Goal: Task Accomplishment & Management: Manage account settings

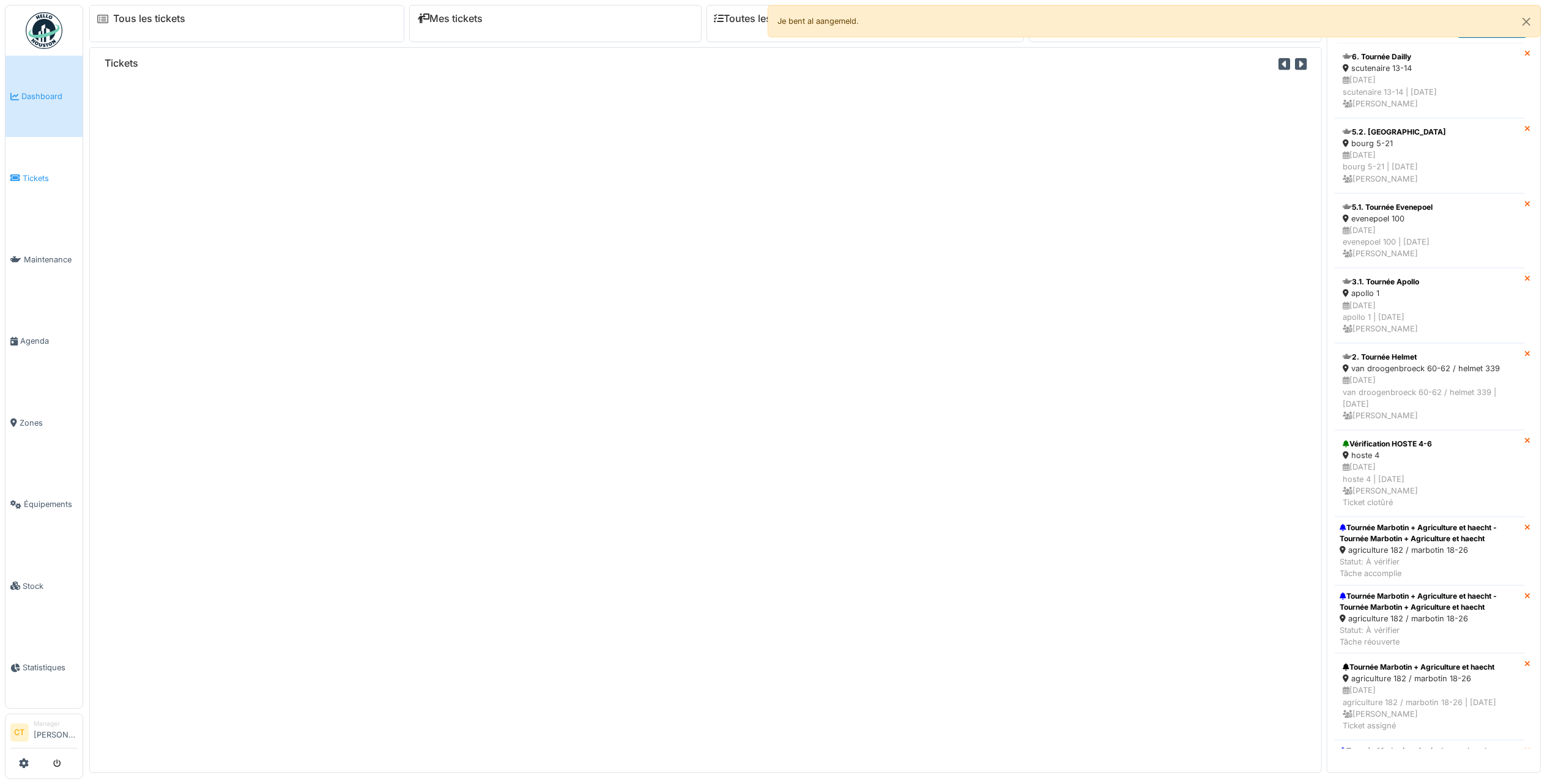
click at [47, 182] on link "Tickets" at bounding box center [44, 178] width 77 height 81
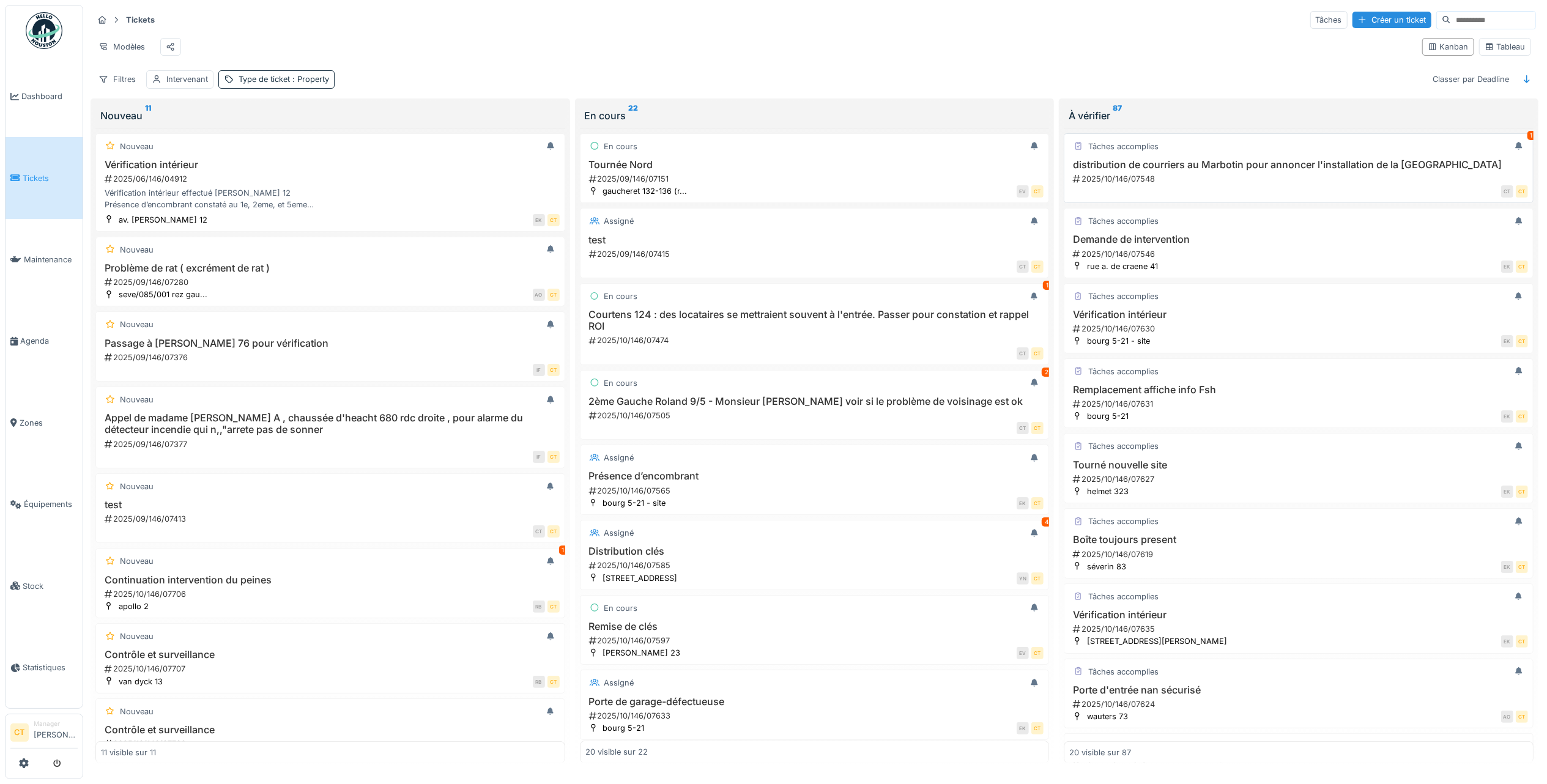
click at [1171, 197] on div "CT CT" at bounding box center [1303, 191] width 450 height 13
click at [1248, 185] on div "distribution de courriers au Marbotin pour annoncer l'installation de la nouvel…" at bounding box center [1298, 172] width 459 height 26
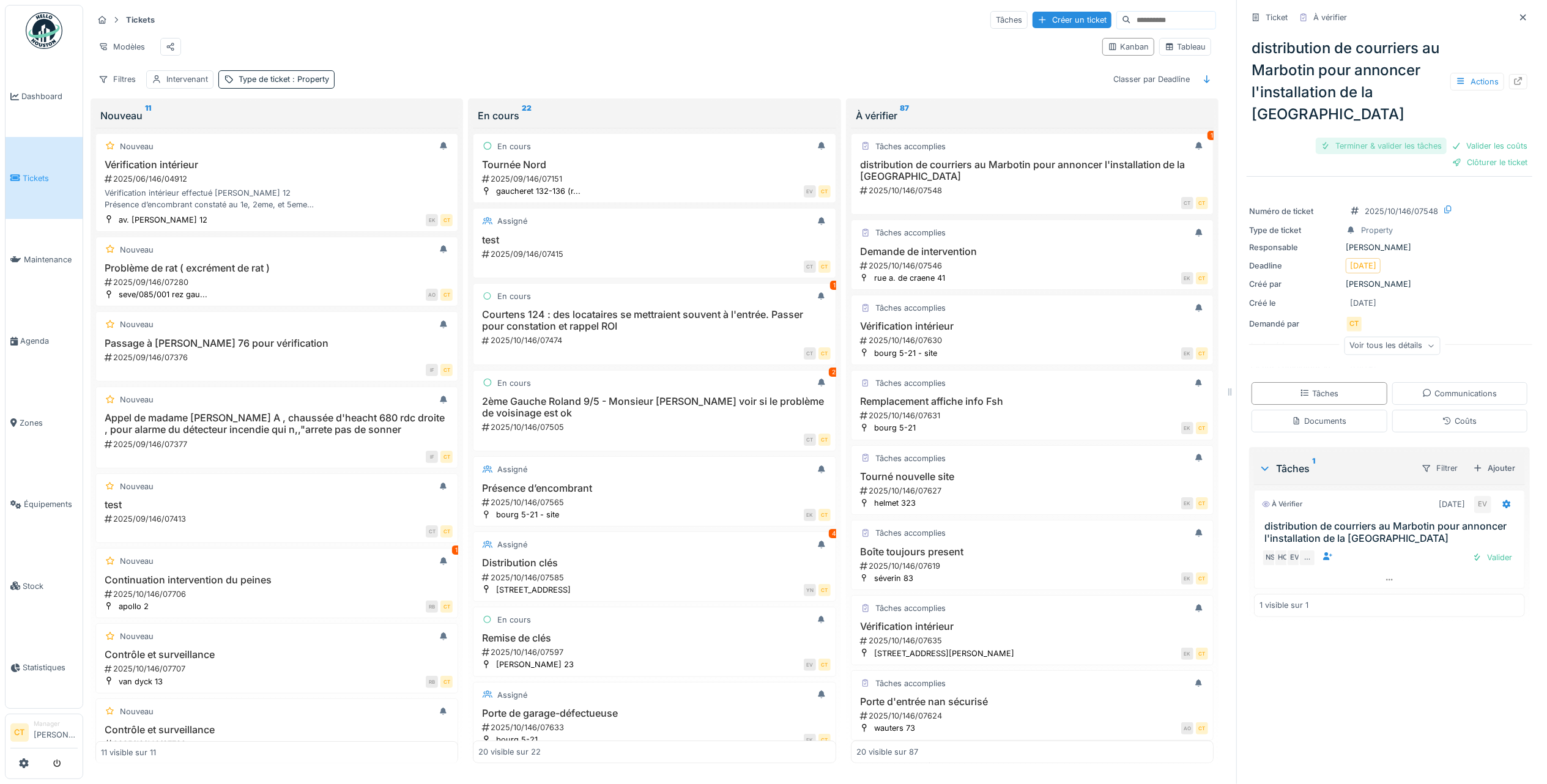
click at [1370, 143] on div "Terminer & valider les tâches" at bounding box center [1381, 146] width 131 height 16
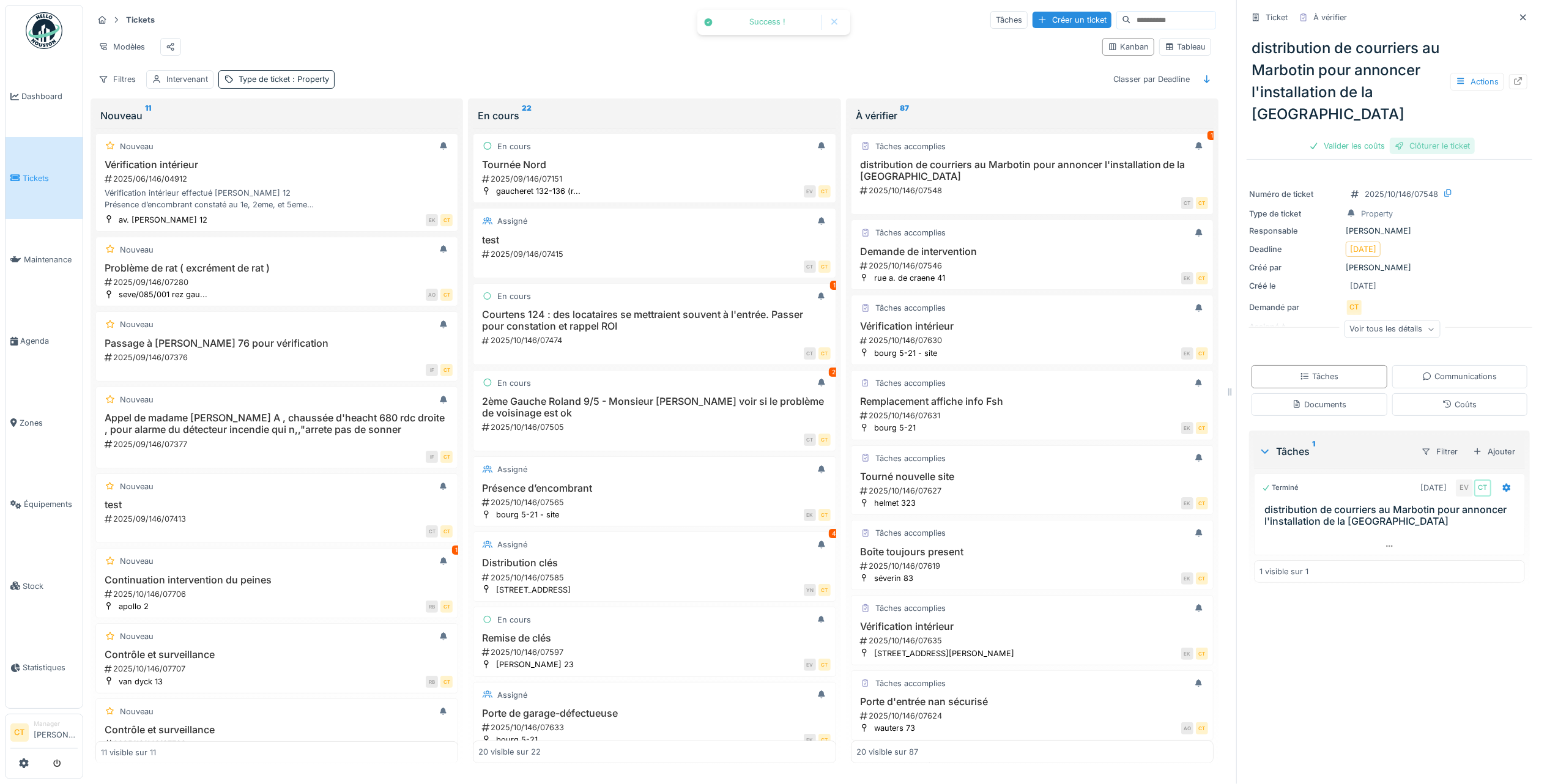
click at [1434, 142] on div "Clôturer le ticket" at bounding box center [1432, 146] width 85 height 16
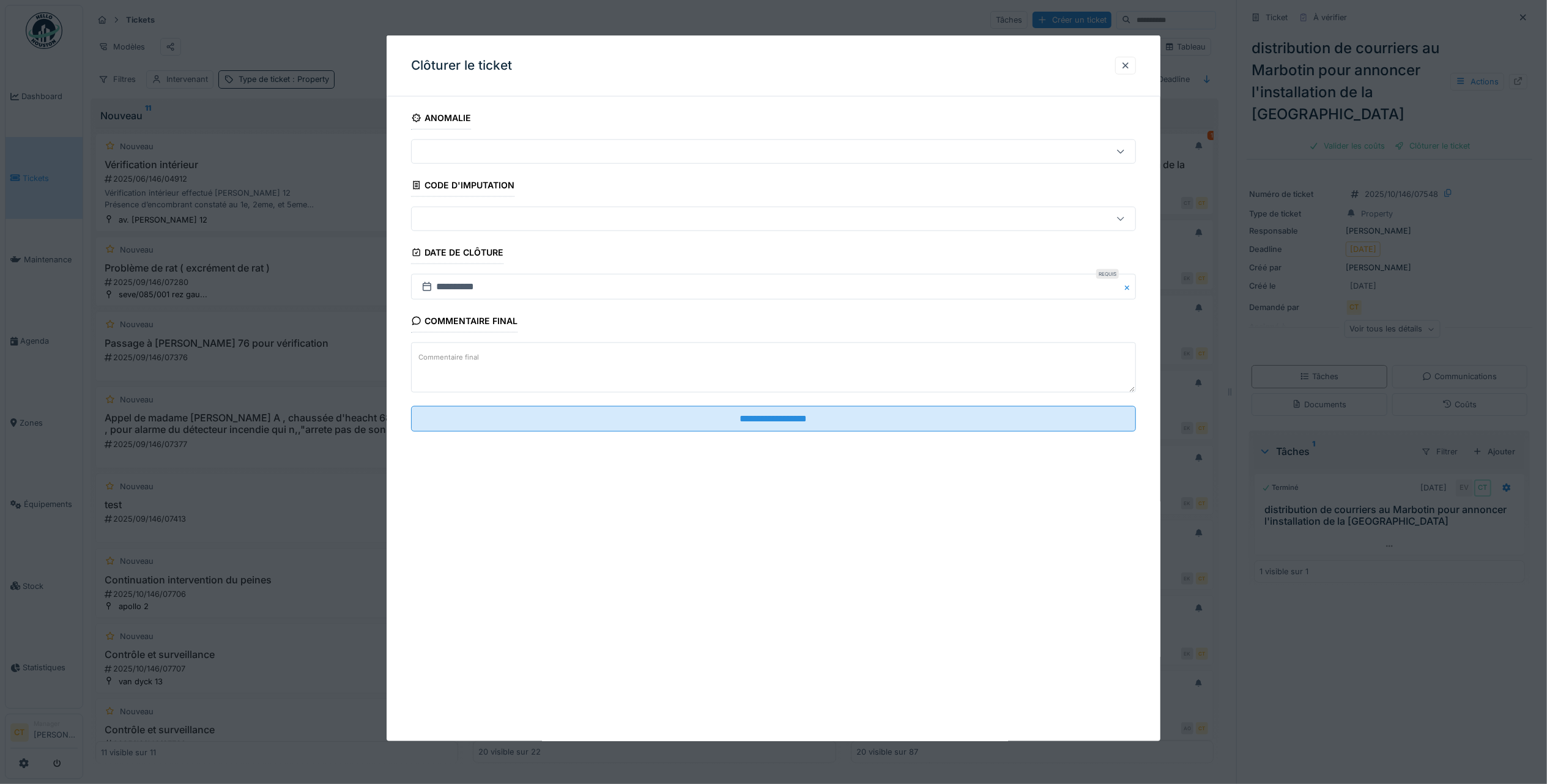
drag, startPoint x: 838, startPoint y: 414, endPoint x: 842, endPoint y: 394, distance: 20.4
click at [839, 411] on input "**********" at bounding box center [773, 418] width 725 height 26
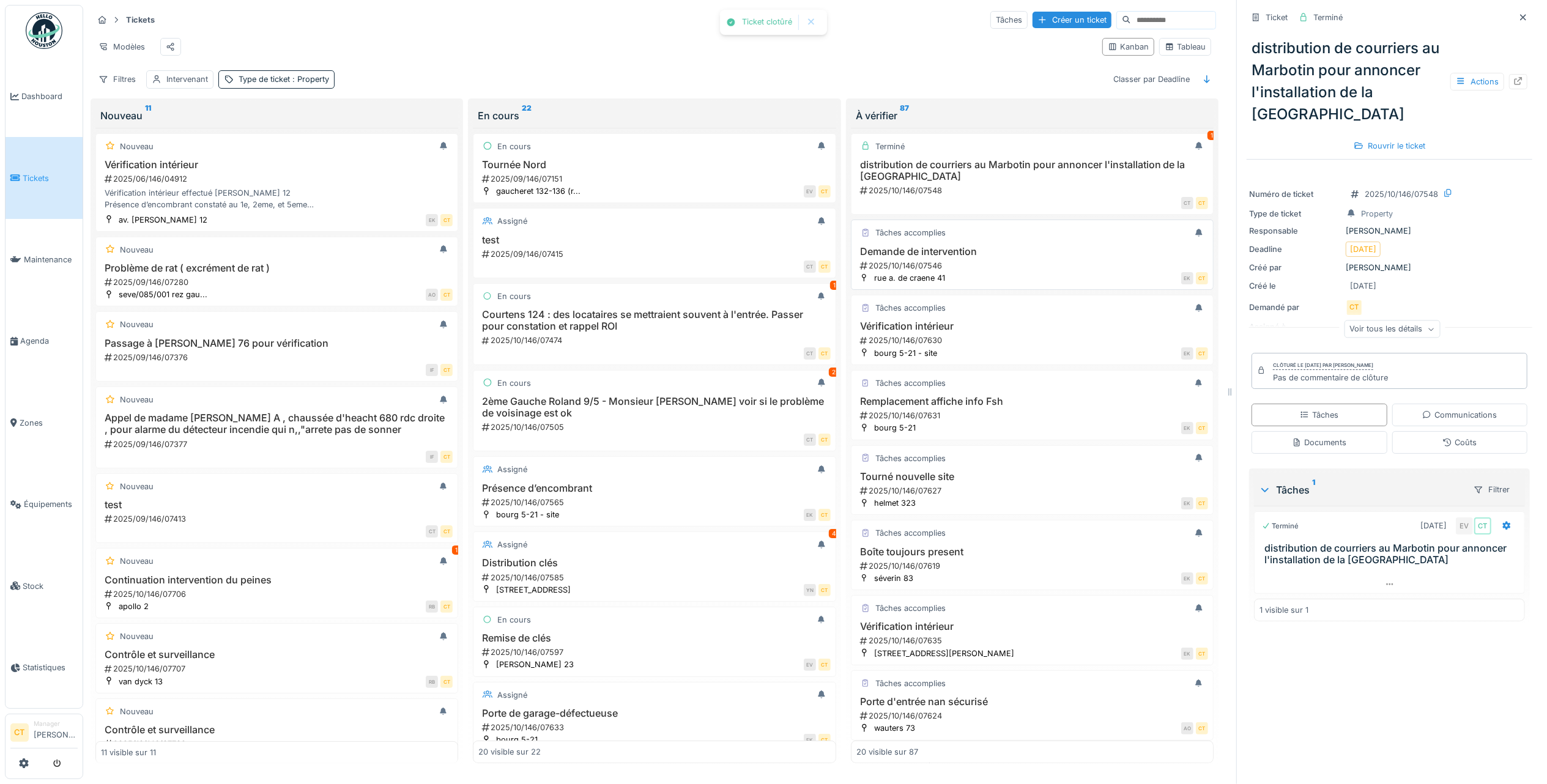
click at [1006, 285] on div "EK CT" at bounding box center [1080, 278] width 256 height 13
click at [940, 272] on div "2025/10/146/07546" at bounding box center [1033, 266] width 349 height 12
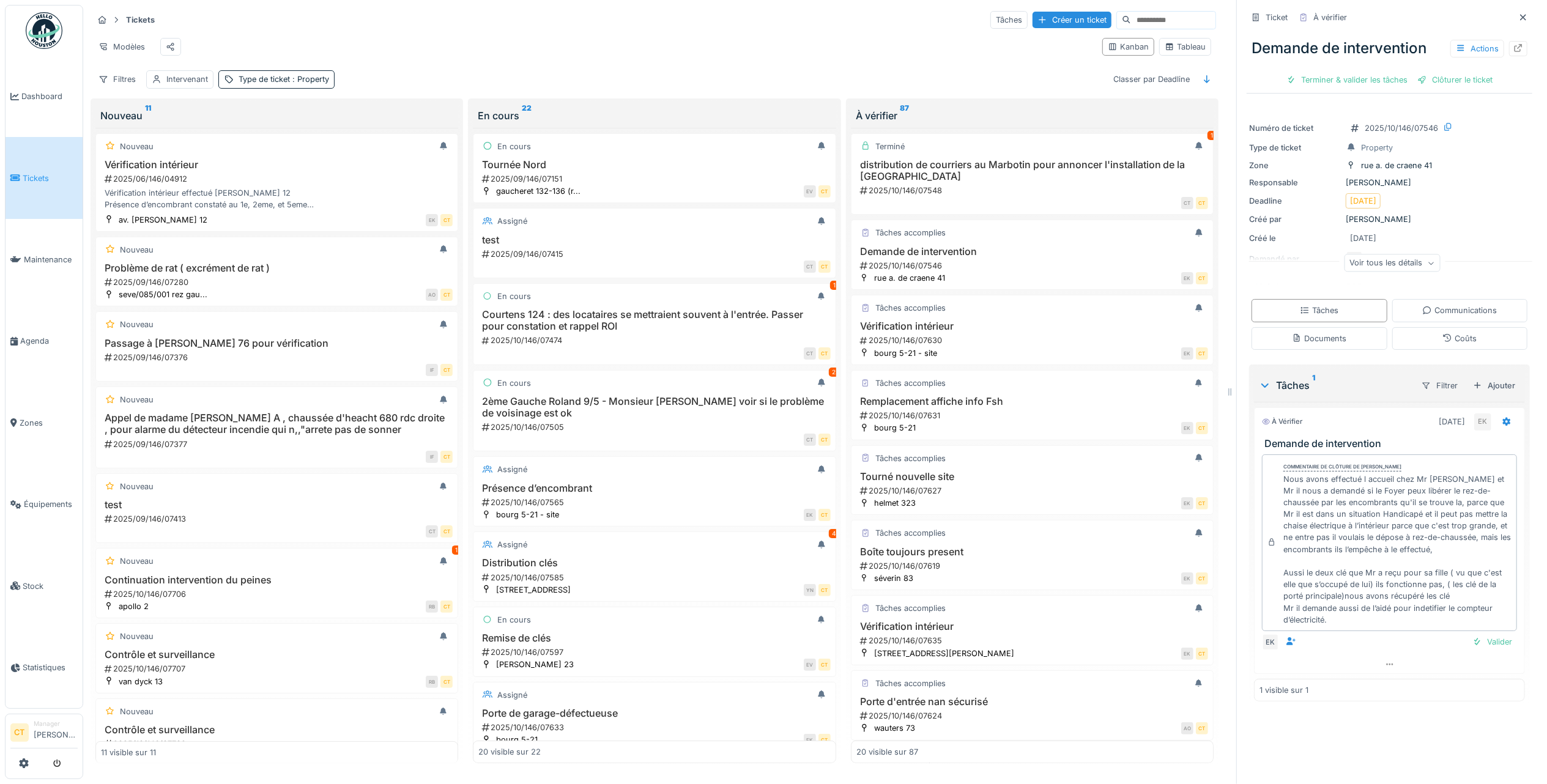
scroll to position [12, 0]
click at [1351, 72] on div "Terminer & valider les tâches" at bounding box center [1347, 80] width 131 height 16
click at [1388, 72] on div "Clôturer le ticket" at bounding box center [1389, 80] width 85 height 16
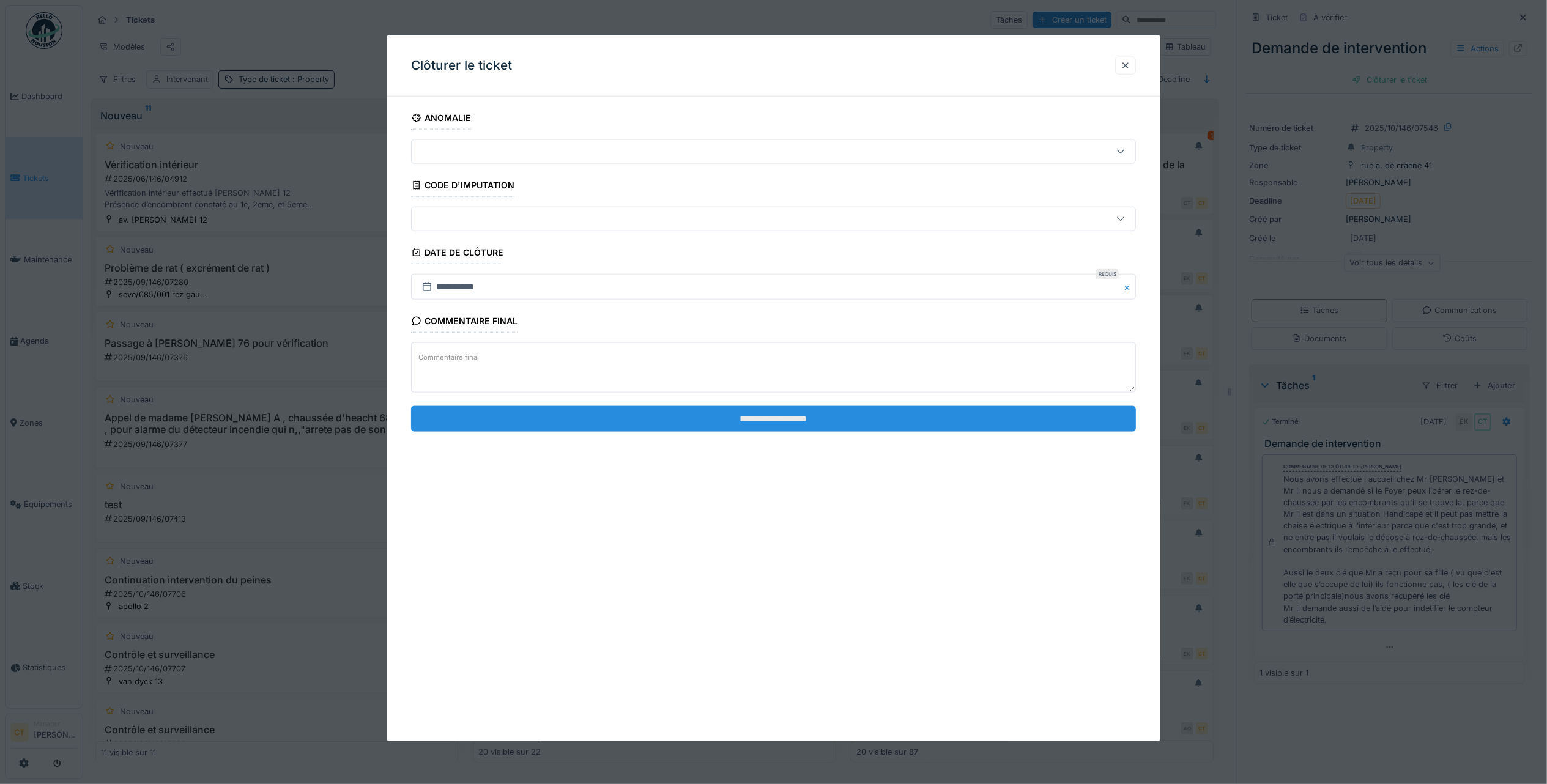
click at [957, 418] on input "**********" at bounding box center [773, 418] width 725 height 26
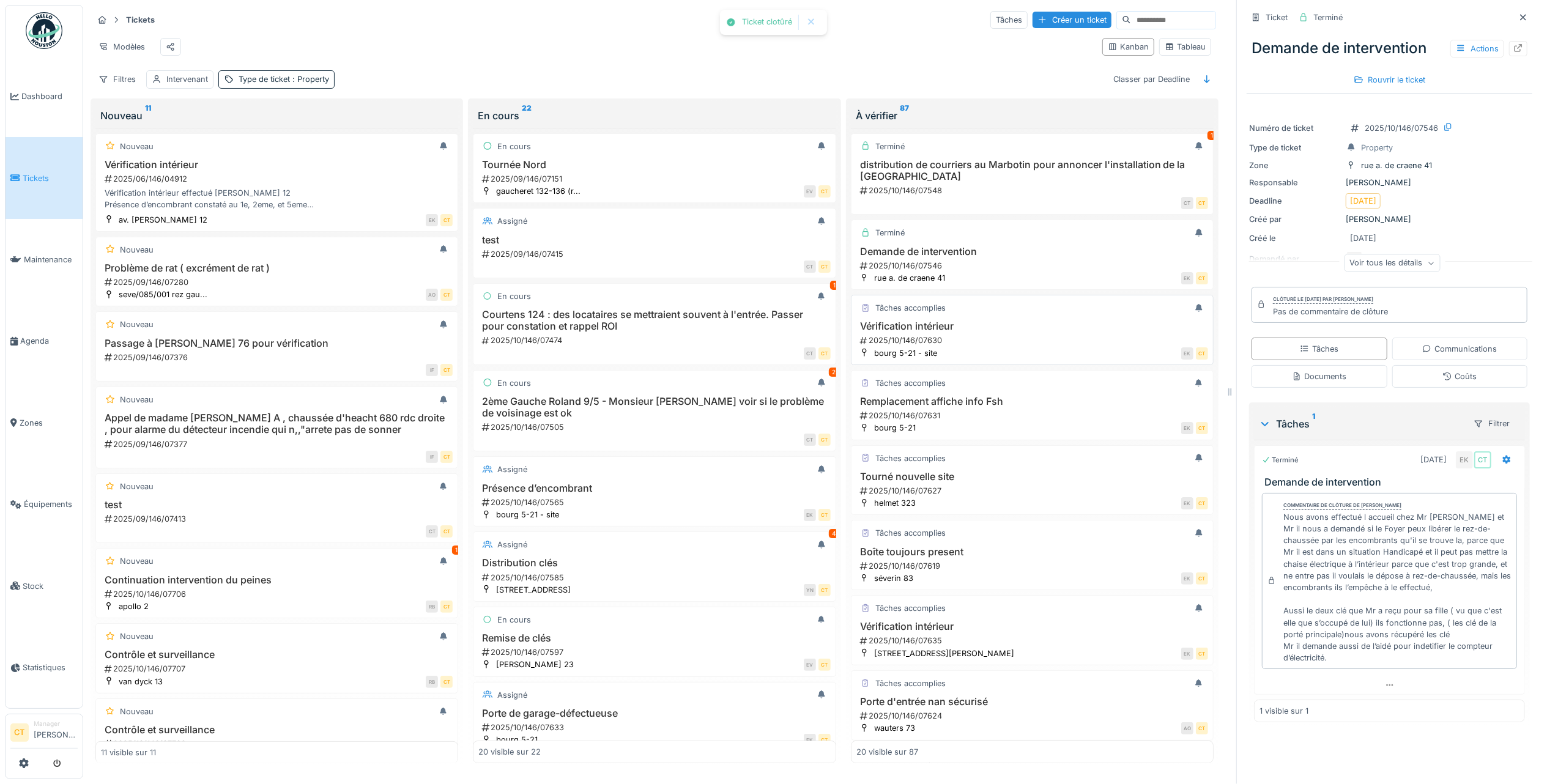
click at [1013, 346] on div "2025/10/146/07630" at bounding box center [1033, 340] width 349 height 12
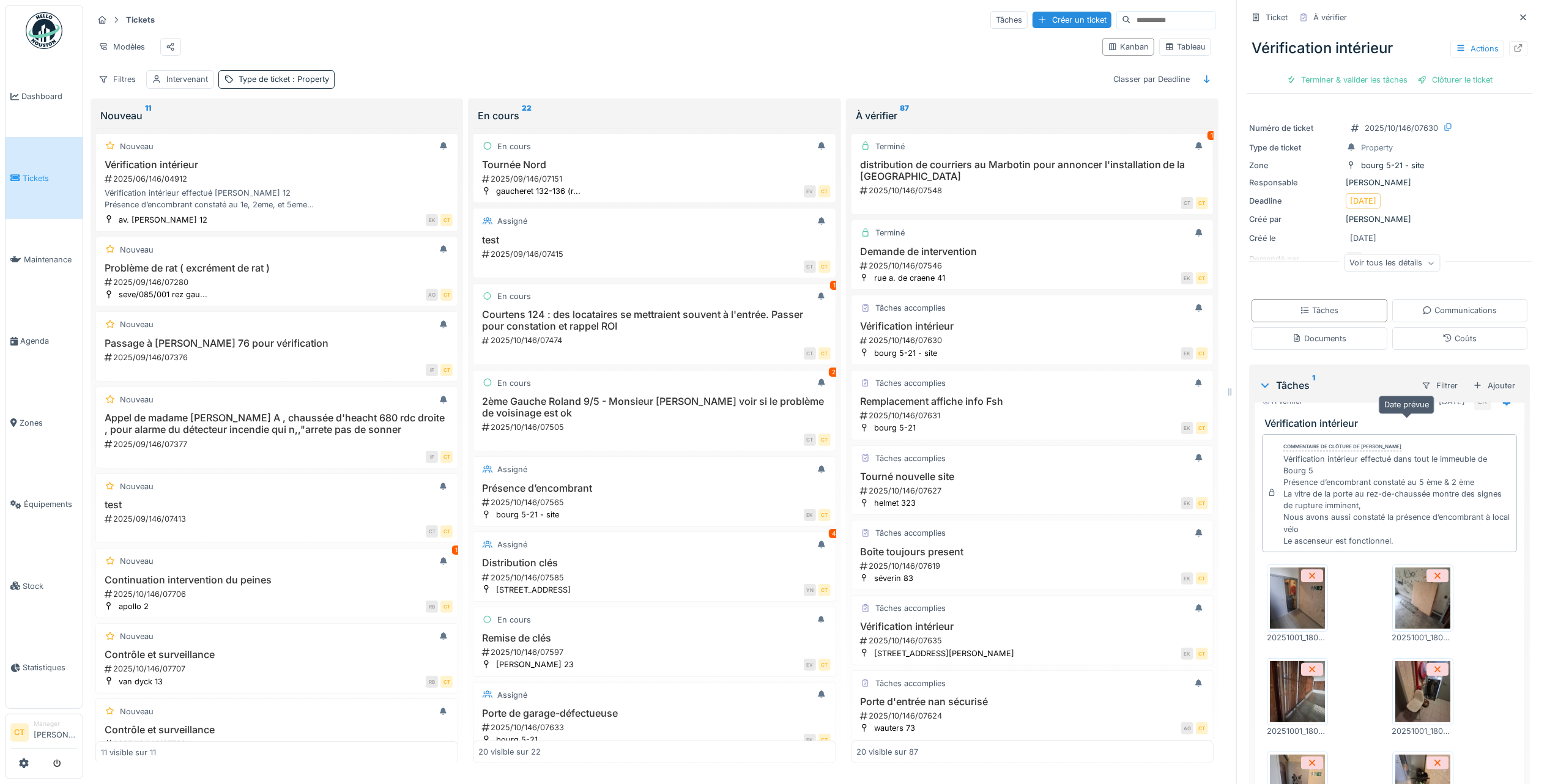
scroll to position [38, 0]
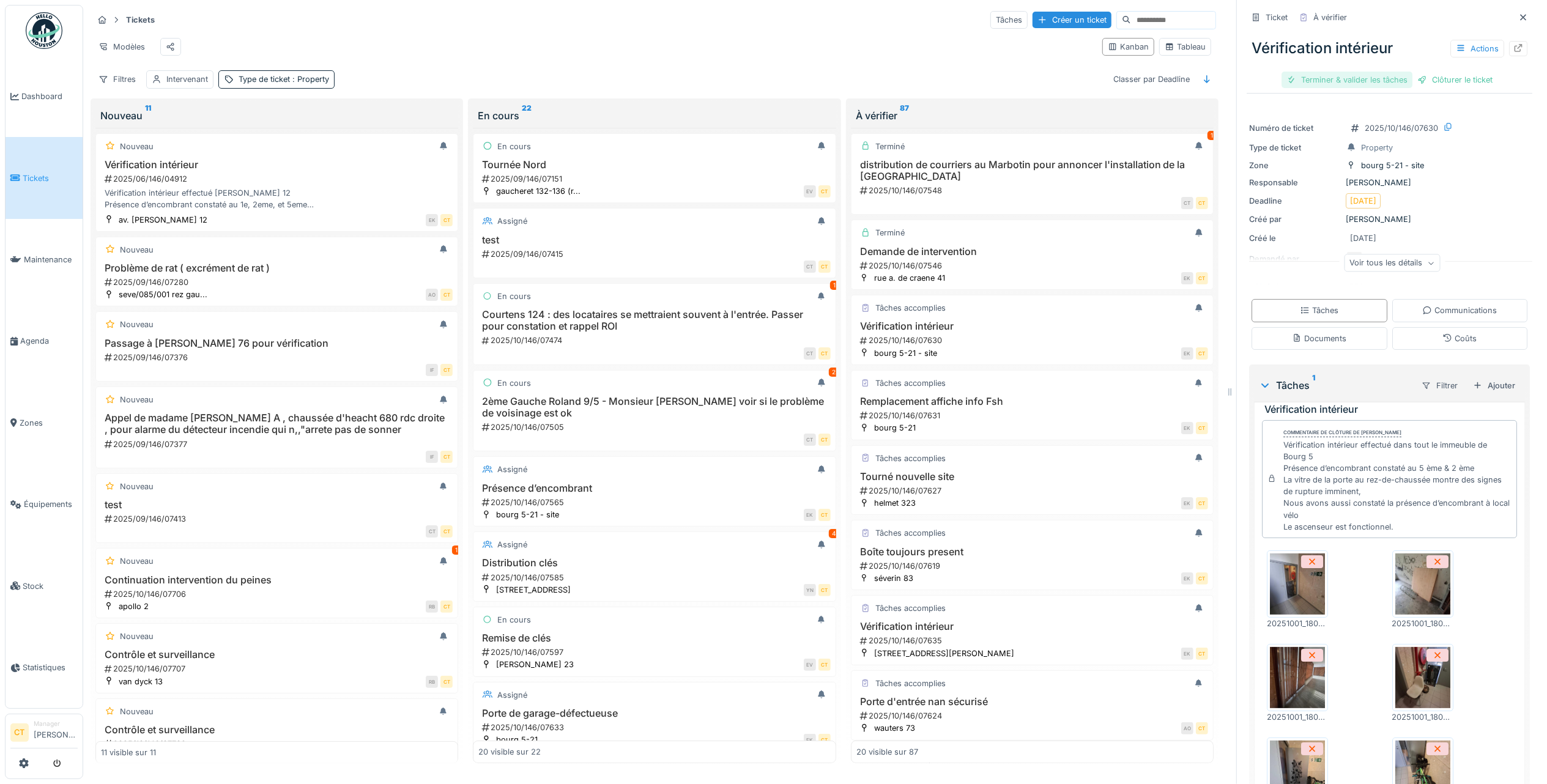
click at [1333, 72] on div "Terminer & valider les tâches" at bounding box center [1347, 80] width 131 height 16
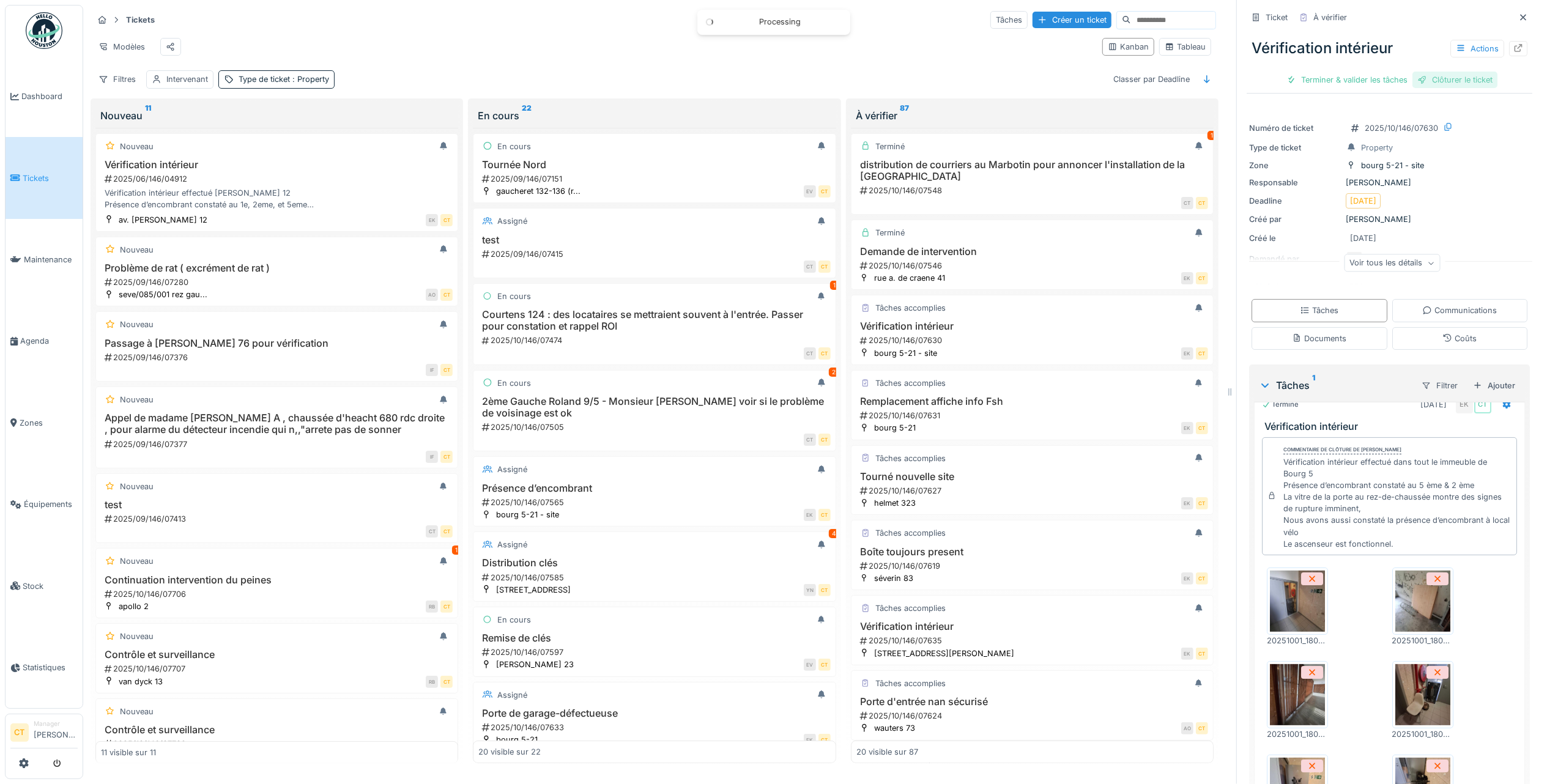
scroll to position [21, 0]
click at [1381, 72] on div "Clôturer le ticket" at bounding box center [1389, 80] width 85 height 16
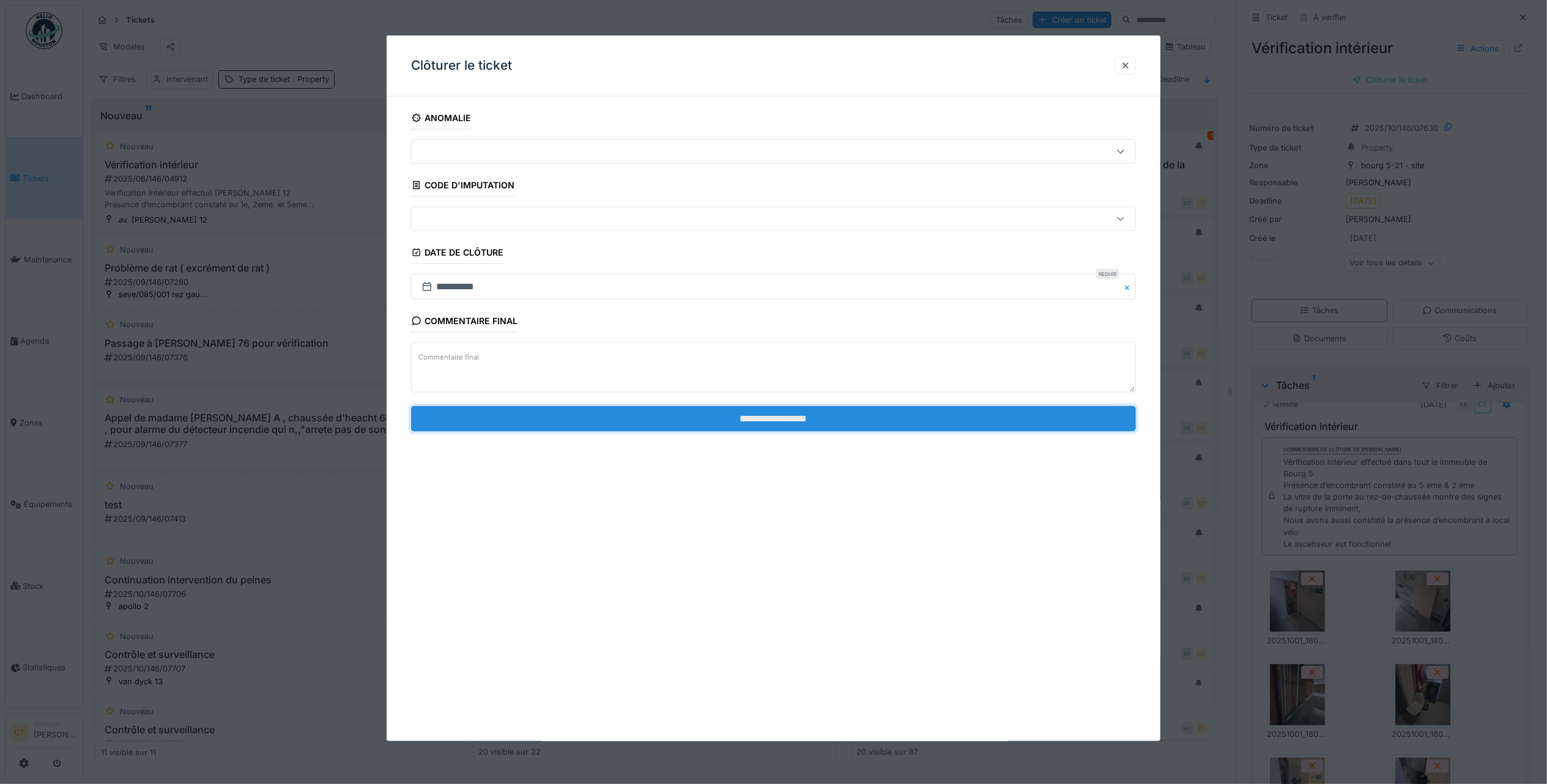
click at [929, 429] on input "**********" at bounding box center [773, 418] width 725 height 26
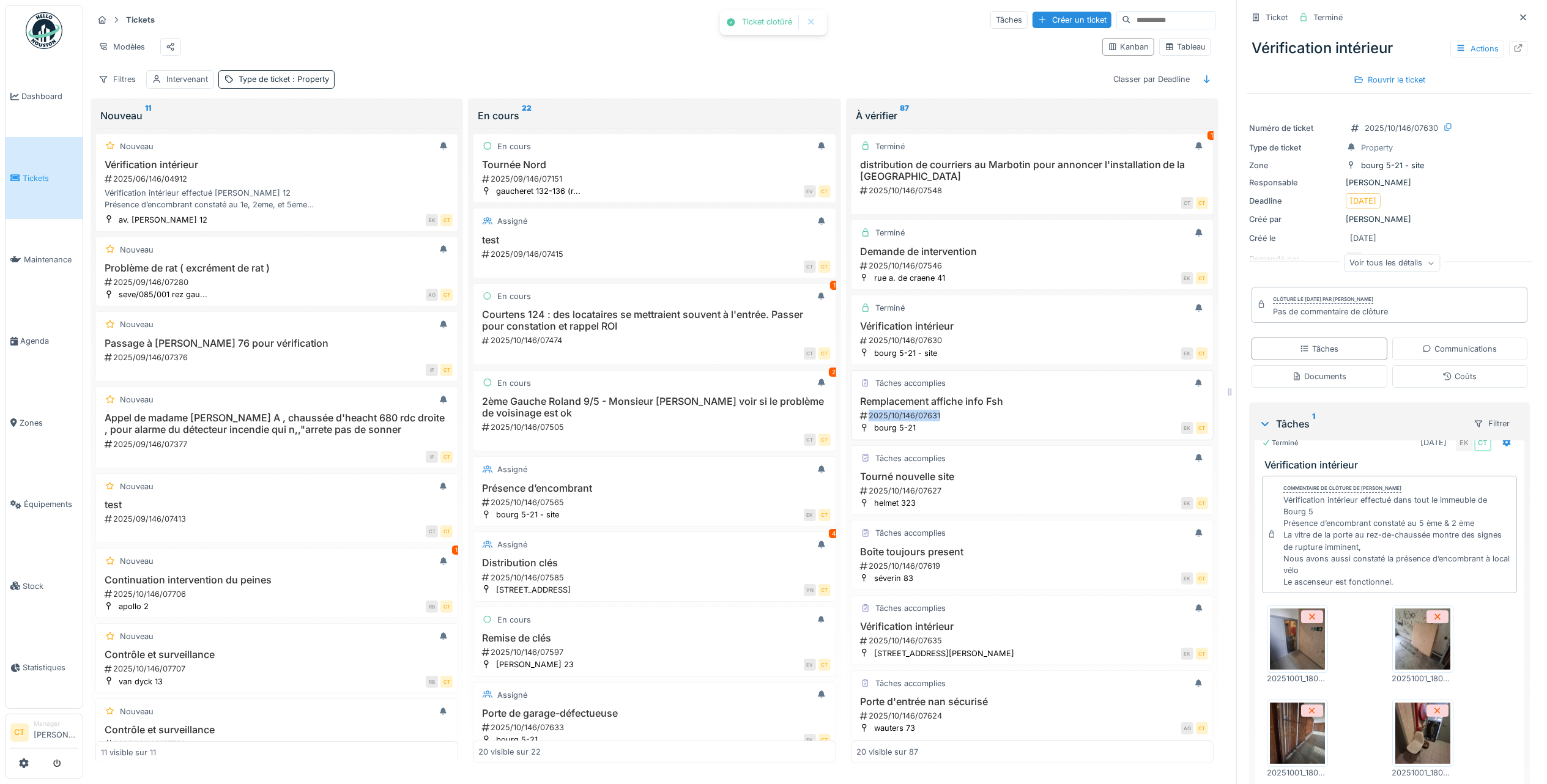
click at [969, 421] on div "2025/10/146/07631" at bounding box center [1033, 415] width 349 height 12
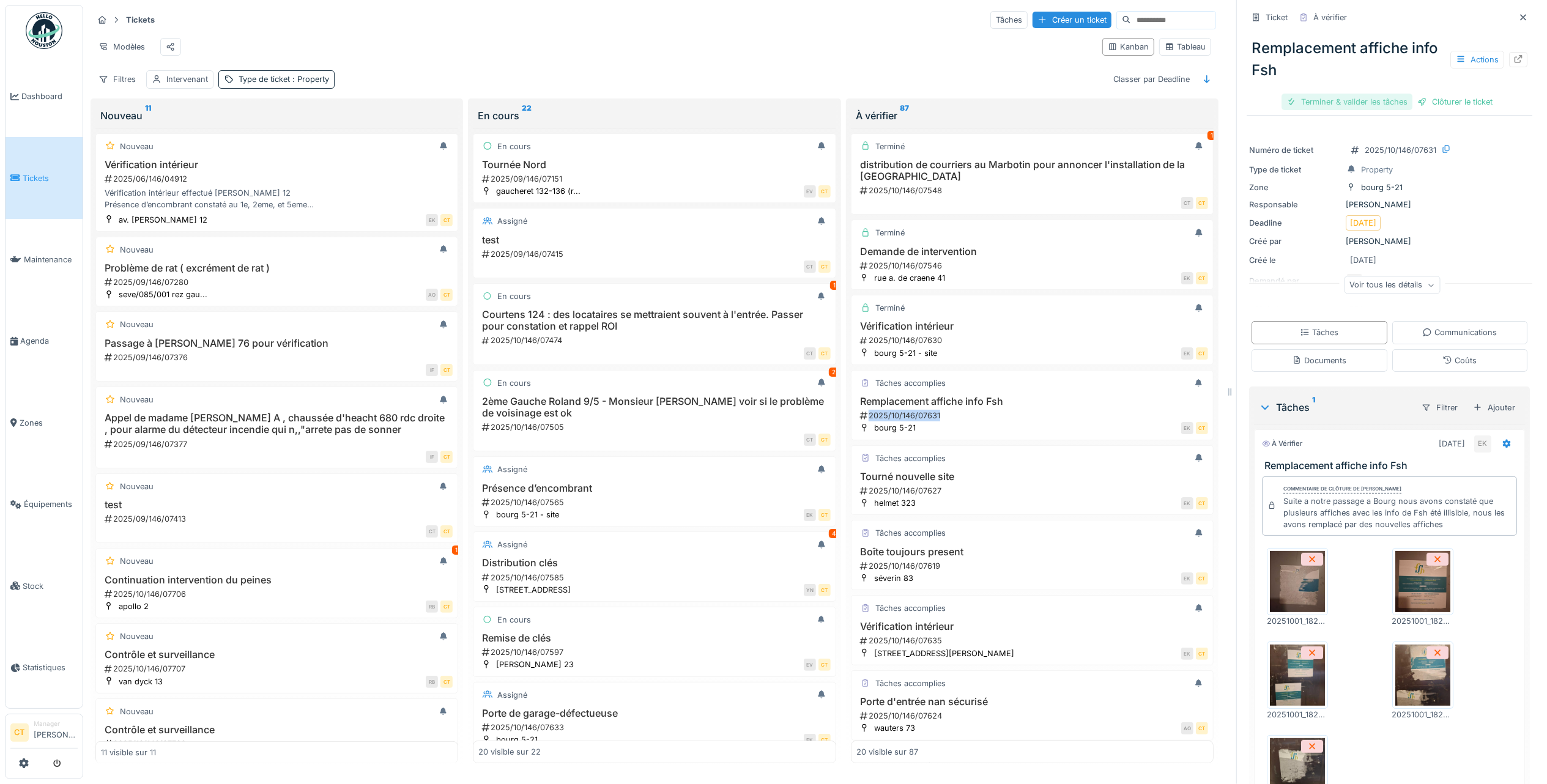
click at [1315, 94] on div "Terminer & valider les tâches" at bounding box center [1347, 102] width 131 height 16
click at [1391, 98] on div "Remplacement affiche info Fsh Actions Clôturer le ticket" at bounding box center [1389, 70] width 285 height 85
click at [1373, 94] on div "Clôturer le ticket" at bounding box center [1389, 102] width 85 height 16
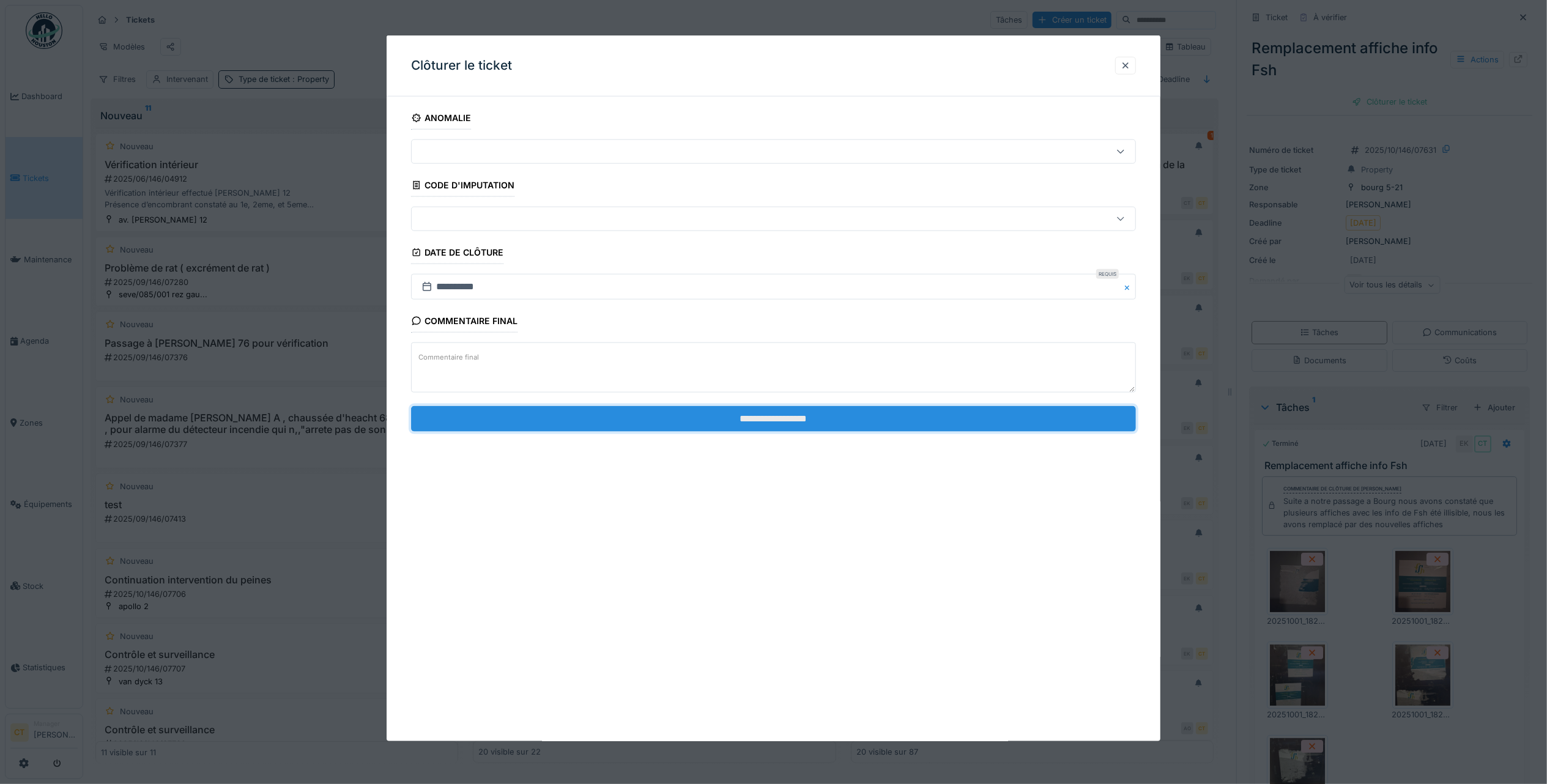
drag, startPoint x: 848, startPoint y: 421, endPoint x: 955, endPoint y: 410, distance: 107.6
click at [848, 419] on input "**********" at bounding box center [773, 418] width 725 height 26
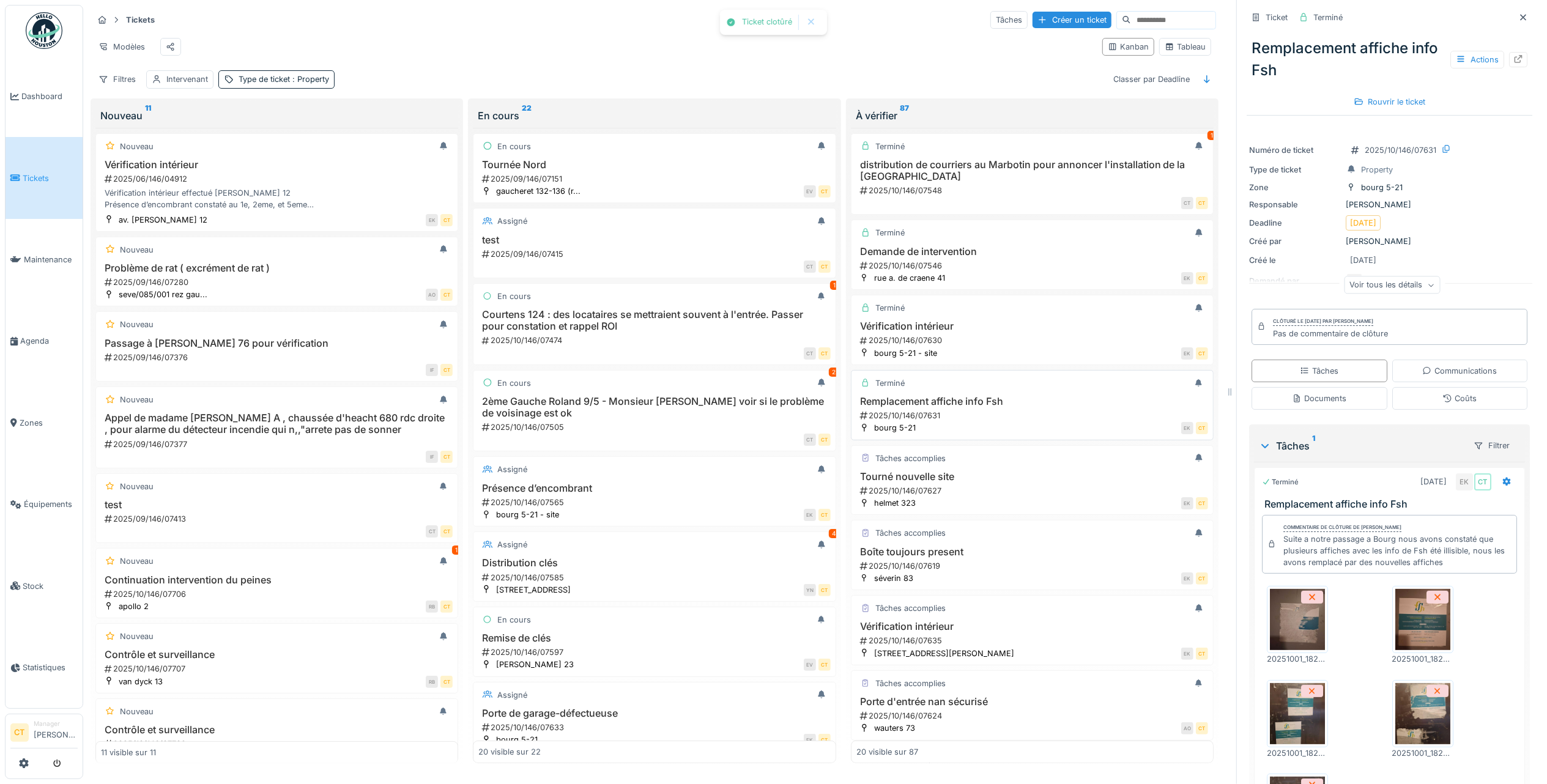
click at [990, 431] on div "EK CT" at bounding box center [1065, 428] width 285 height 13
drag, startPoint x: 961, startPoint y: 500, endPoint x: 1197, endPoint y: 434, distance: 245.1
click at [963, 497] on div "2025/10/146/07627" at bounding box center [1033, 491] width 349 height 12
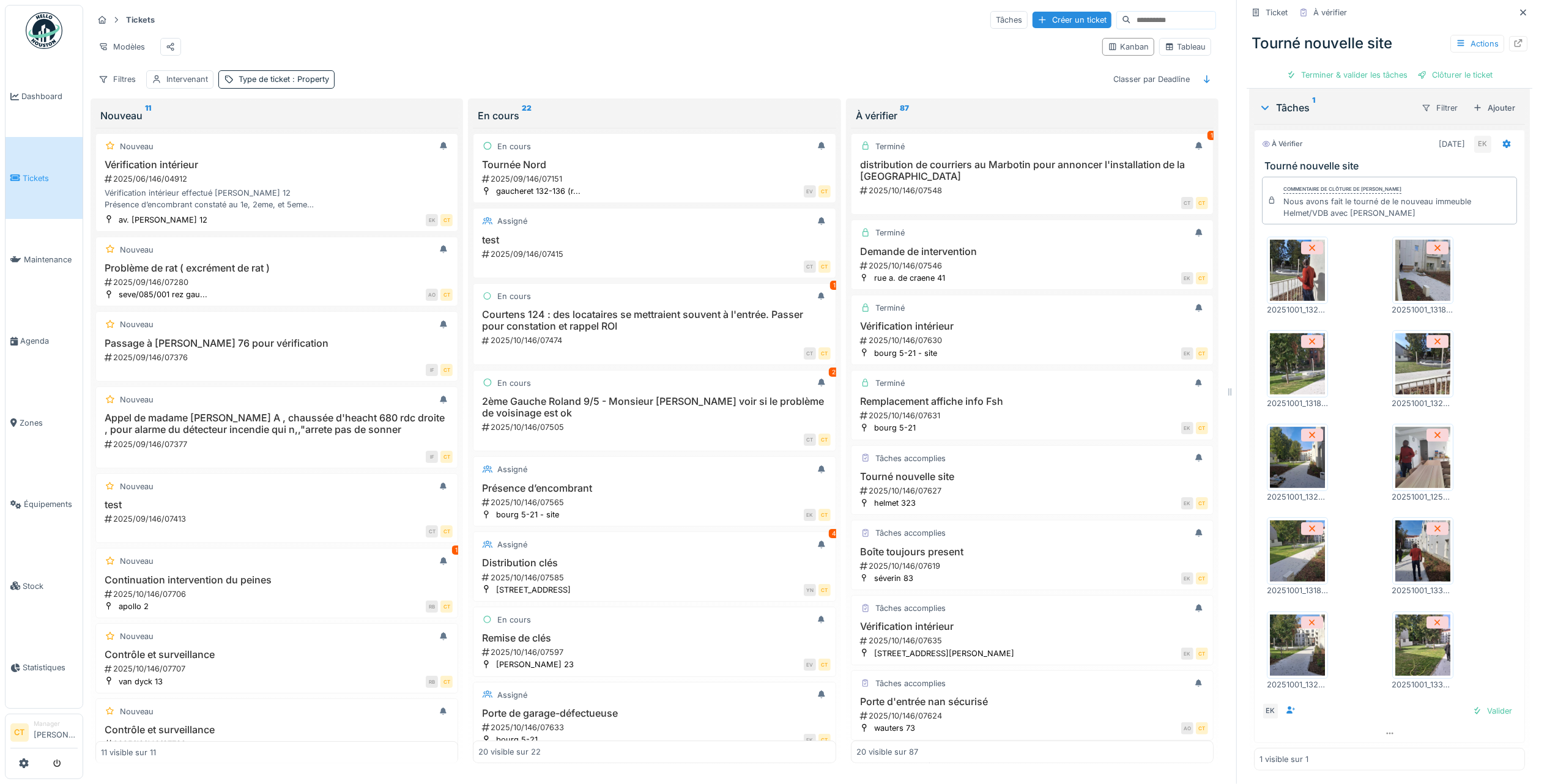
scroll to position [285, 0]
click at [1400, 538] on img at bounding box center [1422, 550] width 55 height 61
click at [1406, 453] on img at bounding box center [1422, 456] width 55 height 61
click at [1295, 272] on img at bounding box center [1297, 269] width 55 height 61
click at [1357, 67] on div "Terminer & valider les tâches" at bounding box center [1347, 75] width 131 height 16
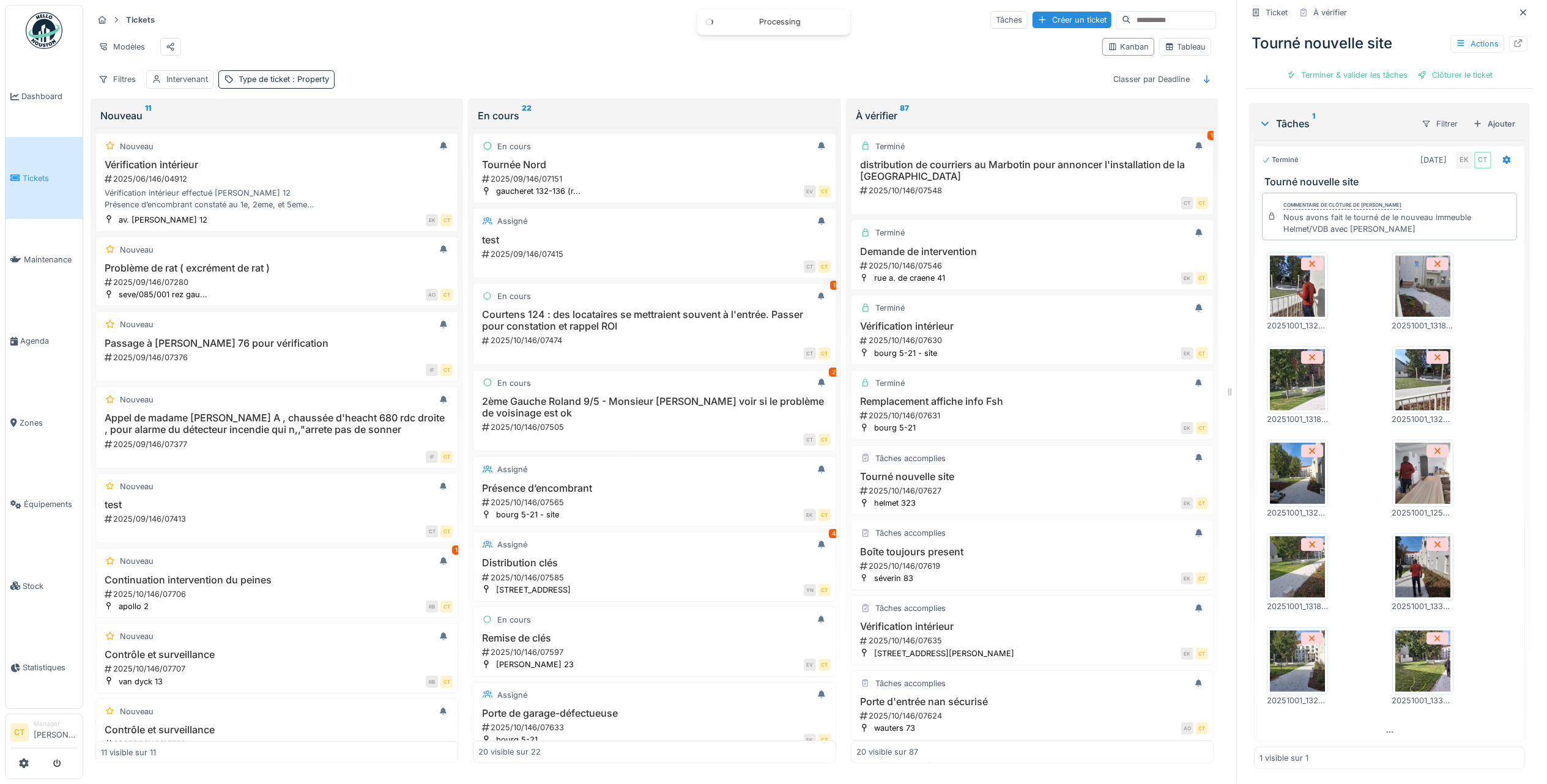
scroll to position [268, 0]
click at [1369, 74] on div "Ticket À vérifier Tourné nouvelle site Actions Clôturer le ticket" at bounding box center [1389, 44] width 285 height 89
click at [1373, 66] on div "Clôturer le ticket" at bounding box center [1389, 75] width 85 height 16
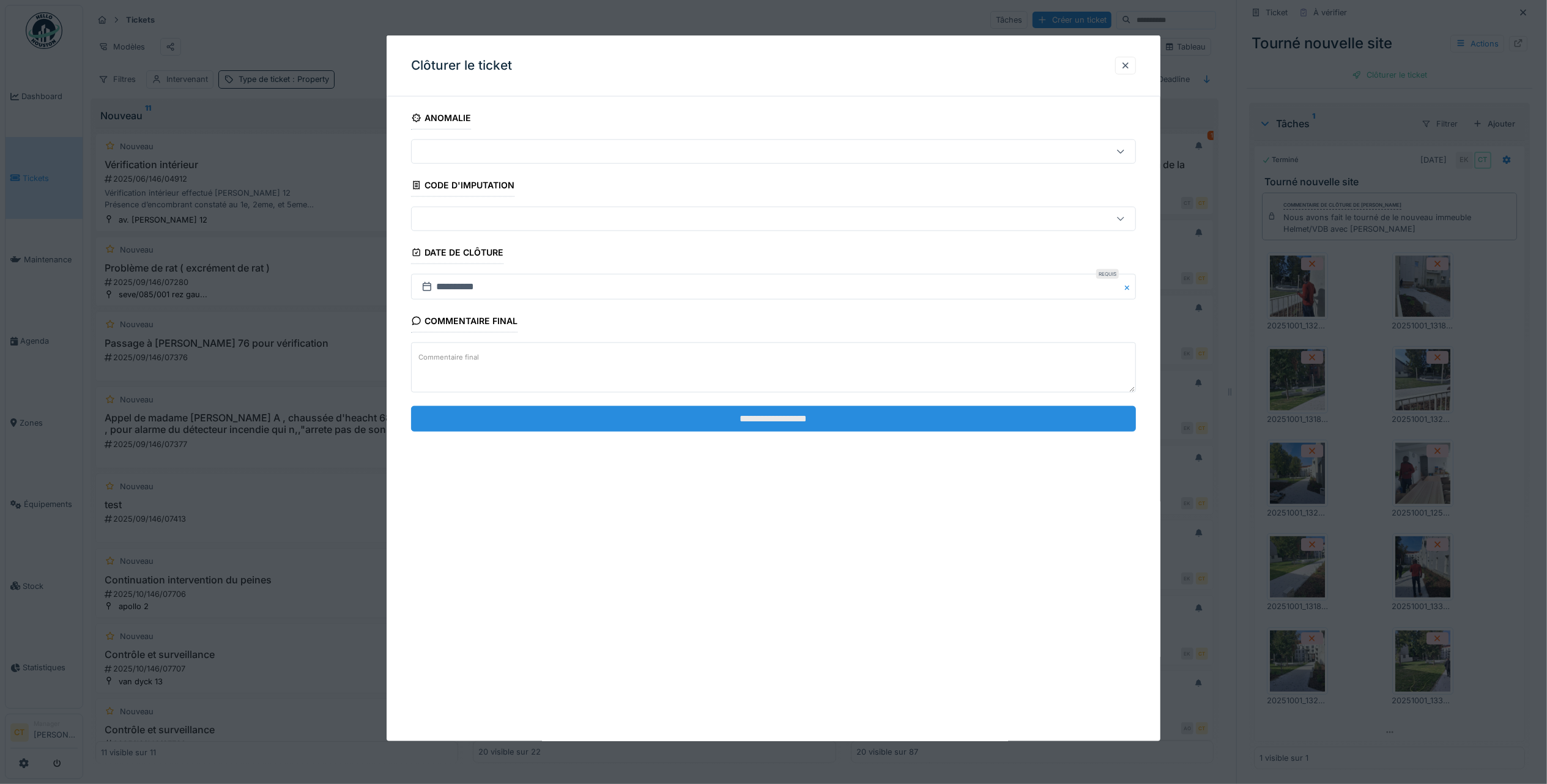
click at [822, 417] on input "**********" at bounding box center [773, 418] width 725 height 26
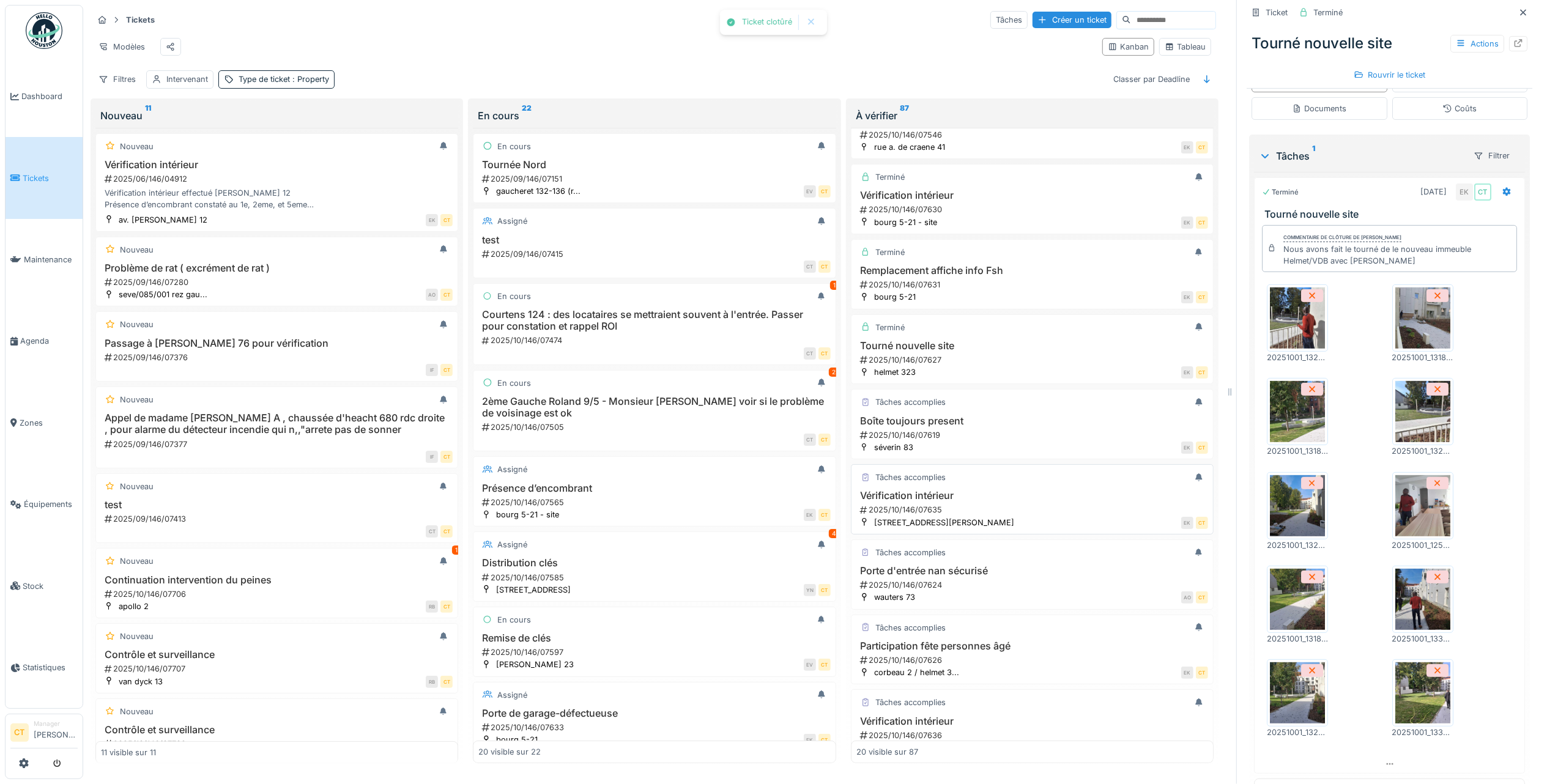
scroll to position [163, 0]
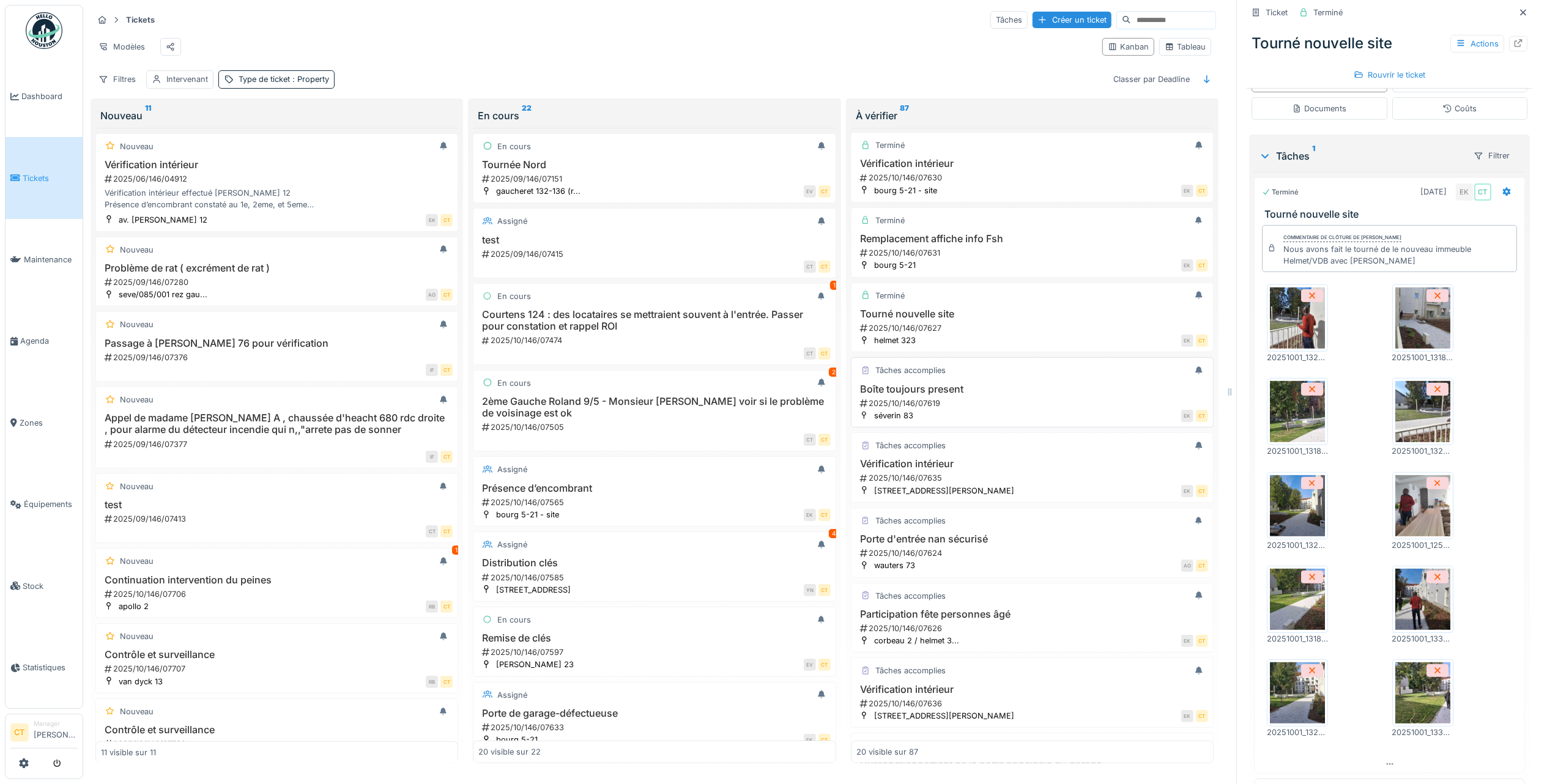
click at [1001, 406] on div "2025/10/146/07619" at bounding box center [1033, 403] width 349 height 12
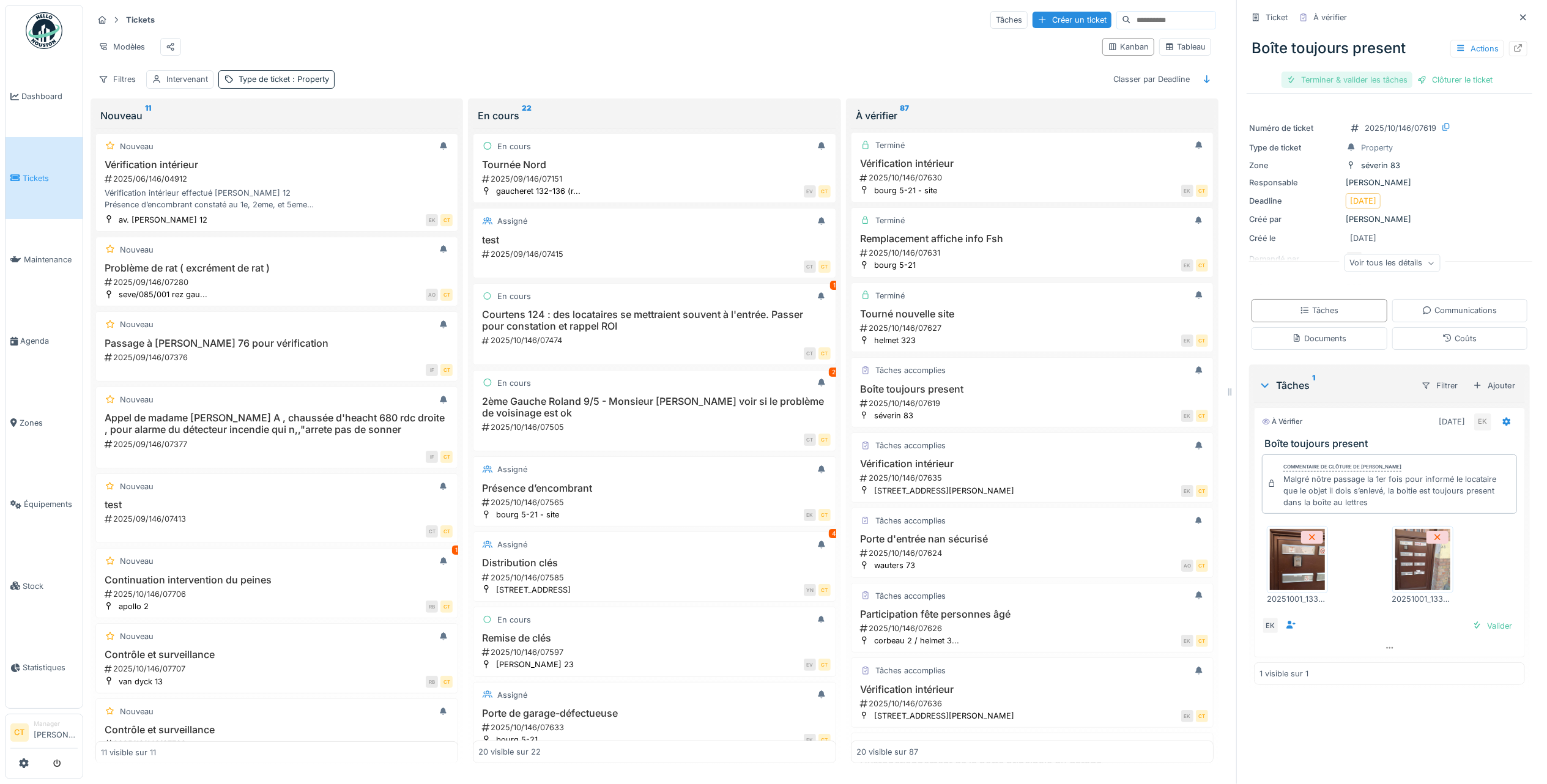
click at [1333, 72] on div "Terminer & valider les tâches" at bounding box center [1347, 80] width 131 height 16
click at [1390, 72] on div "Clôturer le ticket" at bounding box center [1389, 80] width 85 height 16
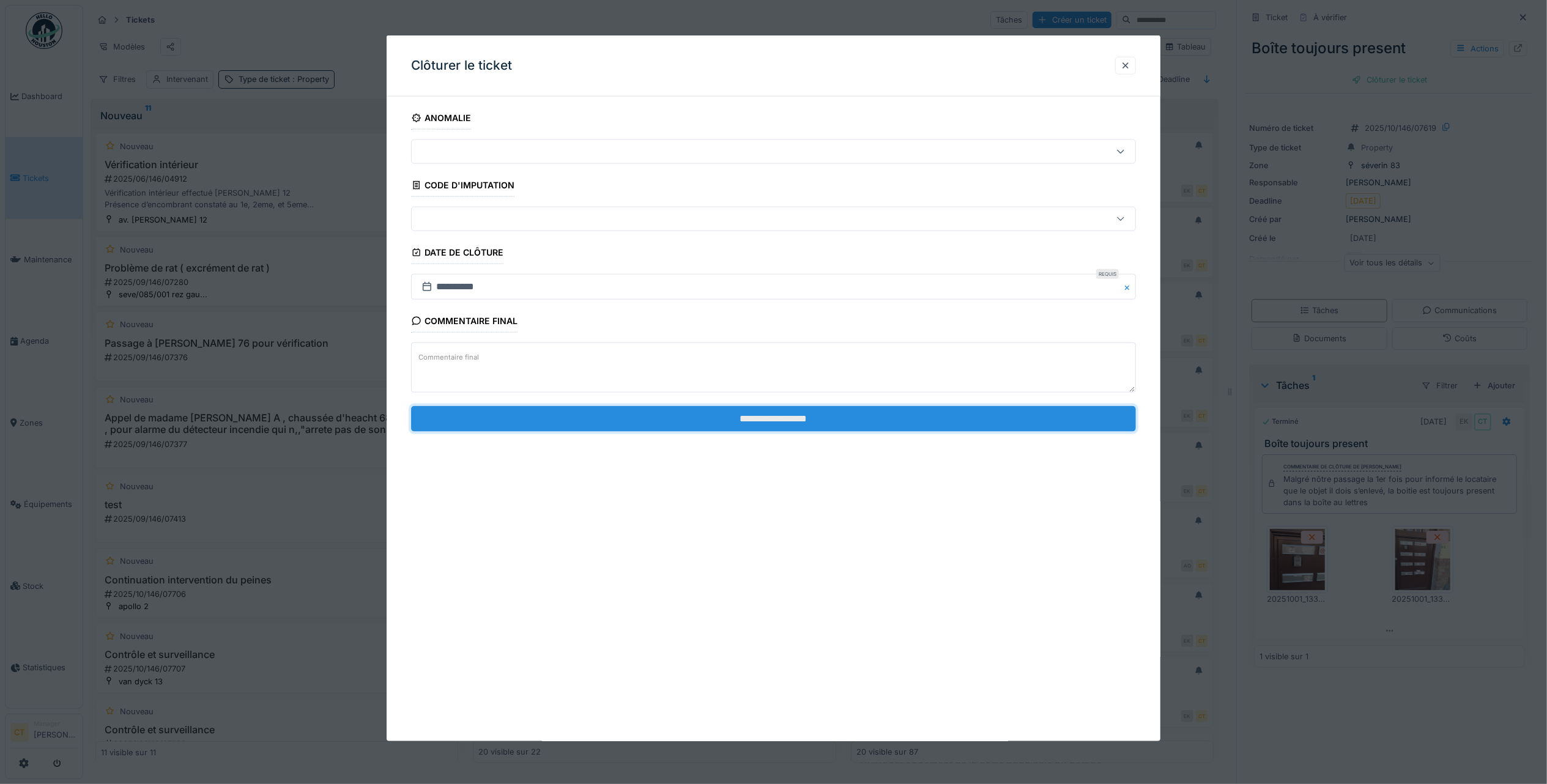
click at [947, 421] on input "**********" at bounding box center [773, 418] width 725 height 26
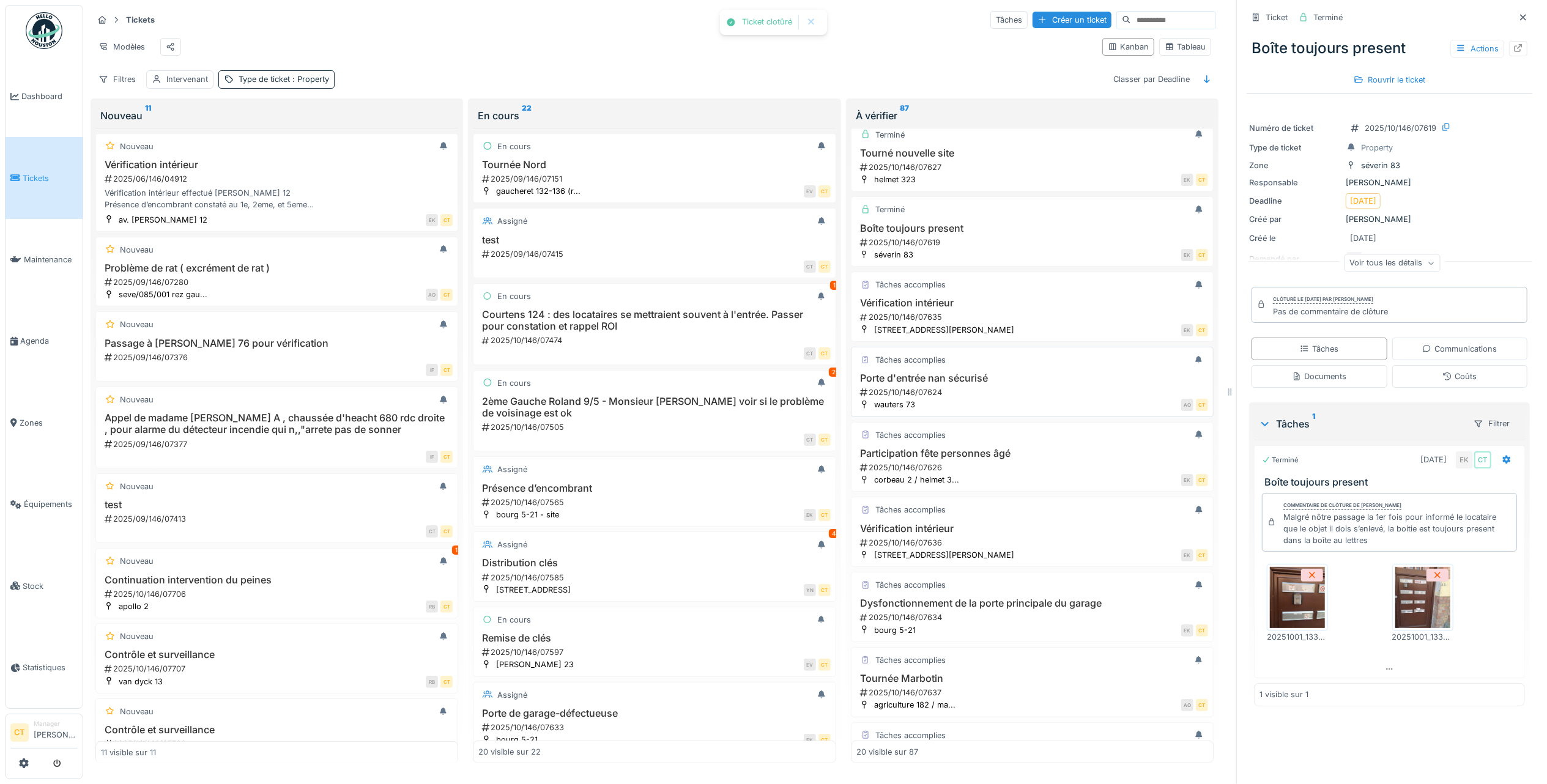
scroll to position [326, 0]
drag, startPoint x: 974, startPoint y: 404, endPoint x: 1014, endPoint y: 388, distance: 43.1
click at [974, 396] on div "2025/10/146/07624" at bounding box center [1033, 390] width 349 height 12
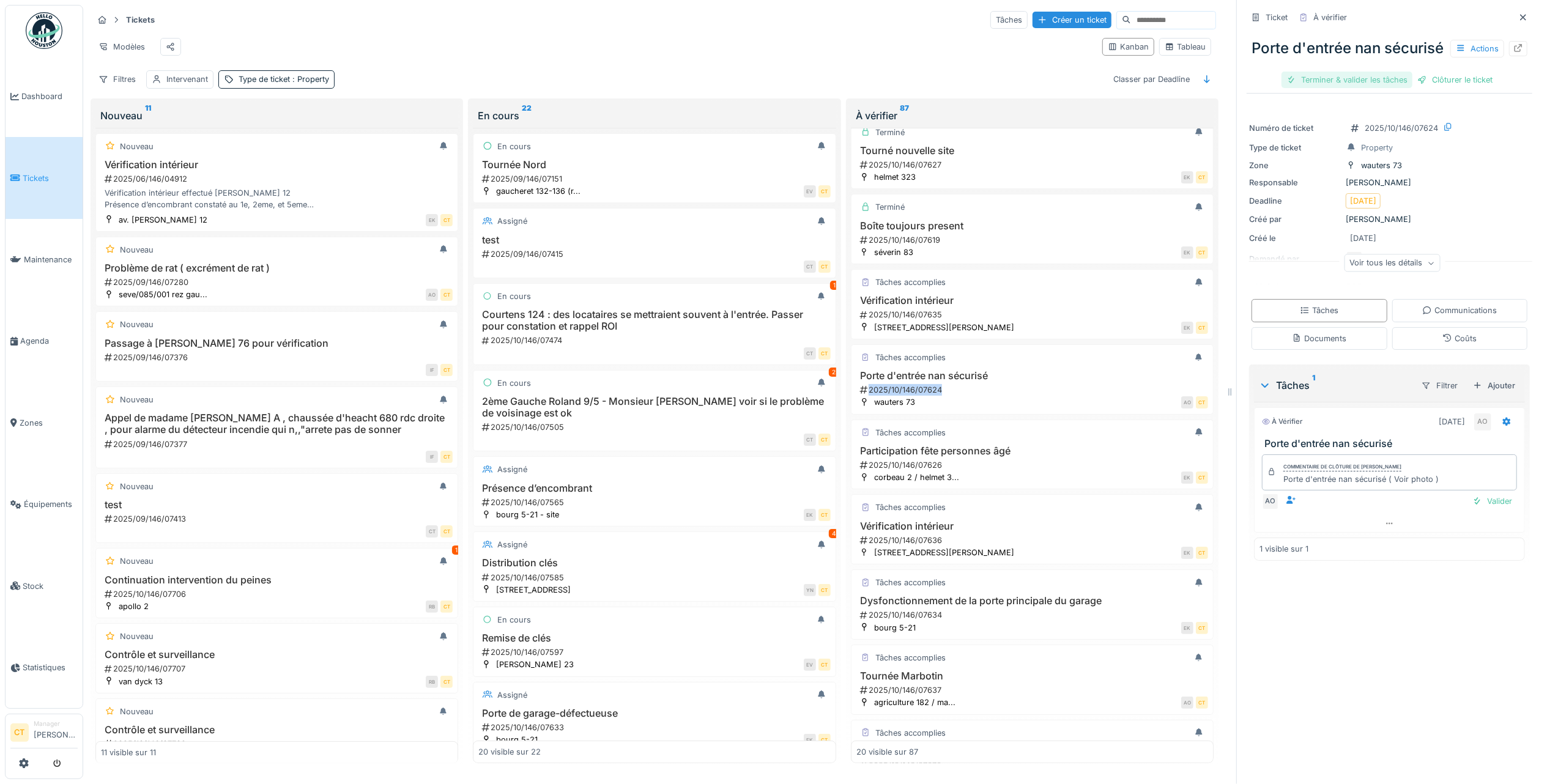
drag, startPoint x: 1359, startPoint y: 91, endPoint x: 1378, endPoint y: 86, distance: 19.6
click at [1359, 88] on div "Terminer & valider les tâches" at bounding box center [1347, 80] width 131 height 16
click at [1405, 88] on div "Clôturer le ticket" at bounding box center [1389, 80] width 85 height 16
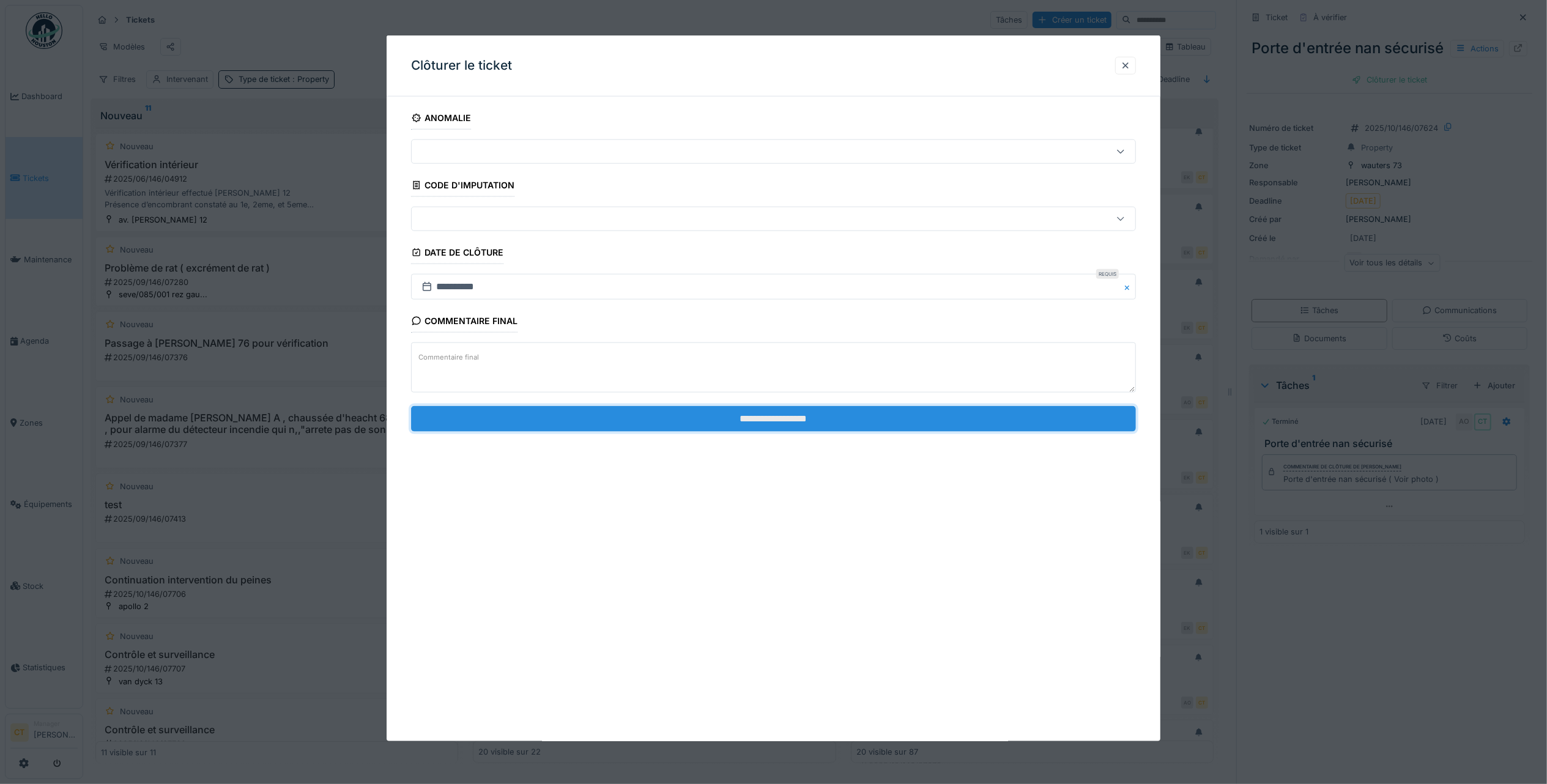
click at [984, 417] on input "**********" at bounding box center [773, 418] width 725 height 26
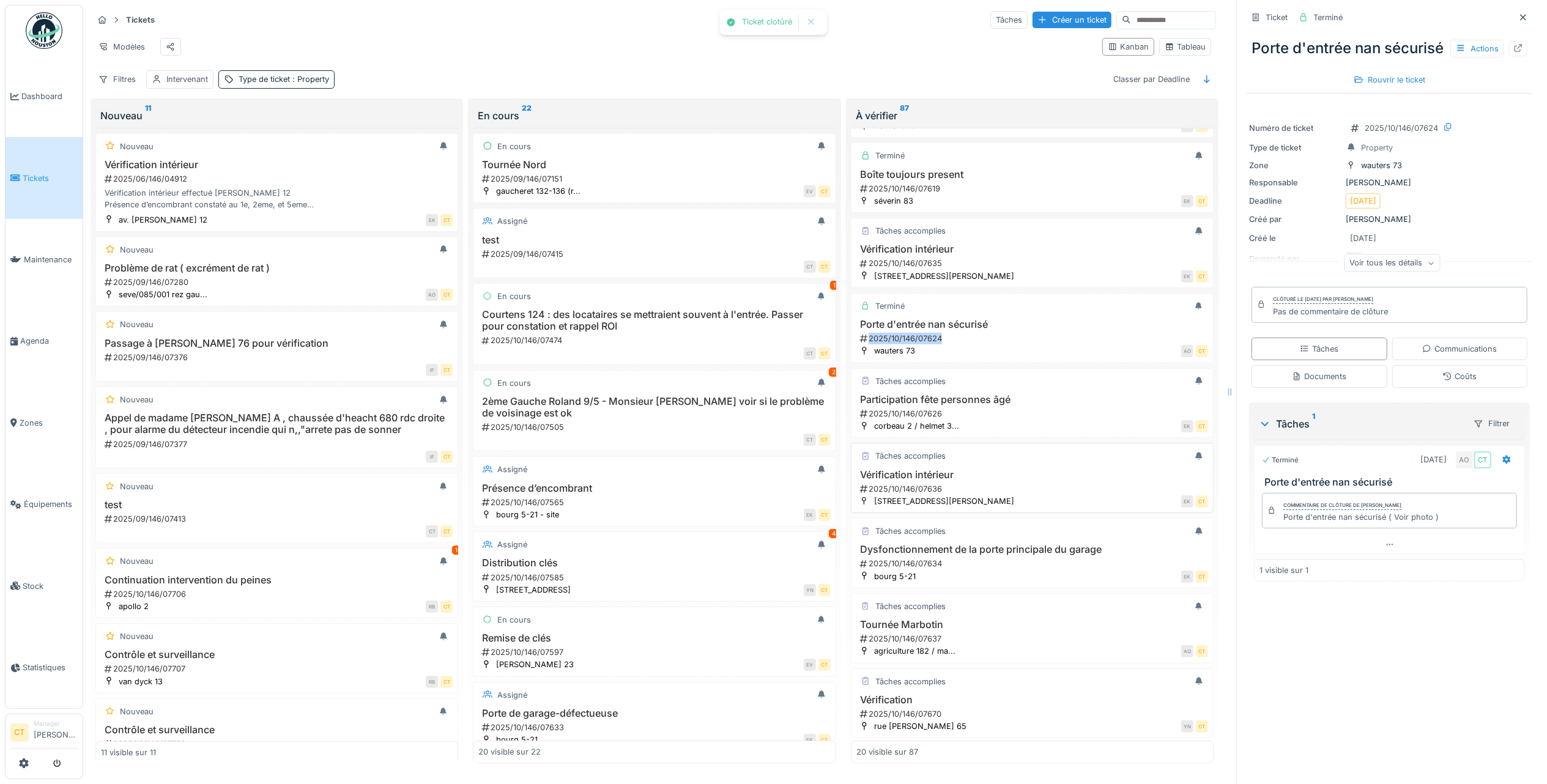
scroll to position [571, 0]
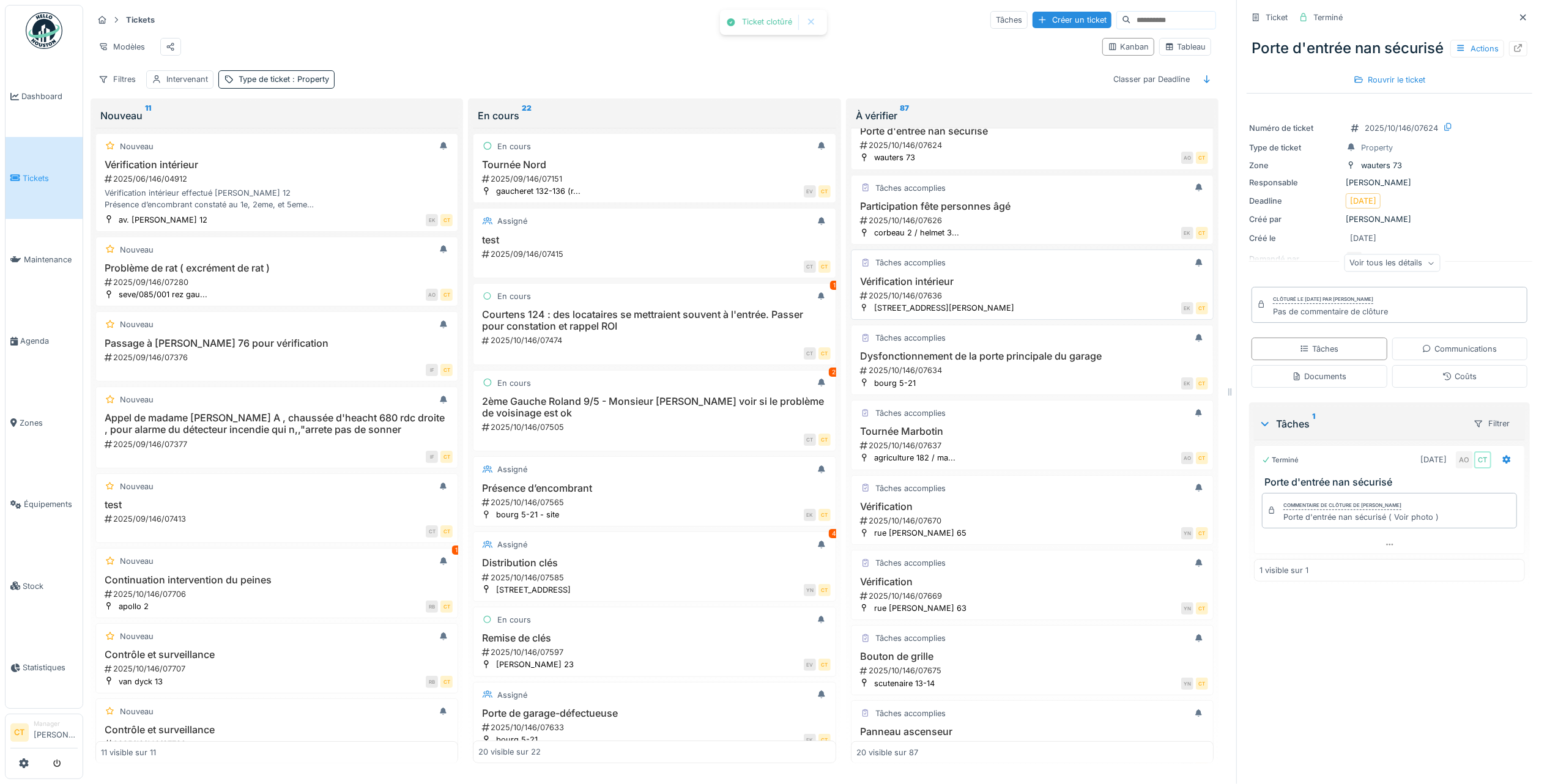
click at [991, 287] on h3 "Vérification intérieur" at bounding box center [1032, 281] width 352 height 12
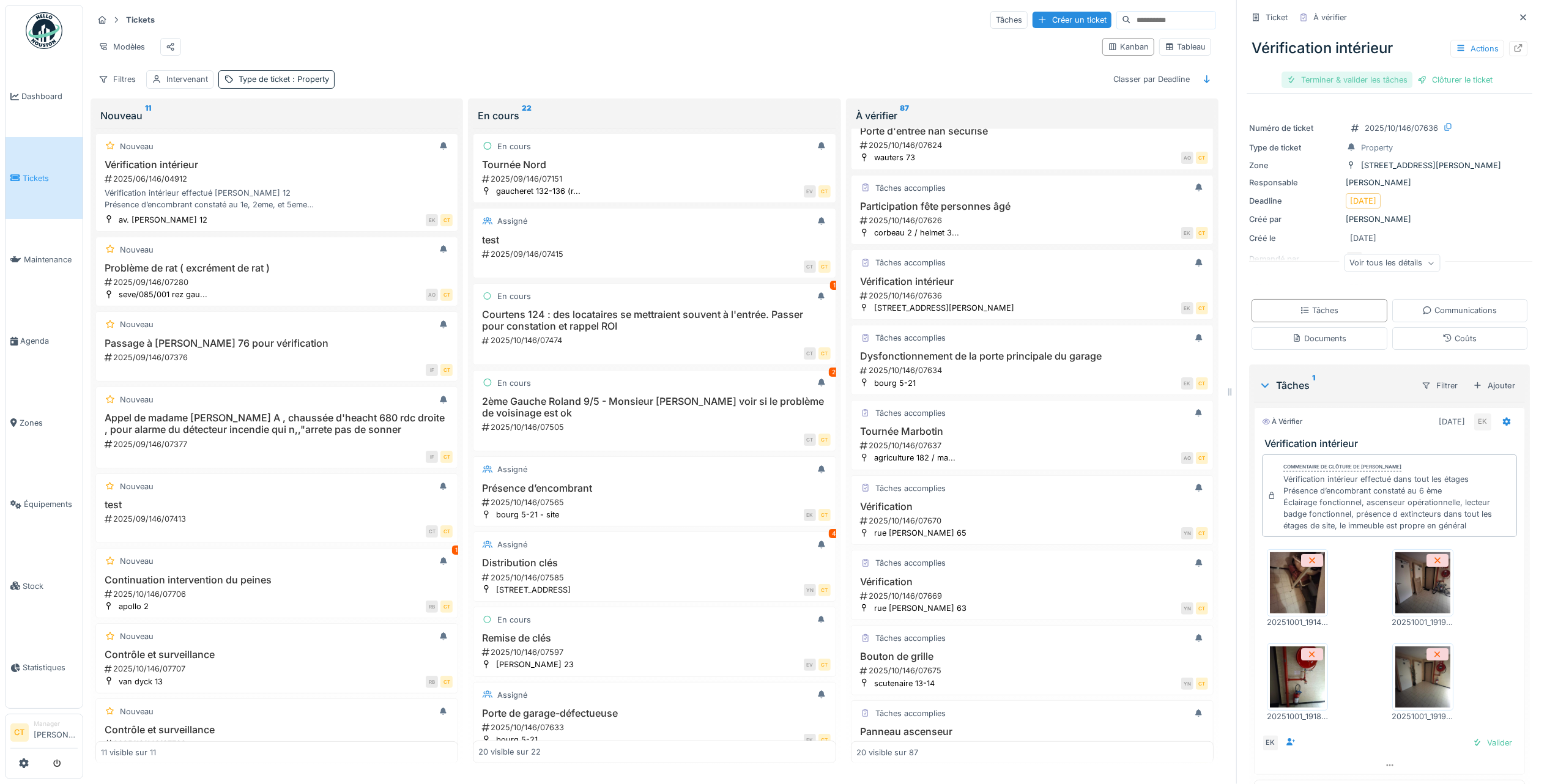
click at [1350, 72] on div "Terminer & valider les tâches" at bounding box center [1347, 80] width 131 height 16
click at [1386, 72] on div "Clôturer le ticket" at bounding box center [1389, 80] width 85 height 16
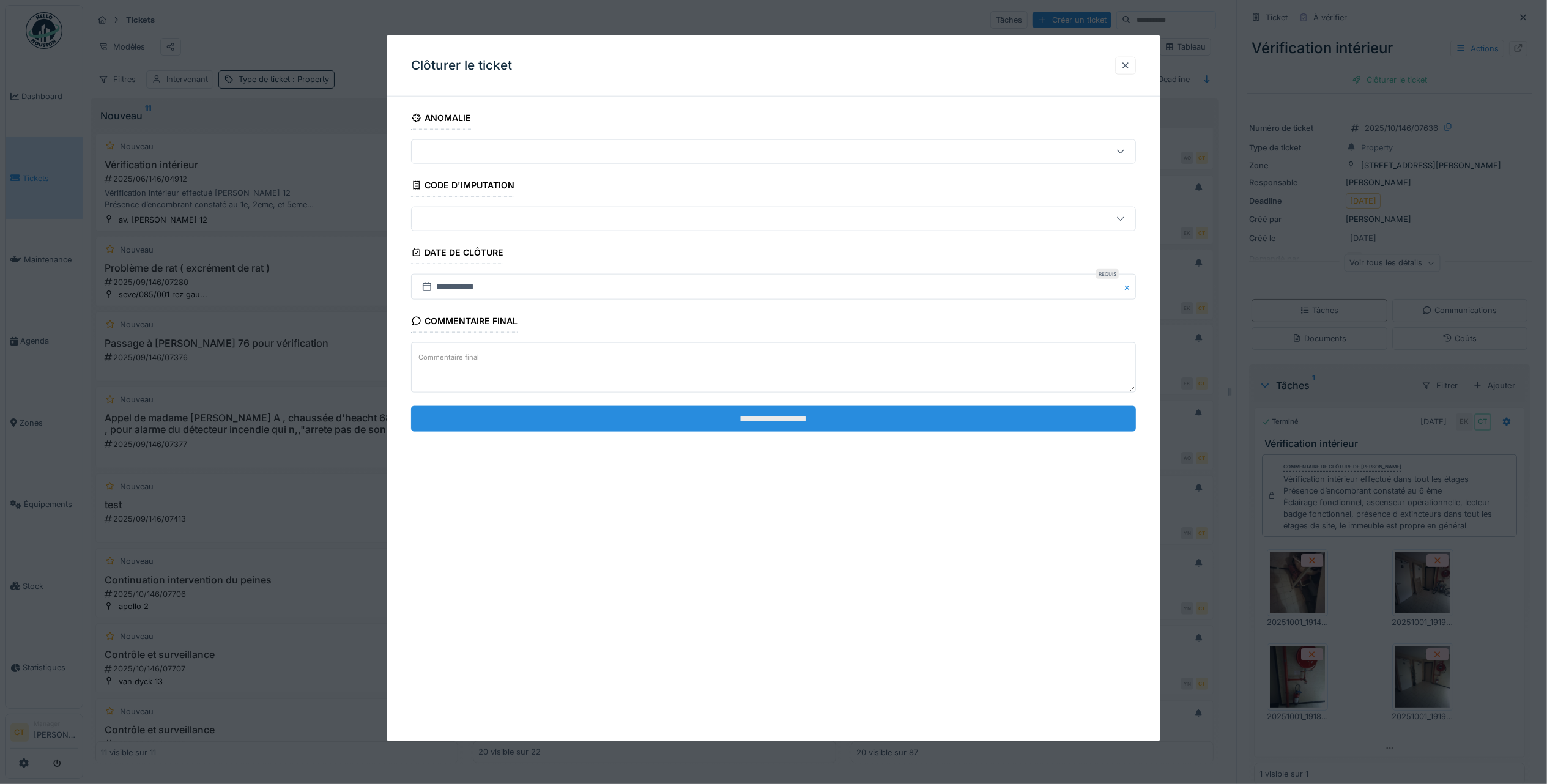
click at [1036, 419] on input "**********" at bounding box center [773, 418] width 725 height 26
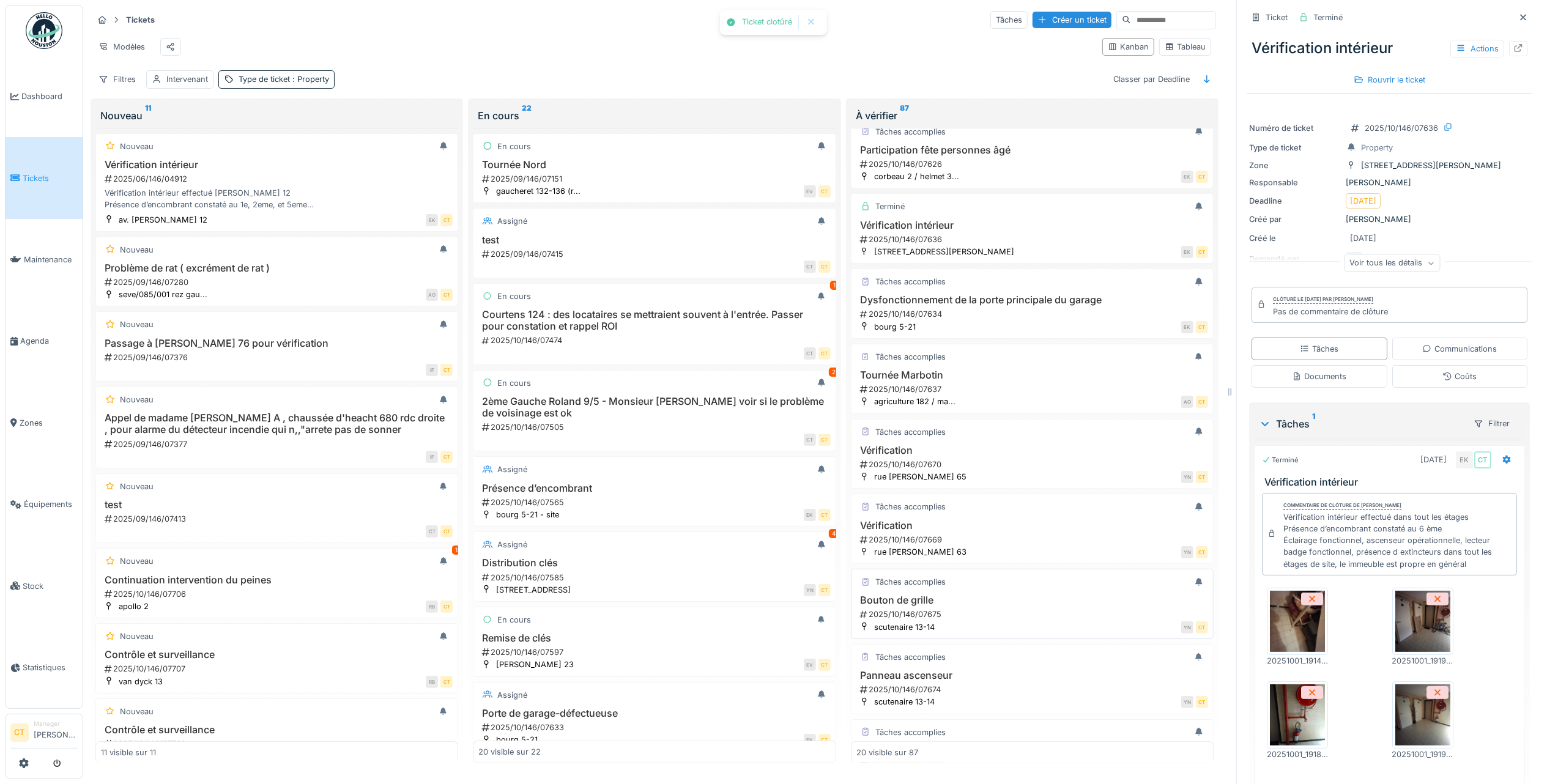
scroll to position [815, 0]
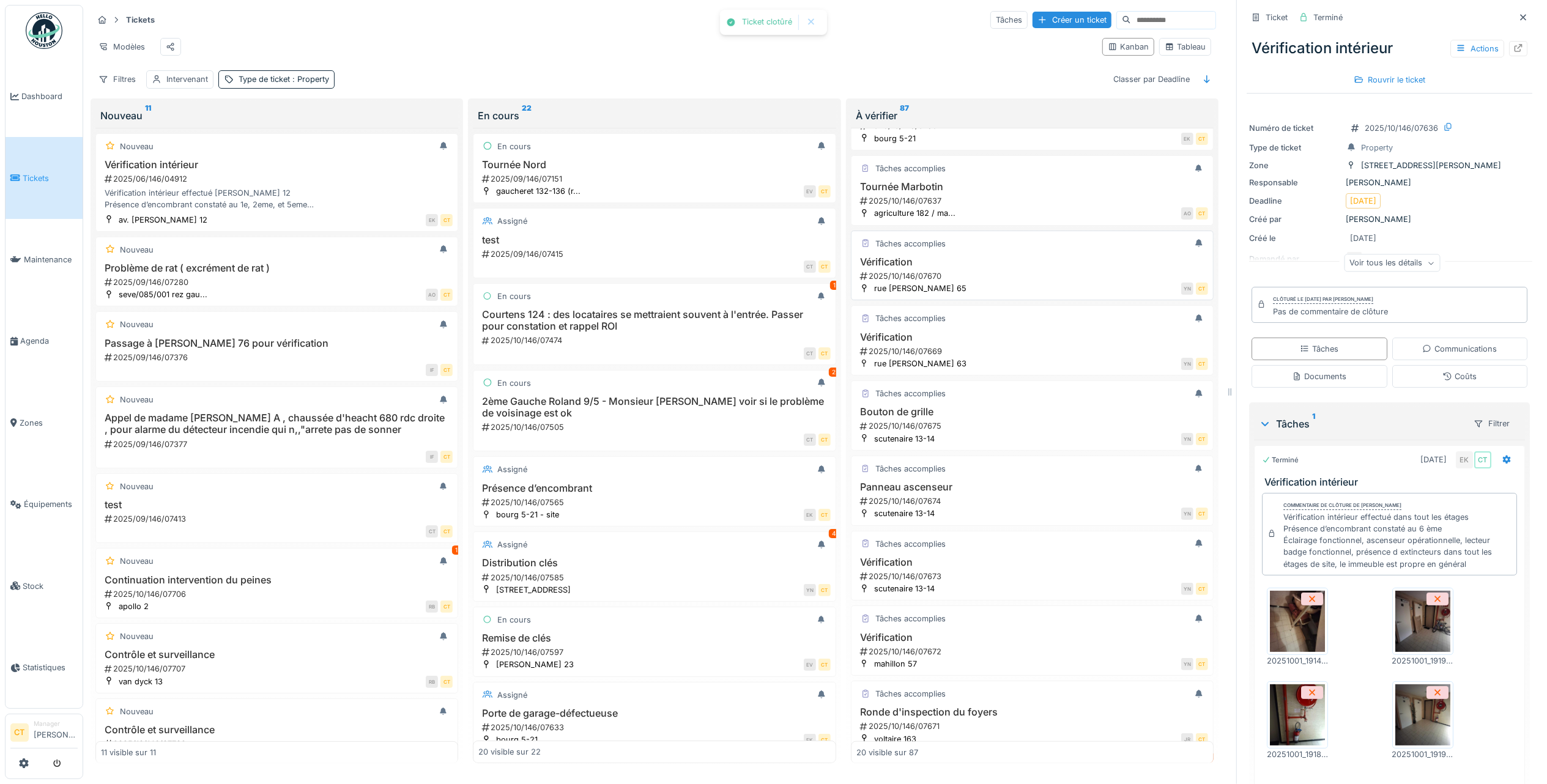
click at [1043, 282] on div "Vérification 2025/10/146/07670" at bounding box center [1032, 269] width 352 height 26
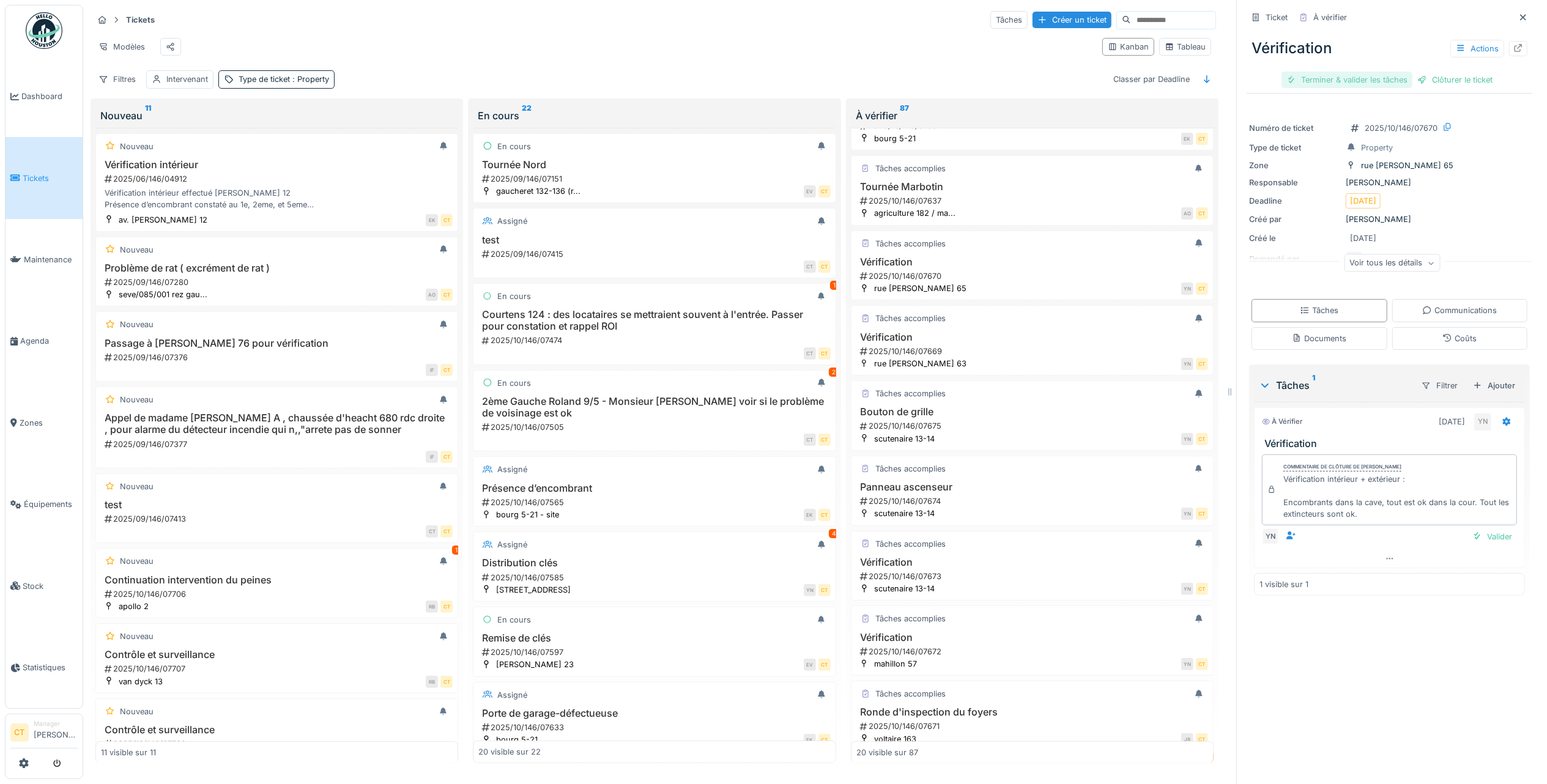
drag, startPoint x: 1346, startPoint y: 67, endPoint x: 1405, endPoint y: 76, distance: 59.7
click at [1346, 72] on div "Terminer & valider les tâches" at bounding box center [1347, 80] width 131 height 16
click at [1405, 72] on div "Clôturer le ticket" at bounding box center [1389, 80] width 85 height 16
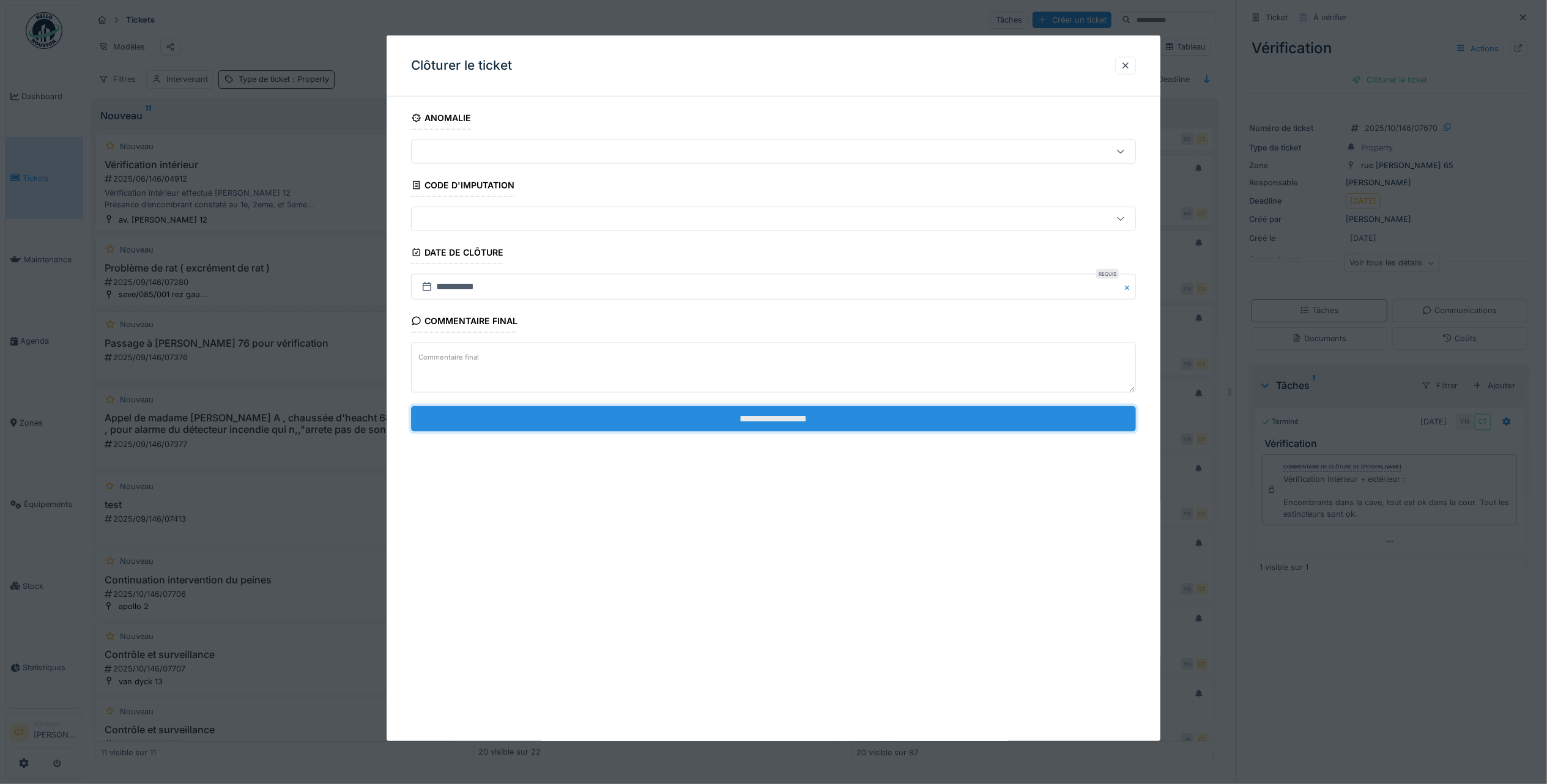
drag, startPoint x: 879, startPoint y: 423, endPoint x: 914, endPoint y: 355, distance: 76.5
click at [879, 422] on input "**********" at bounding box center [773, 418] width 725 height 26
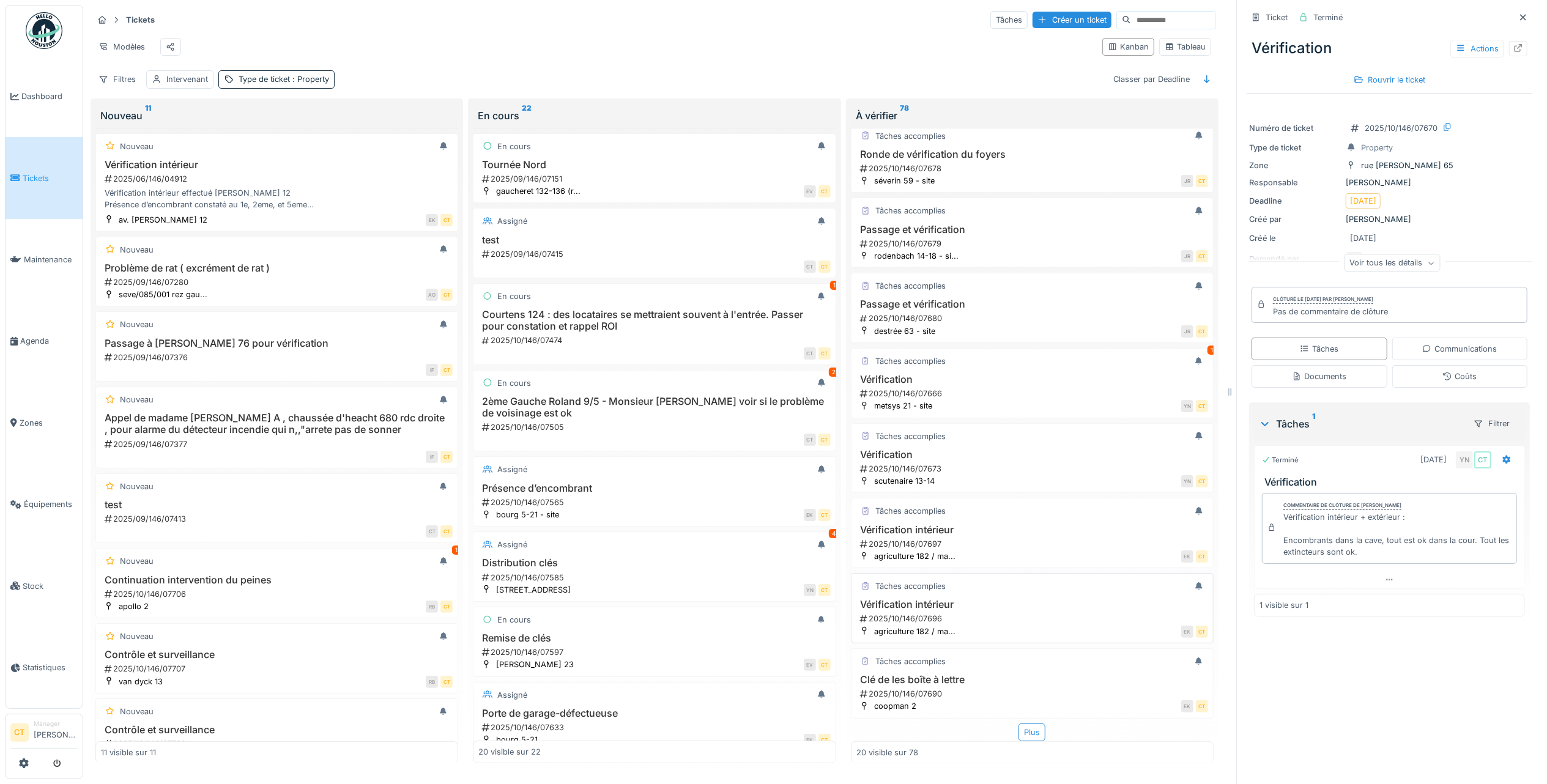
scroll to position [12, 0]
click at [1022, 249] on div "JR CT" at bounding box center [1087, 255] width 243 height 13
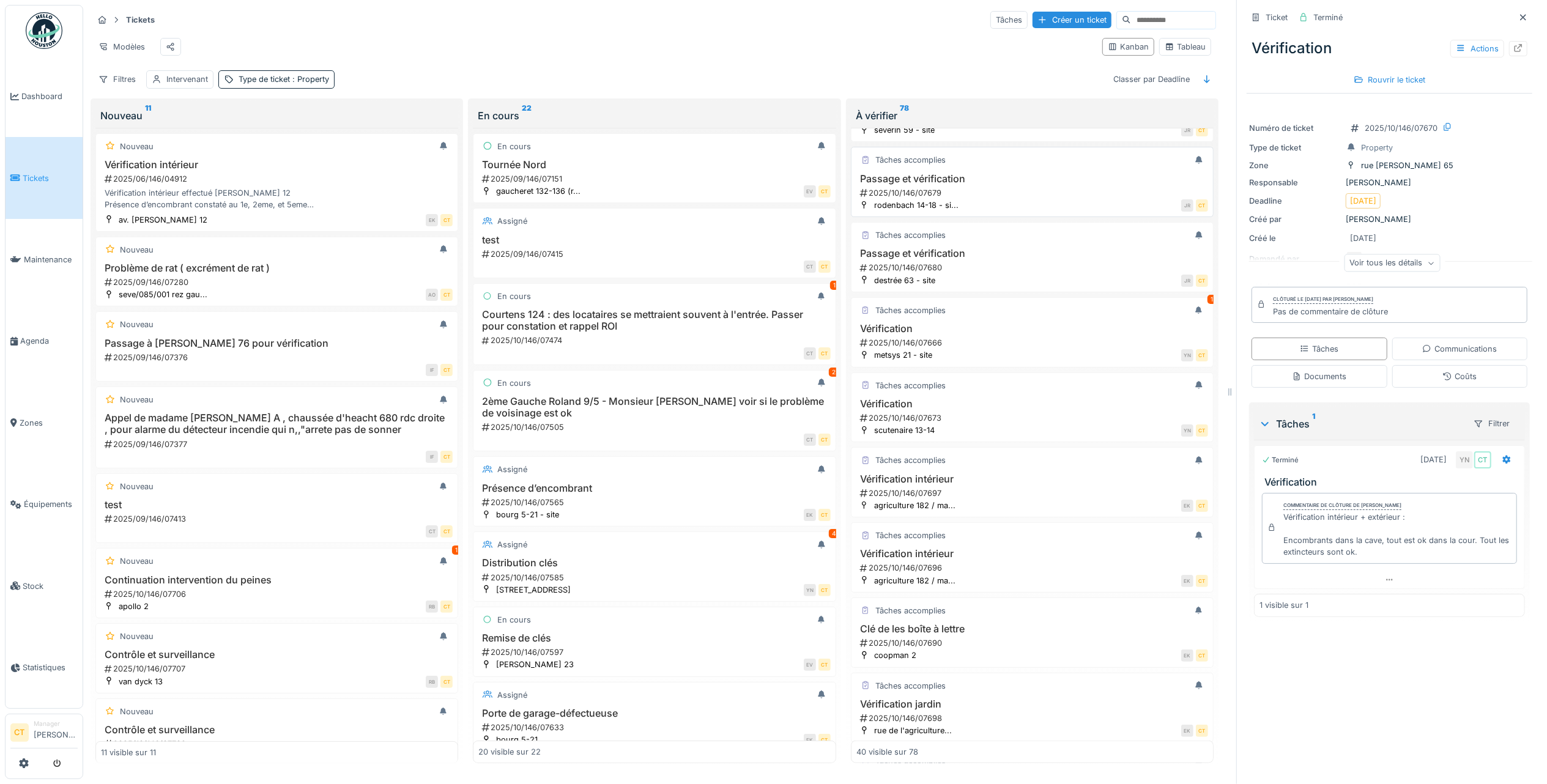
click at [1003, 199] on div "2025/10/146/07679" at bounding box center [1033, 192] width 349 height 12
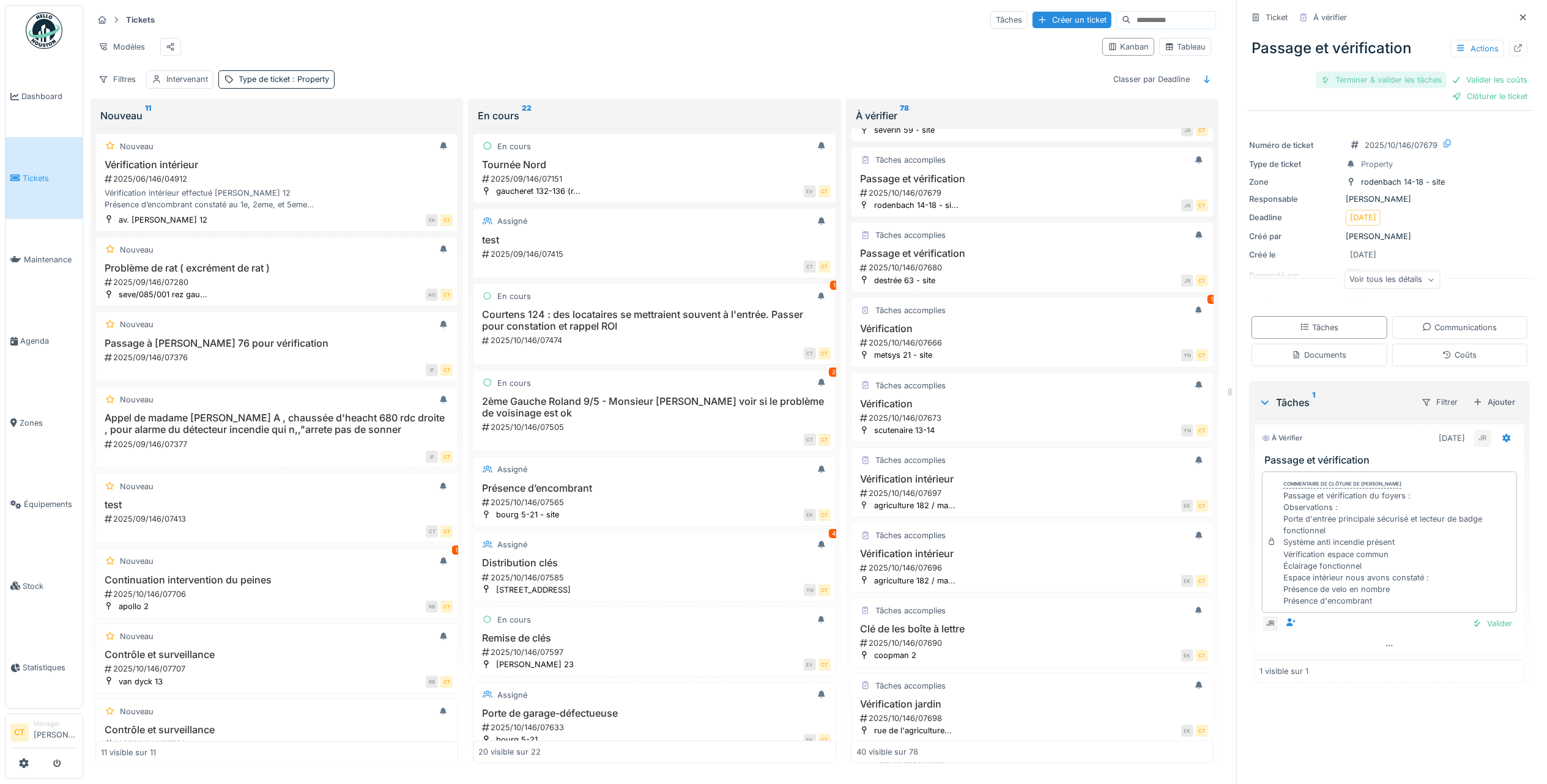
click at [1356, 72] on div "Terminer & valider les tâches" at bounding box center [1381, 80] width 131 height 16
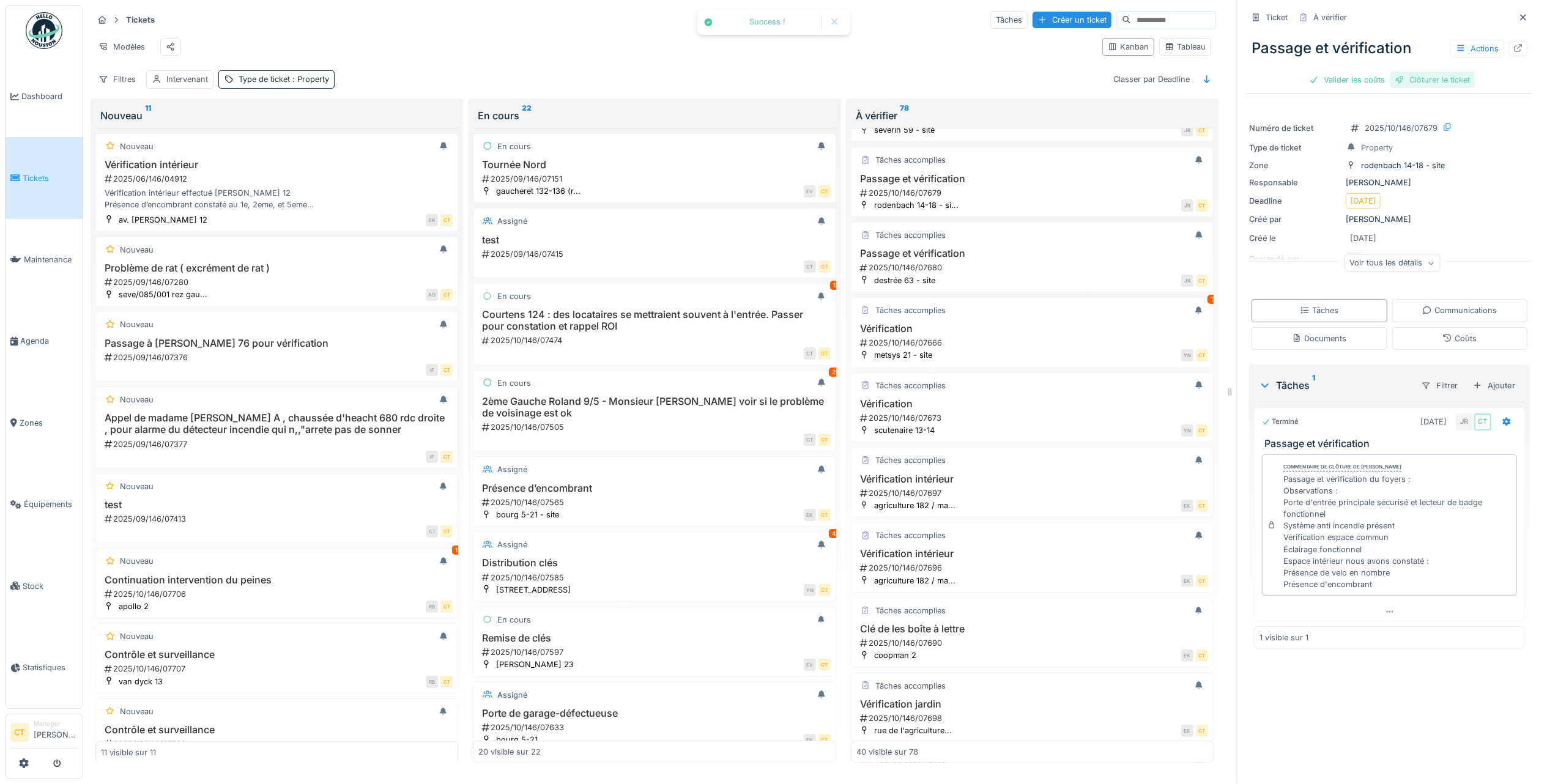
click at [1434, 72] on div "Clôturer le ticket" at bounding box center [1432, 80] width 85 height 16
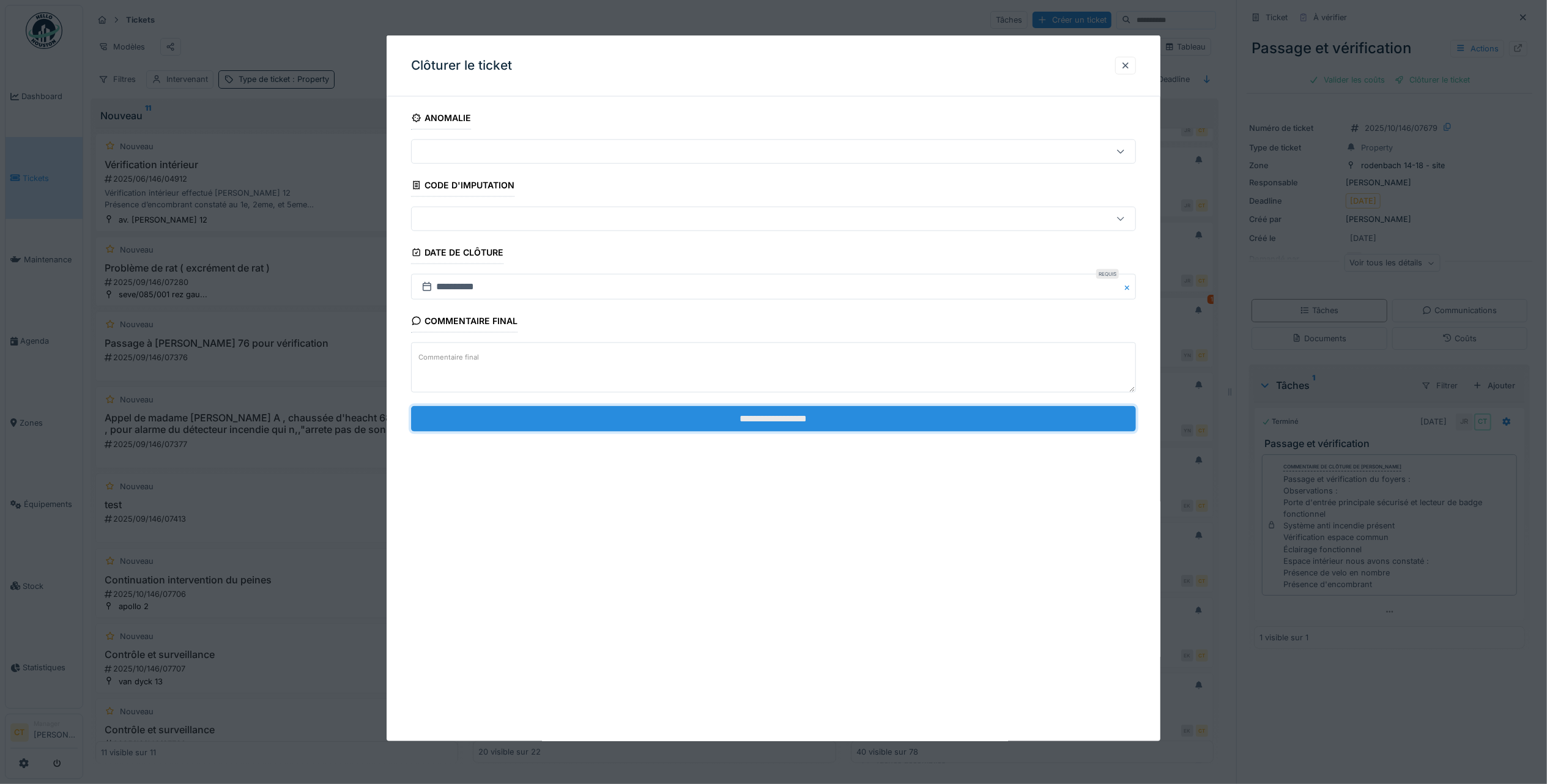
click at [1032, 416] on input "**********" at bounding box center [773, 418] width 725 height 26
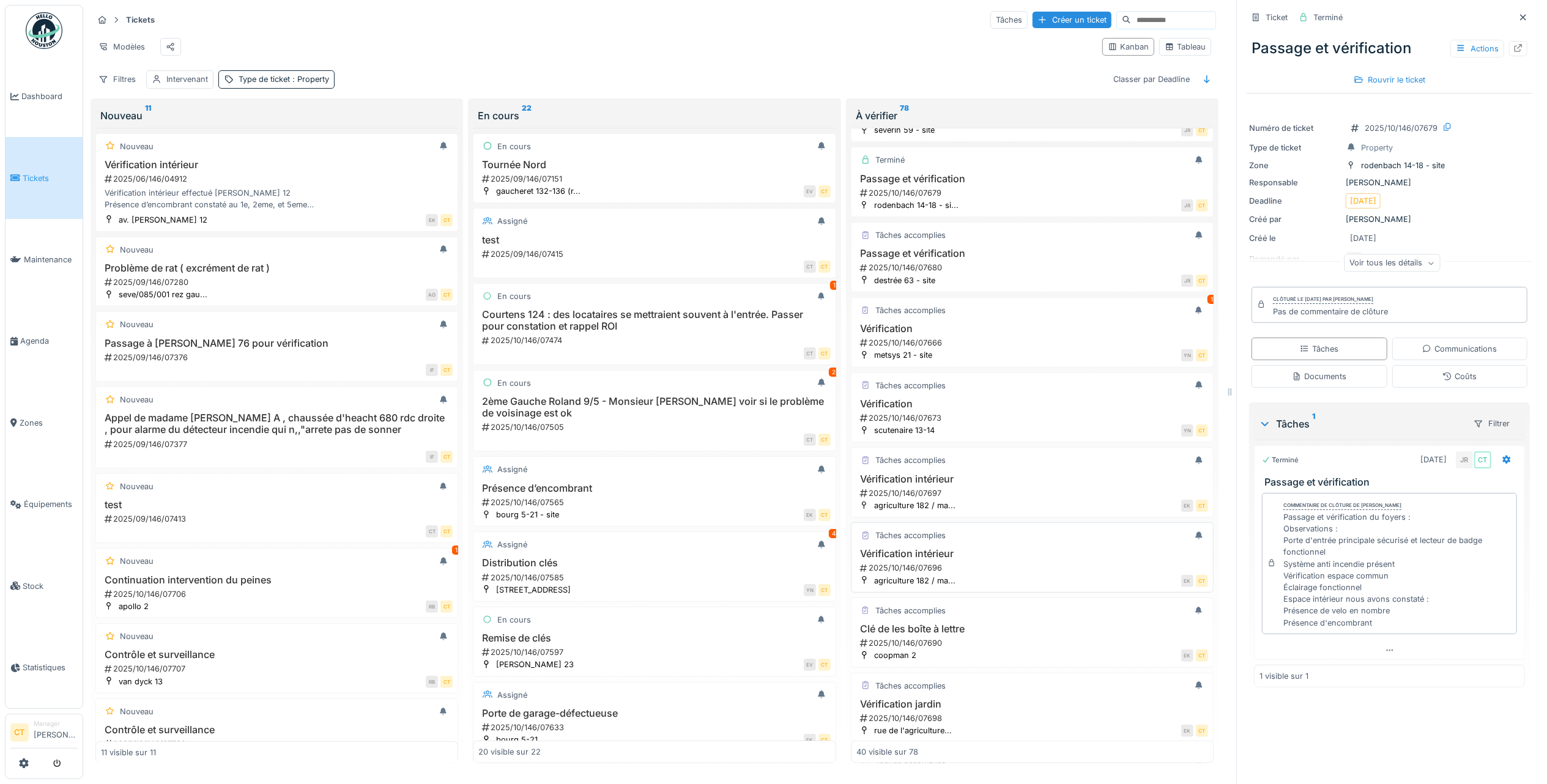
drag, startPoint x: 1003, startPoint y: 587, endPoint x: 1077, endPoint y: 568, distance: 76.4
click at [1003, 573] on div "2025/10/146/07696" at bounding box center [1033, 567] width 349 height 12
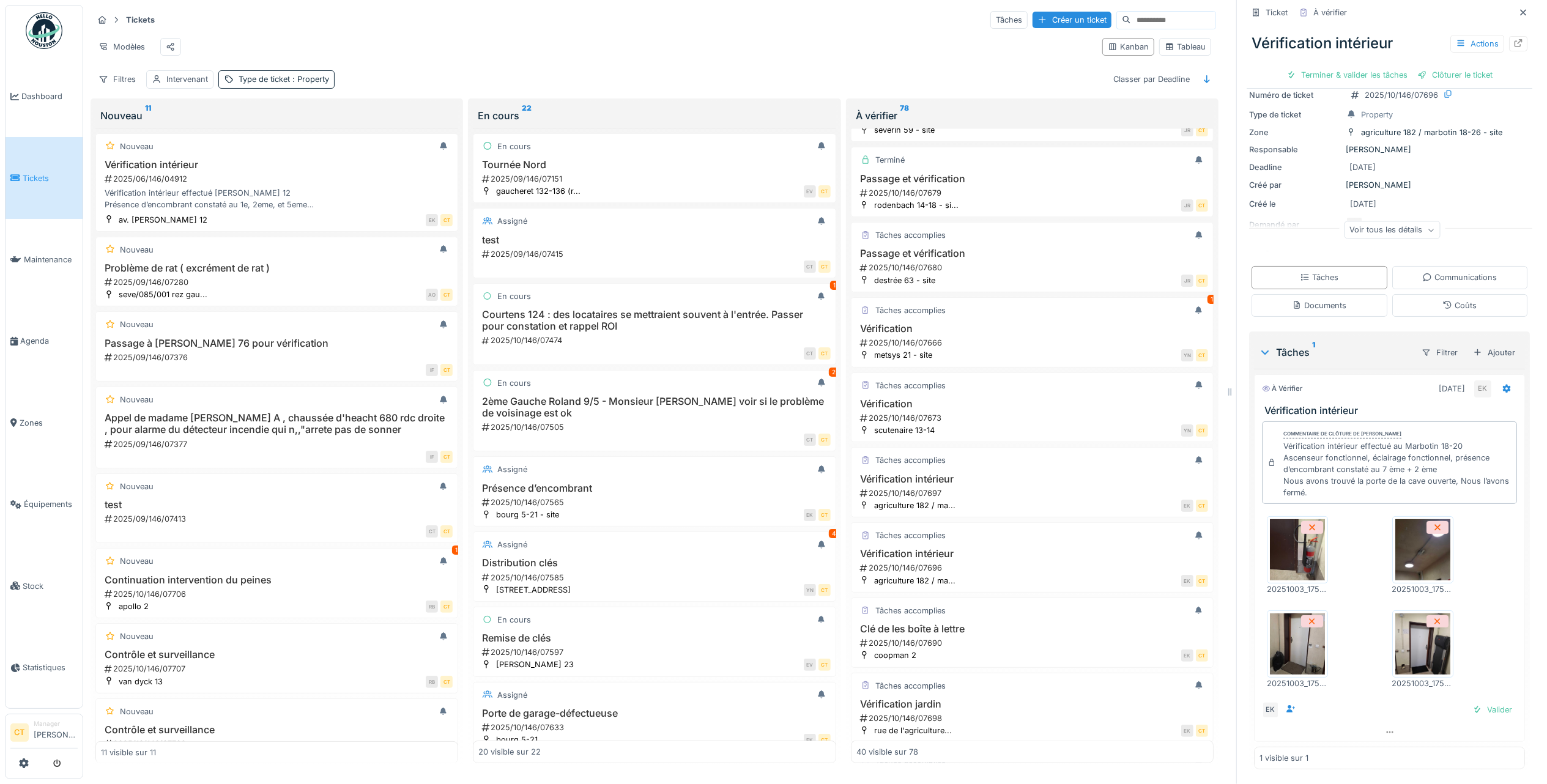
scroll to position [38, 0]
click at [1315, 69] on div "Terminer & valider les tâches" at bounding box center [1347, 75] width 131 height 16
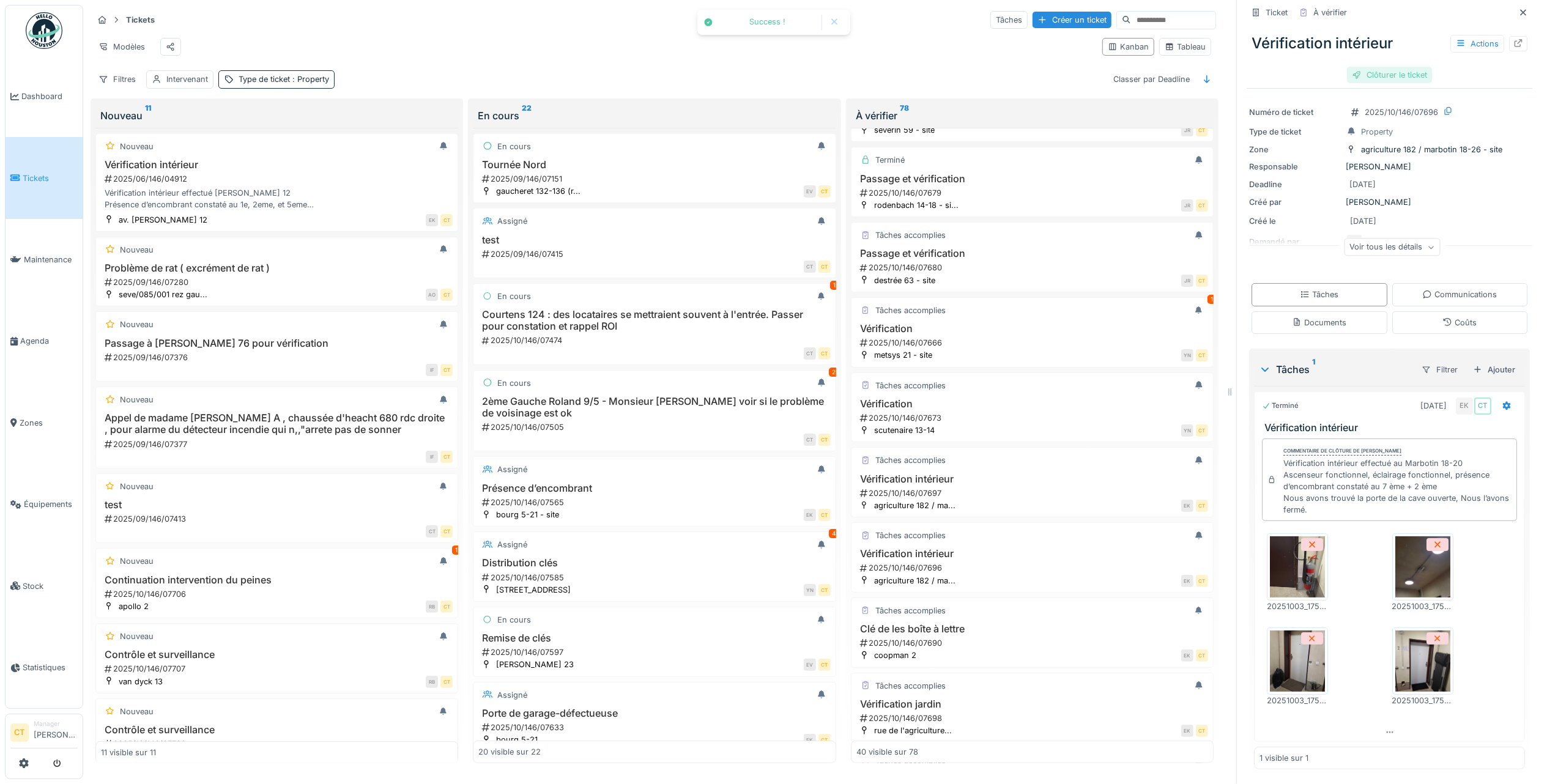
click at [1385, 66] on div "Clôturer le ticket" at bounding box center [1389, 75] width 85 height 16
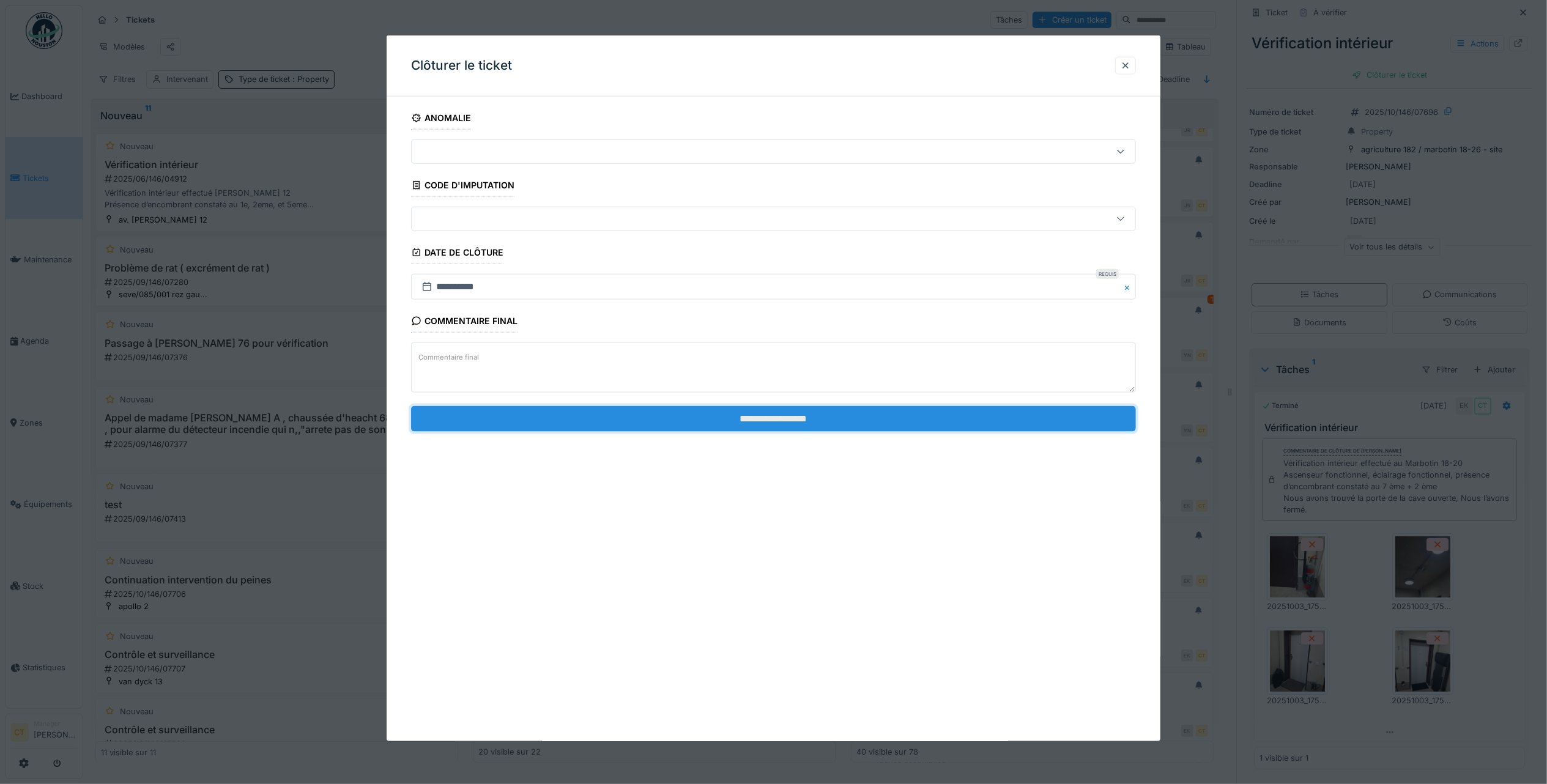
click at [1043, 422] on input "**********" at bounding box center [773, 418] width 725 height 26
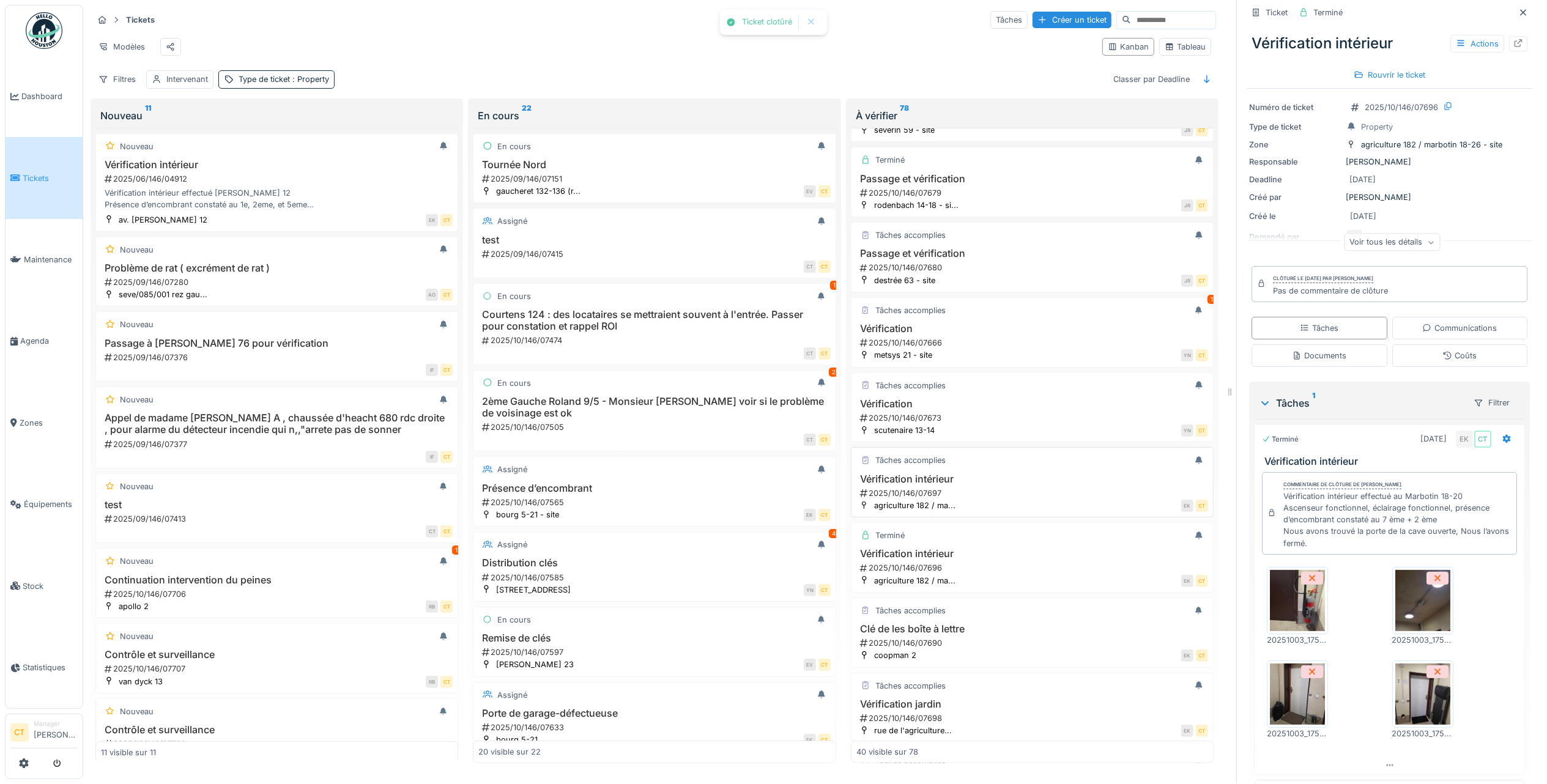
scroll to position [1207, 0]
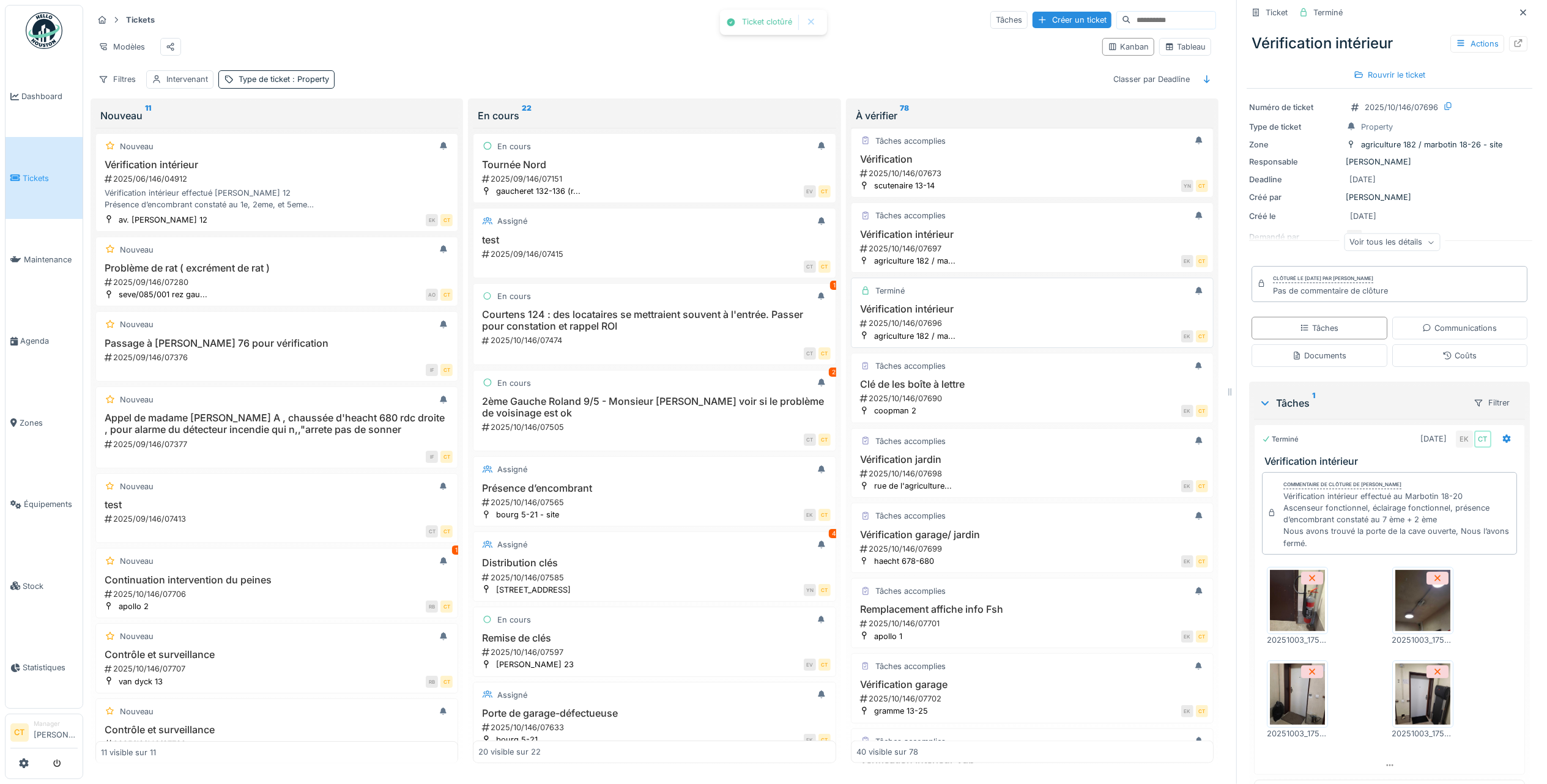
click at [1033, 329] on div "2025/10/146/07696" at bounding box center [1033, 323] width 349 height 12
click at [1037, 417] on div "EK CT" at bounding box center [1066, 411] width 285 height 13
click at [45, 184] on link "Tickets" at bounding box center [44, 178] width 77 height 81
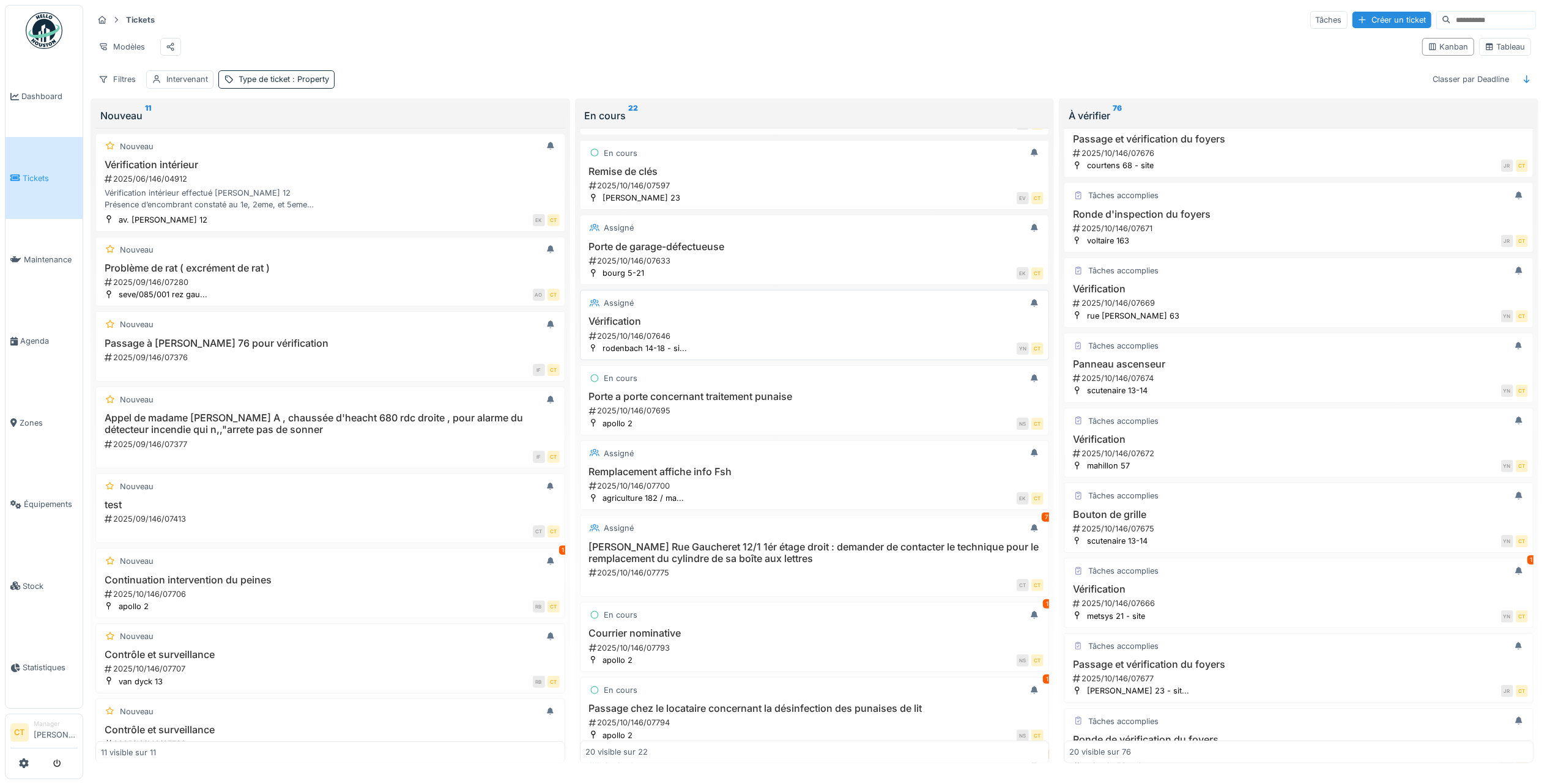
scroll to position [489, 0]
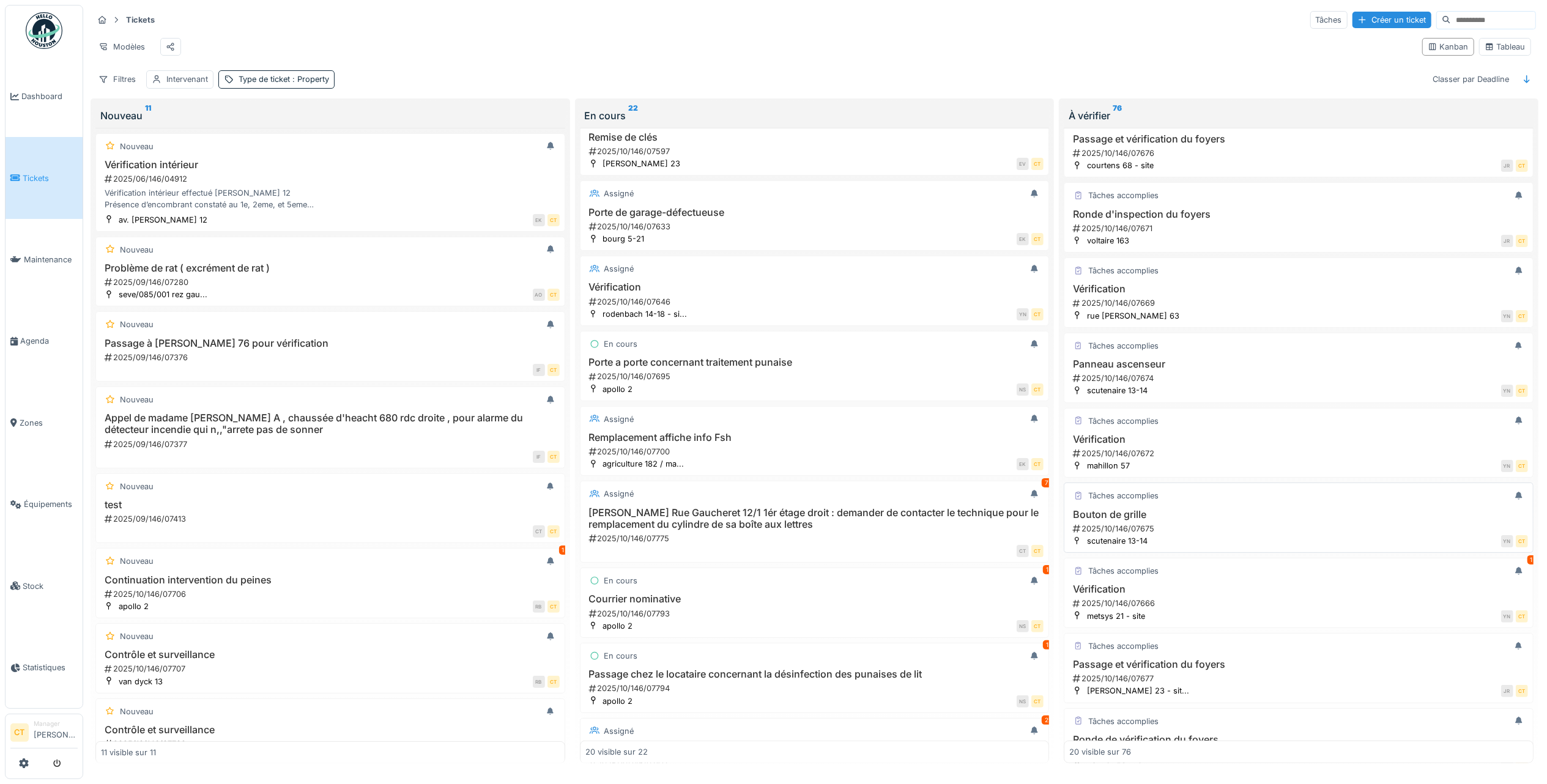
click at [1302, 535] on div "2025/10/146/07675" at bounding box center [1300, 529] width 456 height 12
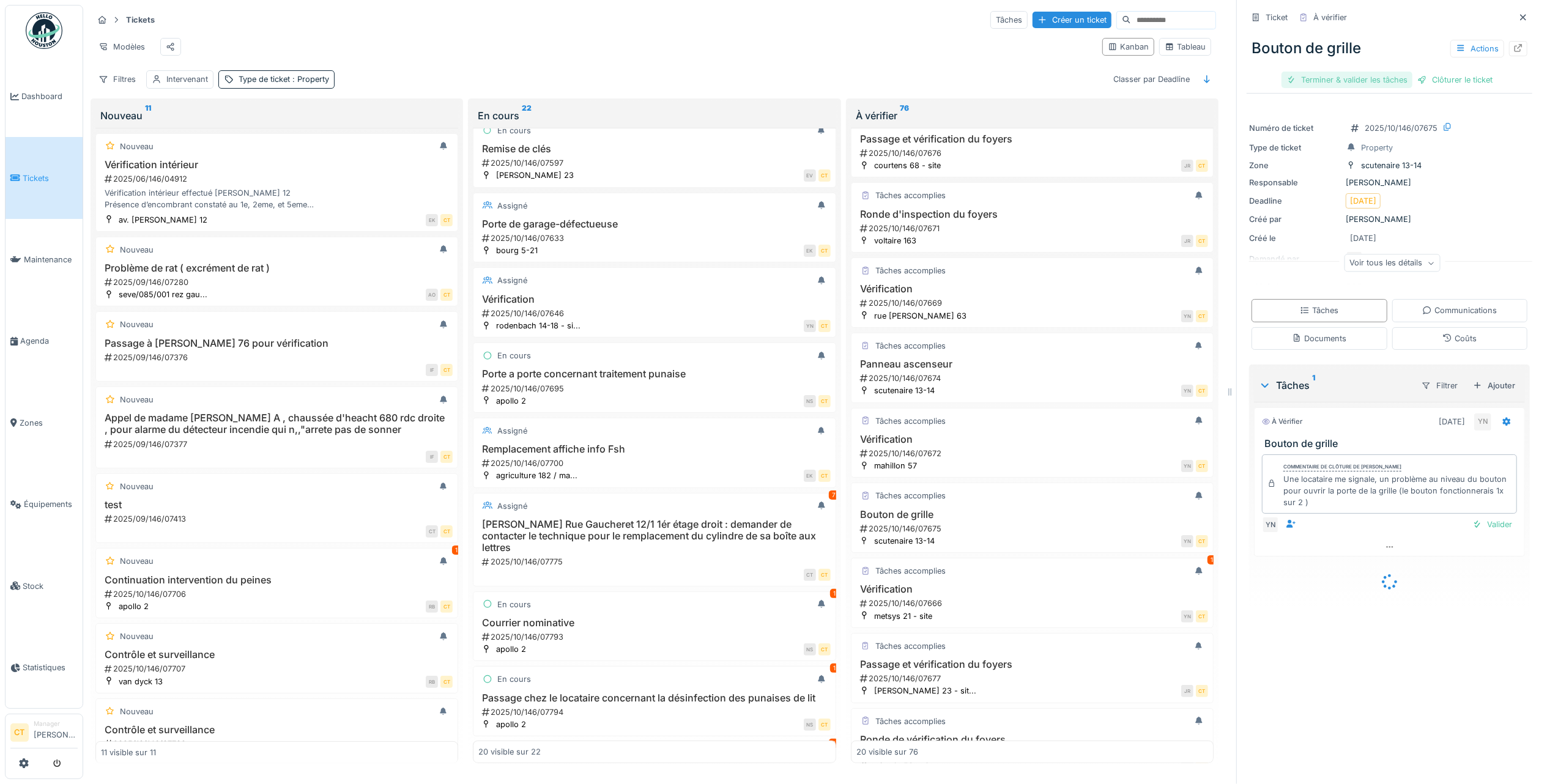
click at [1344, 76] on div "Terminer & valider les tâches" at bounding box center [1347, 80] width 131 height 16
click at [1434, 74] on div "Clôturer le ticket" at bounding box center [1455, 80] width 85 height 16
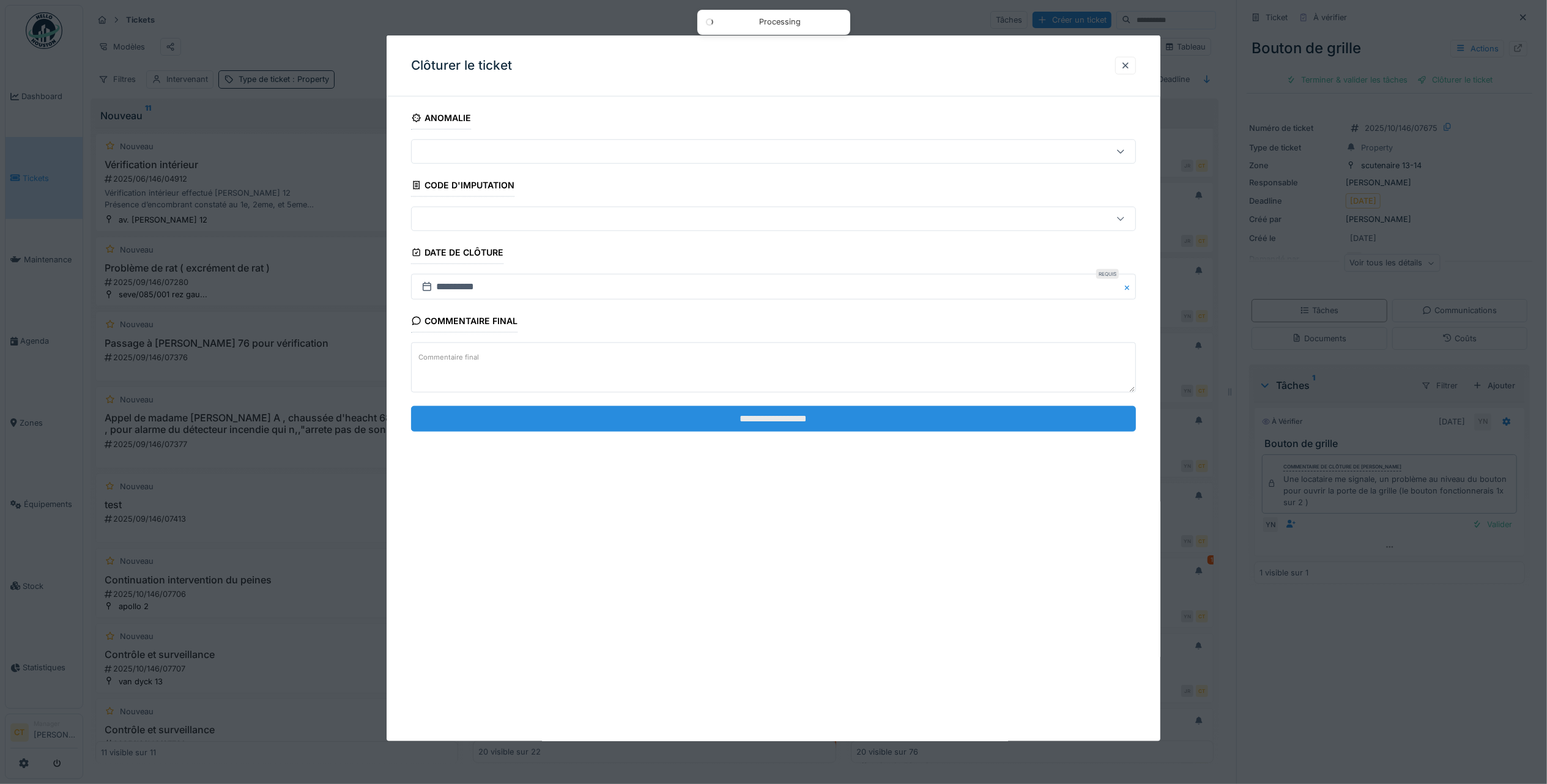
click at [961, 428] on input "**********" at bounding box center [773, 418] width 725 height 26
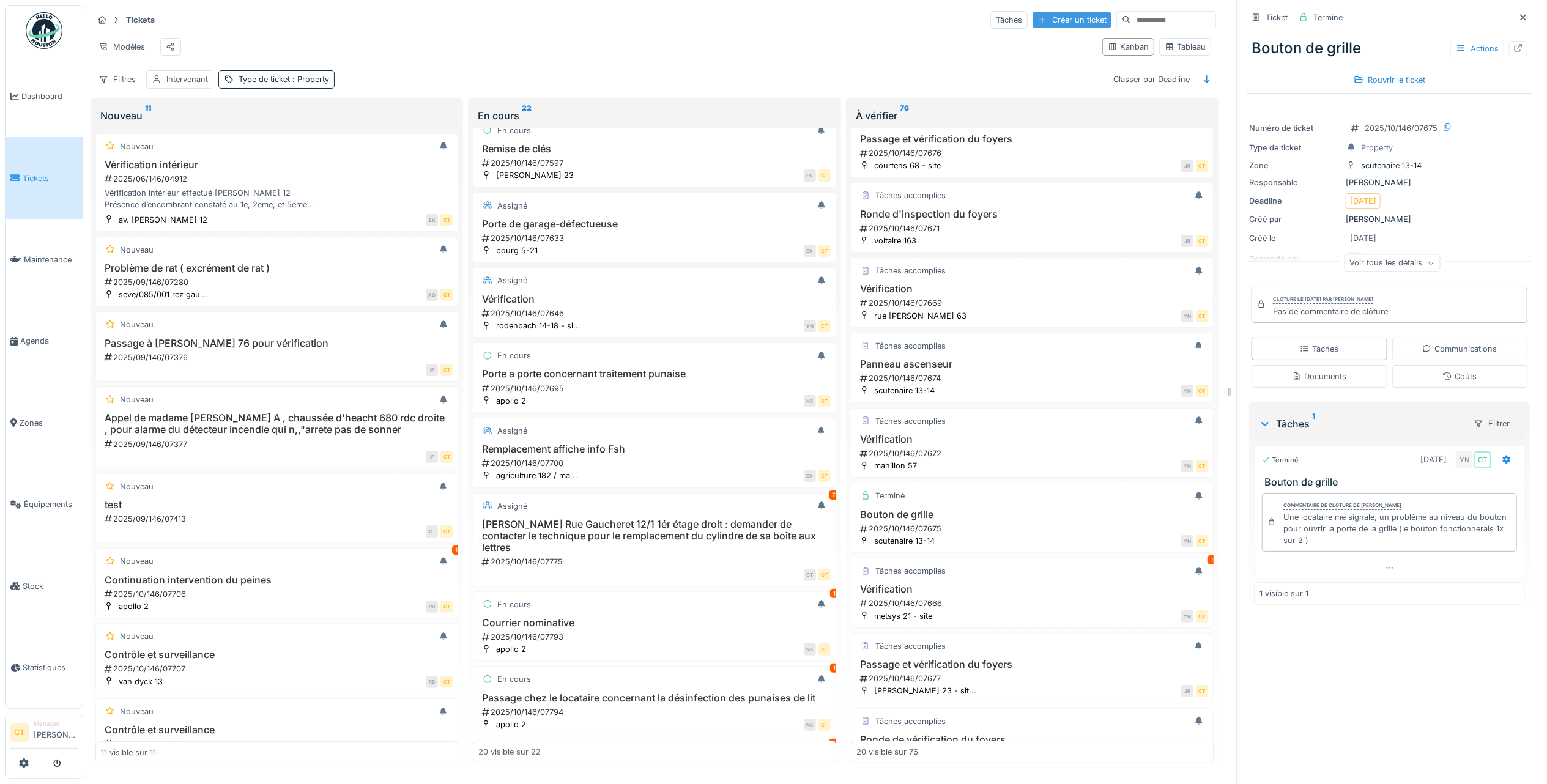
click at [1041, 16] on div "Créer un ticket" at bounding box center [1072, 20] width 79 height 16
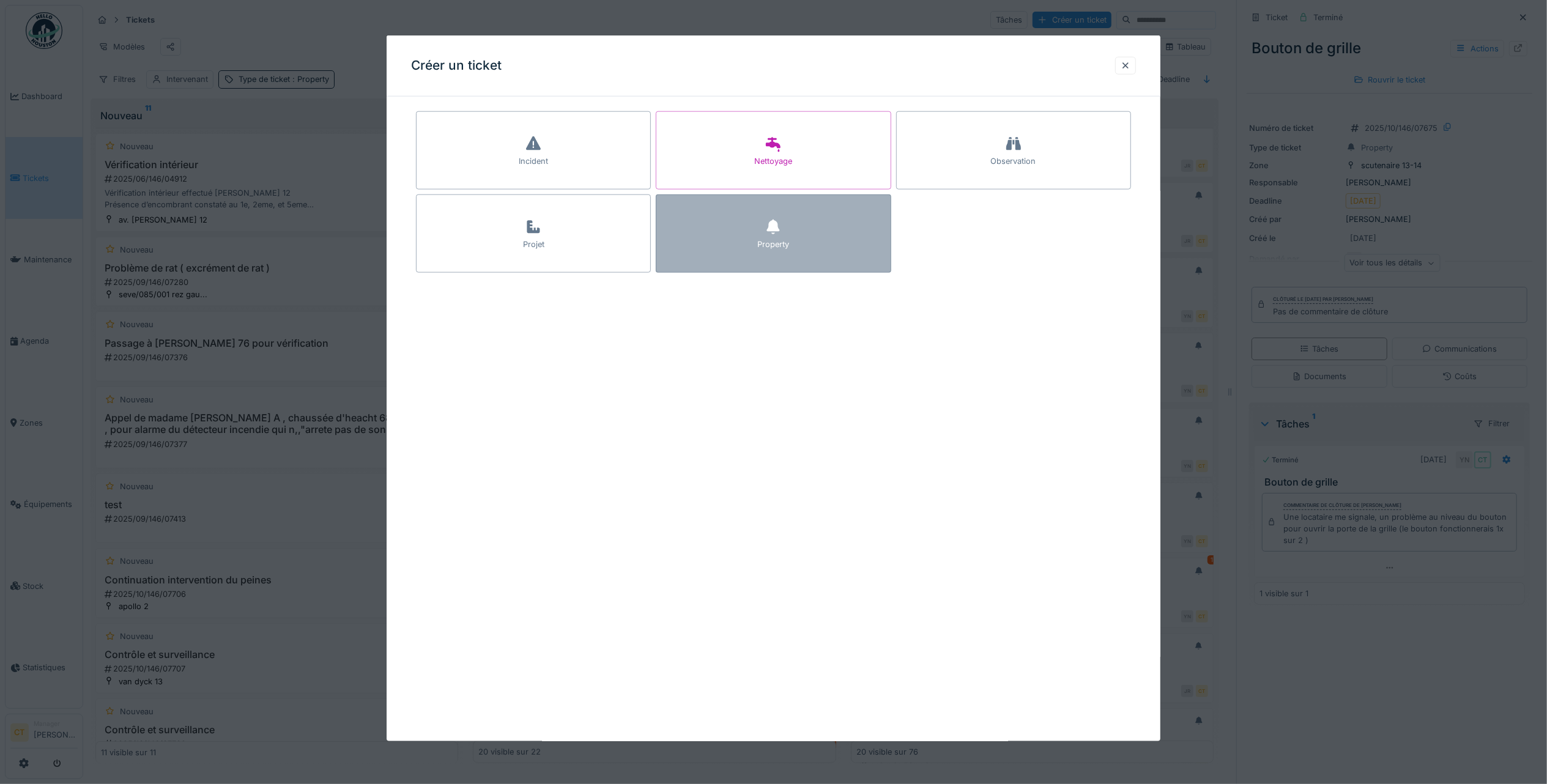
click at [774, 247] on div "Property" at bounding box center [773, 244] width 32 height 12
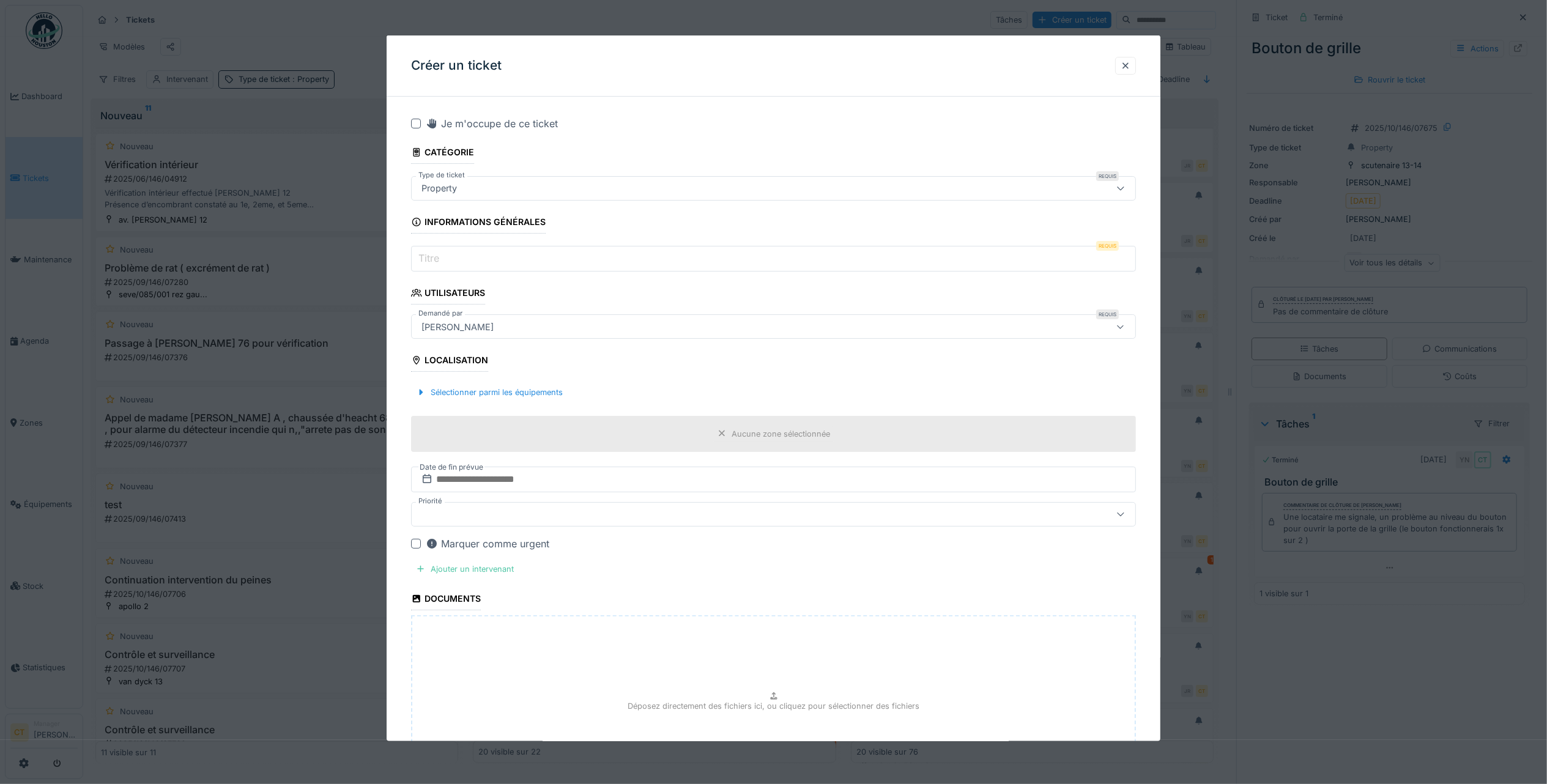
click at [539, 258] on input "Titre" at bounding box center [773, 259] width 725 height 26
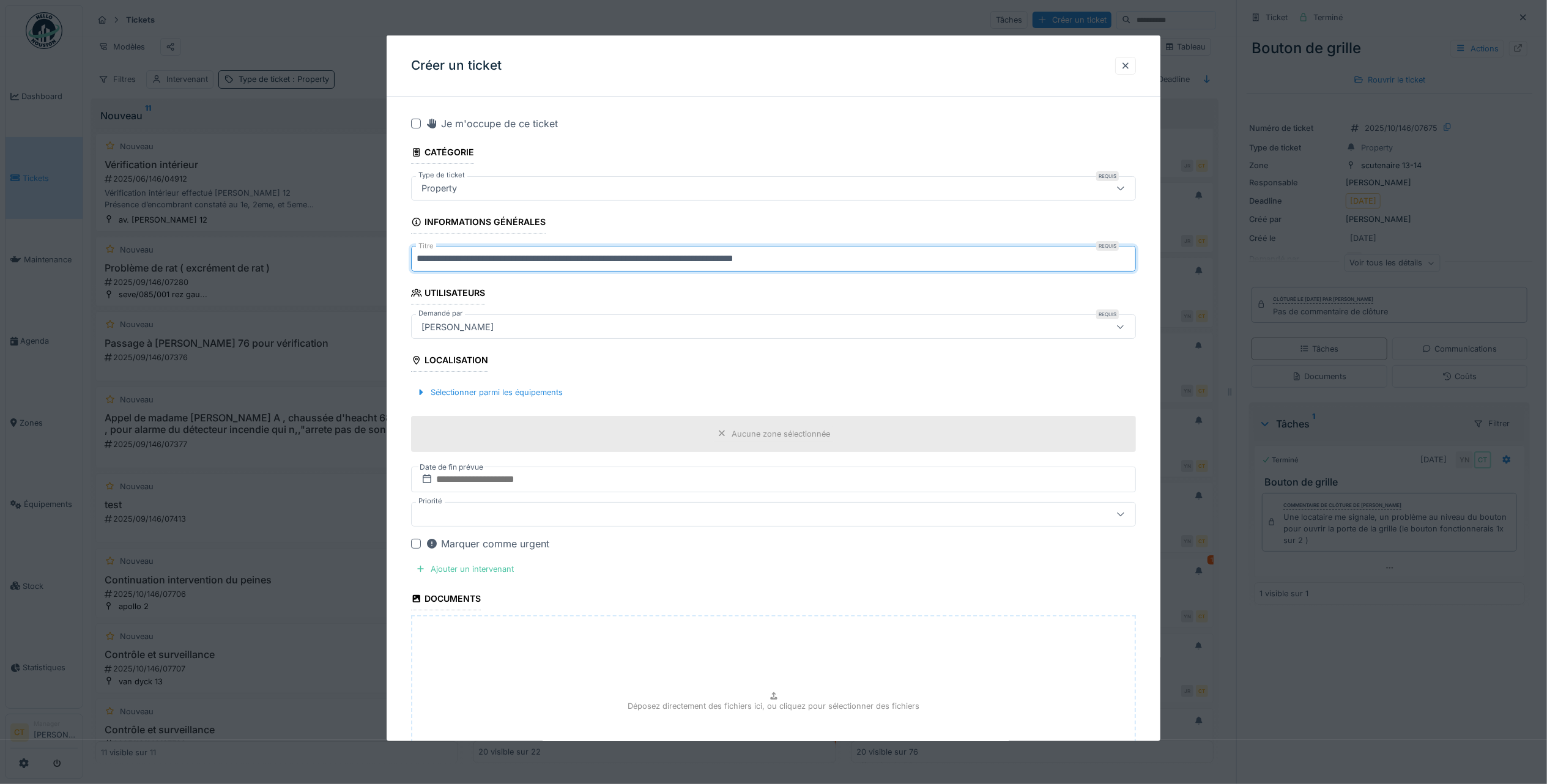
click at [417, 257] on input "**********" at bounding box center [773, 259] width 725 height 26
click at [918, 260] on input "**********" at bounding box center [773, 259] width 725 height 26
type input "**********"
click at [500, 575] on div "Ajouter un intervenant" at bounding box center [464, 569] width 108 height 16
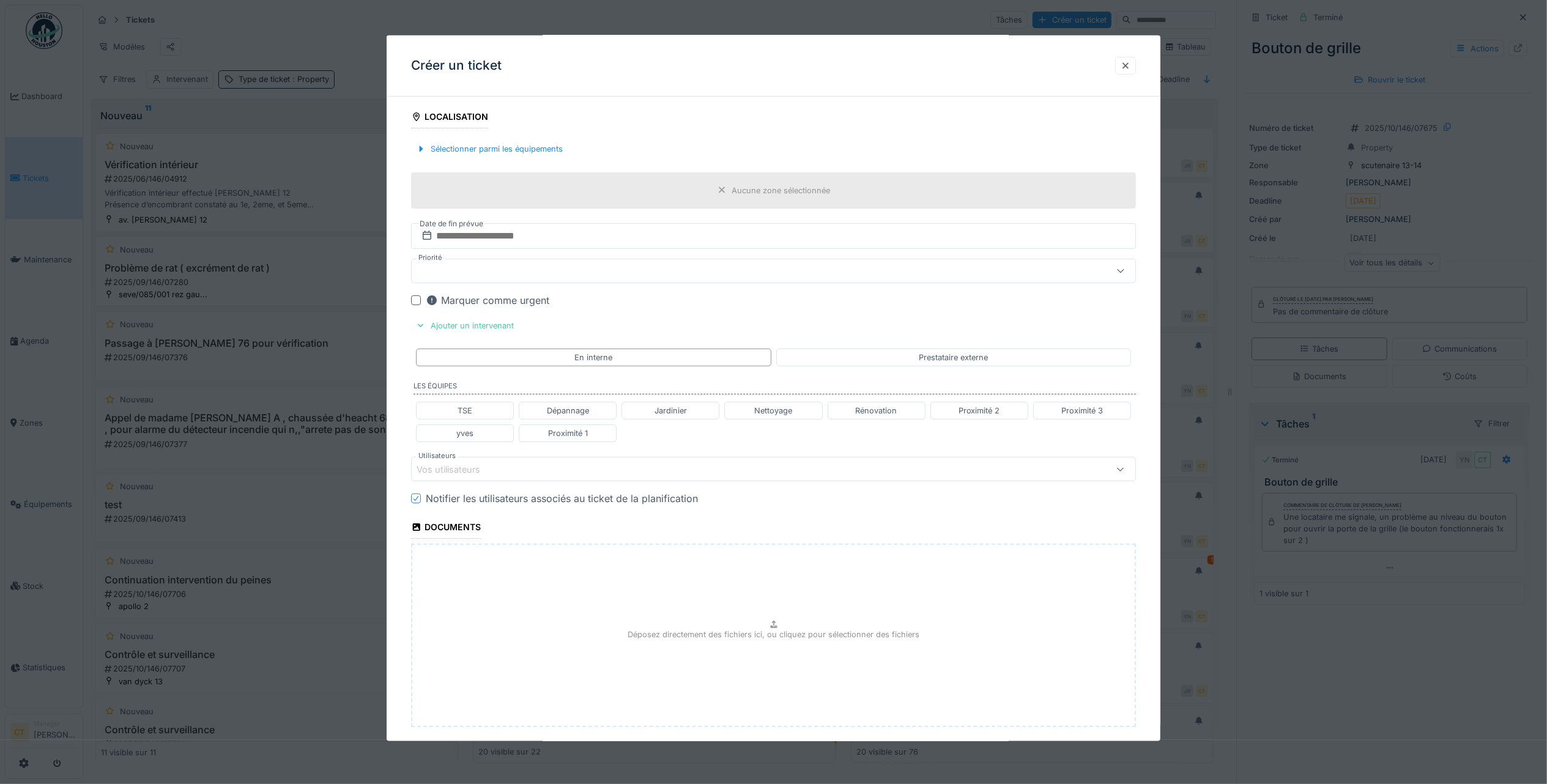
scroll to position [245, 0]
click at [595, 438] on div "Proximité 1" at bounding box center [567, 432] width 98 height 18
type input "**********"
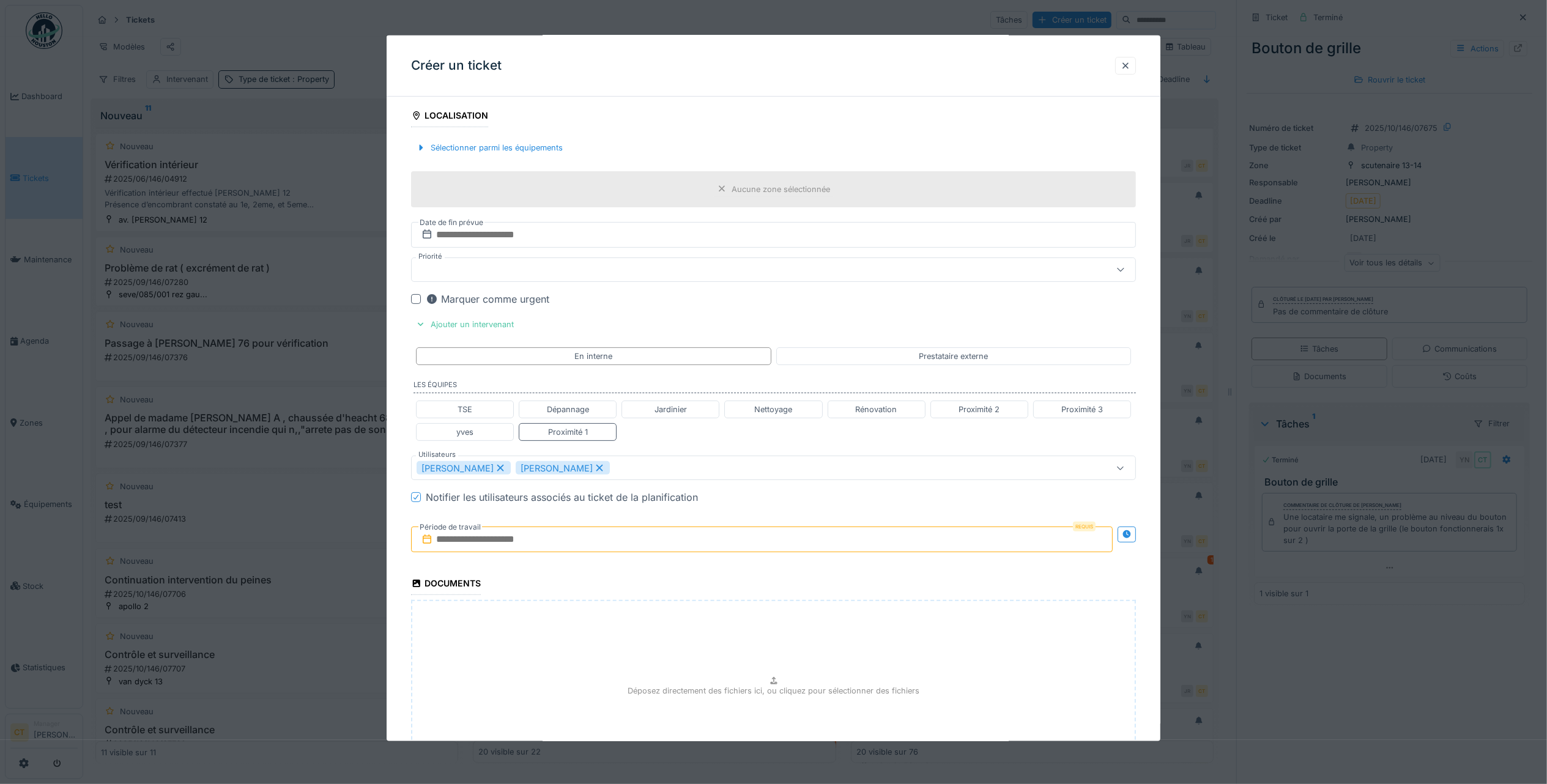
click at [570, 549] on input "text" at bounding box center [761, 539] width 702 height 26
click at [789, 644] on div "10" at bounding box center [784, 639] width 16 height 18
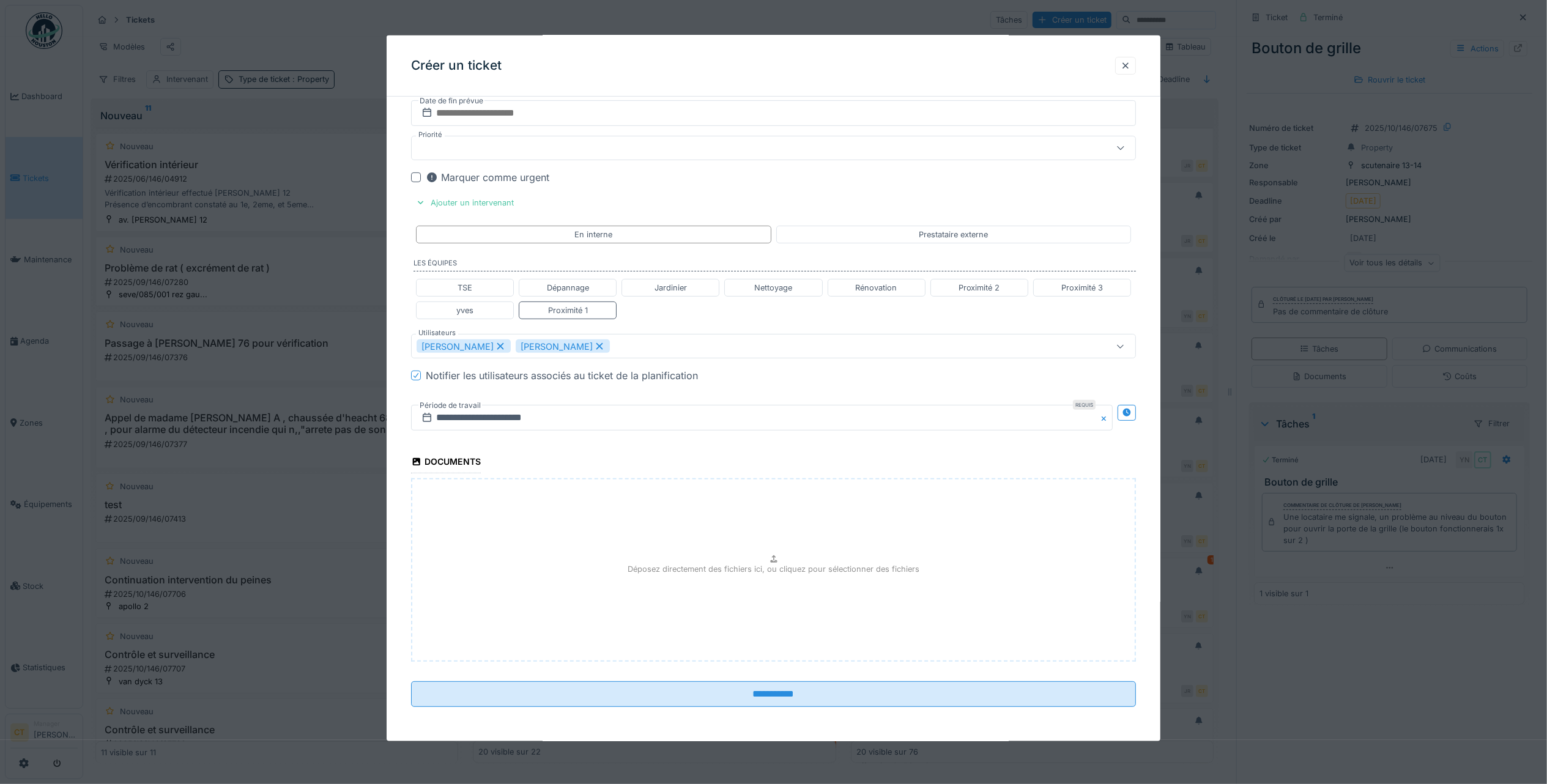
scroll to position [12, 0]
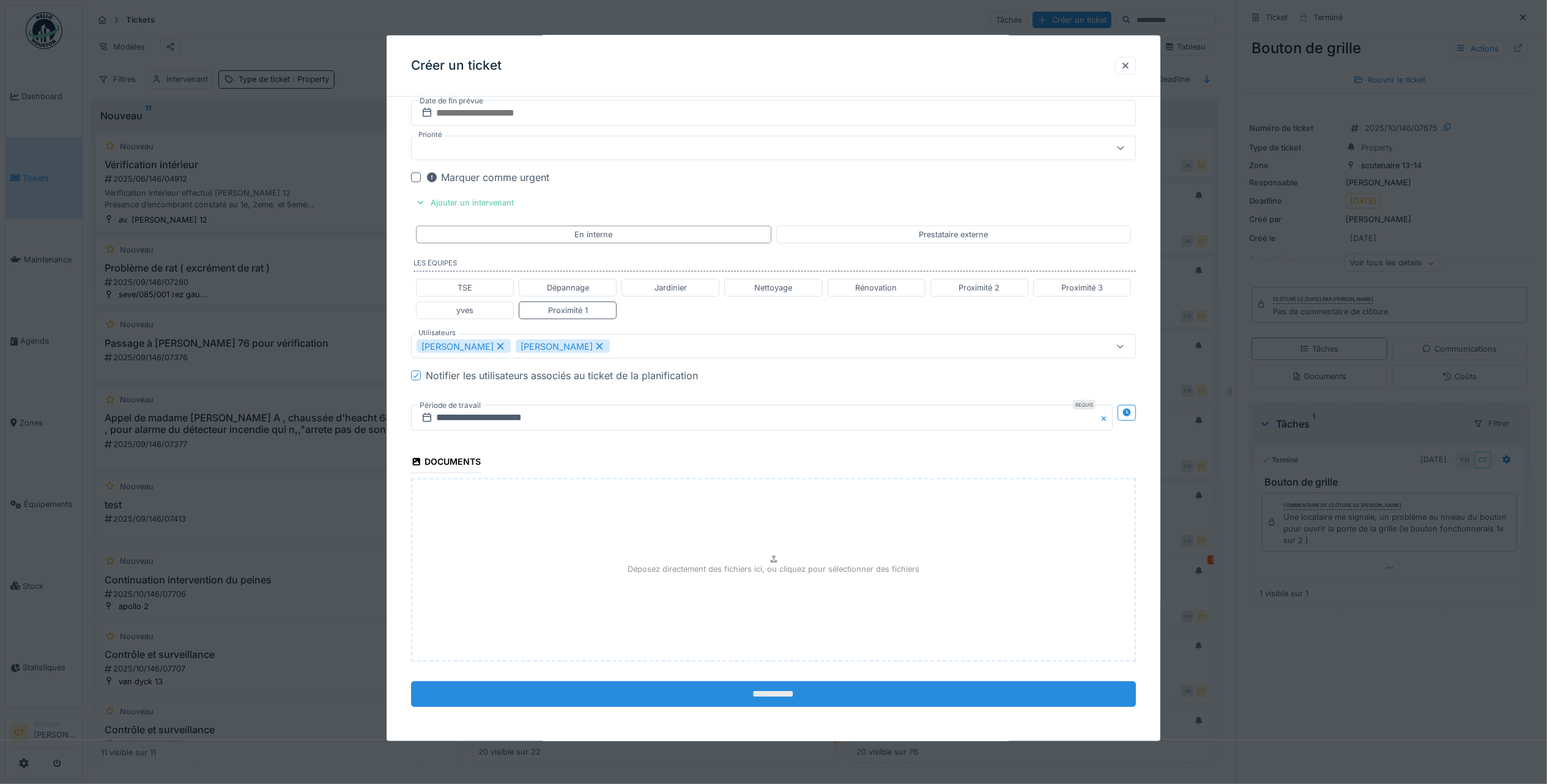
click at [1001, 695] on input "**********" at bounding box center [773, 694] width 725 height 26
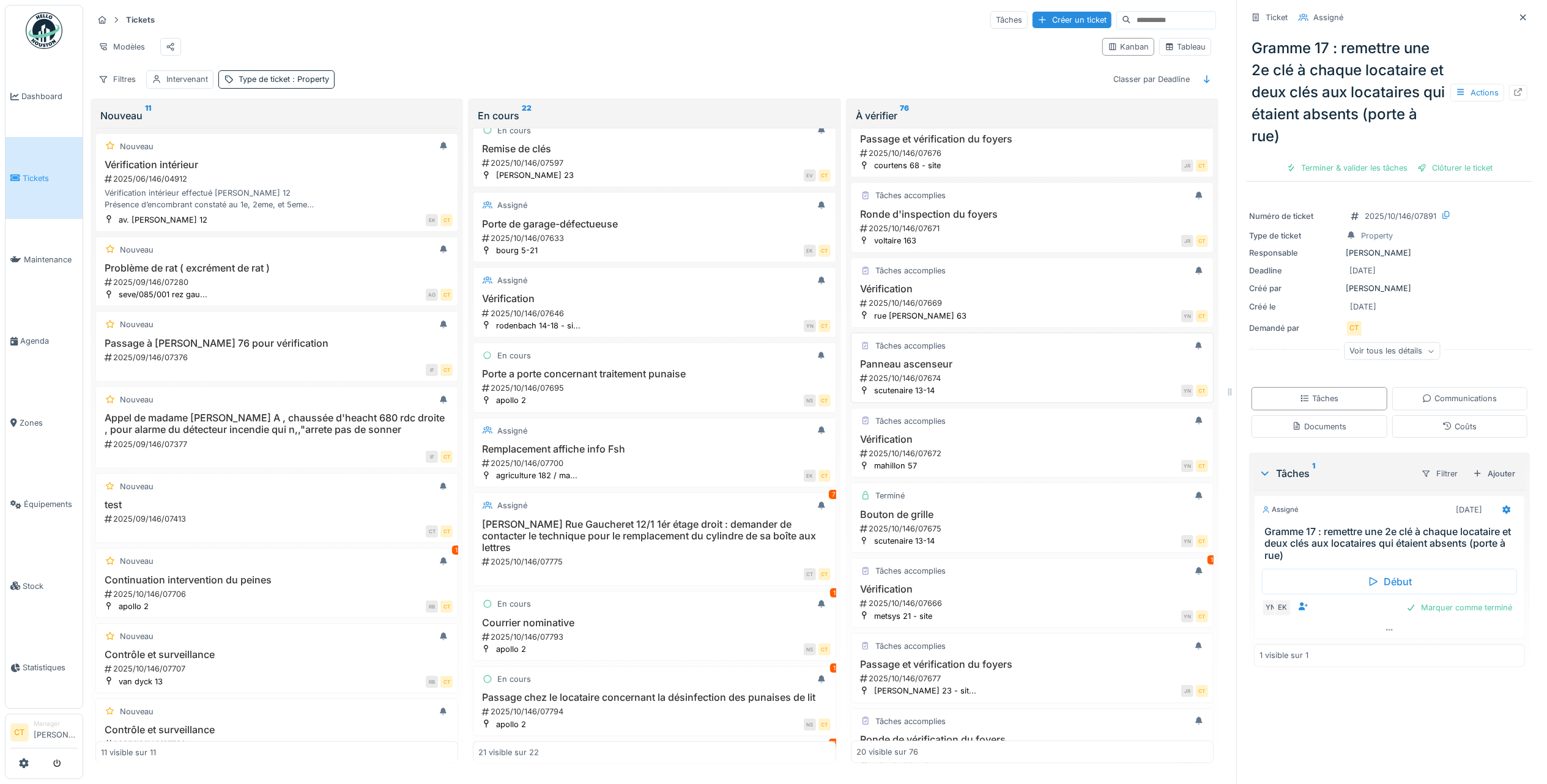
click at [978, 384] on div "2025/10/146/07674" at bounding box center [1033, 378] width 349 height 12
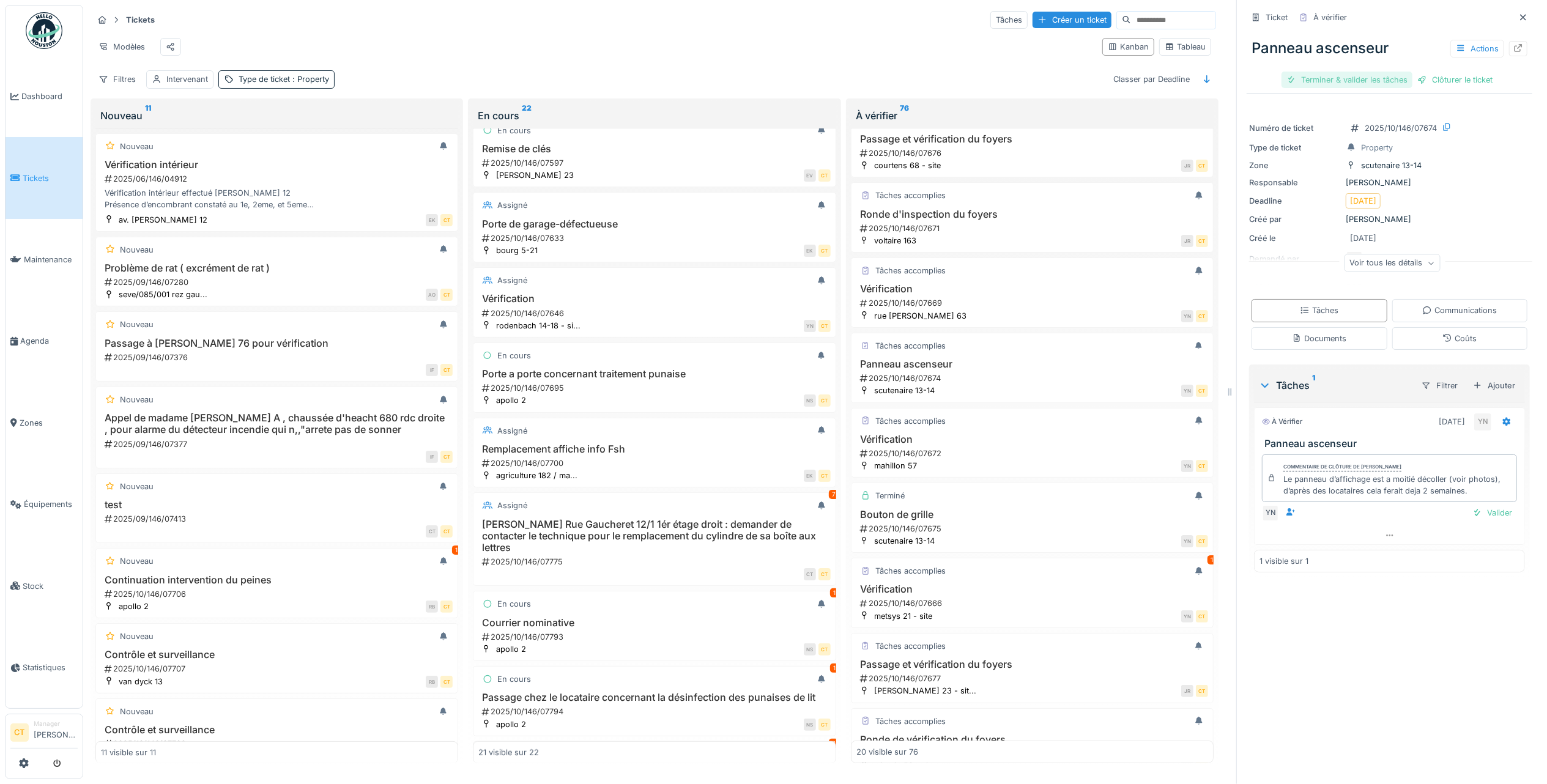
click at [1339, 72] on div "Terminer & valider les tâches" at bounding box center [1347, 80] width 131 height 16
drag, startPoint x: 1395, startPoint y: 67, endPoint x: 1378, endPoint y: 72, distance: 17.7
click at [1394, 72] on div "Clôturer le ticket" at bounding box center [1389, 80] width 85 height 16
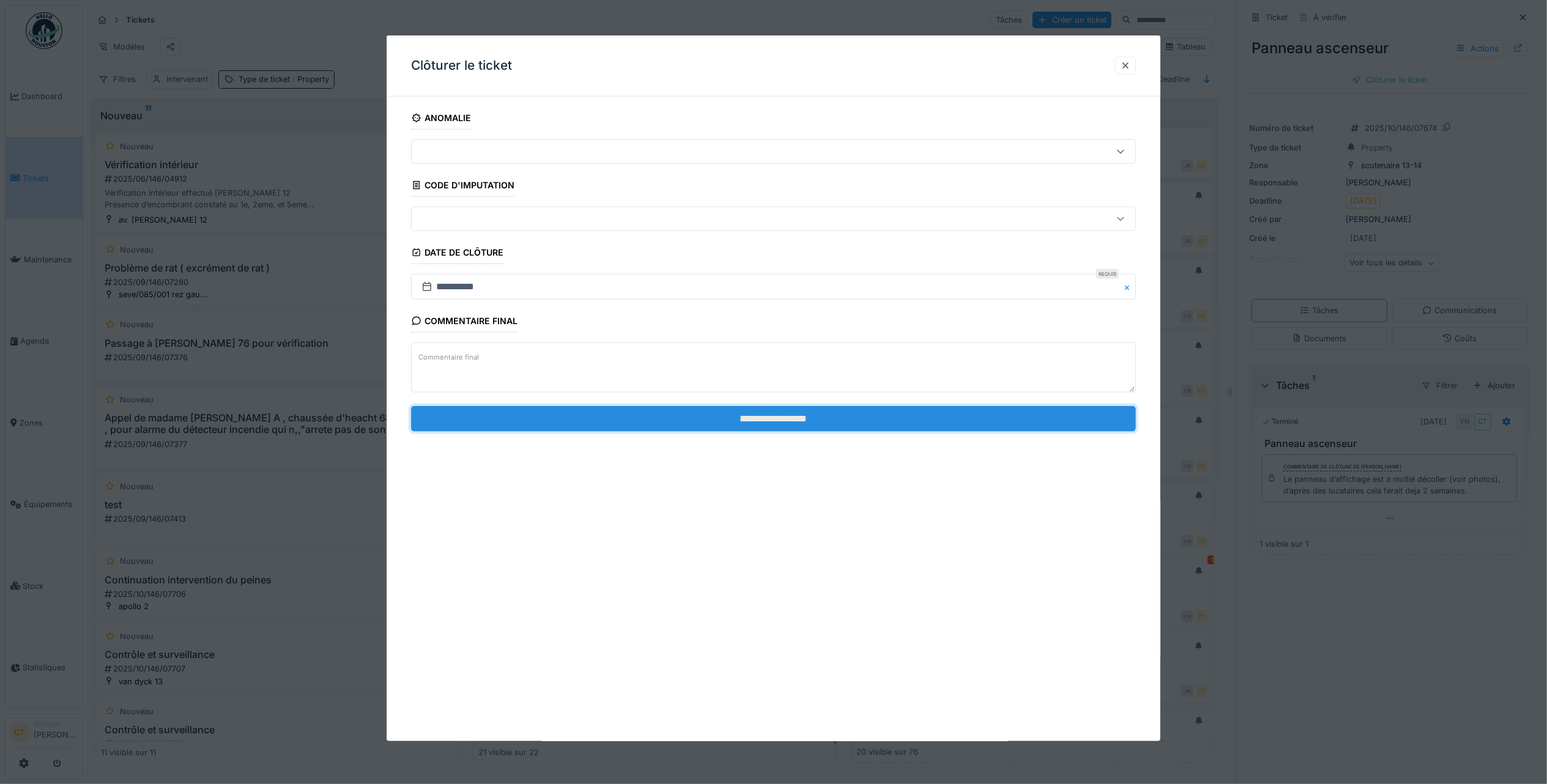
click at [1070, 419] on input "**********" at bounding box center [773, 418] width 725 height 26
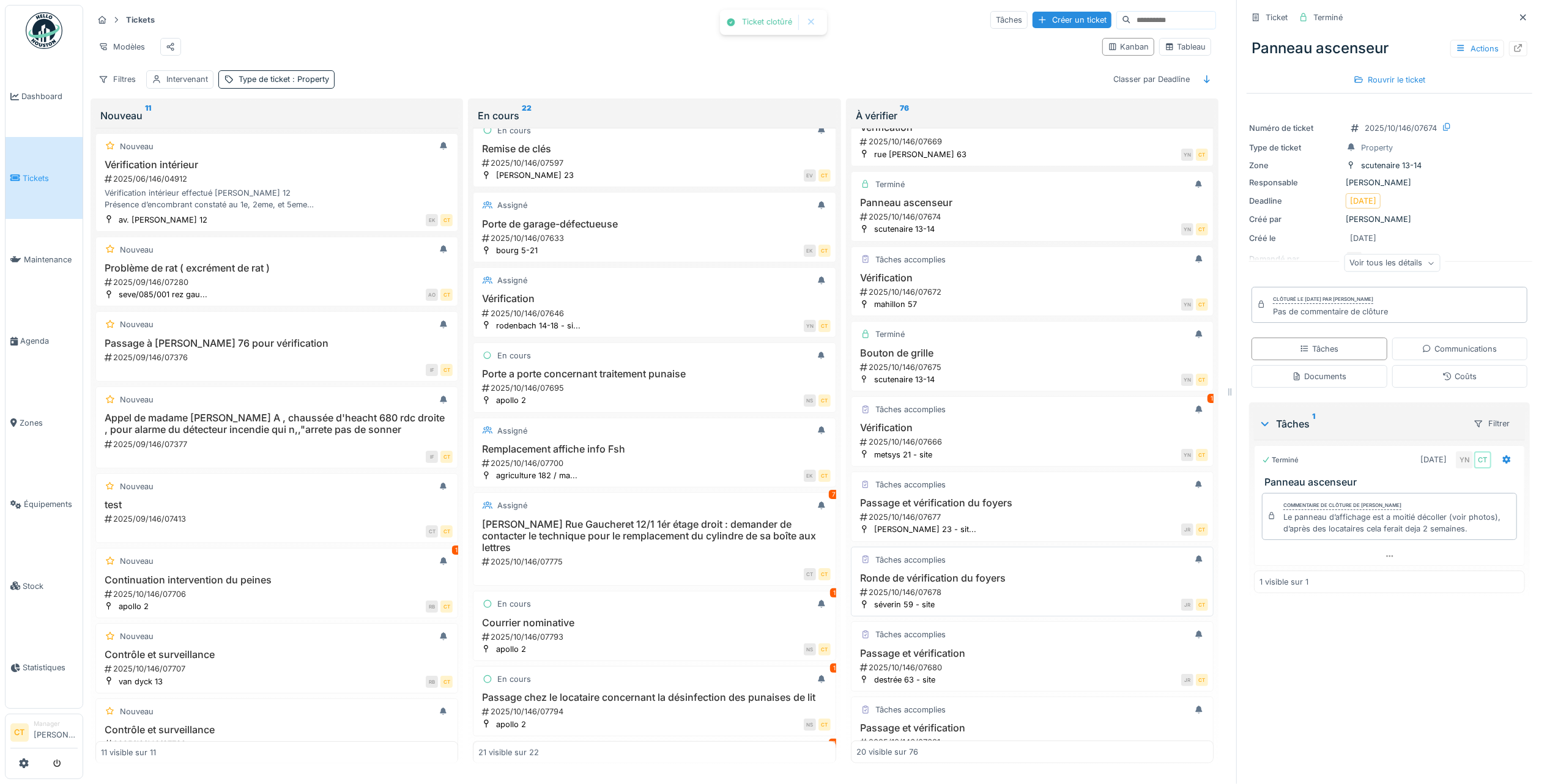
scroll to position [489, 0]
click at [936, 507] on h3 "Passage et vérification du foyers" at bounding box center [1032, 501] width 352 height 12
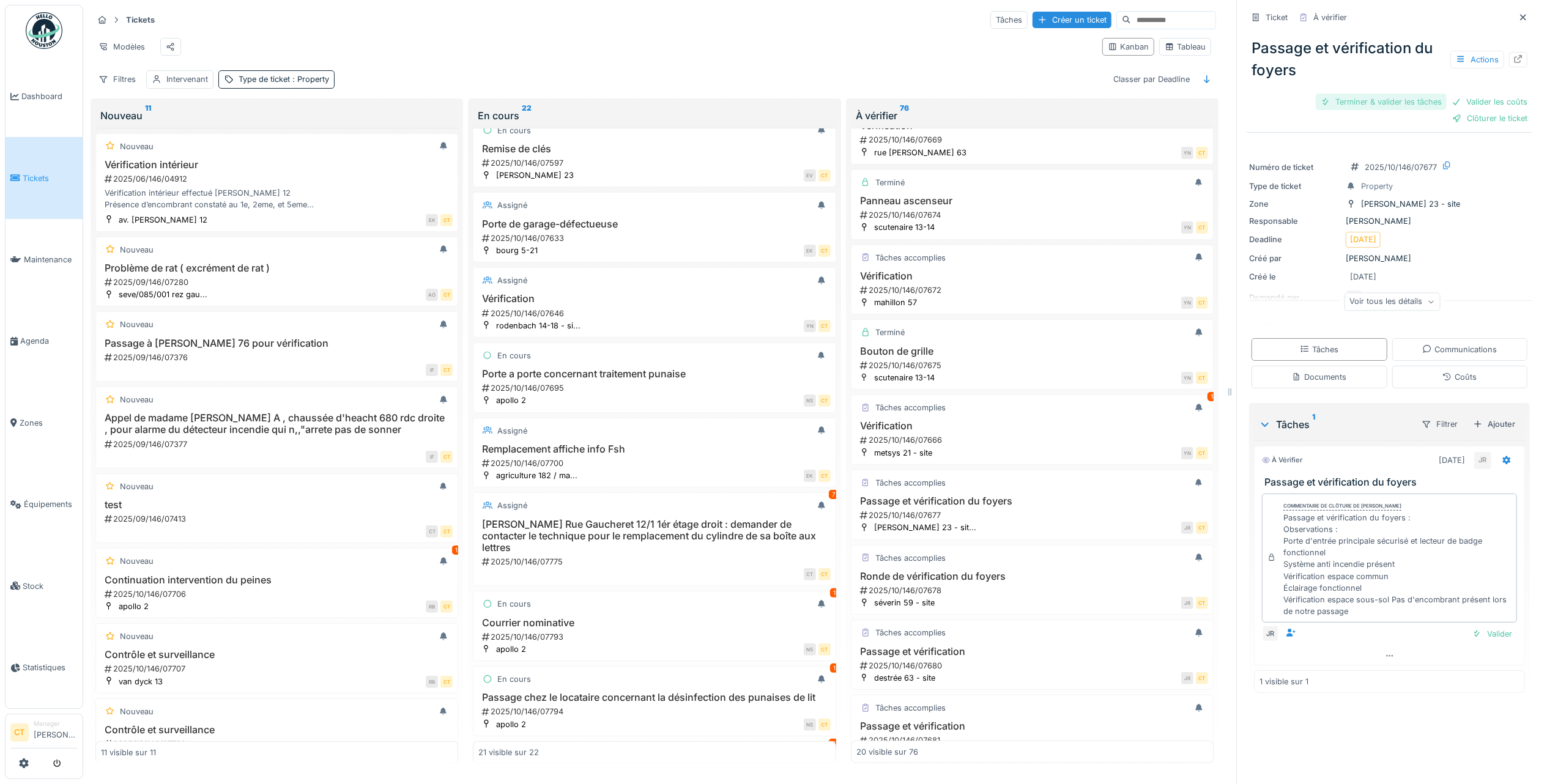
click at [1346, 94] on div "Terminer & valider les tâches" at bounding box center [1381, 102] width 131 height 16
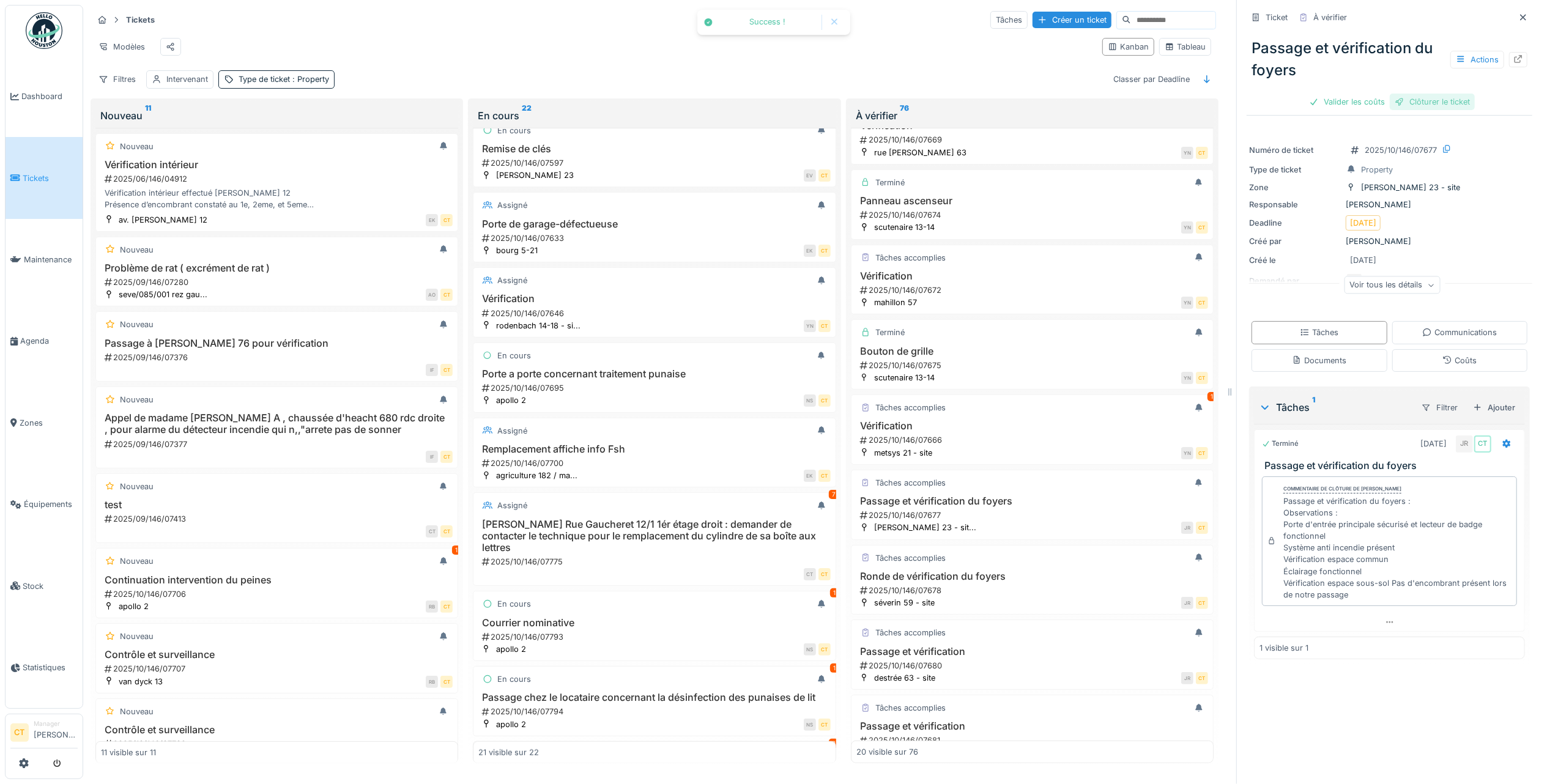
click at [1440, 94] on div "Clôturer le ticket" at bounding box center [1432, 102] width 85 height 16
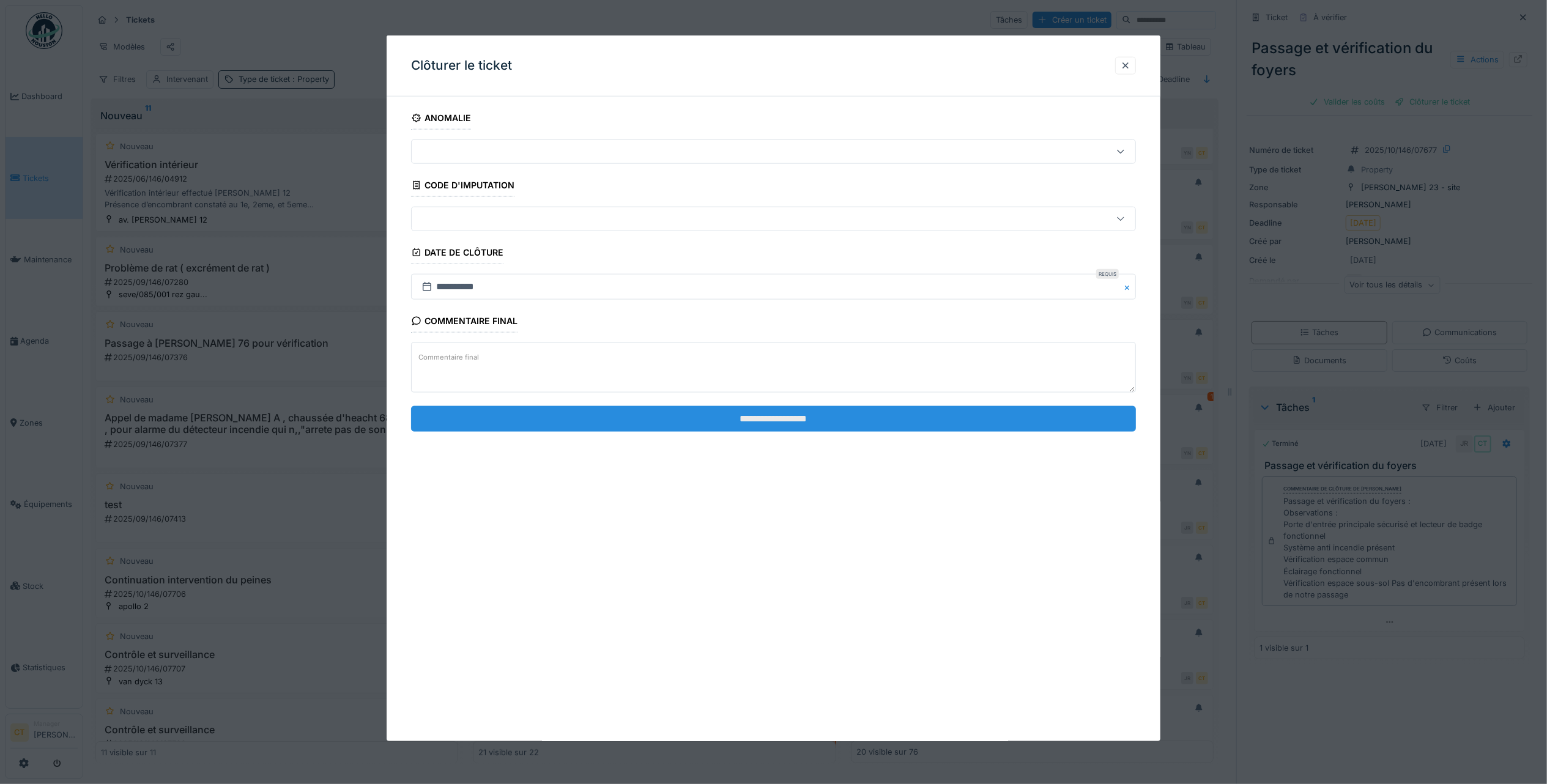
click at [928, 424] on input "**********" at bounding box center [773, 418] width 725 height 26
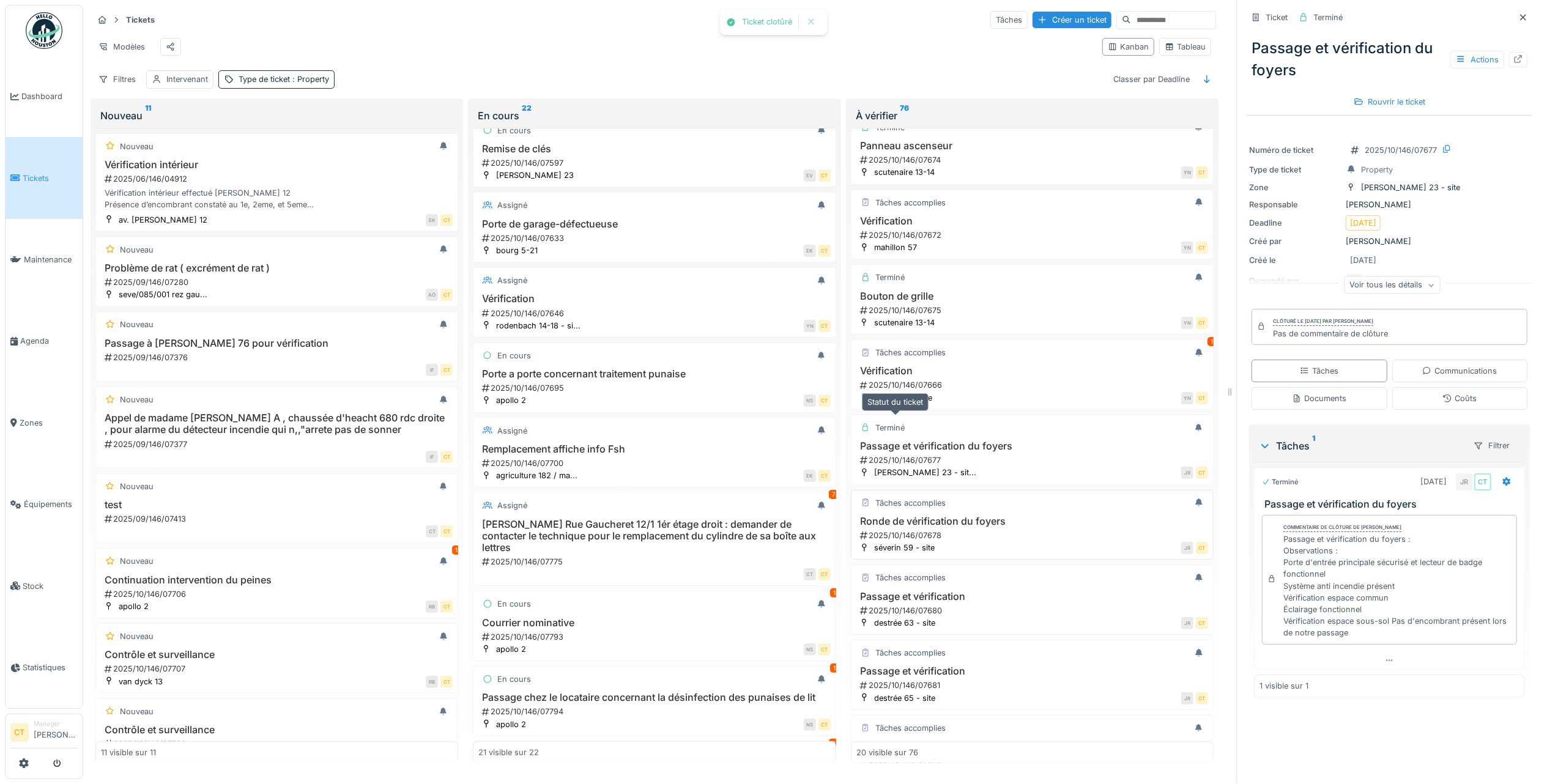
scroll to position [652, 0]
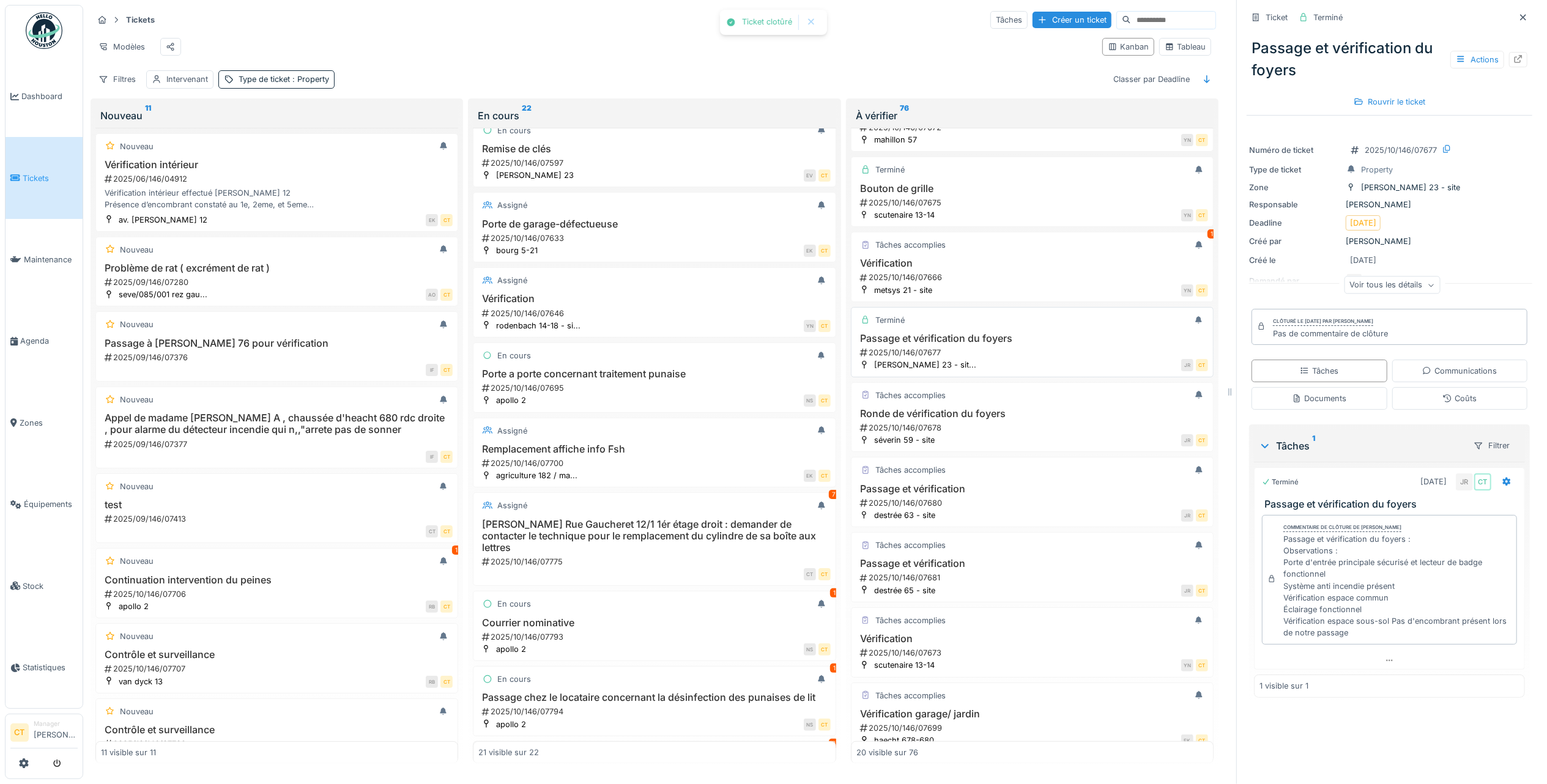
click at [957, 358] on div "2025/10/146/07677" at bounding box center [1033, 352] width 349 height 12
click at [997, 434] on div "2025/10/146/07678" at bounding box center [1033, 428] width 349 height 12
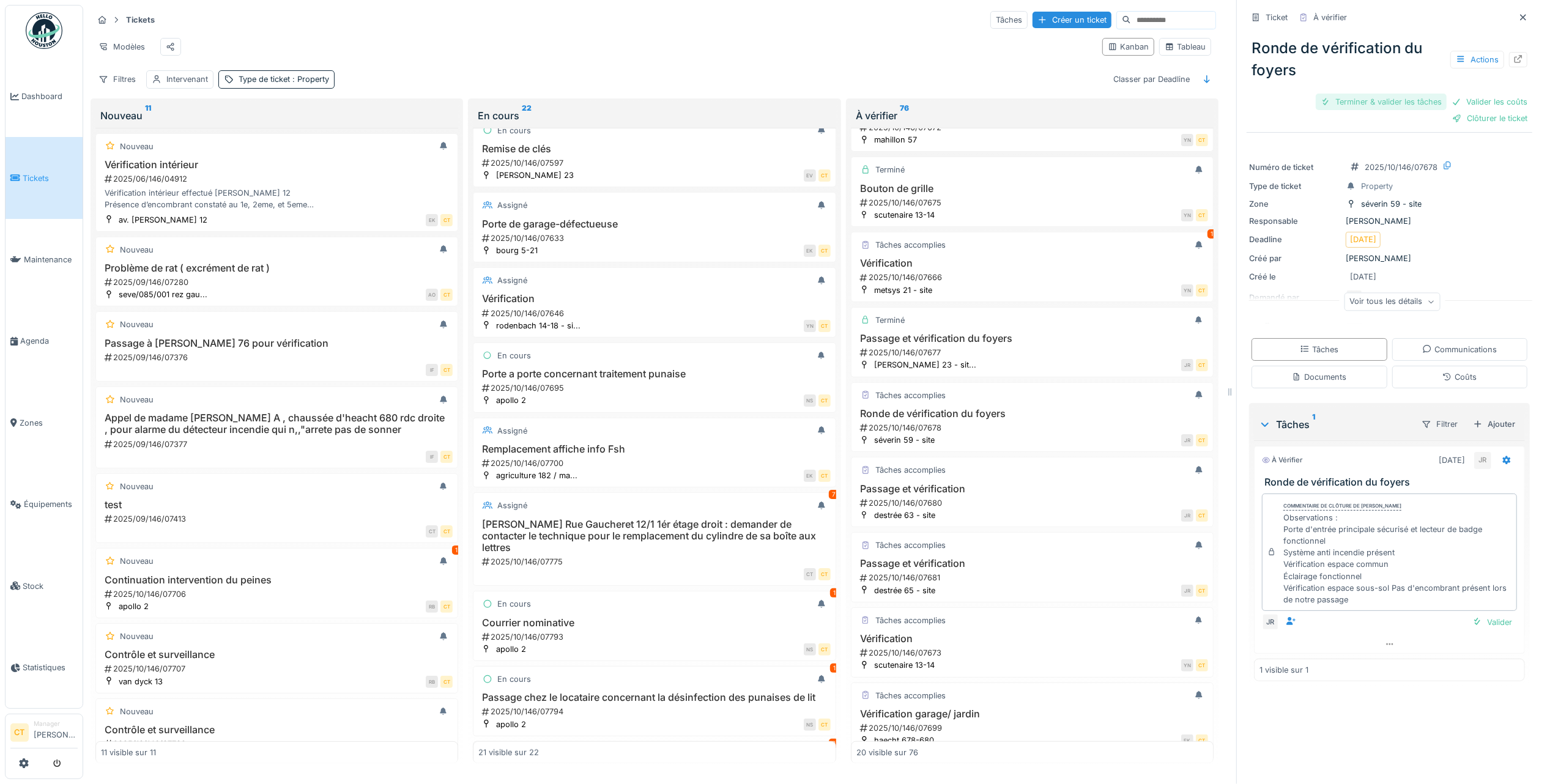
click at [1361, 94] on div "Terminer & valider les tâches" at bounding box center [1381, 102] width 131 height 16
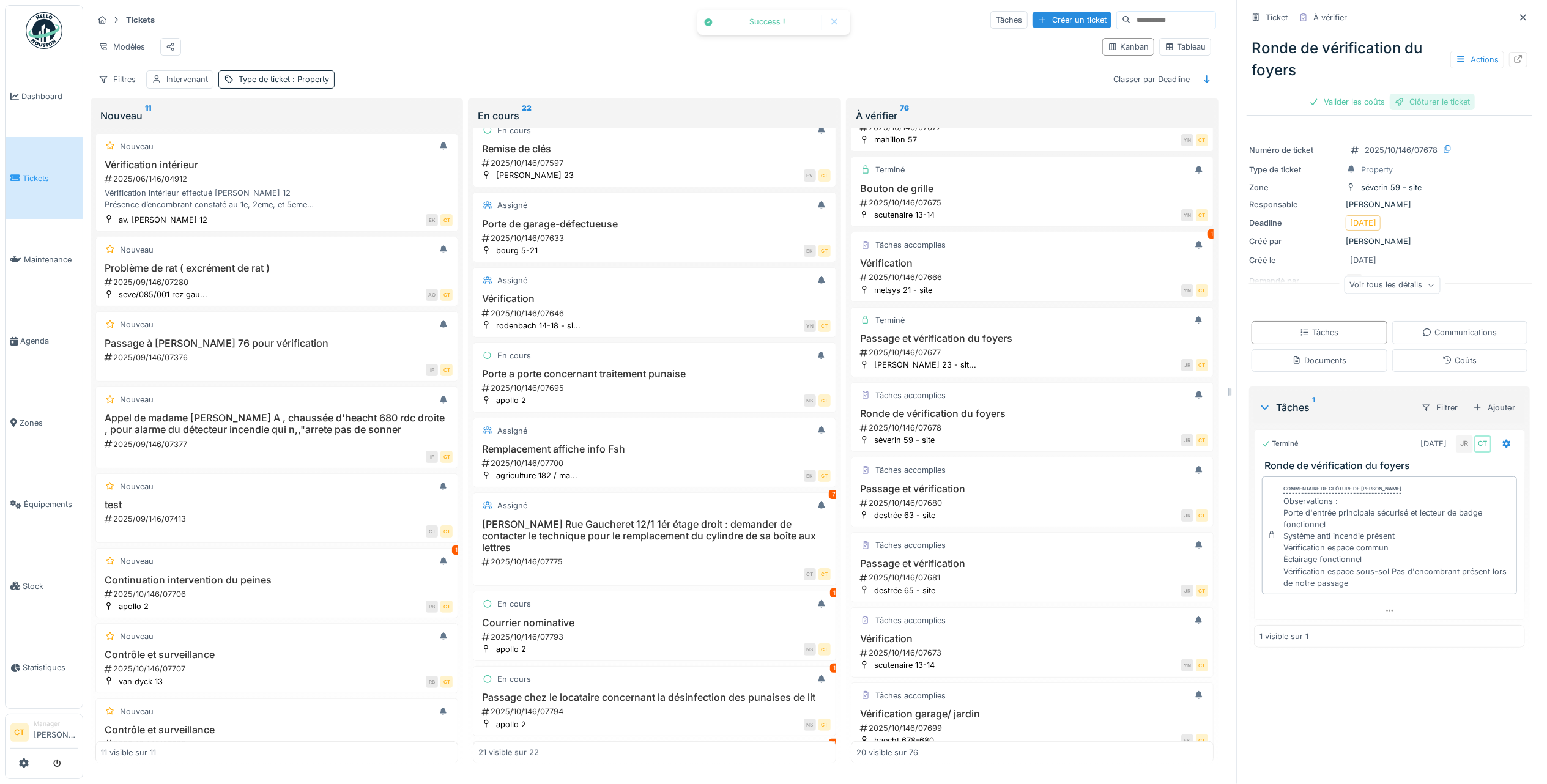
click at [1429, 94] on div "Clôturer le ticket" at bounding box center [1432, 102] width 85 height 16
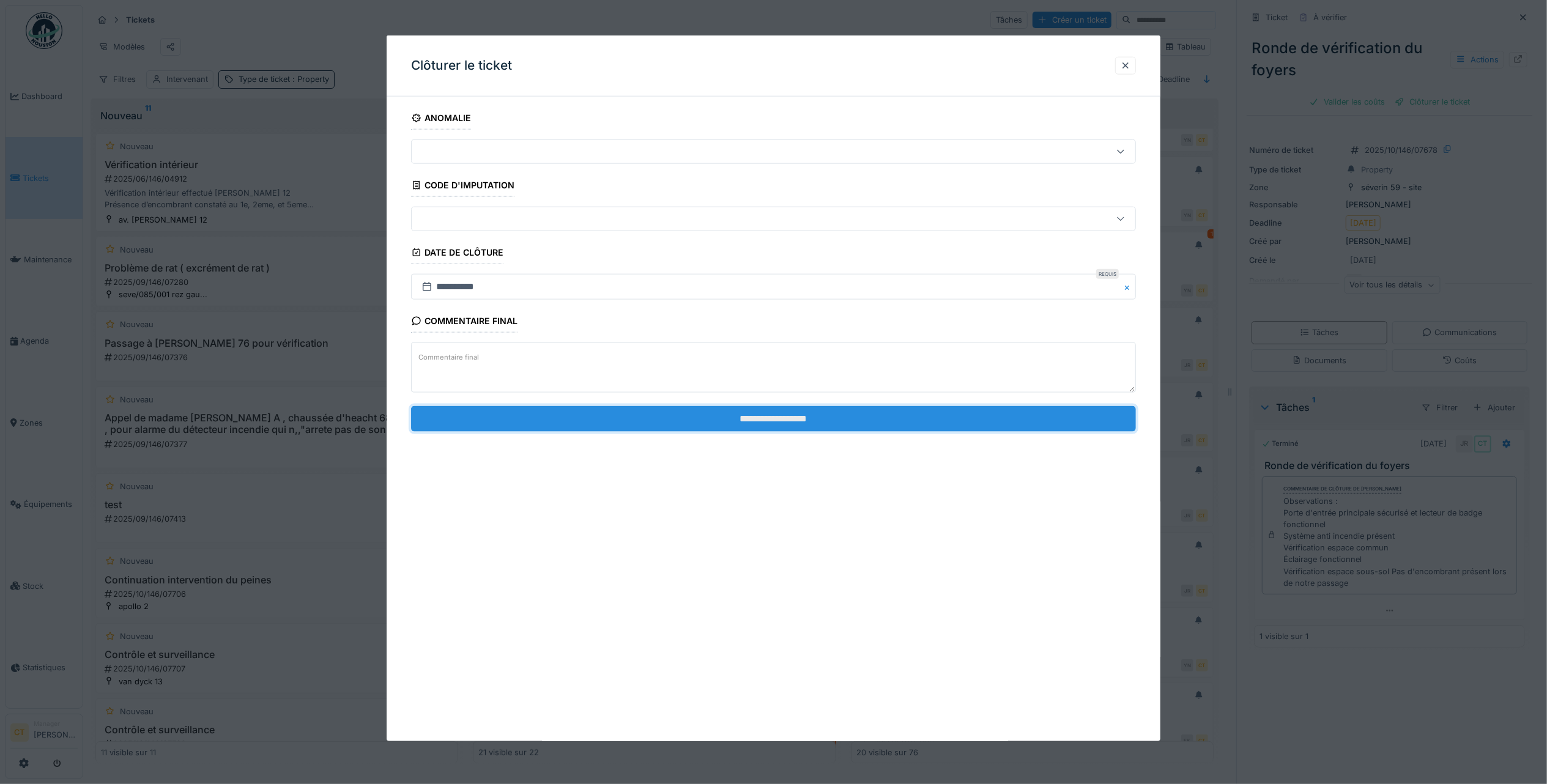
click at [1063, 417] on input "**********" at bounding box center [773, 418] width 725 height 26
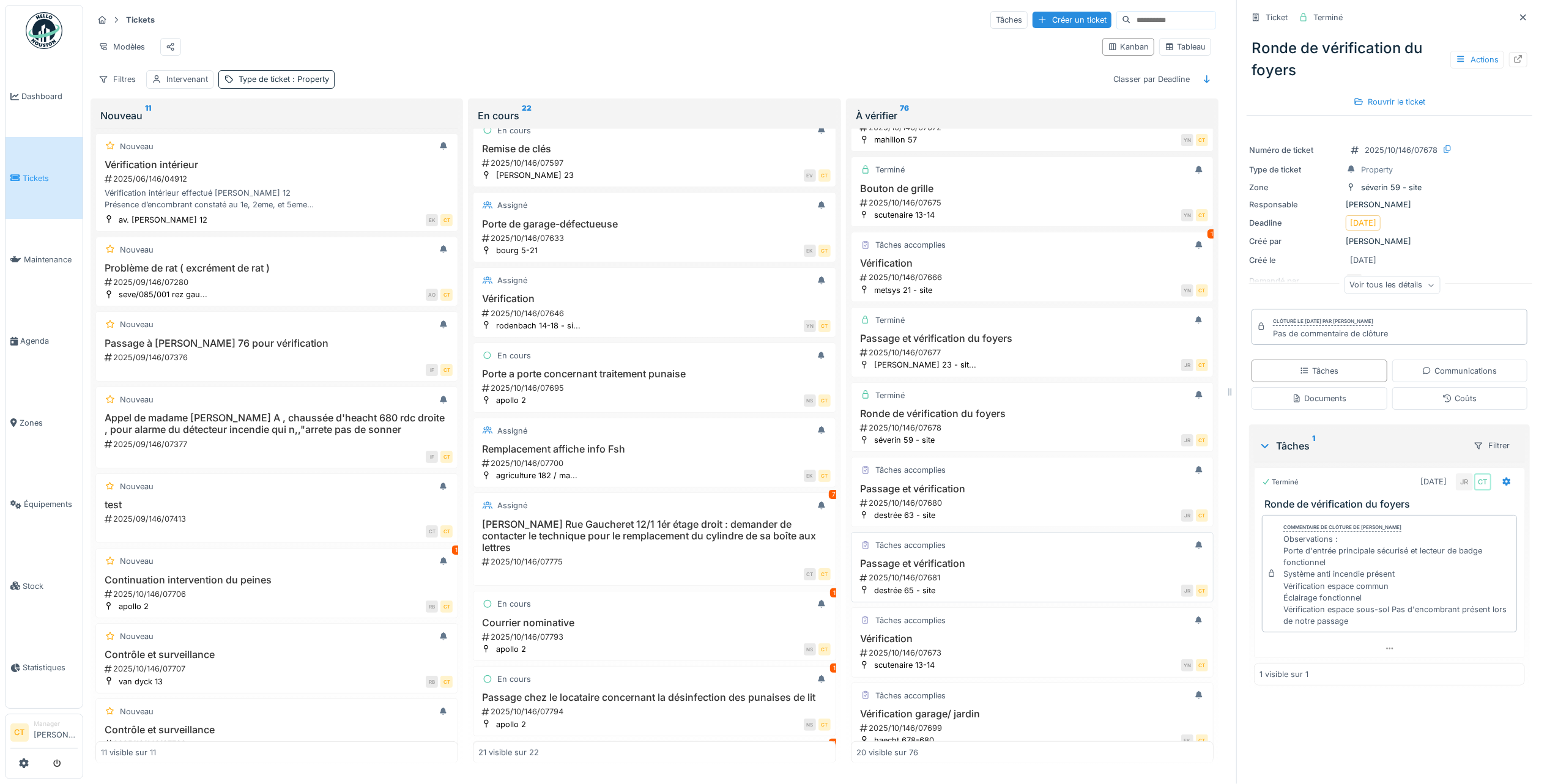
scroll to position [734, 0]
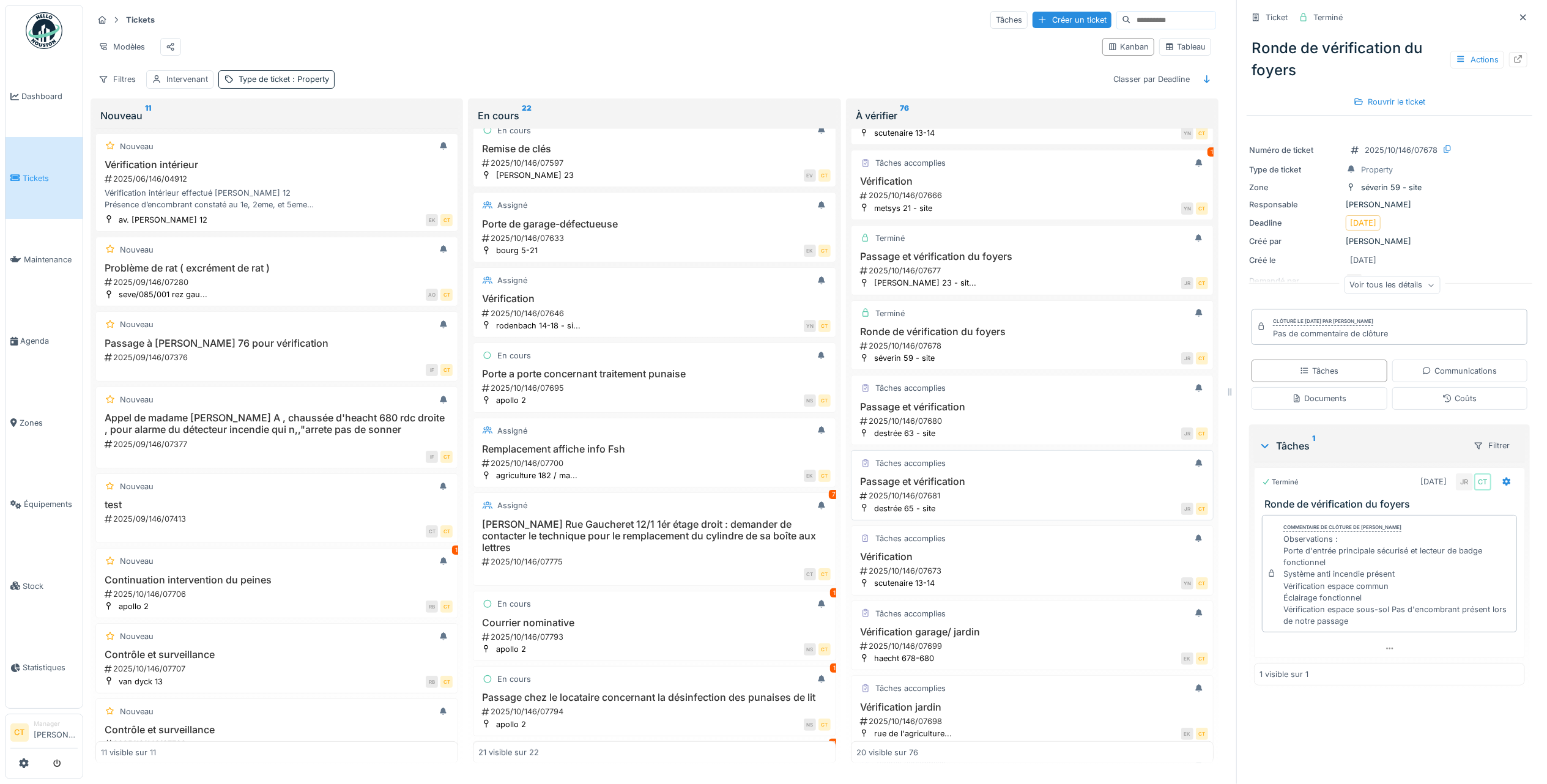
drag, startPoint x: 972, startPoint y: 510, endPoint x: 1081, endPoint y: 451, distance: 123.9
click at [972, 501] on div "2025/10/146/07681" at bounding box center [1033, 495] width 349 height 12
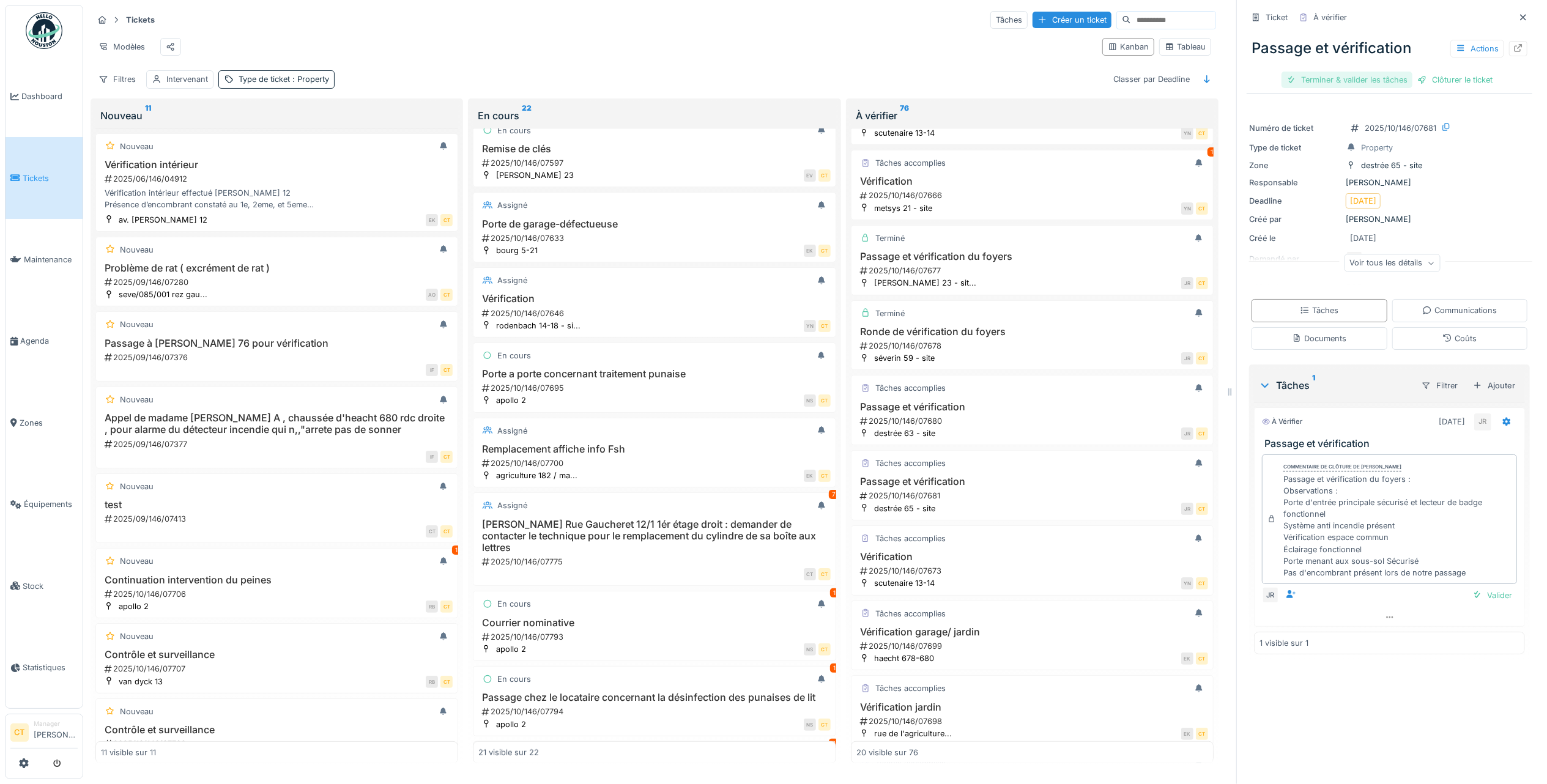
click at [1342, 72] on div "Terminer & valider les tâches" at bounding box center [1347, 80] width 131 height 16
click at [1386, 72] on div "Clôturer le ticket" at bounding box center [1389, 80] width 85 height 16
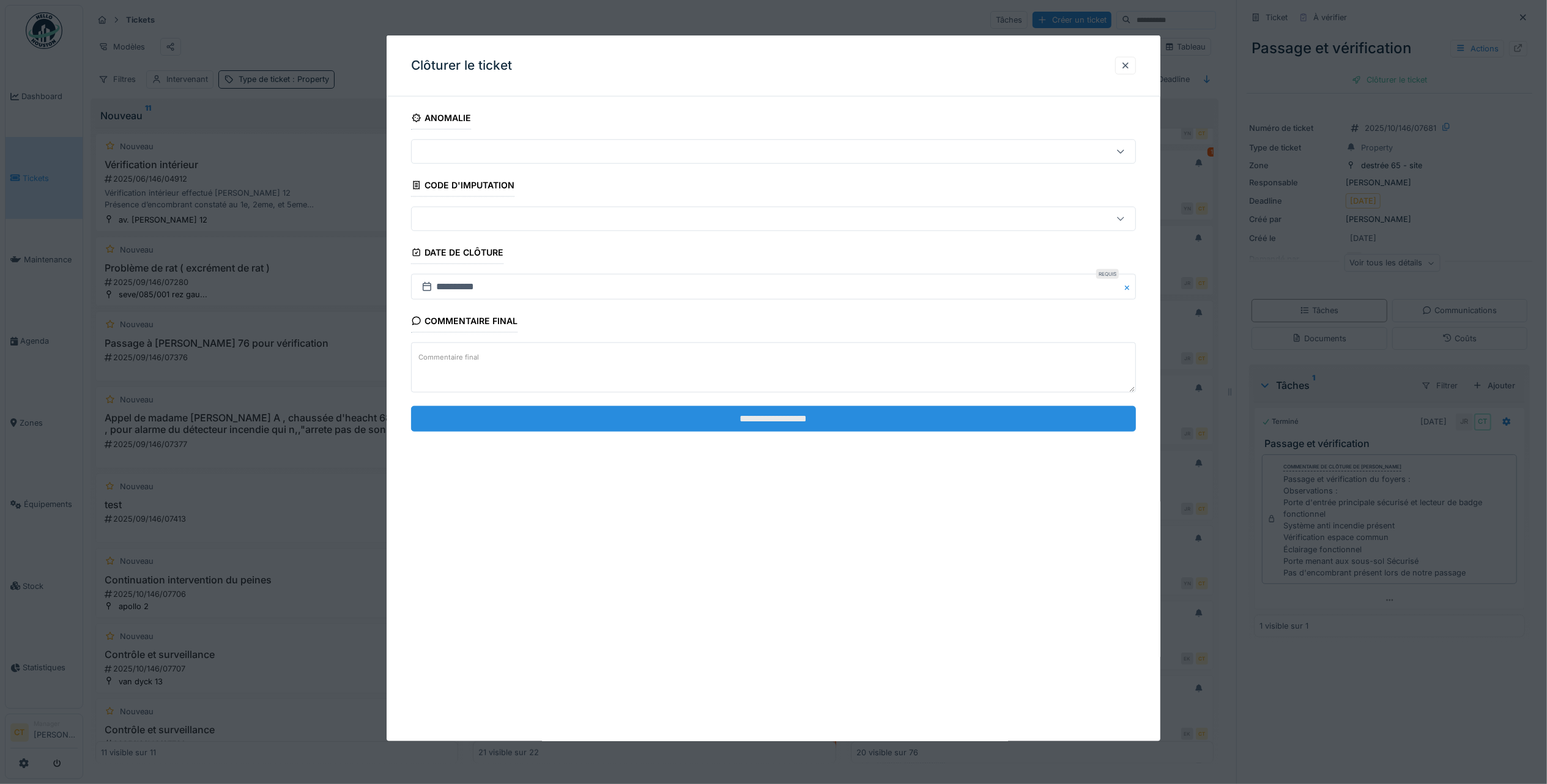
click at [691, 426] on input "**********" at bounding box center [773, 418] width 725 height 26
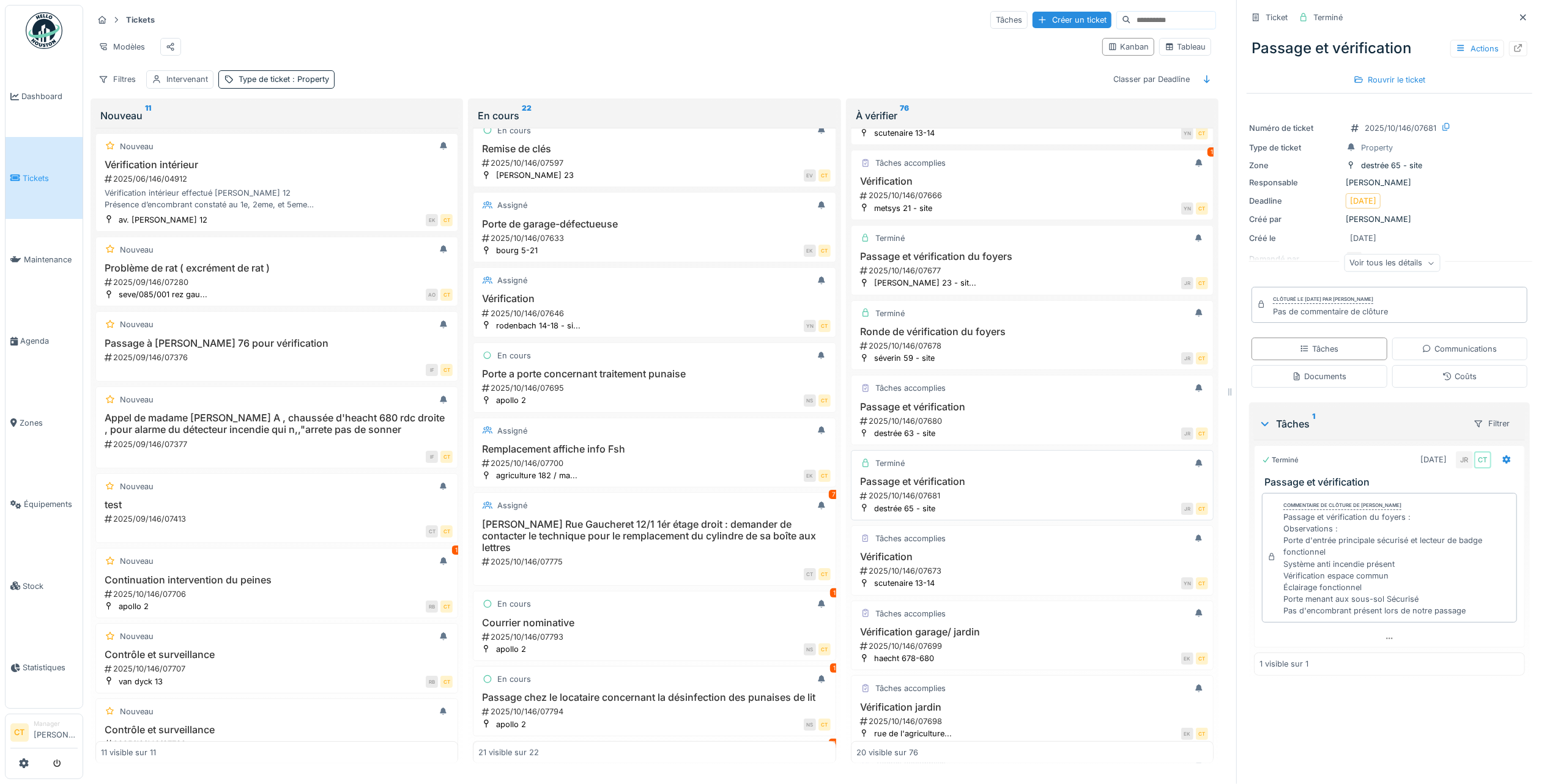
click at [958, 487] on h3 "Passage et vérification" at bounding box center [1032, 481] width 352 height 12
drag, startPoint x: 931, startPoint y: 569, endPoint x: 1202, endPoint y: 561, distance: 271.1
click at [931, 568] on div "Tâches accomplies Vérification 2025/10/146/07673 scutenaire 13-14 YN CT" at bounding box center [1032, 560] width 363 height 70
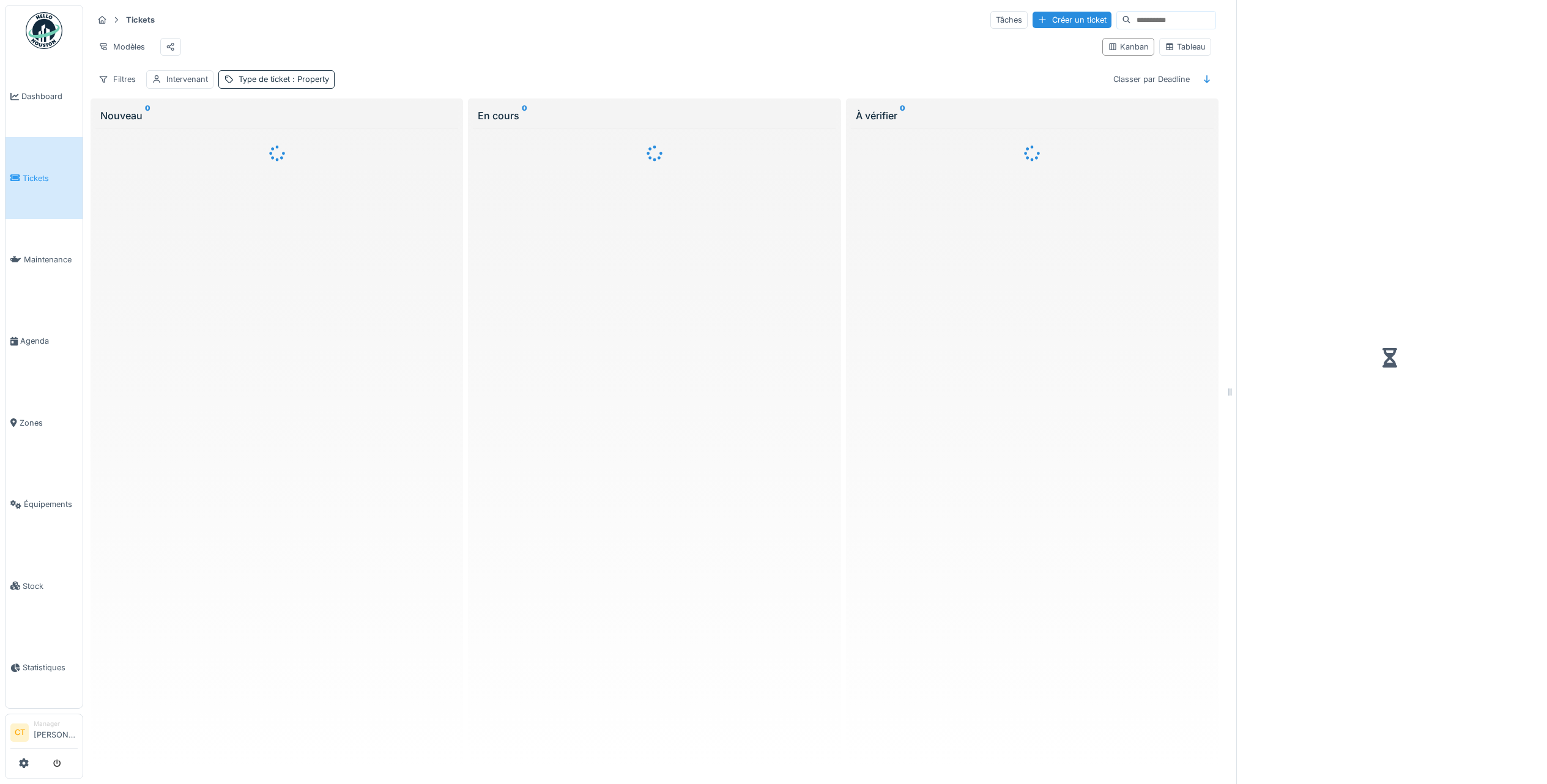
scroll to position [12, 0]
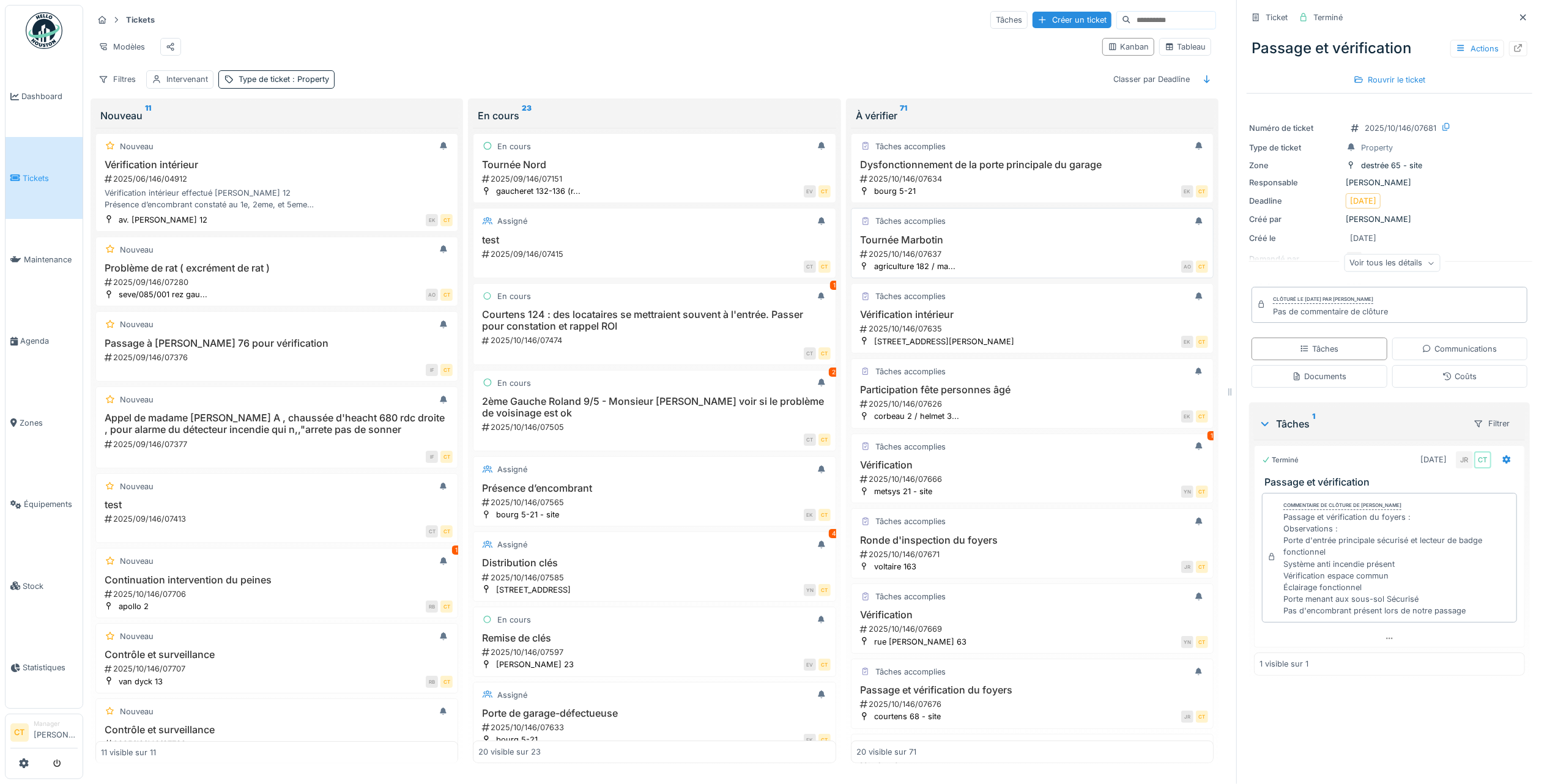
click at [971, 253] on div "2025/10/146/07637" at bounding box center [1033, 253] width 349 height 12
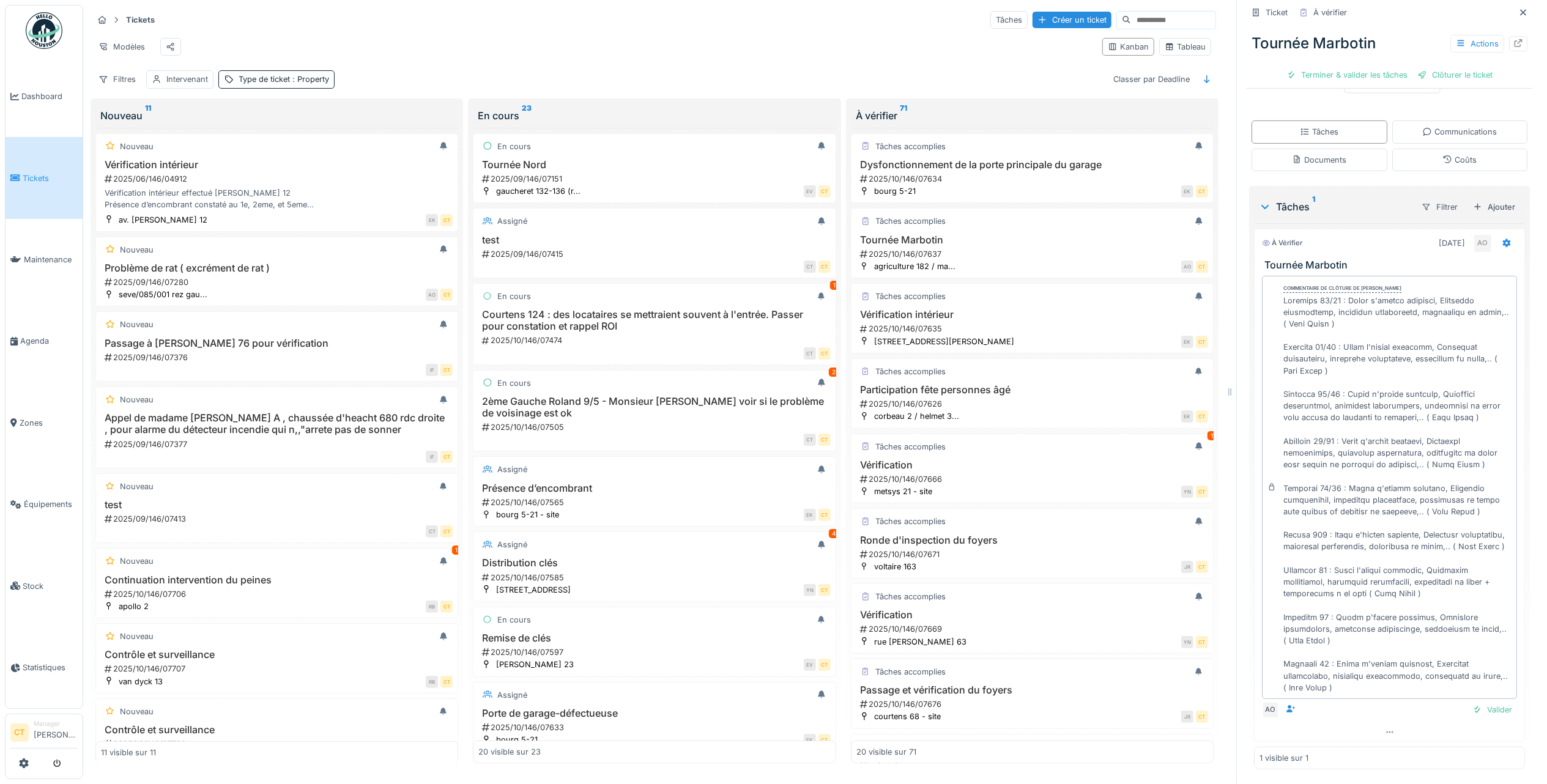
scroll to position [194, 0]
click at [1338, 66] on div "Terminer & valider les tâches" at bounding box center [1347, 75] width 131 height 16
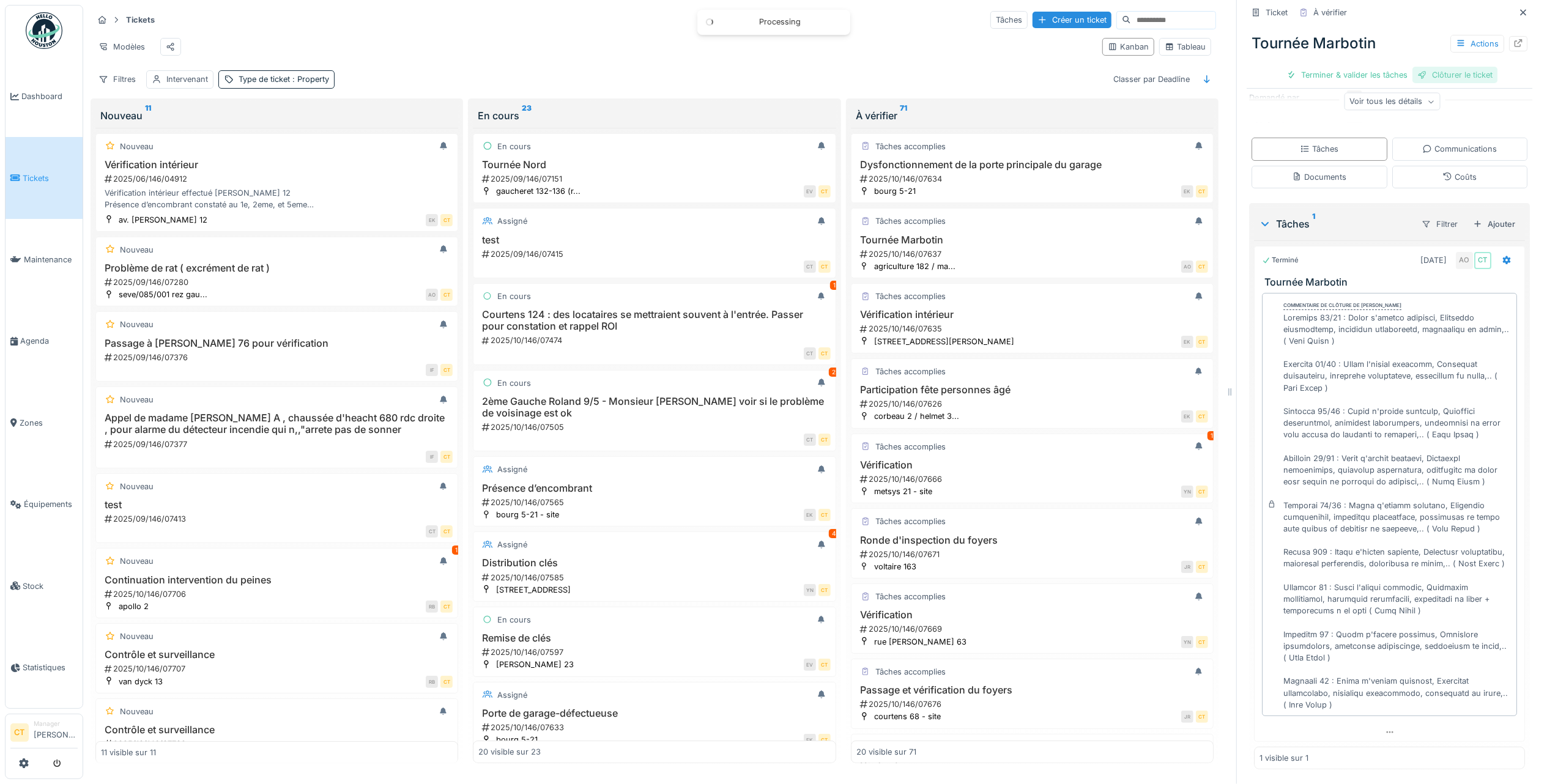
scroll to position [178, 0]
drag, startPoint x: 1392, startPoint y: 65, endPoint x: 1385, endPoint y: 60, distance: 8.6
click at [1391, 66] on div "Clôturer le ticket" at bounding box center [1389, 75] width 85 height 16
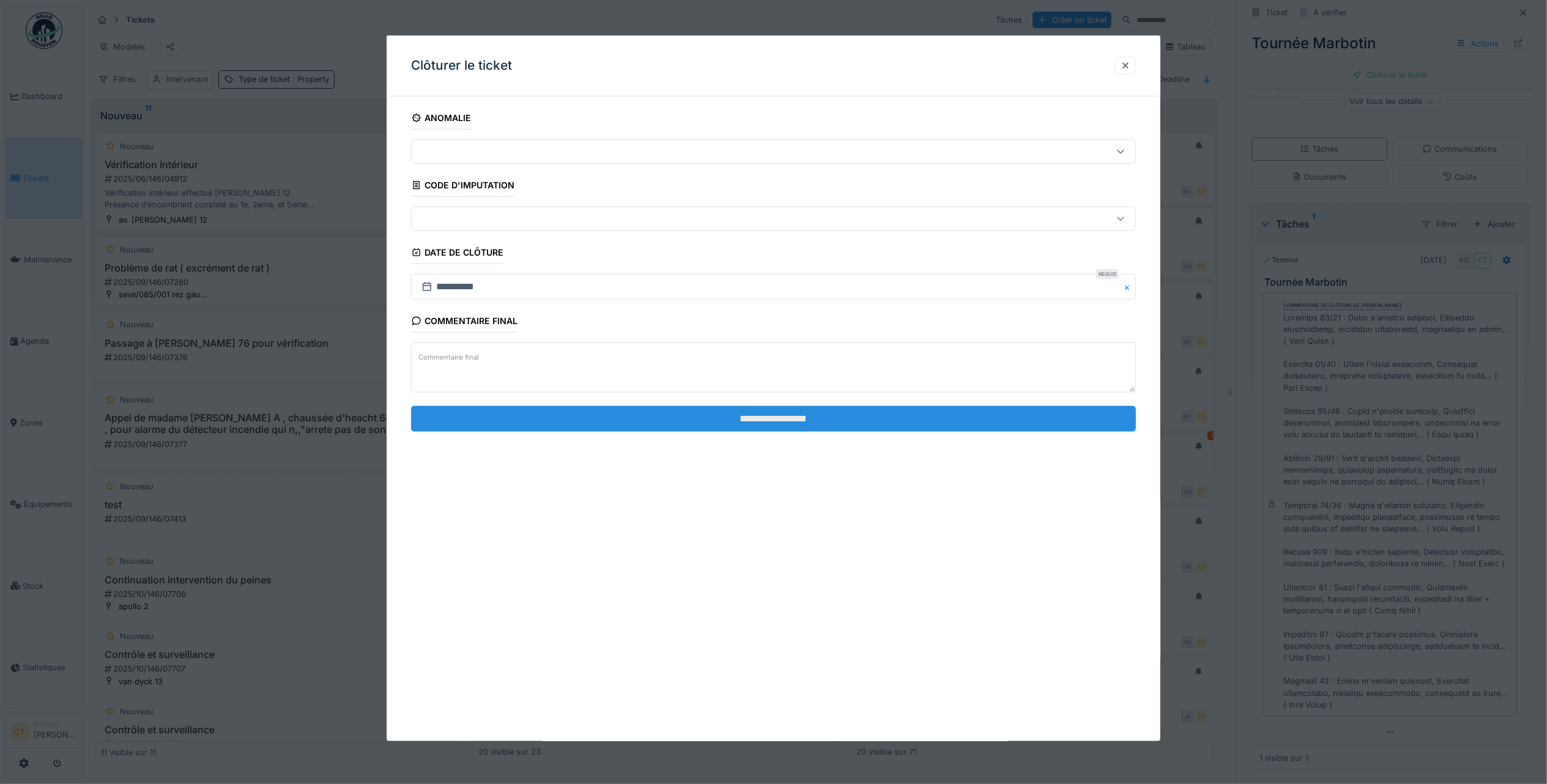
click at [956, 419] on input "**********" at bounding box center [773, 418] width 725 height 26
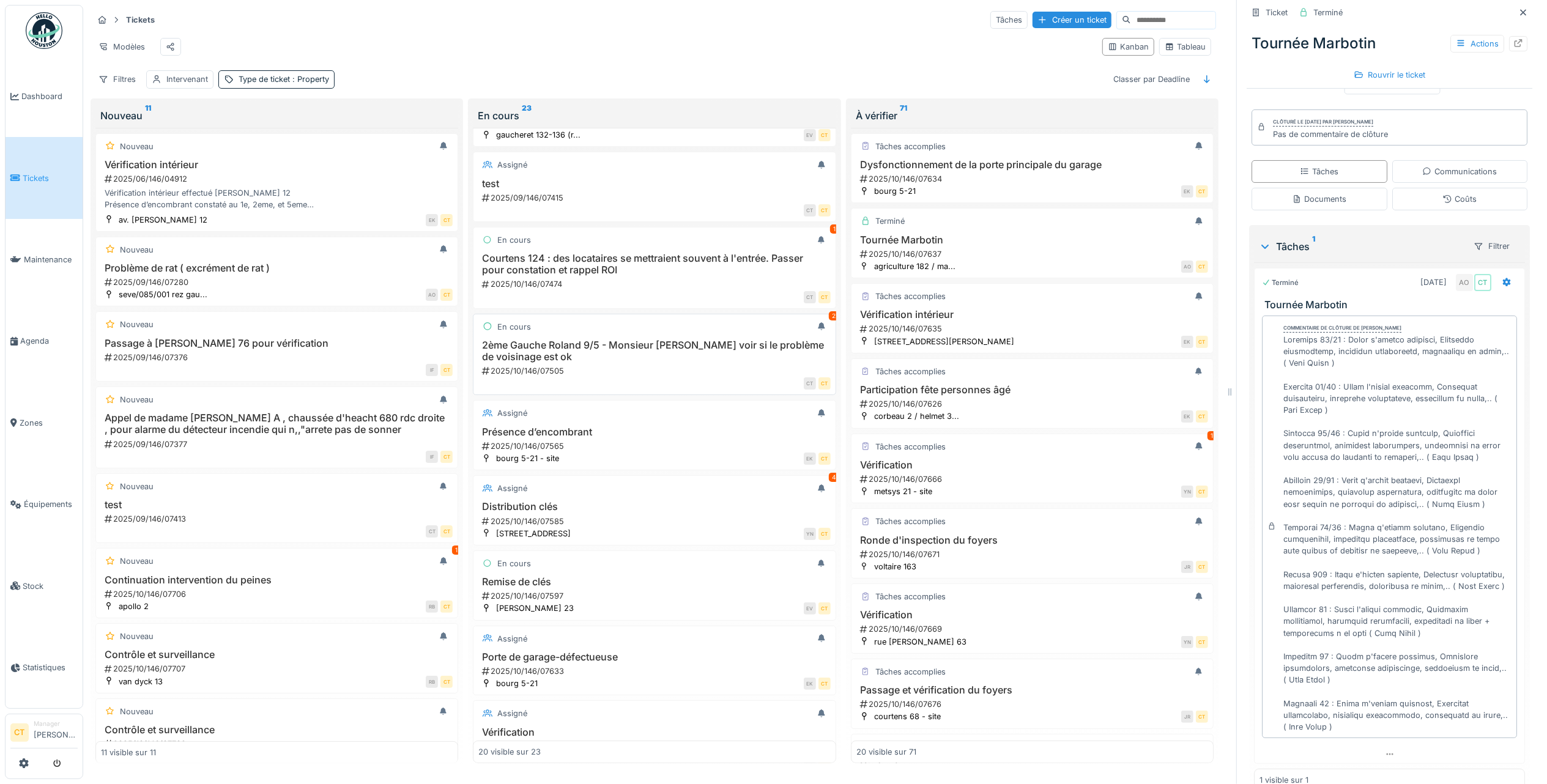
scroll to position [163, 0]
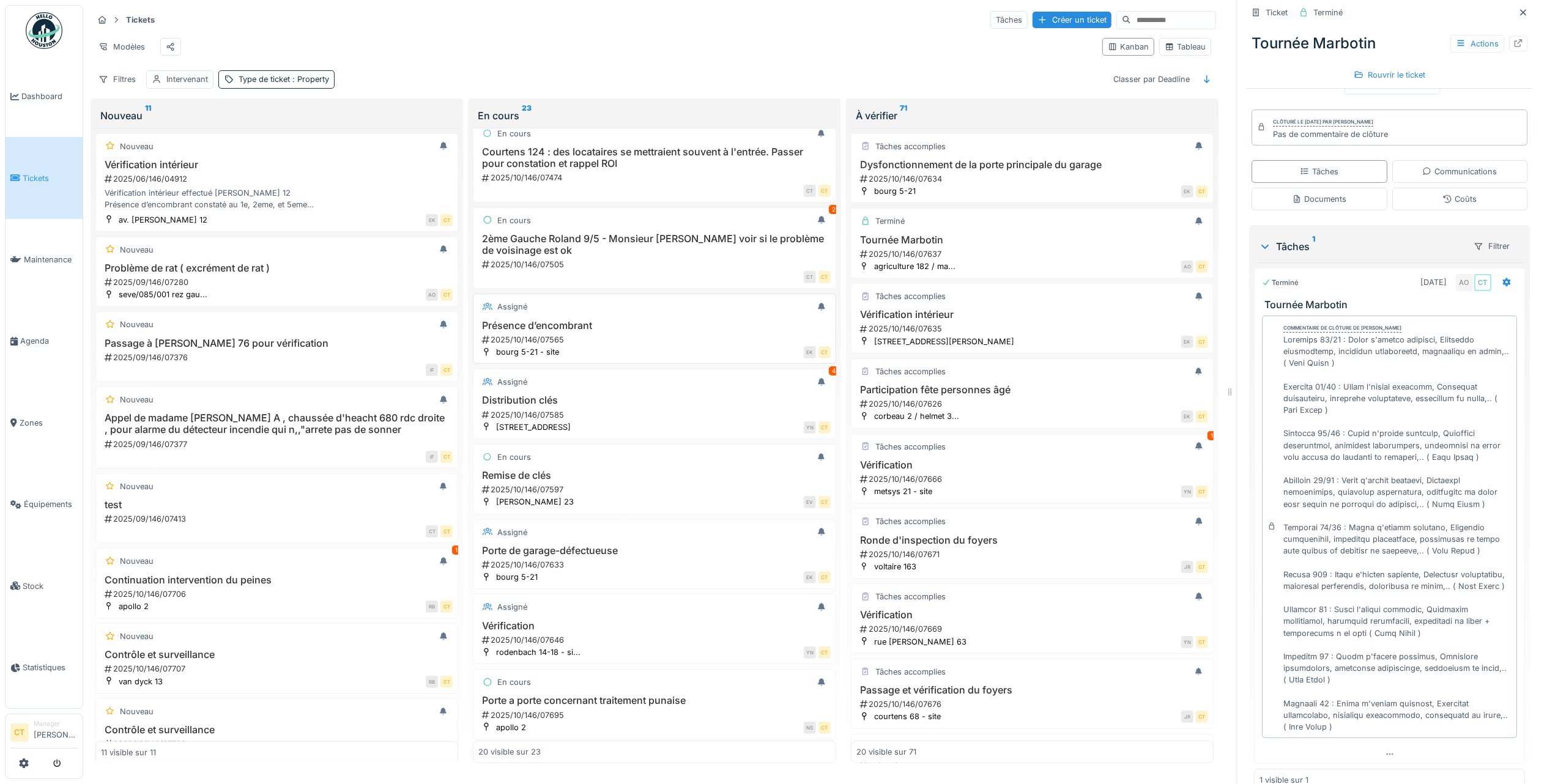
click at [614, 331] on h3 "Présence d’encombrant" at bounding box center [654, 325] width 352 height 12
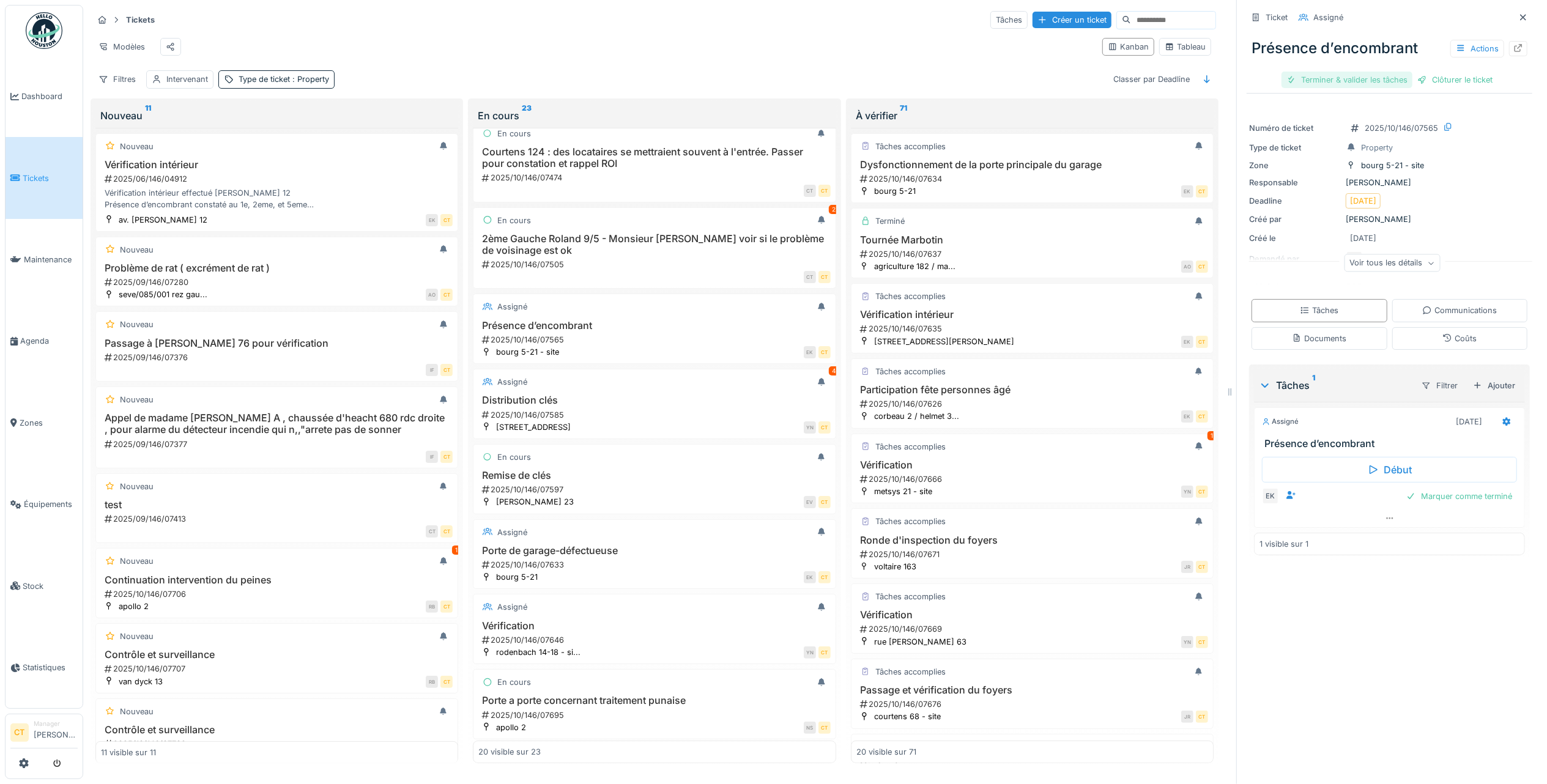
click at [1329, 72] on div "Terminer & valider les tâches" at bounding box center [1347, 80] width 131 height 16
click at [1393, 72] on div "Clôturer le ticket" at bounding box center [1389, 80] width 85 height 16
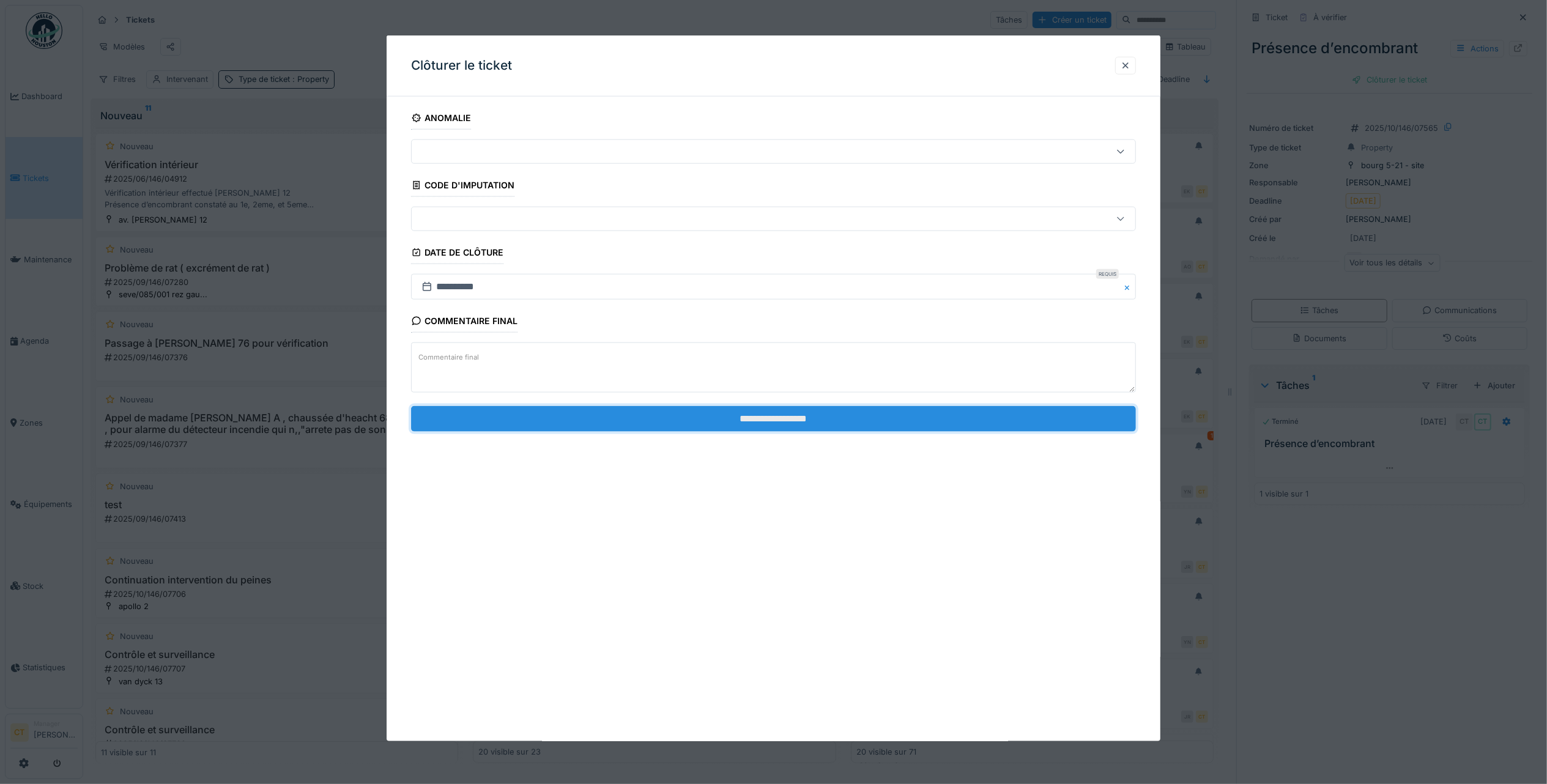
click at [619, 414] on input "**********" at bounding box center [773, 418] width 725 height 26
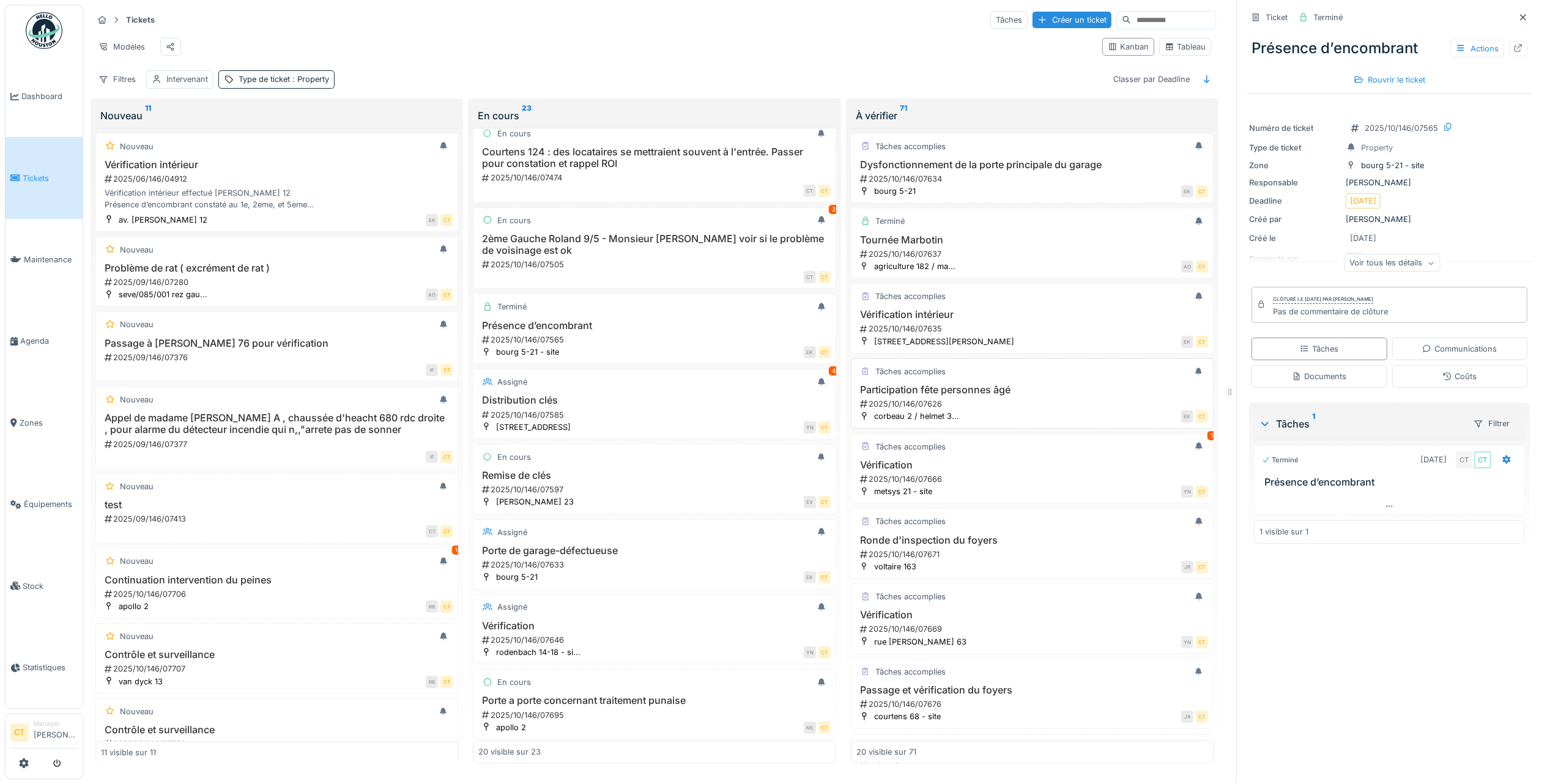
click at [1020, 403] on div "Participation fête personnes âgé 2025/10/146/07626" at bounding box center [1032, 397] width 352 height 26
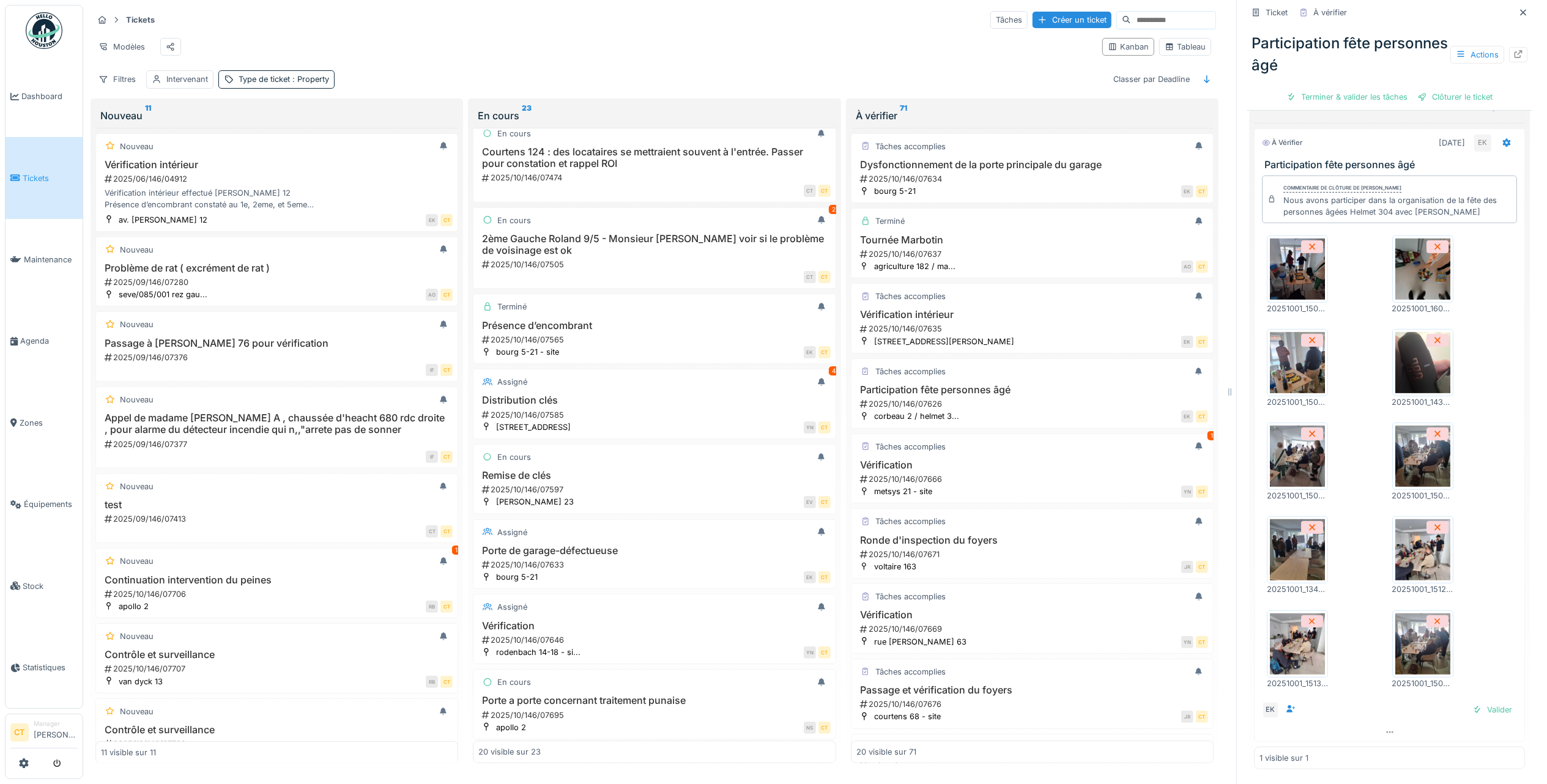
scroll to position [307, 0]
drag, startPoint x: 1339, startPoint y: 81, endPoint x: 1358, endPoint y: 86, distance: 19.6
click at [1339, 89] on div "Terminer & valider les tâches" at bounding box center [1347, 97] width 131 height 16
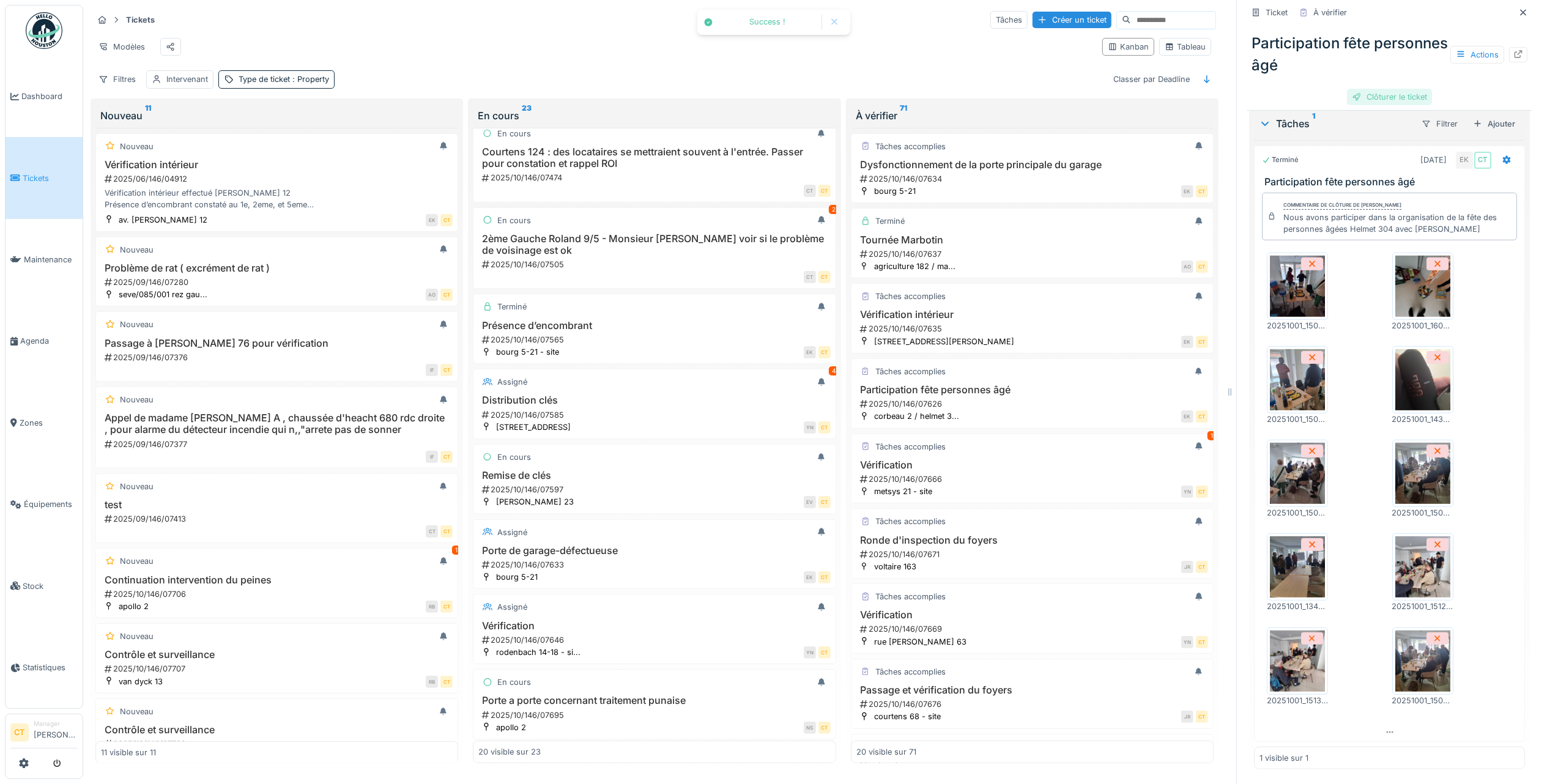
click at [1384, 89] on div "Clôturer le ticket" at bounding box center [1389, 97] width 85 height 16
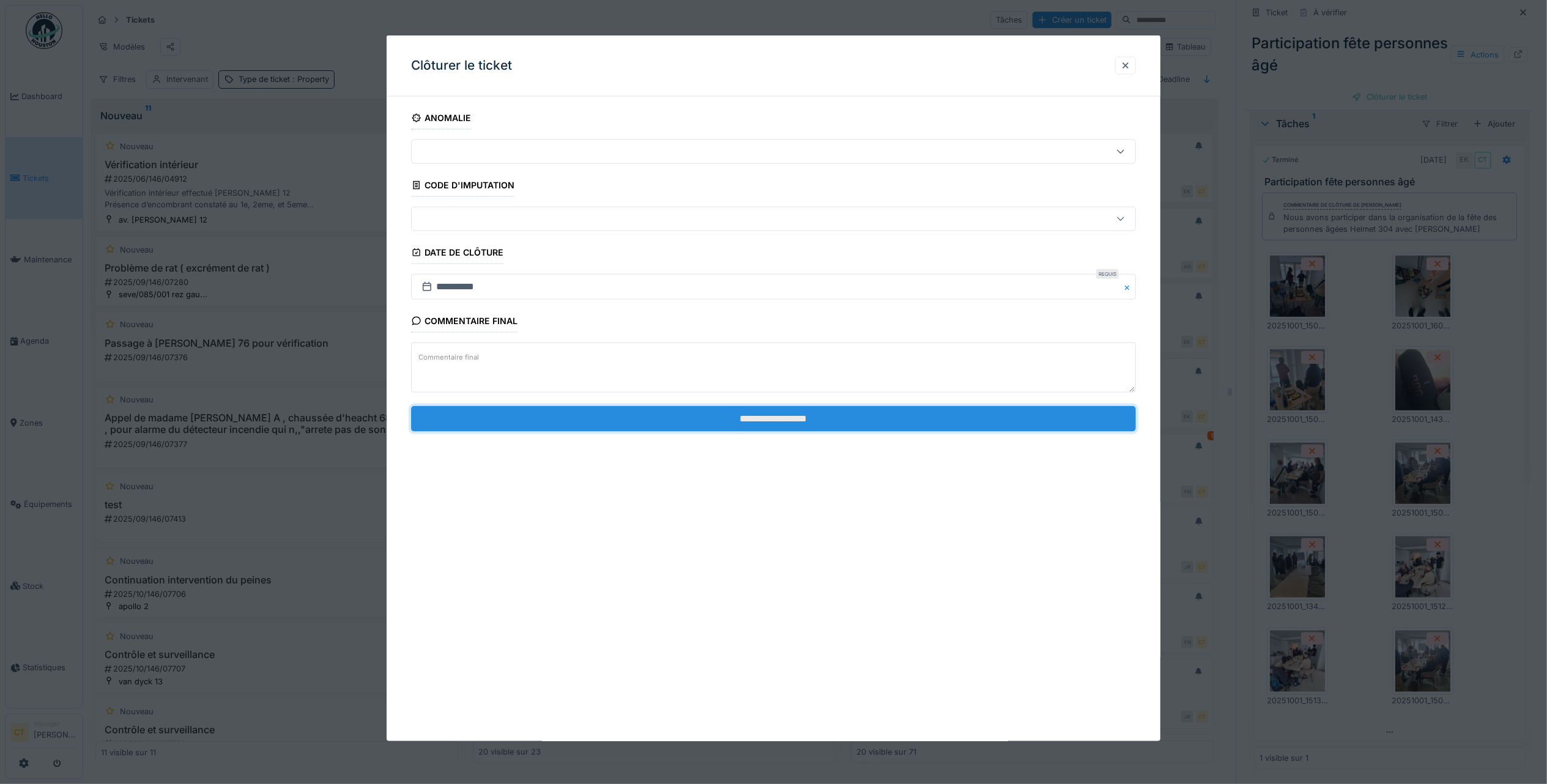
click at [988, 426] on input "**********" at bounding box center [773, 418] width 725 height 26
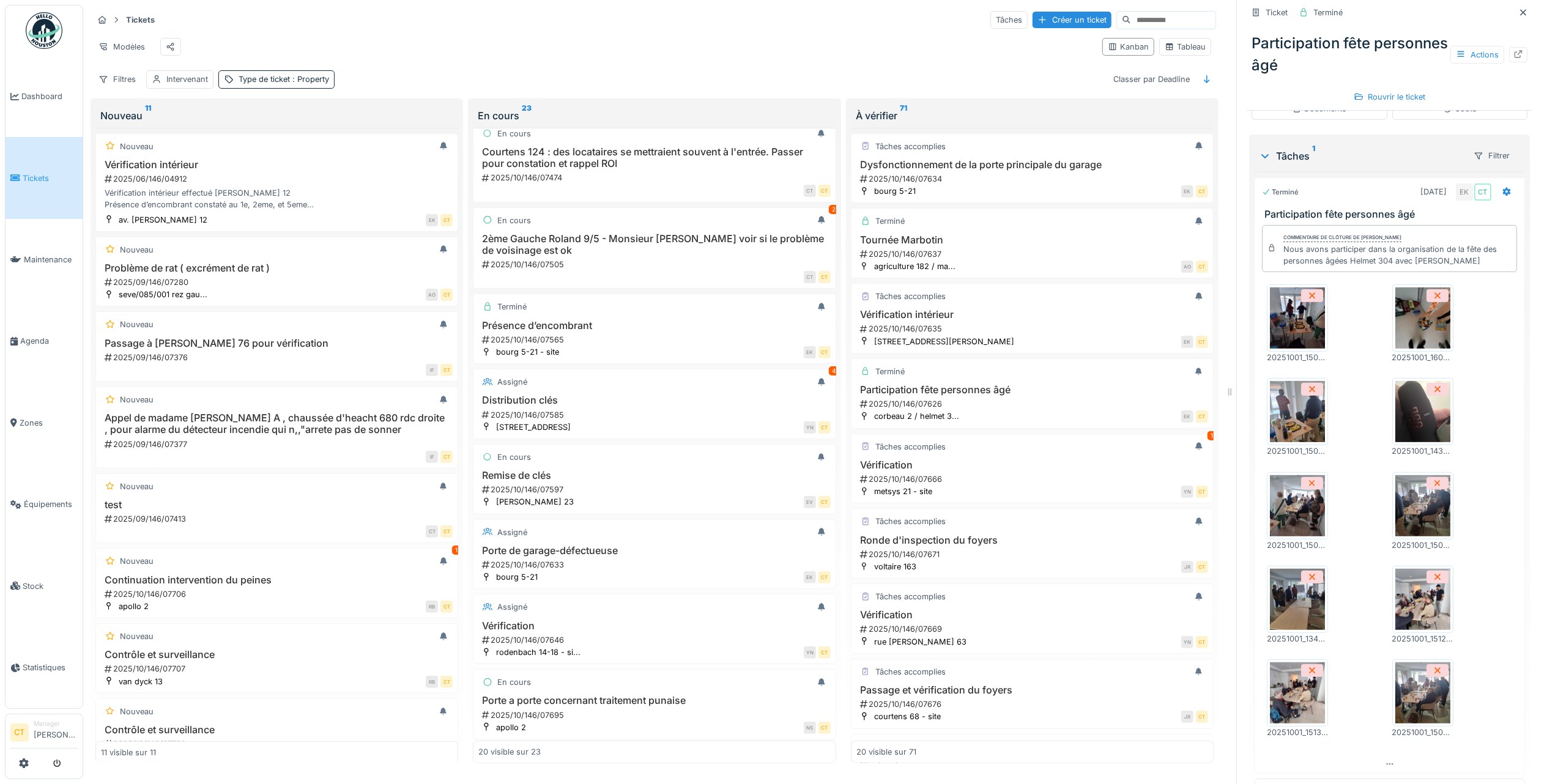
click at [1285, 498] on img at bounding box center [1297, 506] width 55 height 61
click at [997, 485] on div "2025/10/146/07666" at bounding box center [1033, 478] width 349 height 12
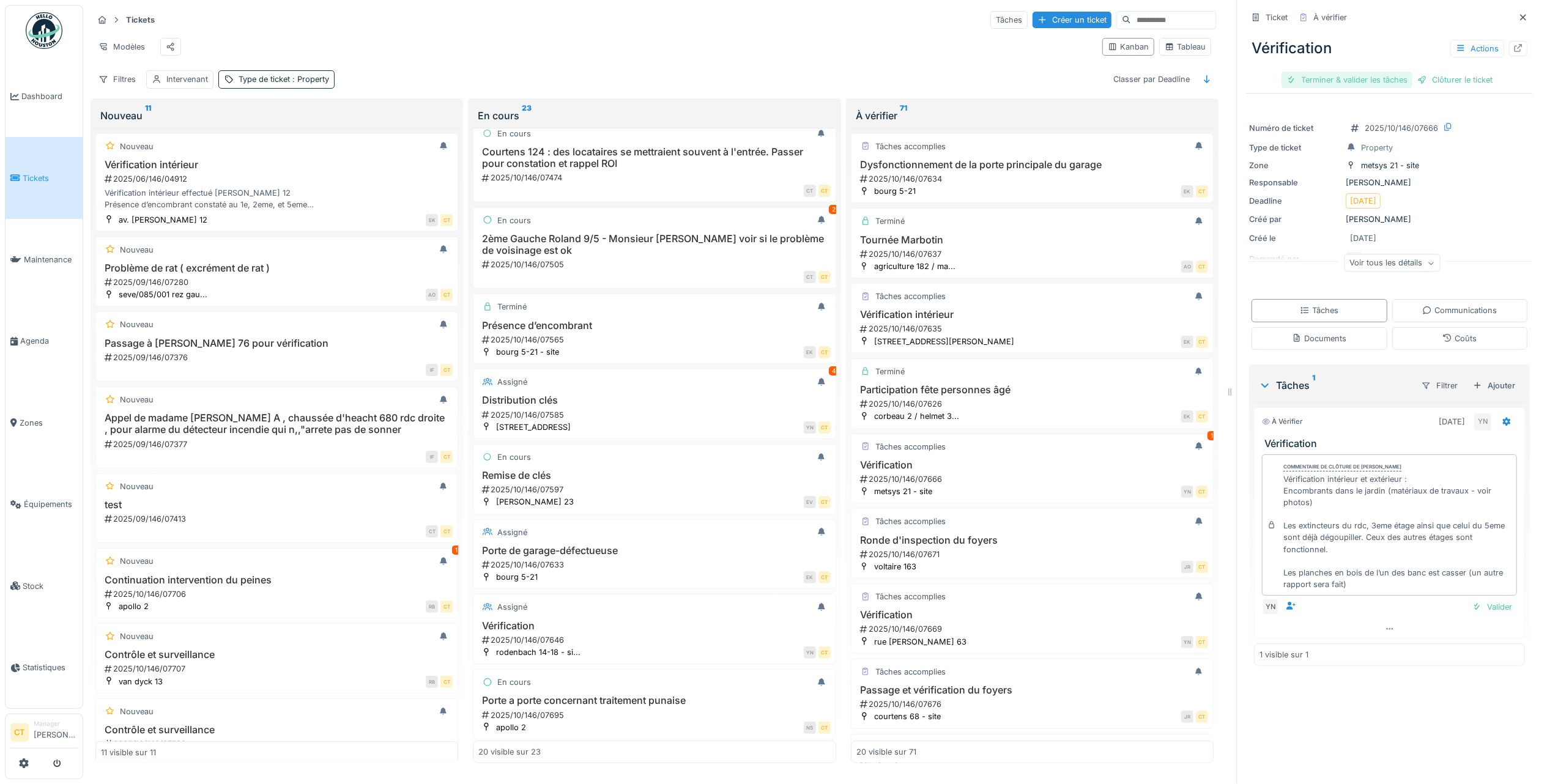
drag, startPoint x: 1327, startPoint y: 65, endPoint x: 1335, endPoint y: 65, distance: 8.0
click at [1329, 72] on div "Terminer & valider les tâches" at bounding box center [1347, 80] width 131 height 16
click at [1395, 72] on div "Clôturer le ticket" at bounding box center [1389, 80] width 85 height 16
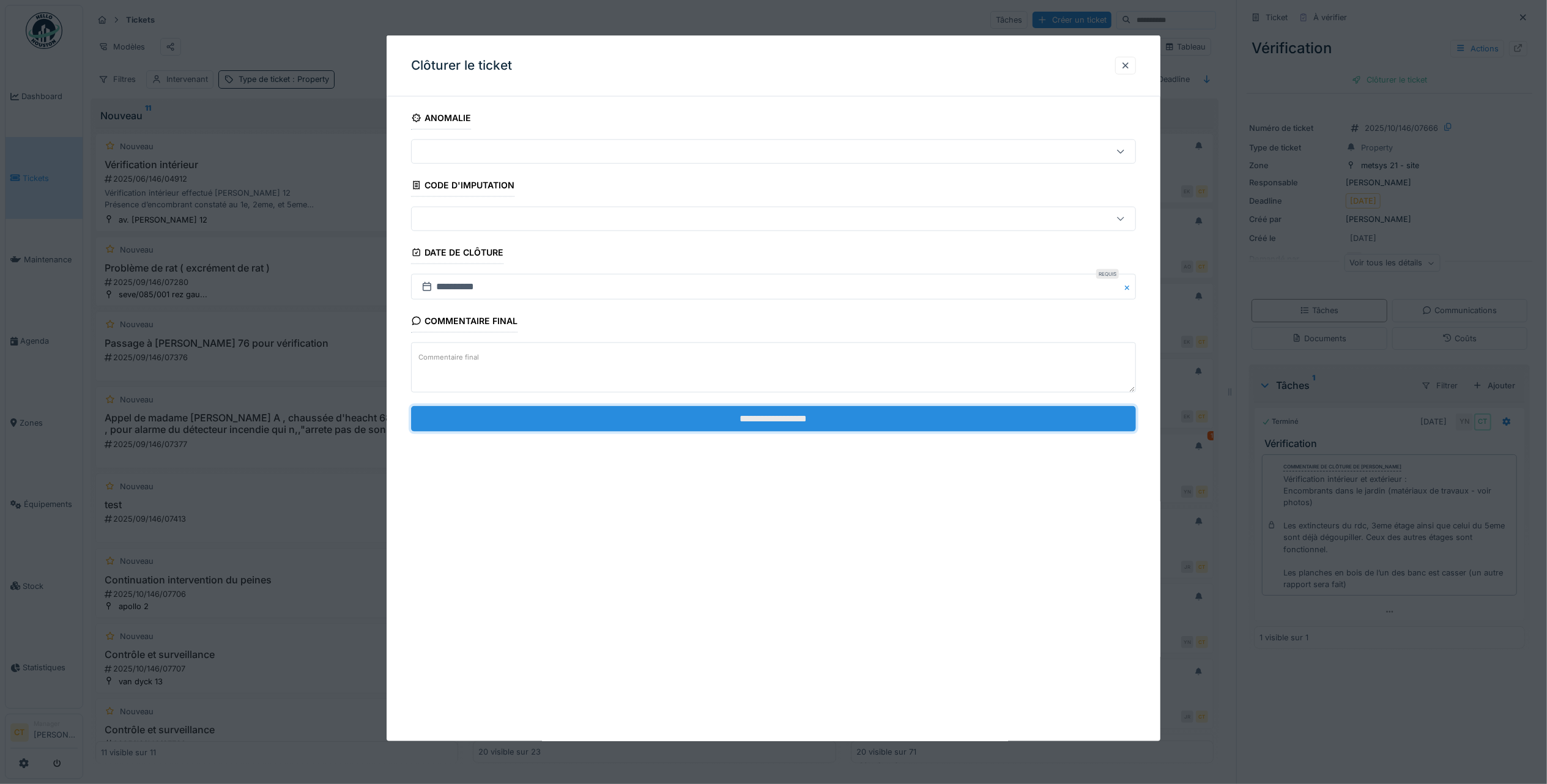
click at [903, 418] on input "**********" at bounding box center [773, 418] width 725 height 26
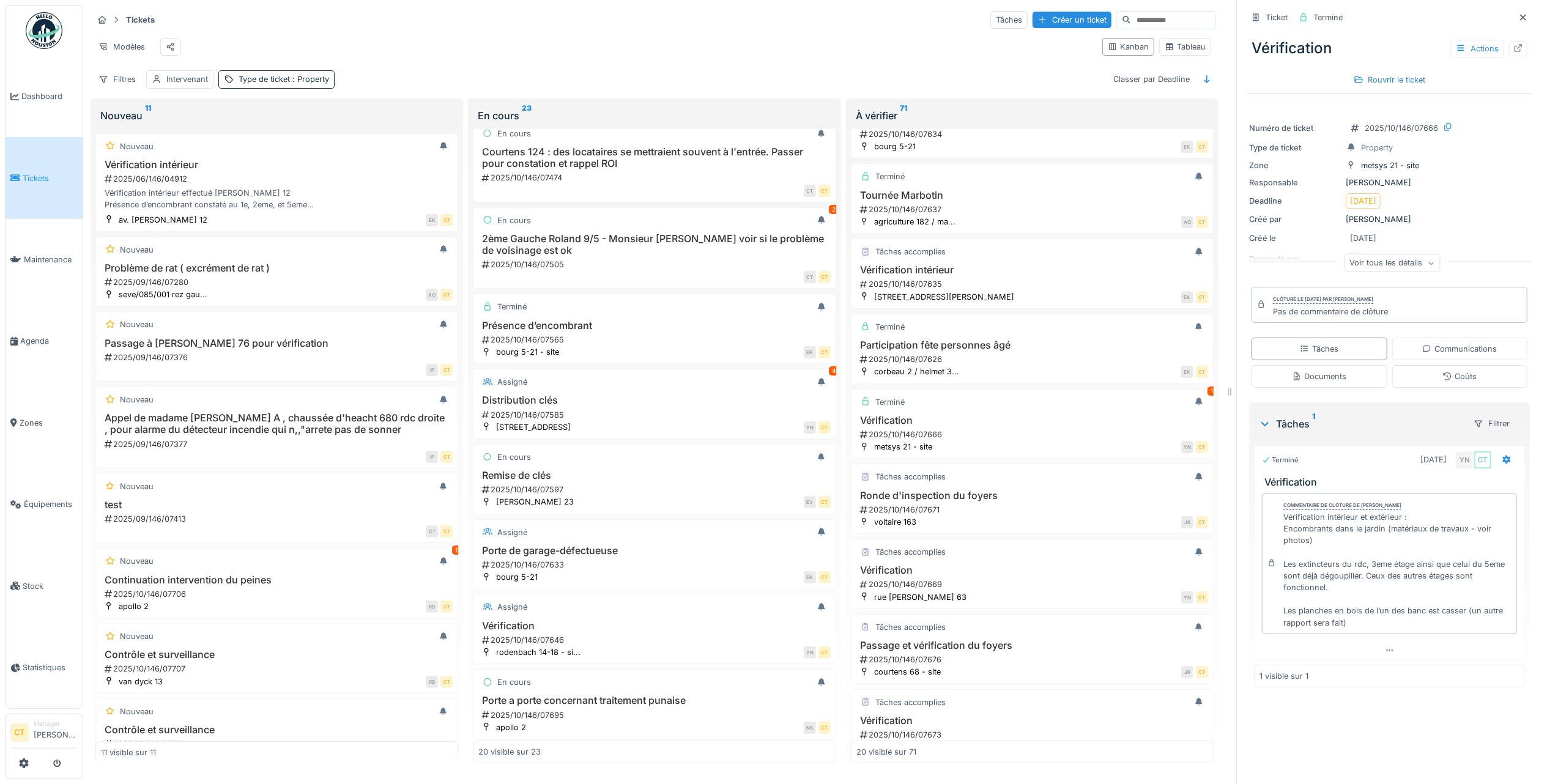
scroll to position [163, 0]
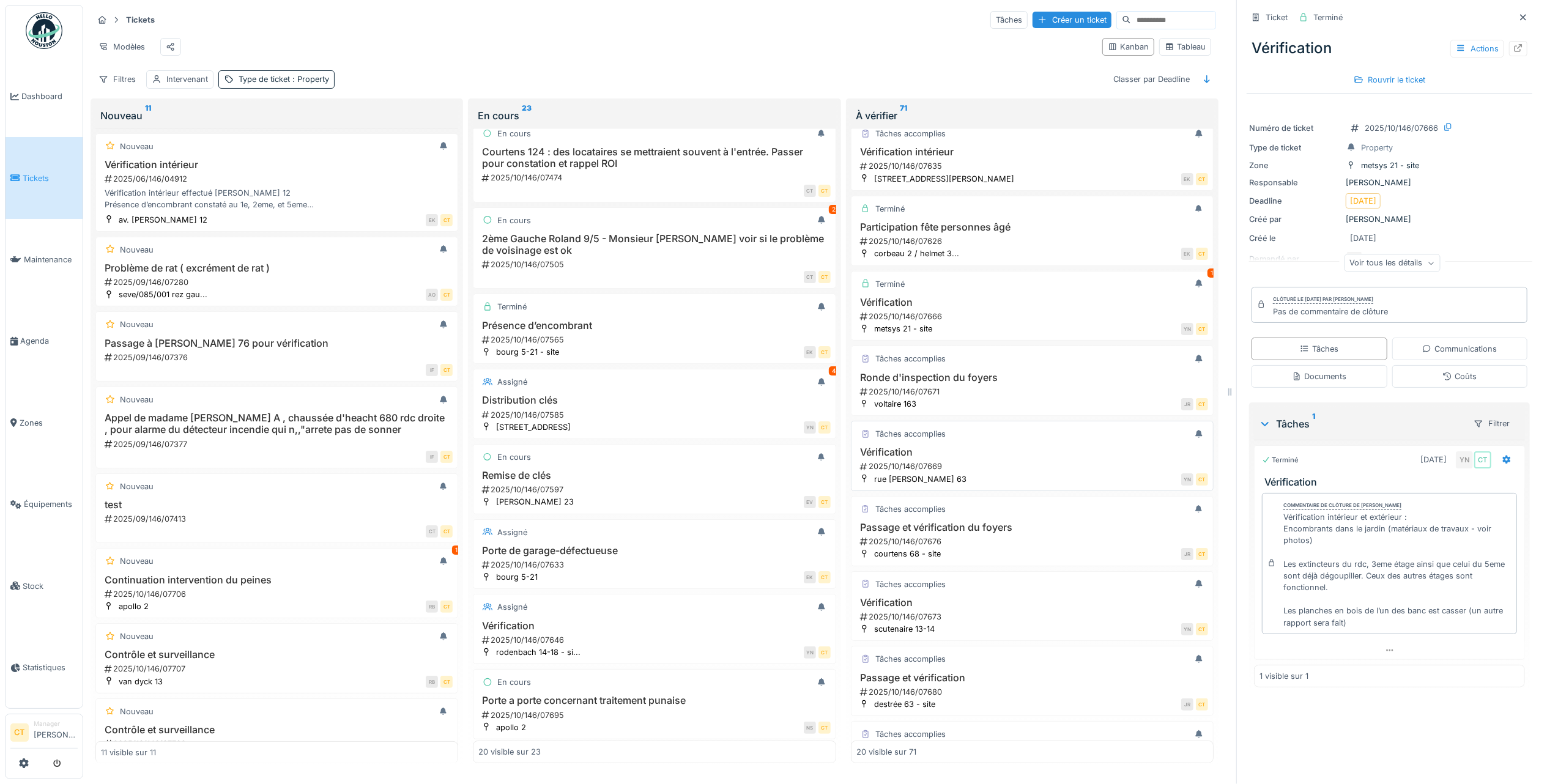
click at [1024, 472] on div "2025/10/146/07669" at bounding box center [1033, 466] width 349 height 12
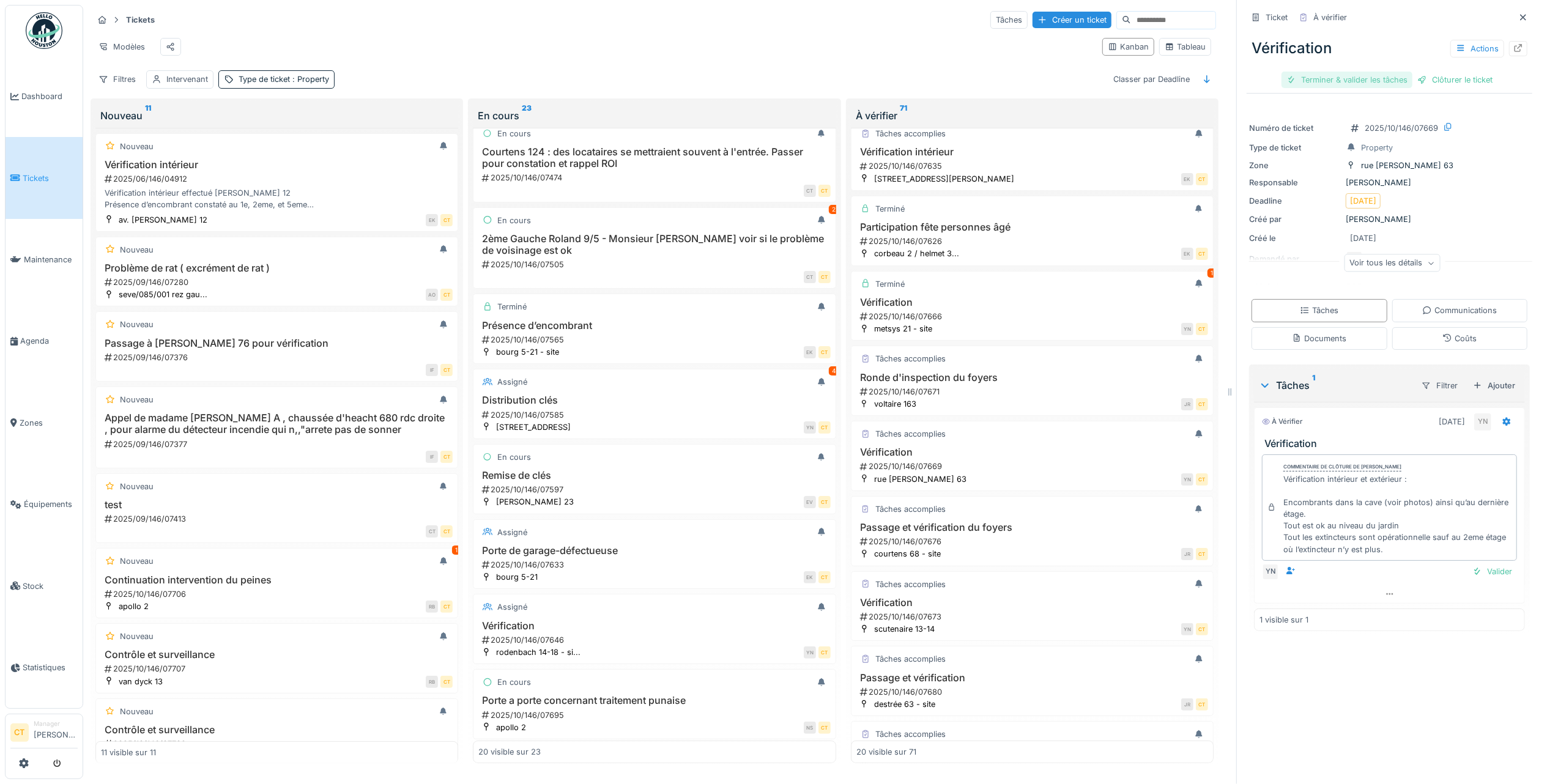
click at [1352, 72] on div "Terminer & valider les tâches" at bounding box center [1347, 80] width 131 height 16
click at [1392, 72] on div "Clôturer le ticket" at bounding box center [1389, 80] width 85 height 16
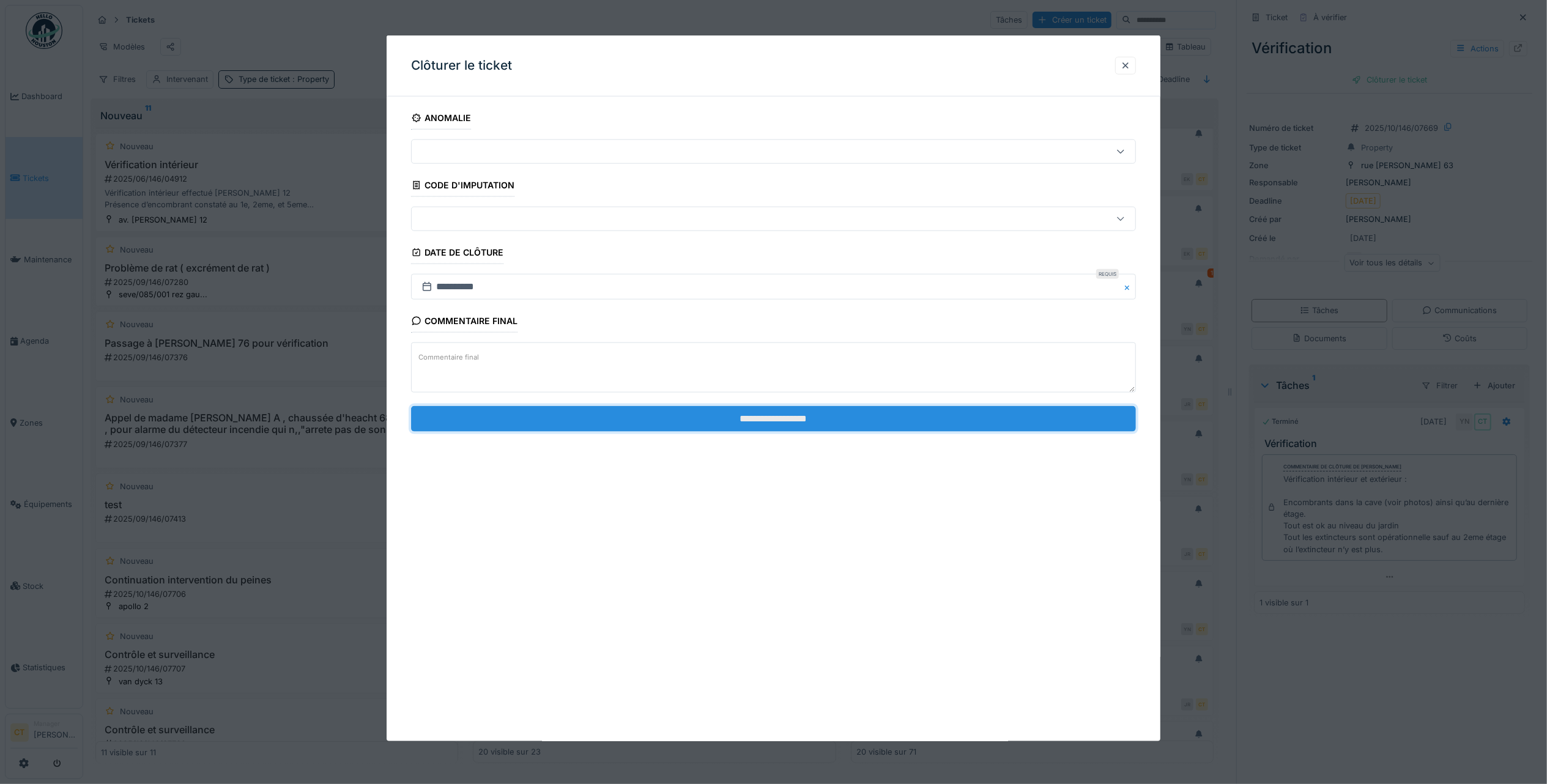
click at [940, 422] on input "**********" at bounding box center [773, 418] width 725 height 26
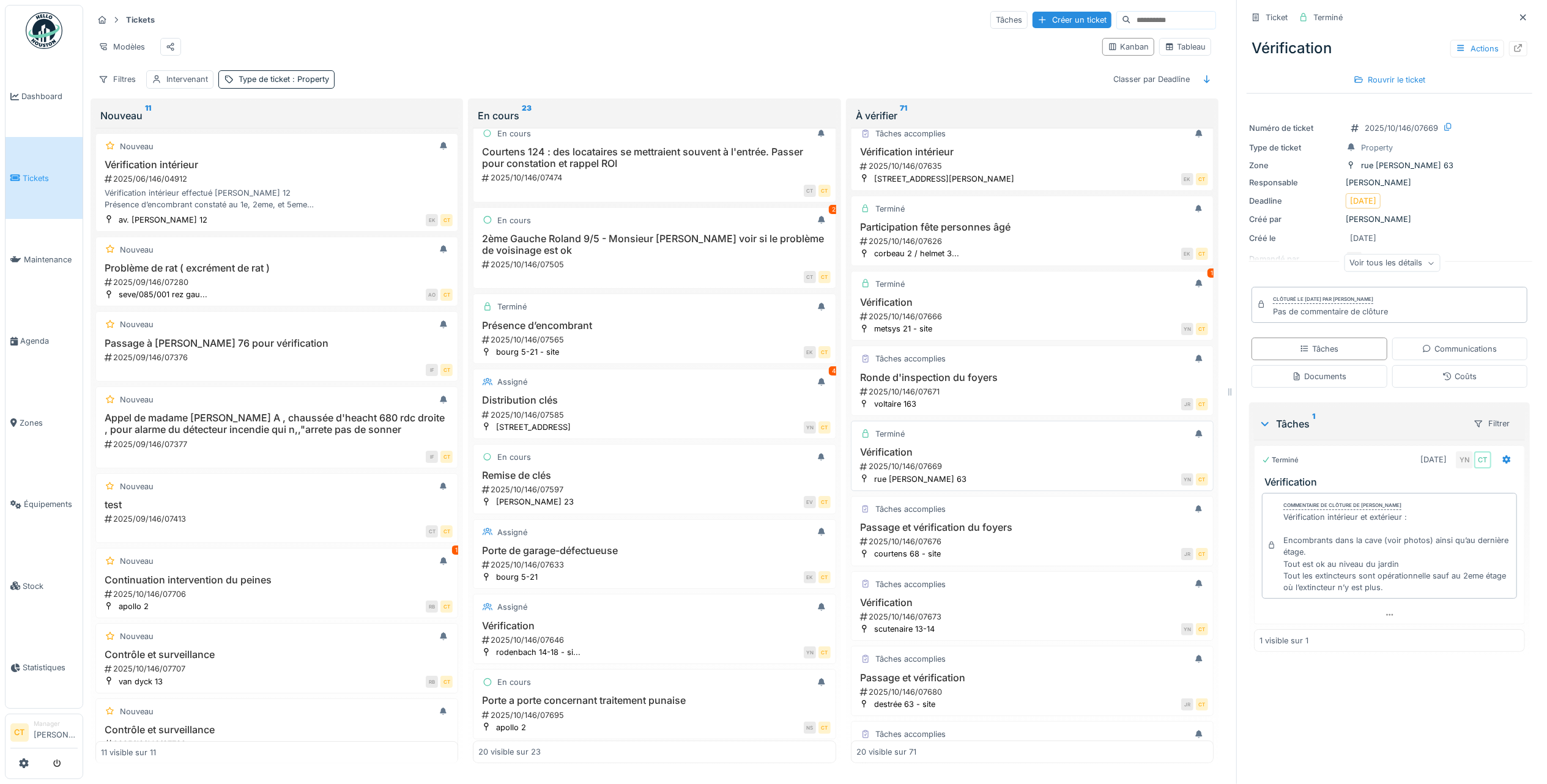
click at [1007, 485] on div "YN CT" at bounding box center [1091, 479] width 235 height 13
click at [947, 548] on div "2025/10/146/07676" at bounding box center [1033, 541] width 349 height 12
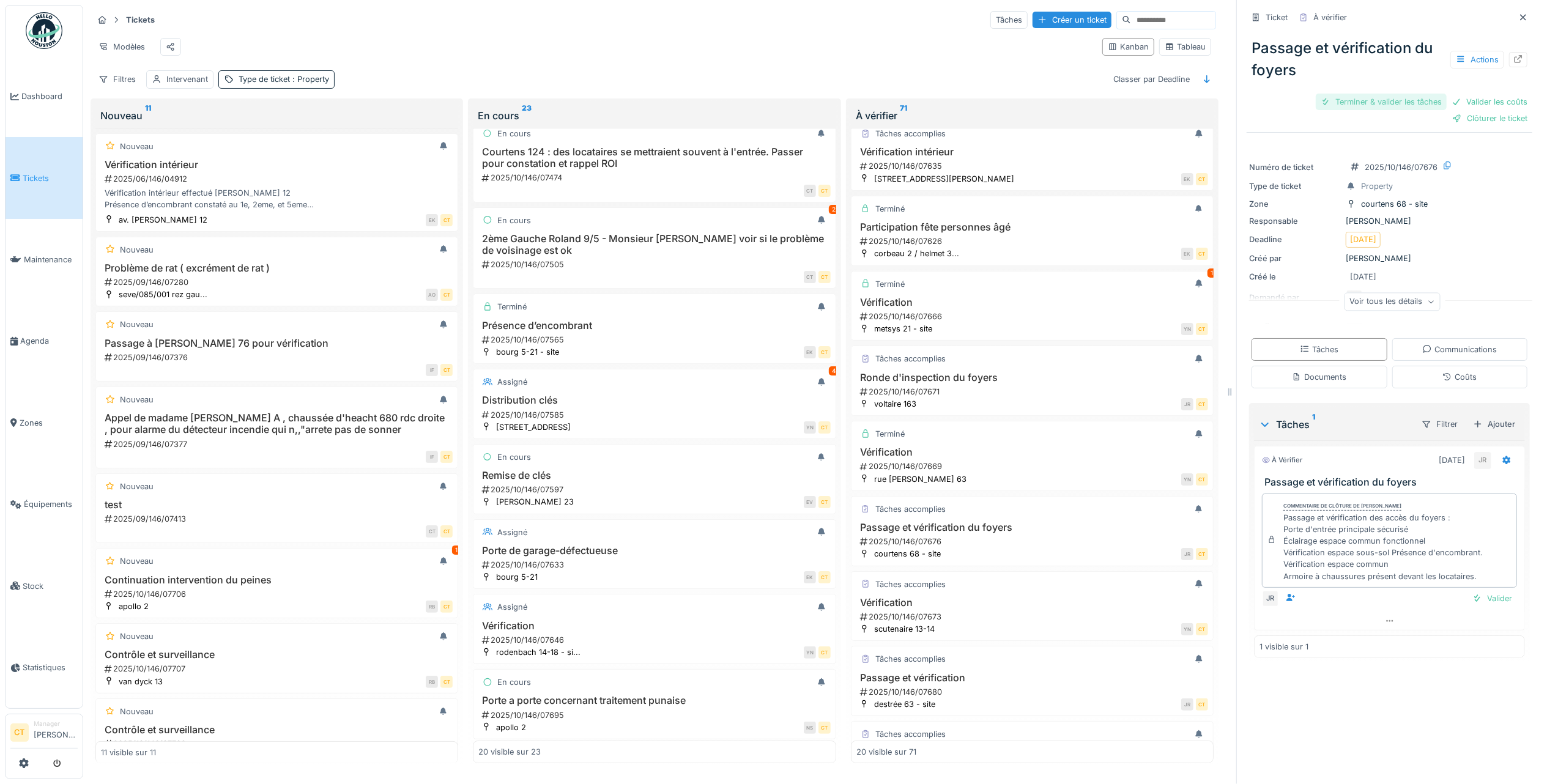
click at [1357, 94] on div "Terminer & valider les tâches" at bounding box center [1381, 102] width 131 height 16
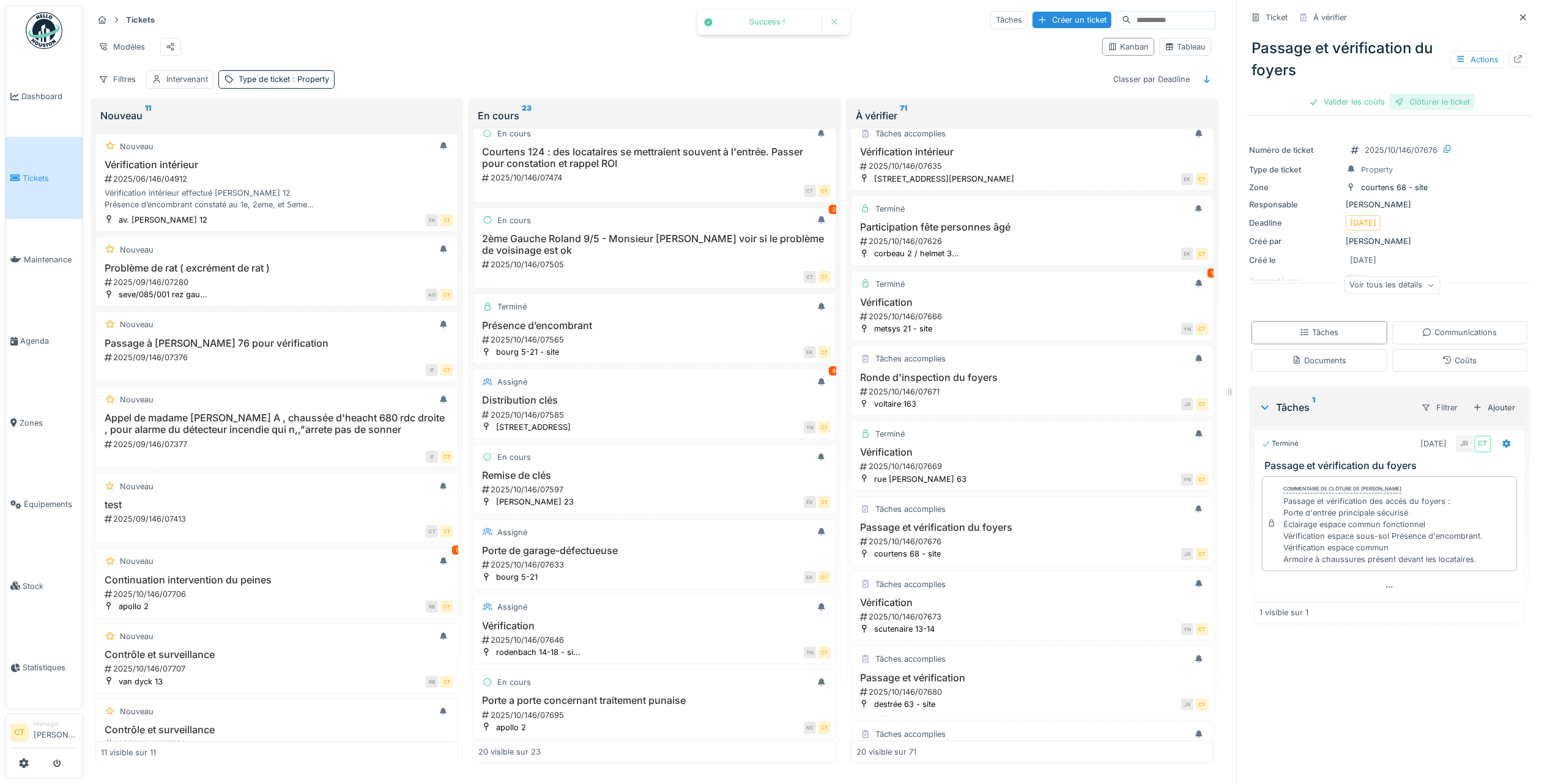
click at [1434, 94] on div "Clôturer le ticket" at bounding box center [1432, 102] width 85 height 16
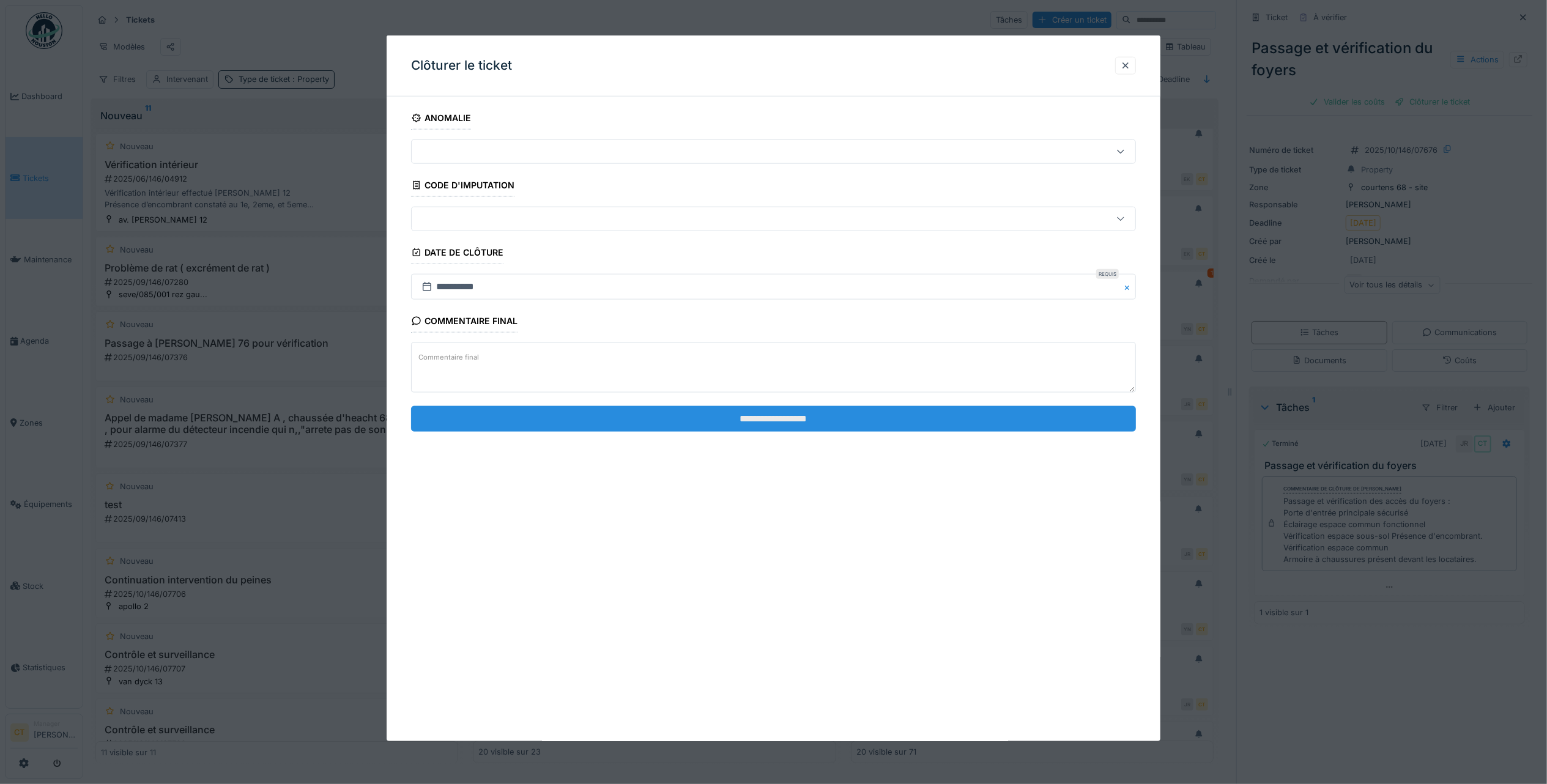
click at [967, 417] on input "**********" at bounding box center [773, 418] width 725 height 26
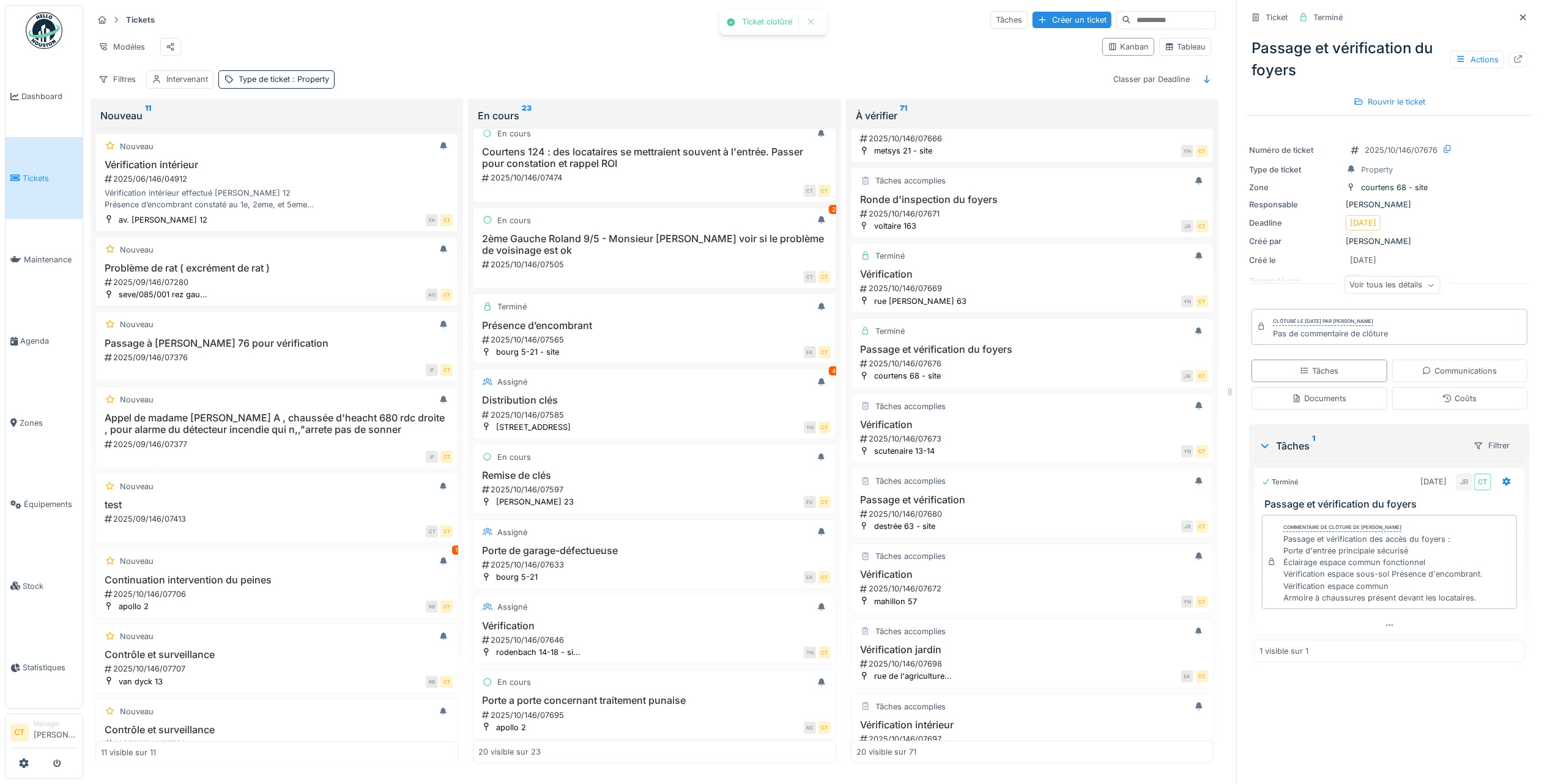
scroll to position [407, 0]
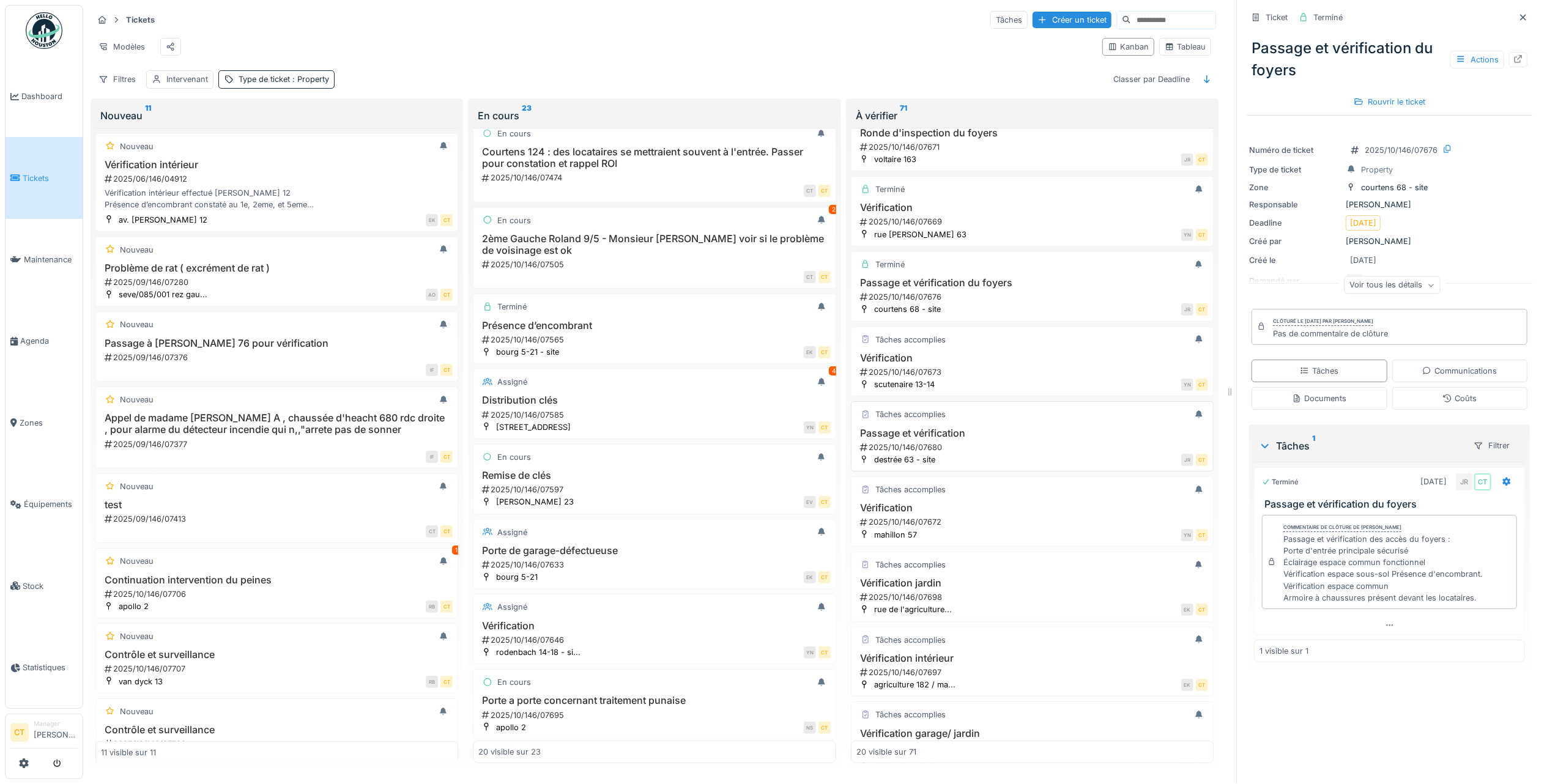
click at [1022, 466] on div "JR CT" at bounding box center [1075, 459] width 266 height 13
click at [992, 453] on div "2025/10/146/07680" at bounding box center [1033, 447] width 349 height 12
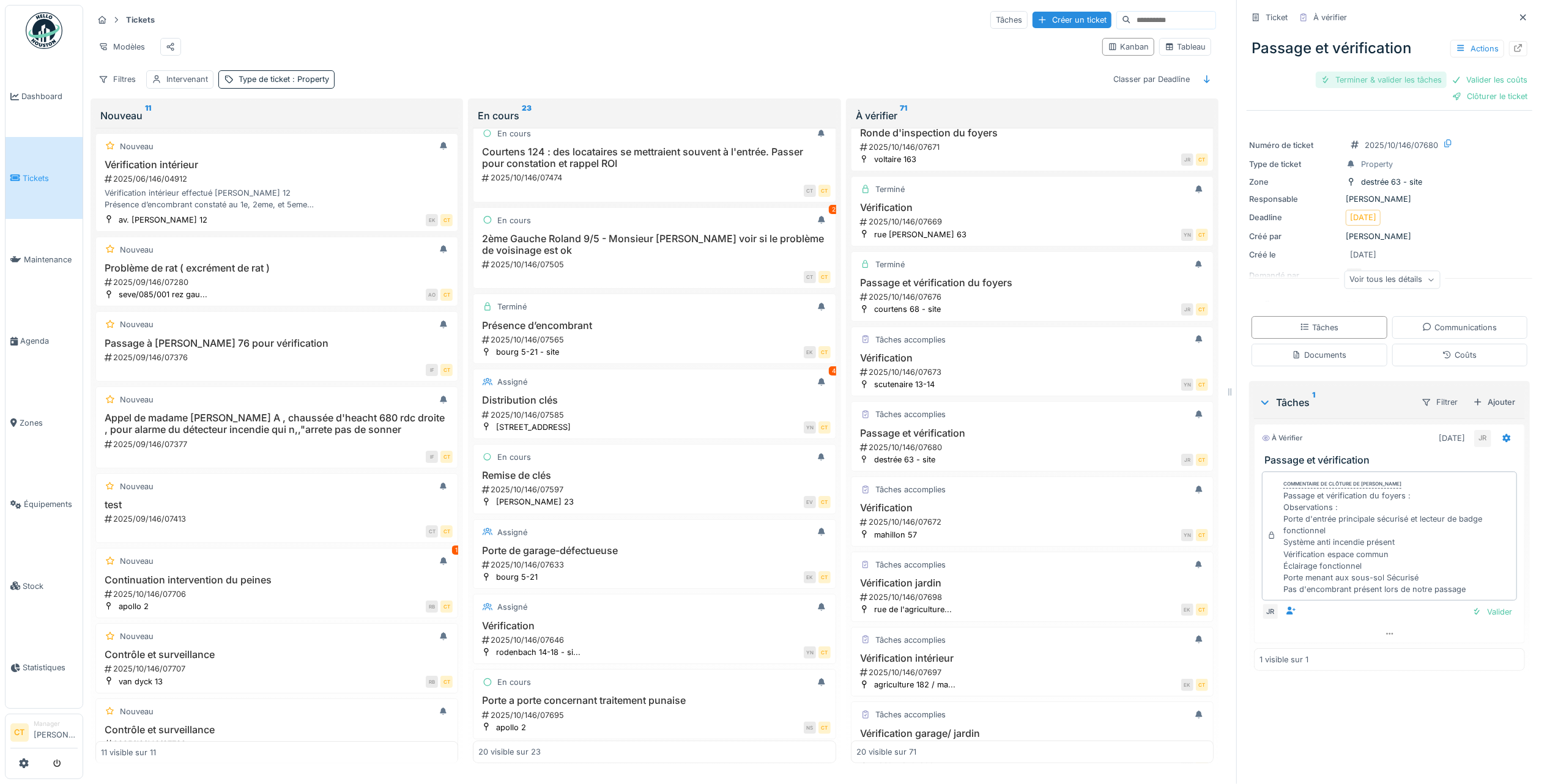
click at [1350, 72] on div "Terminer & valider les tâches" at bounding box center [1381, 80] width 131 height 16
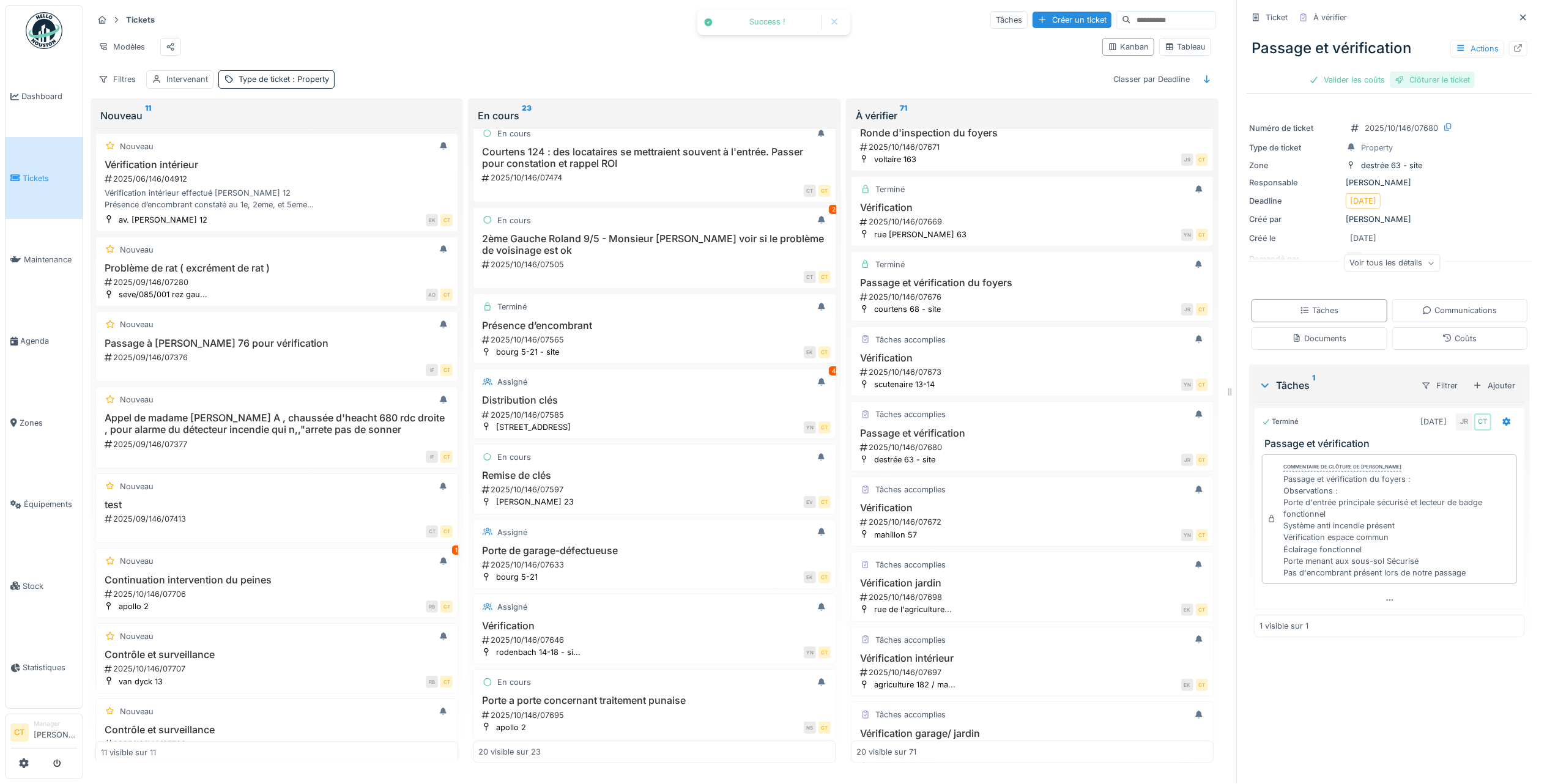
drag, startPoint x: 1434, startPoint y: 66, endPoint x: 1445, endPoint y: 62, distance: 11.7
click at [1433, 72] on div "Clôturer le ticket" at bounding box center [1432, 80] width 85 height 16
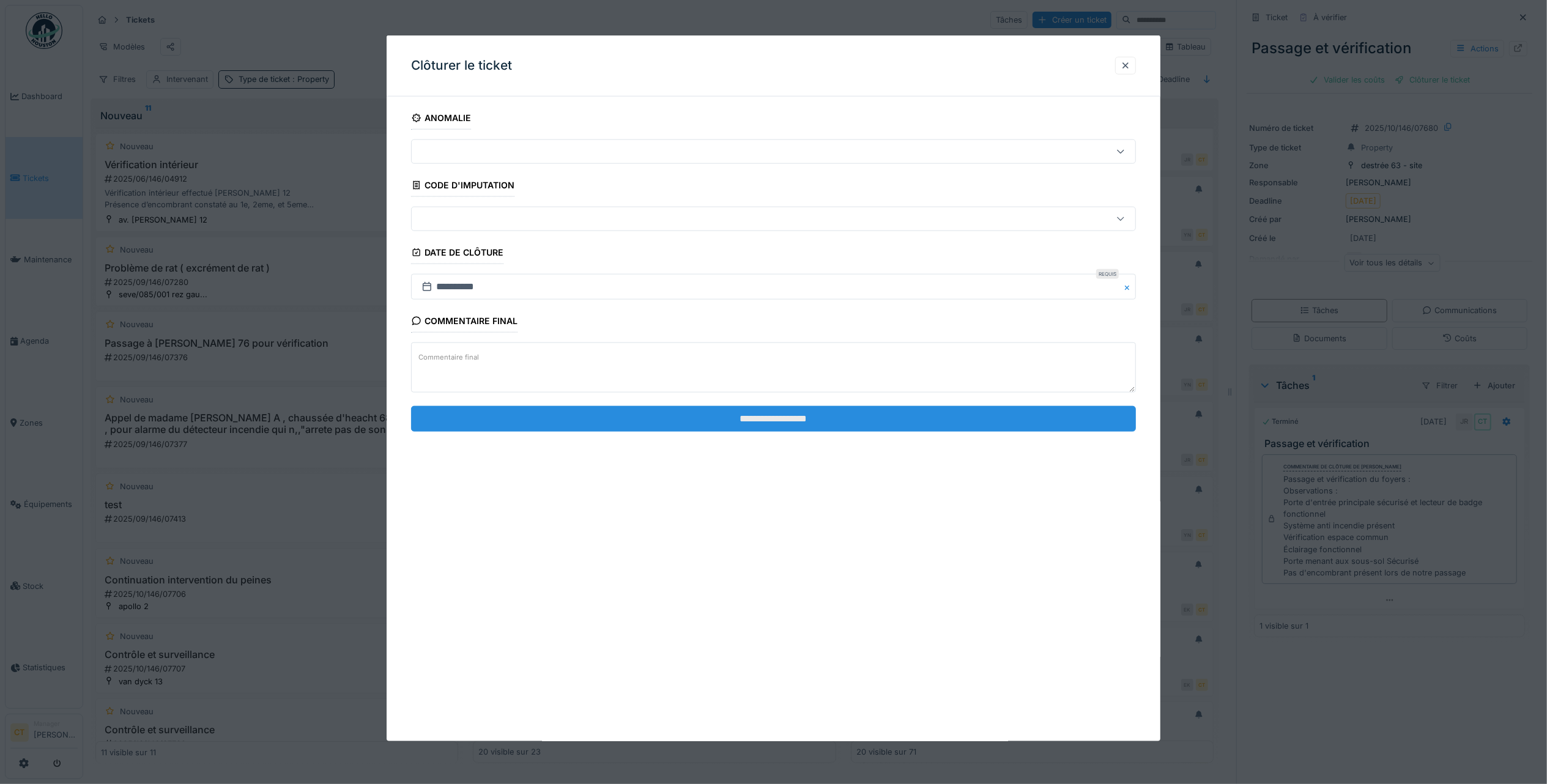
click at [845, 423] on input "**********" at bounding box center [773, 418] width 725 height 26
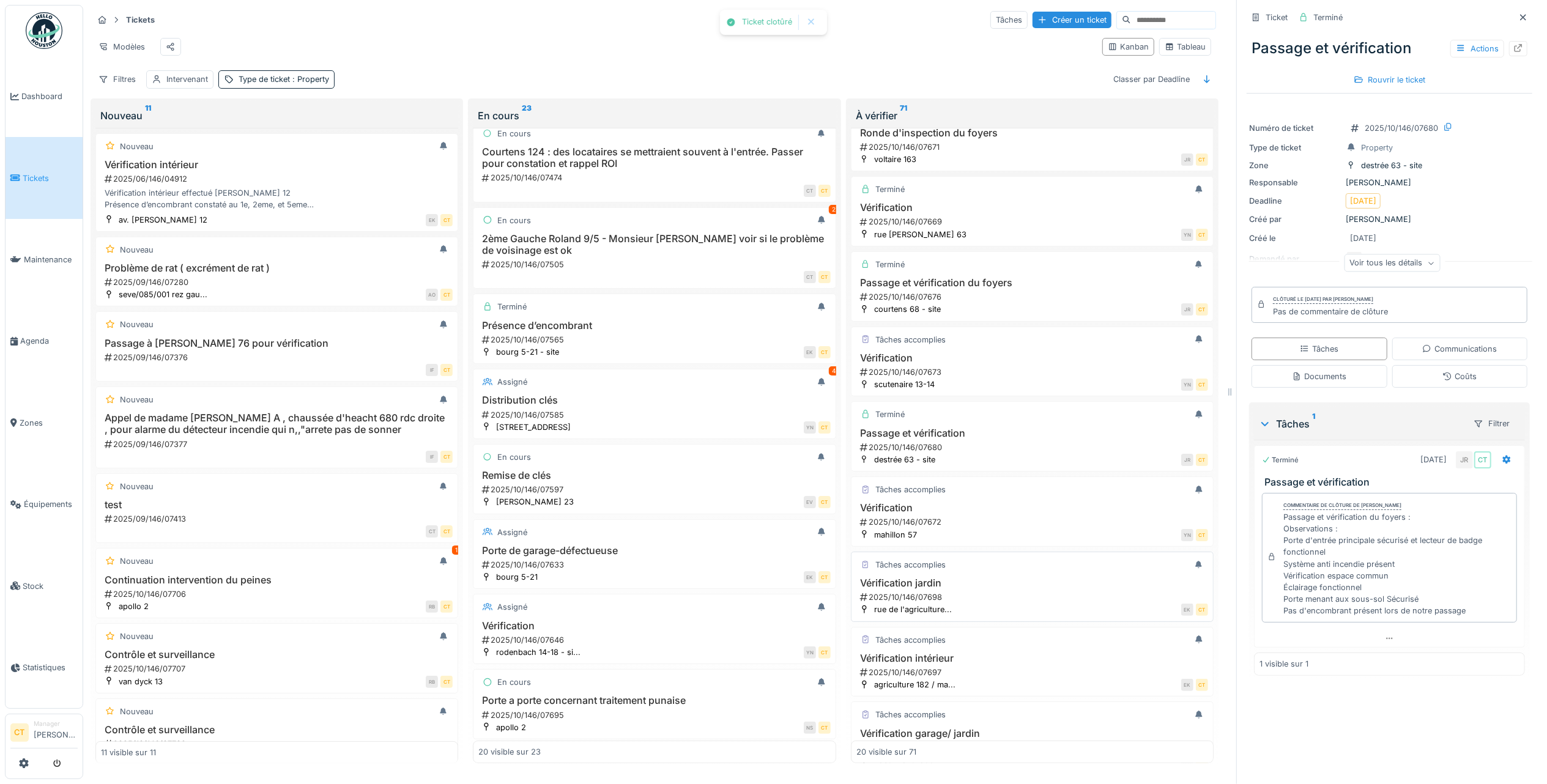
click at [973, 589] on h3 "Vérification jardin" at bounding box center [1032, 583] width 352 height 12
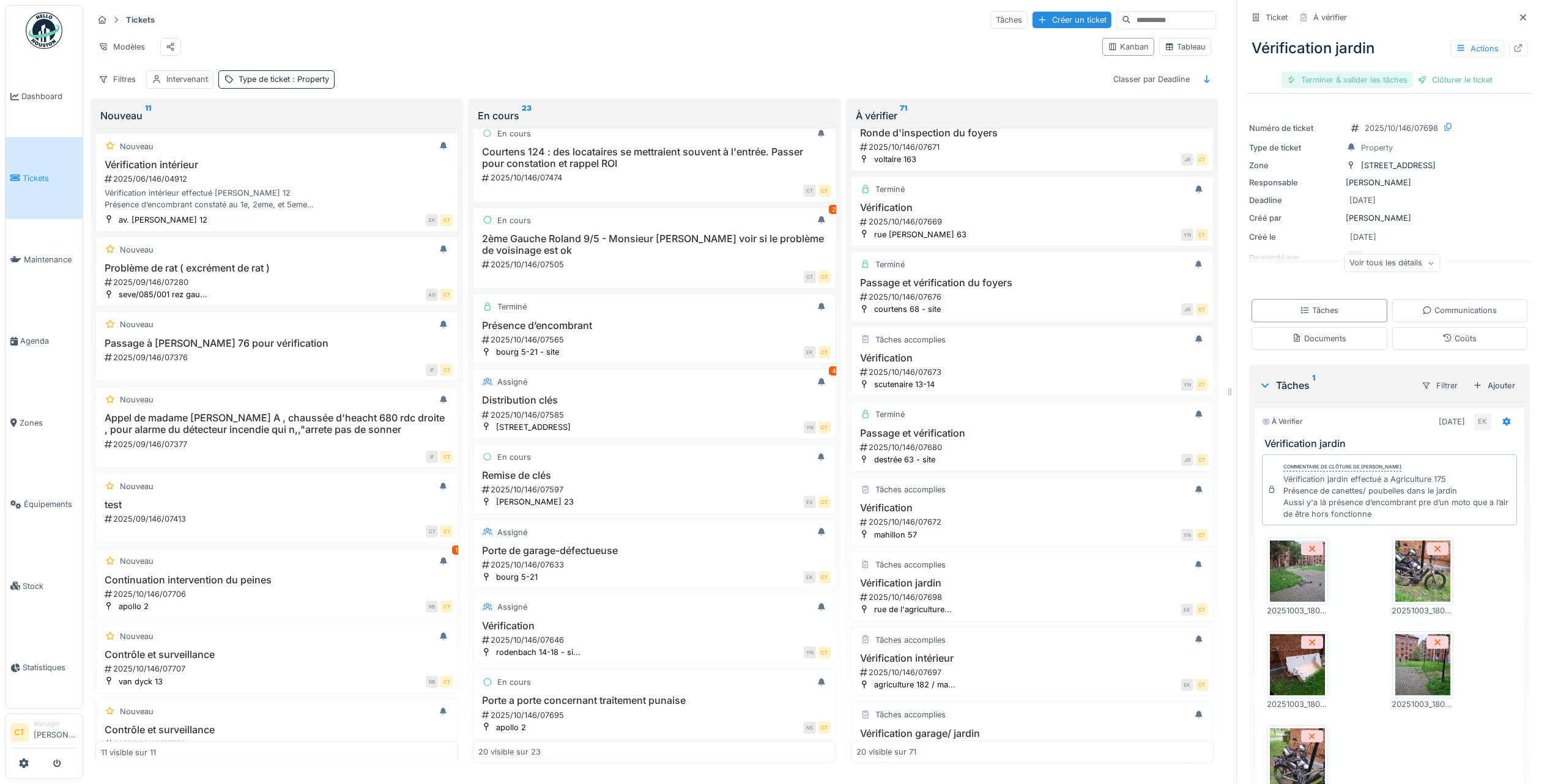
click at [1341, 72] on div "Terminer & valider les tâches" at bounding box center [1347, 80] width 131 height 16
click at [1386, 72] on div "Clôturer le ticket" at bounding box center [1389, 80] width 85 height 16
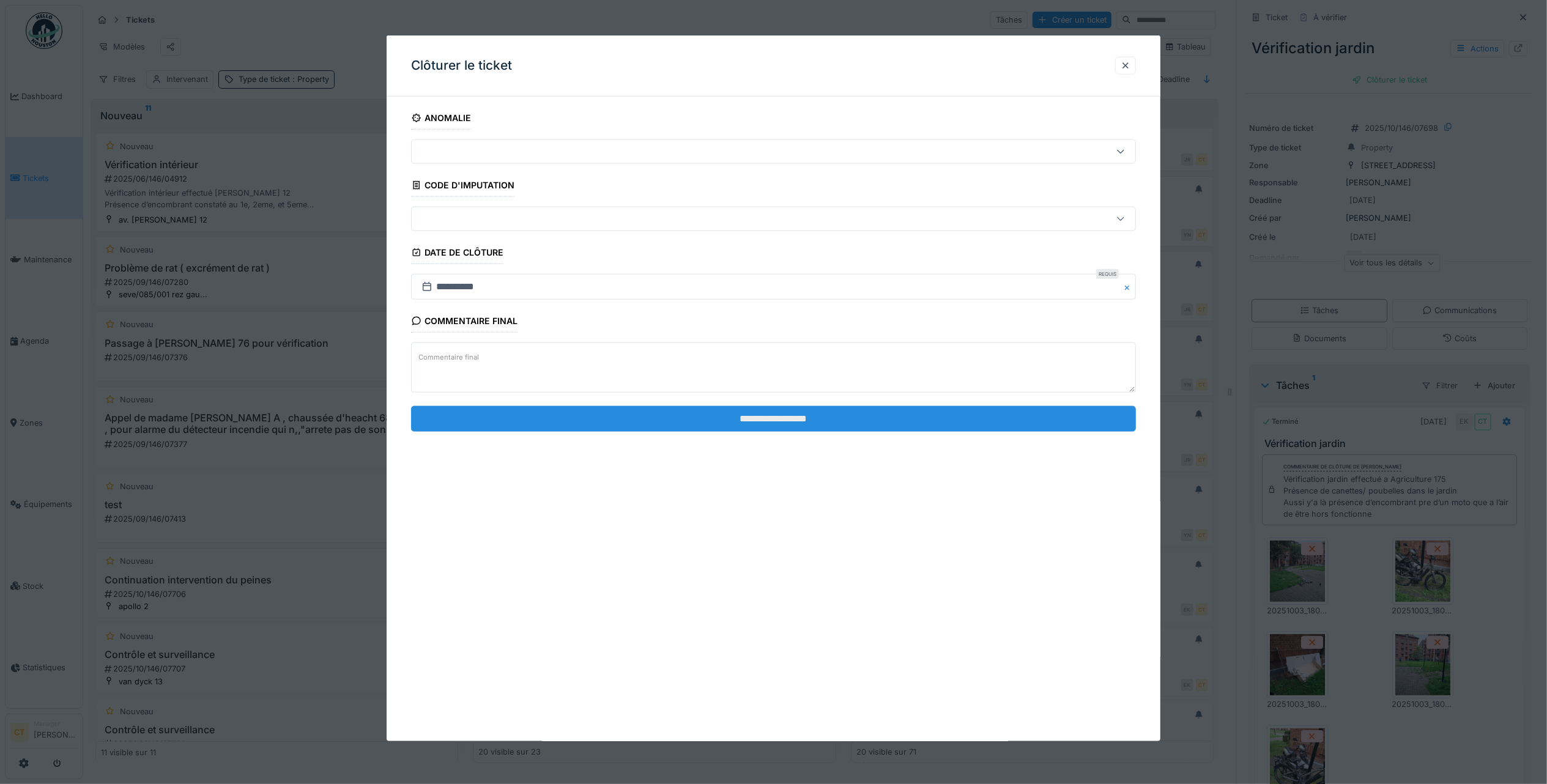
click at [850, 421] on input "**********" at bounding box center [773, 418] width 725 height 26
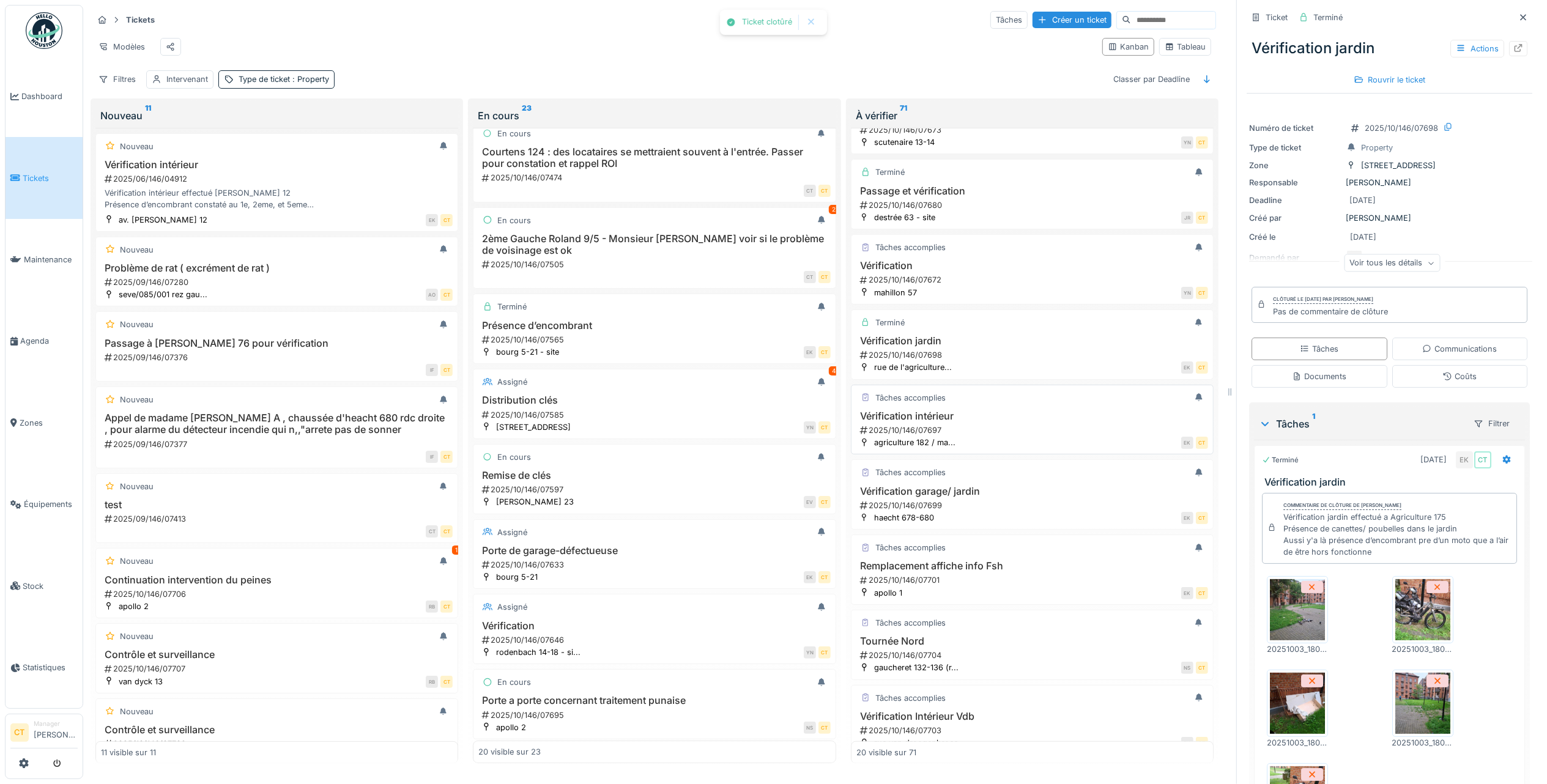
scroll to position [652, 0]
click at [1011, 509] on div "2025/10/146/07699" at bounding box center [1033, 503] width 349 height 12
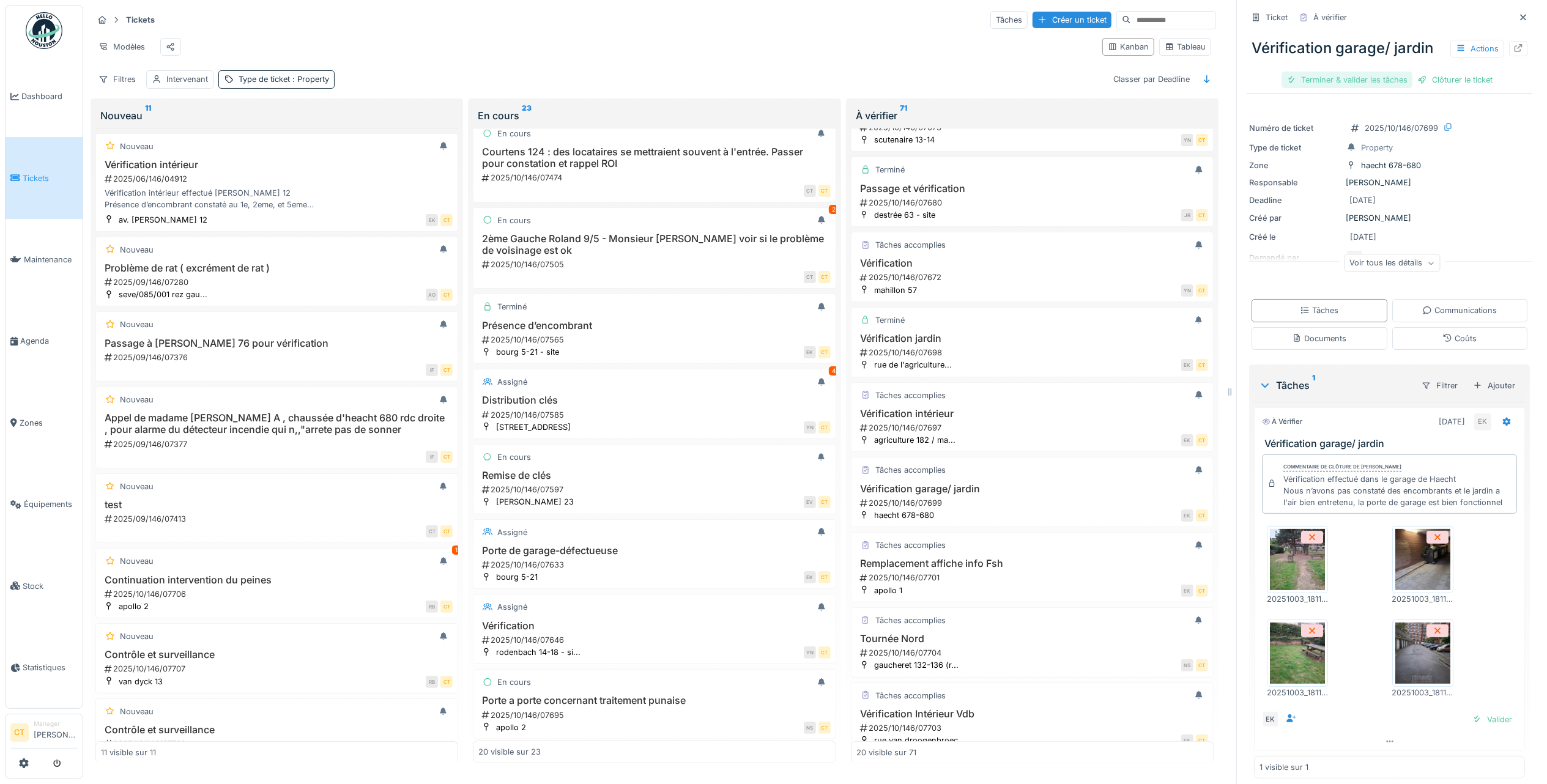
click at [1349, 72] on div "Terminer & valider les tâches" at bounding box center [1347, 80] width 131 height 16
click at [1398, 72] on div "Clôturer le ticket" at bounding box center [1389, 80] width 85 height 16
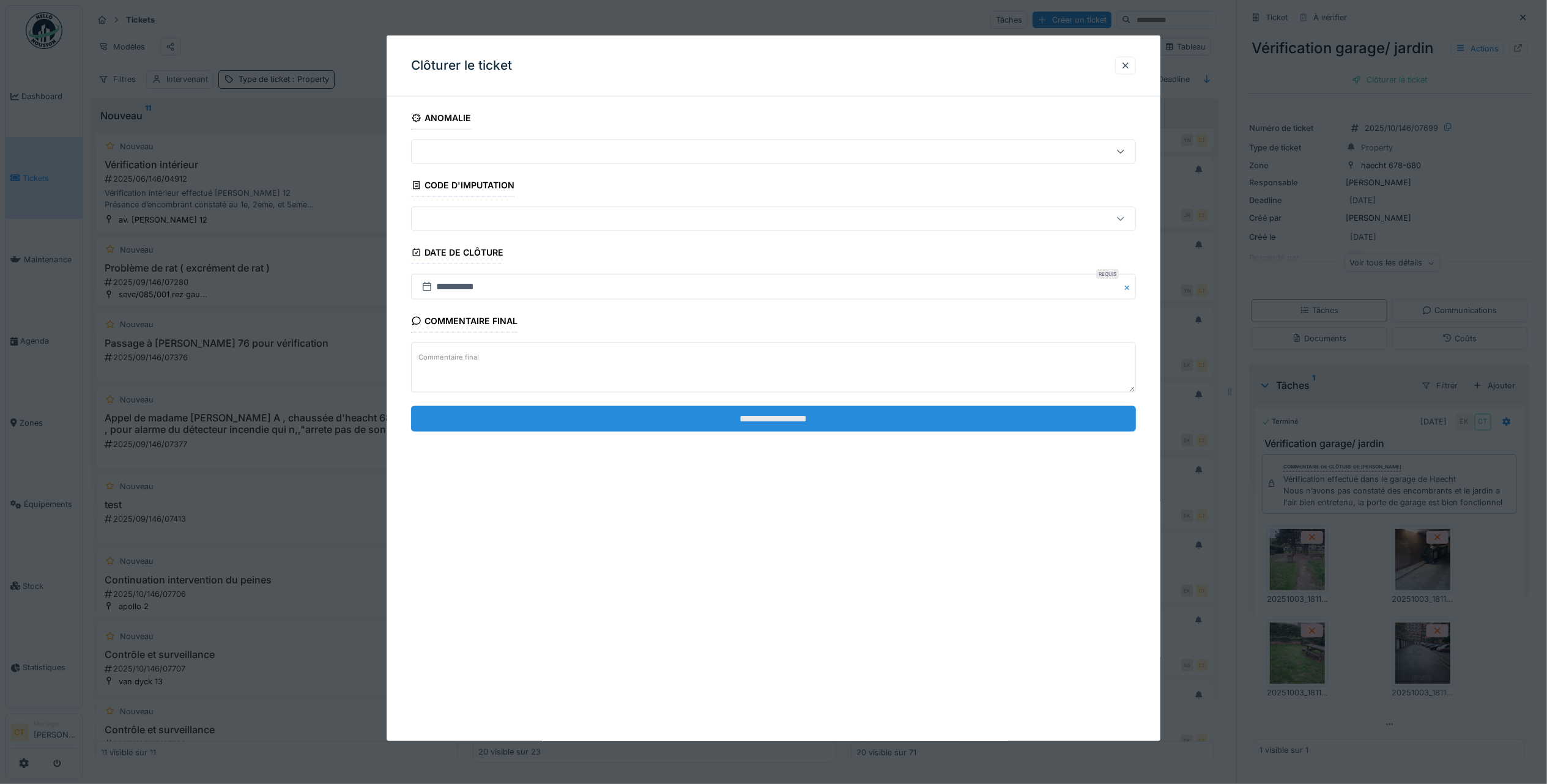
click at [1021, 423] on input "**********" at bounding box center [773, 418] width 725 height 26
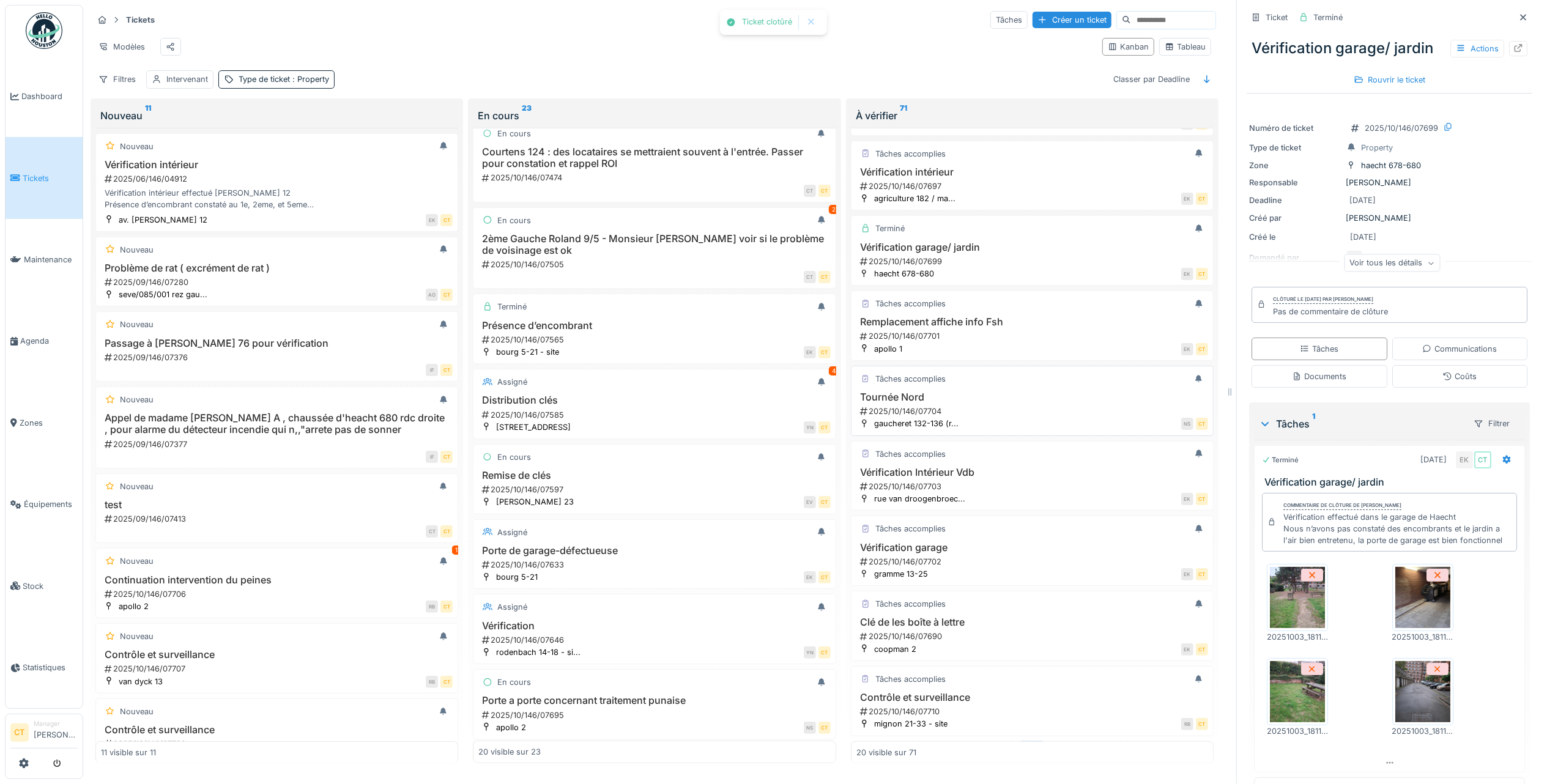
scroll to position [896, 0]
click at [1017, 414] on div "2025/10/146/07704" at bounding box center [1033, 408] width 349 height 12
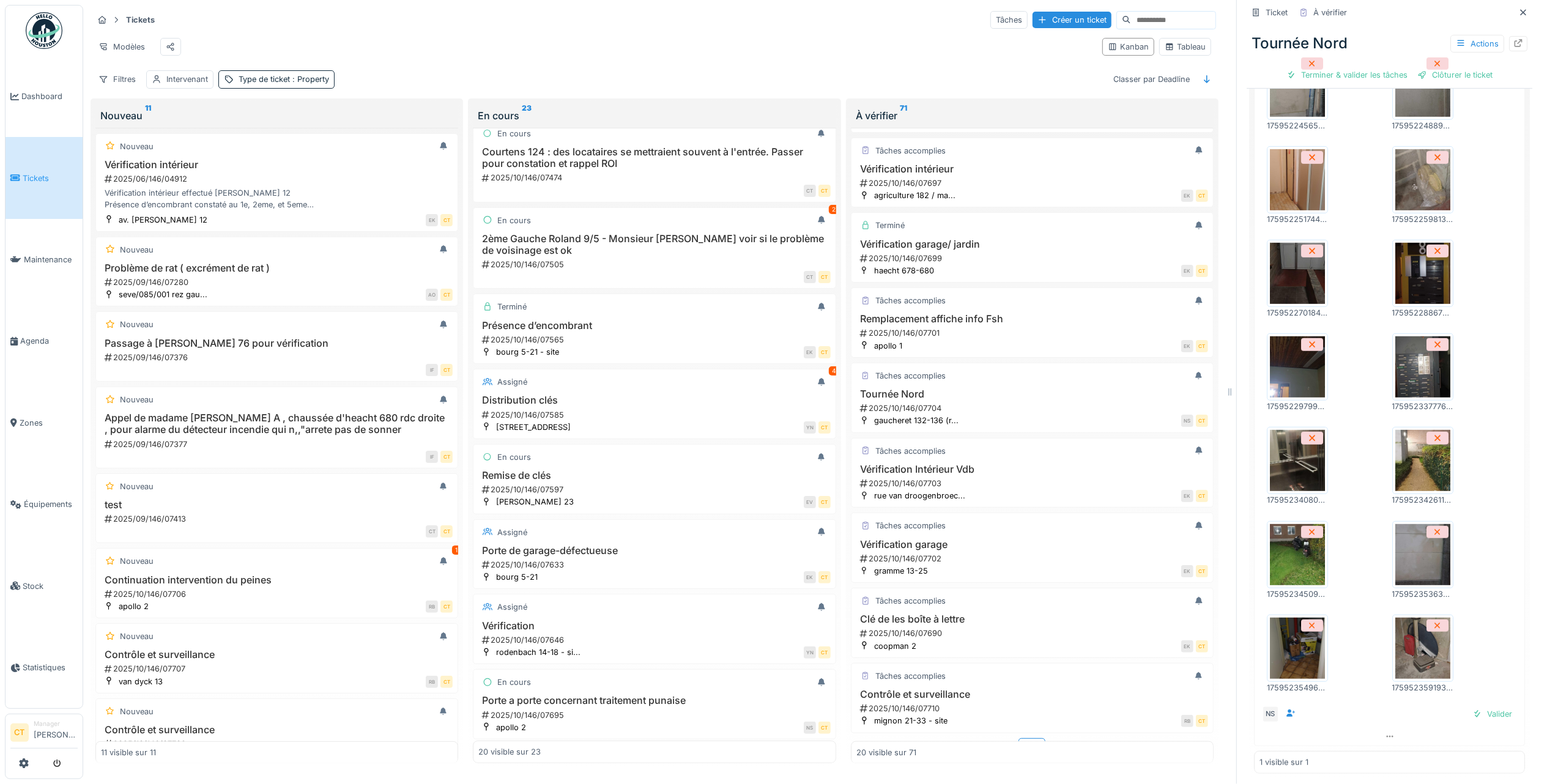
scroll to position [411, 0]
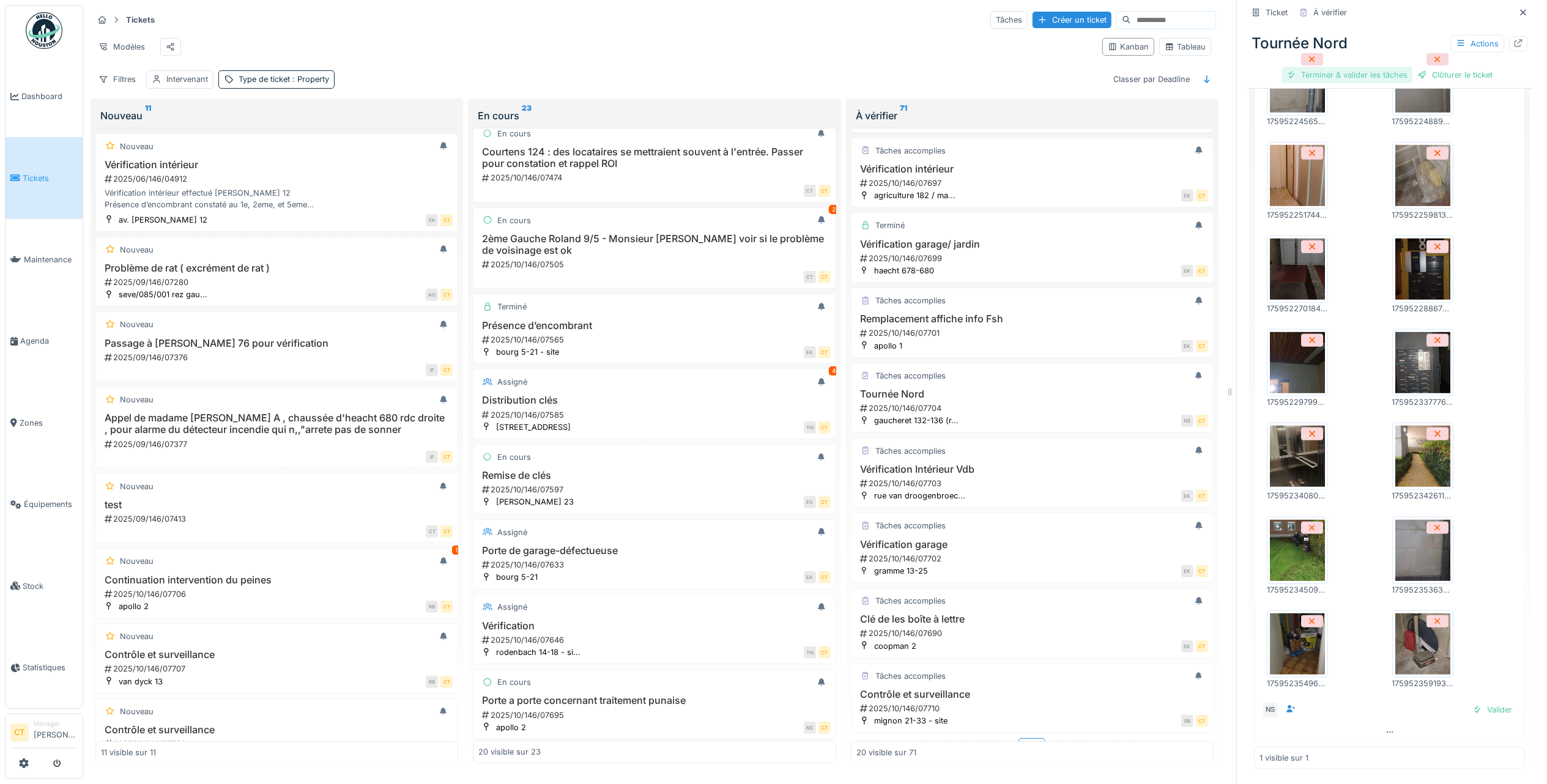
click at [1346, 66] on div "Terminer & valider les tâches" at bounding box center [1347, 75] width 131 height 16
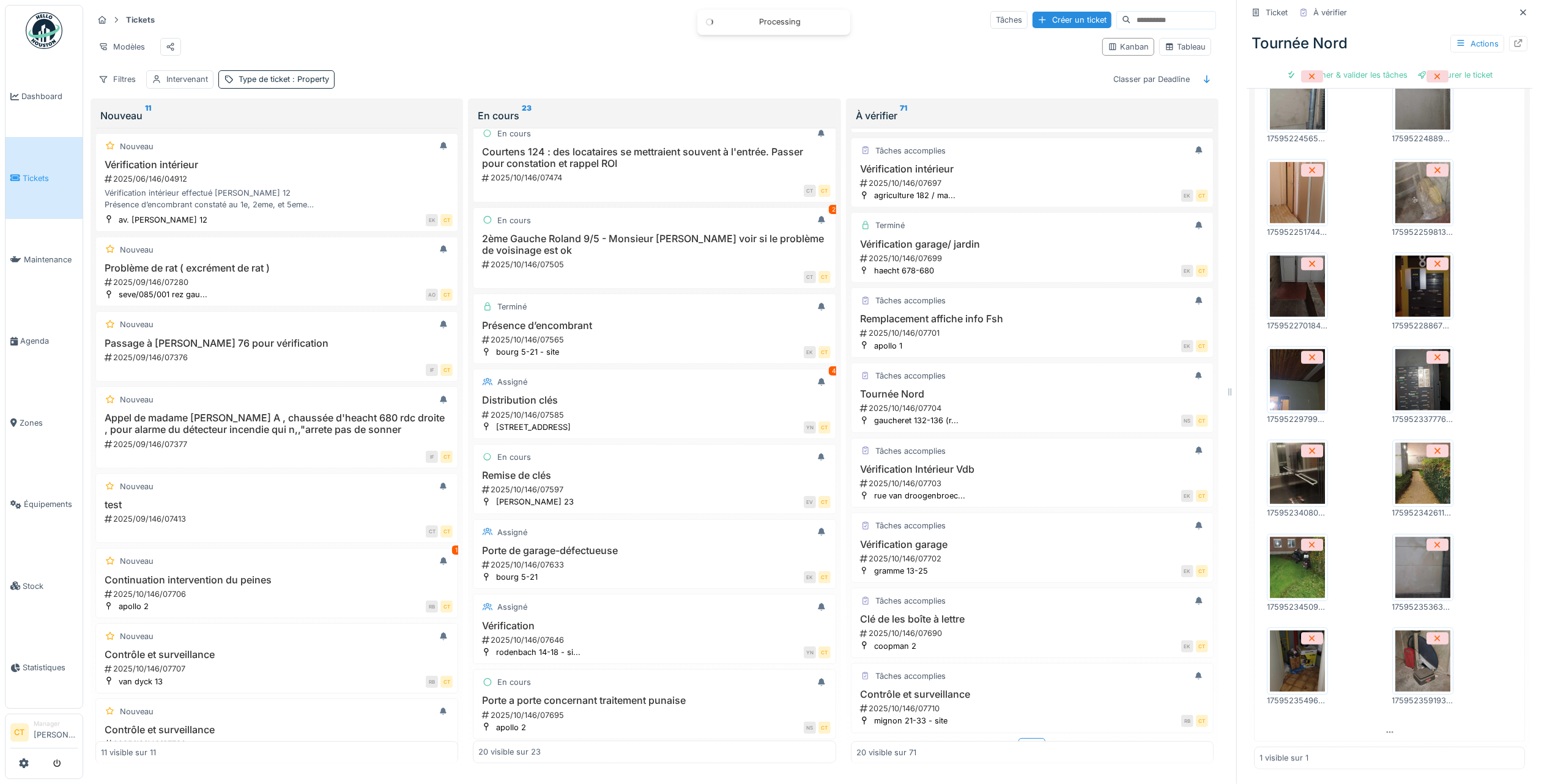
scroll to position [562, 0]
click at [1383, 66] on div "Clôturer le ticket" at bounding box center [1389, 75] width 85 height 16
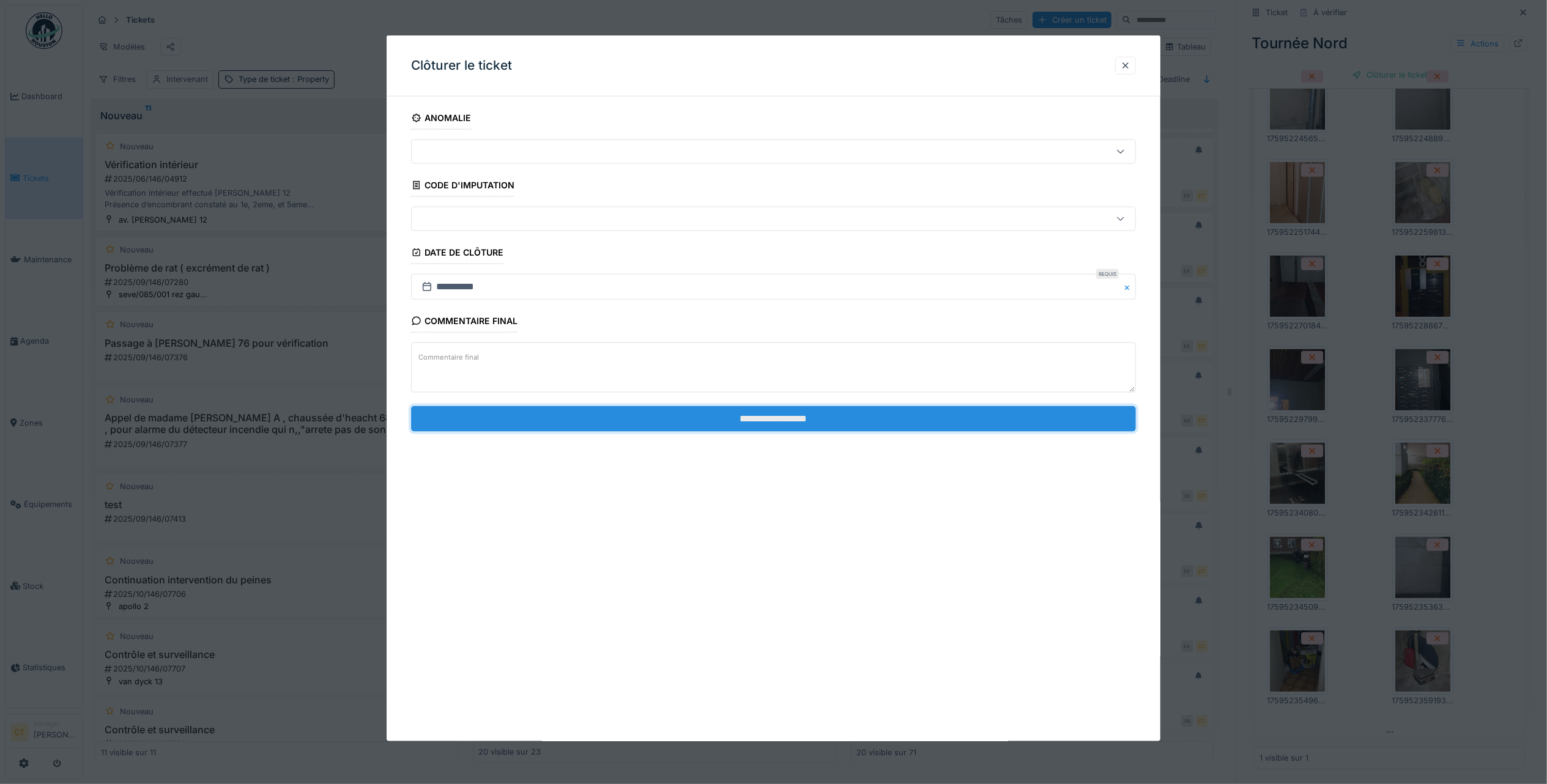
click at [811, 419] on input "**********" at bounding box center [773, 418] width 725 height 26
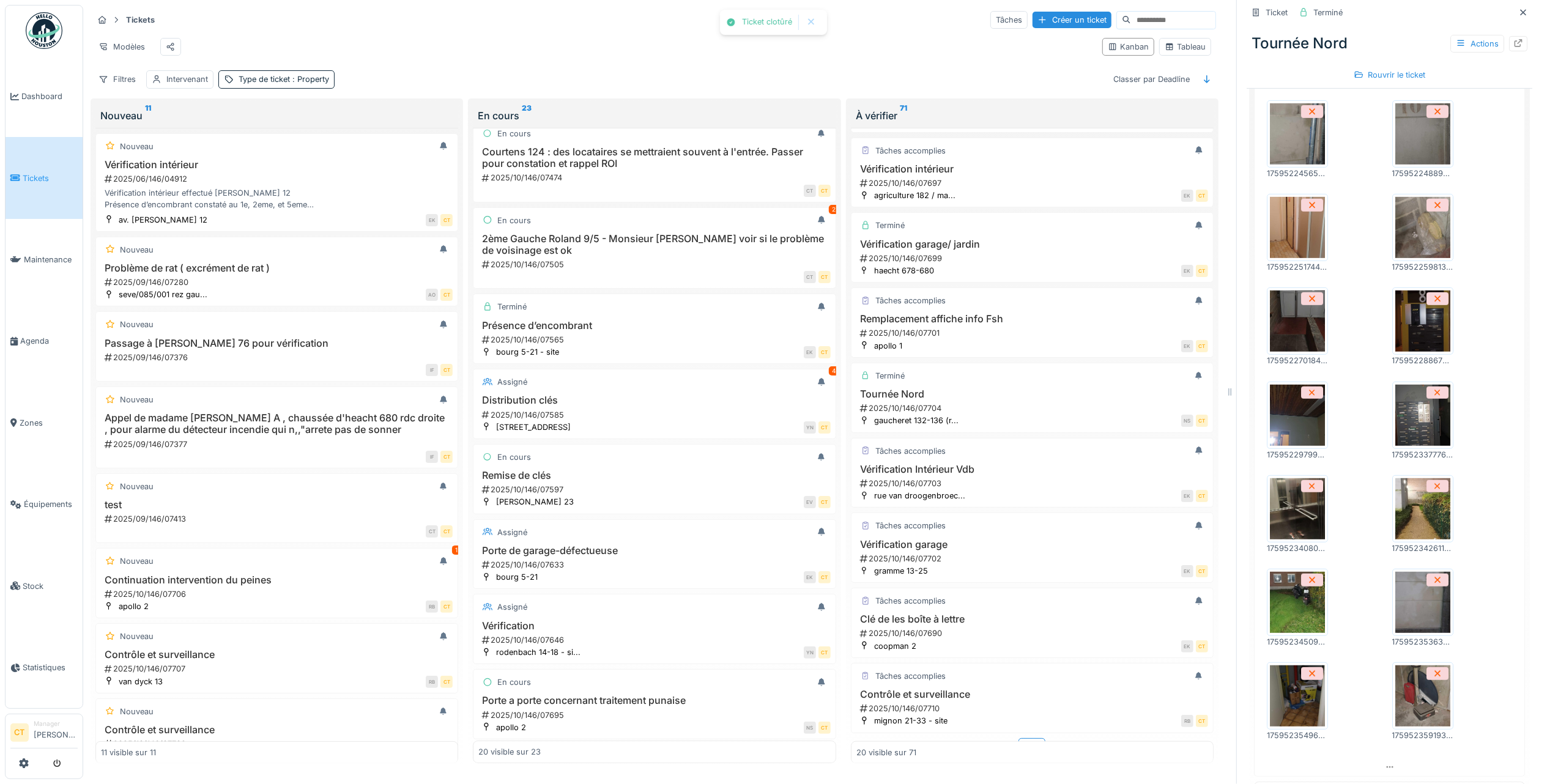
scroll to position [451, 0]
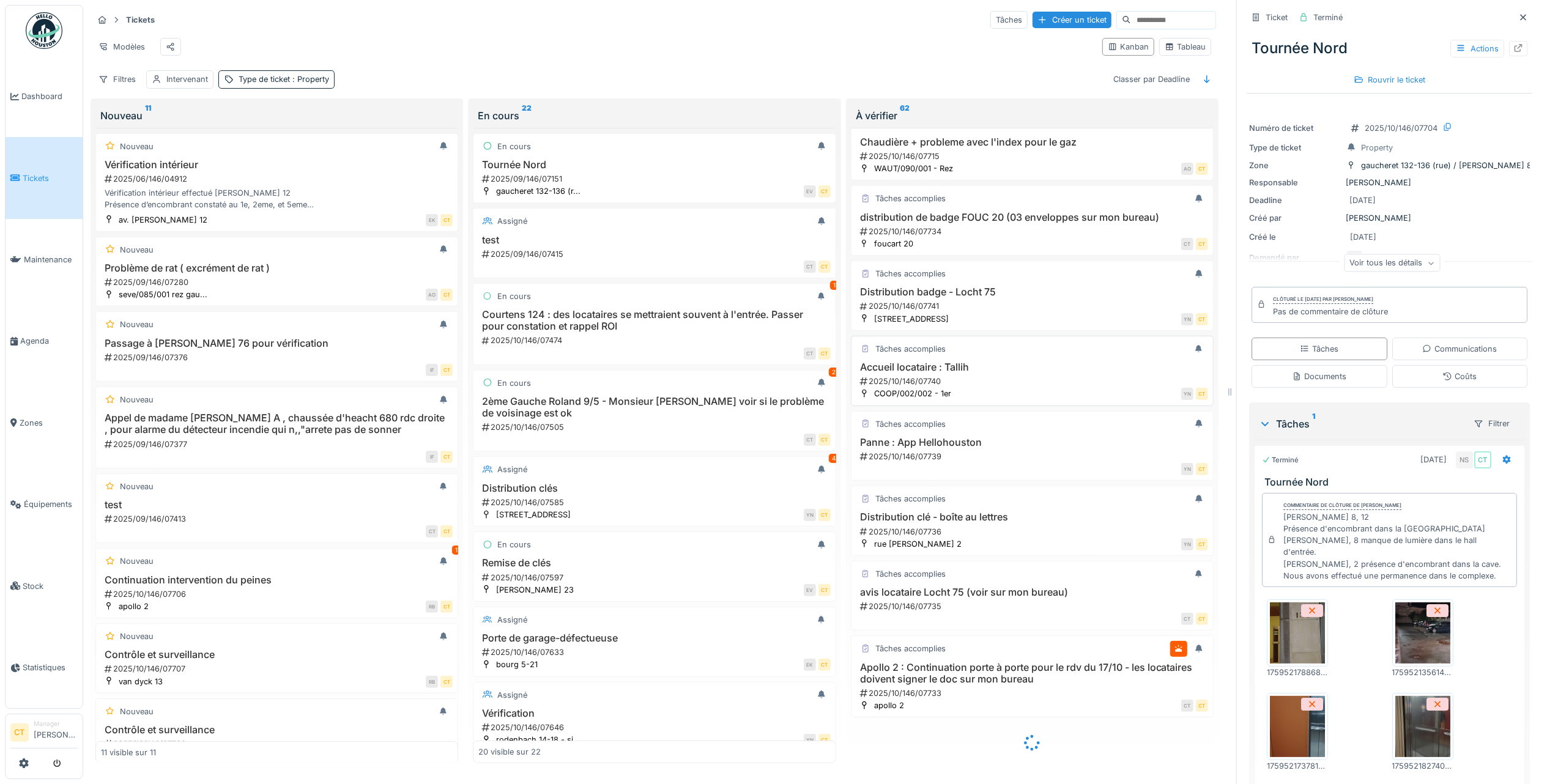
scroll to position [959, 0]
click at [1083, 671] on h3 "Apollo 2 : Continuation porte à porte pour le rdv du 17/10 - les locataires doi…" at bounding box center [1032, 673] width 352 height 23
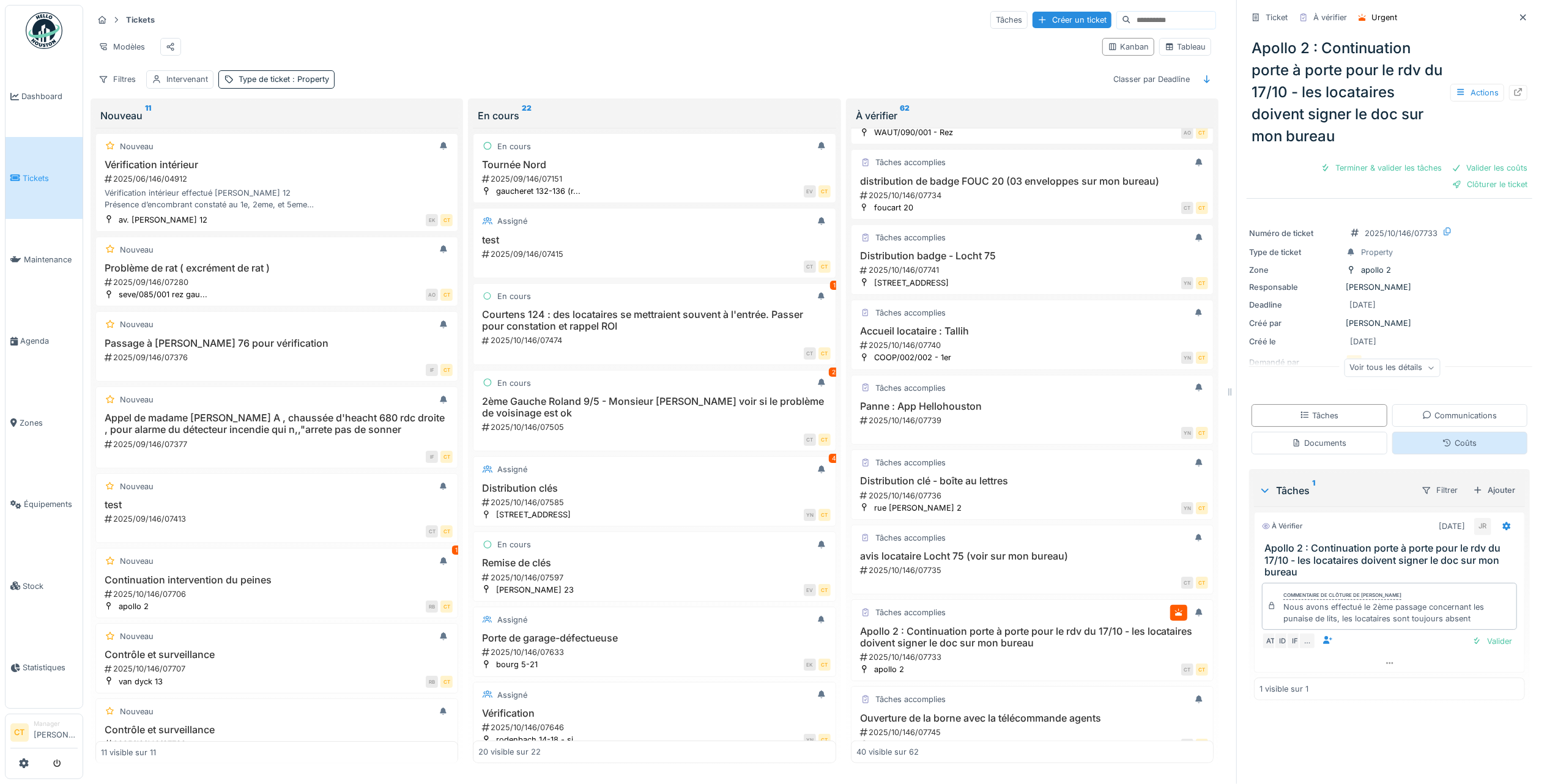
scroll to position [12, 0]
click at [1359, 160] on div "Terminer & valider les tâches" at bounding box center [1381, 168] width 131 height 16
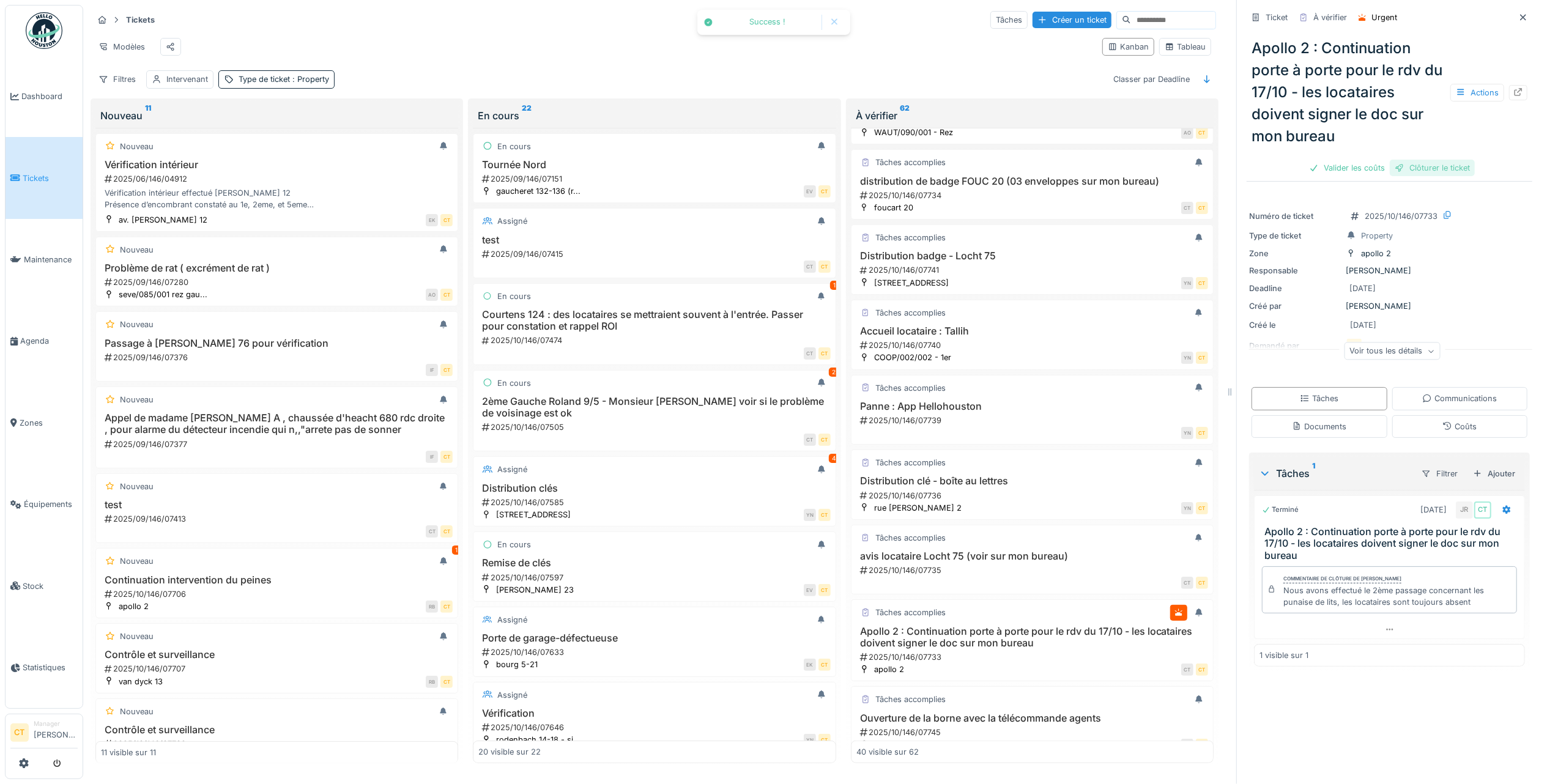
drag, startPoint x: 1433, startPoint y: 157, endPoint x: 1418, endPoint y: 171, distance: 20.5
click at [1433, 160] on div "Clôturer le ticket" at bounding box center [1432, 168] width 85 height 16
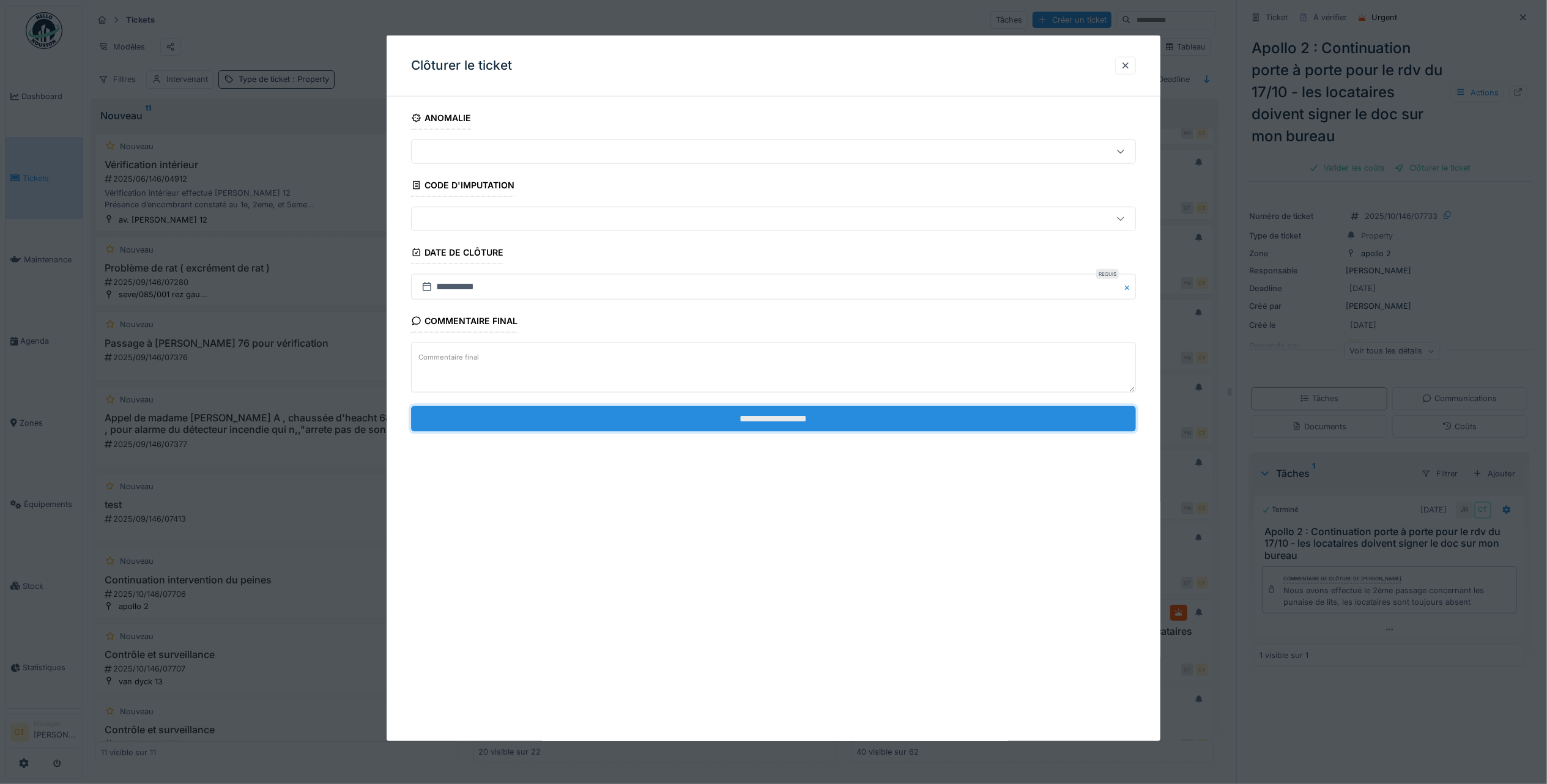
click at [950, 419] on input "**********" at bounding box center [773, 418] width 725 height 26
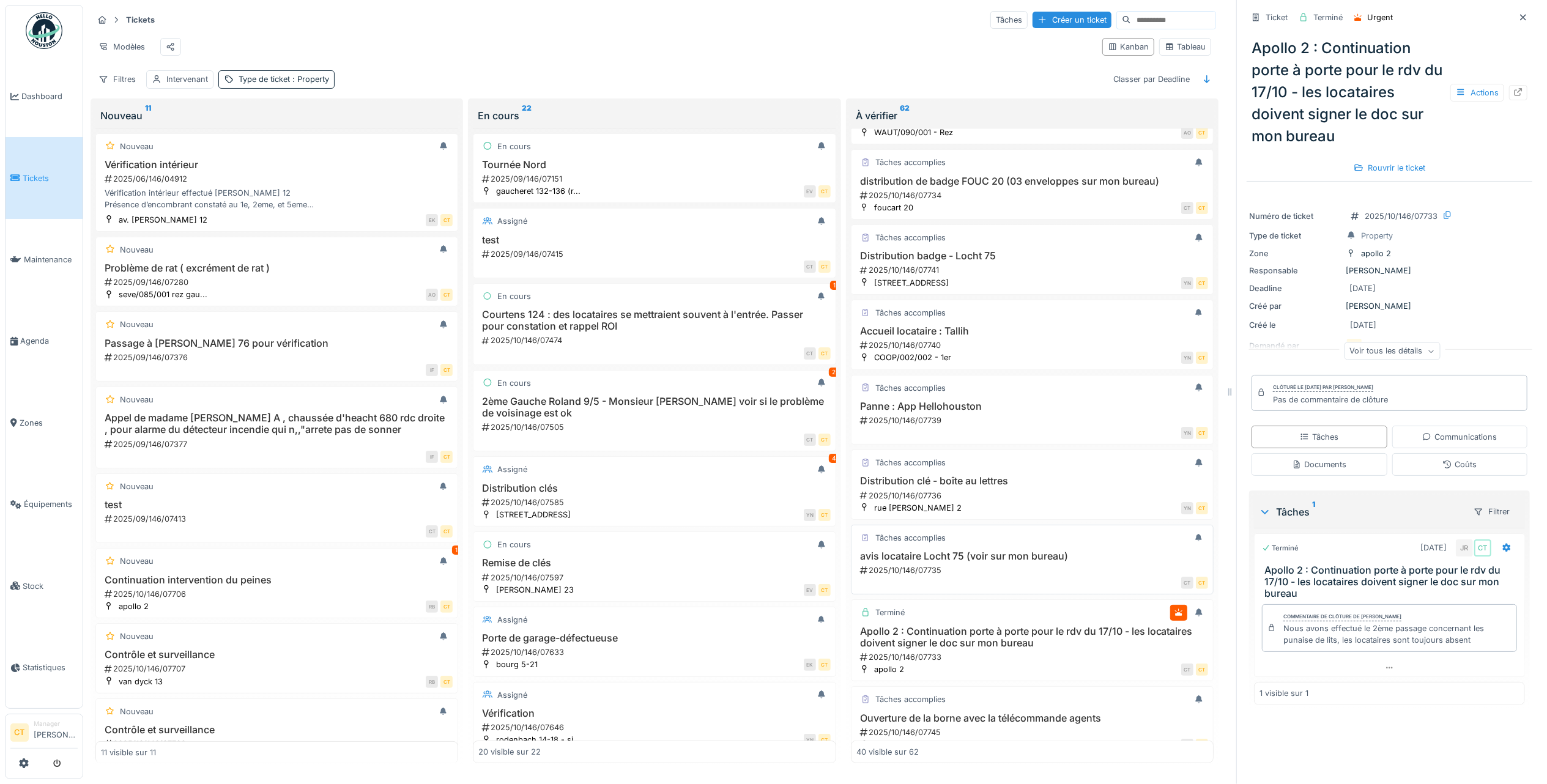
click at [1041, 562] on h3 "avis locataire Locht 75 (voir sur mon bureau)" at bounding box center [1032, 556] width 352 height 12
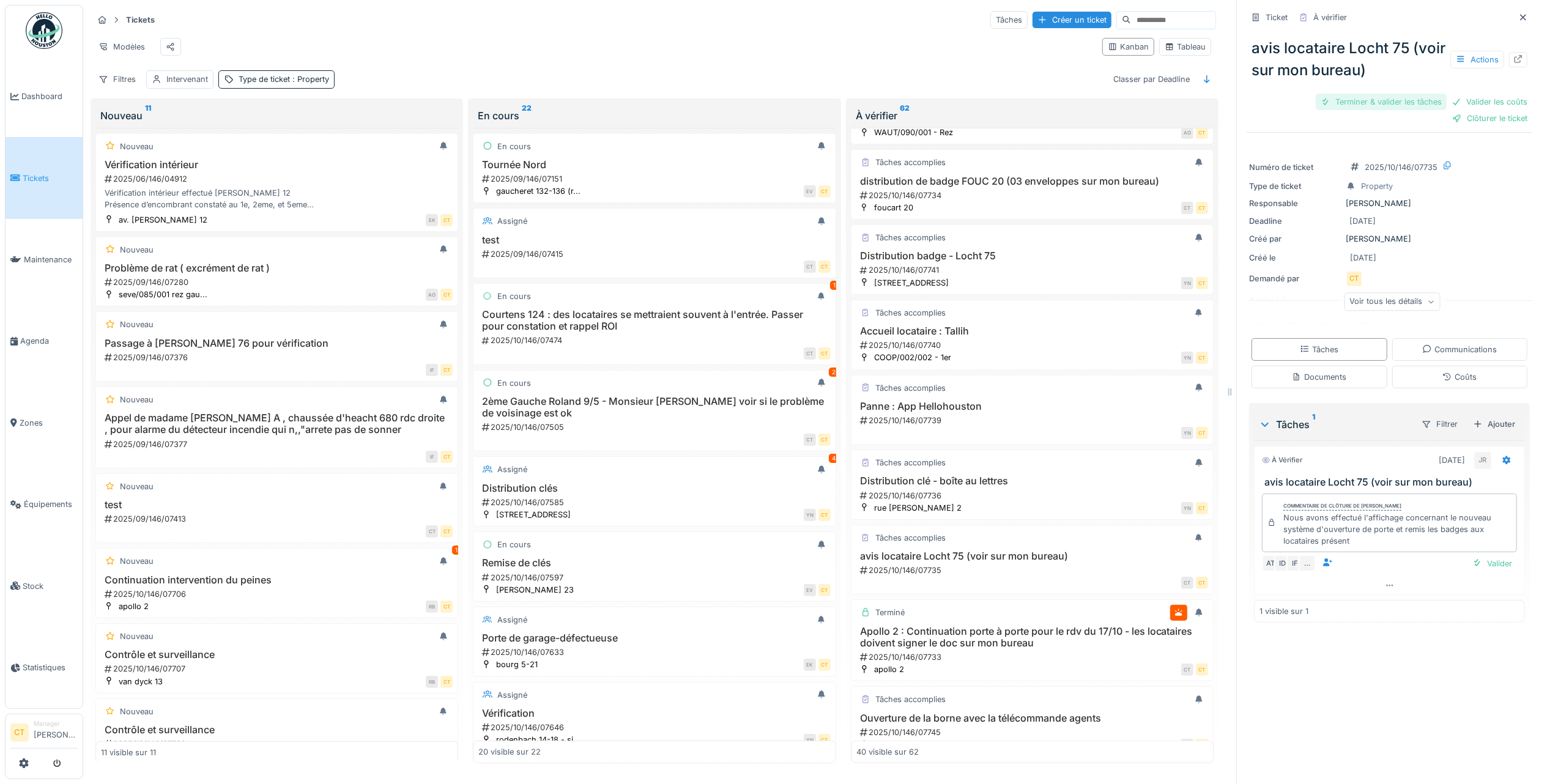
click at [1339, 94] on div "Terminer & valider les tâches" at bounding box center [1381, 102] width 131 height 16
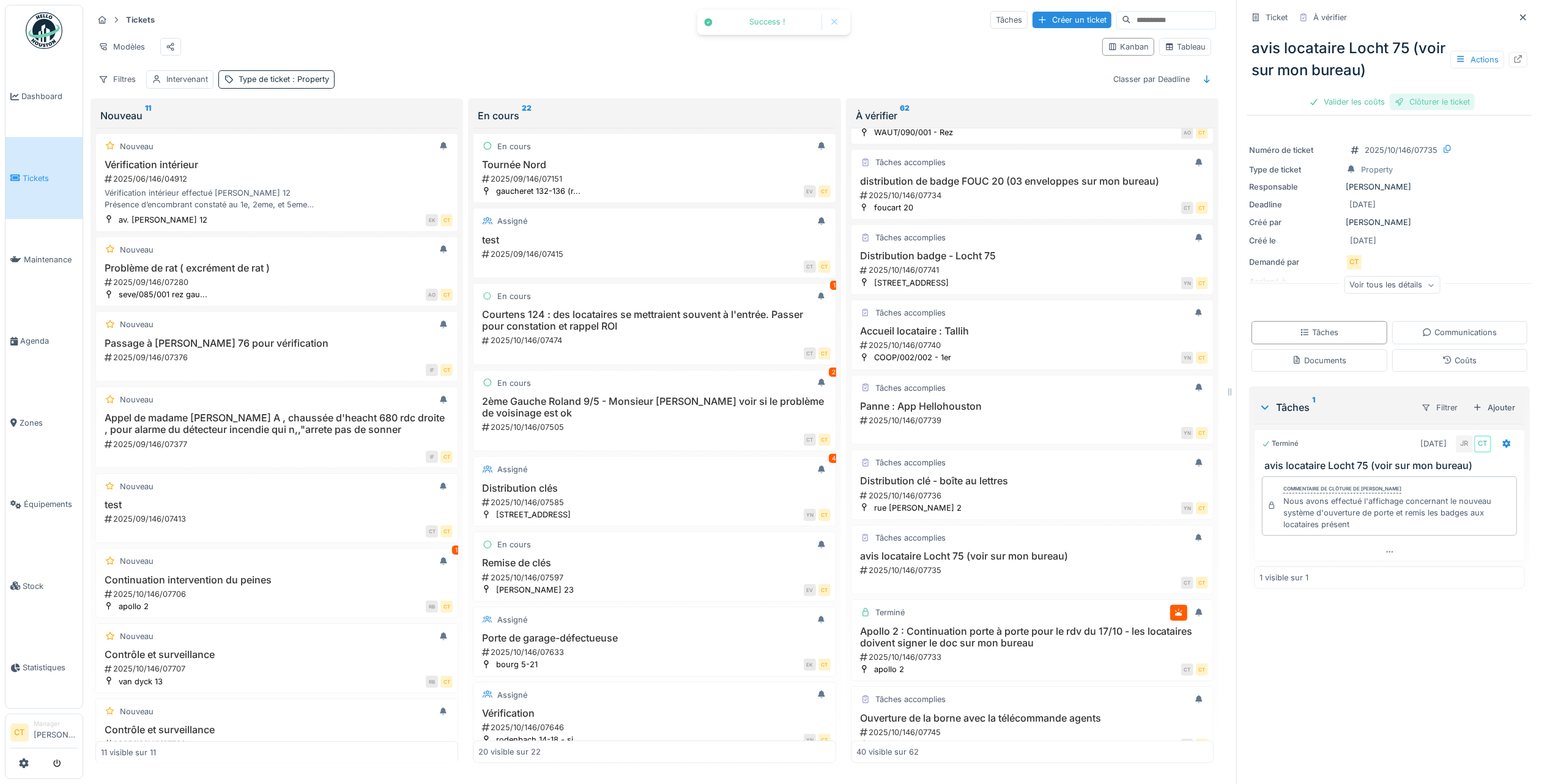
click at [1423, 94] on div "Clôturer le ticket" at bounding box center [1432, 102] width 85 height 16
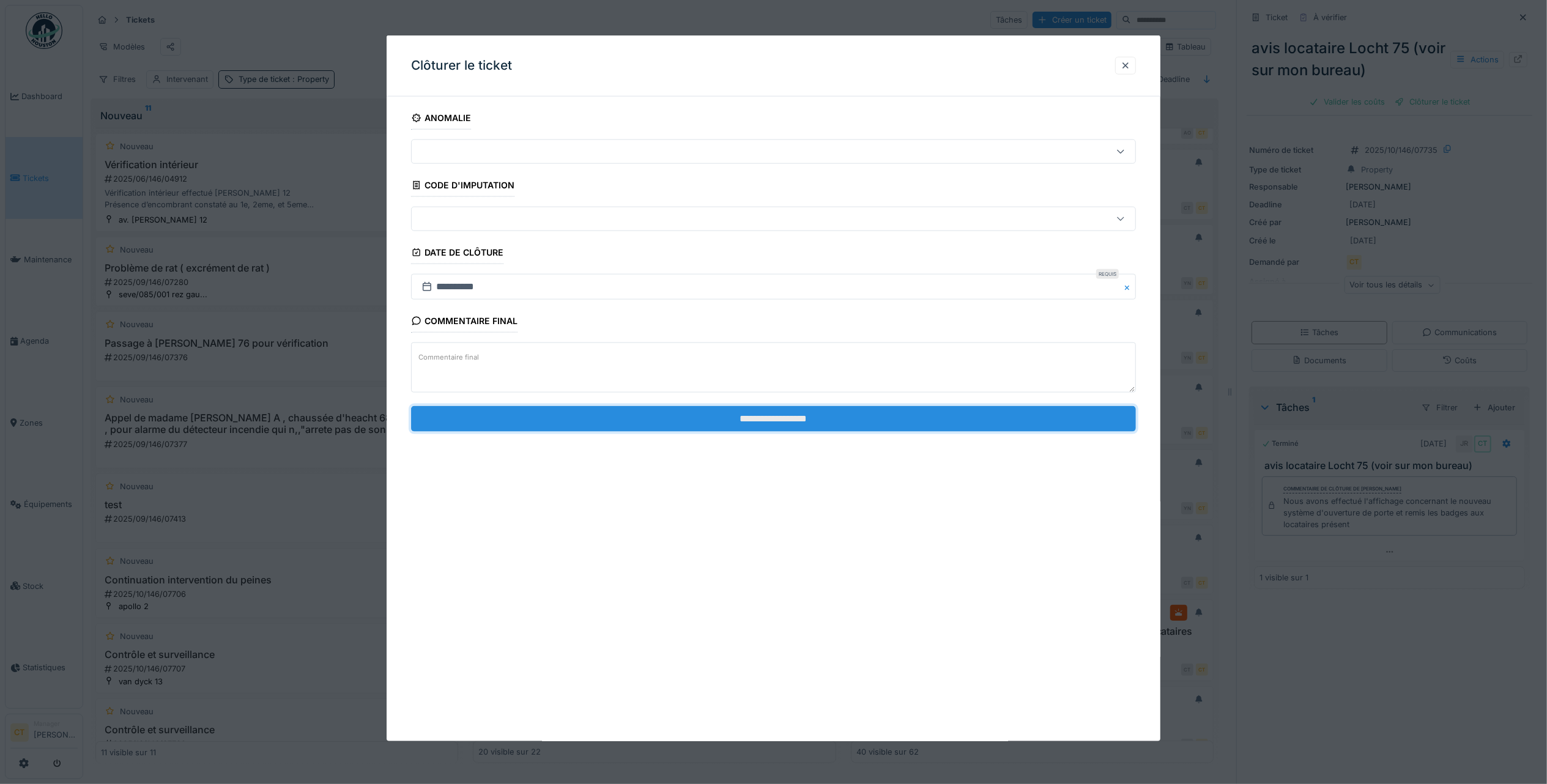
drag, startPoint x: 940, startPoint y: 427, endPoint x: 938, endPoint y: 421, distance: 6.3
click at [940, 427] on input "**********" at bounding box center [773, 418] width 725 height 26
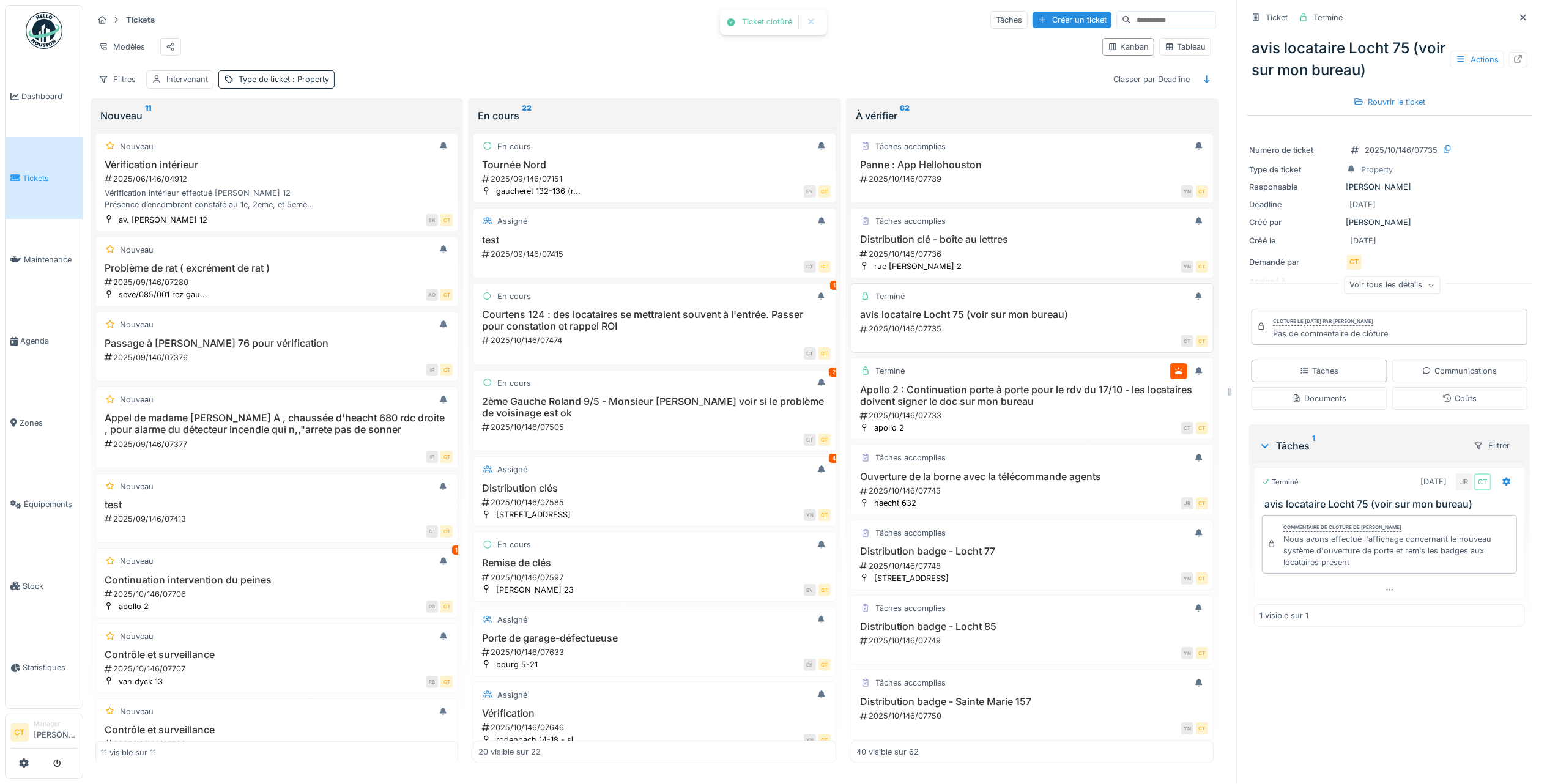
scroll to position [1204, 0]
click at [999, 493] on div "2025/10/146/07745" at bounding box center [1033, 487] width 349 height 12
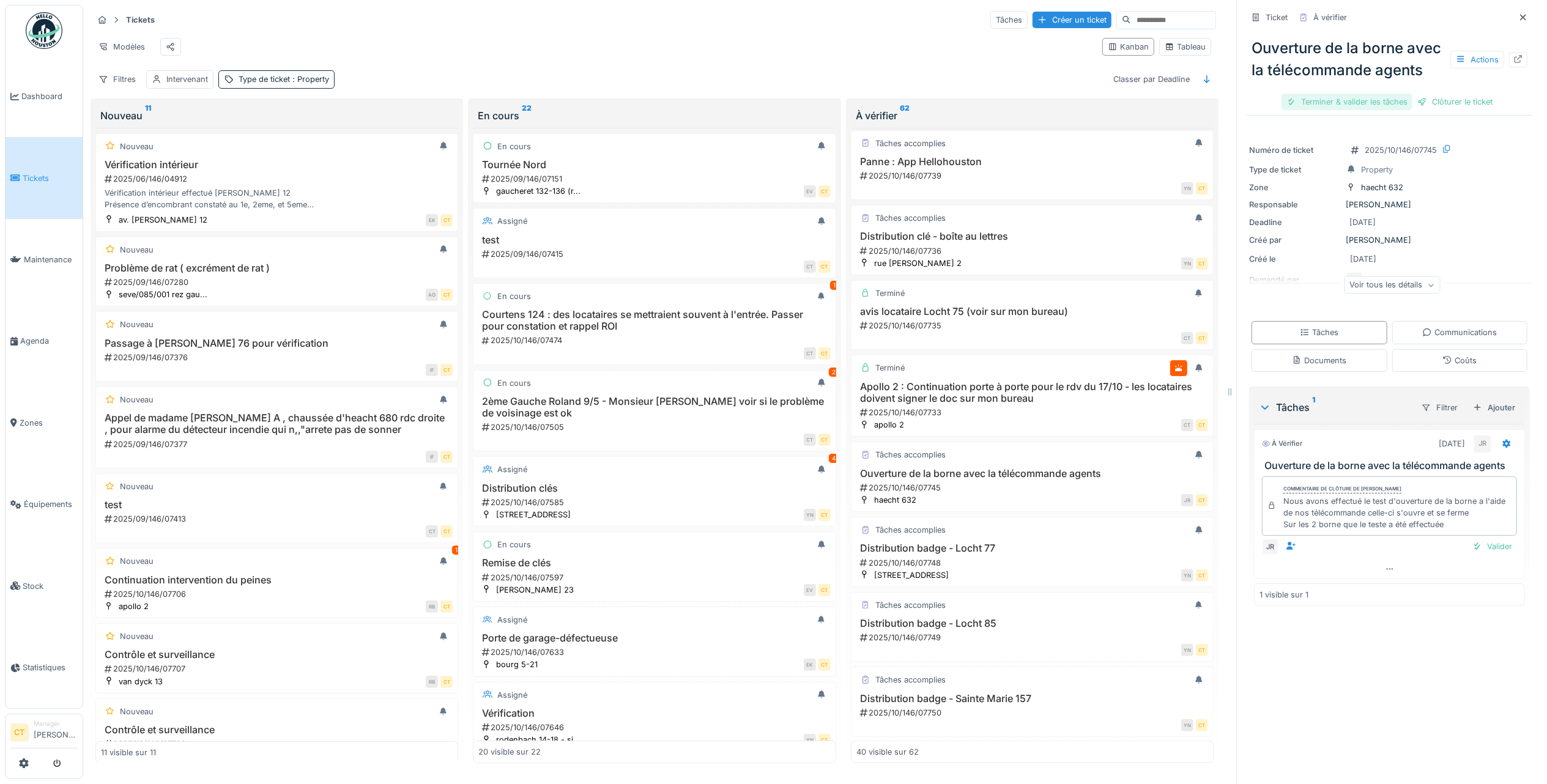
click at [1312, 110] on div "Terminer & valider les tâches" at bounding box center [1347, 102] width 131 height 16
click at [1392, 110] on div "Clôturer le ticket" at bounding box center [1389, 102] width 85 height 16
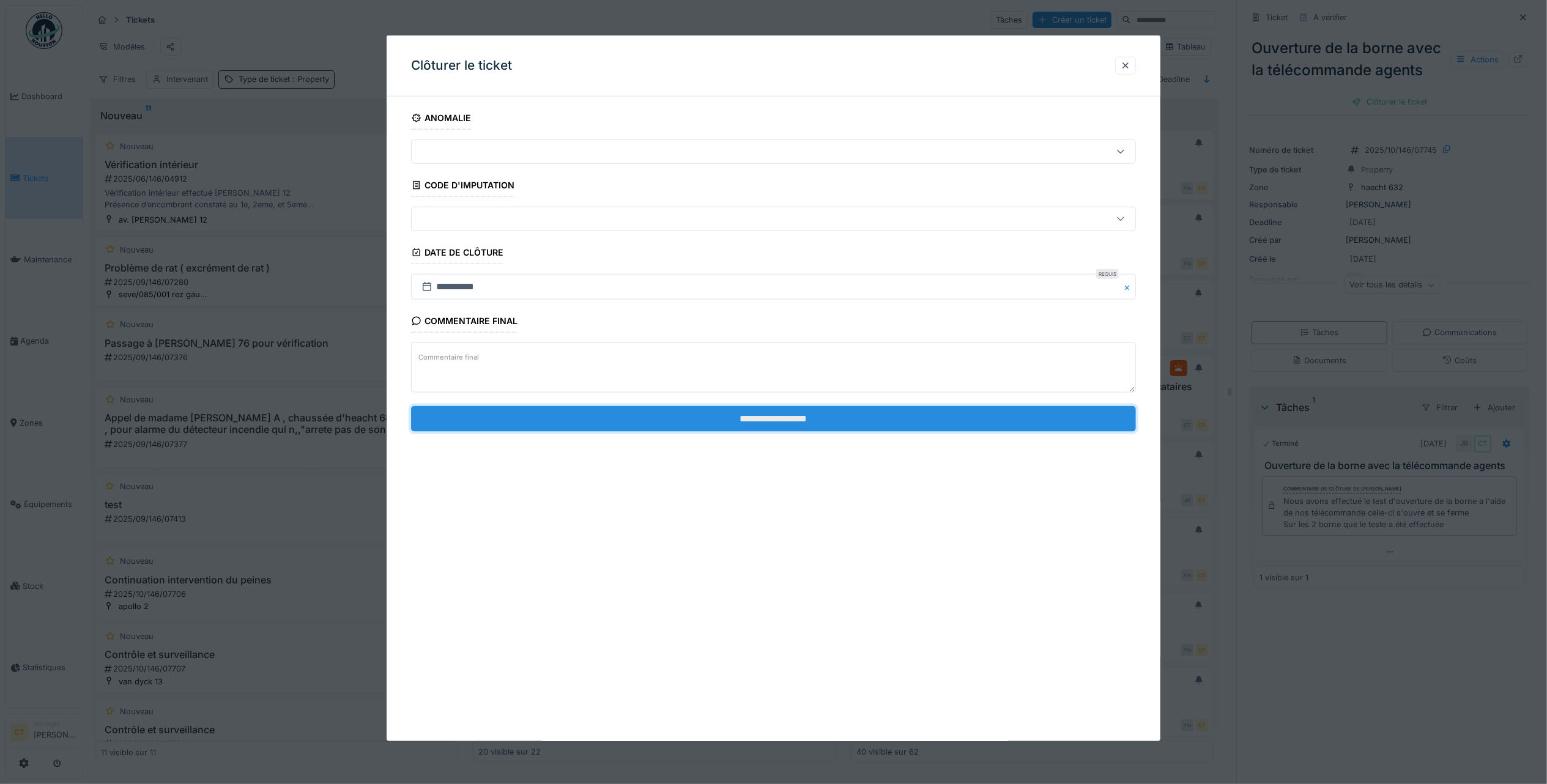
drag, startPoint x: 1067, startPoint y: 419, endPoint x: 1062, endPoint y: 415, distance: 6.4
click at [1066, 419] on input "**********" at bounding box center [773, 418] width 725 height 26
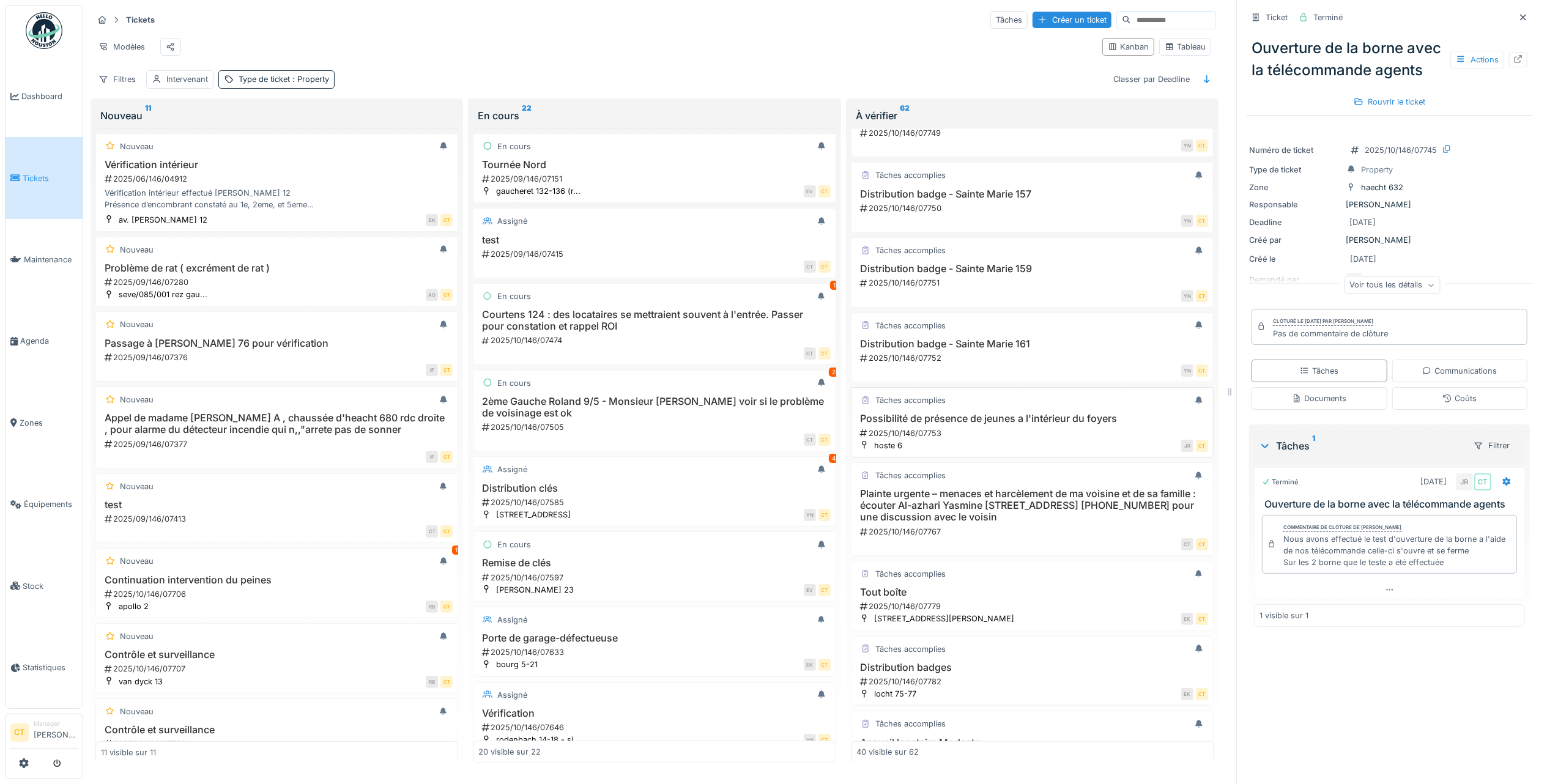
scroll to position [1775, 0]
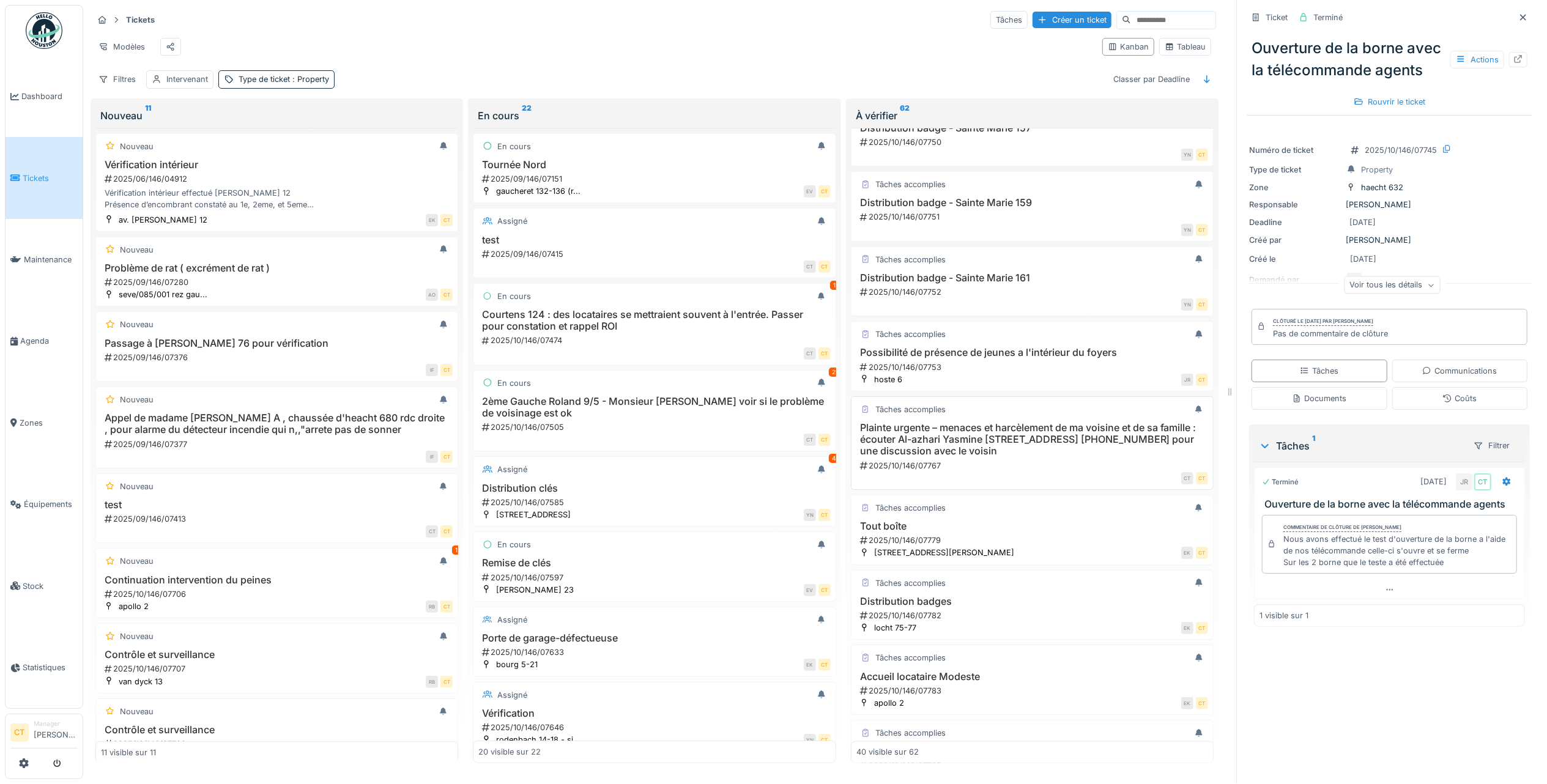
drag, startPoint x: 1032, startPoint y: 463, endPoint x: 1039, endPoint y: 459, distance: 8.1
click at [1033, 457] on h3 "Plainte urgente – menaces et harcèlement de ma voisine et de sa famille : écout…" at bounding box center [1032, 440] width 352 height 35
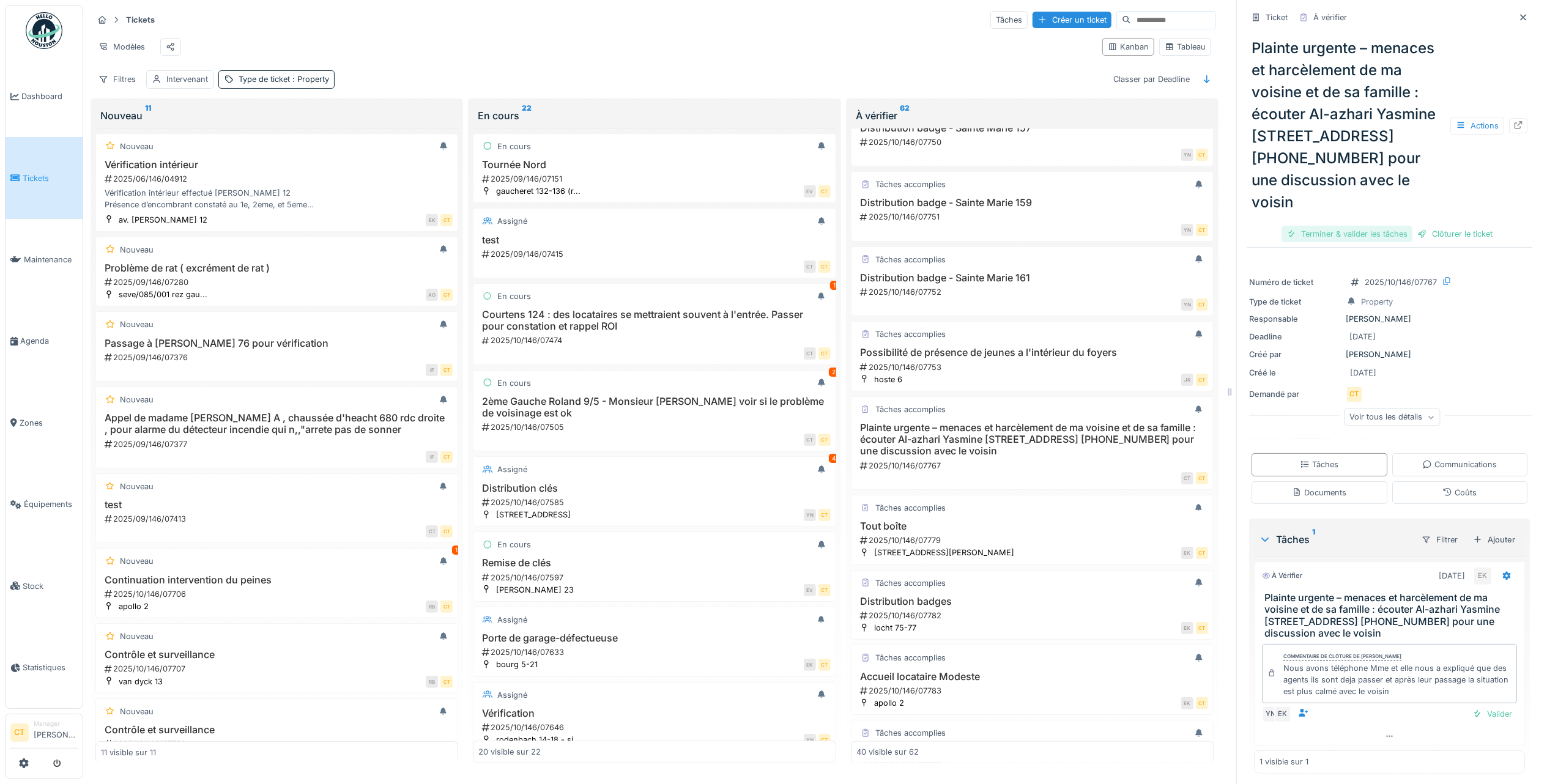
click at [1344, 226] on div "Terminer & valider les tâches" at bounding box center [1347, 234] width 131 height 16
click at [1377, 226] on div "Clôturer le ticket" at bounding box center [1389, 234] width 85 height 16
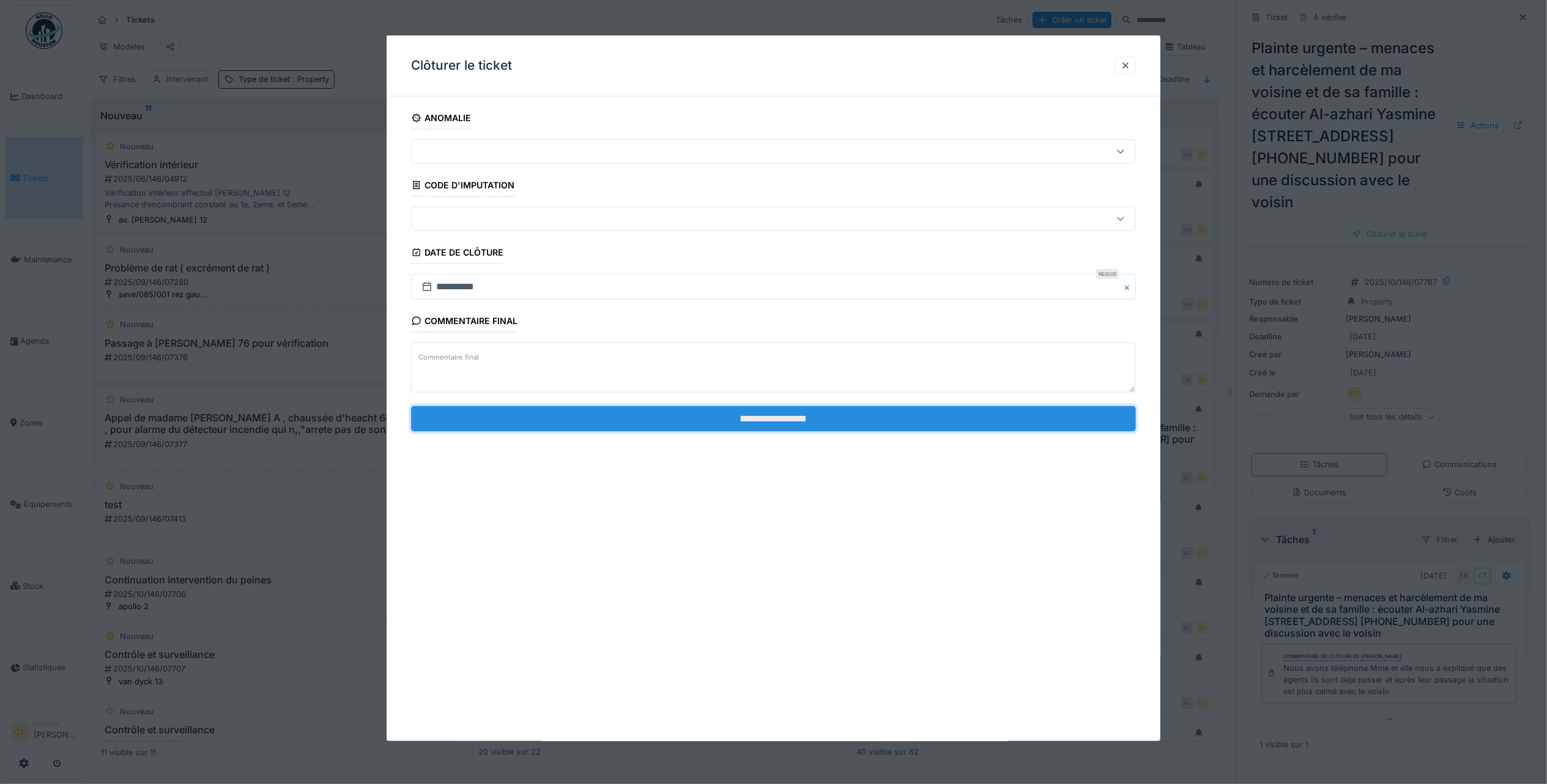
click at [1003, 421] on input "**********" at bounding box center [773, 418] width 725 height 26
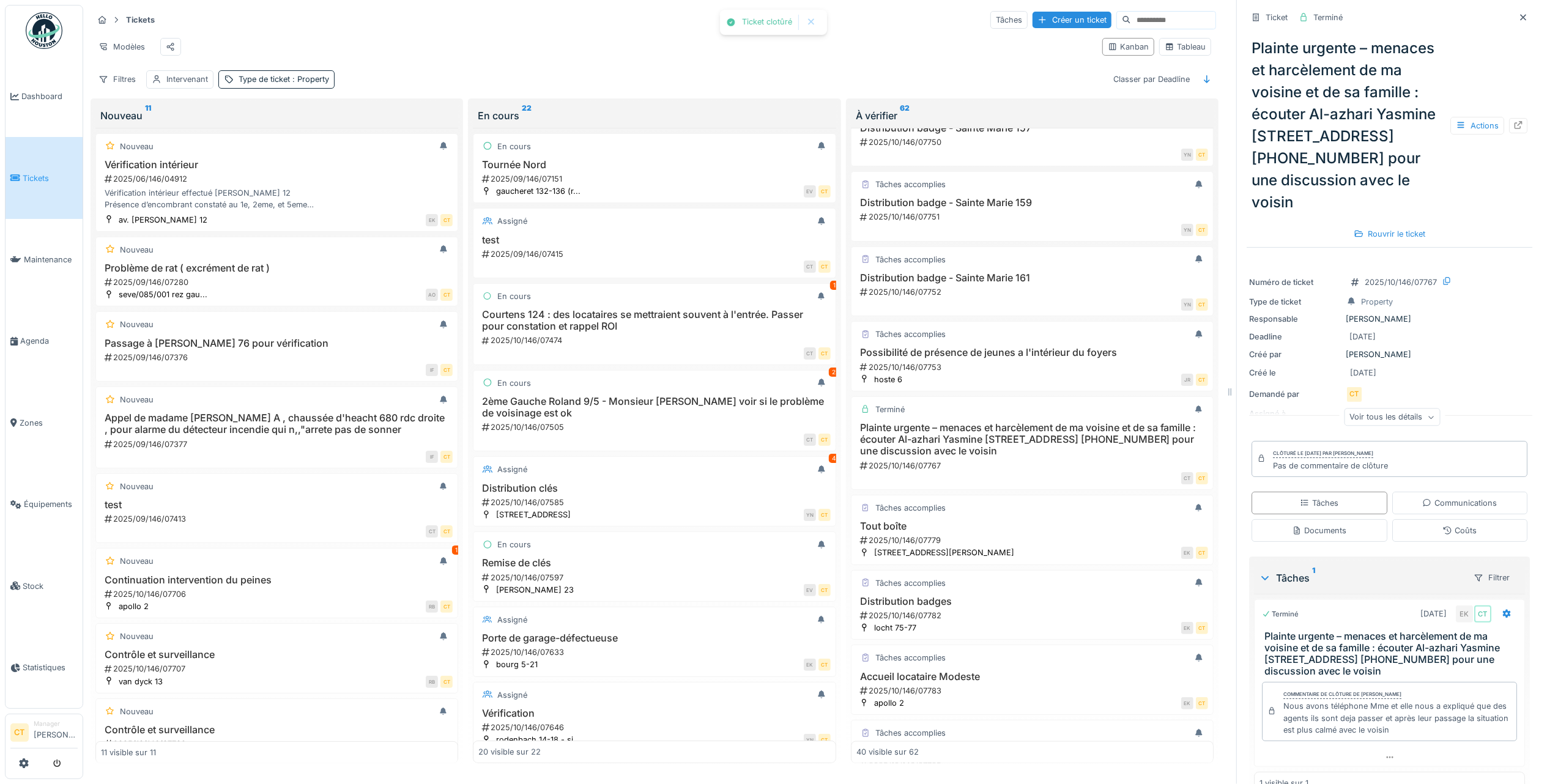
scroll to position [1857, 0]
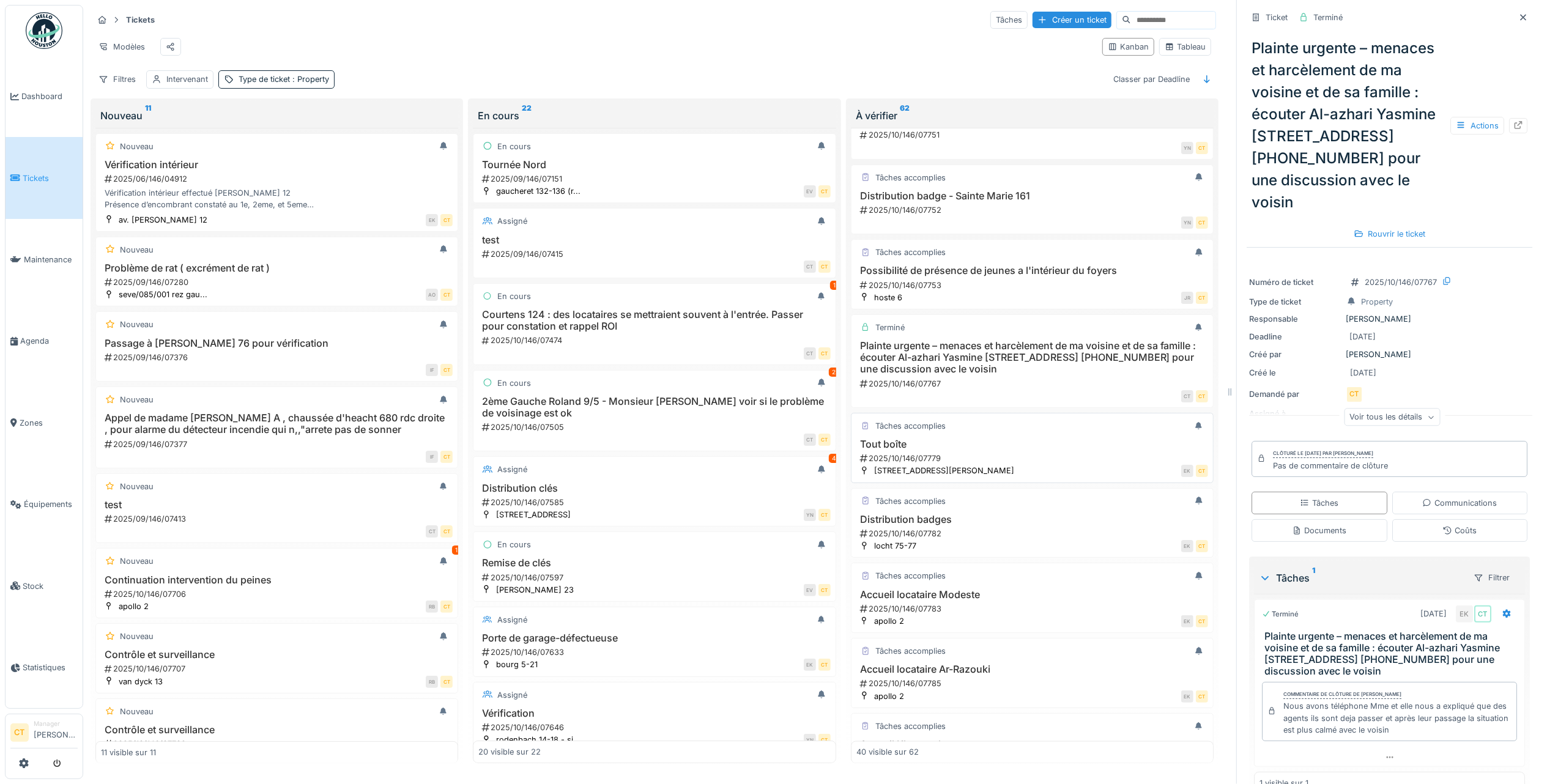
click at [1023, 477] on div "EK CT" at bounding box center [1114, 470] width 187 height 13
click at [999, 464] on div "Tout boîte 2025/10/146/07779" at bounding box center [1032, 451] width 352 height 26
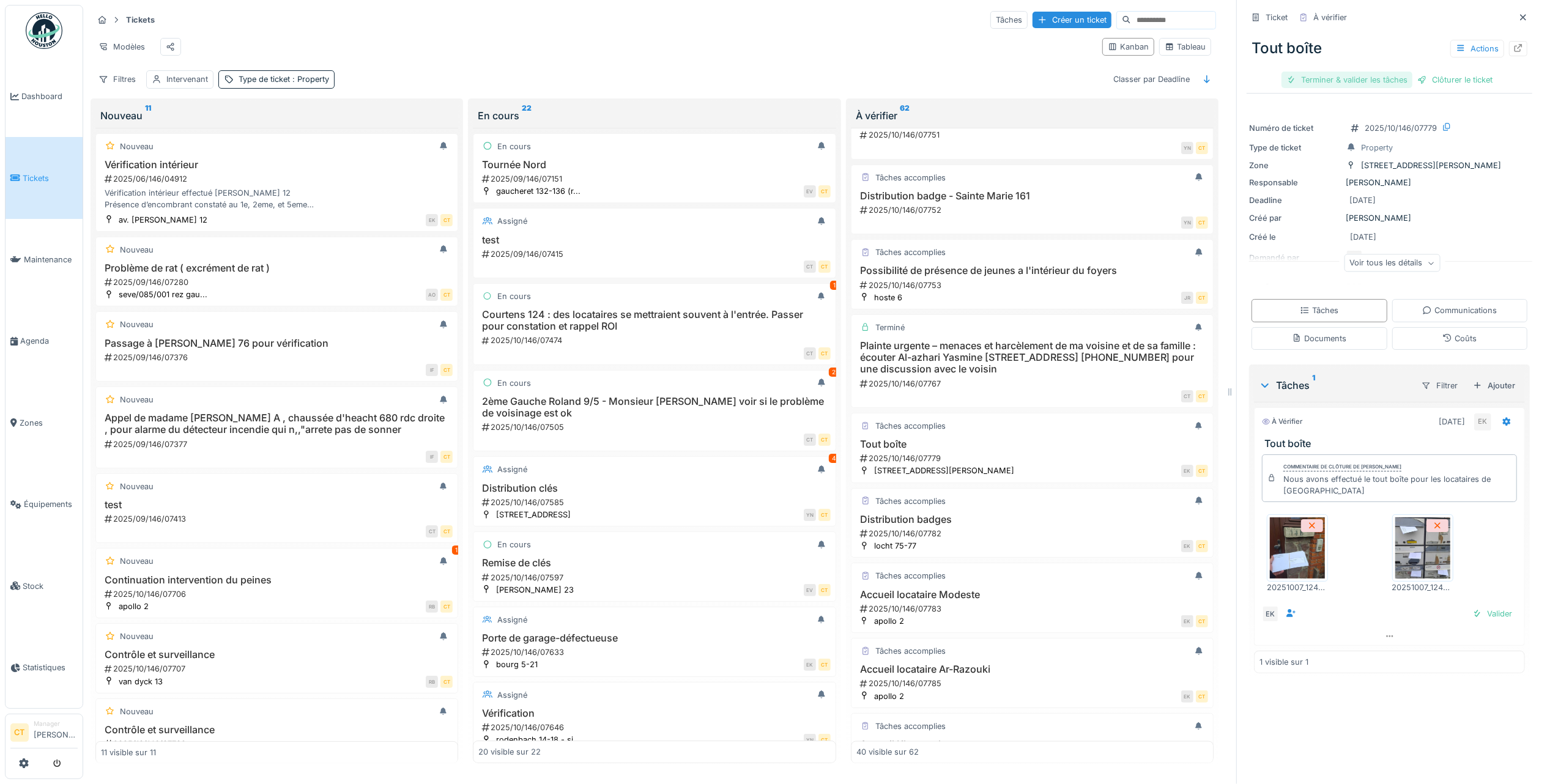
click at [1333, 72] on div "Terminer & valider les tâches" at bounding box center [1347, 80] width 131 height 16
click at [1386, 72] on div "Clôturer le ticket" at bounding box center [1389, 80] width 85 height 16
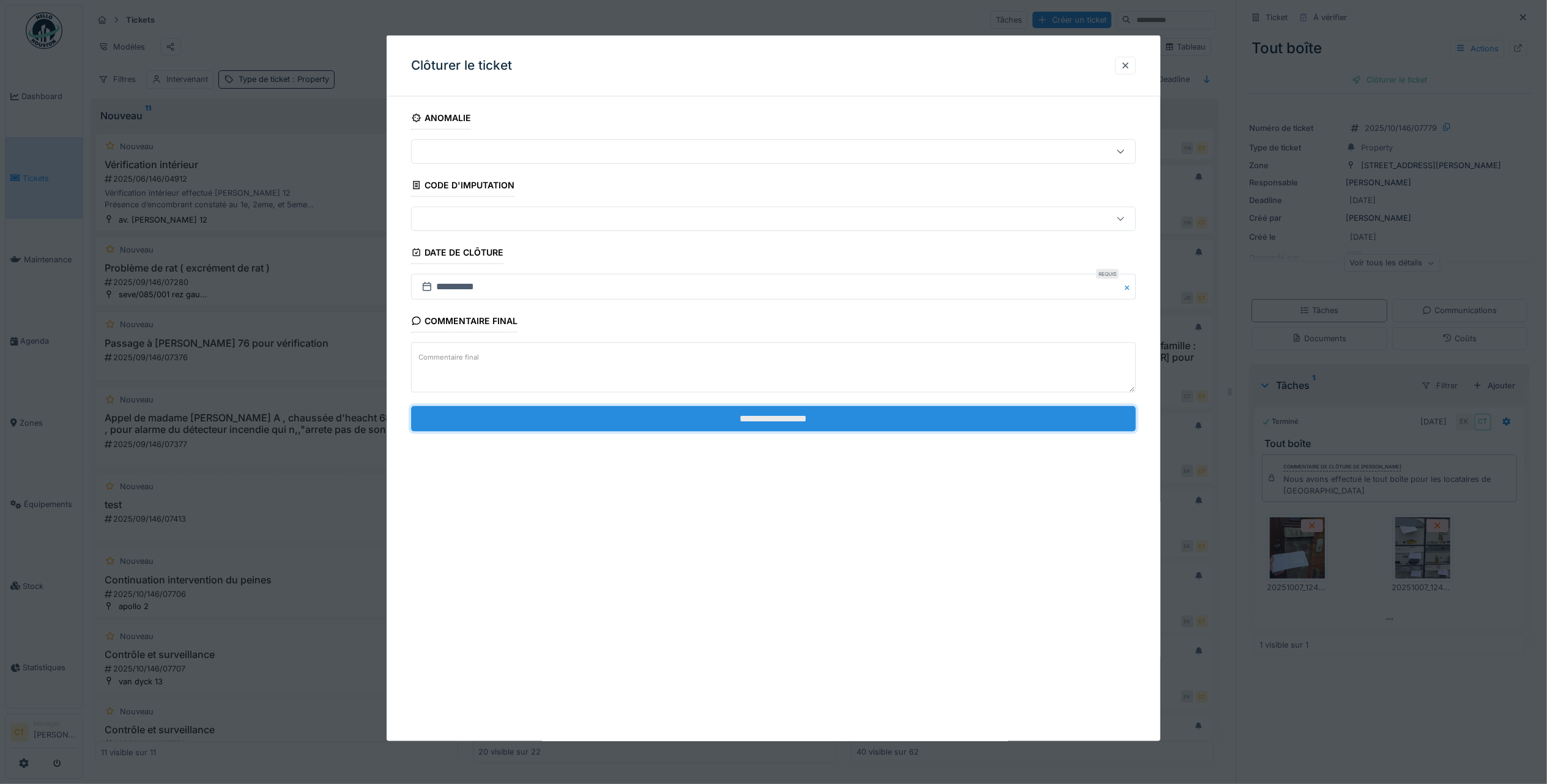
click at [812, 419] on input "**********" at bounding box center [773, 418] width 725 height 26
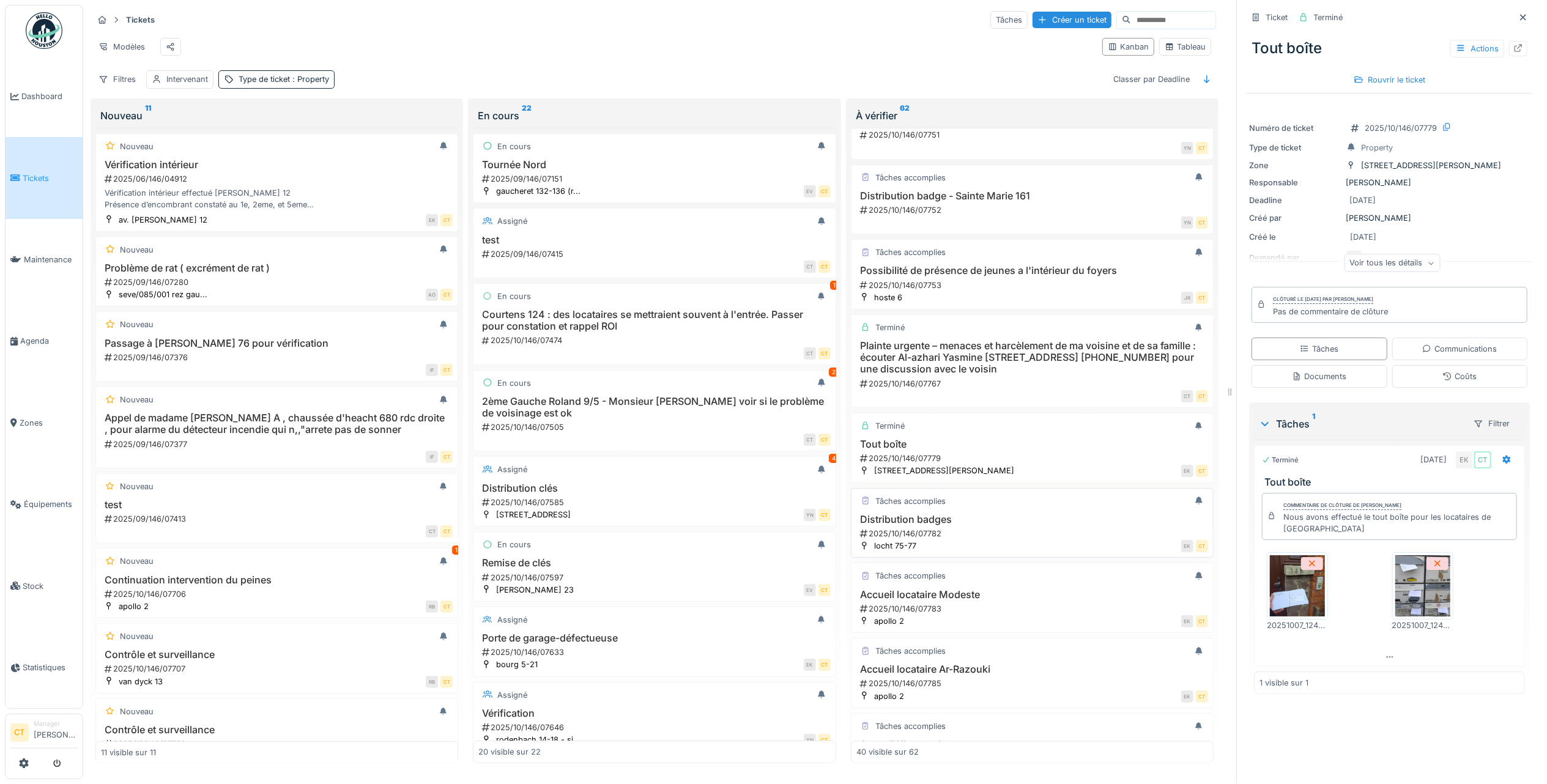
click at [982, 539] on div "2025/10/146/07782" at bounding box center [1033, 533] width 349 height 12
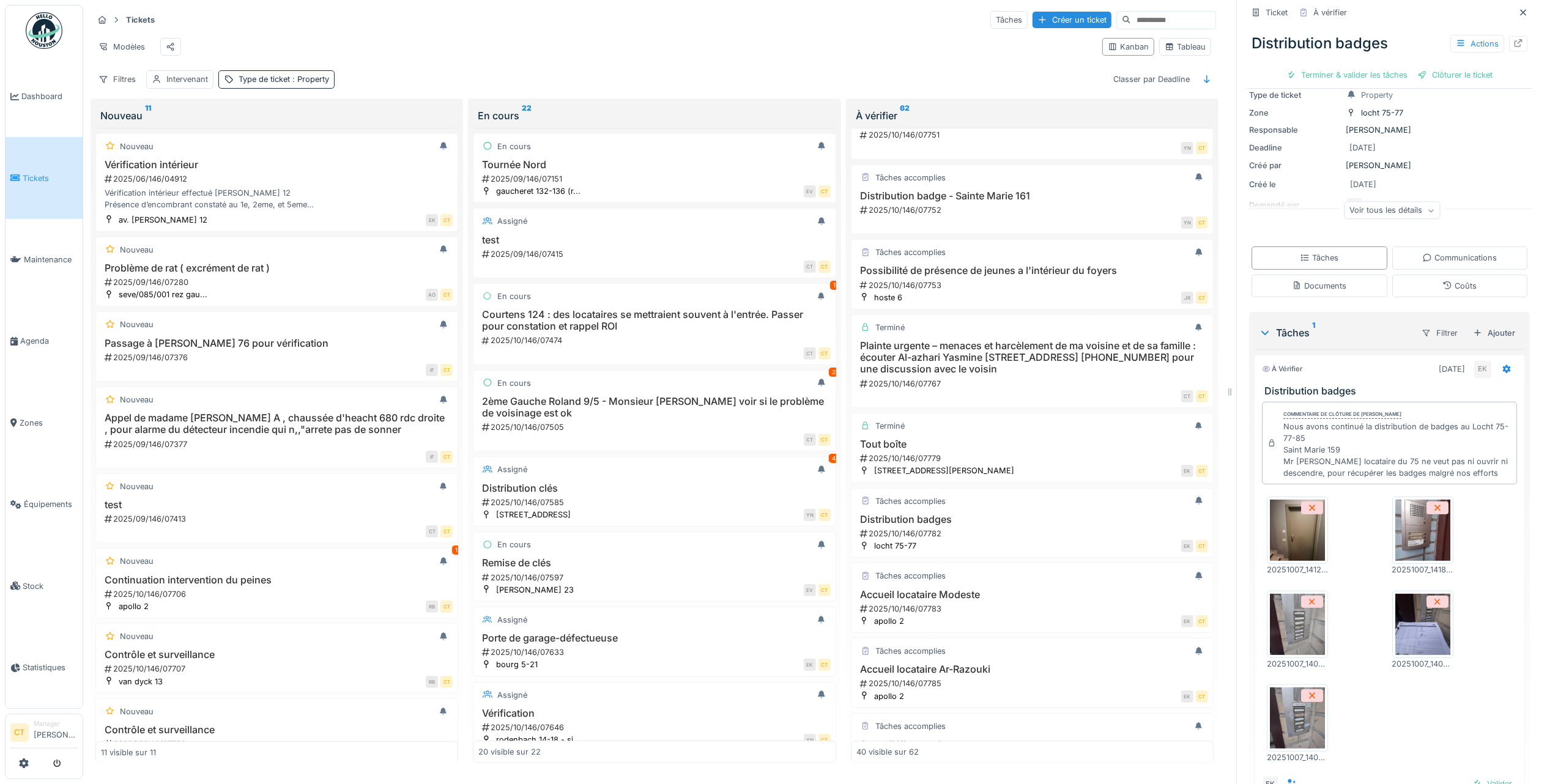
scroll to position [81, 0]
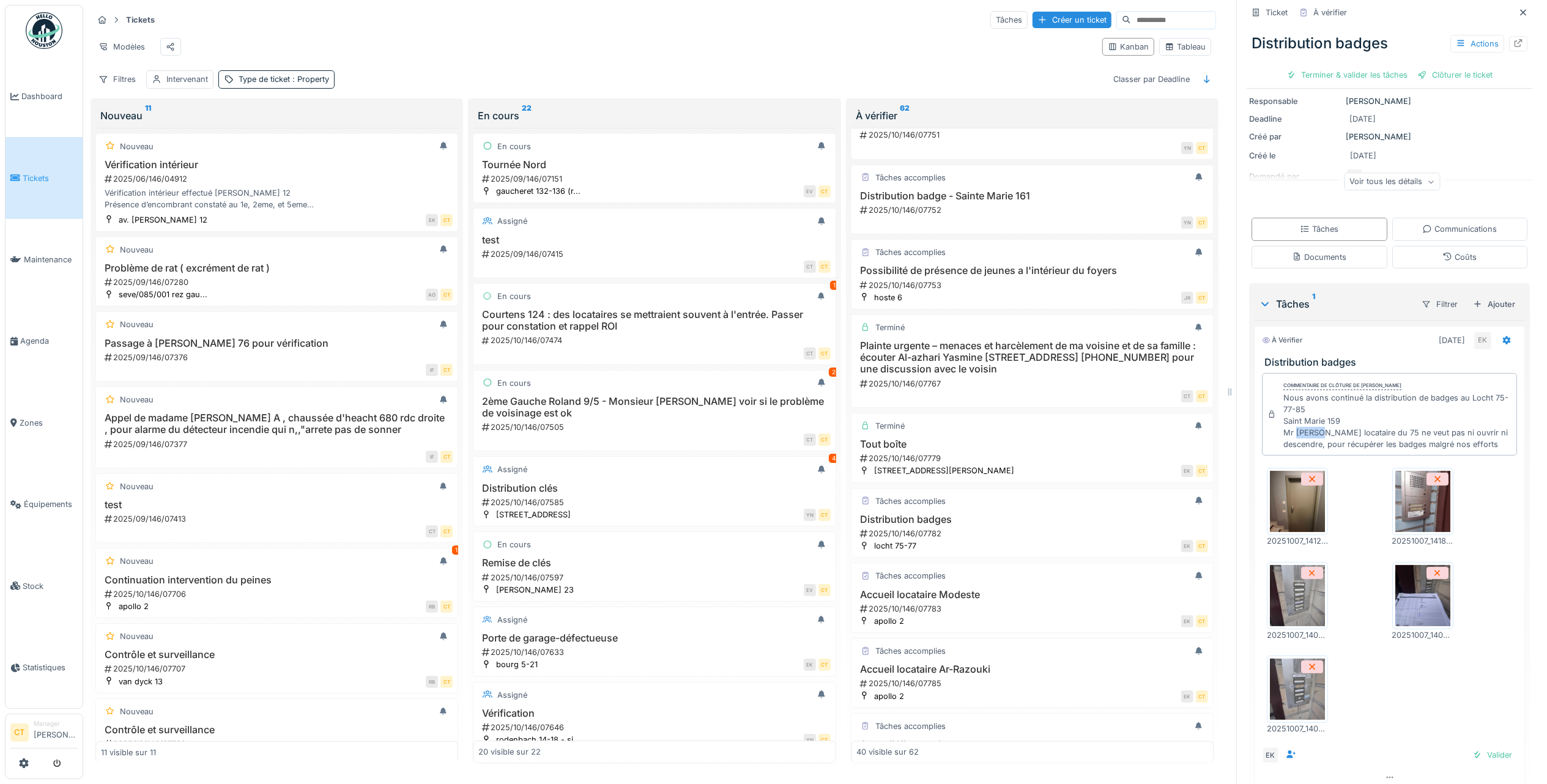
drag, startPoint x: 1306, startPoint y: 423, endPoint x: 1283, endPoint y: 426, distance: 23.2
click at [1283, 426] on div "Nous avons continué la distribution de badges au Locht 75-77-85 Saint Marie 159…" at bounding box center [1397, 421] width 228 height 59
copy div "Aslani"
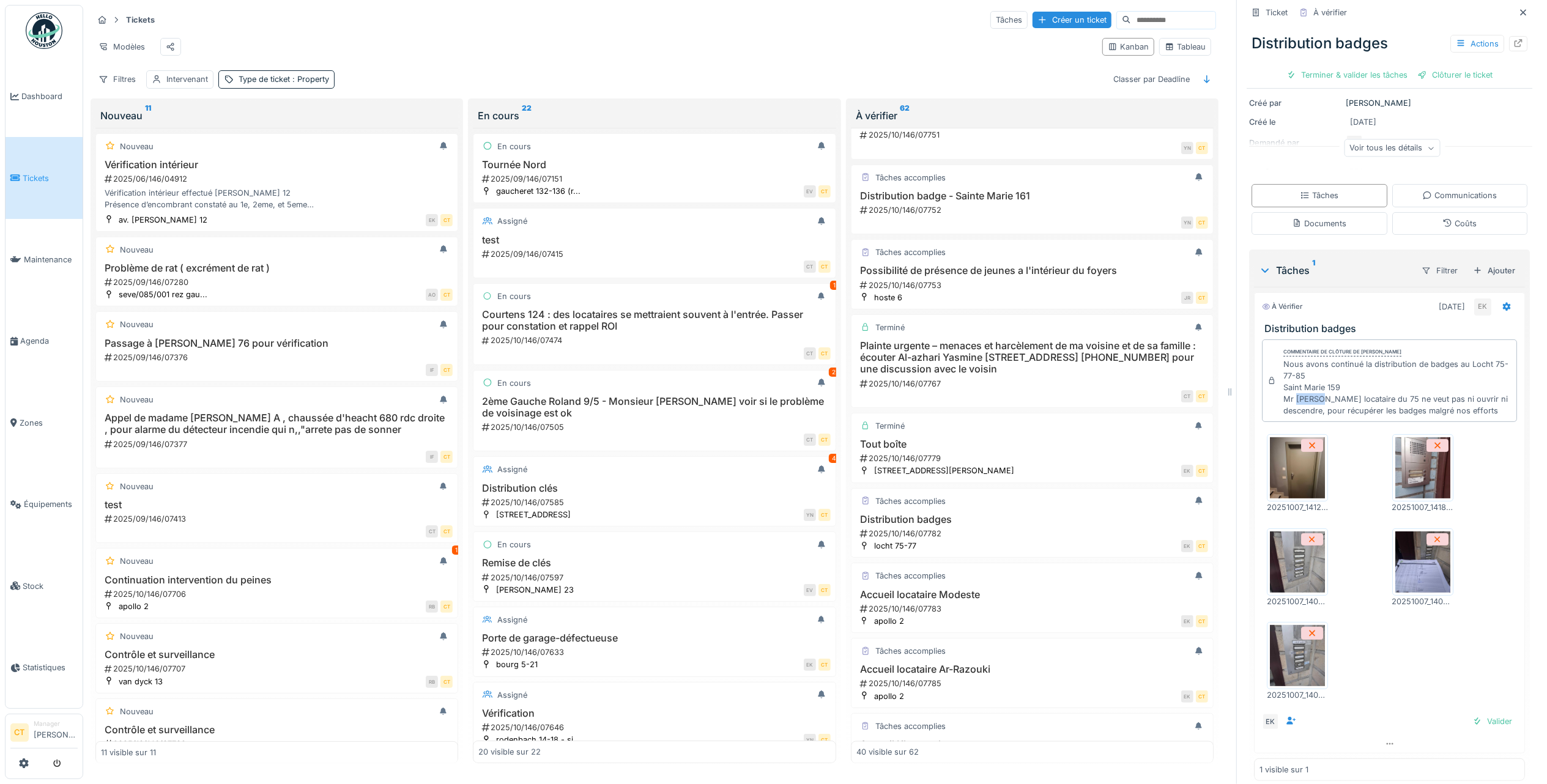
scroll to position [133, 0]
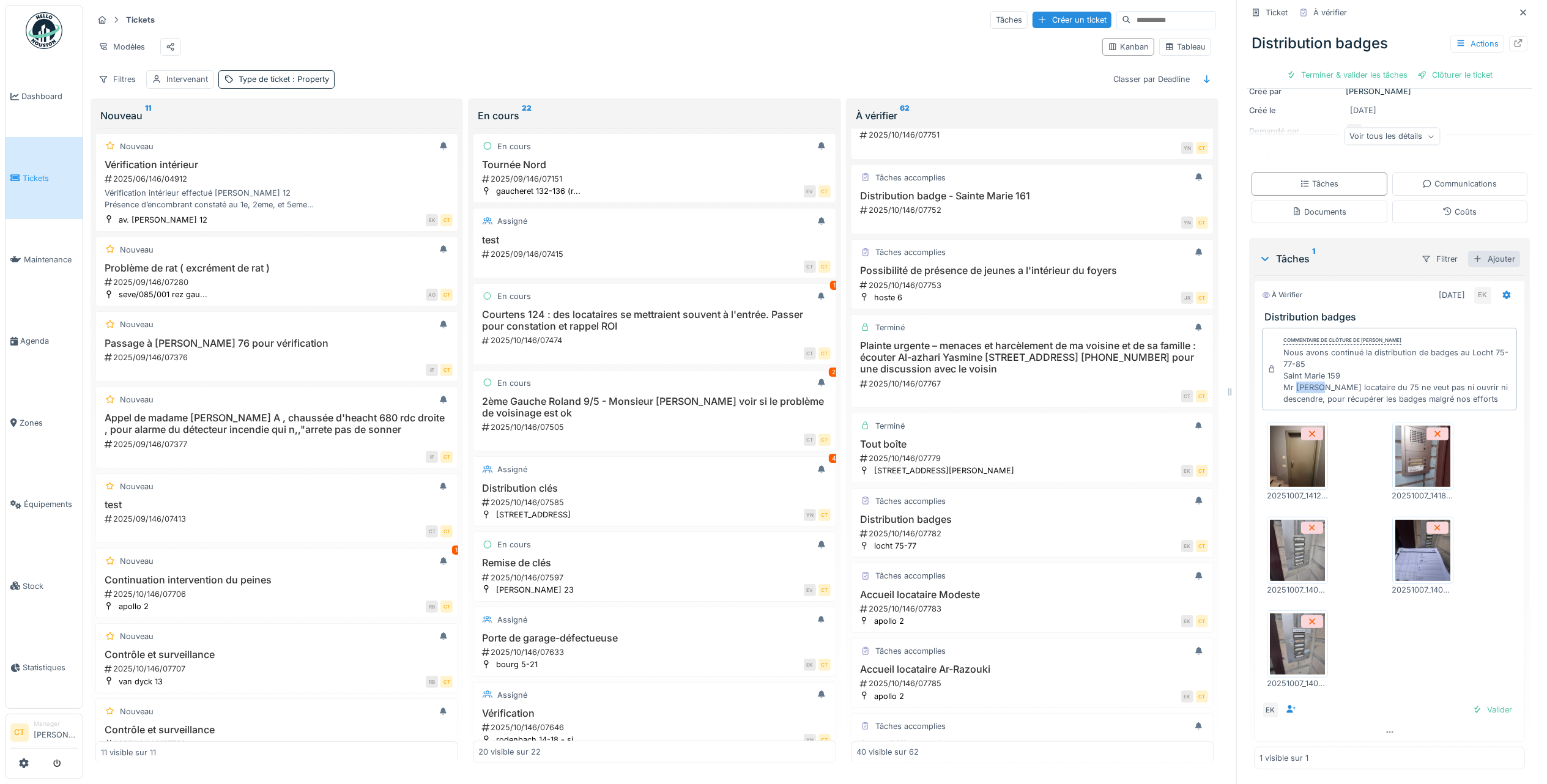
click at [1479, 251] on div "Ajouter" at bounding box center [1494, 259] width 52 height 16
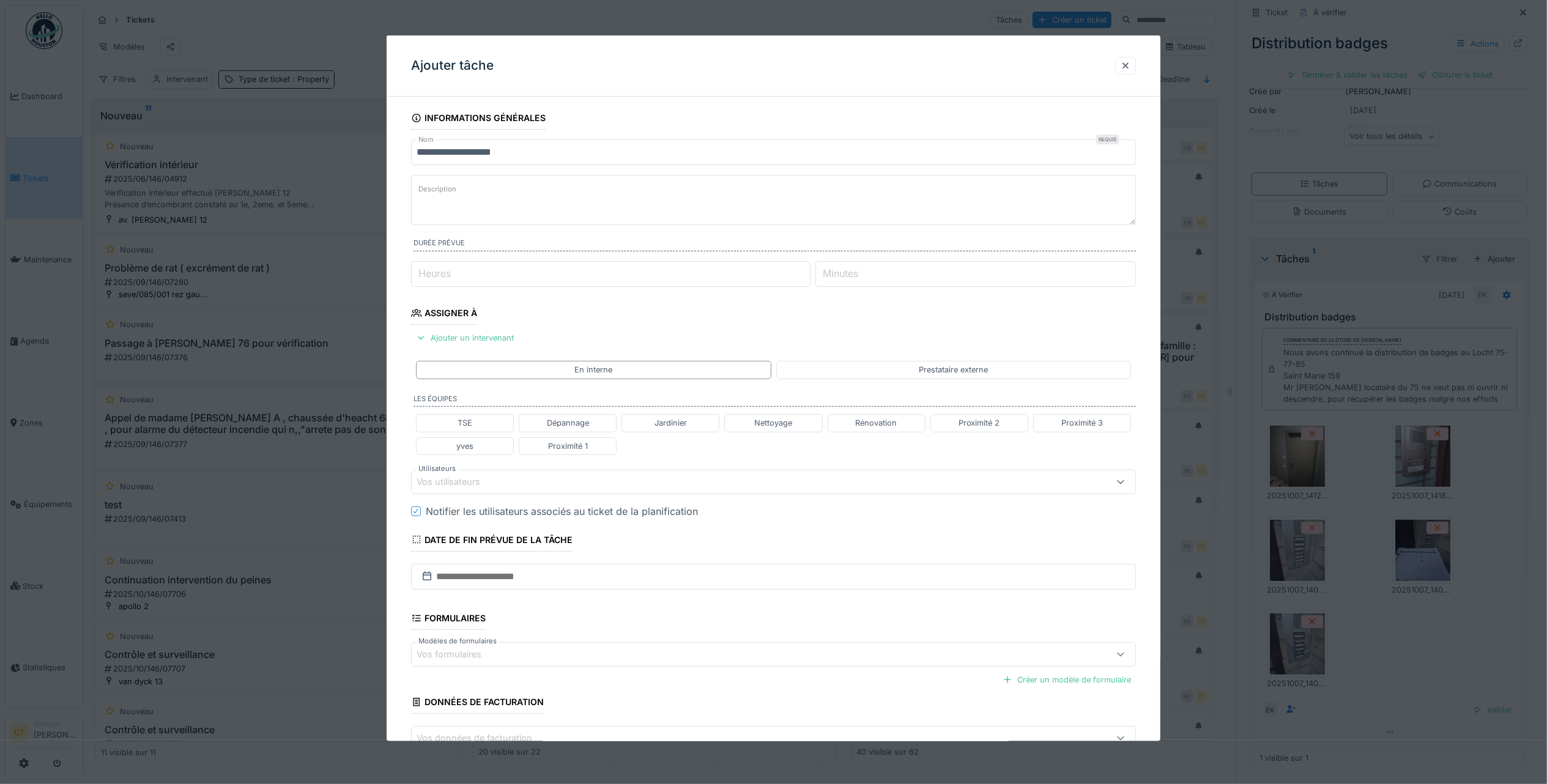
click at [556, 188] on textarea "Description" at bounding box center [773, 200] width 725 height 50
paste textarea "*********"
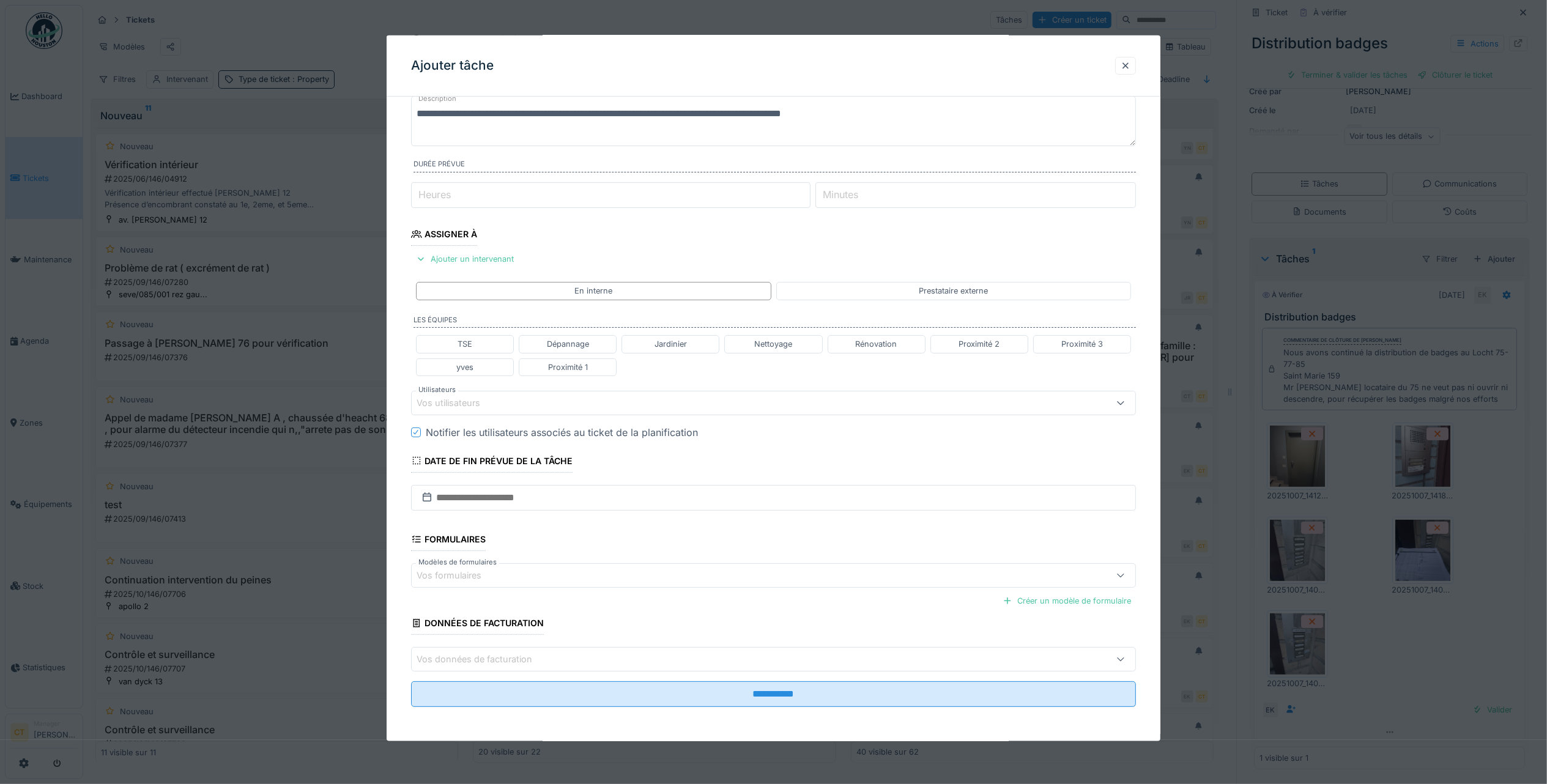
scroll to position [84, 0]
type textarea "**********"
click at [561, 367] on div "Proximité 1" at bounding box center [568, 366] width 40 height 12
type input "**********"
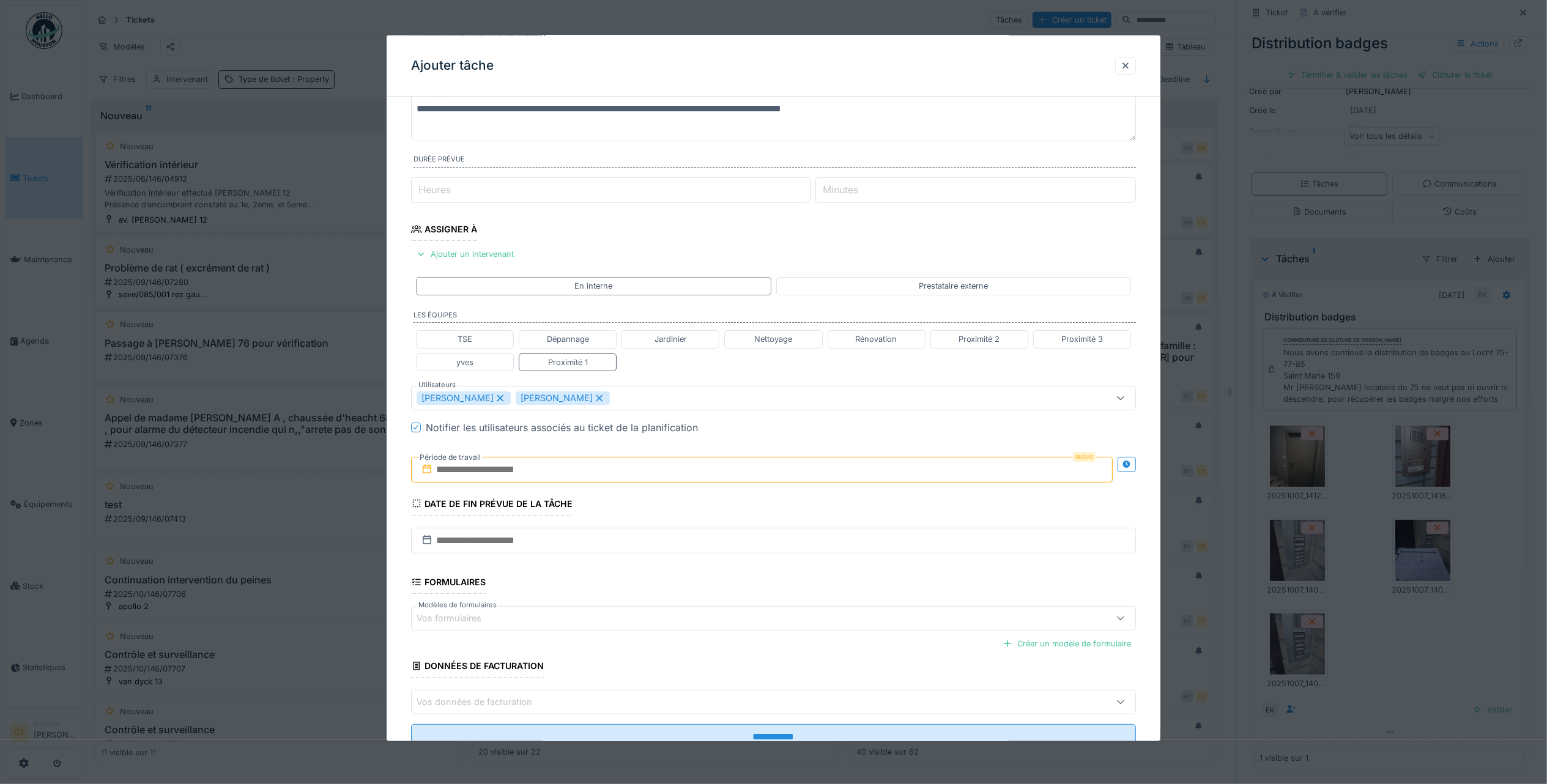
click at [567, 474] on input "text" at bounding box center [761, 469] width 702 height 26
click at [781, 573] on div "10" at bounding box center [784, 569] width 16 height 18
click at [783, 575] on div "10" at bounding box center [784, 569] width 16 height 18
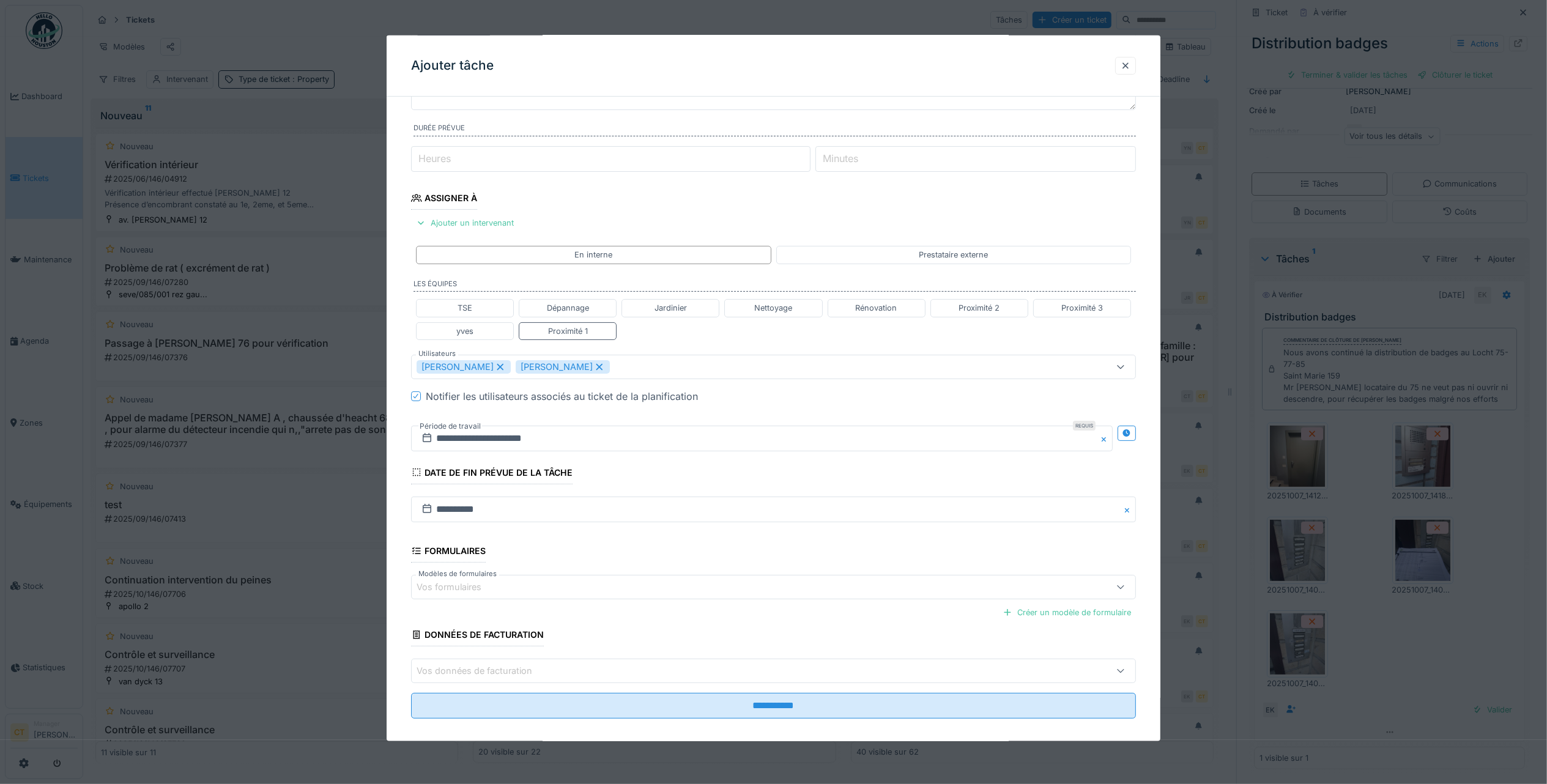
scroll to position [132, 0]
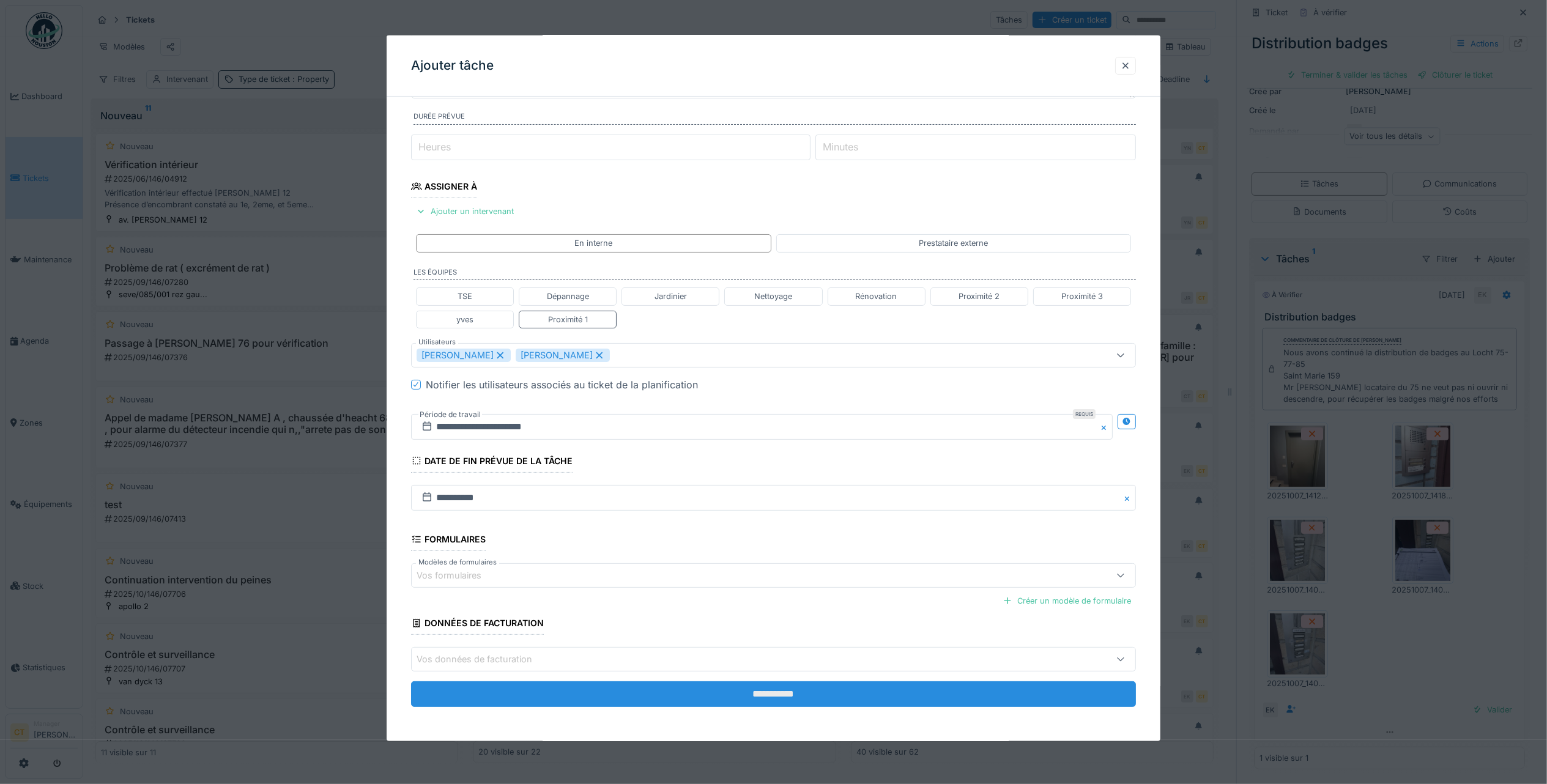
click at [1050, 700] on input "**********" at bounding box center [773, 694] width 725 height 26
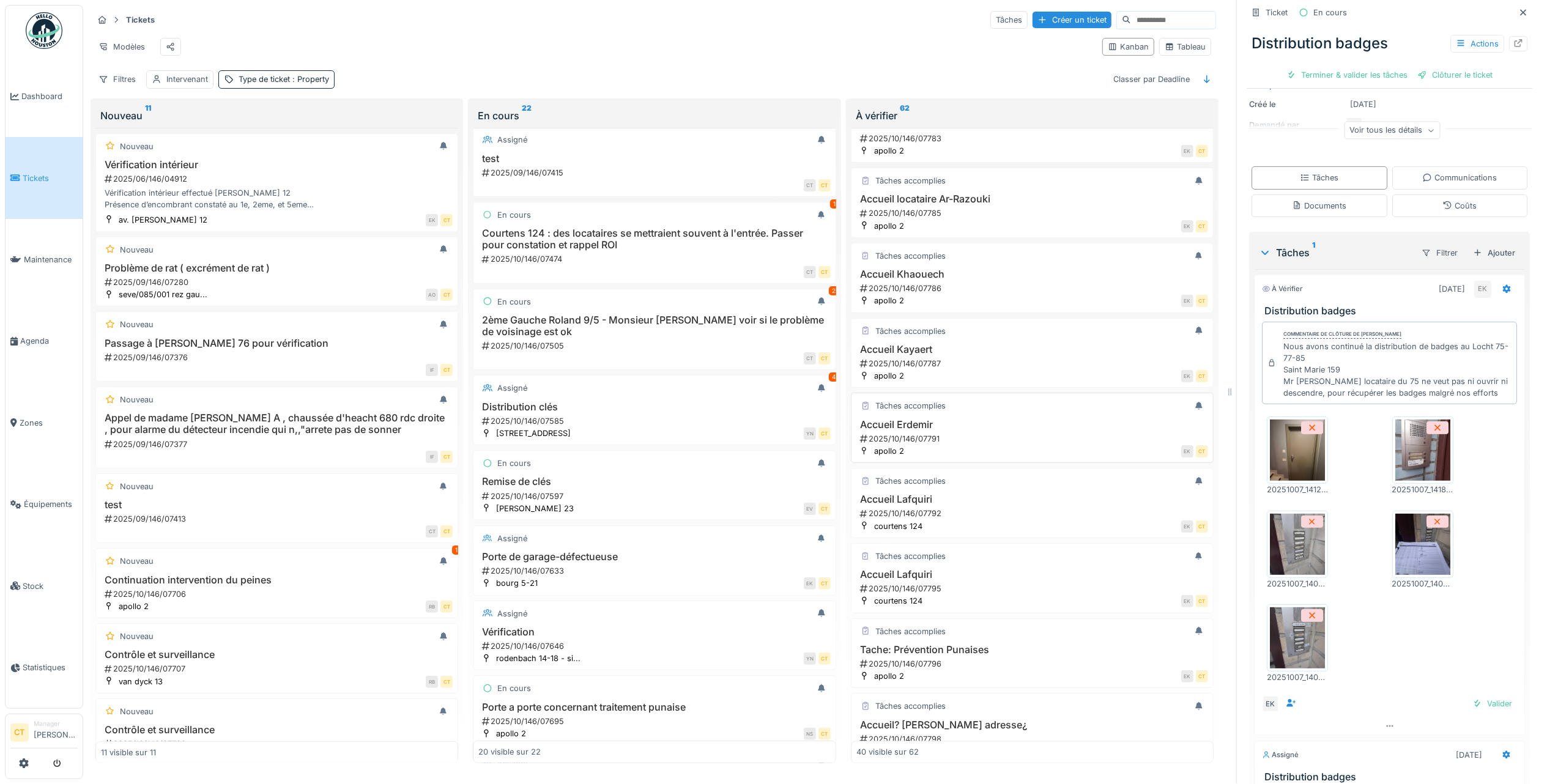
scroll to position [2346, 0]
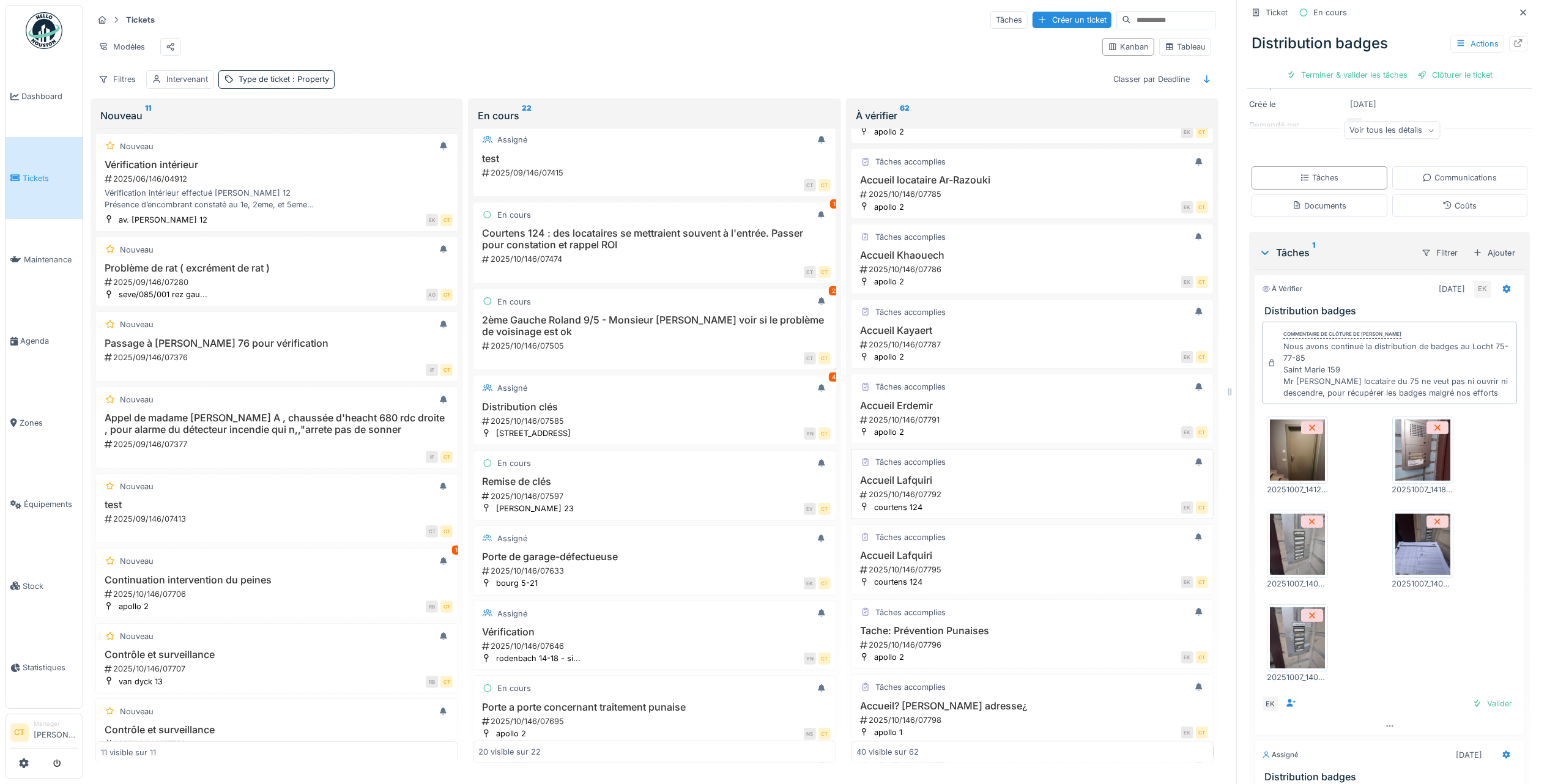
click at [958, 500] on div "2025/10/146/07792" at bounding box center [1033, 494] width 349 height 12
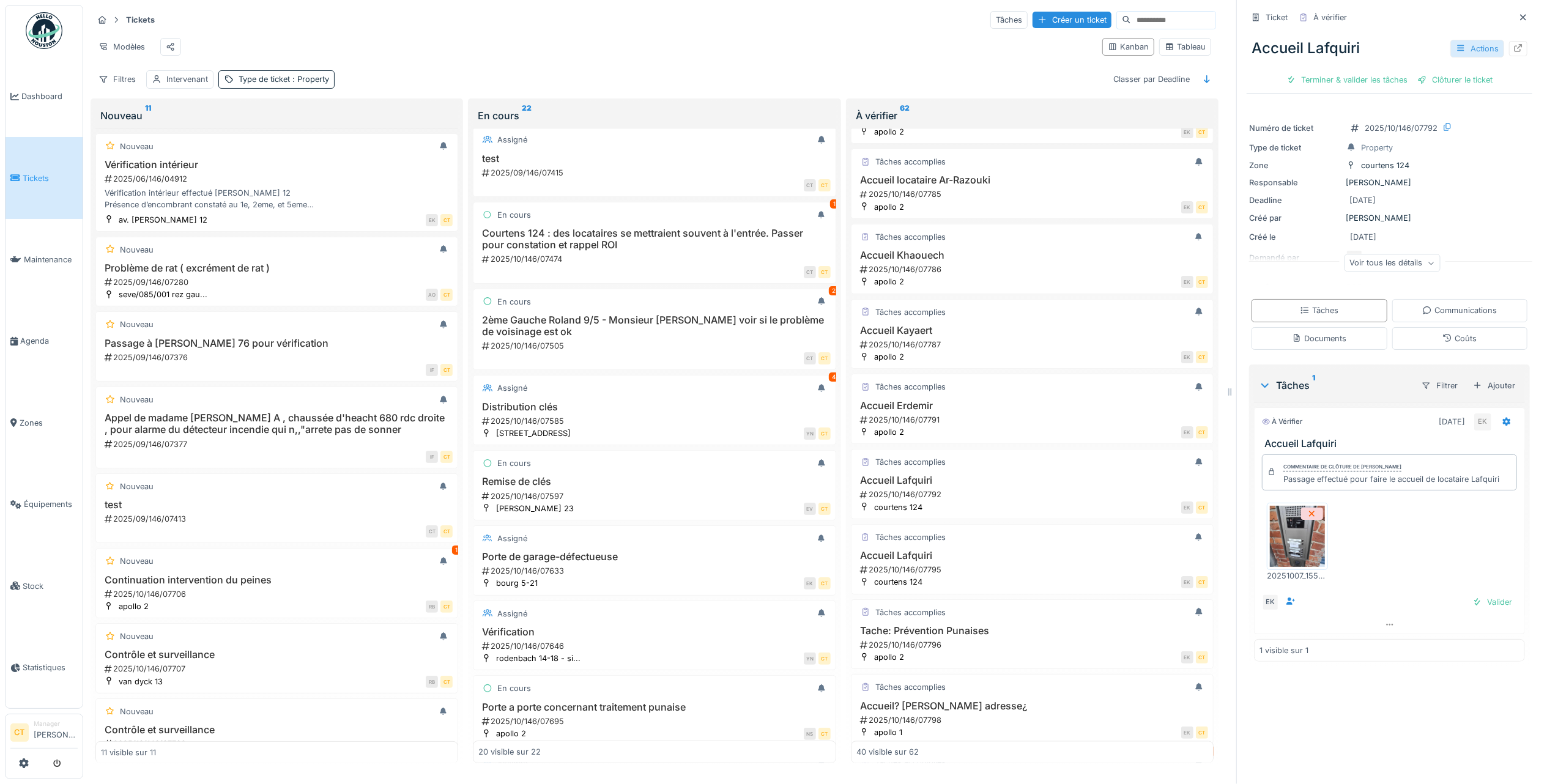
click at [1455, 40] on div "Actions" at bounding box center [1477, 49] width 54 height 18
click at [1410, 85] on div "Rapport d'intervention" at bounding box center [1389, 94] width 150 height 18
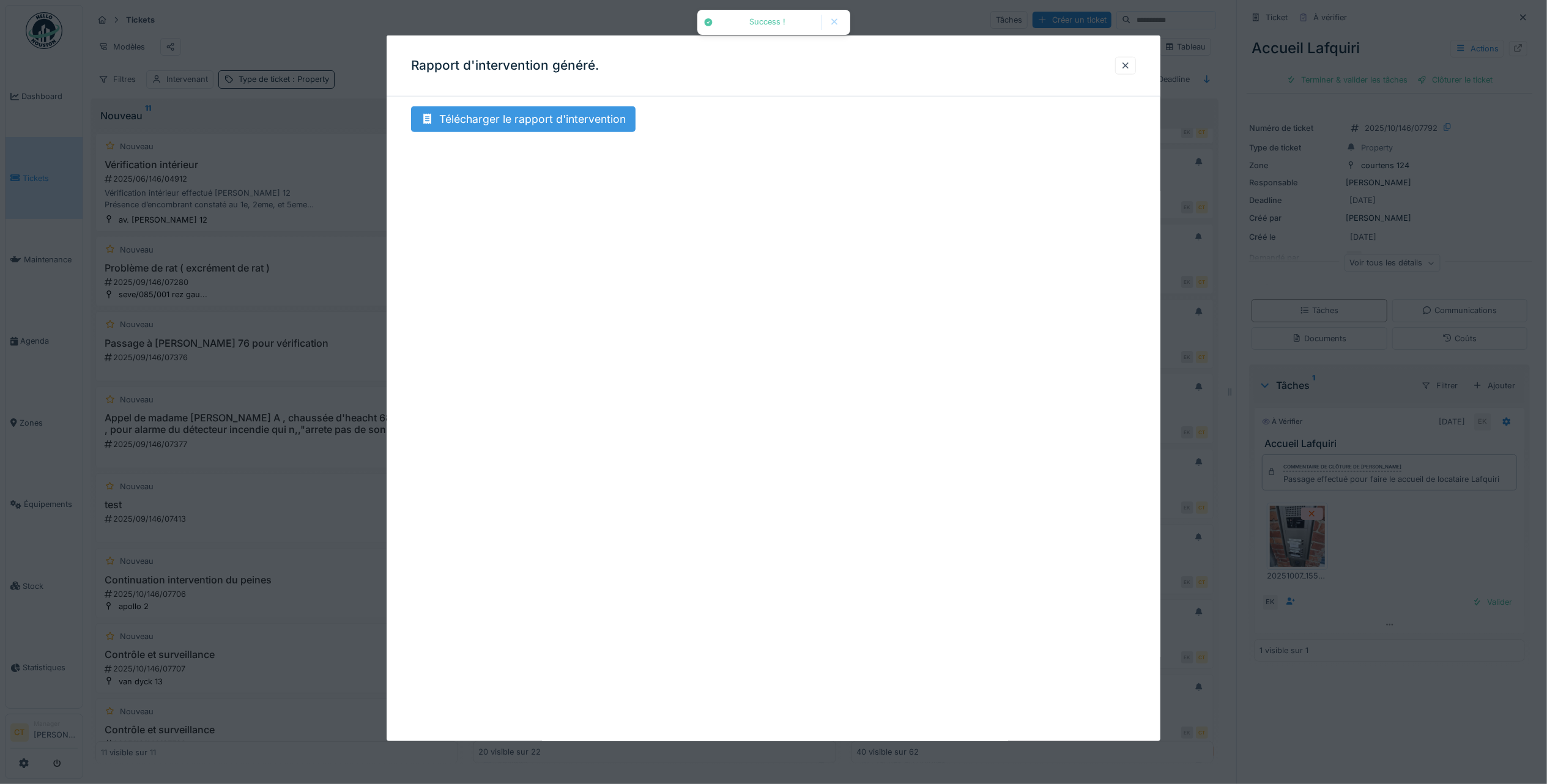
click at [587, 128] on div "Télécharger le rapport d'intervention" at bounding box center [523, 119] width 224 height 26
click at [1131, 65] on div at bounding box center [1125, 65] width 9 height 12
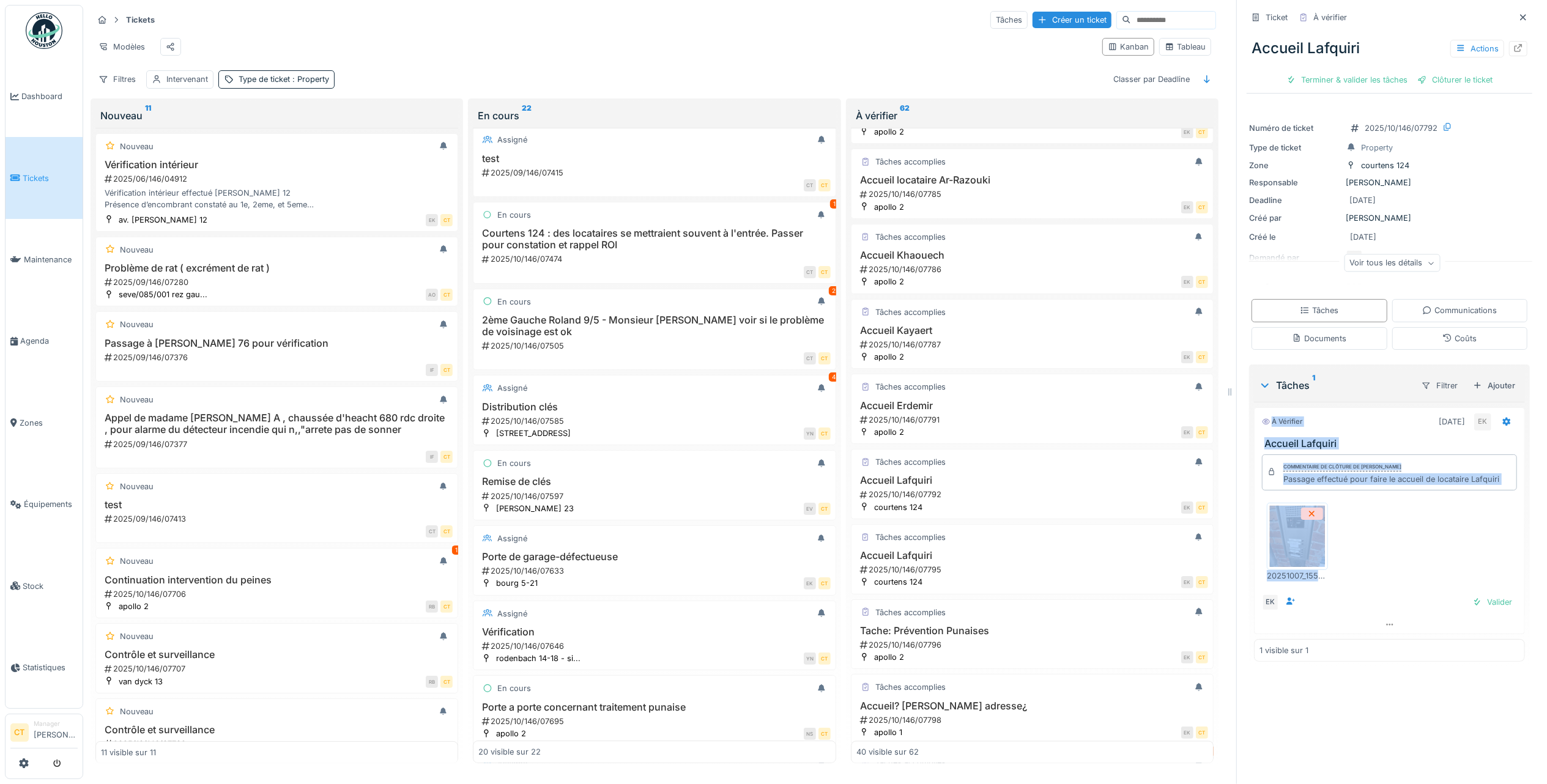
drag, startPoint x: 1395, startPoint y: 571, endPoint x: 1253, endPoint y: 421, distance: 206.6
click at [1254, 421] on div "À vérifier 07/10/2025 EK Accueil Lafquiri Commentaire de clôture de Eljon Kola …" at bounding box center [1390, 520] width 271 height 227
copy div "À vérifier 07/10/2025 EK Accueil Lafquiri Commentaire de clôture de Eljon Kola …"
click at [1333, 82] on div "Terminer & valider les tâches" at bounding box center [1347, 80] width 131 height 16
click at [1390, 81] on div "Clôturer le ticket" at bounding box center [1389, 80] width 85 height 16
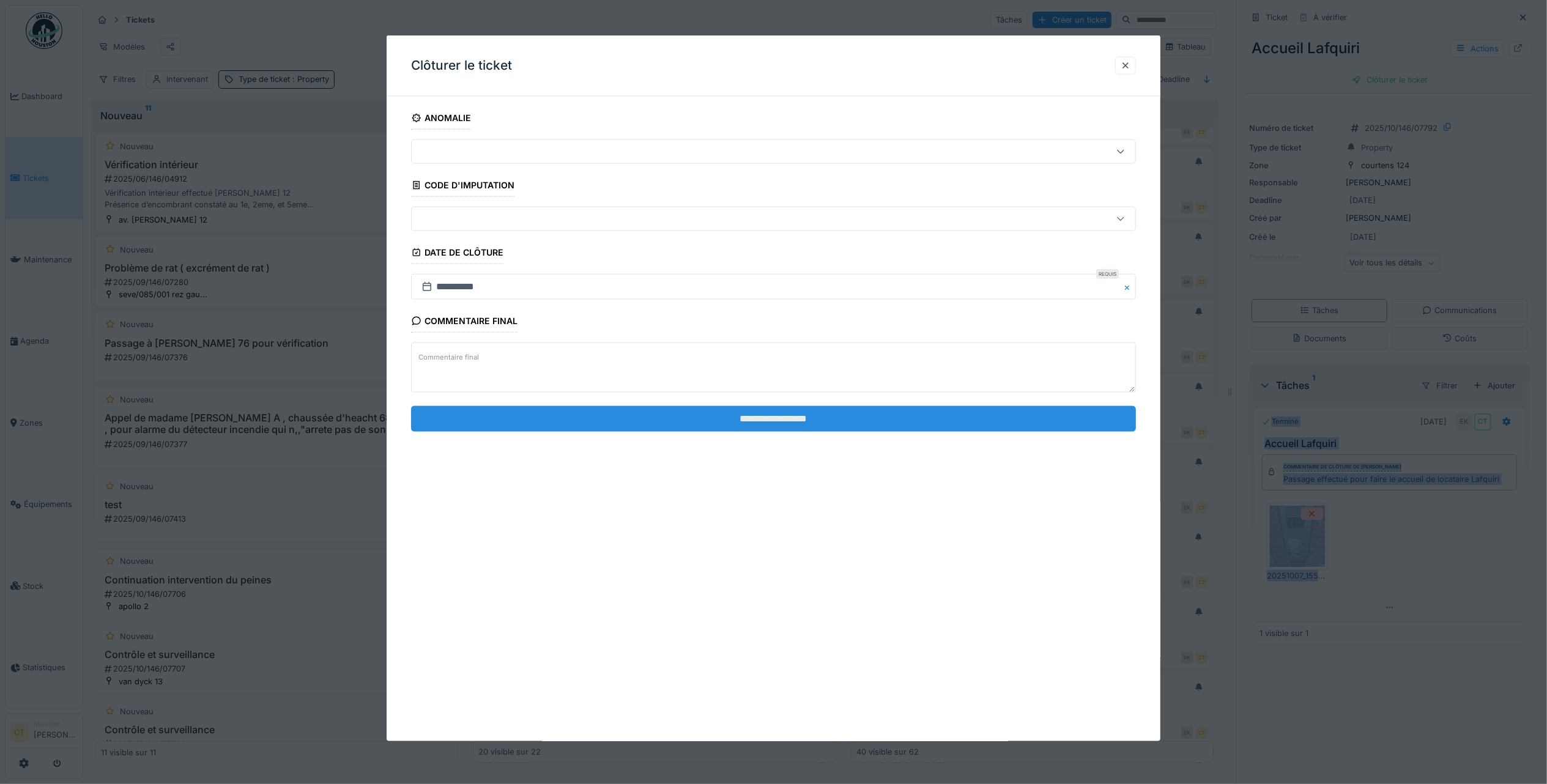
click at [924, 421] on input "**********" at bounding box center [773, 418] width 725 height 26
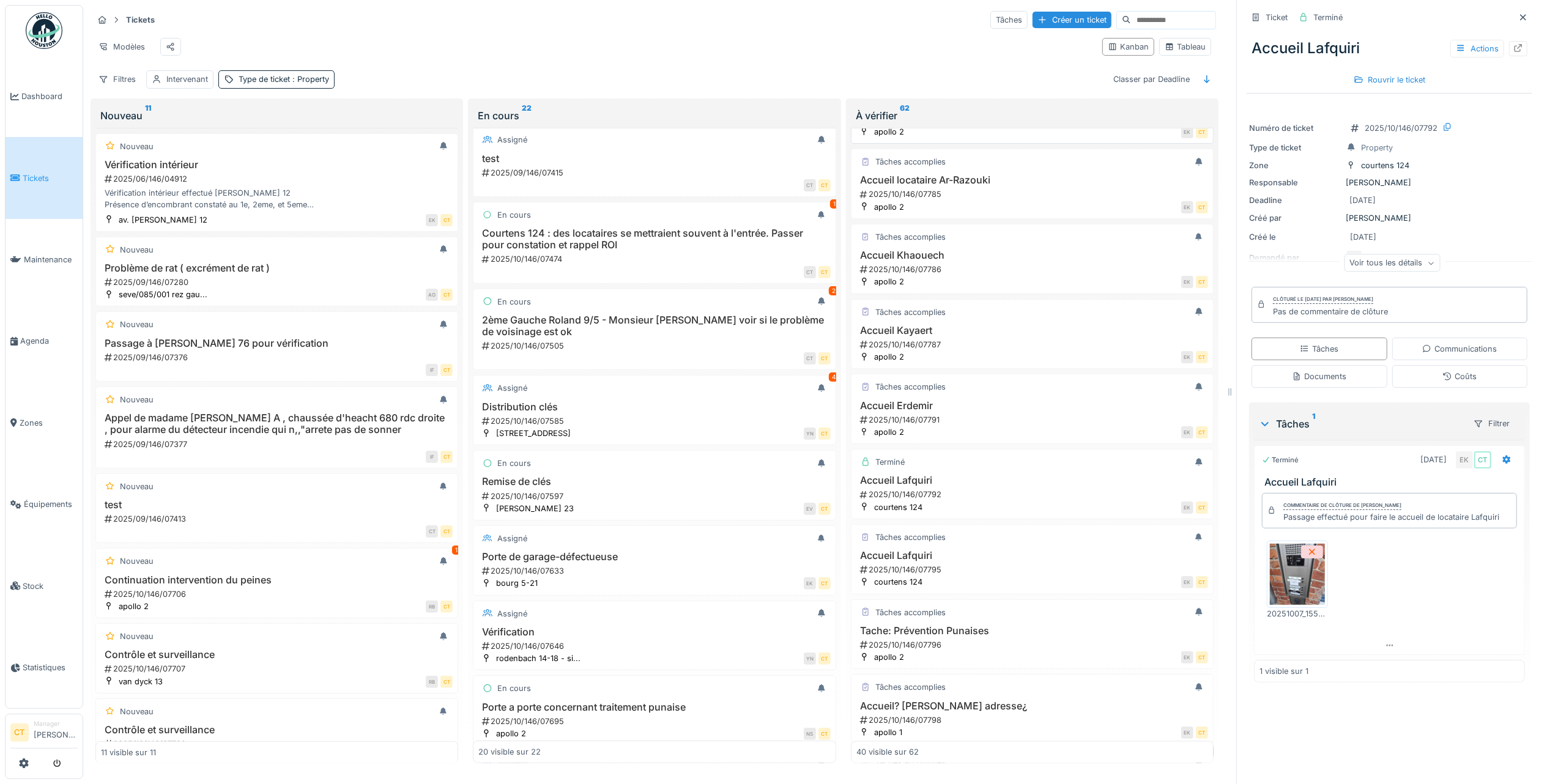
click at [996, 125] on div "2025/10/146/07783" at bounding box center [1033, 119] width 349 height 12
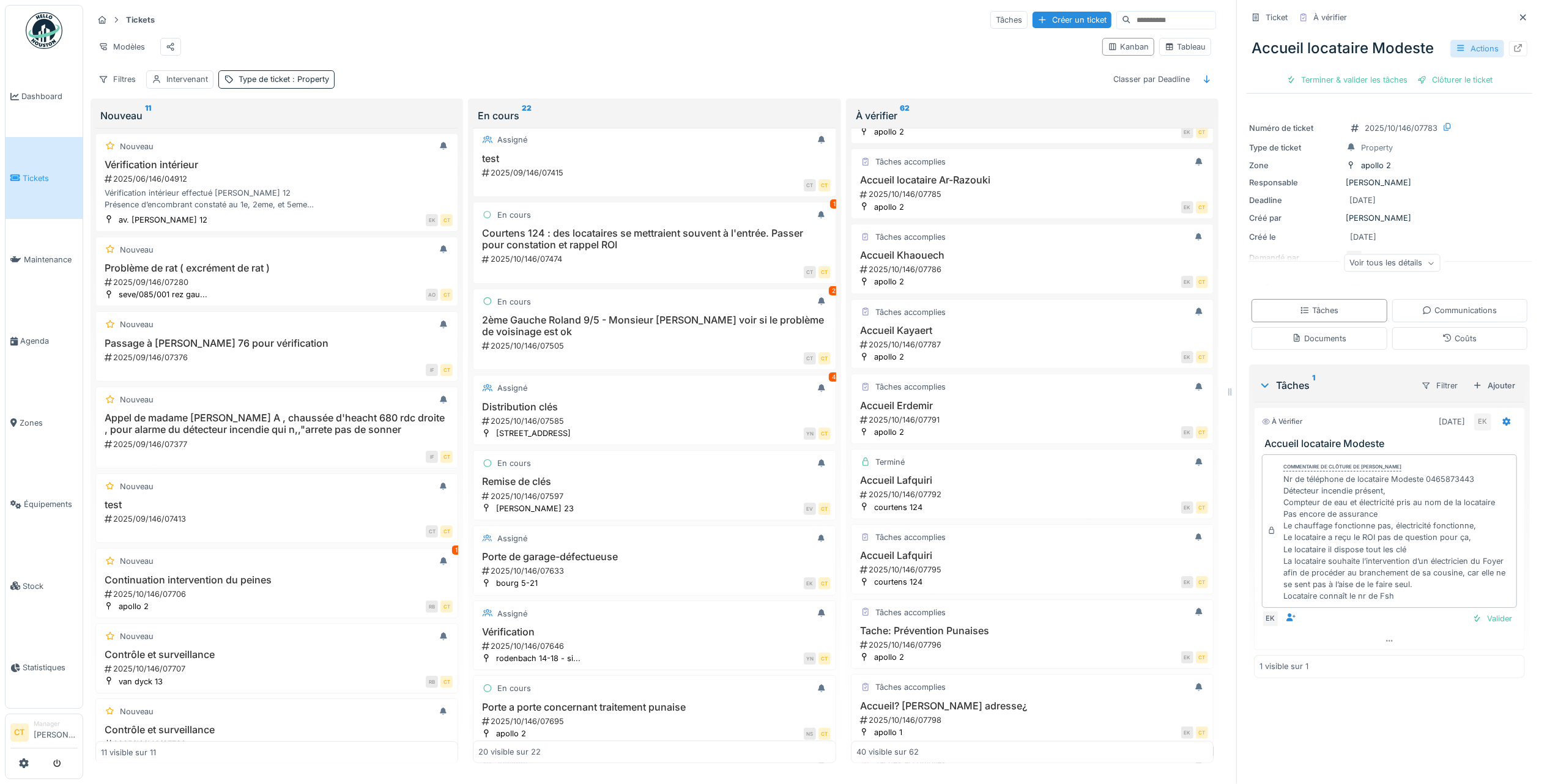
click at [1452, 47] on div "Actions" at bounding box center [1477, 49] width 54 height 18
click at [1420, 94] on div "Rapport d'intervention" at bounding box center [1389, 94] width 150 height 18
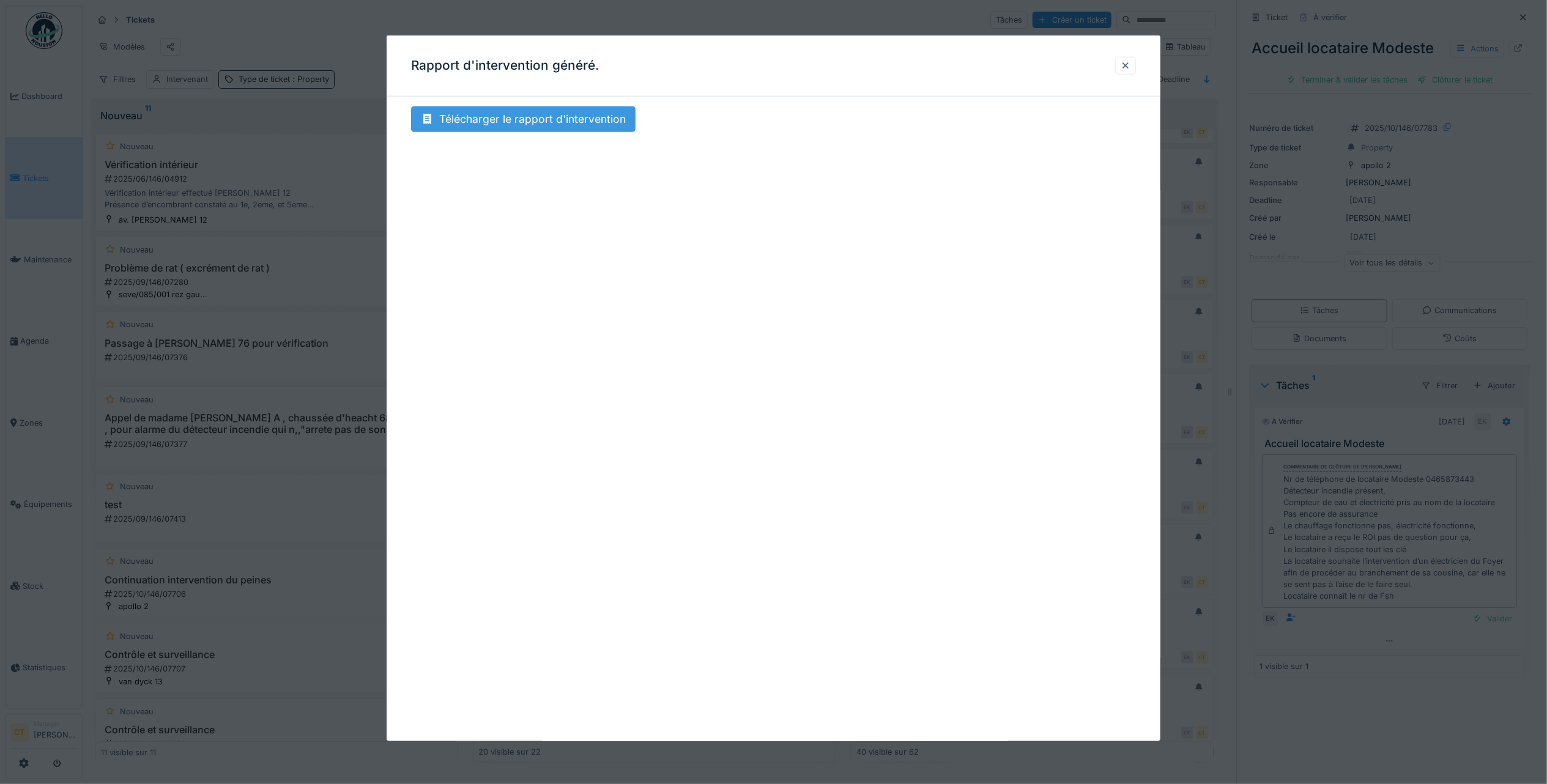
click at [595, 123] on div "Télécharger le rapport d'intervention" at bounding box center [523, 119] width 224 height 26
click at [1128, 64] on div at bounding box center [1125, 65] width 9 height 12
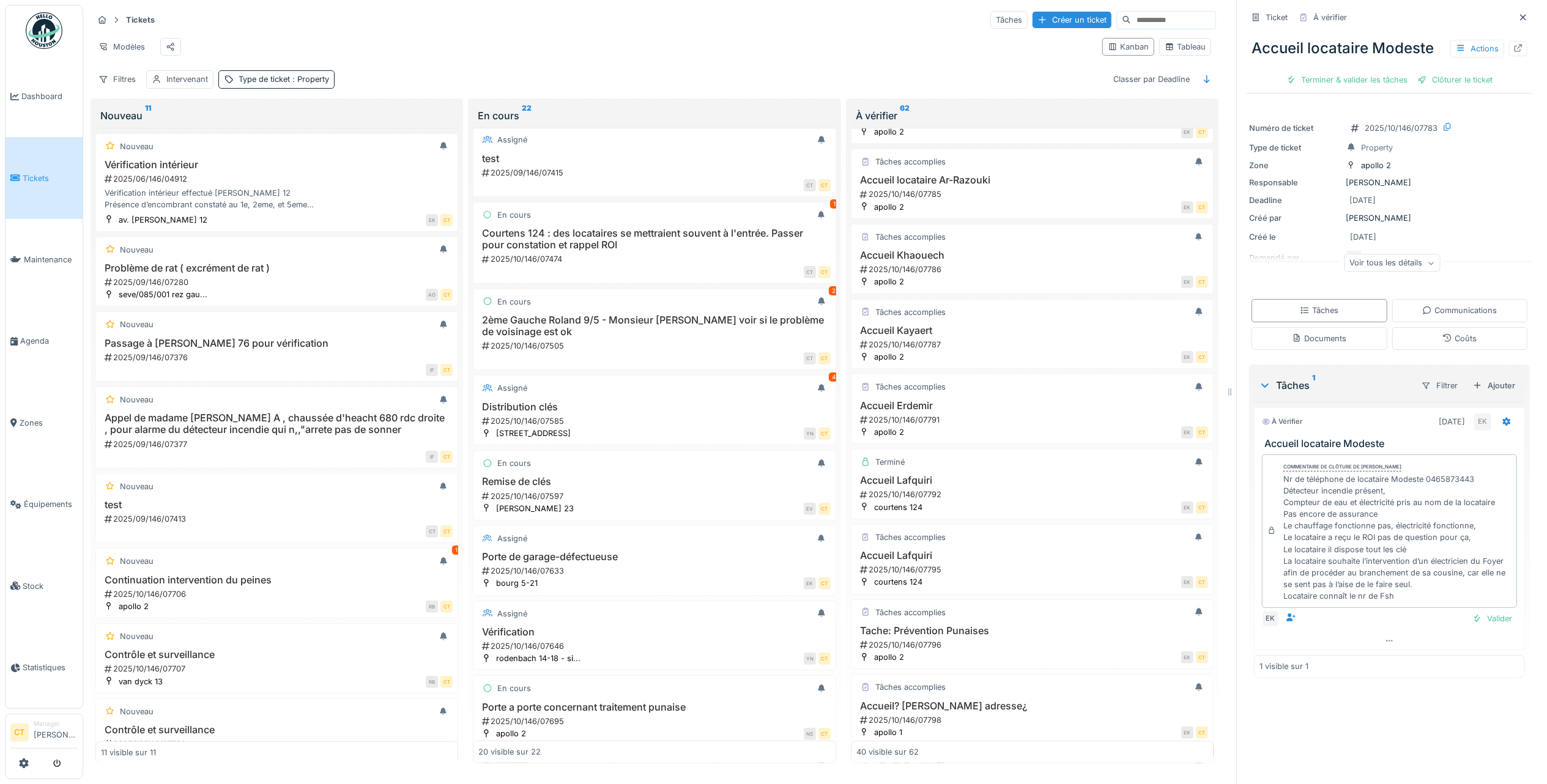
scroll to position [12, 0]
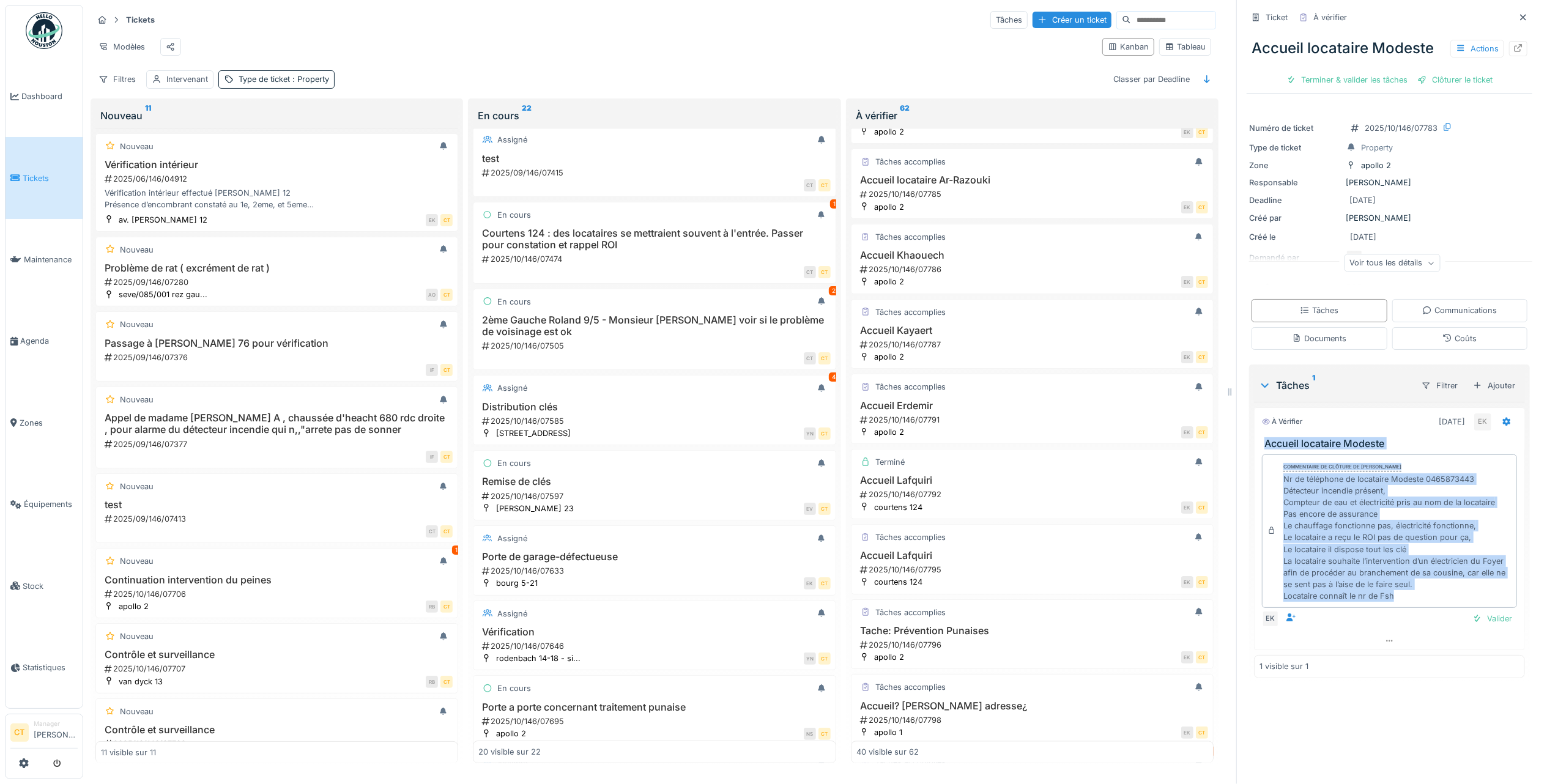
drag, startPoint x: 1420, startPoint y: 595, endPoint x: 1246, endPoint y: 438, distance: 234.4
click at [1254, 438] on div "À vérifier 07/10/2025 EK Accueil locataire Modeste Commentaire de clôture de El…" at bounding box center [1390, 529] width 271 height 243
copy div "Accueil locataire Modeste Commentaire de clôture de Eljon Kola Nr de téléphone …"
click at [1338, 72] on div "Terminer & valider les tâches" at bounding box center [1347, 80] width 131 height 16
click at [1392, 72] on div "Clôturer le ticket" at bounding box center [1389, 80] width 85 height 16
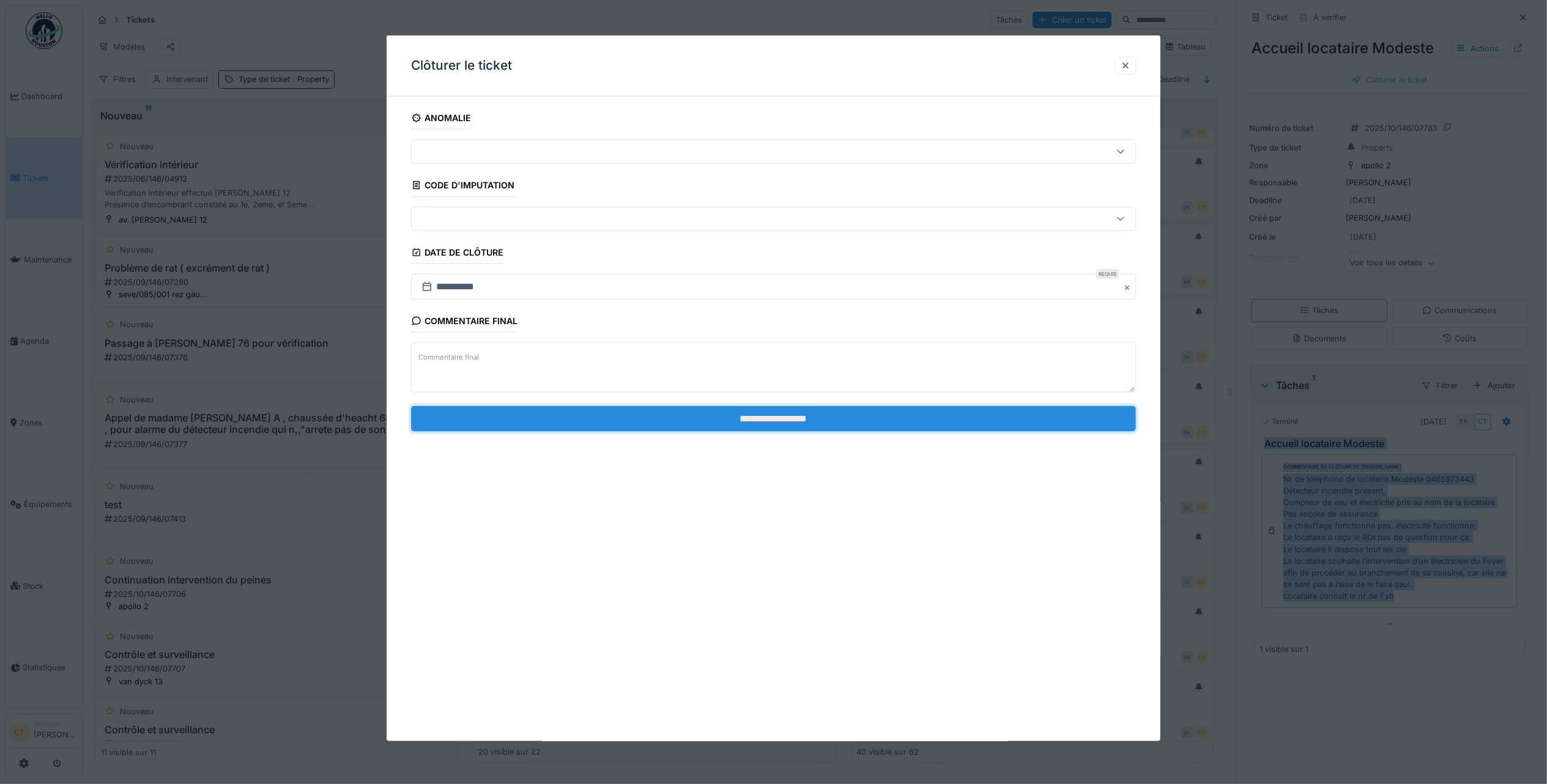
click at [762, 423] on input "**********" at bounding box center [773, 418] width 725 height 26
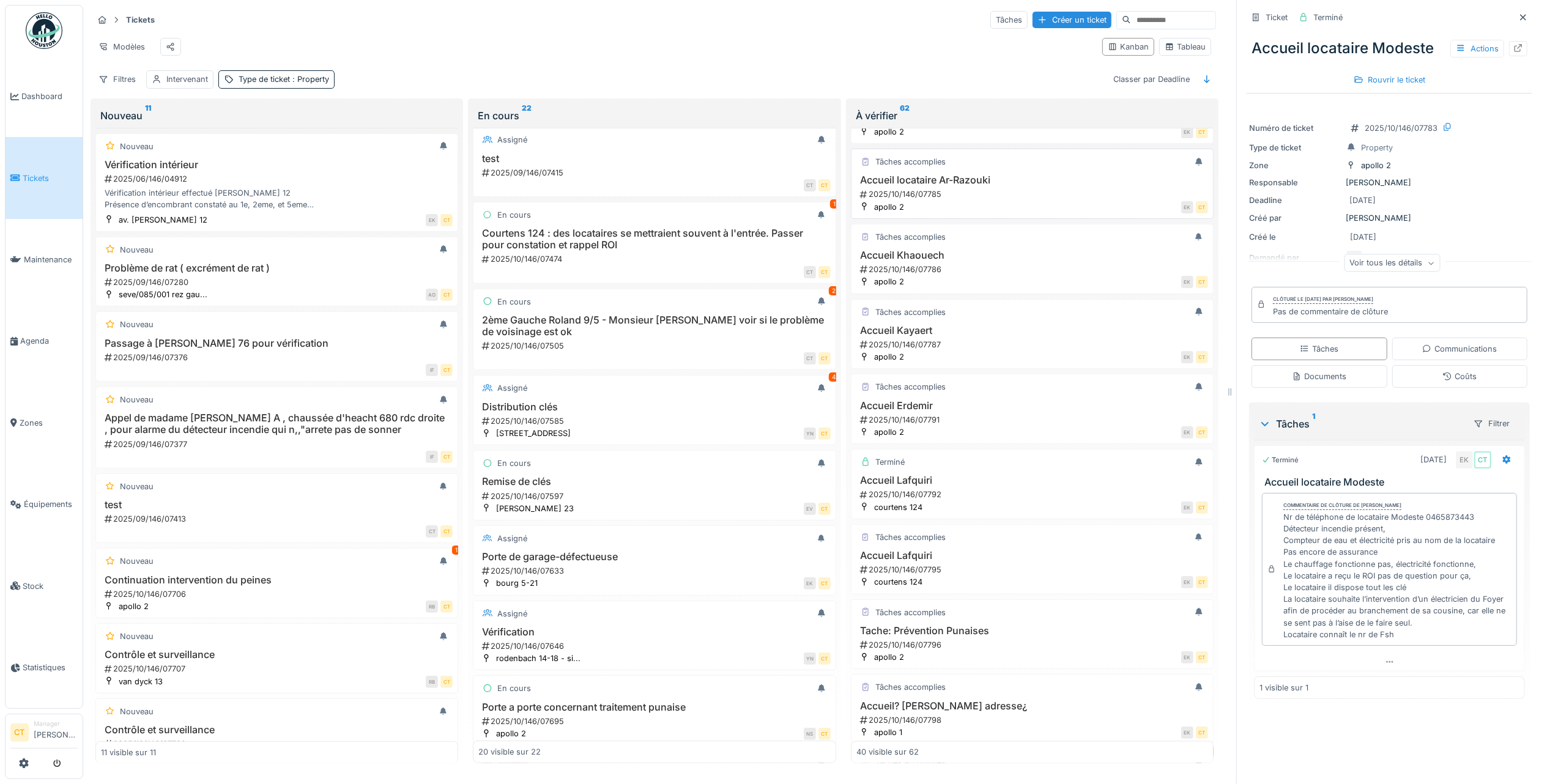
click at [982, 186] on h3 "Accueil locataire Ar-Razouki" at bounding box center [1032, 180] width 352 height 12
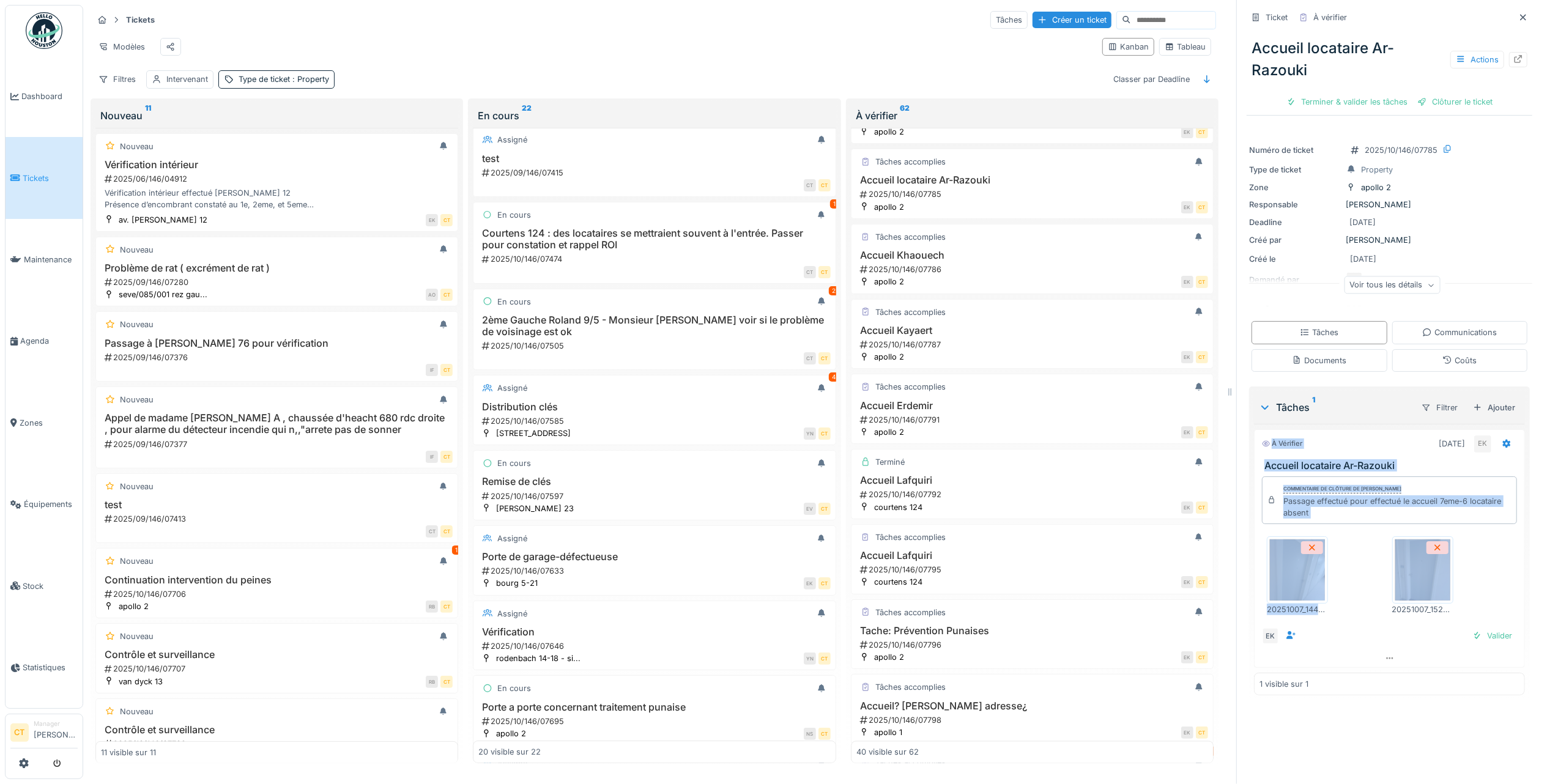
drag, startPoint x: 1479, startPoint y: 587, endPoint x: 1241, endPoint y: 426, distance: 287.3
click at [1249, 426] on div "Tâches 1 Filtrer Ajouter À vérifier 07/10/2025 EK Accueil locataire Ar-Razouki …" at bounding box center [1390, 543] width 281 height 314
click at [1338, 94] on div "Terminer & valider les tâches" at bounding box center [1347, 102] width 131 height 16
click at [1389, 94] on div "Clôturer le ticket" at bounding box center [1389, 102] width 85 height 16
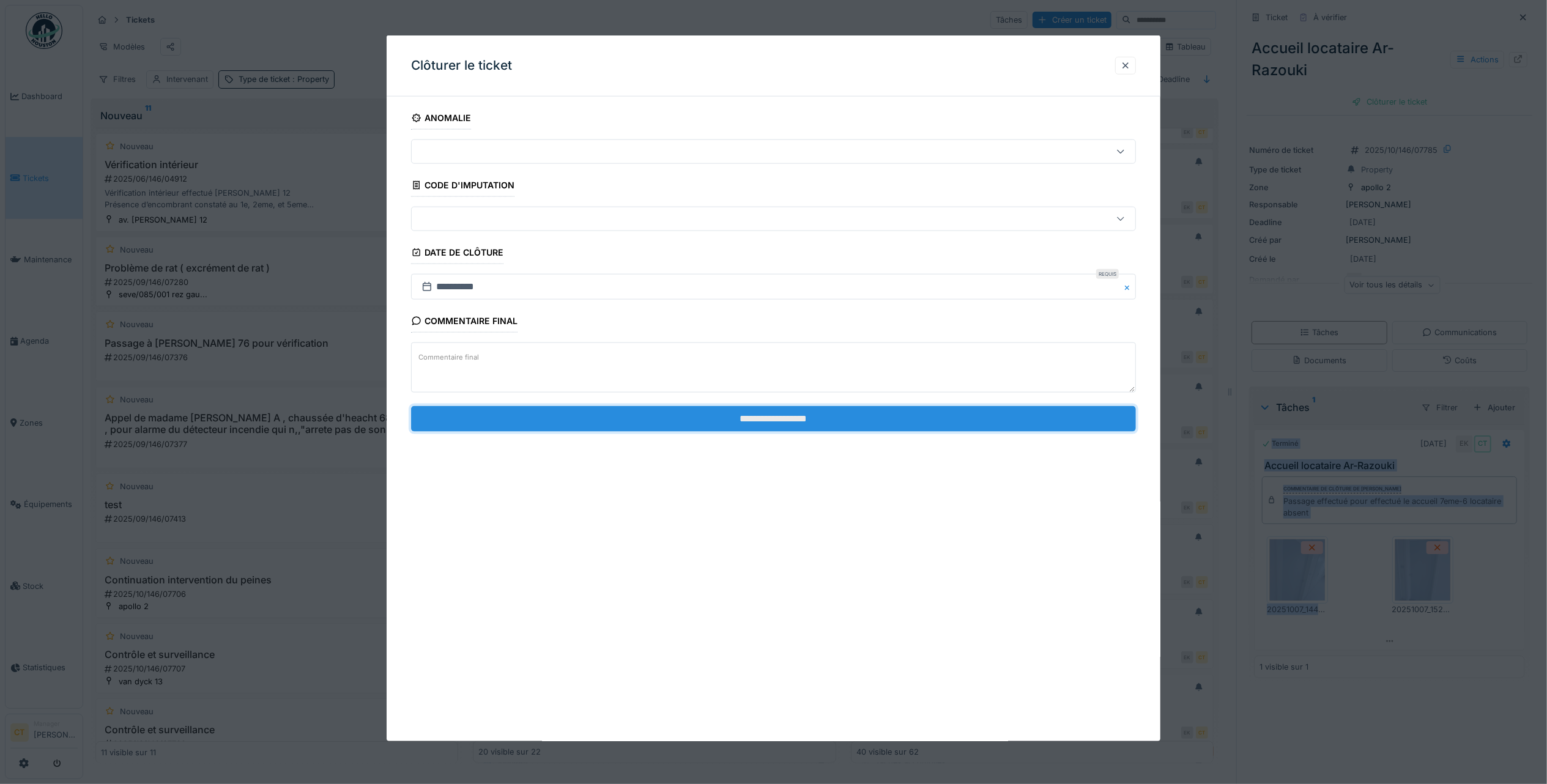
click at [1046, 419] on input "**********" at bounding box center [773, 418] width 725 height 26
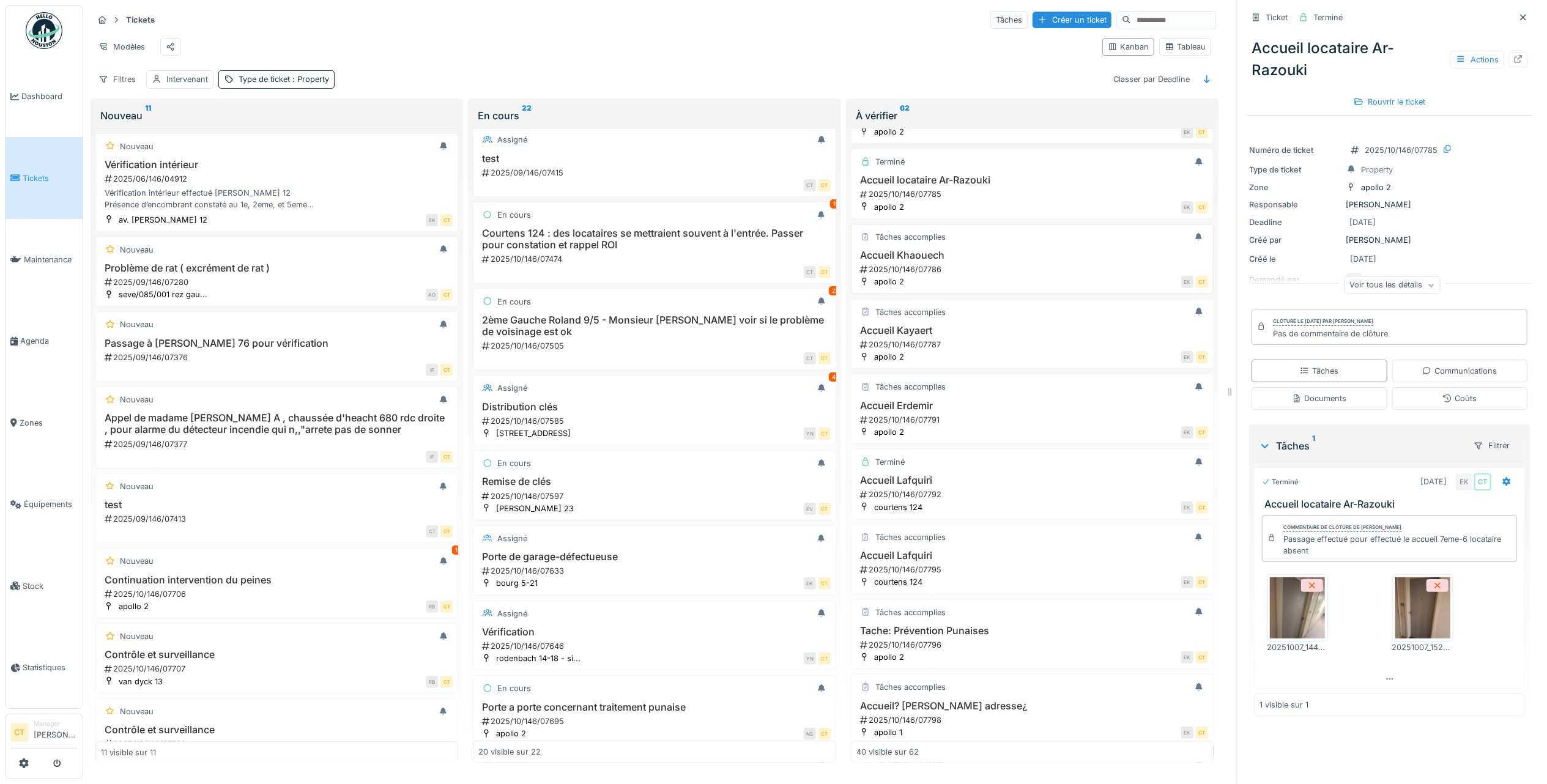
click at [973, 275] on div "2025/10/146/07786" at bounding box center [1033, 269] width 349 height 12
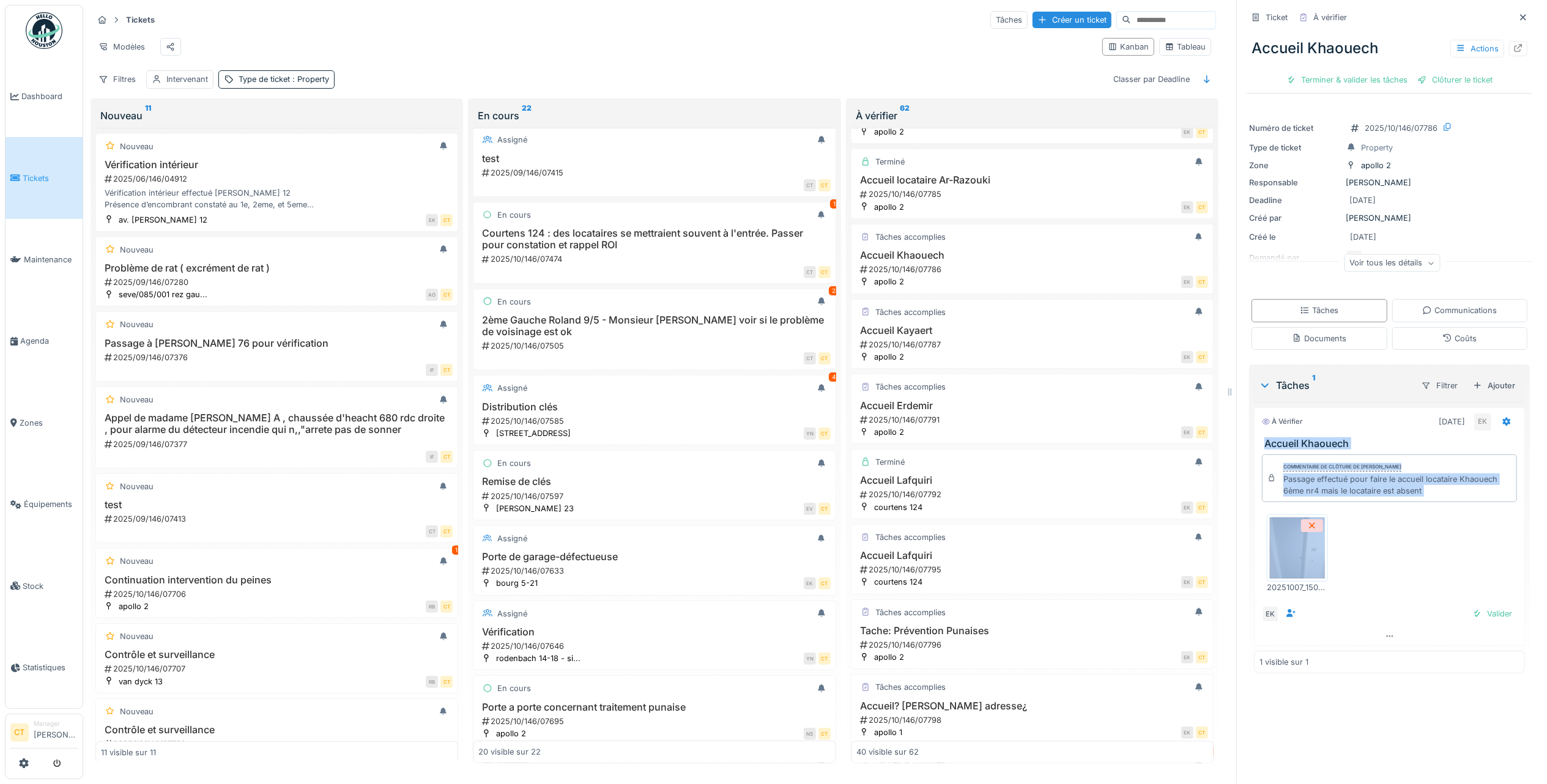
drag, startPoint x: 1388, startPoint y: 569, endPoint x: 1245, endPoint y: 427, distance: 201.5
click at [1254, 427] on div "À vérifier 07/10/2025 EK Accueil Khaouech Commentaire de clôture de Eljon Kola …" at bounding box center [1390, 527] width 271 height 239
copy div "Accueil Khaouech Commentaire de clôture de Eljon Kola Passage effectué pour fai…"
click at [1327, 72] on div "Terminer & valider les tâches" at bounding box center [1347, 80] width 131 height 16
click at [1383, 72] on div "Clôturer le ticket" at bounding box center [1389, 80] width 85 height 16
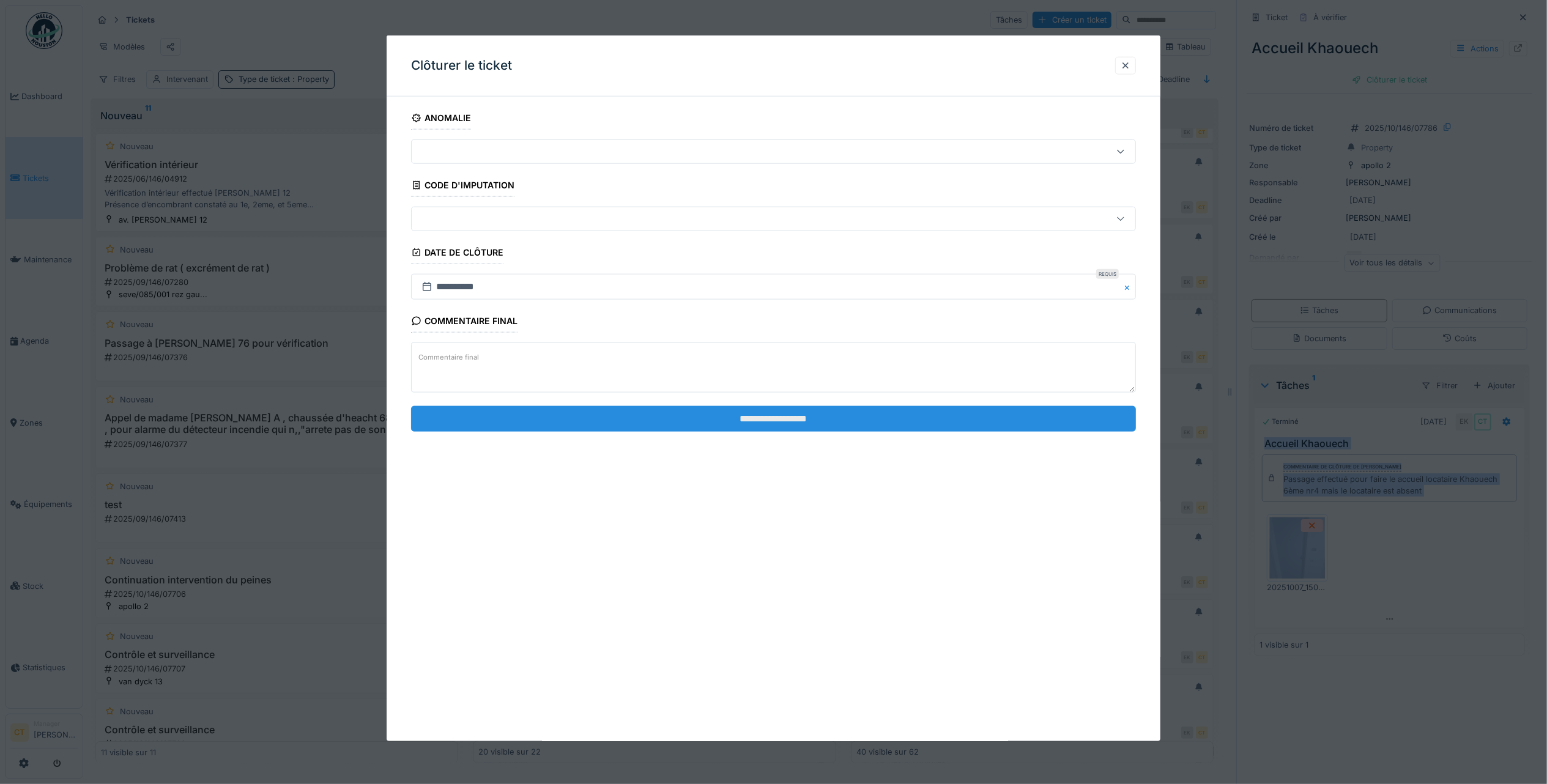
click at [912, 415] on input "**********" at bounding box center [773, 418] width 725 height 26
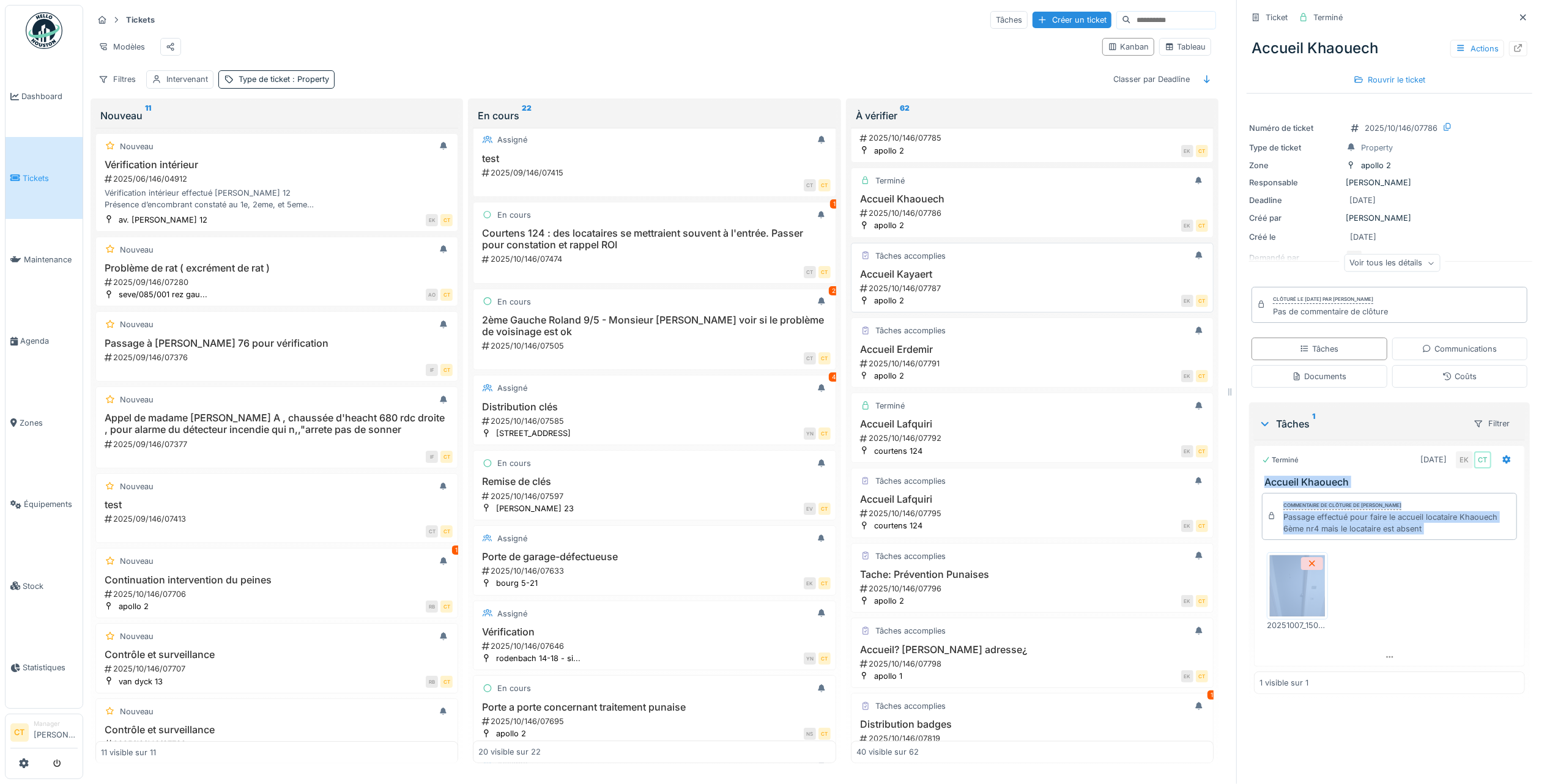
scroll to position [2427, 0]
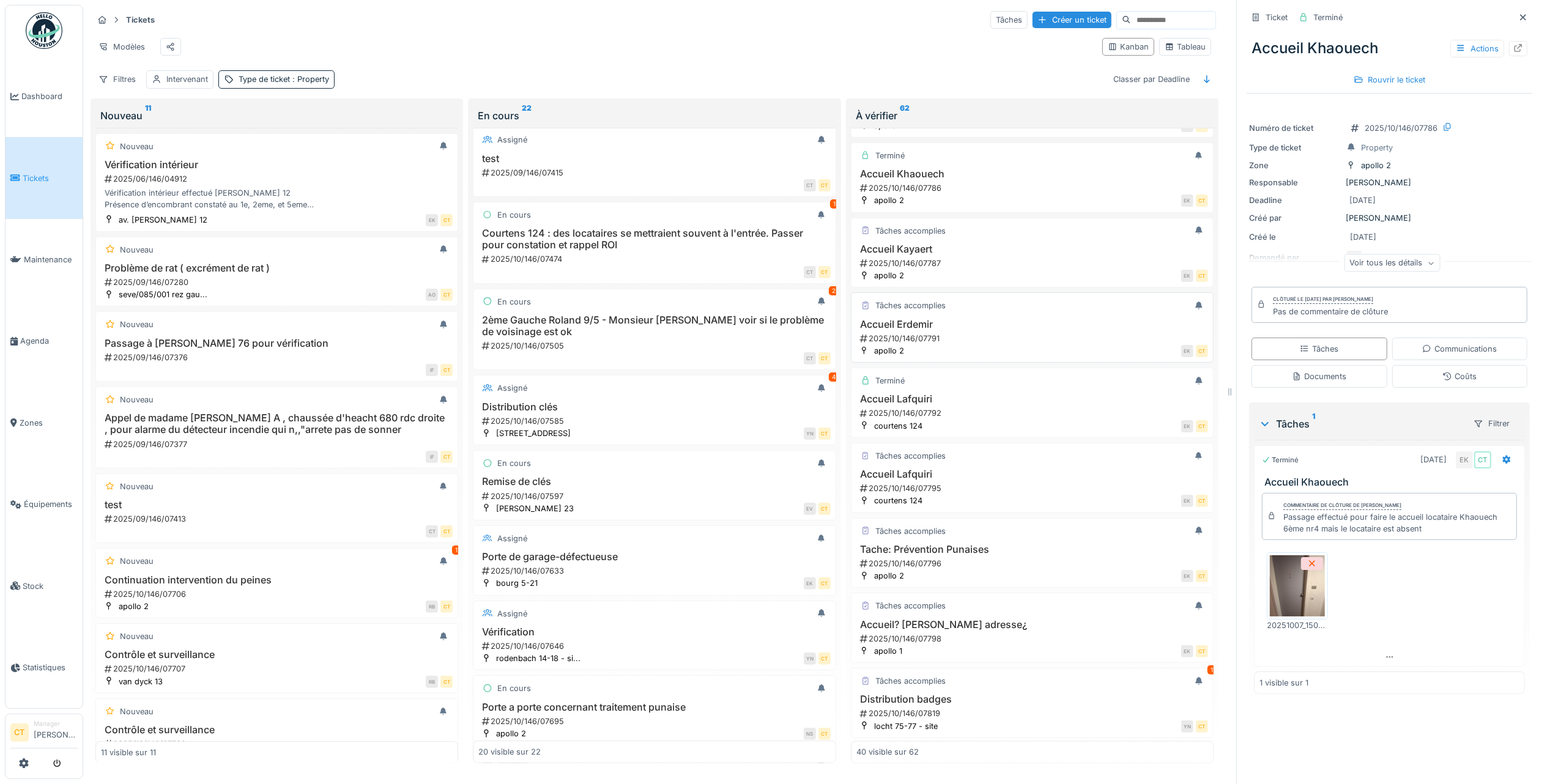
click at [961, 344] on div "2025/10/146/07791" at bounding box center [1033, 338] width 349 height 12
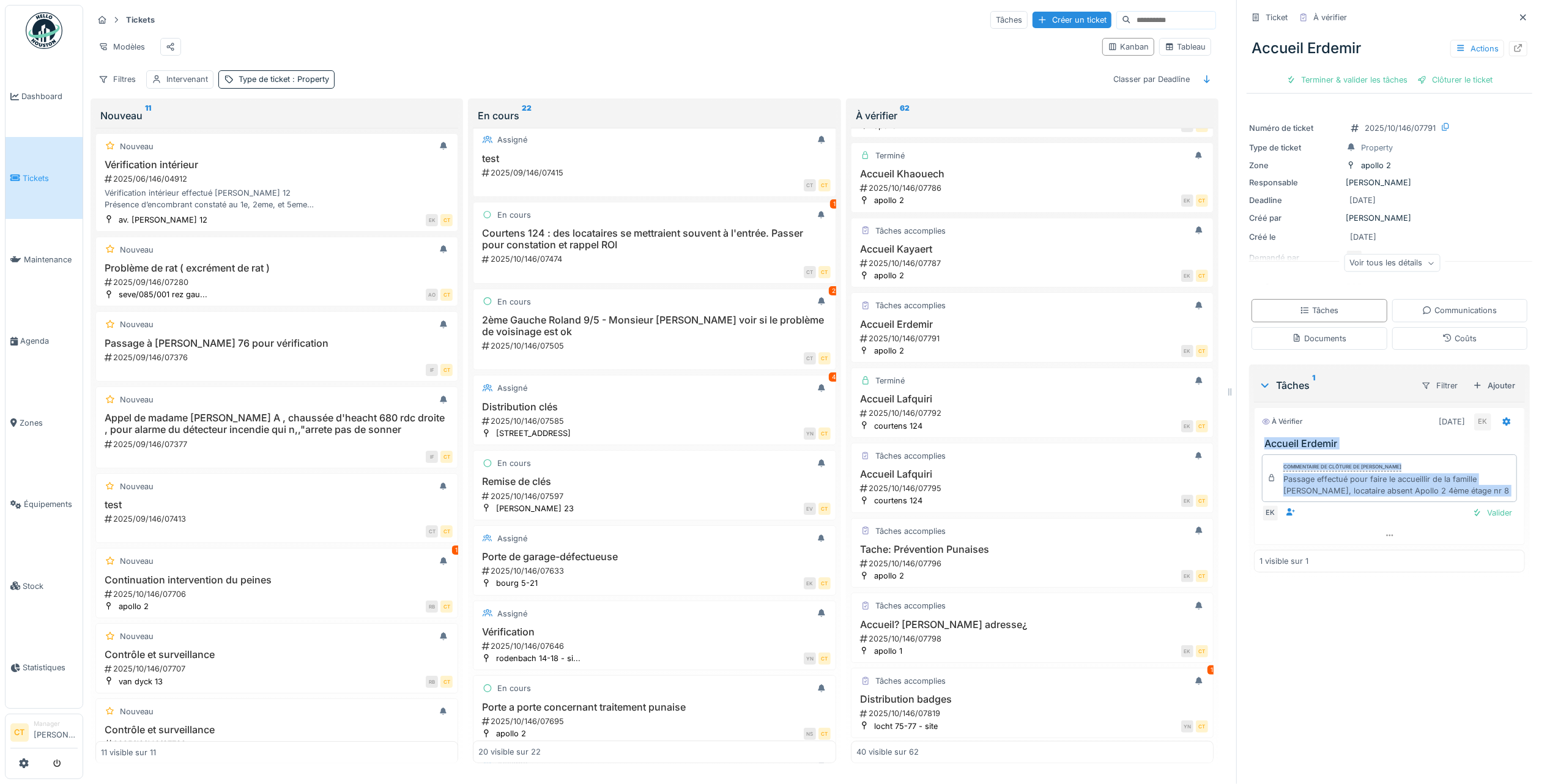
drag, startPoint x: 1424, startPoint y: 509, endPoint x: 1246, endPoint y: 434, distance: 193.2
click at [1254, 434] on div "À vérifier 07/10/2025 EK Accueil Erdemir Commentaire de clôture de Eljon Kola P…" at bounding box center [1390, 476] width 271 height 138
copy div "Accueil Erdemir Commentaire de clôture de Eljon Kola Passage effectué pour fair…"
click at [1327, 72] on div "Terminer & valider les tâches" at bounding box center [1347, 80] width 131 height 16
click at [1394, 72] on div "Clôturer le ticket" at bounding box center [1389, 80] width 85 height 16
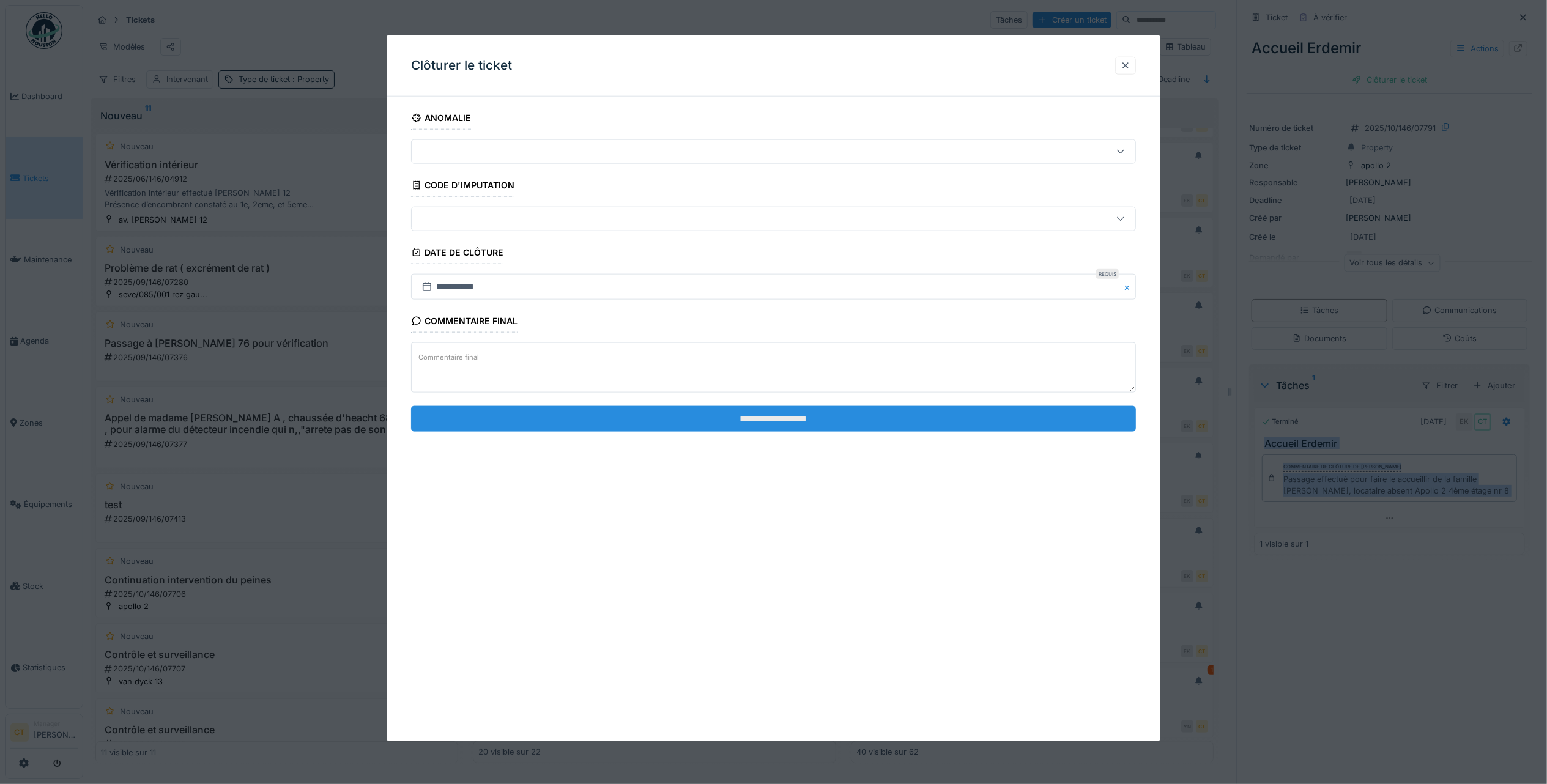
click at [921, 419] on input "**********" at bounding box center [773, 418] width 725 height 26
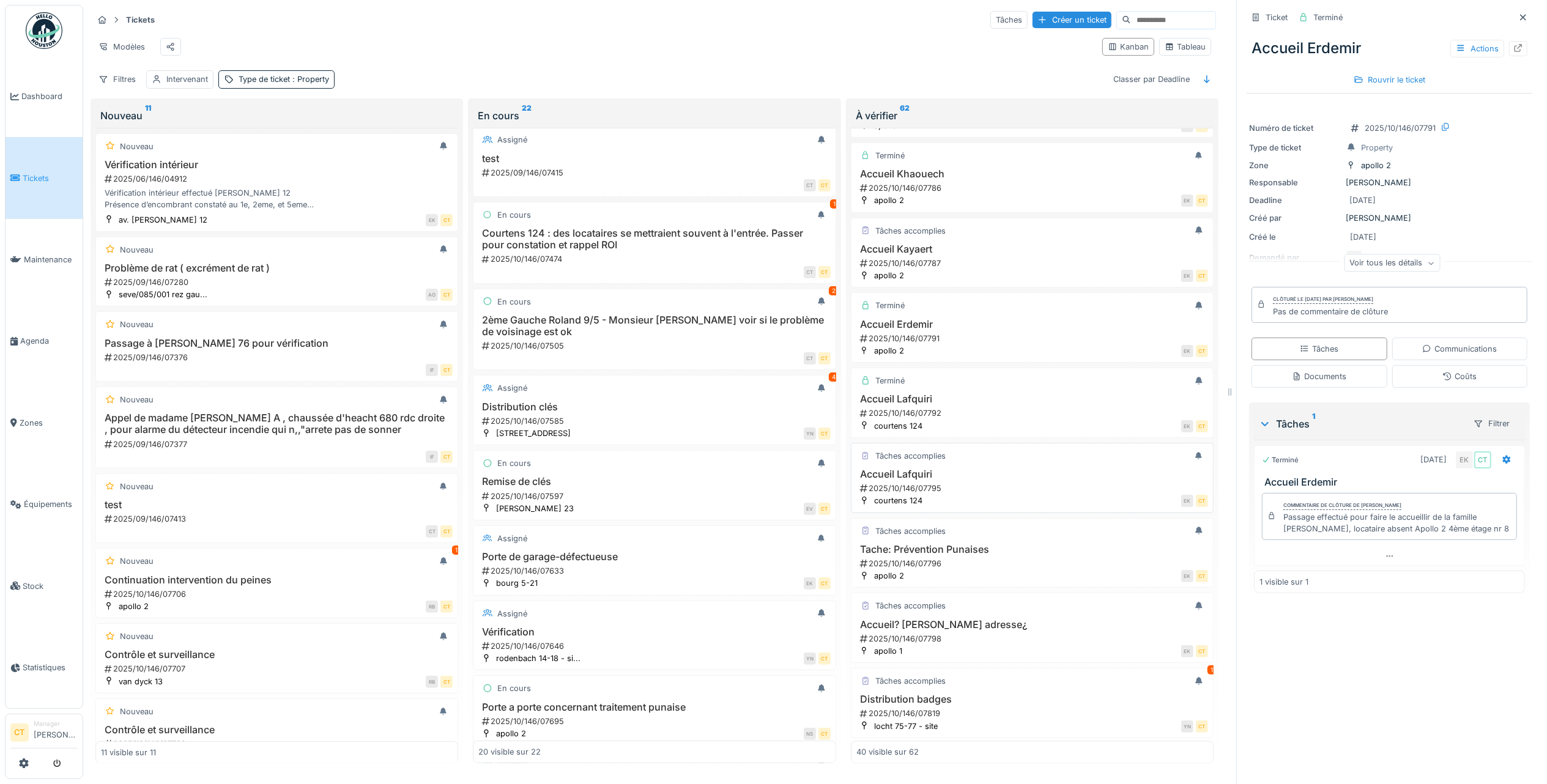
click at [974, 480] on h3 "Accueil Lafquiri" at bounding box center [1032, 474] width 352 height 12
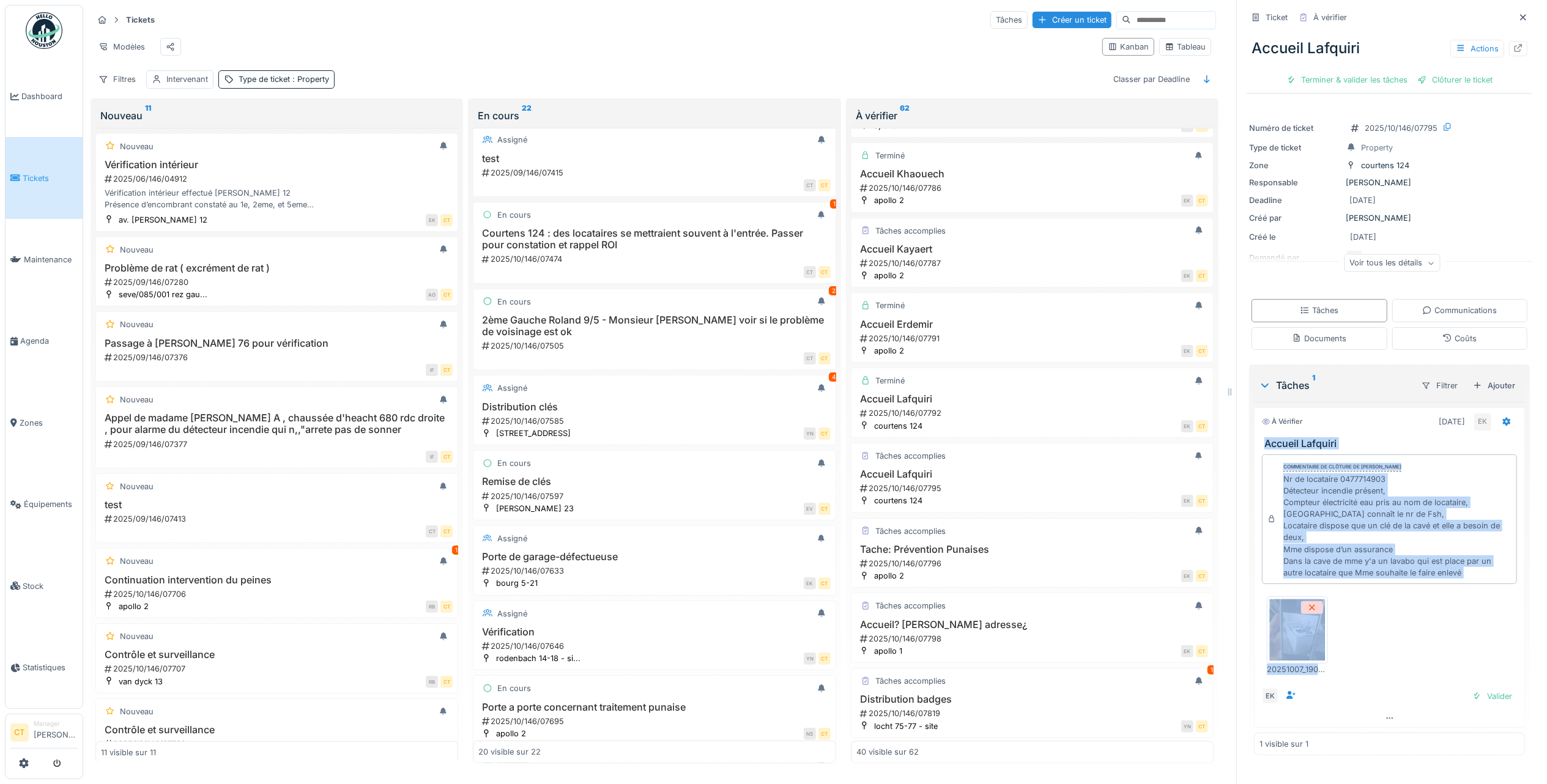
drag, startPoint x: 1386, startPoint y: 655, endPoint x: 1245, endPoint y: 424, distance: 270.6
click at [1254, 424] on div "À vérifier 07/10/2025 EK Accueil Lafquiri Commentaire de clôture de Eljon Kola …" at bounding box center [1390, 567] width 271 height 321
click at [1346, 72] on div "Terminer & valider les tâches" at bounding box center [1347, 80] width 131 height 16
click at [1388, 72] on div "Clôturer le ticket" at bounding box center [1389, 80] width 85 height 16
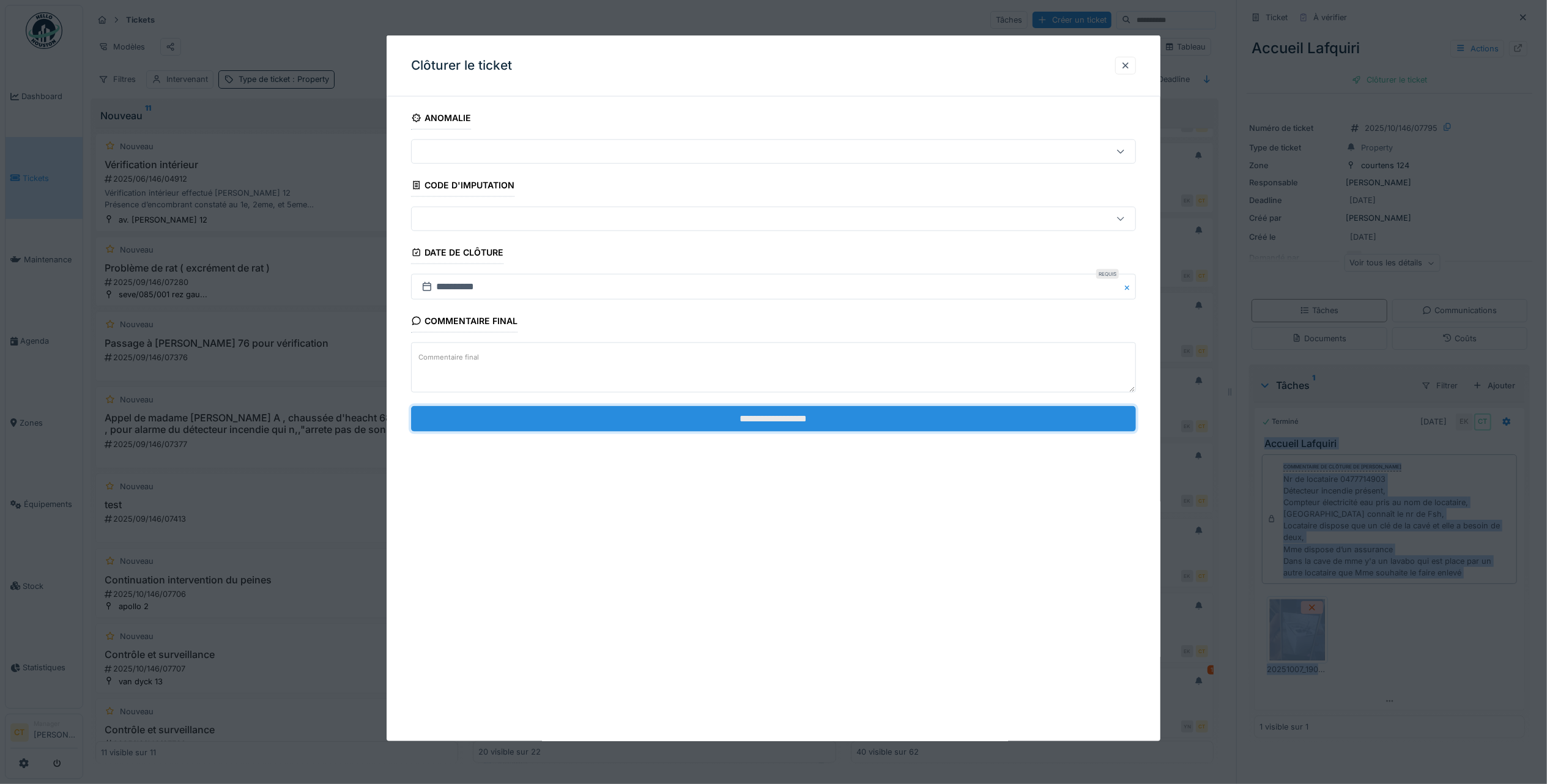
click at [757, 430] on input "**********" at bounding box center [773, 418] width 725 height 26
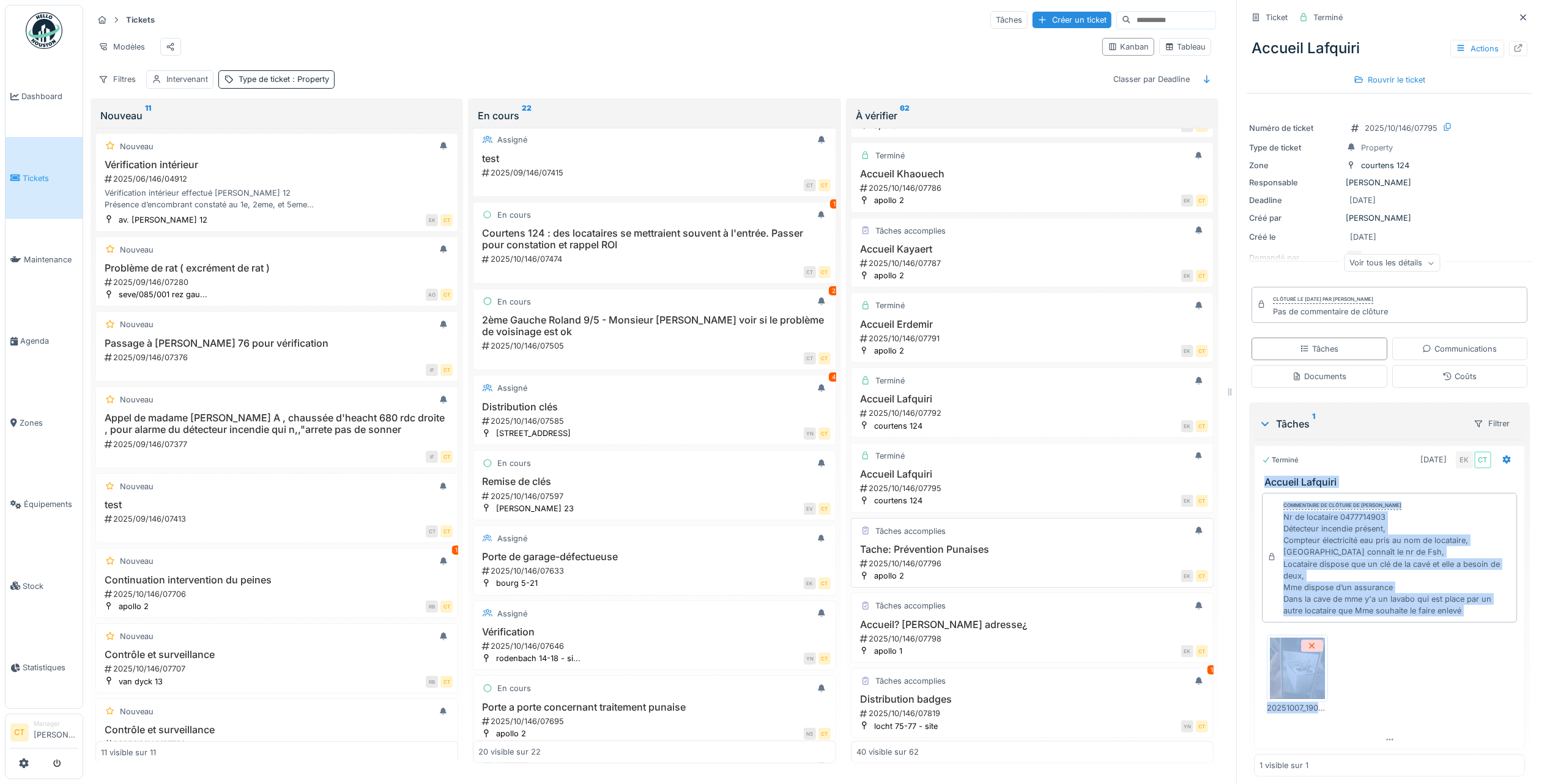
scroll to position [2509, 0]
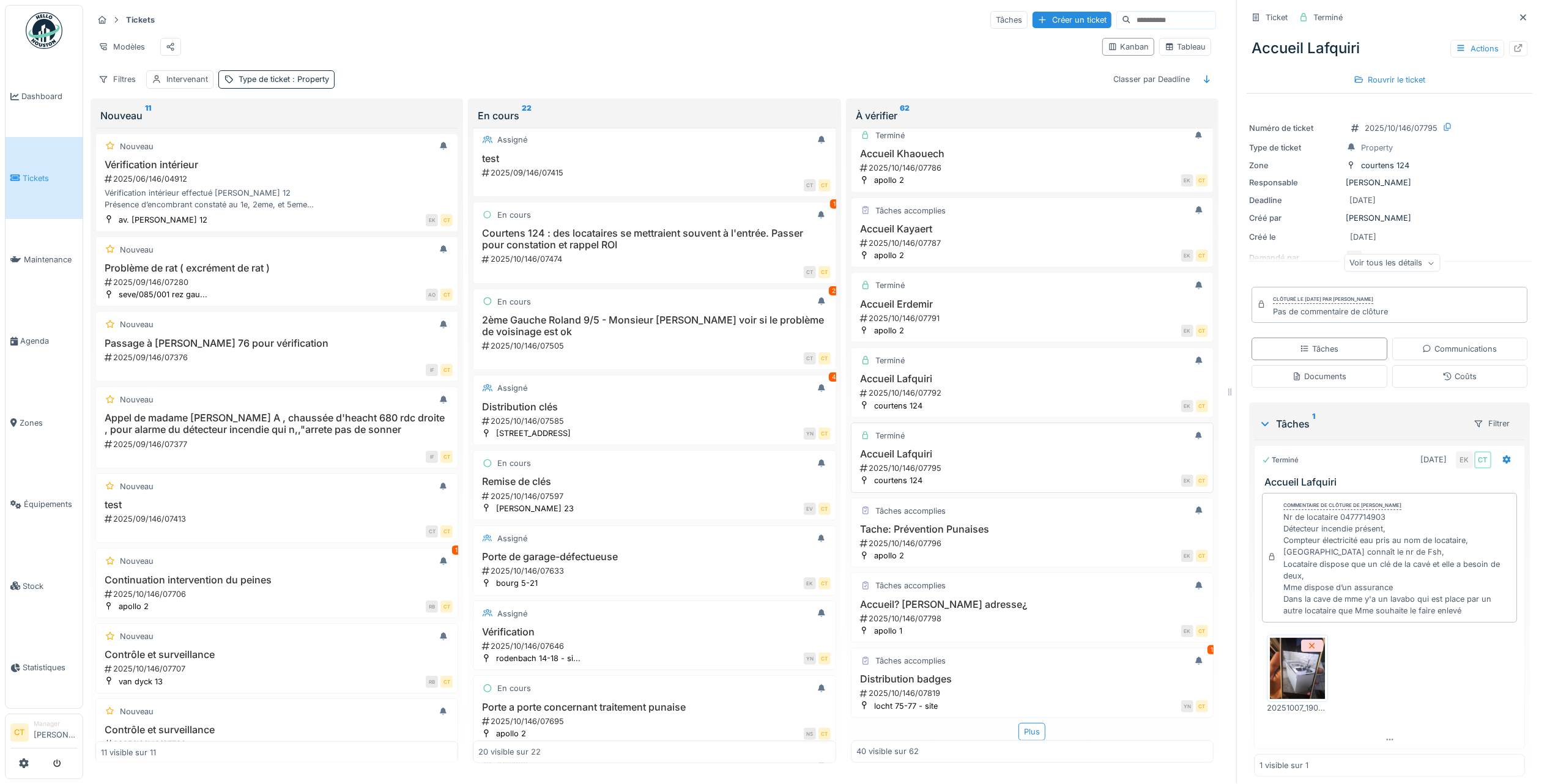
click at [974, 448] on h3 "Accueil Lafquiri" at bounding box center [1032, 453] width 352 height 12
click at [969, 387] on div "2025/10/146/07792" at bounding box center [1033, 392] width 349 height 12
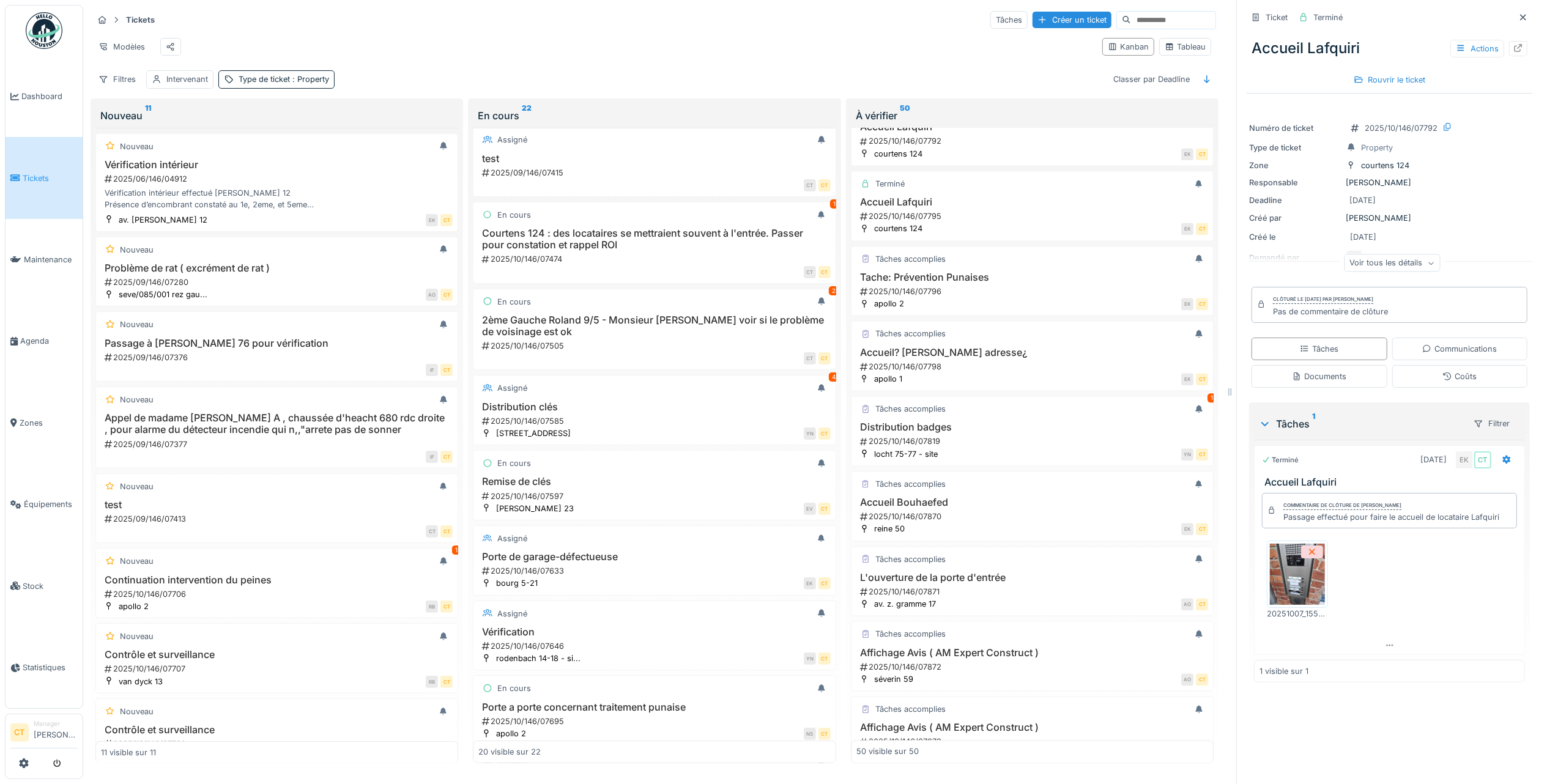
scroll to position [2760, 0]
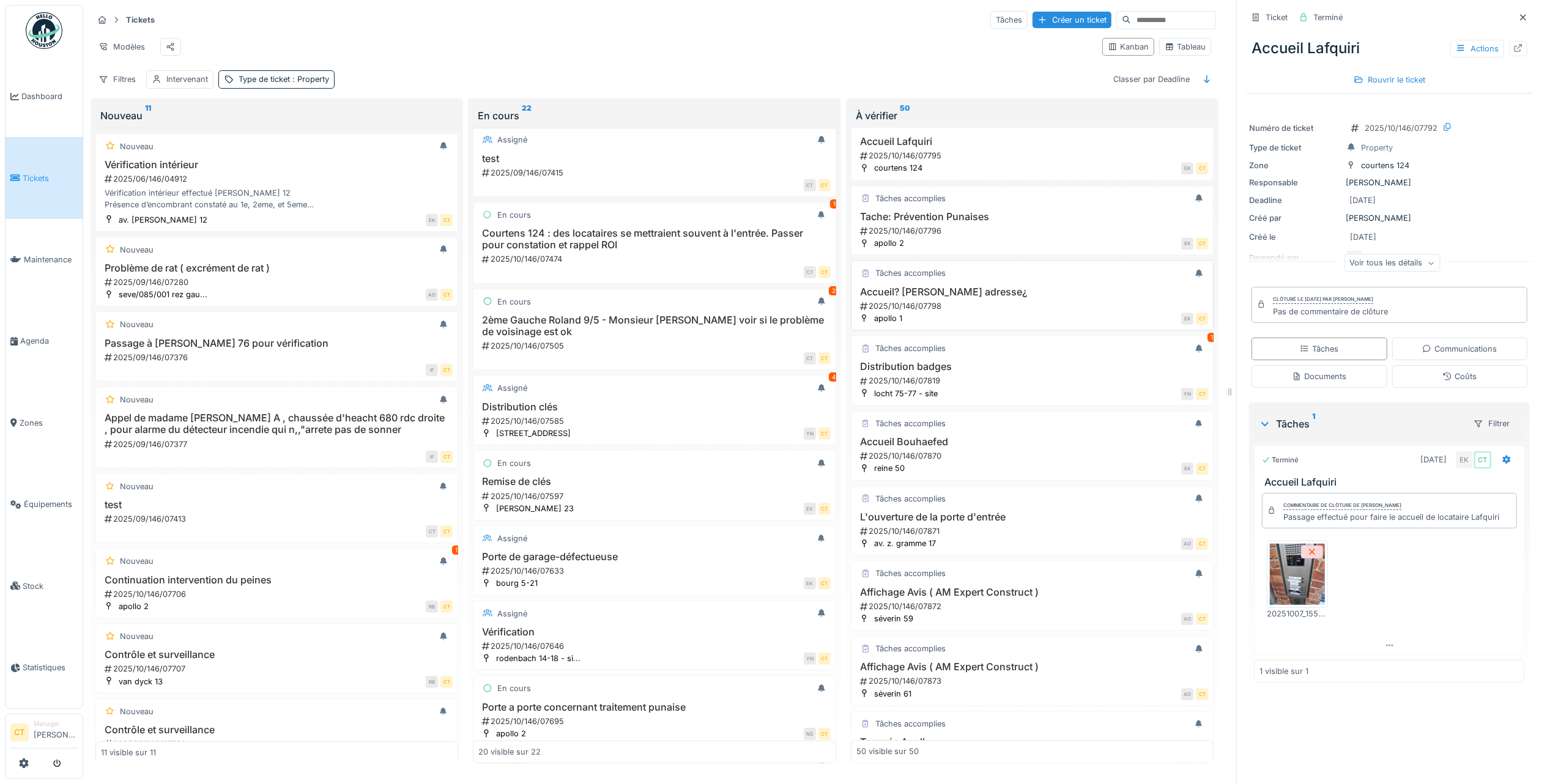
click at [1011, 297] on h3 "Accueil? [PERSON_NAME] adresse¿" at bounding box center [1032, 291] width 352 height 12
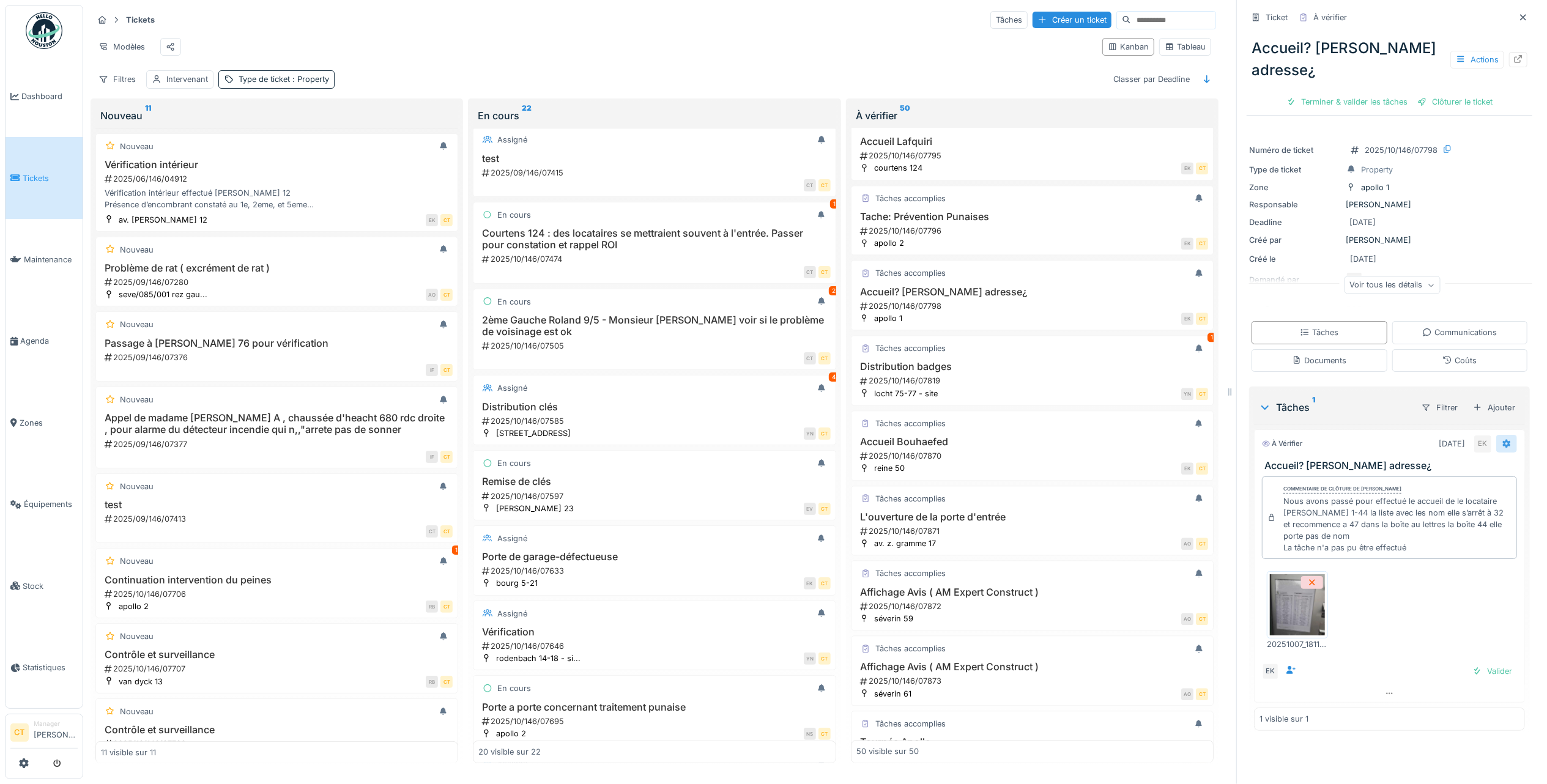
click at [1502, 449] on div at bounding box center [1507, 443] width 9 height 12
click at [1483, 409] on div "Ajouter" at bounding box center [1494, 407] width 52 height 16
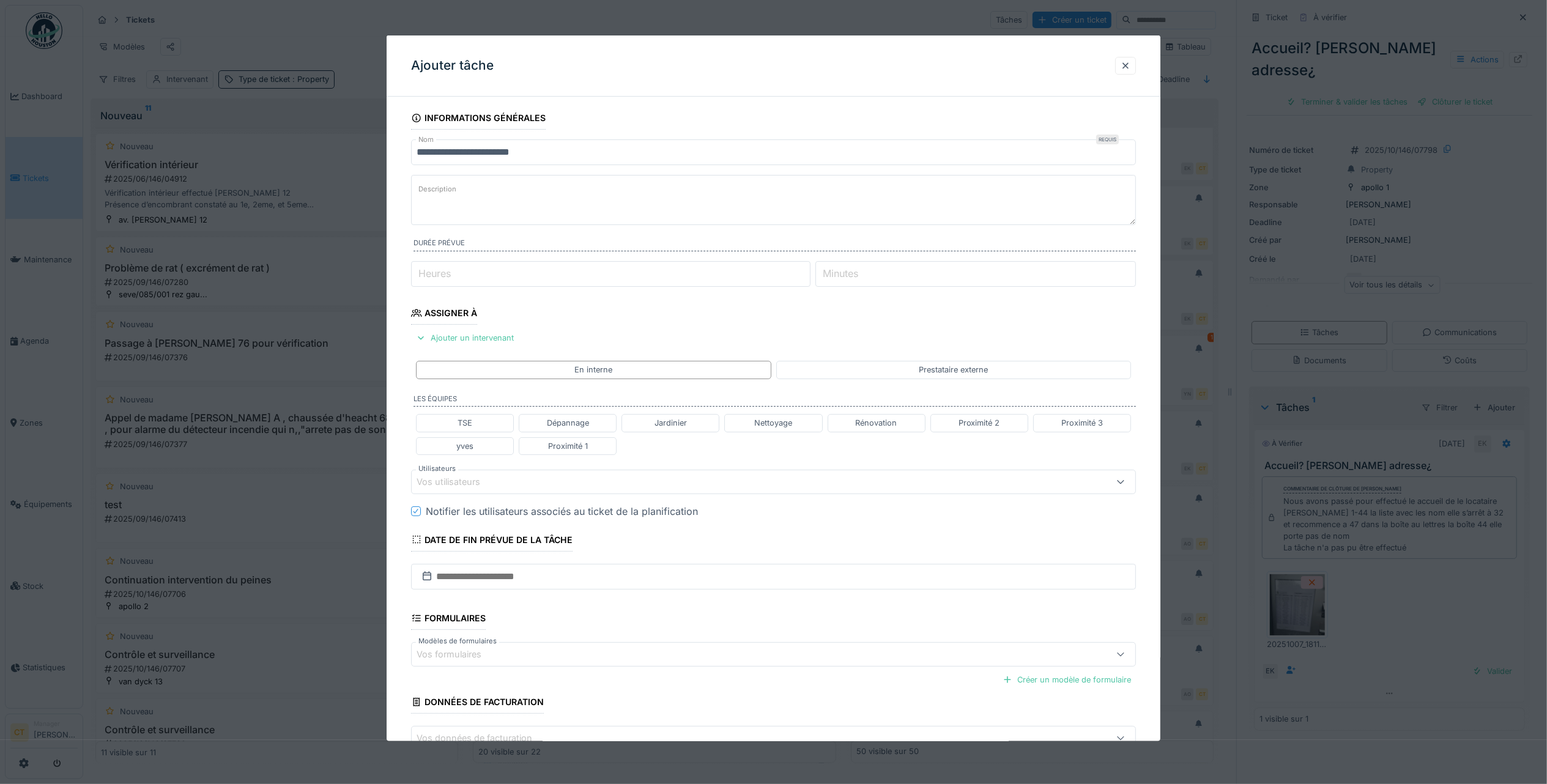
click at [482, 188] on textarea "Description" at bounding box center [773, 200] width 725 height 50
paste textarea "********"
click at [417, 192] on textarea "********" at bounding box center [773, 200] width 725 height 50
paste textarea "**********"
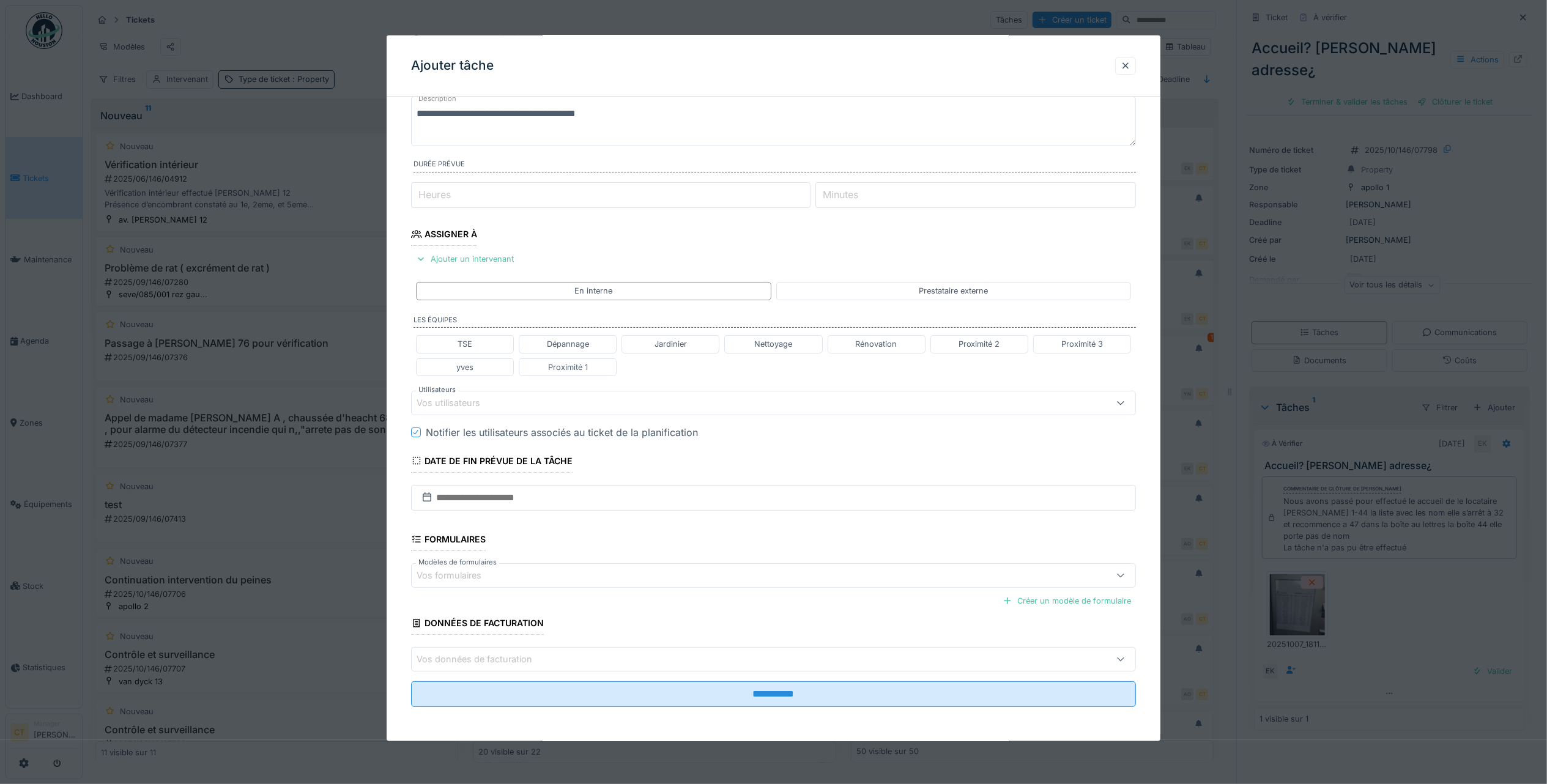
scroll to position [12, 0]
type textarea "**********"
click at [570, 365] on div "Proximité 1" at bounding box center [568, 366] width 40 height 12
type input "**********"
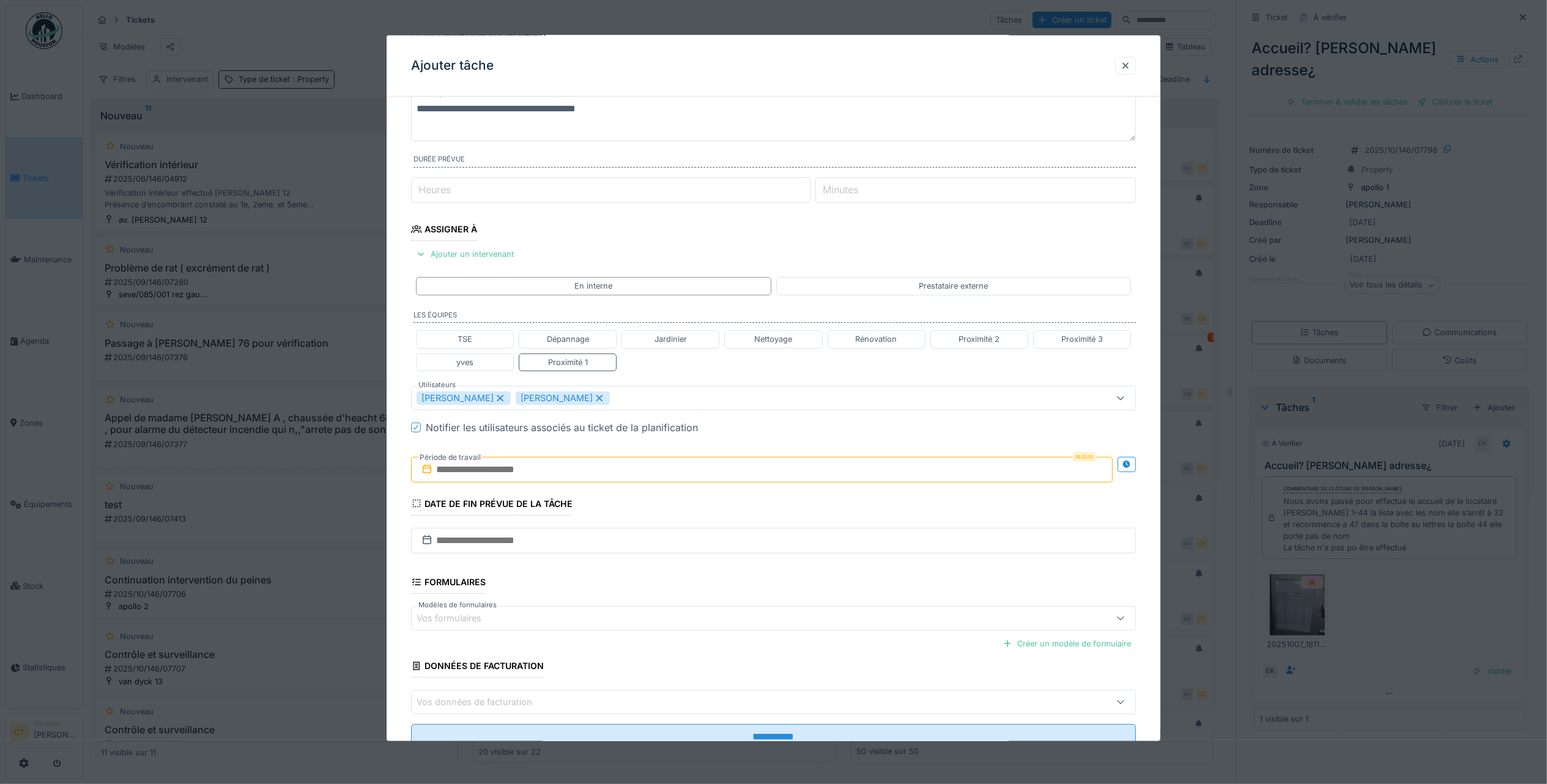
click at [691, 474] on input "text" at bounding box center [761, 469] width 702 height 26
click at [786, 577] on div "10" at bounding box center [784, 569] width 16 height 18
click at [786, 576] on div "10" at bounding box center [784, 569] width 16 height 18
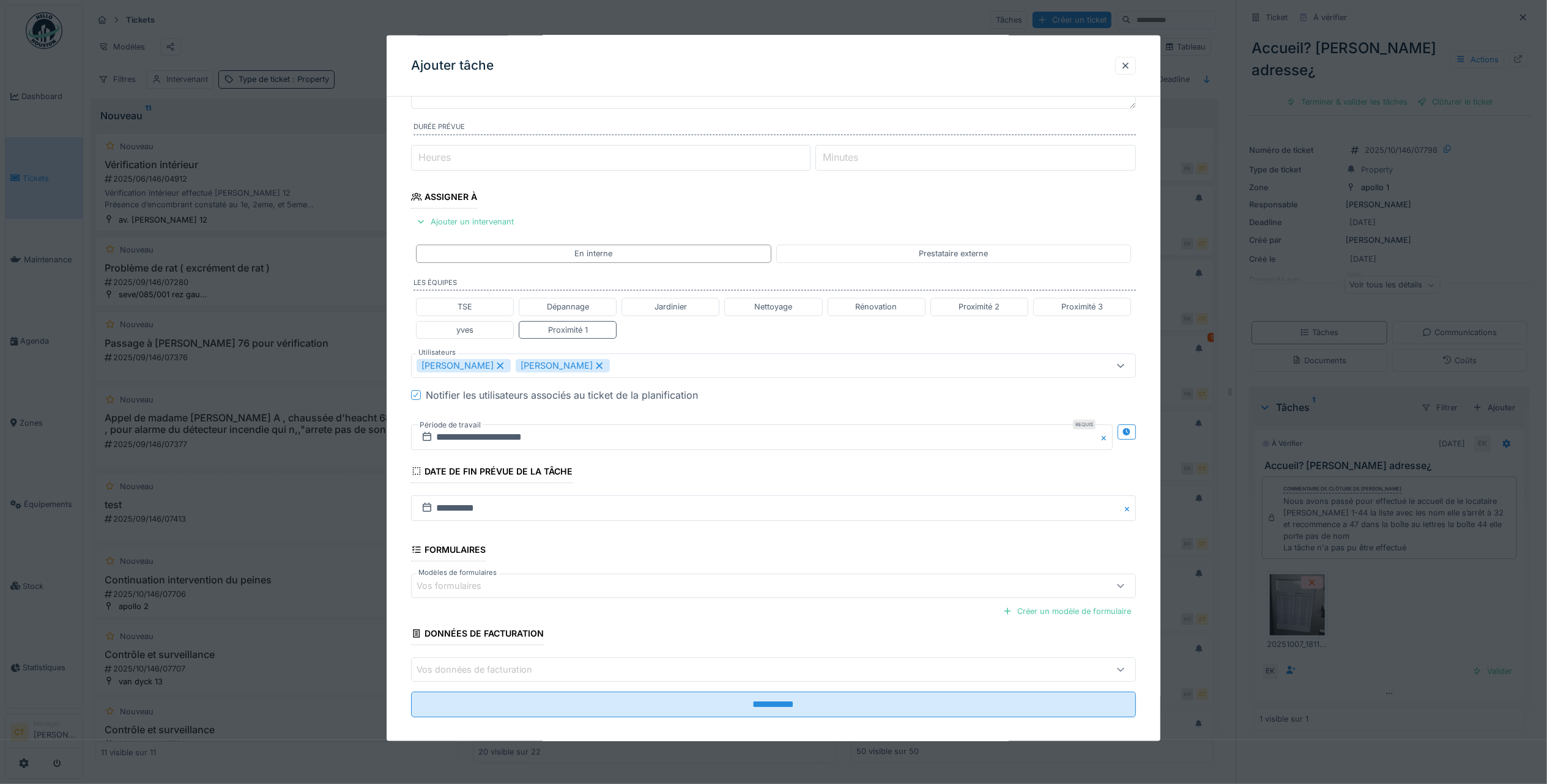
scroll to position [132, 0]
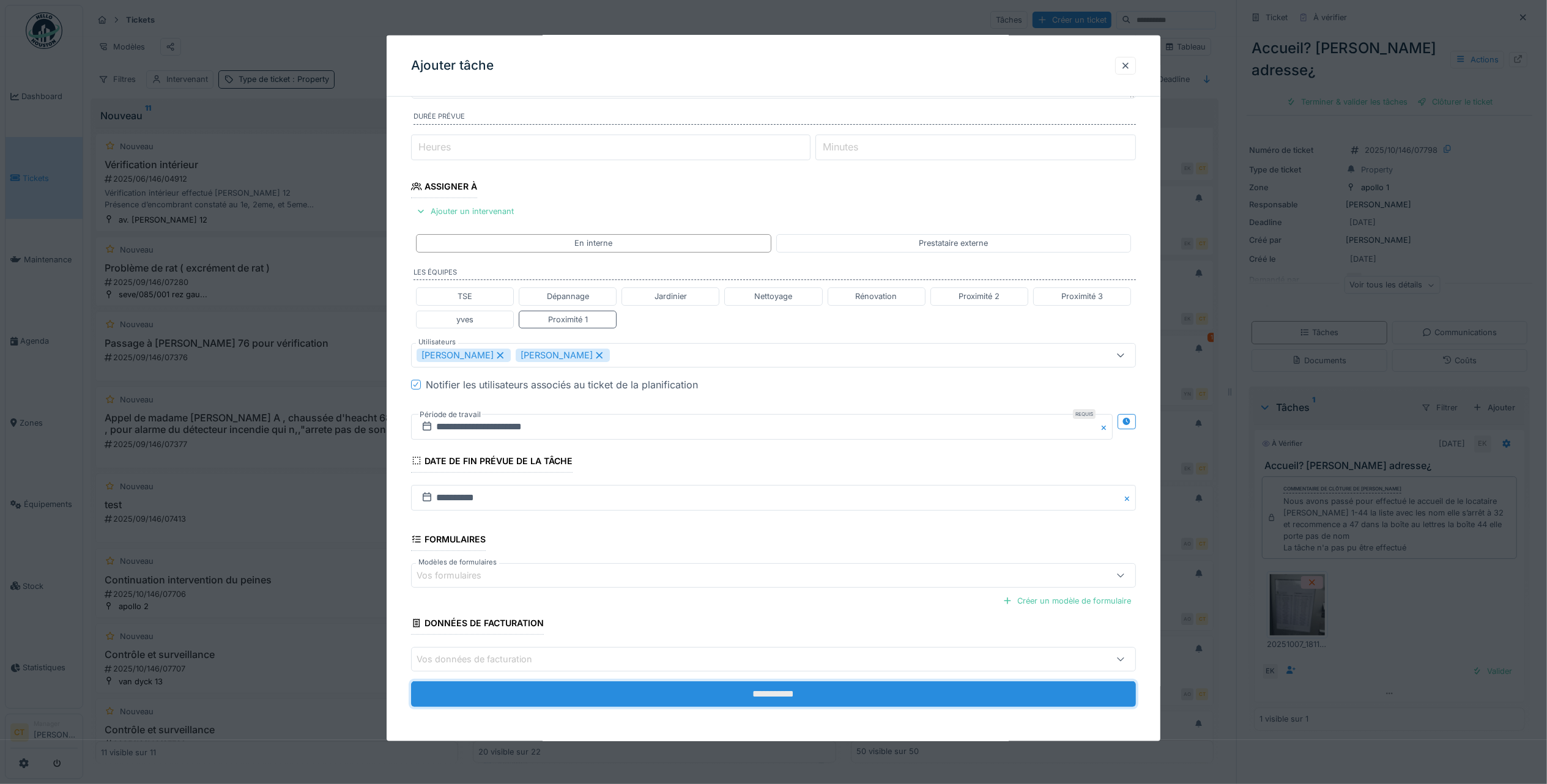
click at [858, 691] on input "**********" at bounding box center [773, 694] width 725 height 26
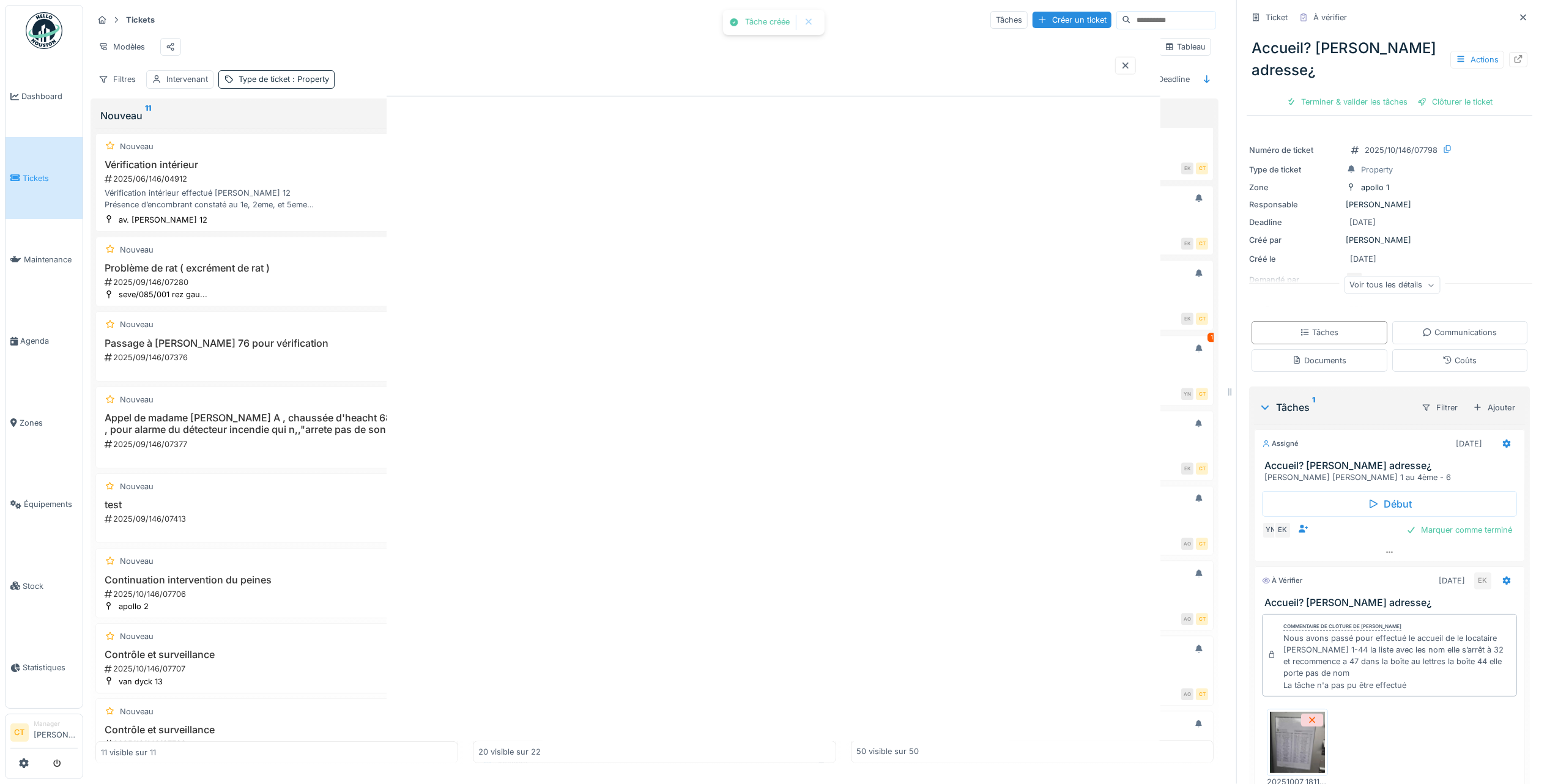
scroll to position [0, 0]
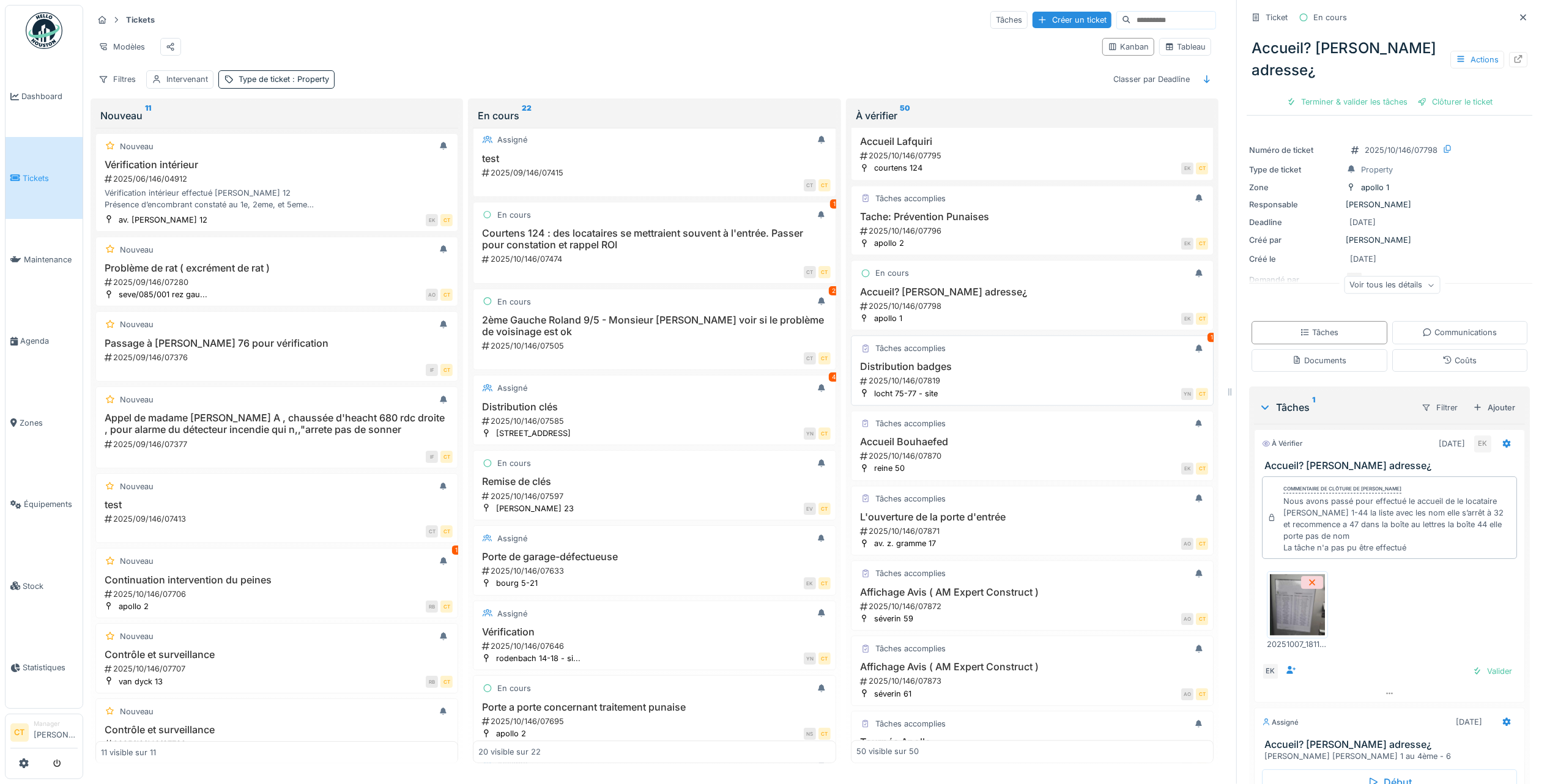
click at [978, 386] on div "2025/10/146/07819" at bounding box center [1033, 380] width 349 height 12
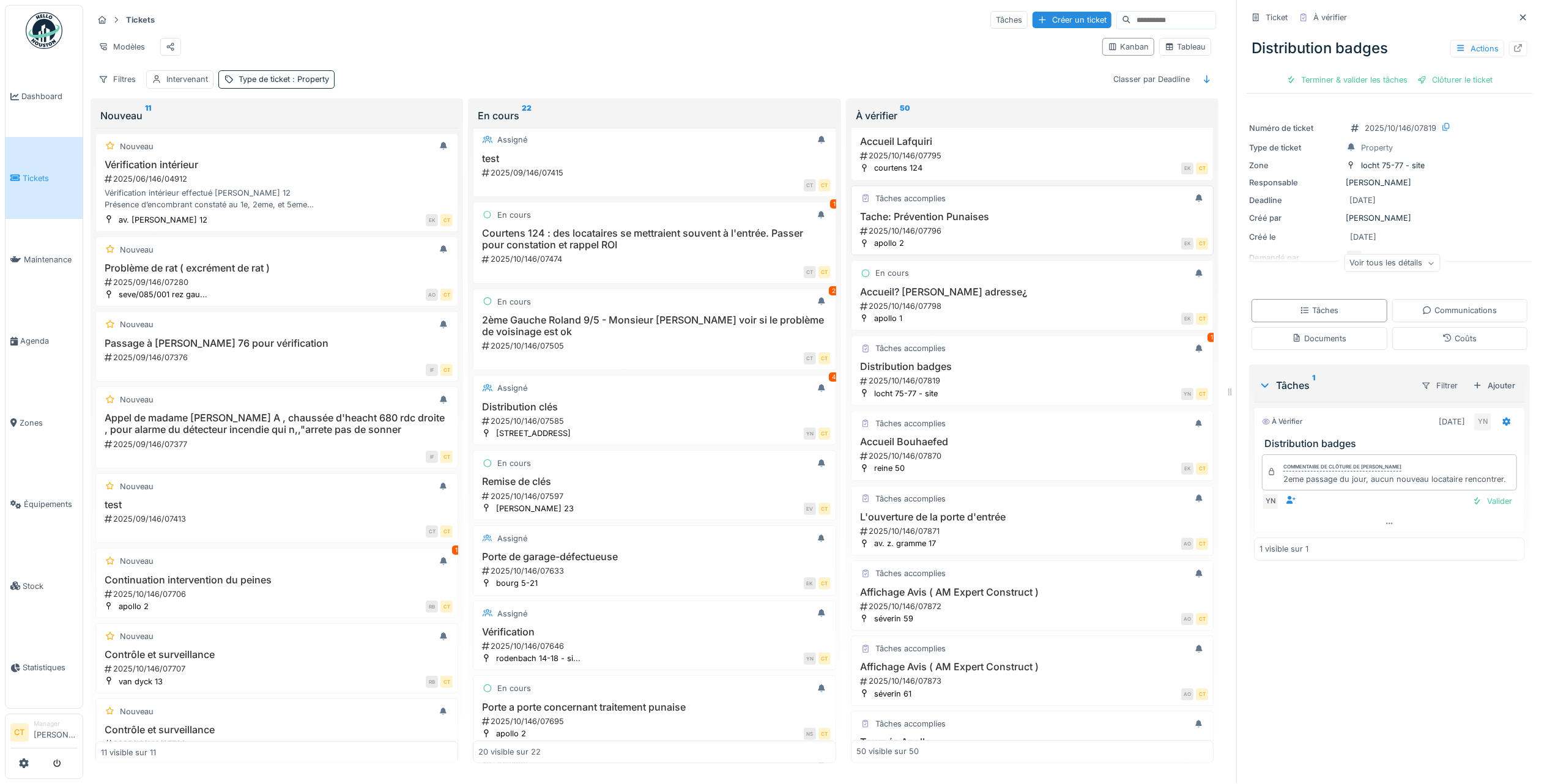
click at [990, 222] on h3 "Tache: Prévention Punaises" at bounding box center [1032, 216] width 352 height 12
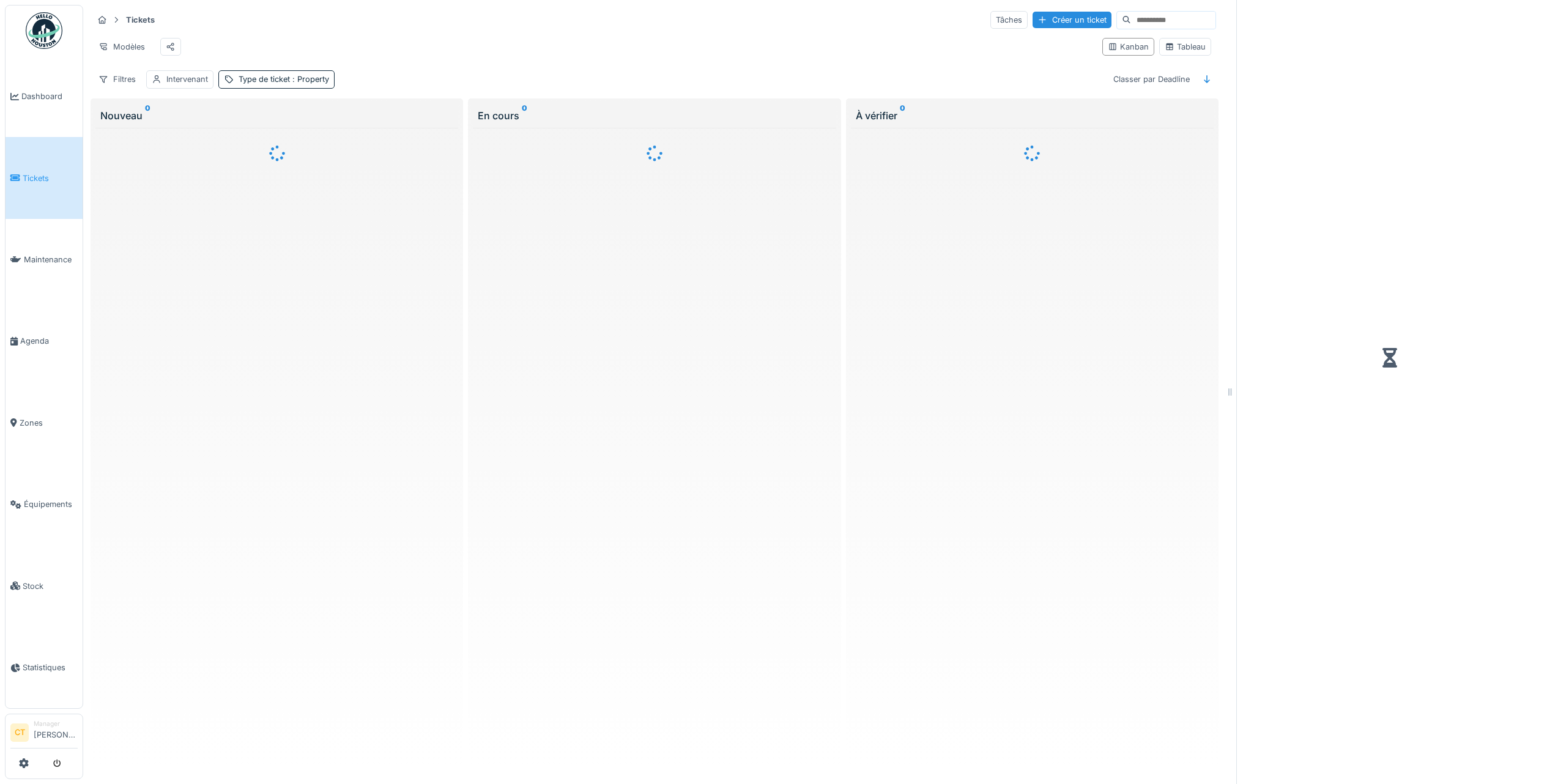
scroll to position [12, 0]
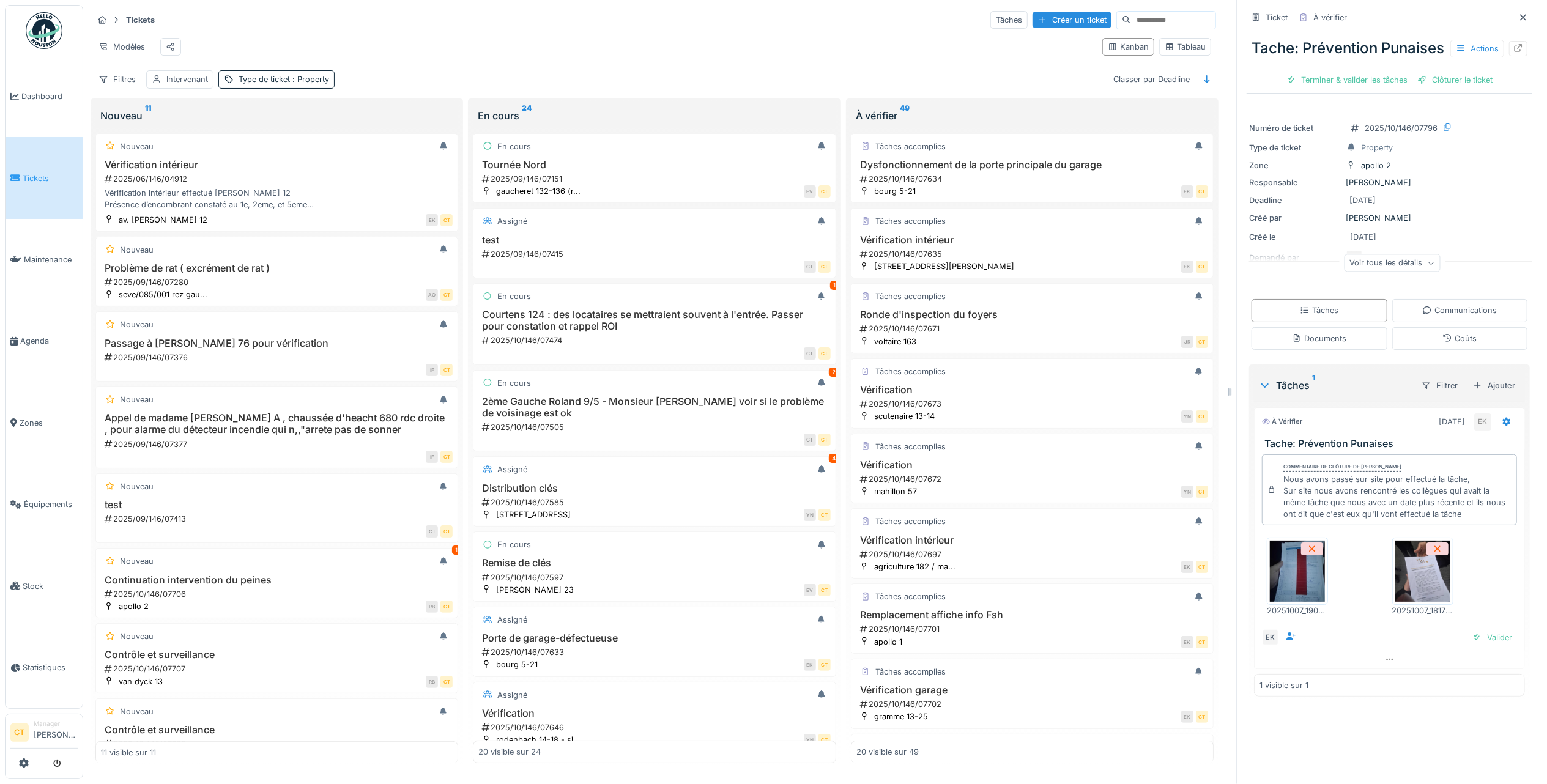
click at [1403, 597] on img at bounding box center [1422, 571] width 55 height 61
click at [1290, 594] on img at bounding box center [1297, 571] width 55 height 61
click at [1365, 86] on div "Terminer & valider les tâches" at bounding box center [1347, 80] width 131 height 16
click at [1375, 88] on div "Clôturer le ticket" at bounding box center [1389, 80] width 85 height 16
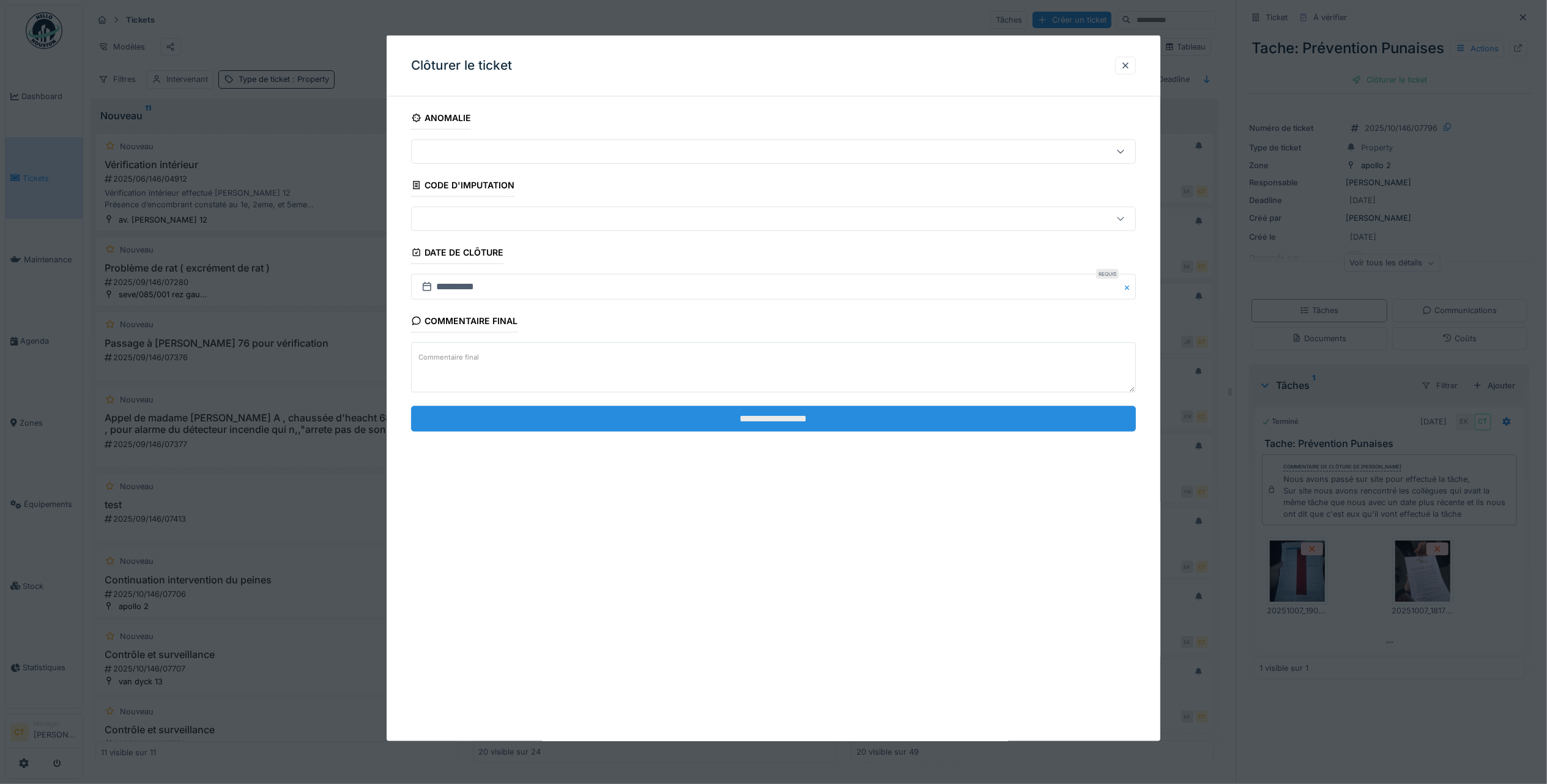
click at [760, 423] on input "**********" at bounding box center [773, 418] width 725 height 26
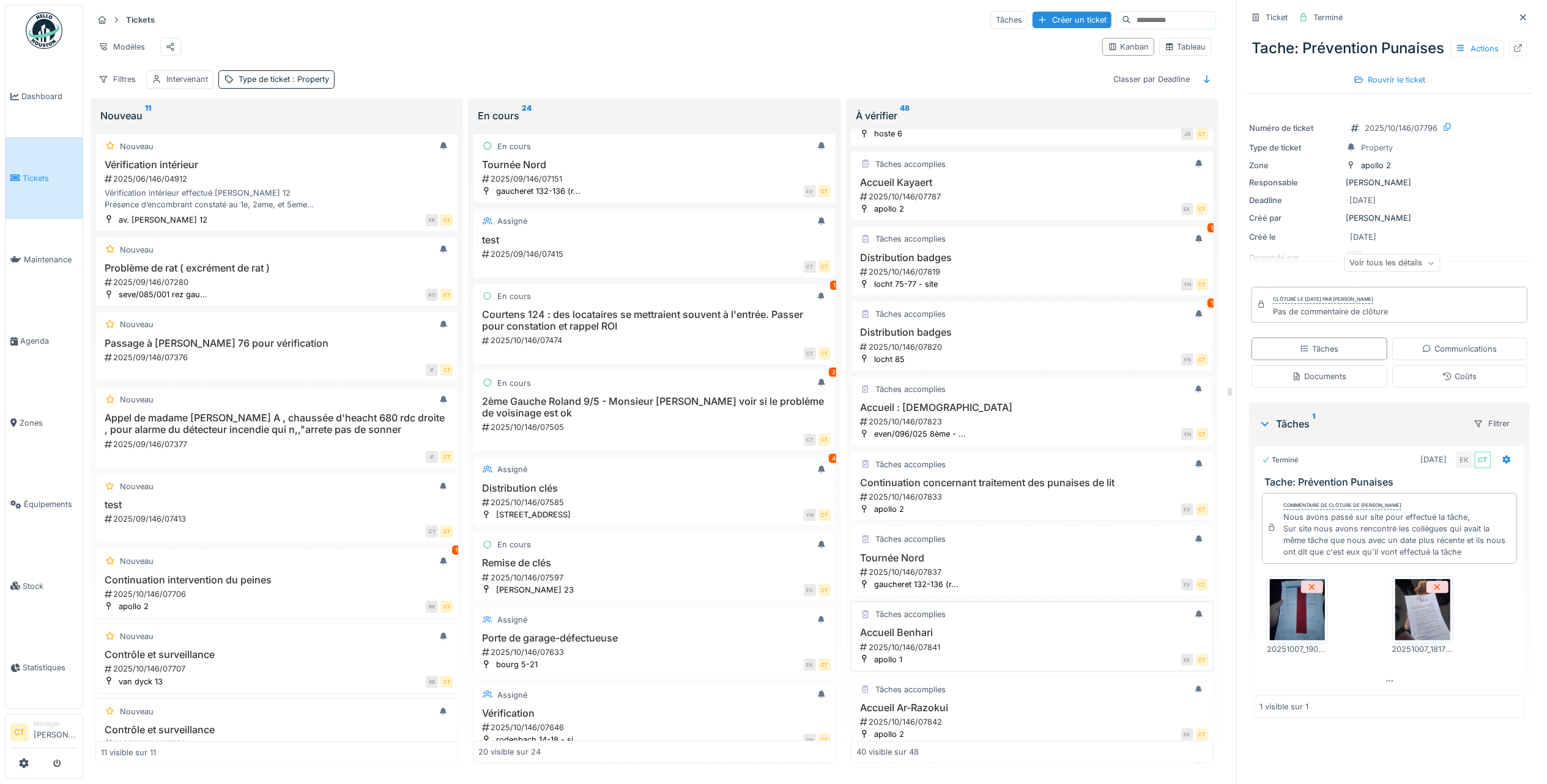
scroll to position [1844, 0]
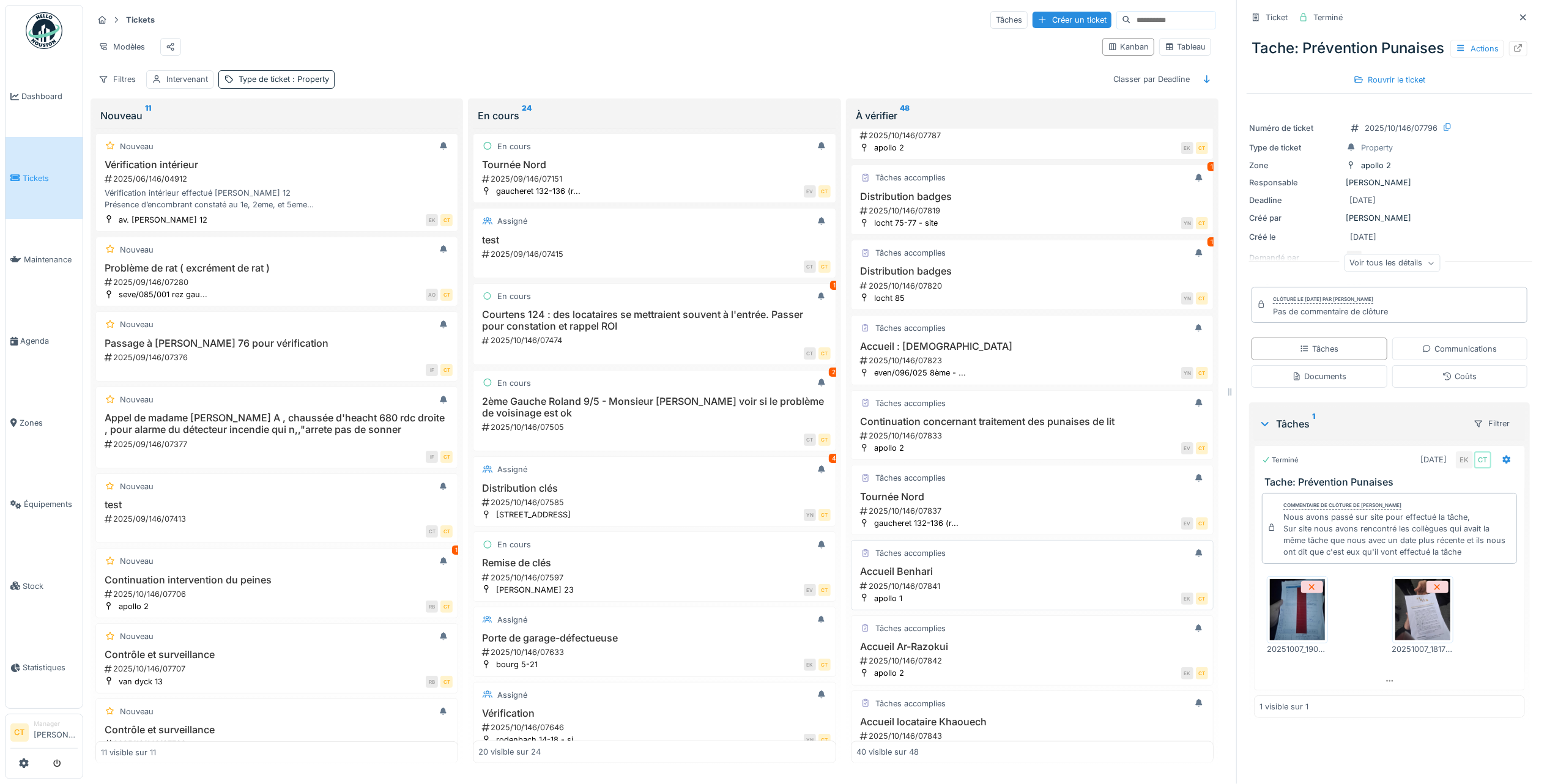
click at [1046, 592] on div "2025/10/146/07841" at bounding box center [1033, 585] width 349 height 12
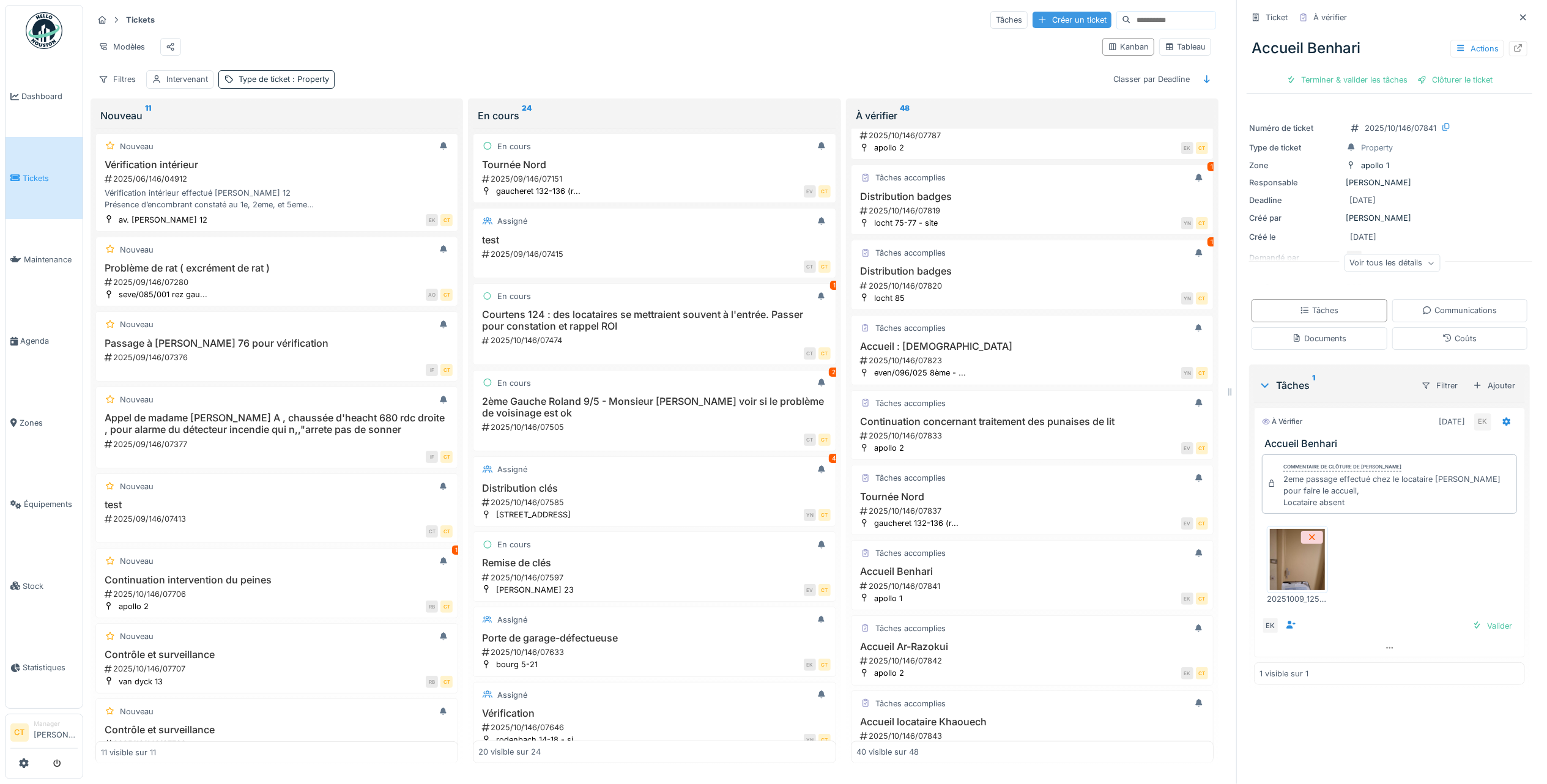
click at [1032, 18] on div "Créer un ticket" at bounding box center [1072, 20] width 79 height 16
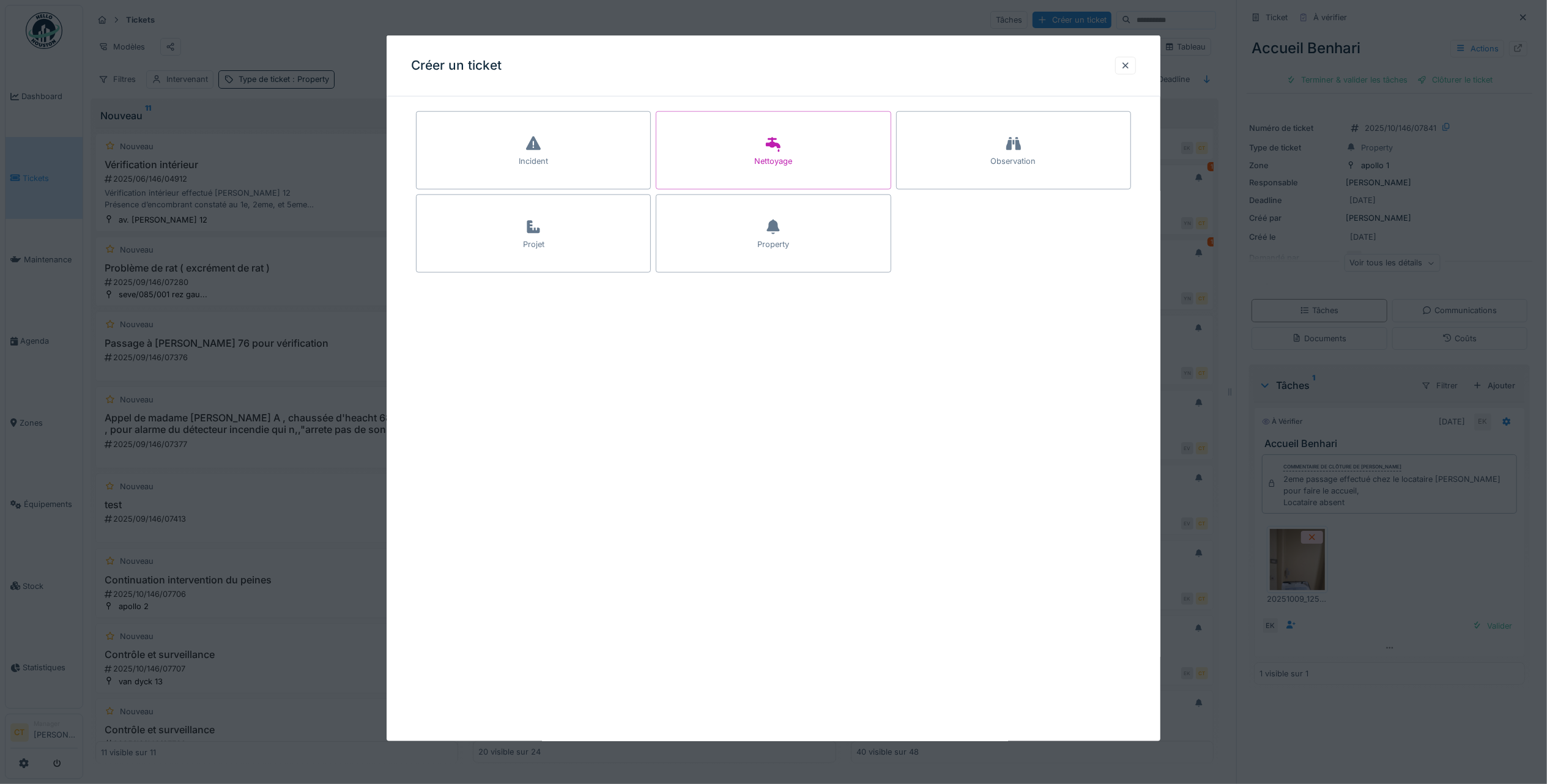
click at [828, 243] on div "Property" at bounding box center [773, 234] width 235 height 79
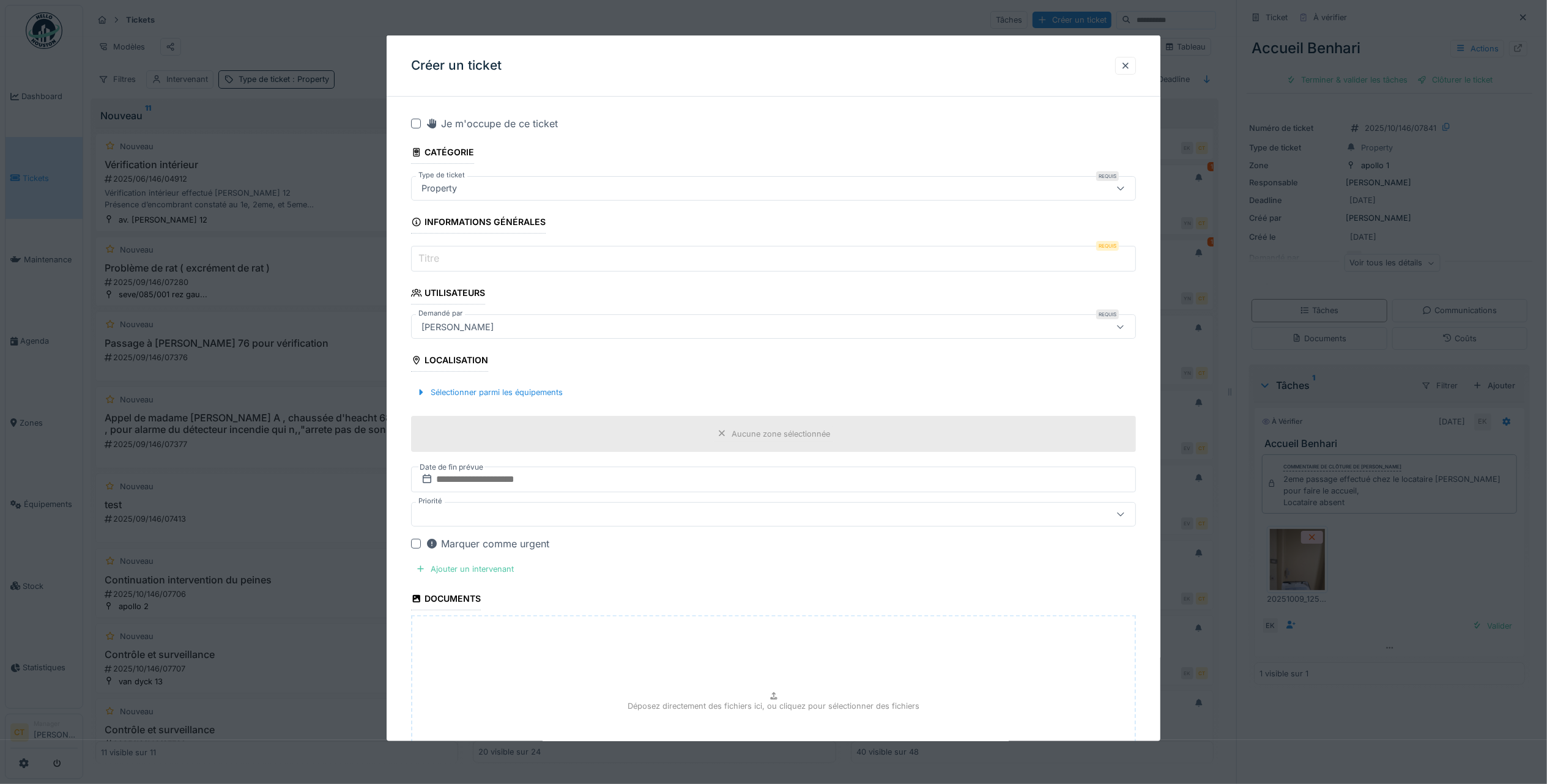
click at [1131, 66] on div at bounding box center [1125, 65] width 9 height 12
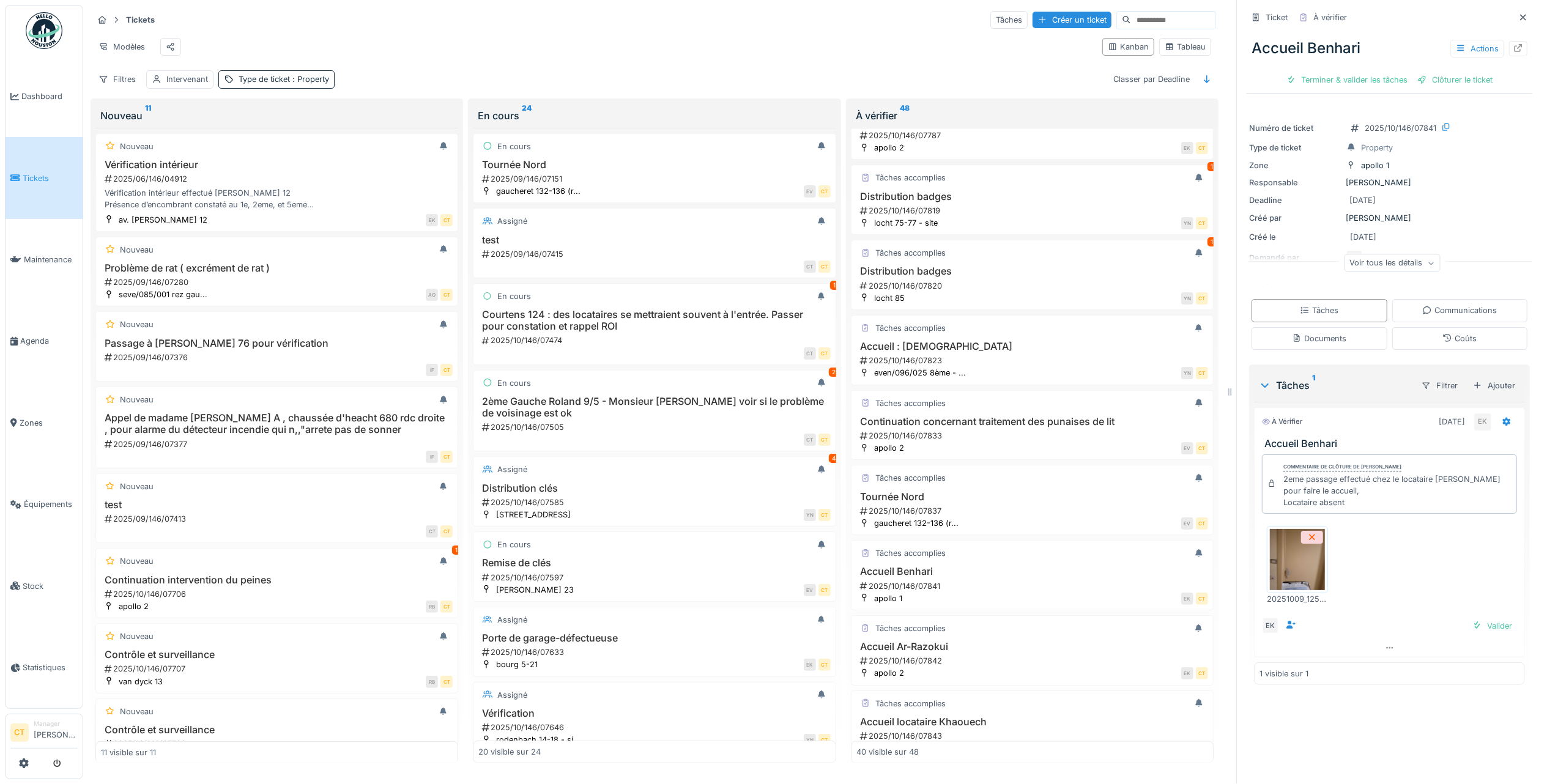
click at [39, 177] on span "Tickets" at bounding box center [49, 178] width 55 height 12
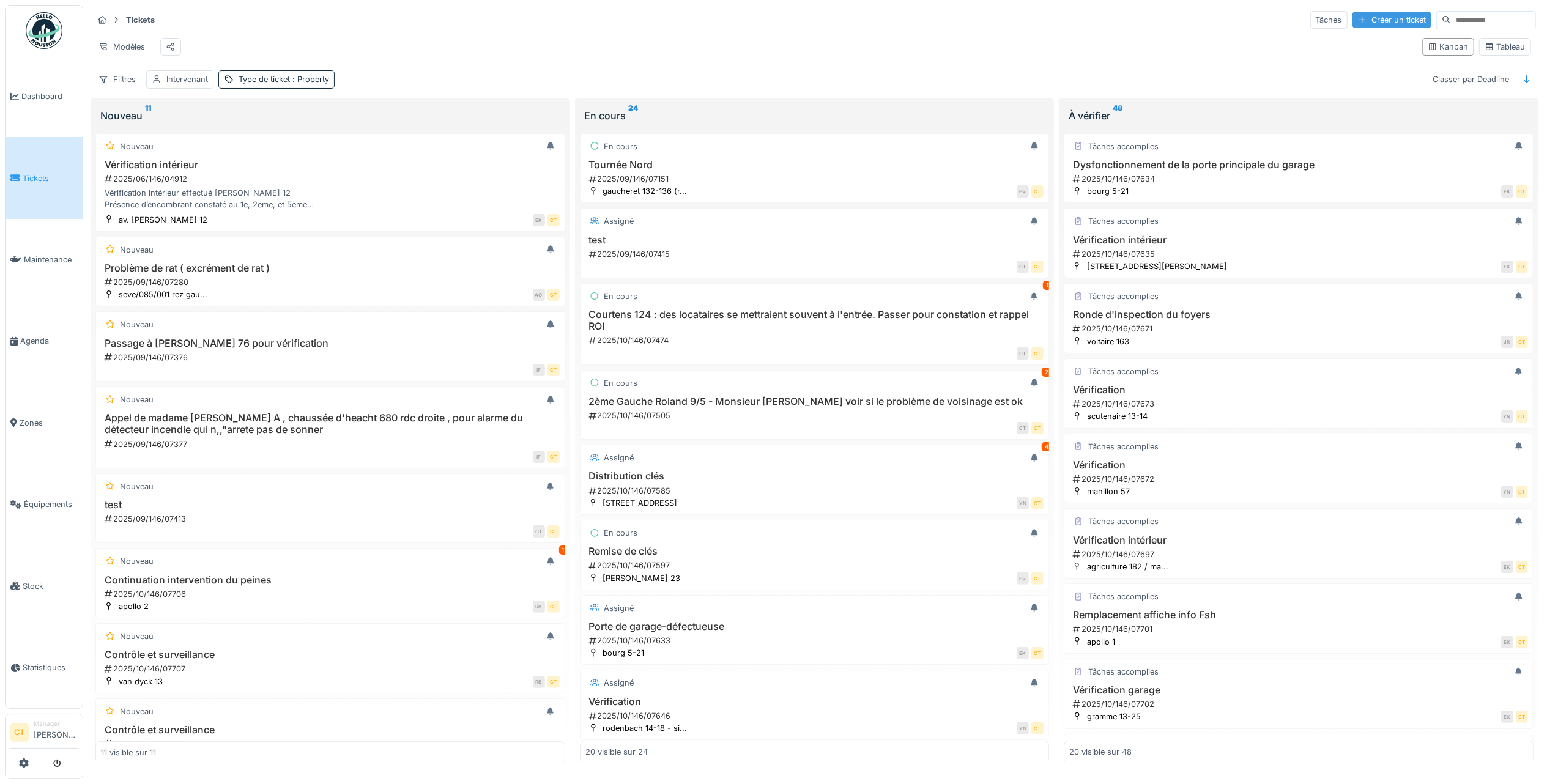
click at [1352, 15] on div "Créer un ticket" at bounding box center [1392, 20] width 79 height 16
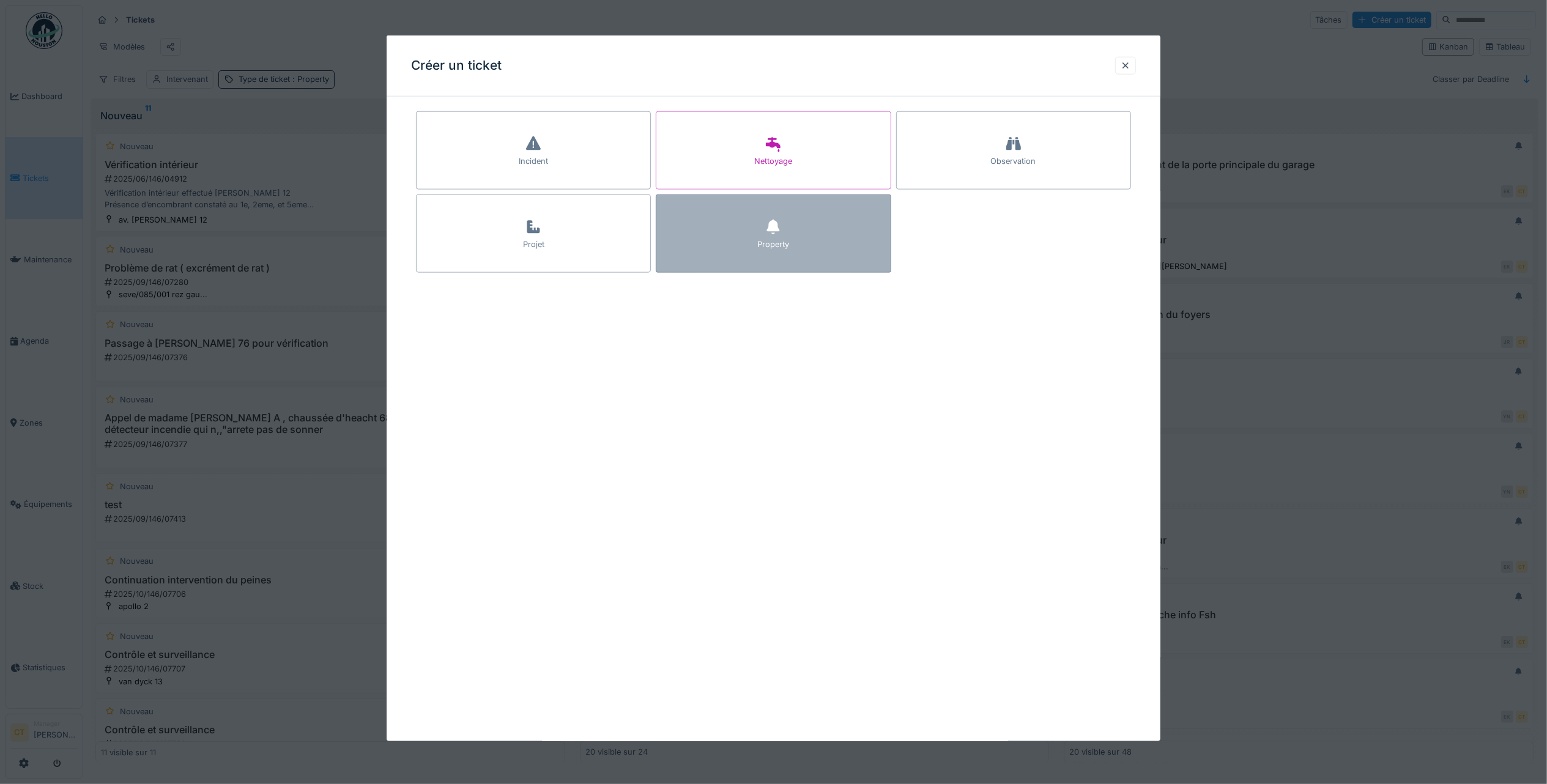
click at [771, 247] on div "Property" at bounding box center [773, 244] width 32 height 12
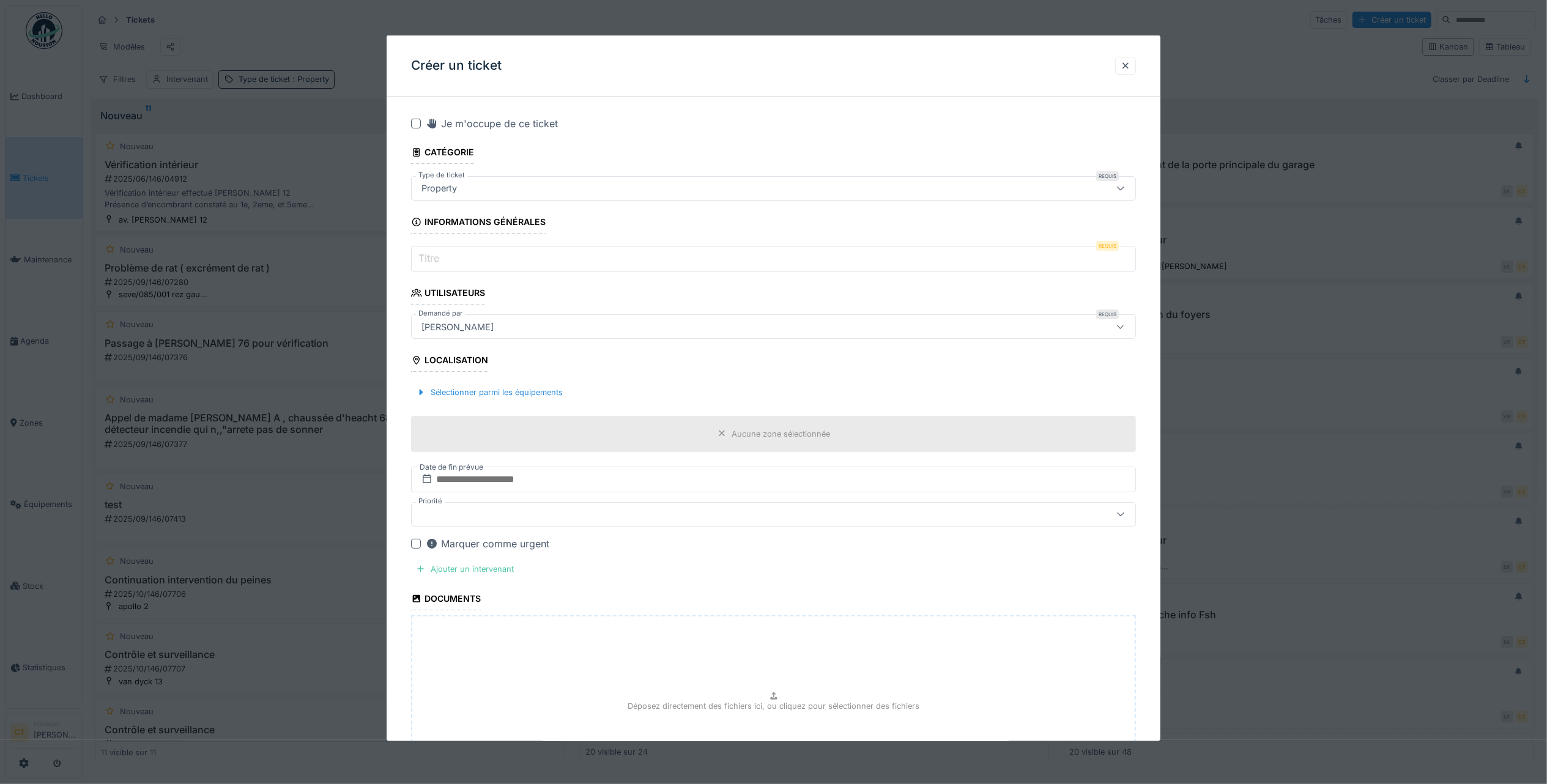
click at [620, 257] on input "Titre" at bounding box center [773, 259] width 725 height 26
paste input "**********"
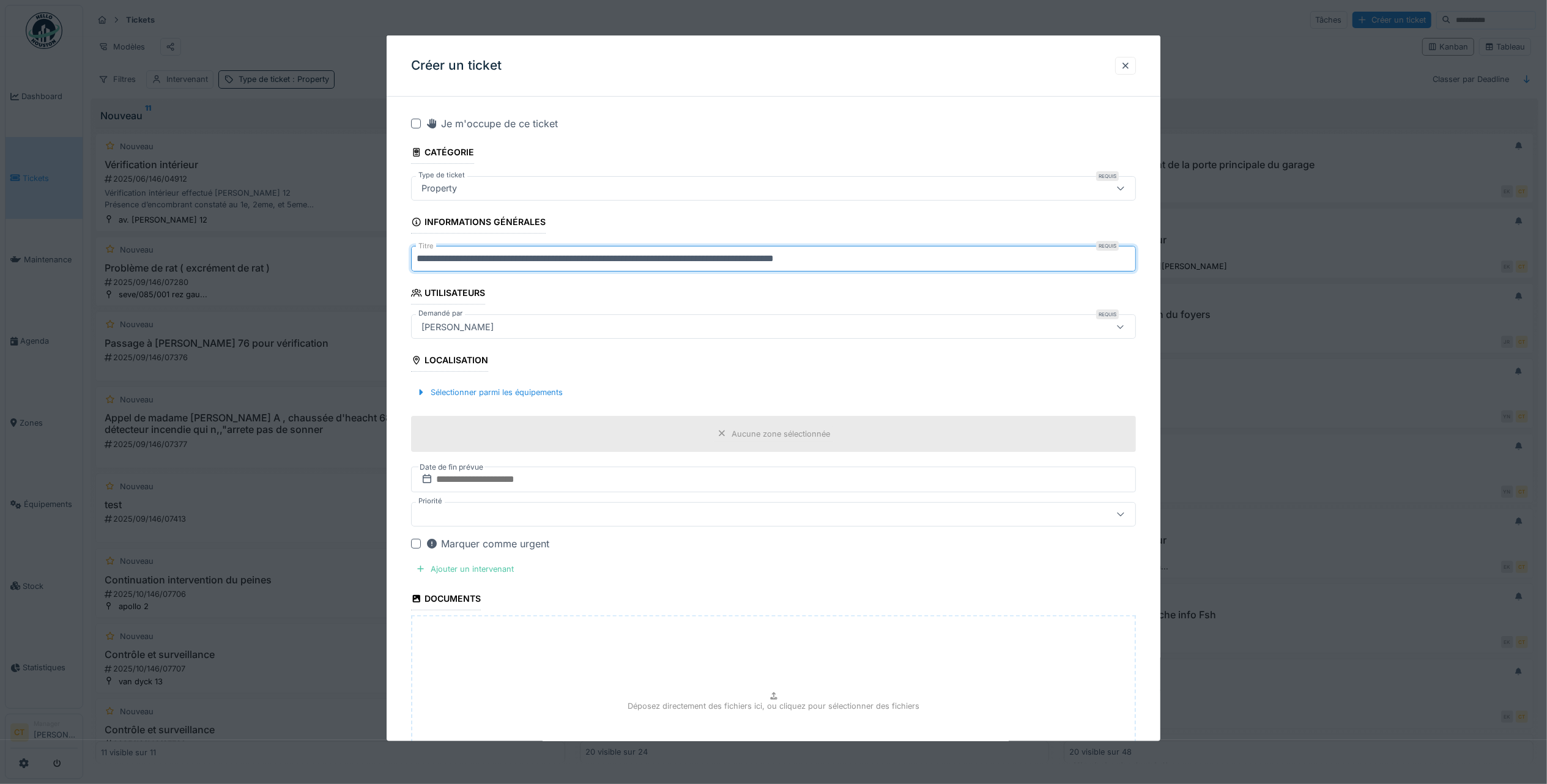
drag, startPoint x: 740, startPoint y: 260, endPoint x: 678, endPoint y: 260, distance: 62.0
click at [678, 260] on input "**********" at bounding box center [773, 259] width 725 height 26
click at [800, 260] on input "**********" at bounding box center [773, 259] width 725 height 26
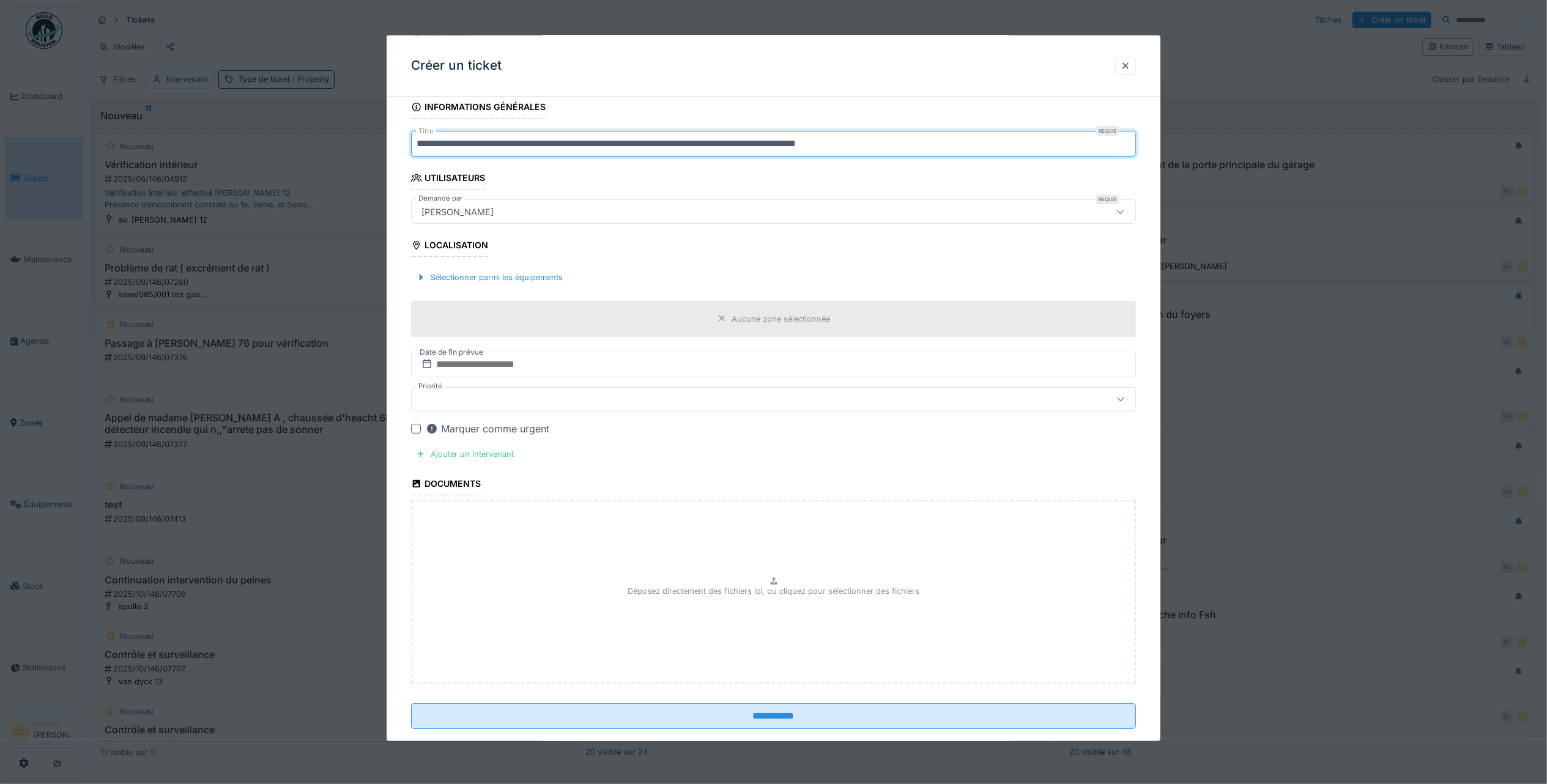
scroll to position [140, 0]
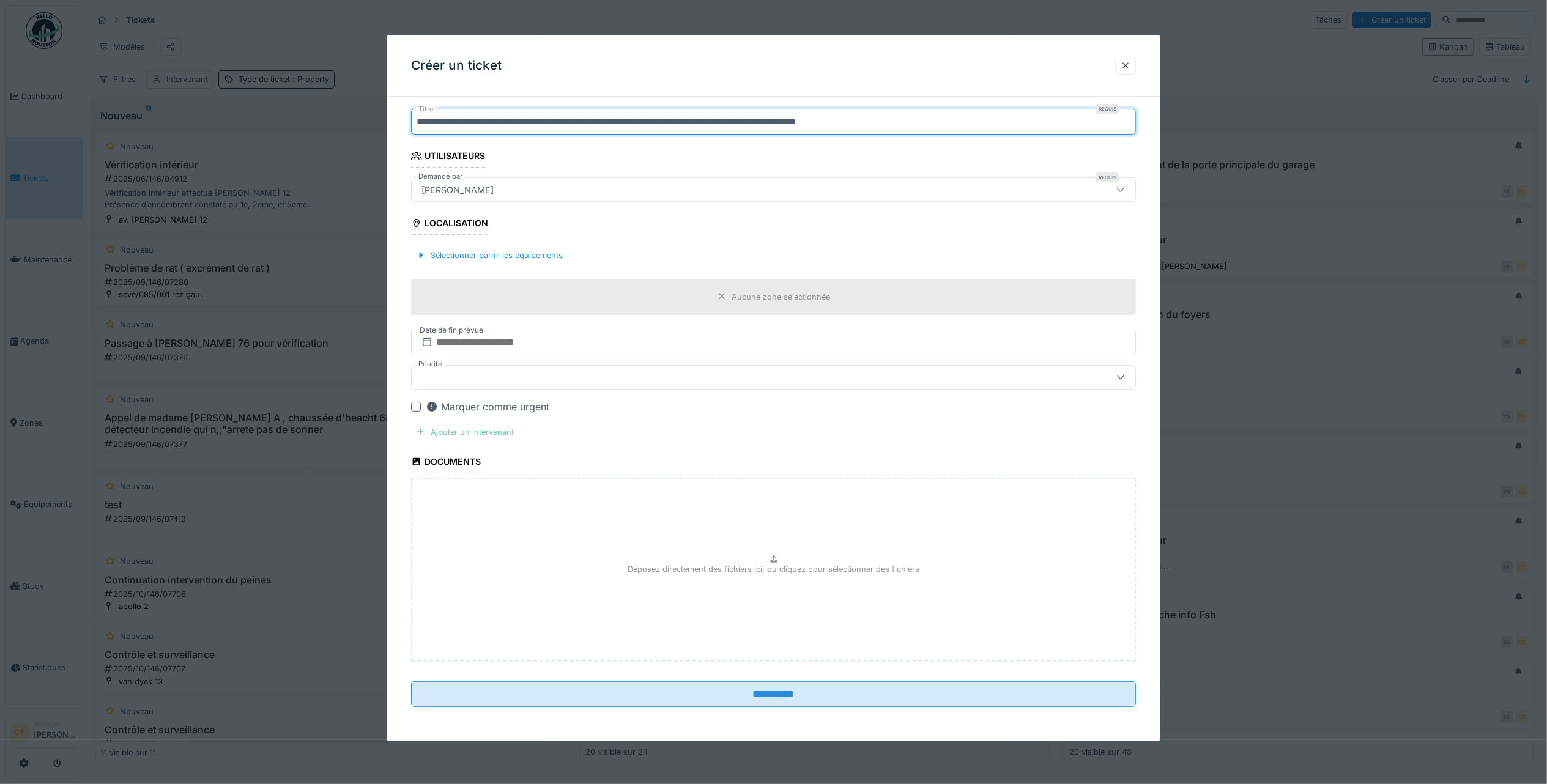
type input "**********"
click at [500, 433] on div "Ajouter un intervenant" at bounding box center [464, 432] width 108 height 16
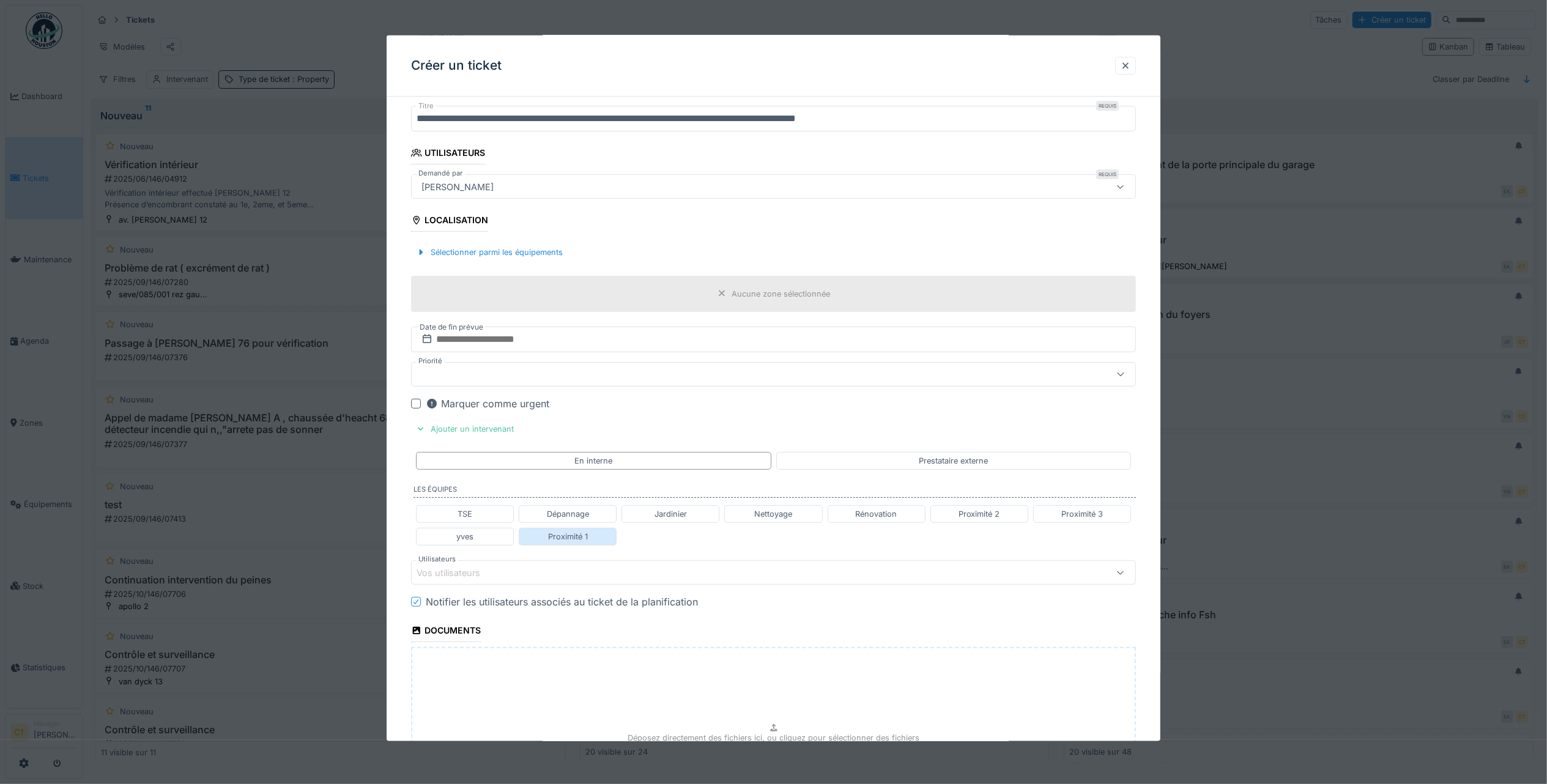
click at [590, 538] on div "Proximité 1" at bounding box center [567, 537] width 98 height 18
type input "**********"
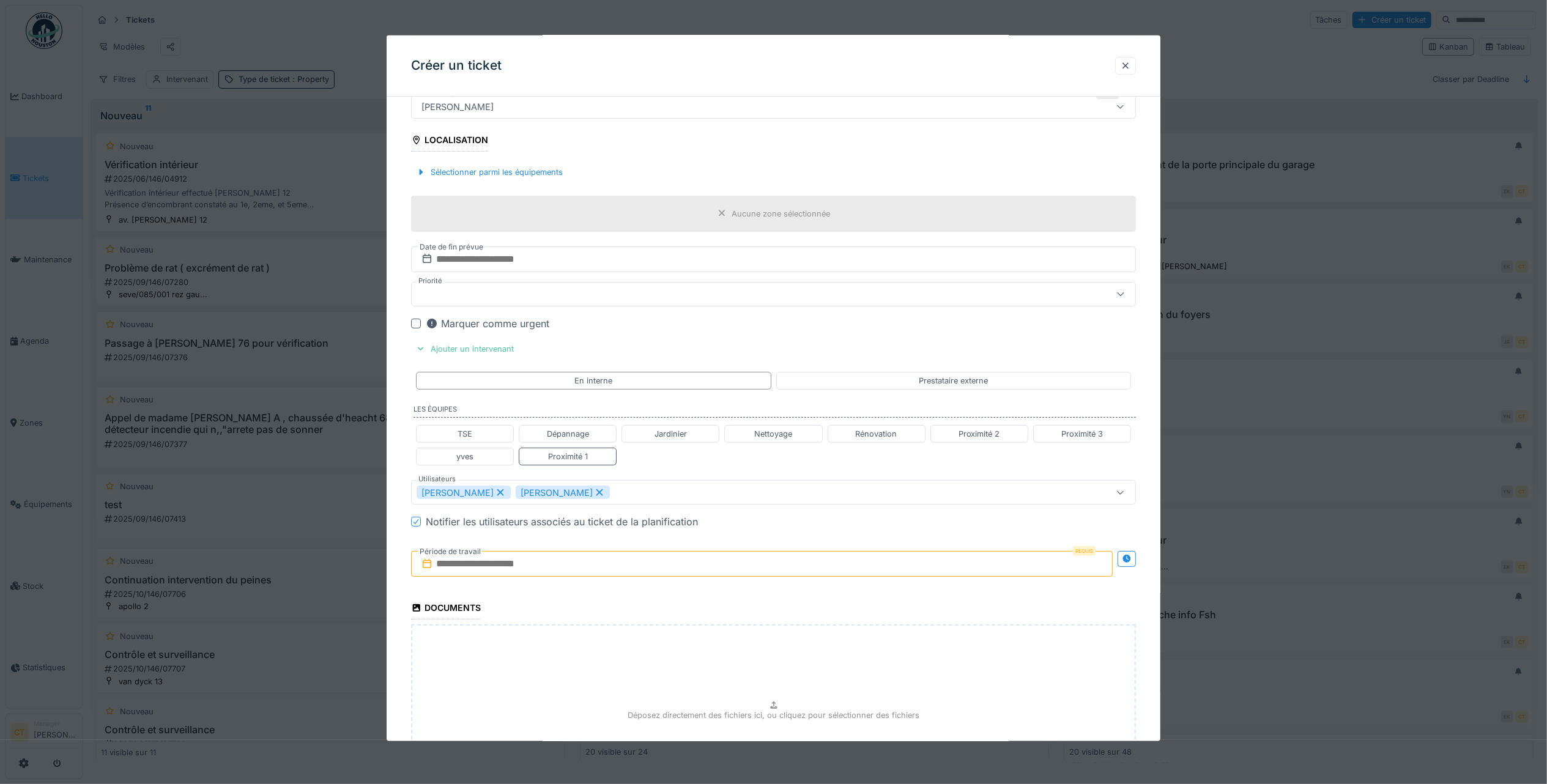
scroll to position [372, 0]
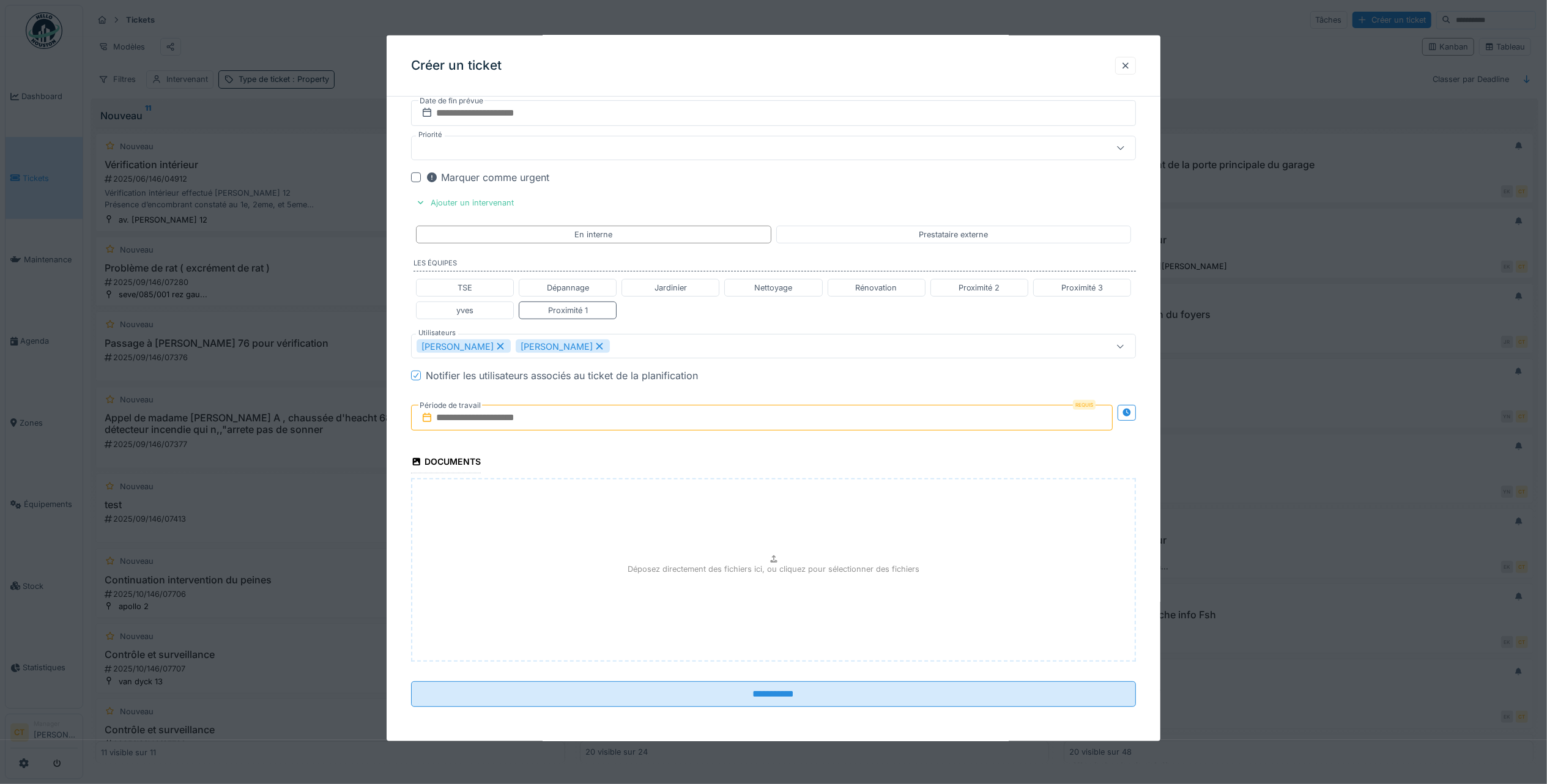
click at [681, 419] on input "text" at bounding box center [761, 417] width 702 height 26
click at [787, 520] on div "10" at bounding box center [784, 518] width 16 height 18
click at [786, 518] on div "10" at bounding box center [784, 518] width 16 height 18
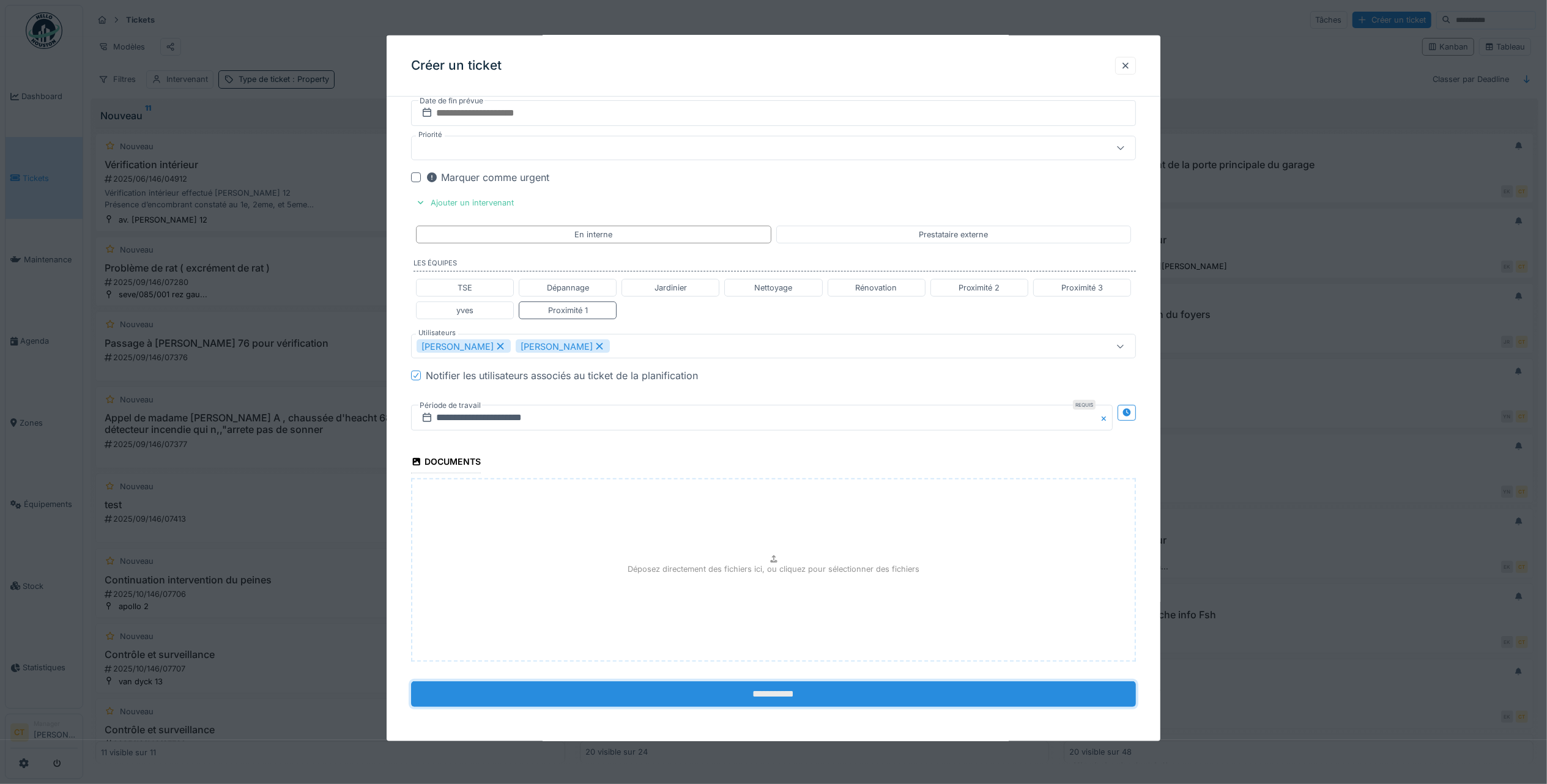
click at [989, 696] on input "**********" at bounding box center [773, 694] width 725 height 26
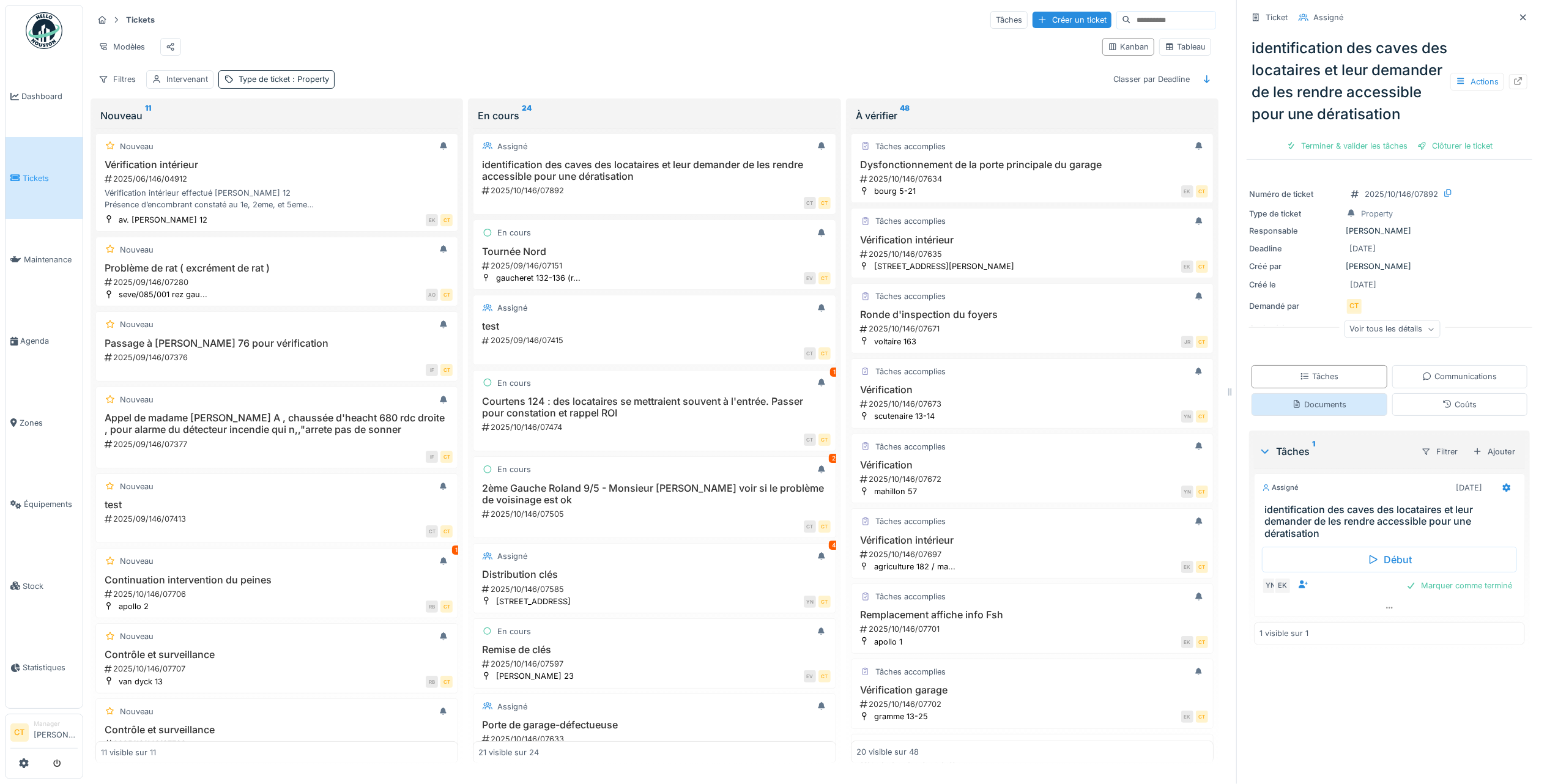
scroll to position [12, 0]
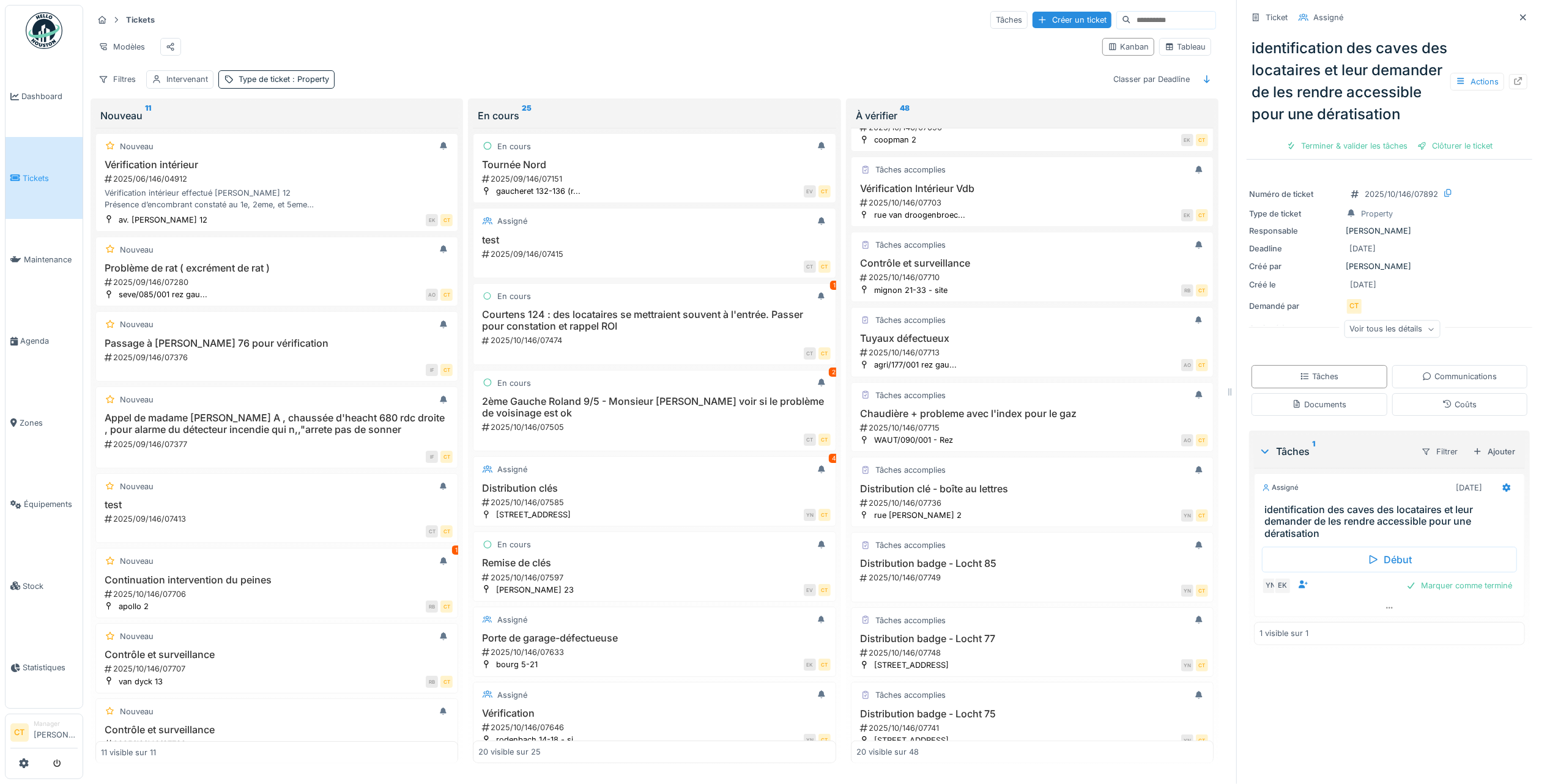
scroll to position [947, 0]
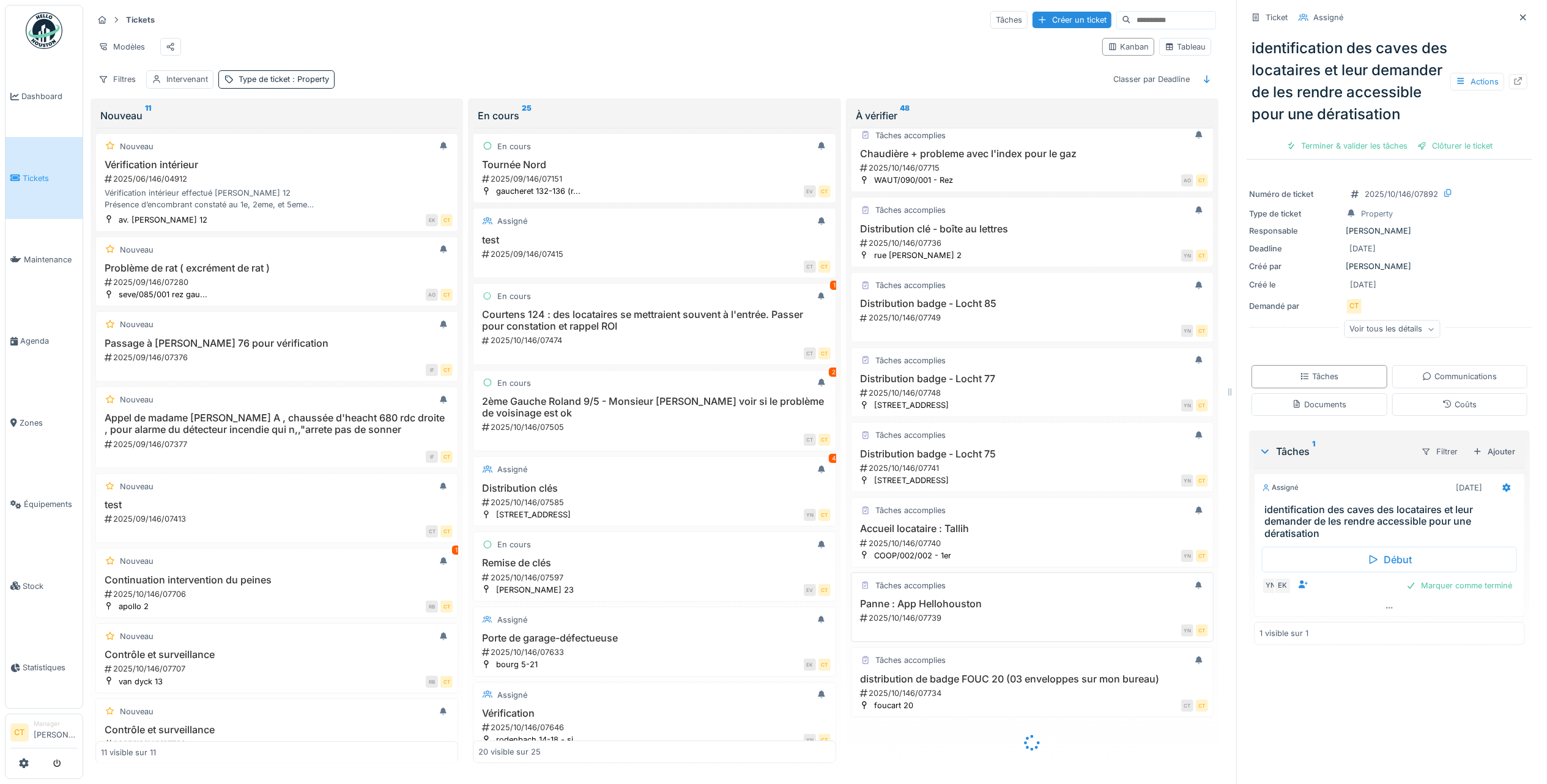
click at [1041, 612] on div "2025/10/146/07739" at bounding box center [1033, 617] width 349 height 12
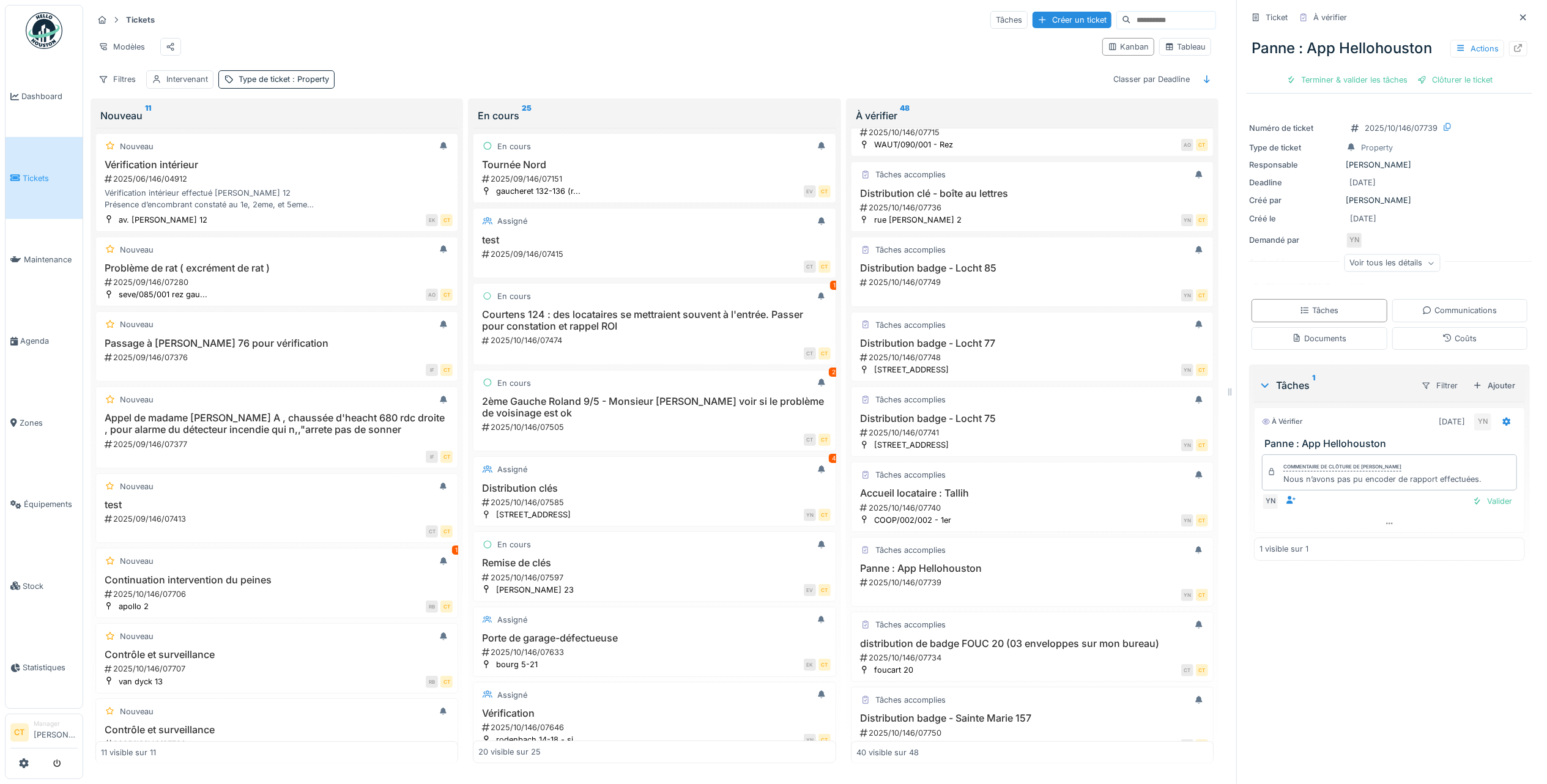
click at [1317, 77] on div "Panne : App Hellohouston Actions Terminer & valider les tâches Clôturer le tick…" at bounding box center [1389, 59] width 285 height 63
click at [1362, 72] on div "Terminer & valider les tâches" at bounding box center [1347, 80] width 131 height 16
click at [1371, 72] on div "Clôturer le ticket" at bounding box center [1389, 80] width 85 height 16
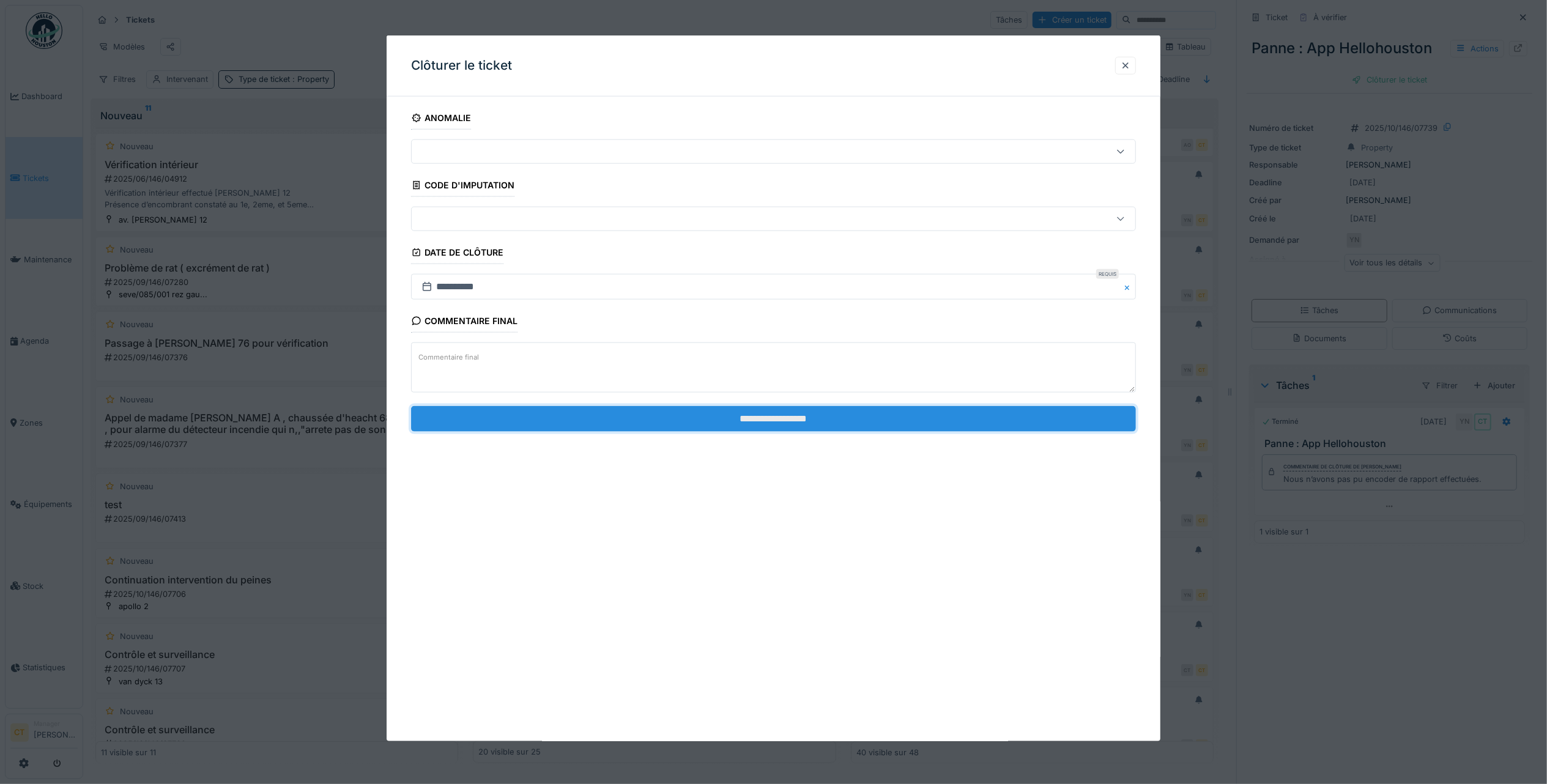
click at [881, 426] on input "**********" at bounding box center [773, 418] width 725 height 26
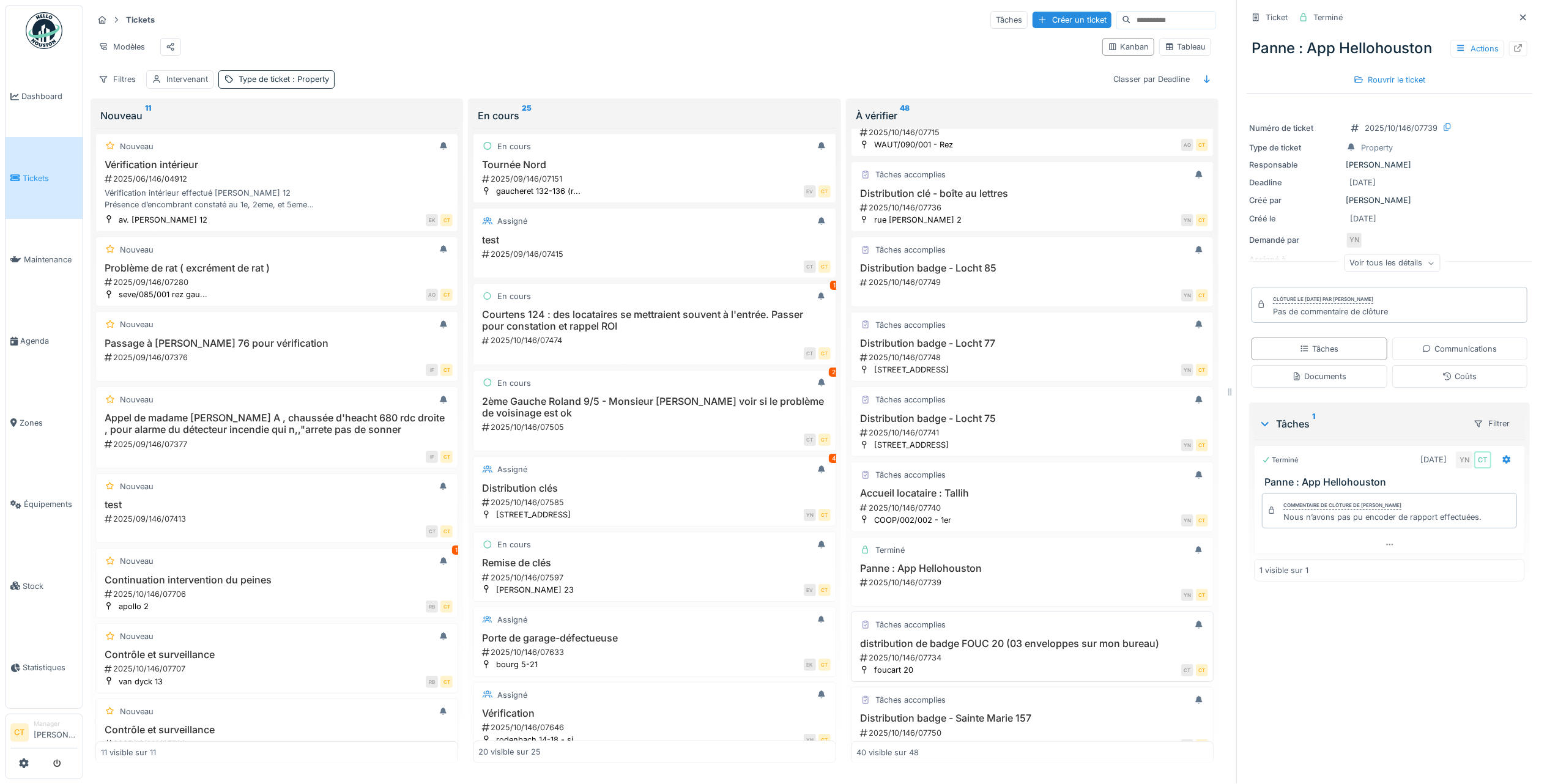
click at [990, 663] on div "2025/10/146/07734" at bounding box center [1033, 657] width 349 height 12
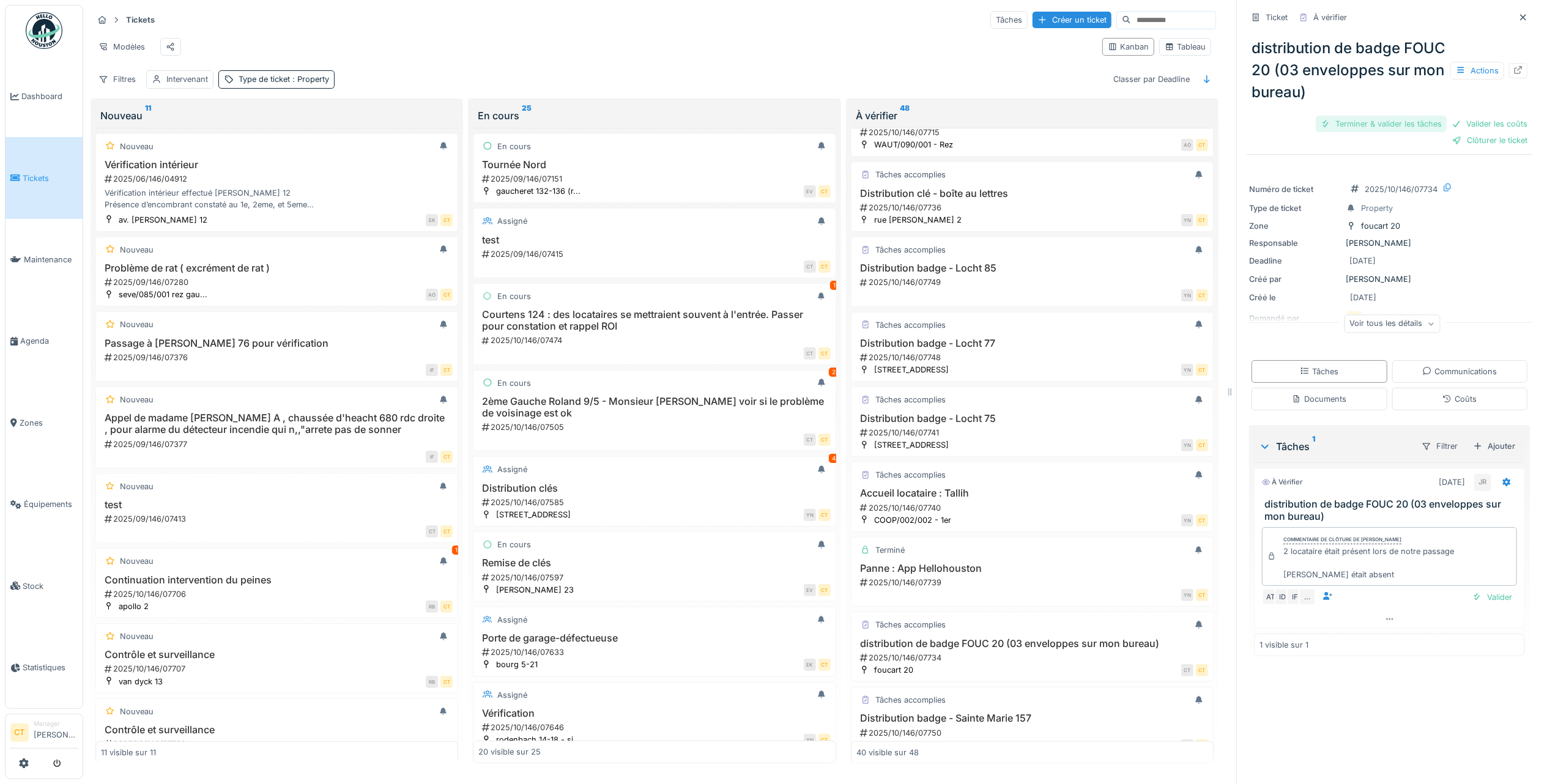
click at [1339, 116] on div "Terminer & valider les tâches" at bounding box center [1381, 124] width 131 height 16
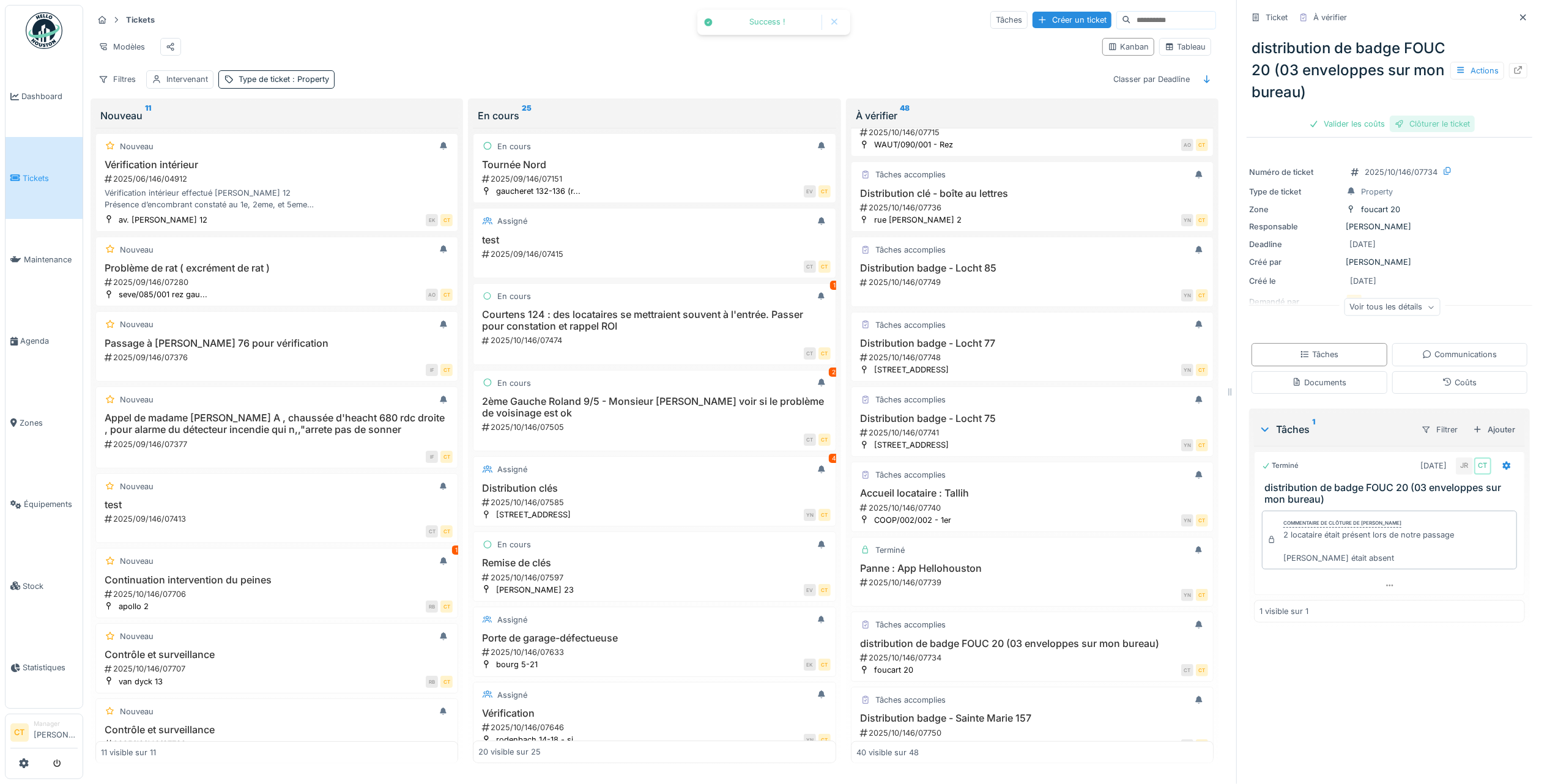
click at [1437, 116] on div "Clôturer le ticket" at bounding box center [1432, 124] width 85 height 16
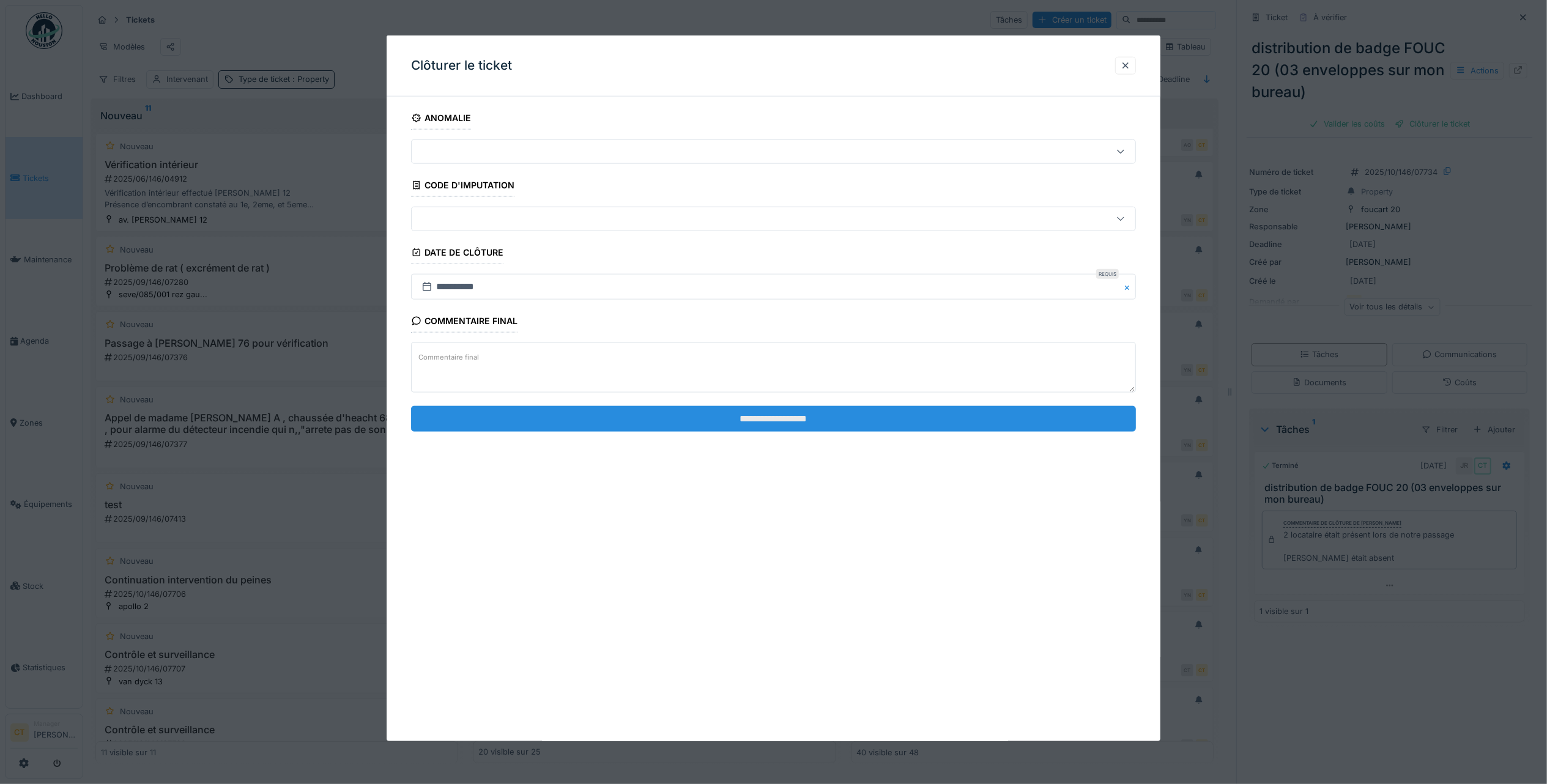
click at [1013, 419] on input "**********" at bounding box center [773, 418] width 725 height 26
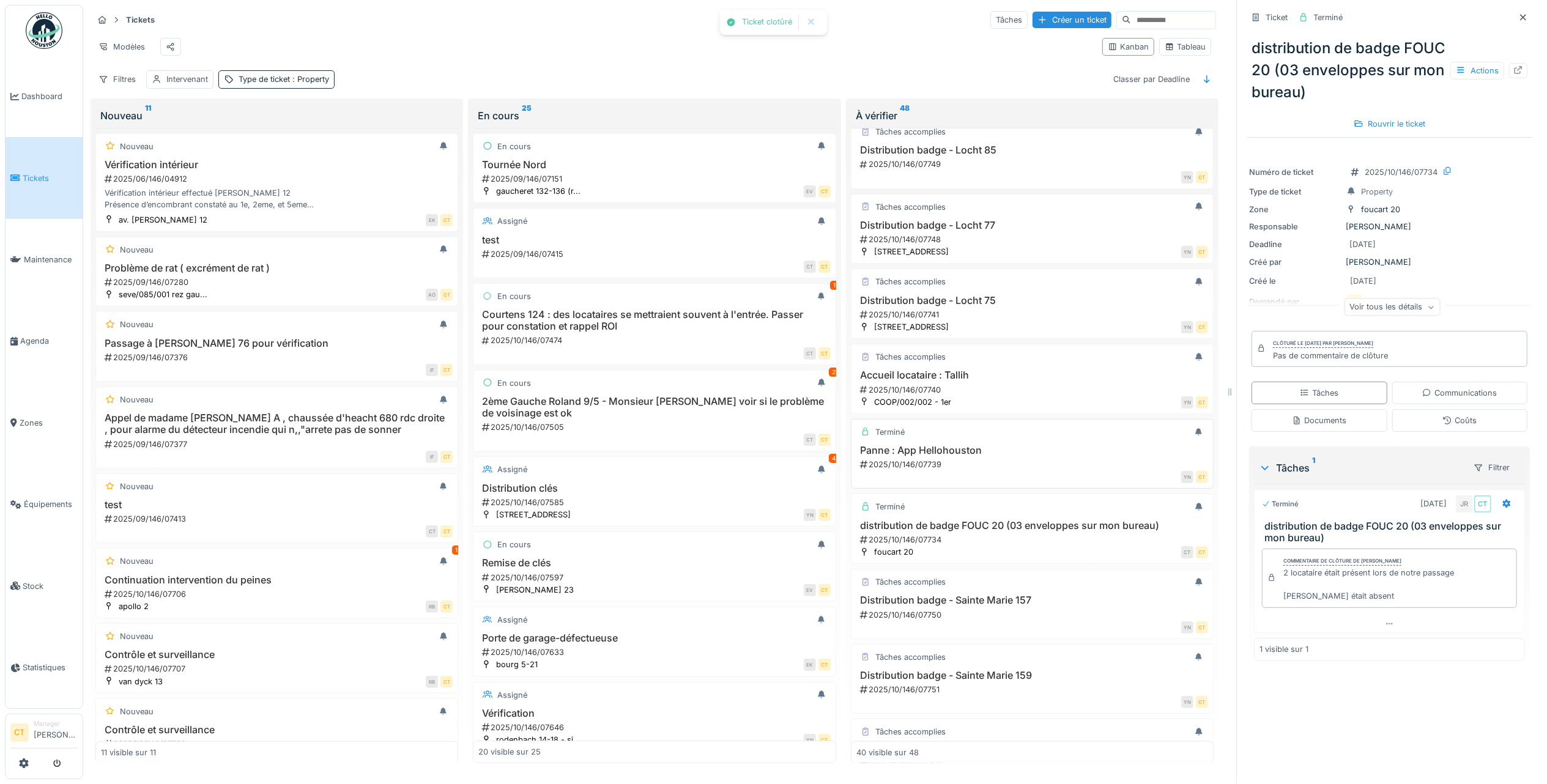
scroll to position [1111, 0]
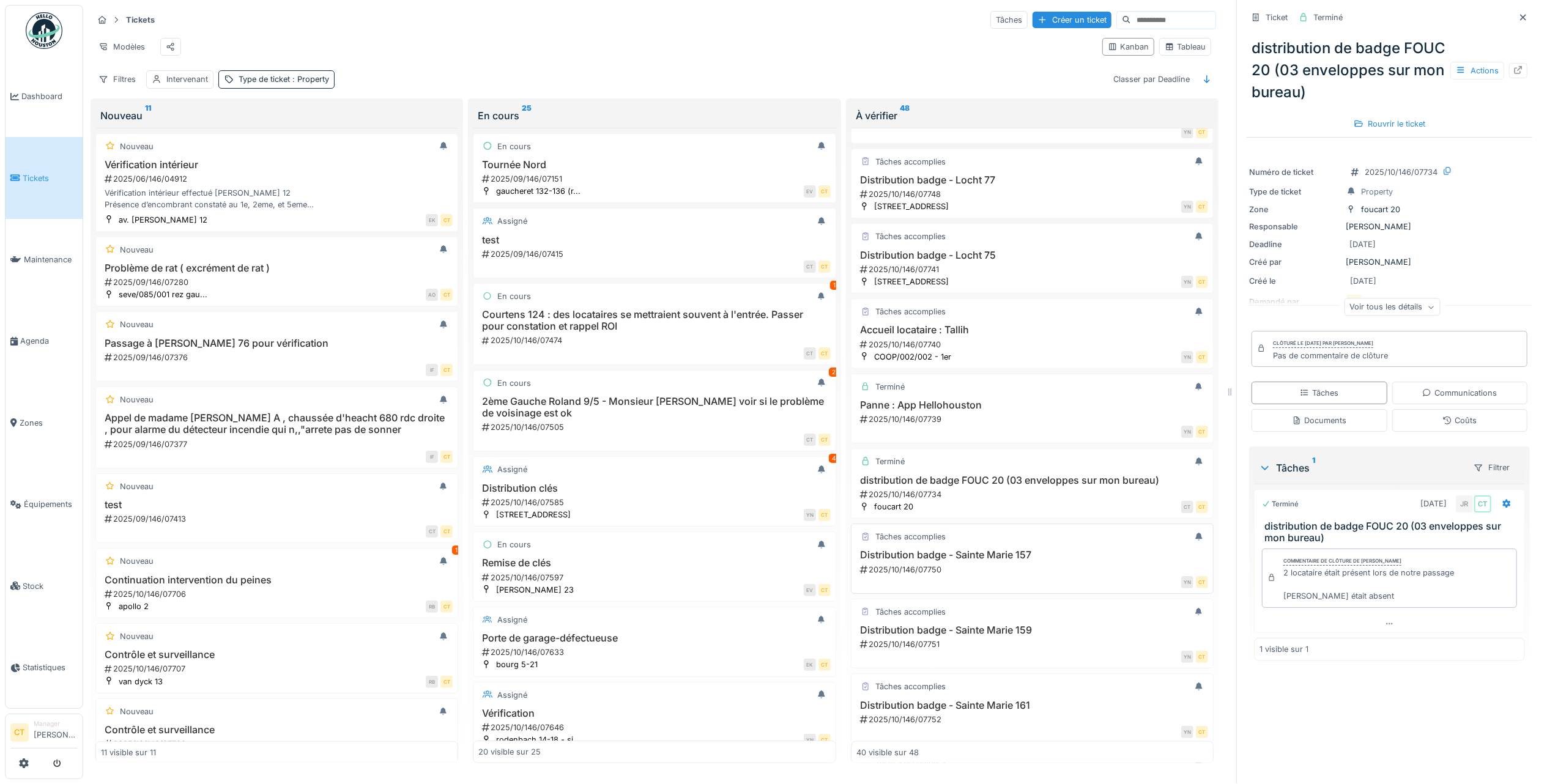
click at [1039, 575] on div "Distribution badge - Sainte Marie 157 2025/10/146/07750" at bounding box center [1032, 562] width 352 height 26
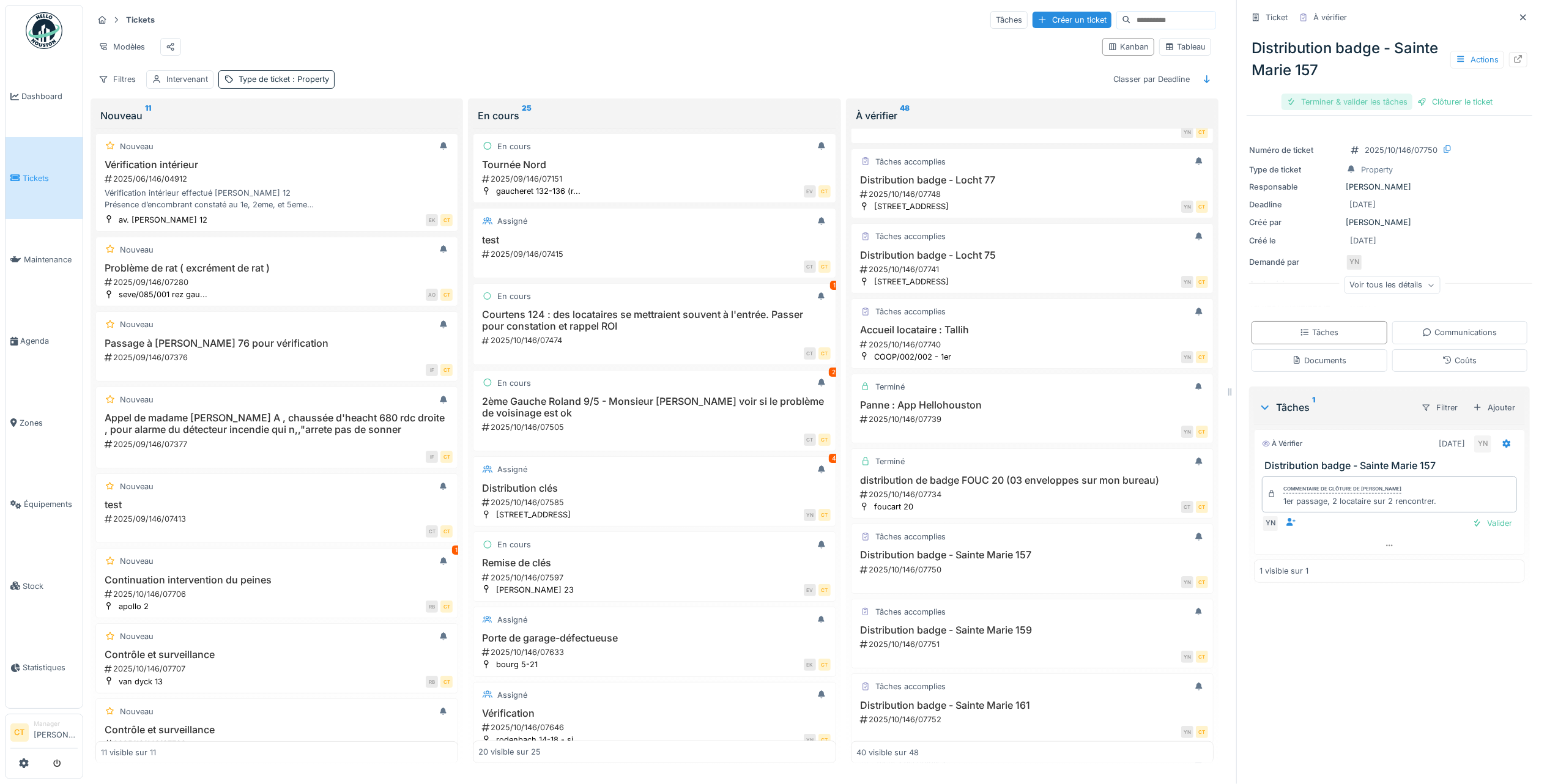
click at [1313, 94] on div "Terminer & valider les tâches" at bounding box center [1347, 102] width 131 height 16
click at [1397, 94] on div "Clôturer le ticket" at bounding box center [1389, 102] width 85 height 16
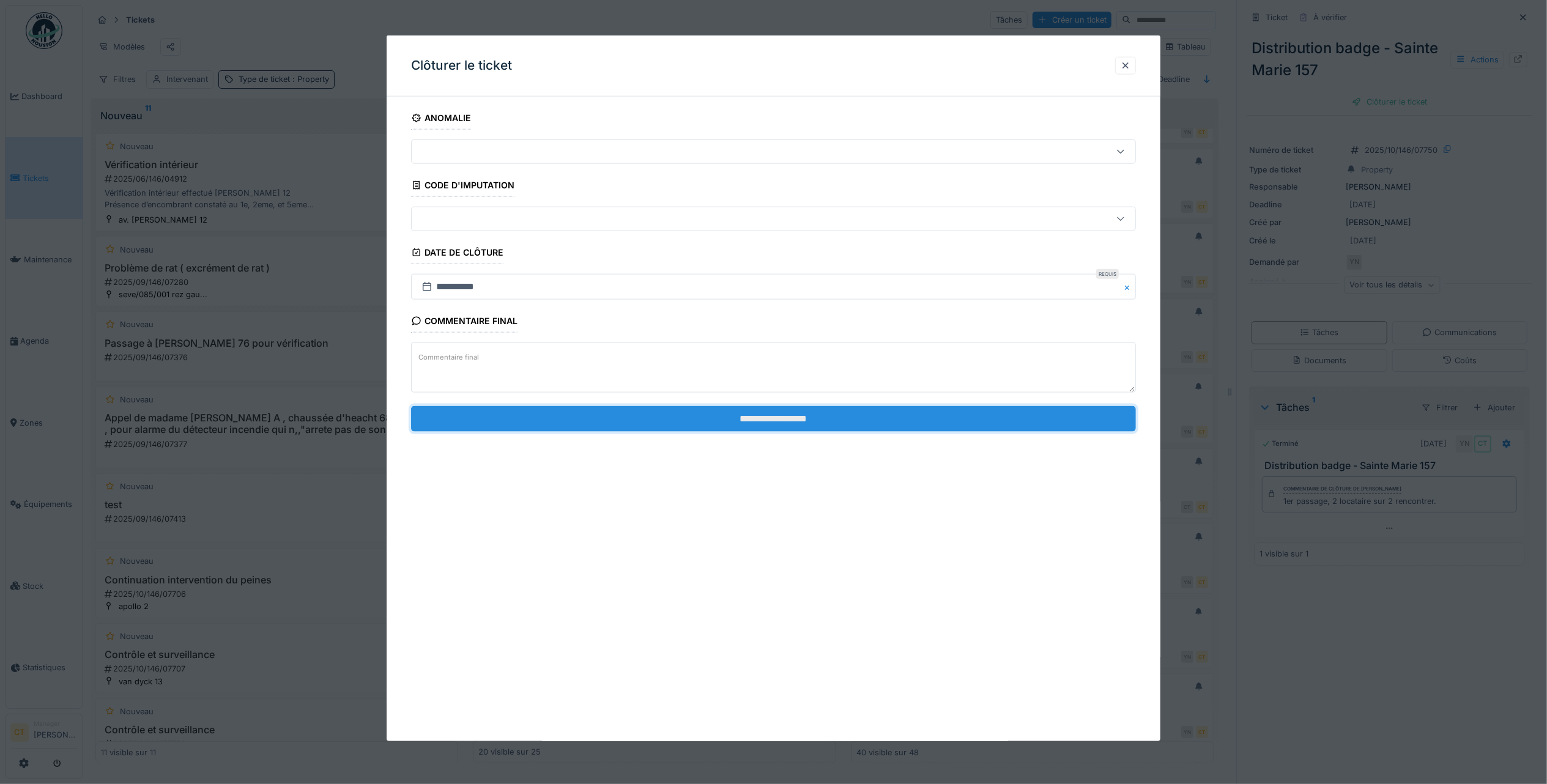
click at [887, 414] on input "**********" at bounding box center [773, 418] width 725 height 26
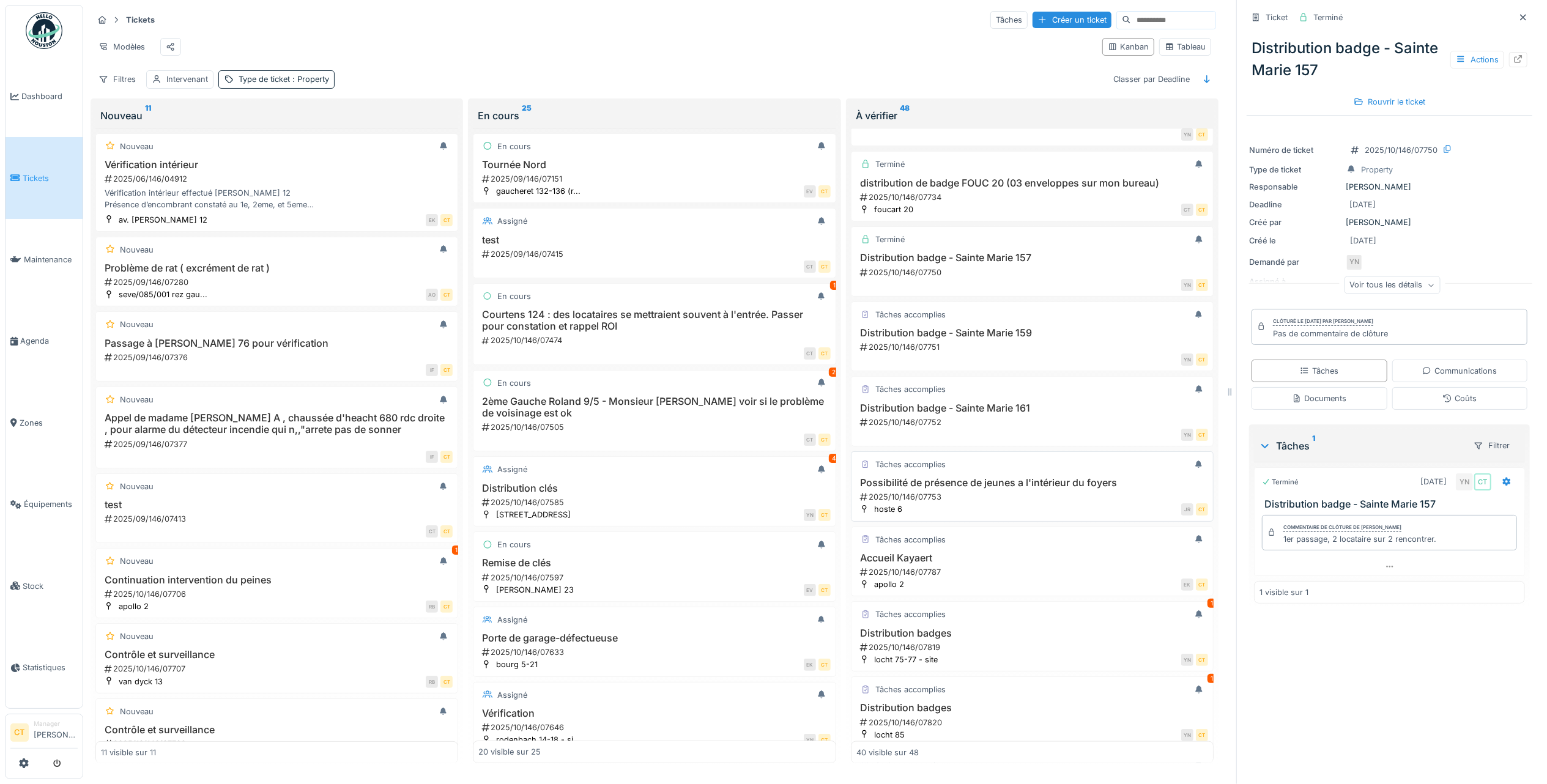
scroll to position [1437, 0]
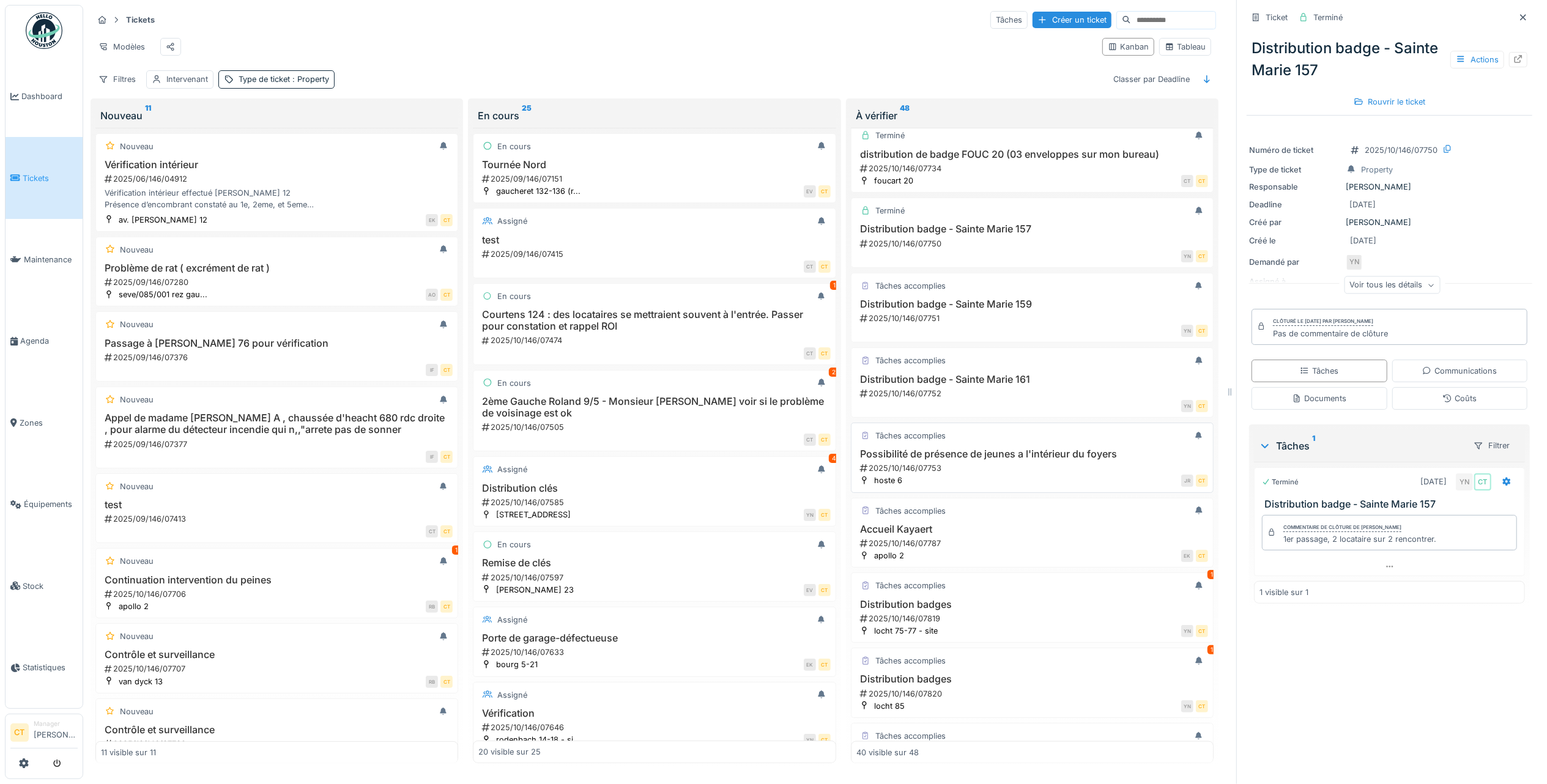
click at [1021, 474] on div "2025/10/146/07753" at bounding box center [1033, 468] width 349 height 12
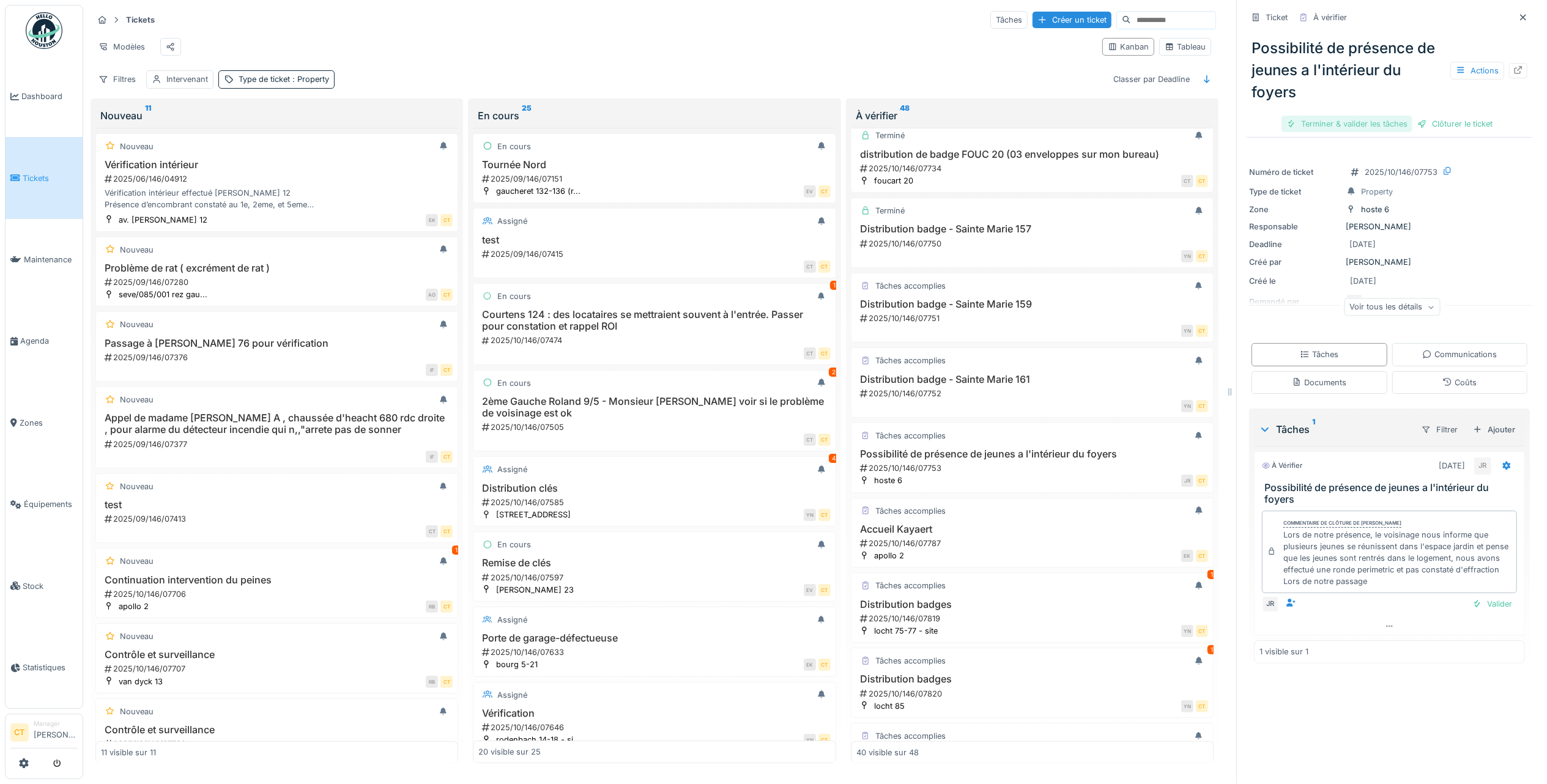
click at [1346, 116] on div "Terminer & valider les tâches" at bounding box center [1347, 124] width 131 height 16
click at [1393, 116] on div "Clôturer le ticket" at bounding box center [1389, 124] width 85 height 16
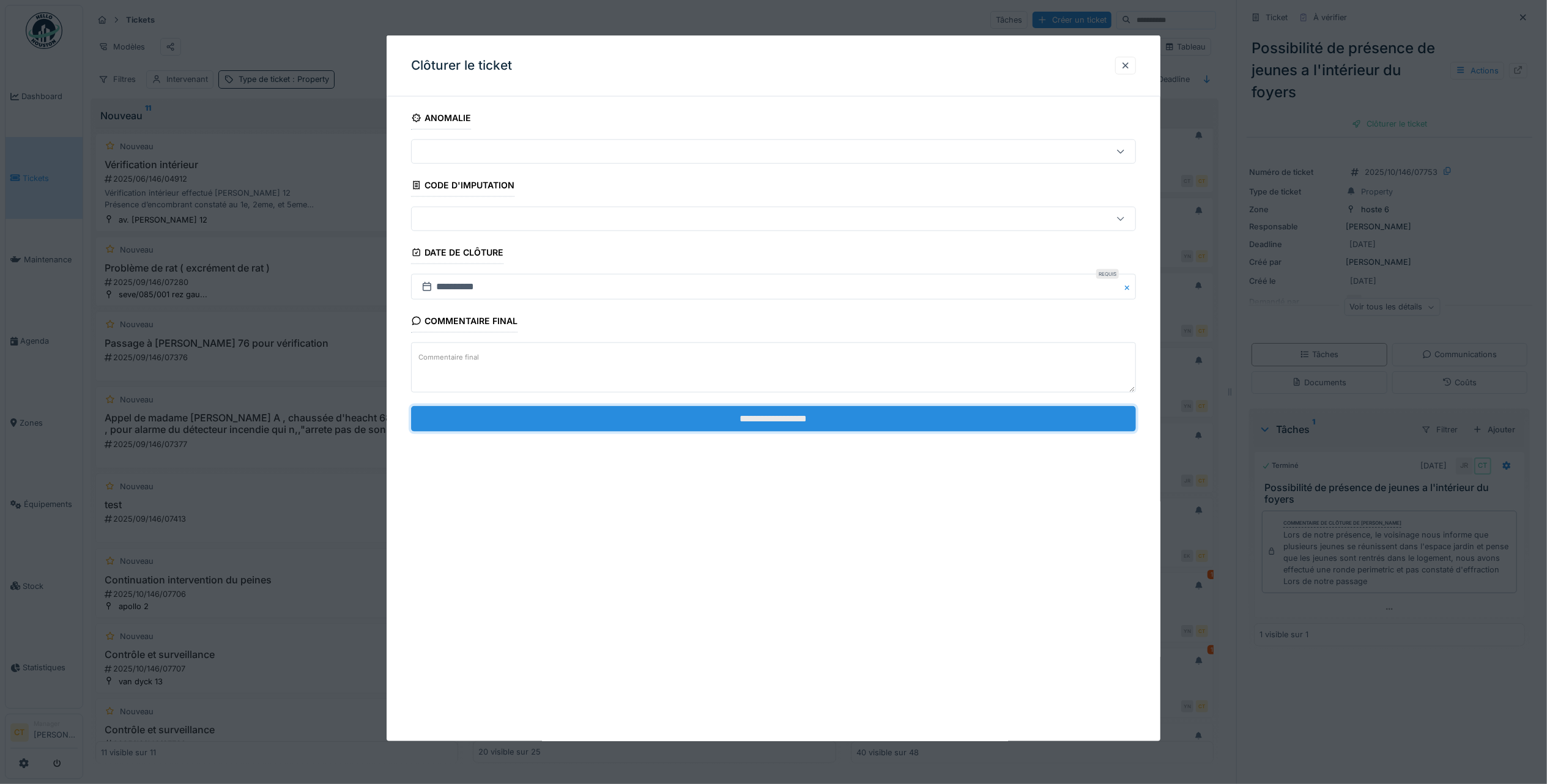
click at [994, 424] on input "**********" at bounding box center [773, 418] width 725 height 26
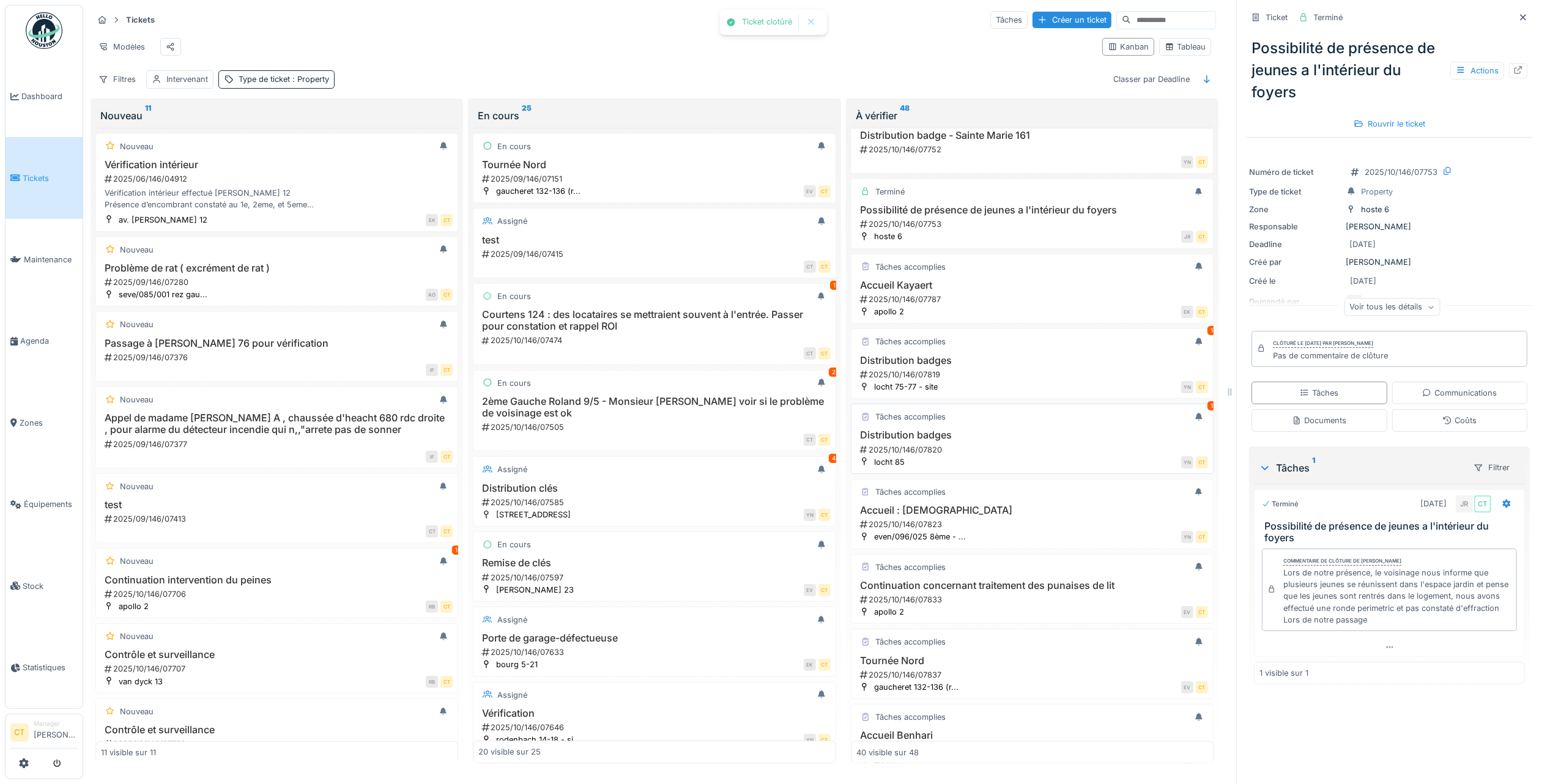
scroll to position [1681, 0]
click at [992, 304] on div "2025/10/146/07787" at bounding box center [1033, 298] width 349 height 12
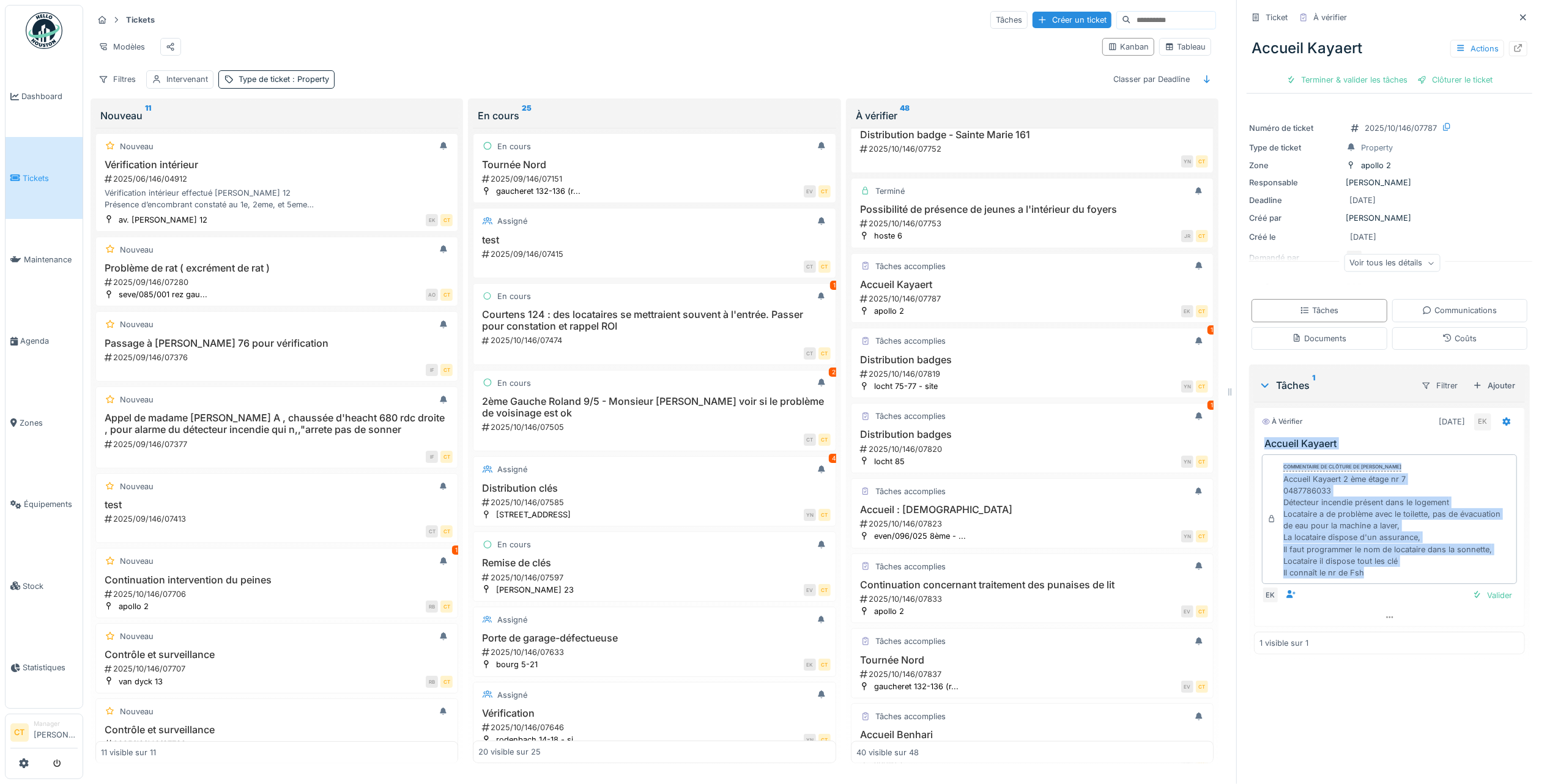
drag, startPoint x: 1414, startPoint y: 571, endPoint x: 1253, endPoint y: 436, distance: 210.1
click at [1254, 436] on div "À vérifier 07/10/2025 EK Accueil Kayaert Commentaire de clôture de Eljon Kola A…" at bounding box center [1390, 517] width 271 height 220
copy div "Accueil Kayaert Commentaire de clôture de Eljon Kola Accueil Kayaert 2 ème étag…"
click at [1313, 72] on div "Terminer & valider les tâches" at bounding box center [1347, 80] width 131 height 16
click at [1402, 72] on div "Clôturer le ticket" at bounding box center [1389, 80] width 85 height 16
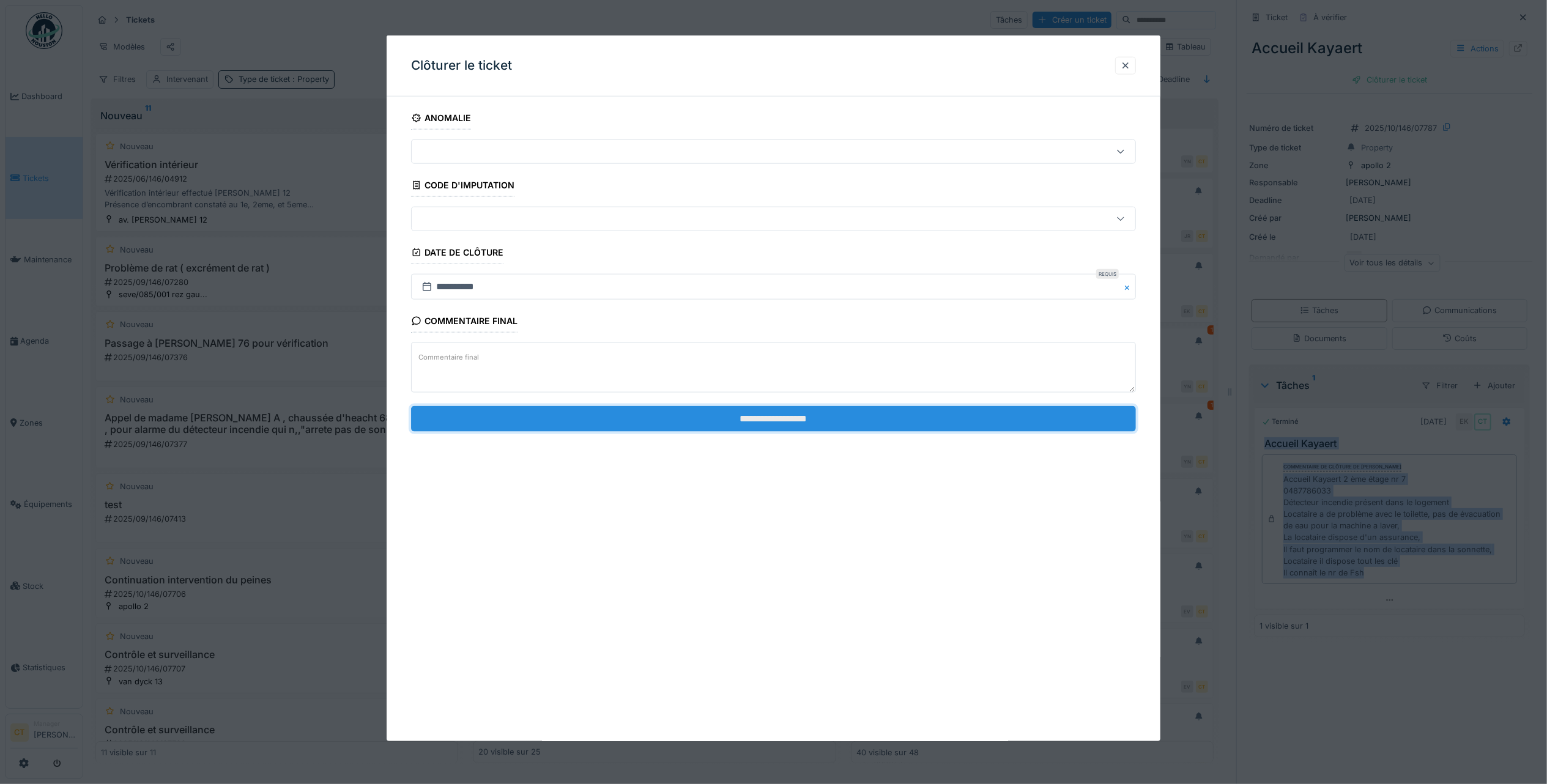
click at [850, 421] on input "**********" at bounding box center [773, 418] width 725 height 26
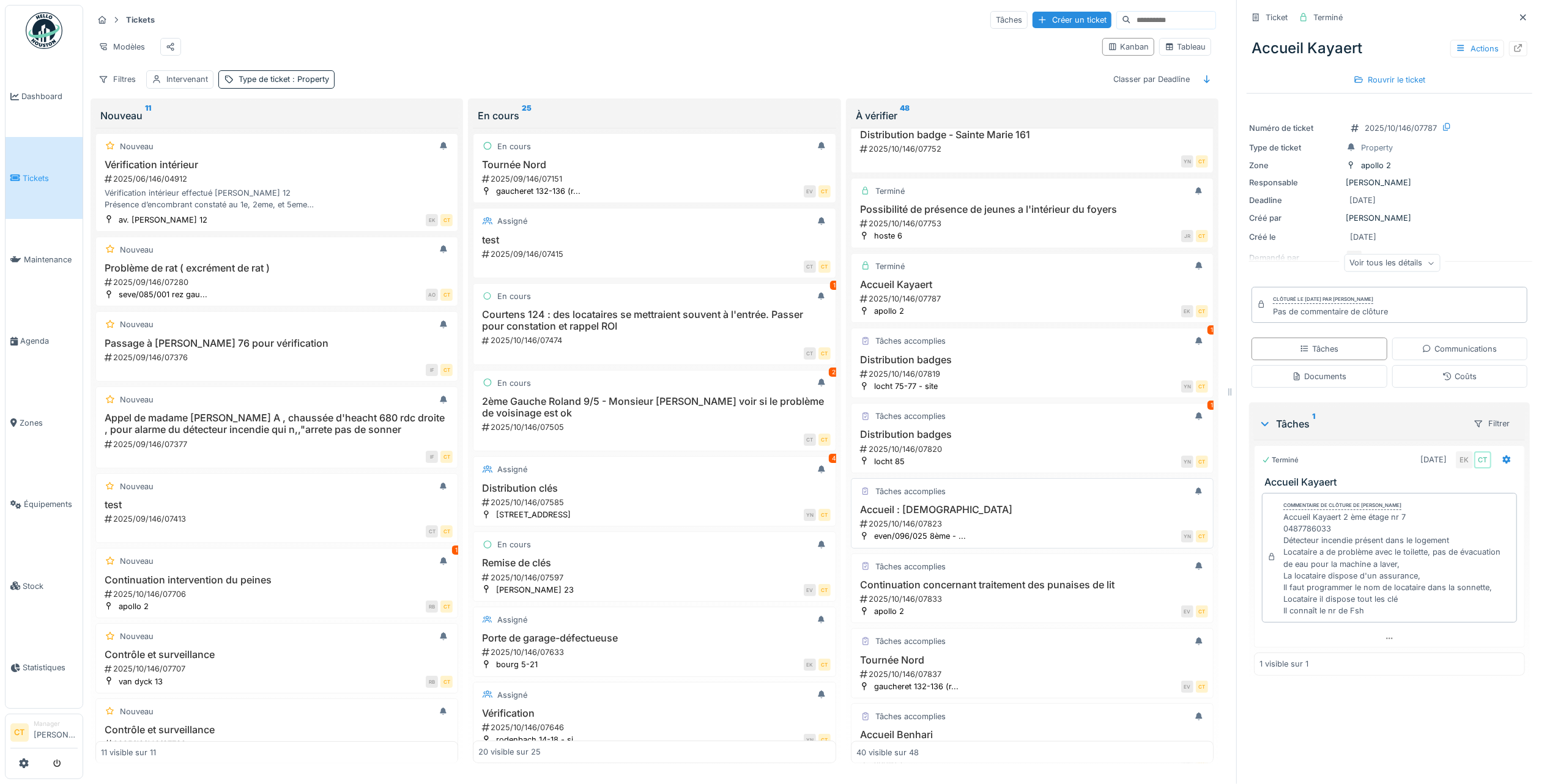
click at [1002, 542] on div "YN CT" at bounding box center [1090, 536] width 235 height 13
click at [976, 530] on div "Accueil : Dieu 2025/10/146/07823" at bounding box center [1032, 517] width 352 height 26
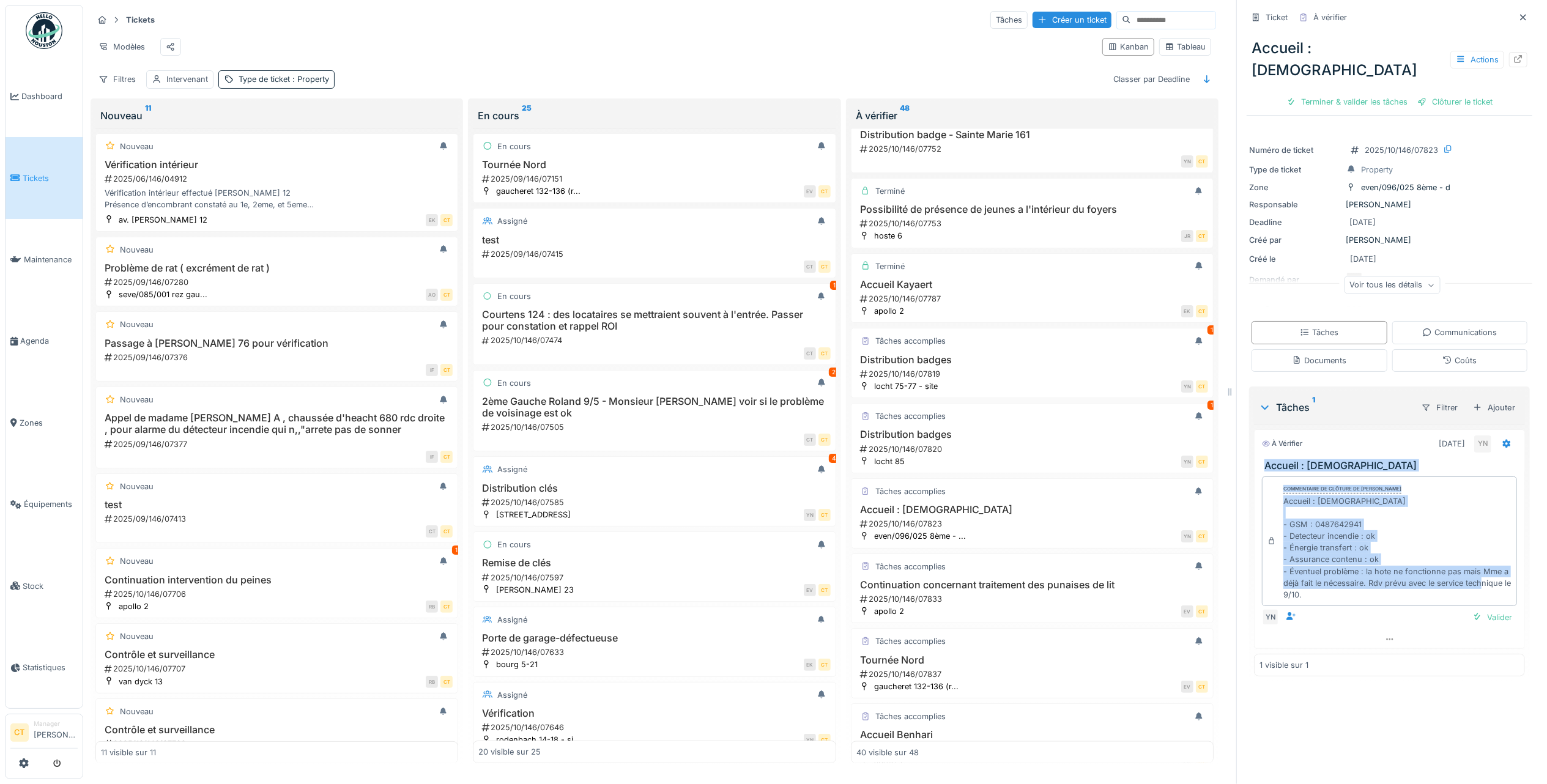
drag, startPoint x: 1413, startPoint y: 571, endPoint x: 1245, endPoint y: 434, distance: 216.8
click at [1254, 434] on div "À vérifier 08/10/2025 YN Accueil : Dieu Commentaire de clôture de Yves Ndikuman…" at bounding box center [1390, 539] width 271 height 220
copy div "Accueil : Dieu Commentaire de clôture de Yves Ndikumana Accueil : Dieu - GSM : …"
drag, startPoint x: 1327, startPoint y: 65, endPoint x: 1386, endPoint y: 84, distance: 62.0
click at [1327, 94] on div "Terminer & valider les tâches" at bounding box center [1347, 102] width 131 height 16
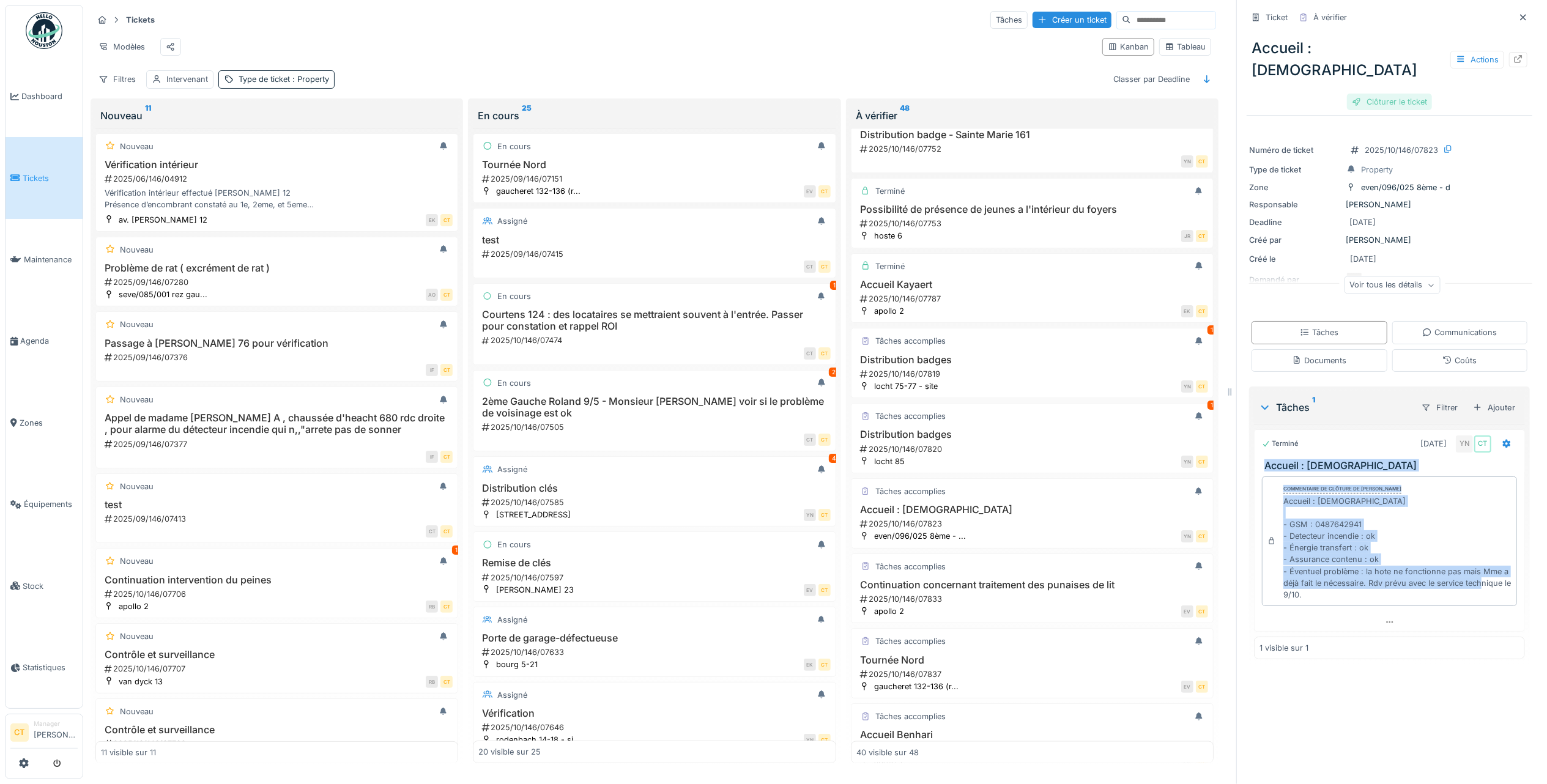
click at [1395, 94] on div "Clôturer le ticket" at bounding box center [1389, 102] width 85 height 16
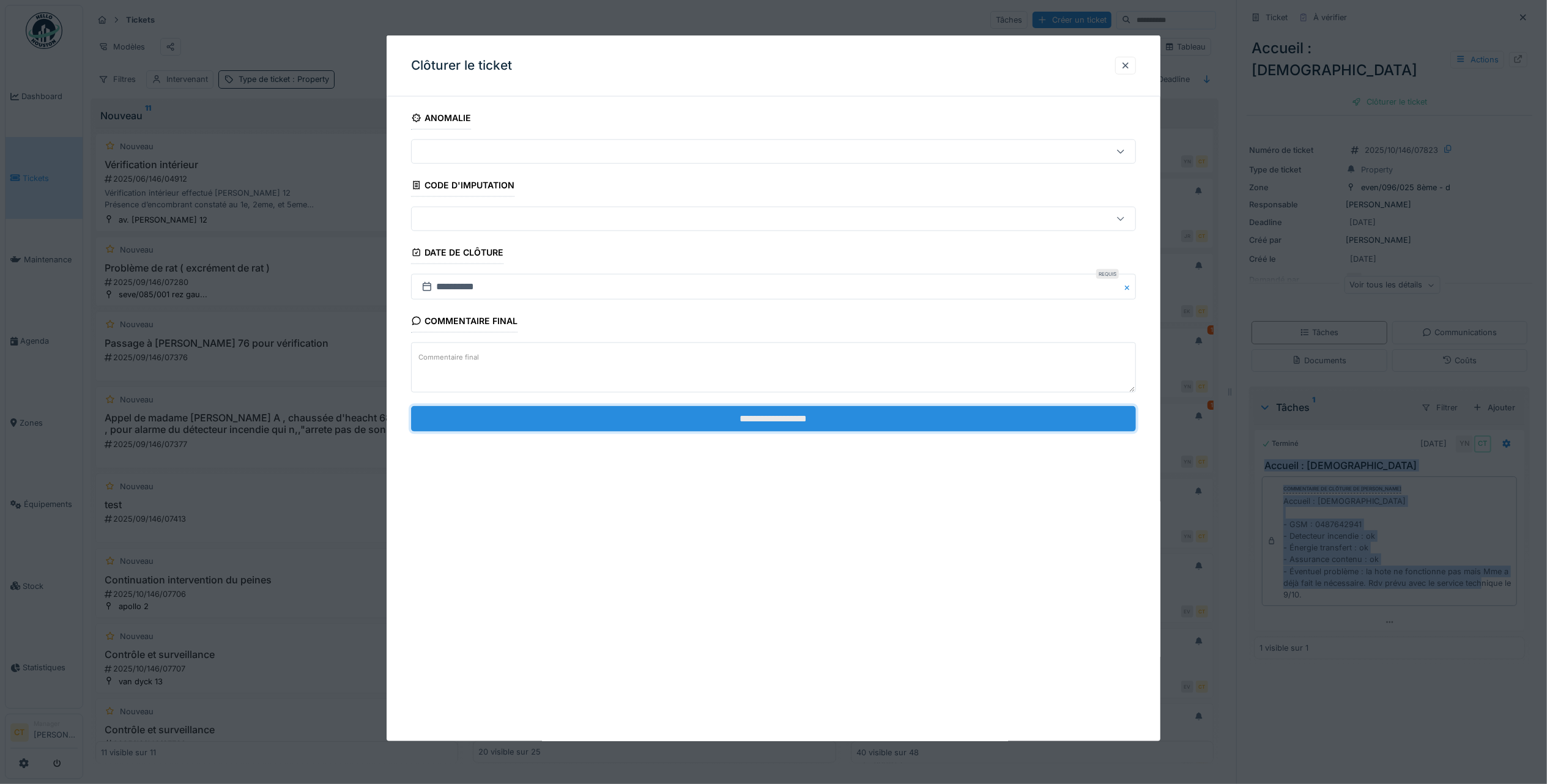
click at [881, 419] on input "**********" at bounding box center [773, 418] width 725 height 26
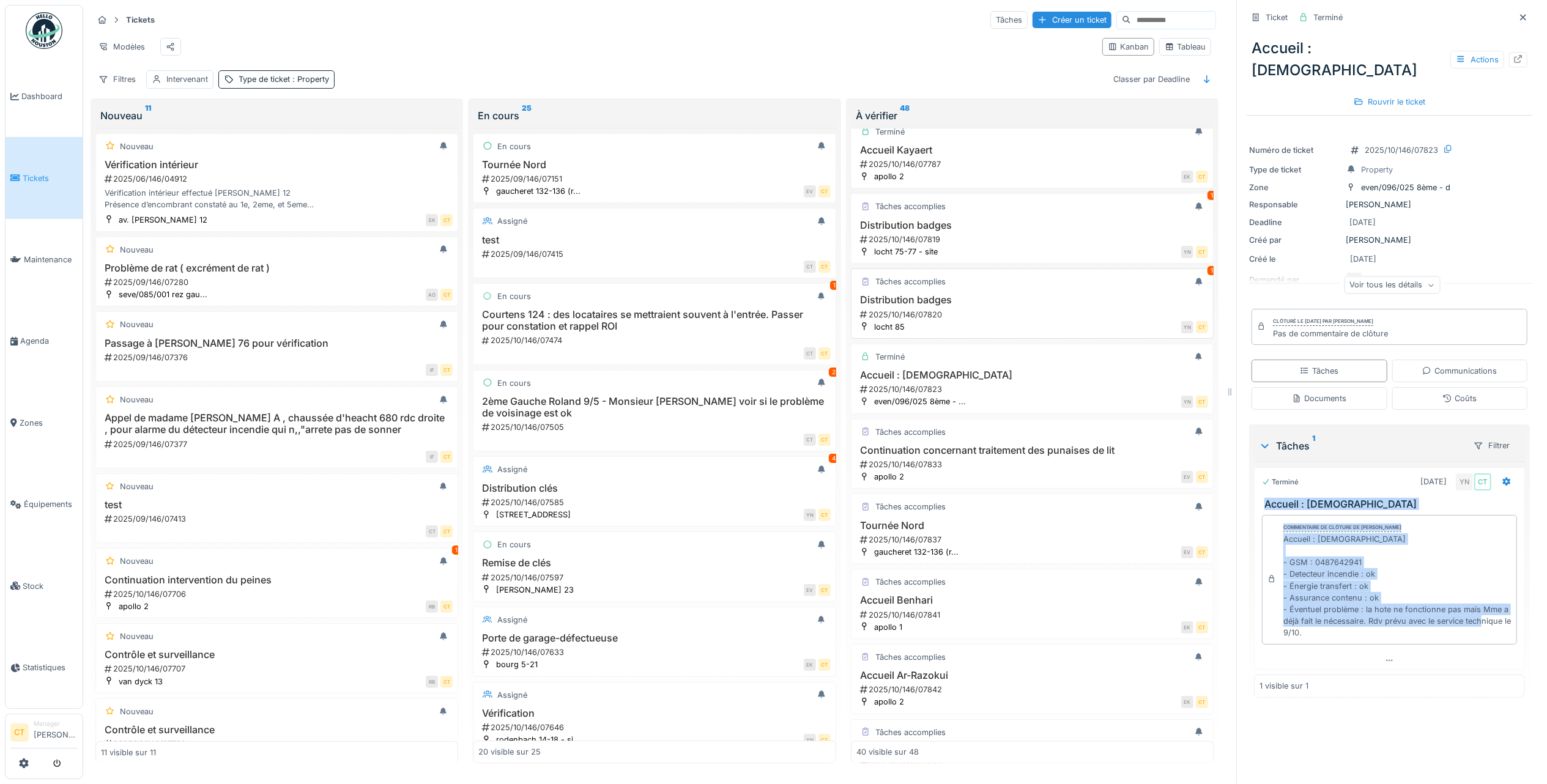
scroll to position [1844, 0]
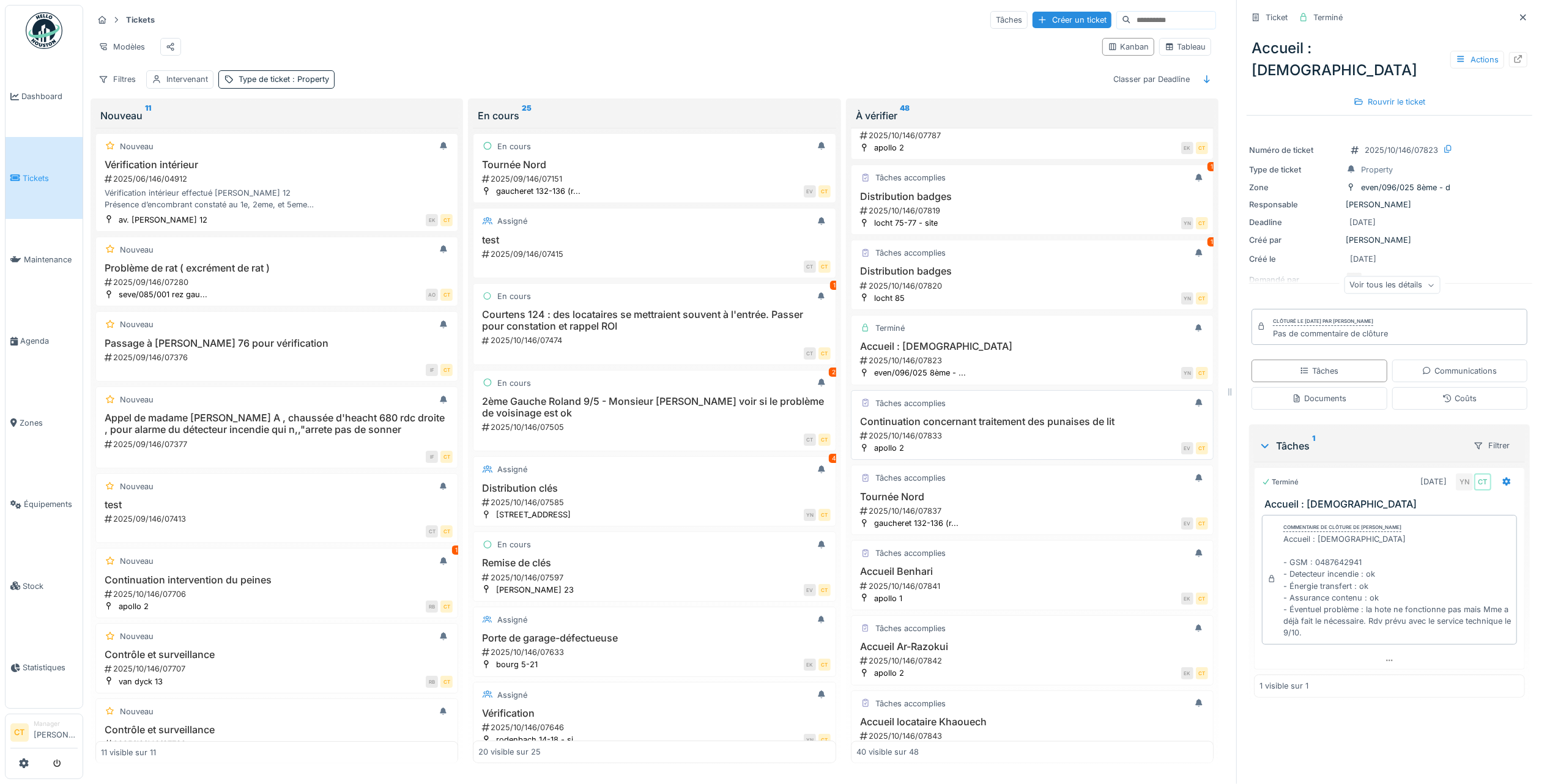
click at [1011, 428] on h3 "Continuation concernant traitement des punaises de lit" at bounding box center [1032, 421] width 352 height 12
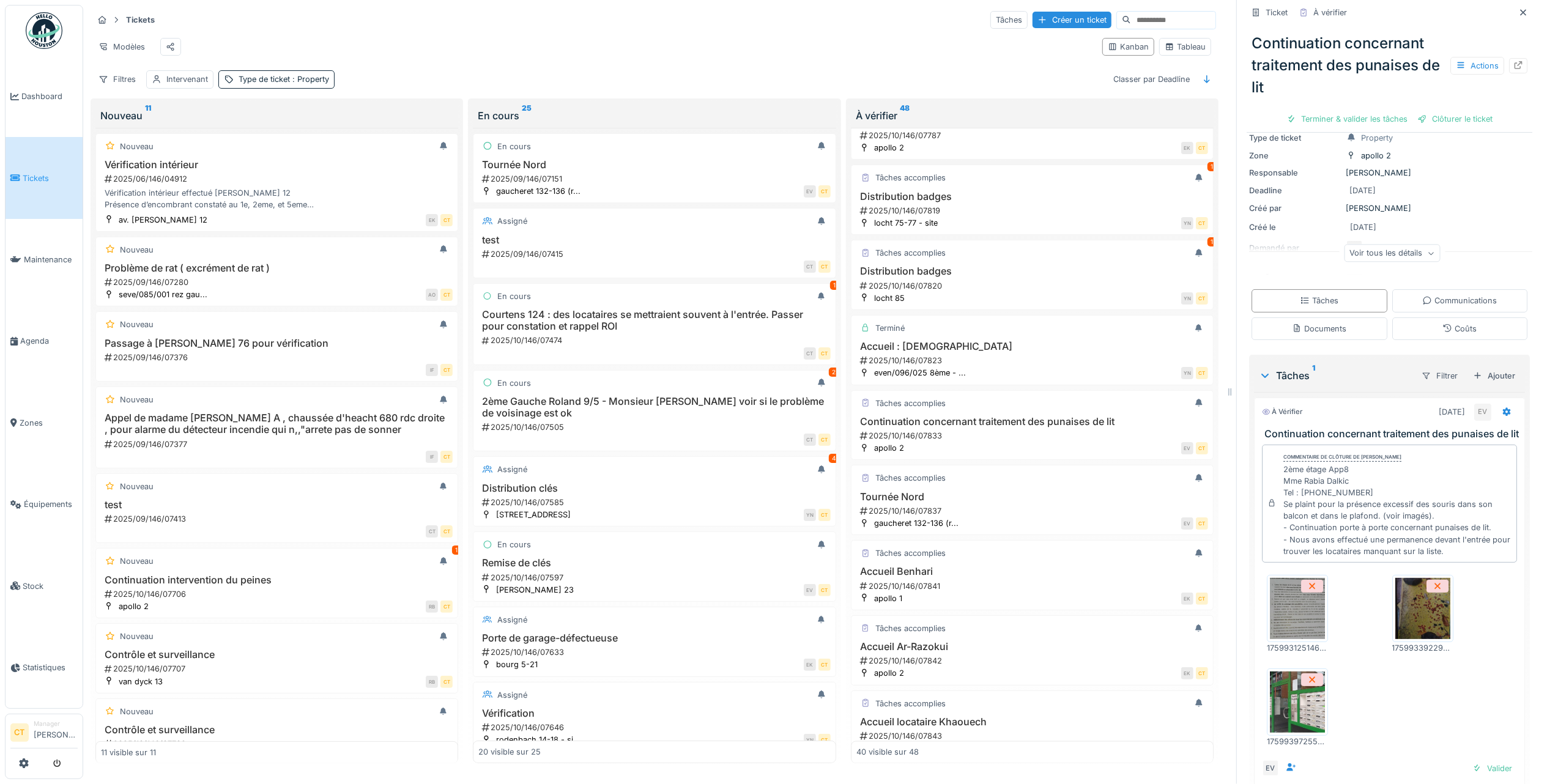
scroll to position [129, 0]
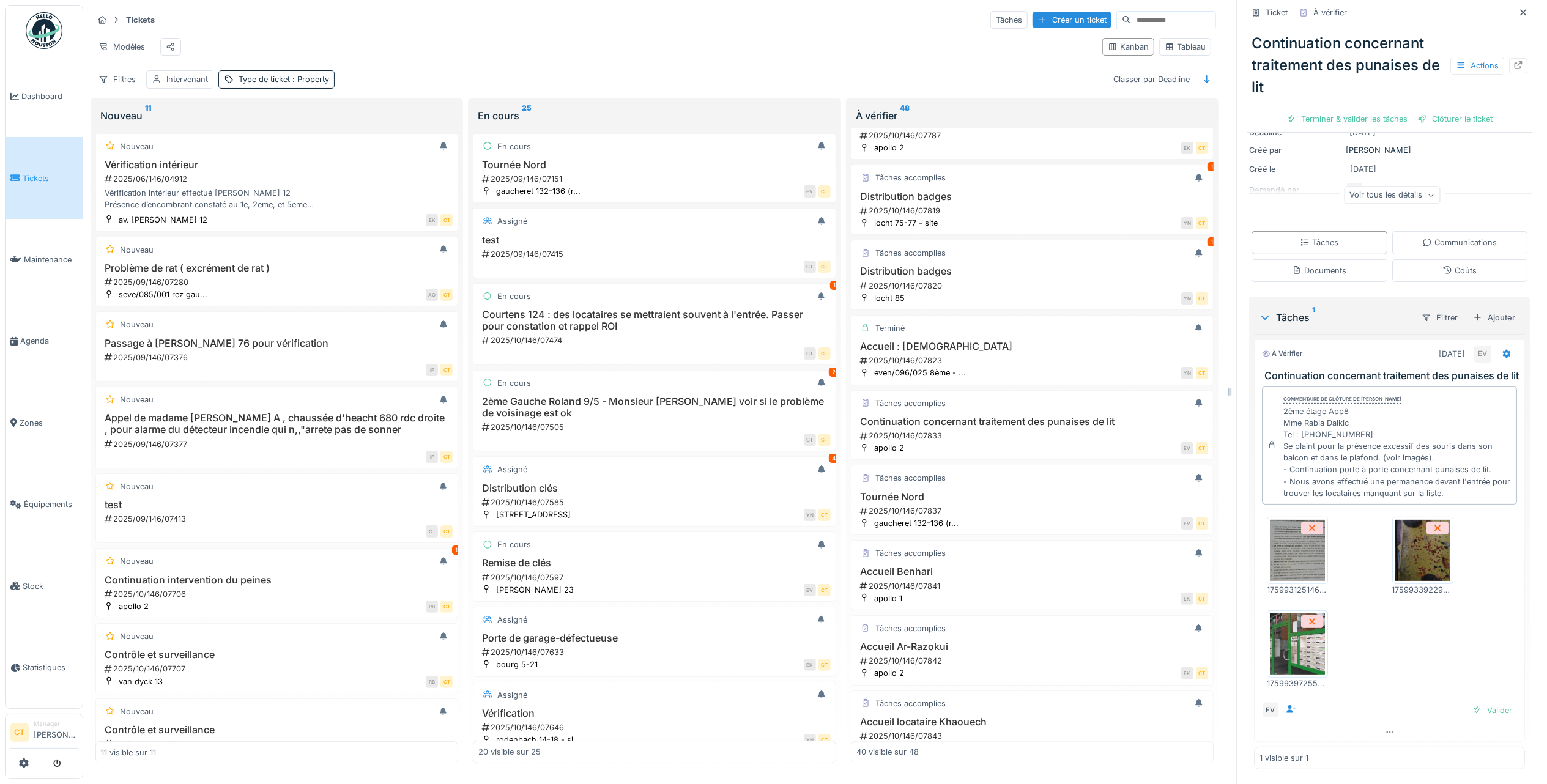
click at [1405, 537] on img at bounding box center [1422, 550] width 55 height 61
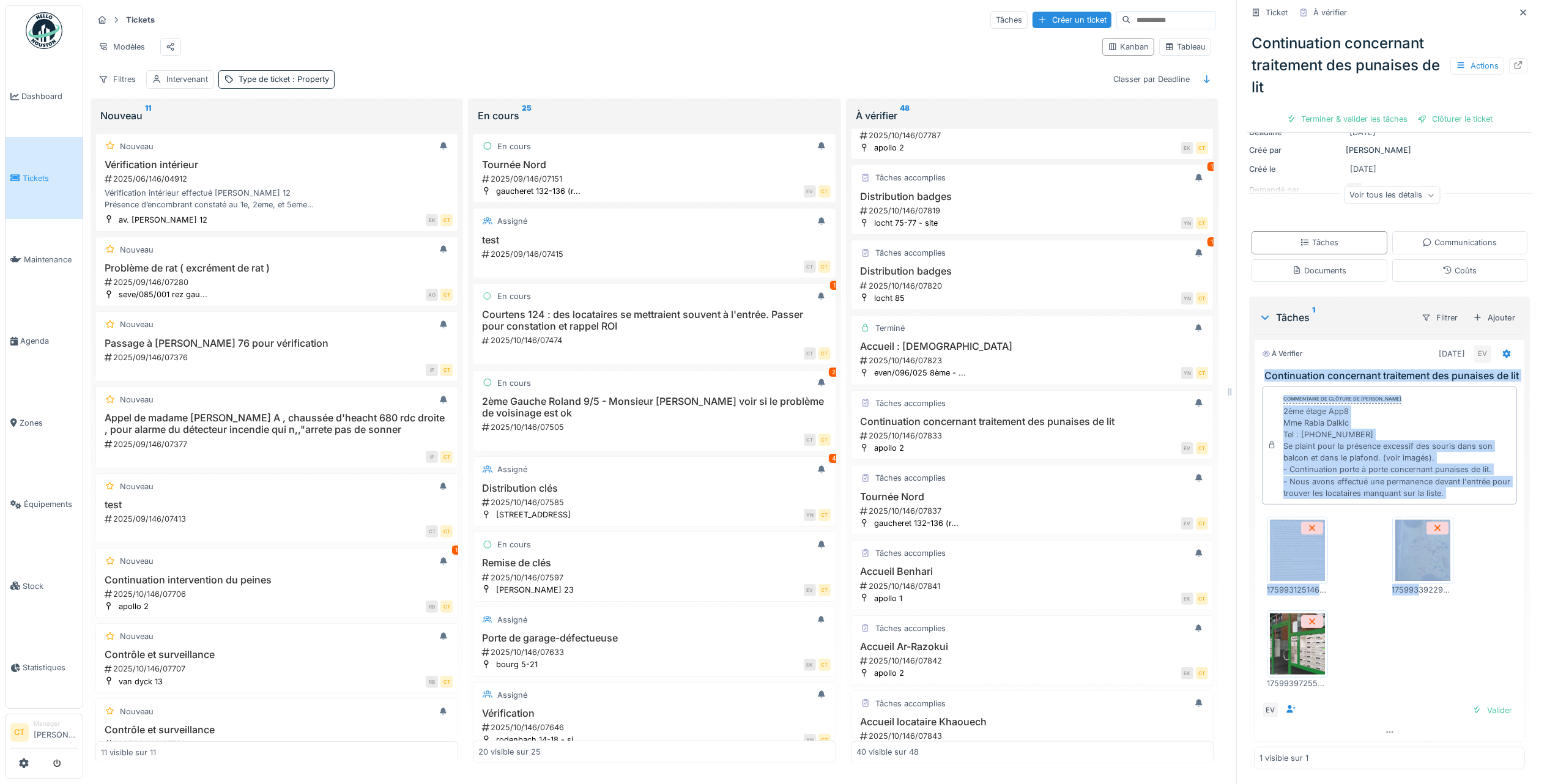
drag, startPoint x: 1401, startPoint y: 661, endPoint x: 1251, endPoint y: 346, distance: 348.9
click at [1254, 346] on div "À vérifier 08/10/2025 EV Continuation concernant traitement des punaises de lit…" at bounding box center [1390, 541] width 271 height 403
copy div "Continuation concernant traitement des punaises de lit Commentaire de clôture d…"
drag, startPoint x: 1356, startPoint y: 101, endPoint x: 1378, endPoint y: 106, distance: 22.6
click at [1356, 110] on div "Terminer & valider les tâches" at bounding box center [1347, 119] width 131 height 16
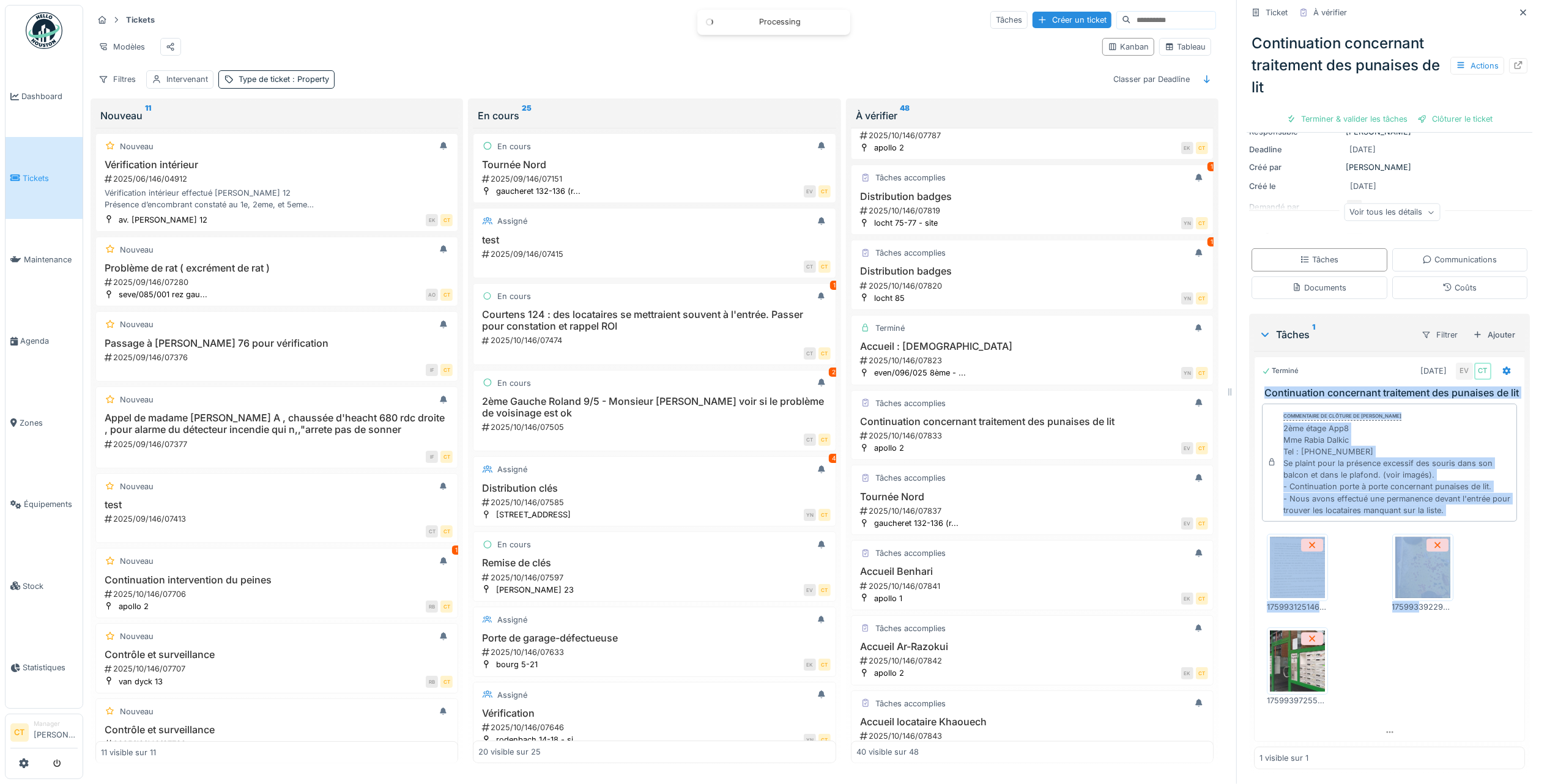
scroll to position [112, 0]
click at [1388, 110] on div "Clôturer le ticket" at bounding box center [1389, 119] width 85 height 16
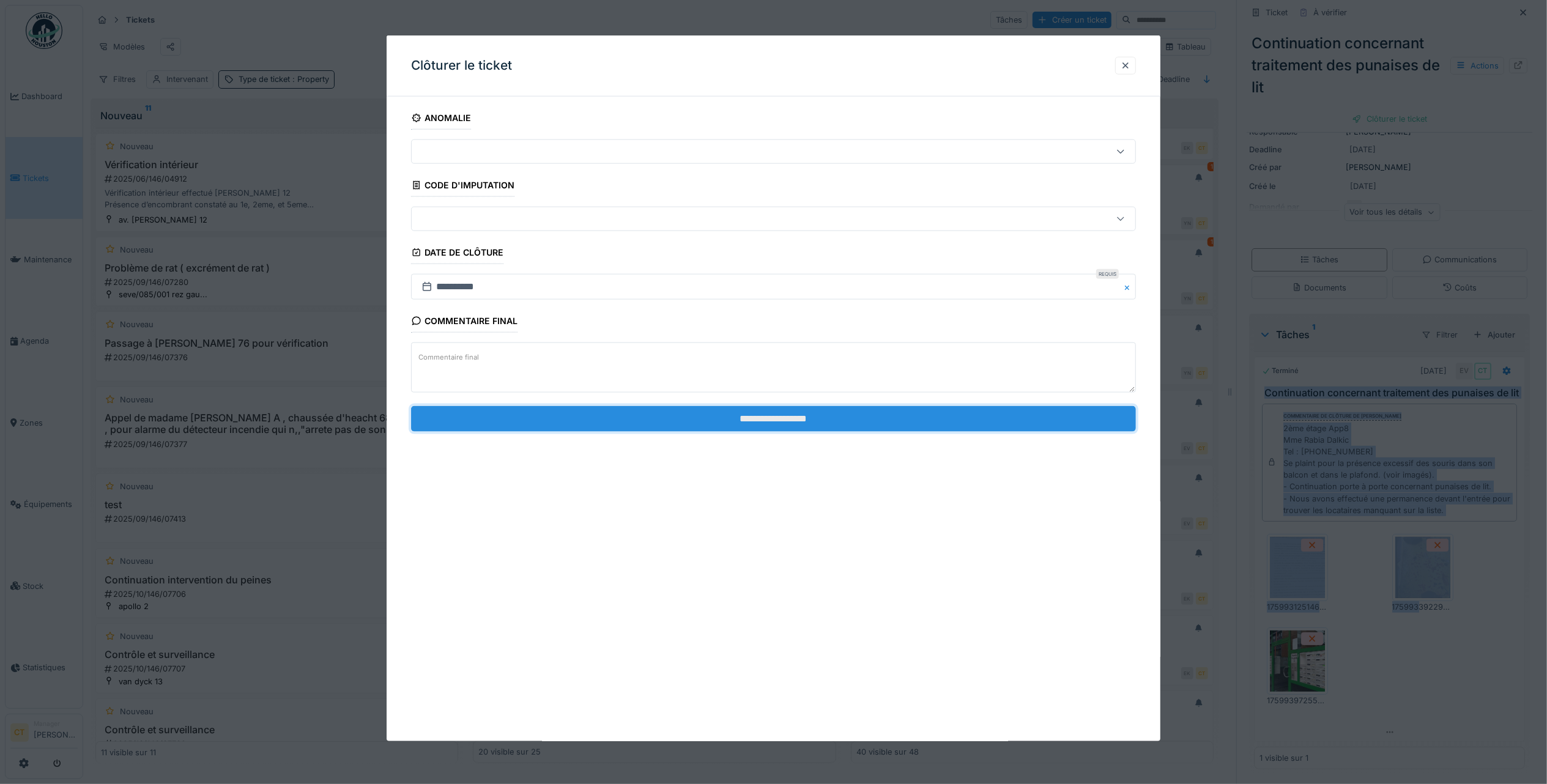
click at [812, 426] on input "**********" at bounding box center [773, 418] width 725 height 26
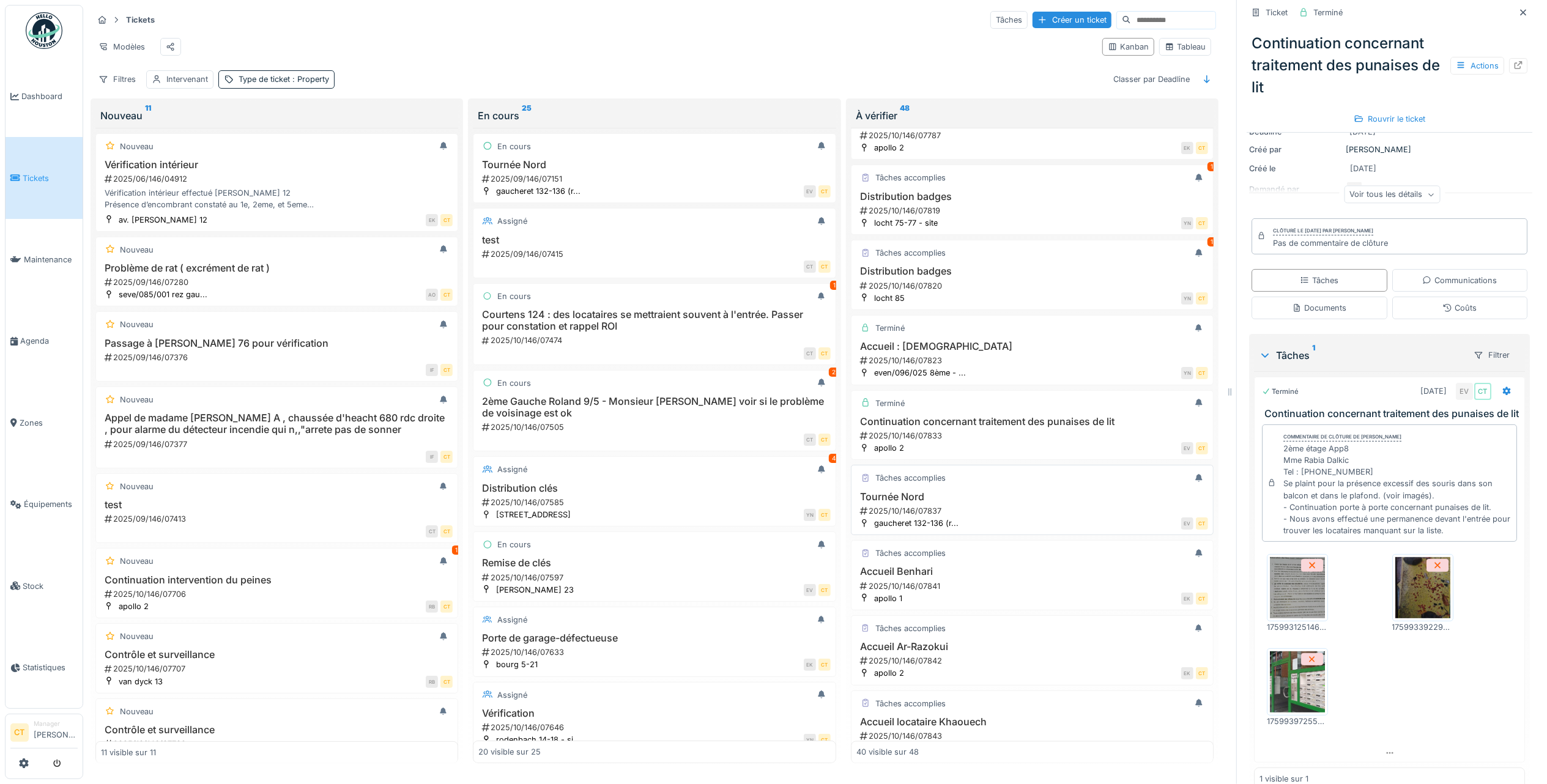
click at [980, 503] on h3 "Tournée Nord" at bounding box center [1032, 497] width 352 height 12
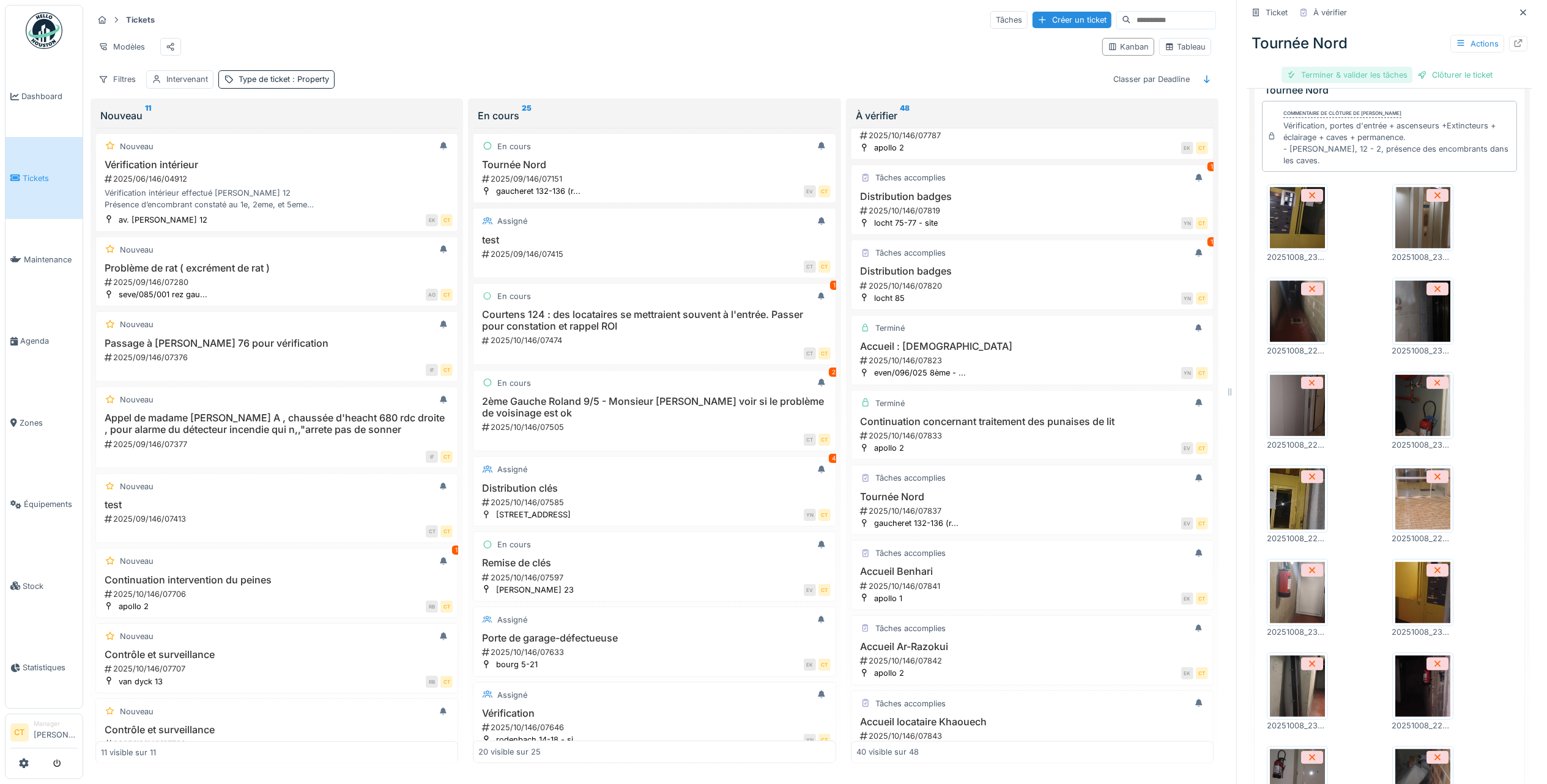
scroll to position [330, 0]
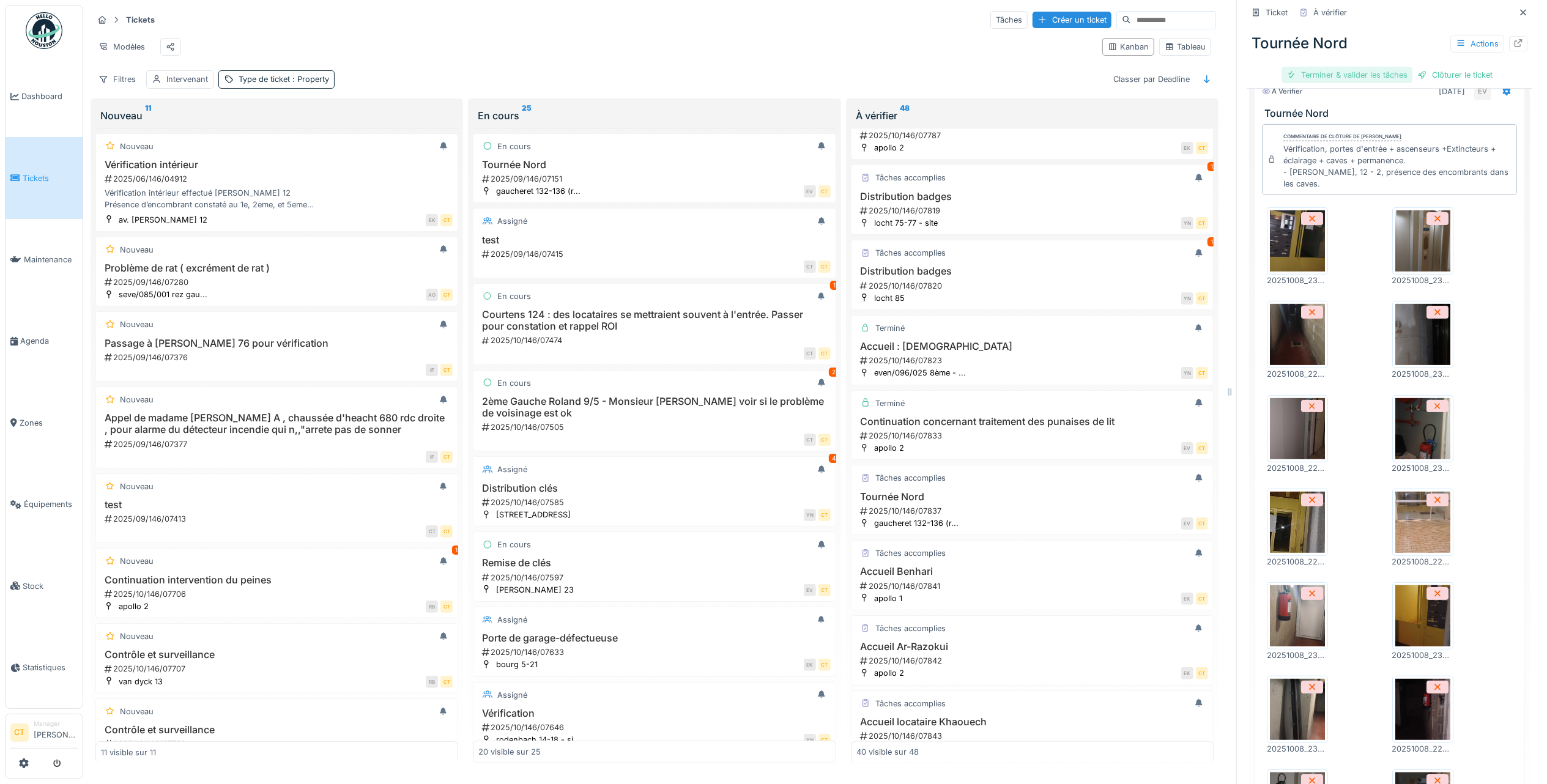
click at [1357, 66] on div "Terminer & valider les tâches" at bounding box center [1347, 75] width 131 height 16
click at [1403, 66] on div "Clôturer le ticket" at bounding box center [1389, 75] width 85 height 16
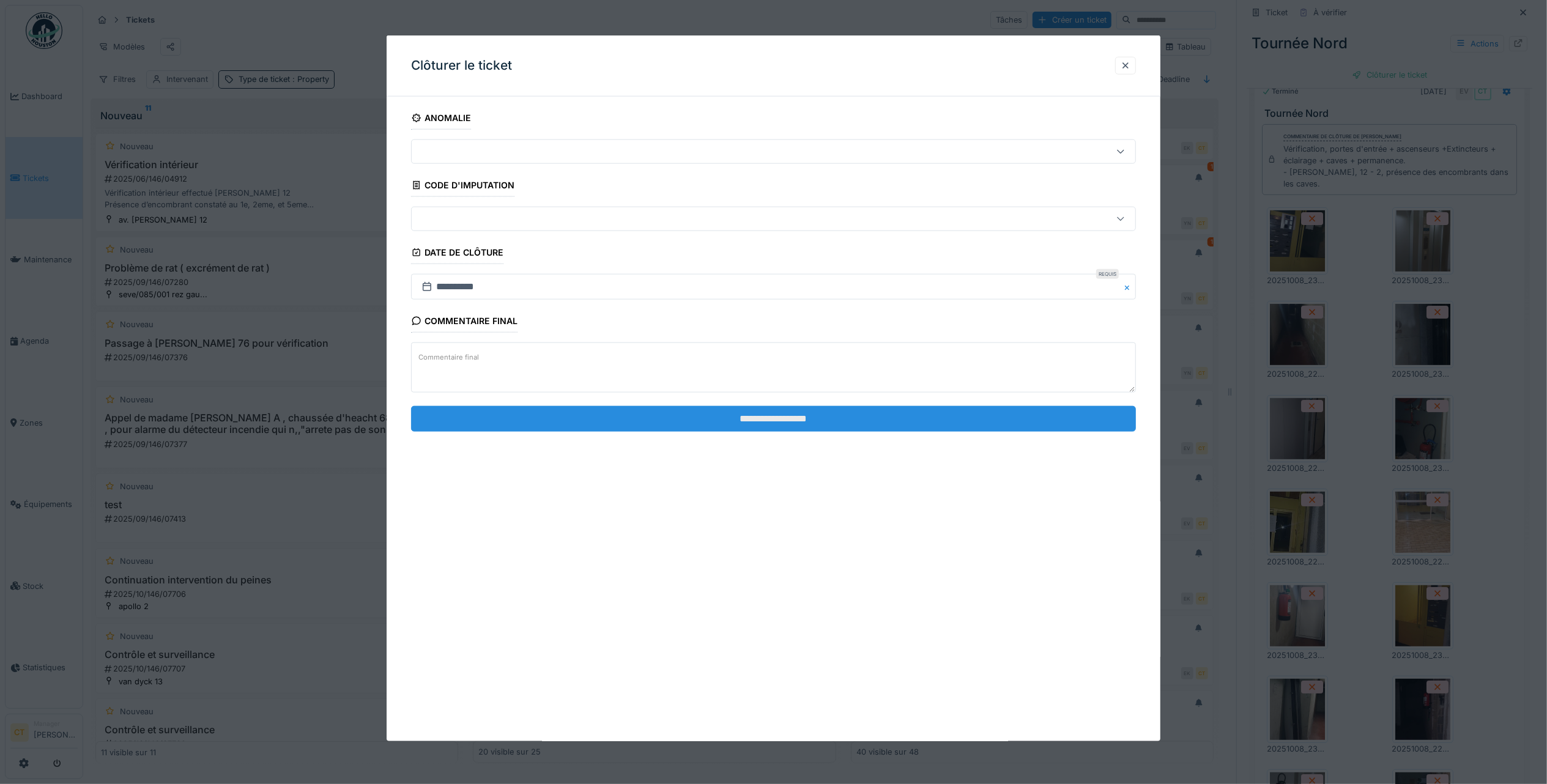
click at [1074, 426] on input "**********" at bounding box center [773, 418] width 725 height 26
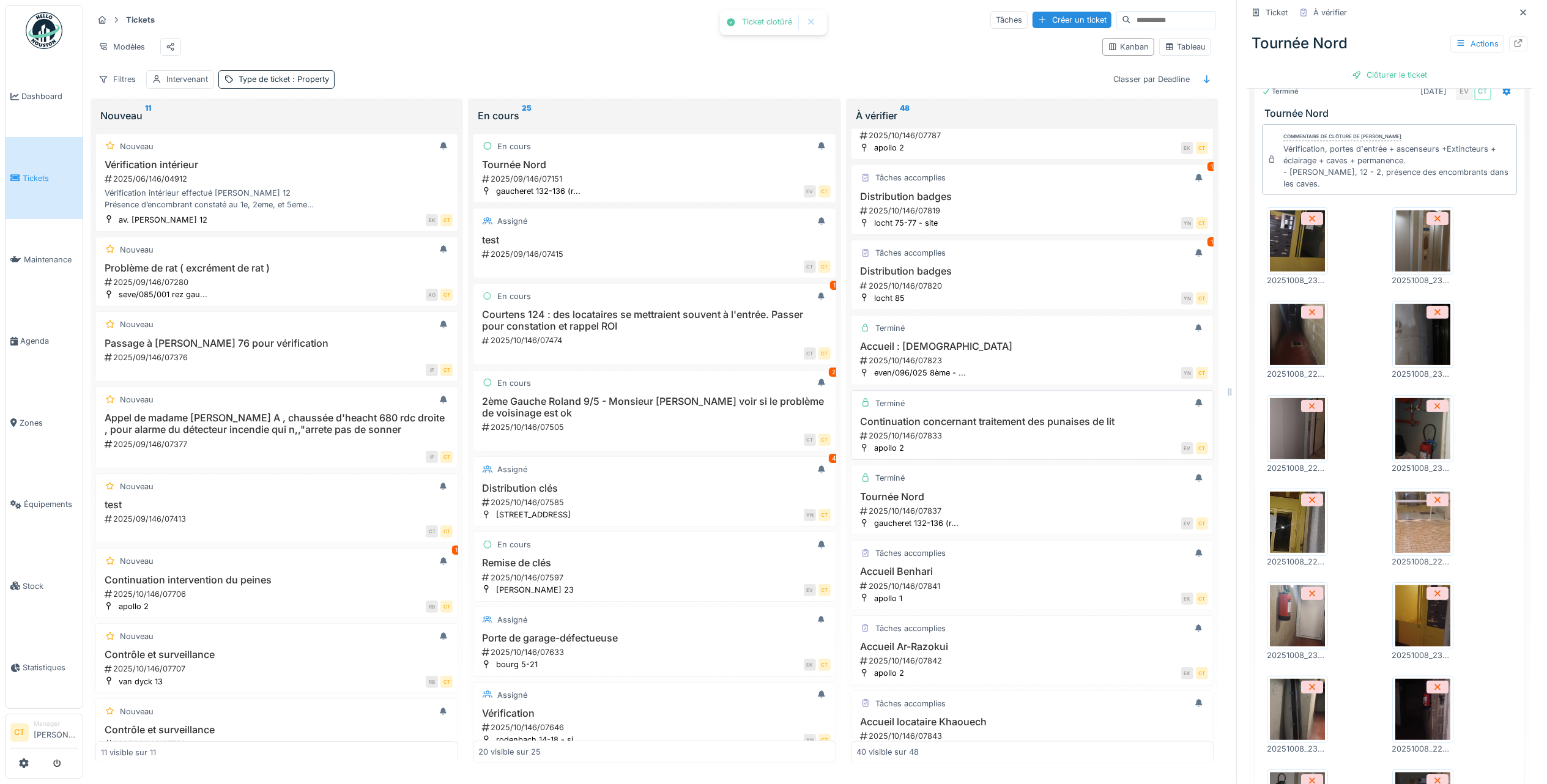
scroll to position [368, 0]
click at [1003, 517] on div "2025/10/146/07837" at bounding box center [1033, 510] width 349 height 12
click at [1002, 577] on h3 "Accueil Benhari" at bounding box center [1032, 571] width 352 height 12
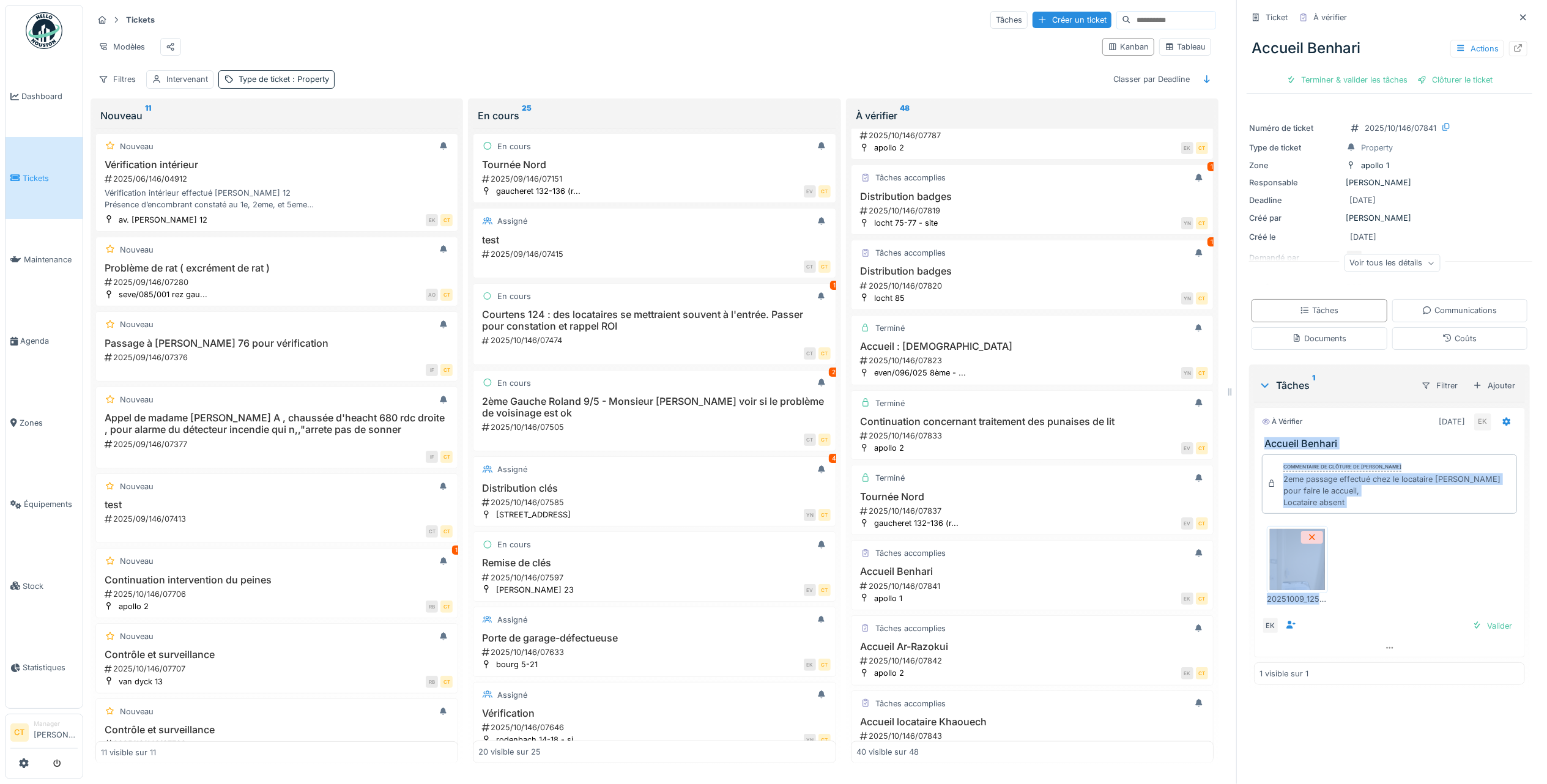
drag, startPoint x: 1403, startPoint y: 591, endPoint x: 1249, endPoint y: 440, distance: 215.7
click at [1254, 440] on div "À vérifier 09/10/2025 EK Accueil Benhari Commentaire de clôture de Eljon Kola 2…" at bounding box center [1390, 532] width 271 height 250
copy div "Accueil Benhari Commentaire de clôture de Eljon Kola 2eme passage effectué chez…"
click at [1335, 72] on div "Terminer & valider les tâches" at bounding box center [1347, 80] width 131 height 16
click at [1384, 72] on div "Clôturer le ticket" at bounding box center [1389, 80] width 85 height 16
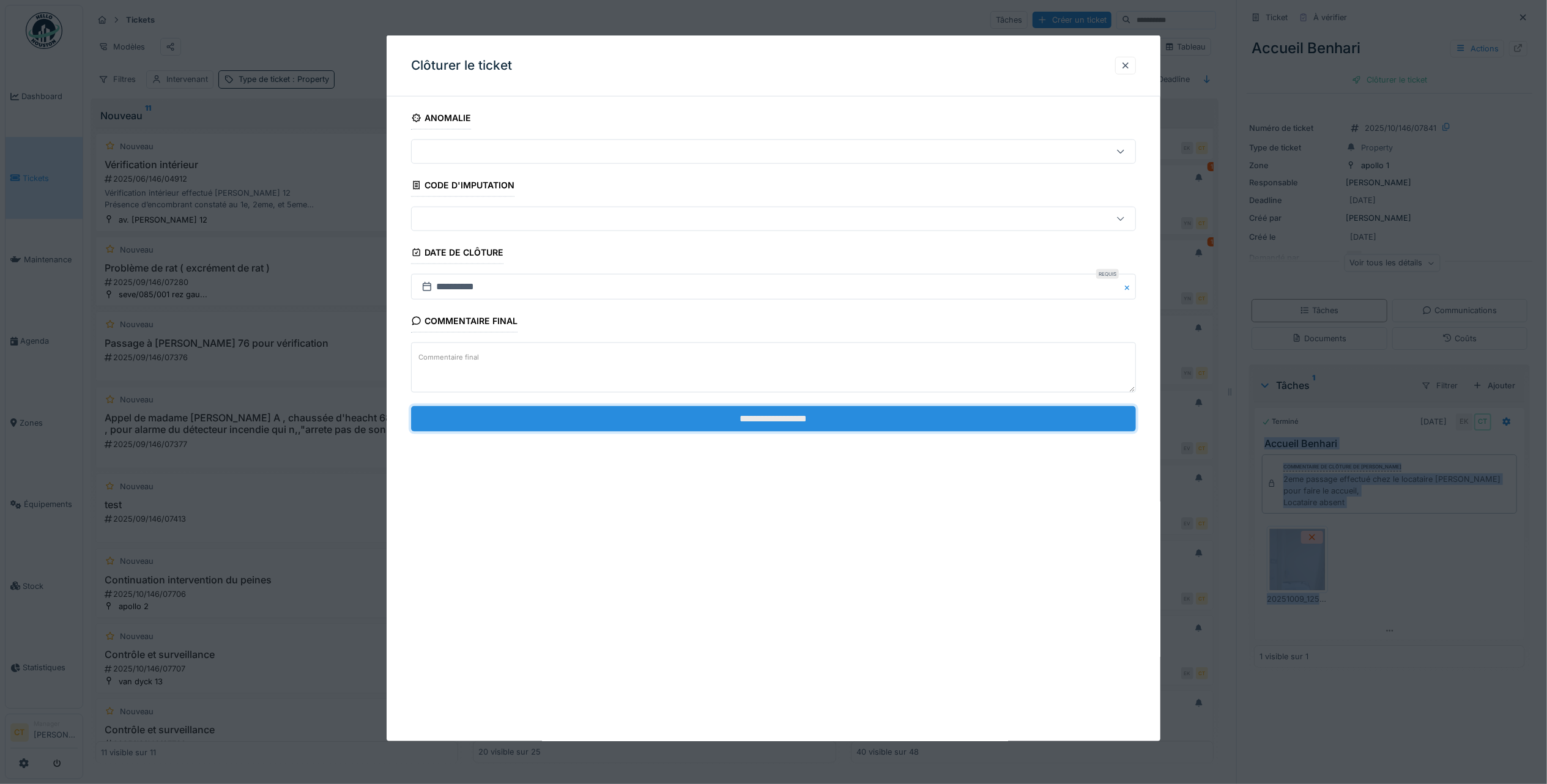
click at [848, 413] on input "**********" at bounding box center [773, 418] width 725 height 26
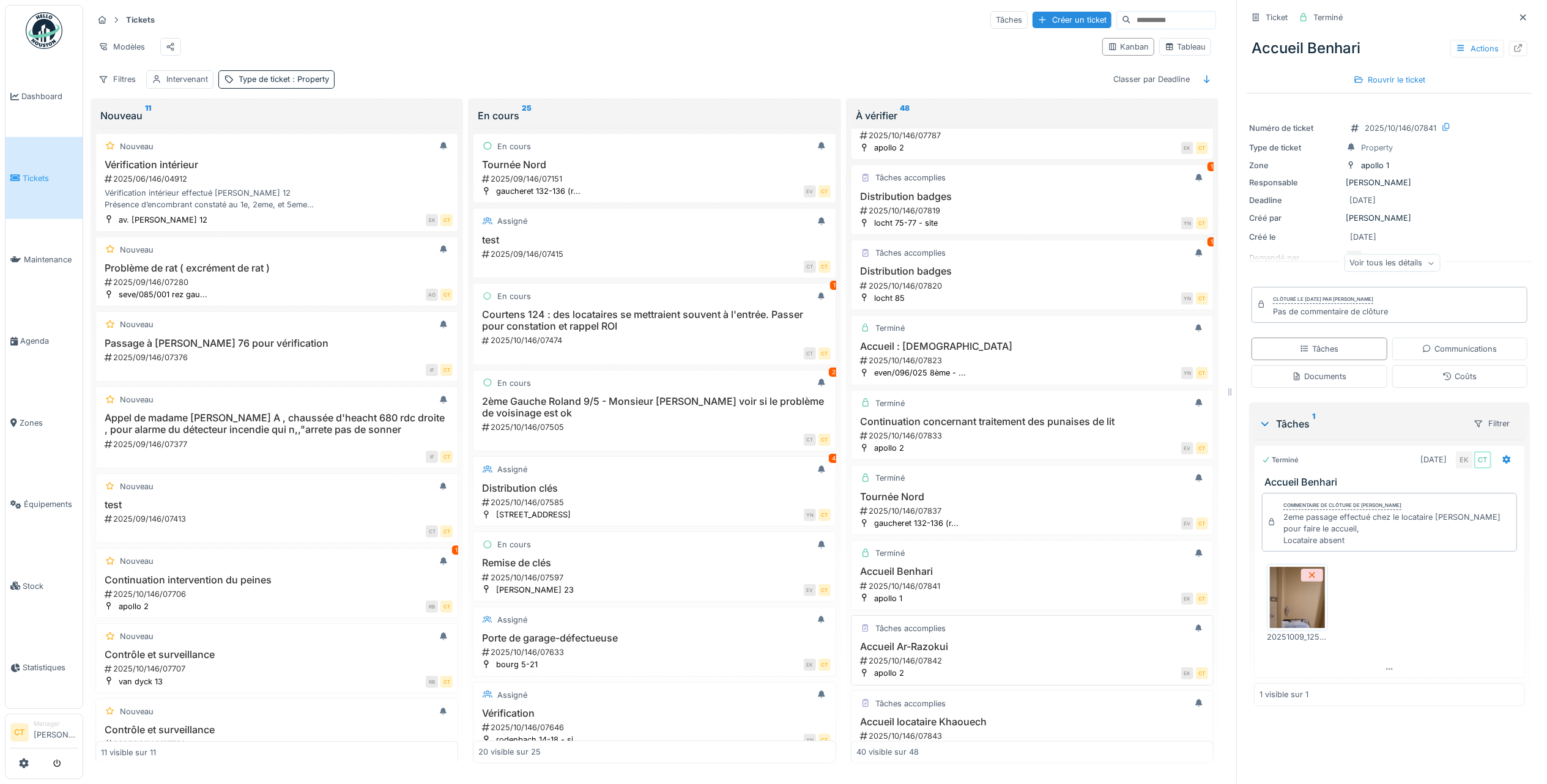
click at [1013, 667] on div "Accueil Ar-Razokui 2025/10/146/07842" at bounding box center [1032, 654] width 352 height 26
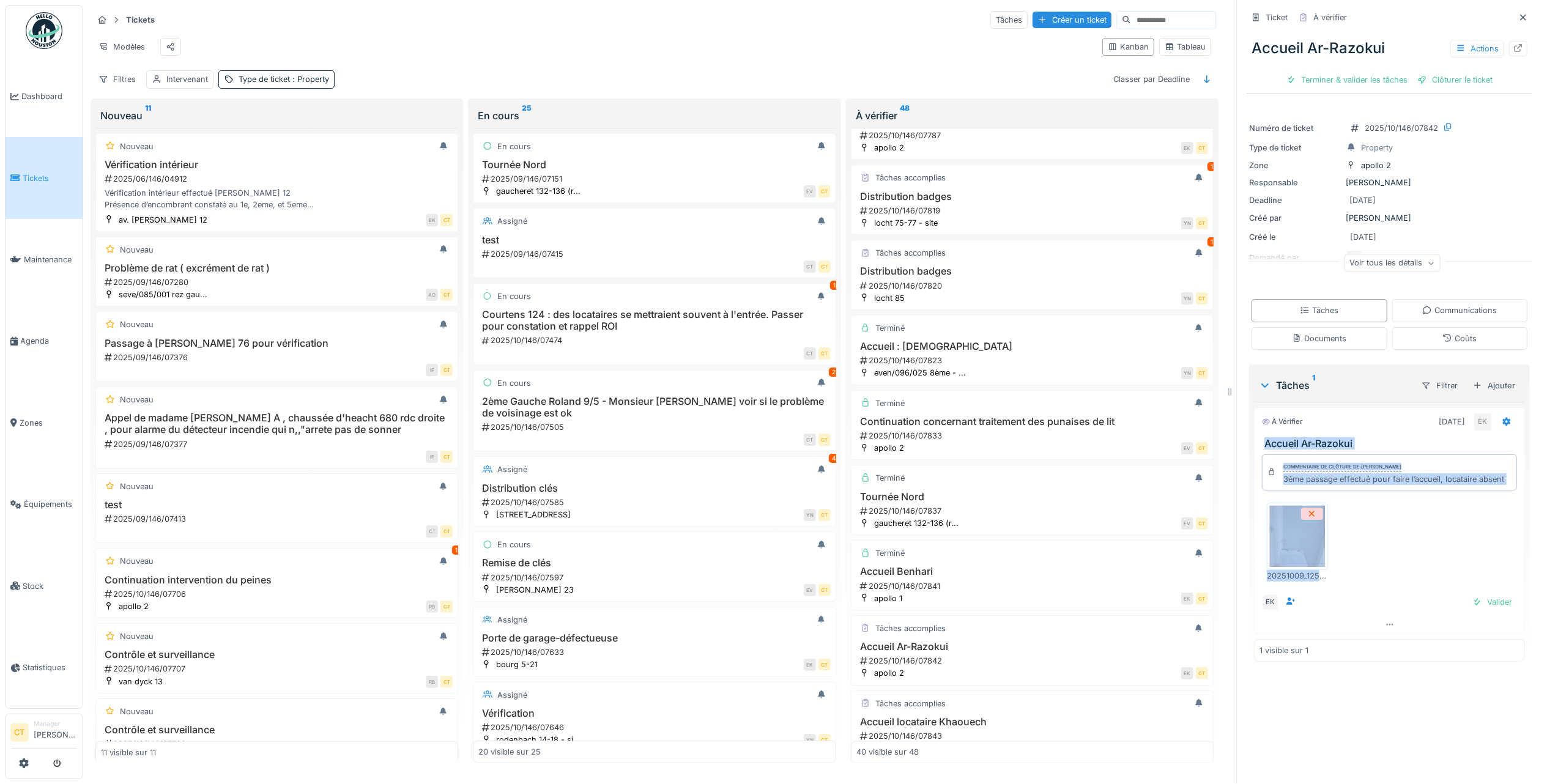
drag, startPoint x: 1376, startPoint y: 590, endPoint x: 1247, endPoint y: 433, distance: 203.2
click at [1254, 433] on div "À vérifier 09/10/2025 EK Accueil Ar-Razokui Commentaire de clôture de Eljon Kol…" at bounding box center [1390, 520] width 271 height 227
copy div "Accueil Ar-Razokui Commentaire de clôture de Eljon Kola 3ème passage effectué p…"
click at [1321, 72] on div "Terminer & valider les tâches" at bounding box center [1347, 80] width 131 height 16
drag, startPoint x: 1402, startPoint y: 68, endPoint x: 1407, endPoint y: 64, distance: 6.4
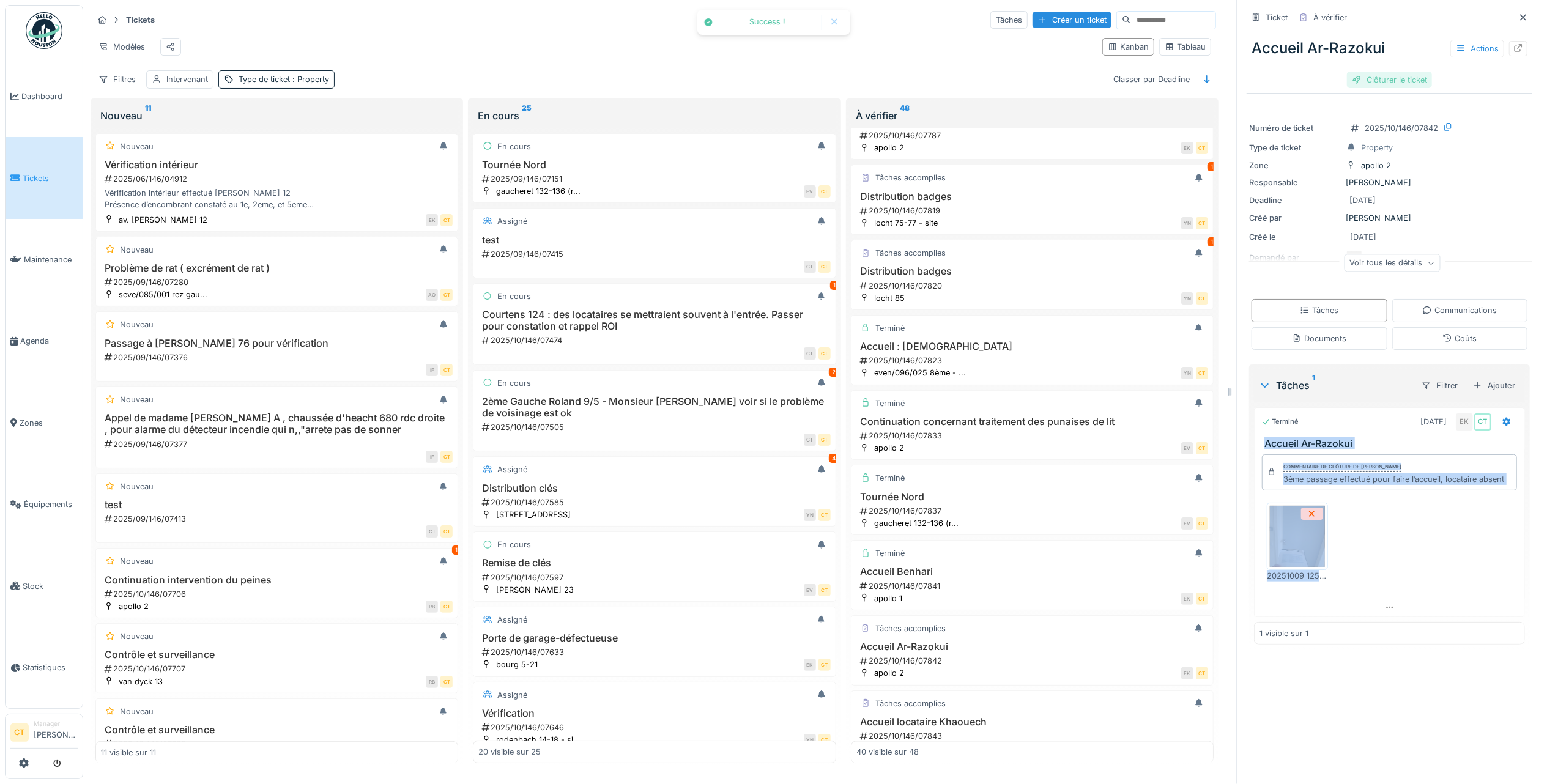
click at [1405, 72] on div "Clôturer le ticket" at bounding box center [1389, 80] width 85 height 16
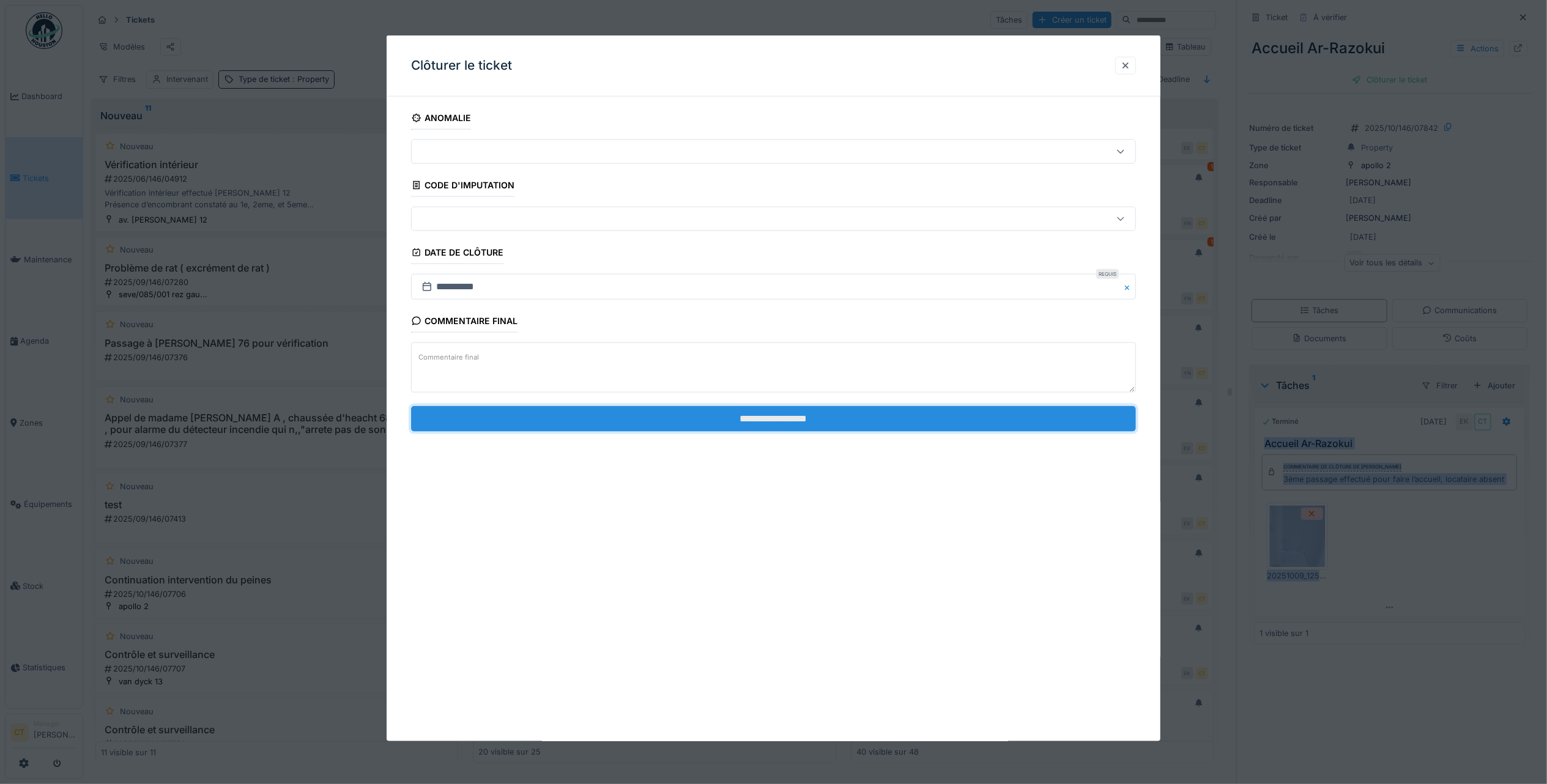
click at [933, 431] on input "**********" at bounding box center [773, 418] width 725 height 26
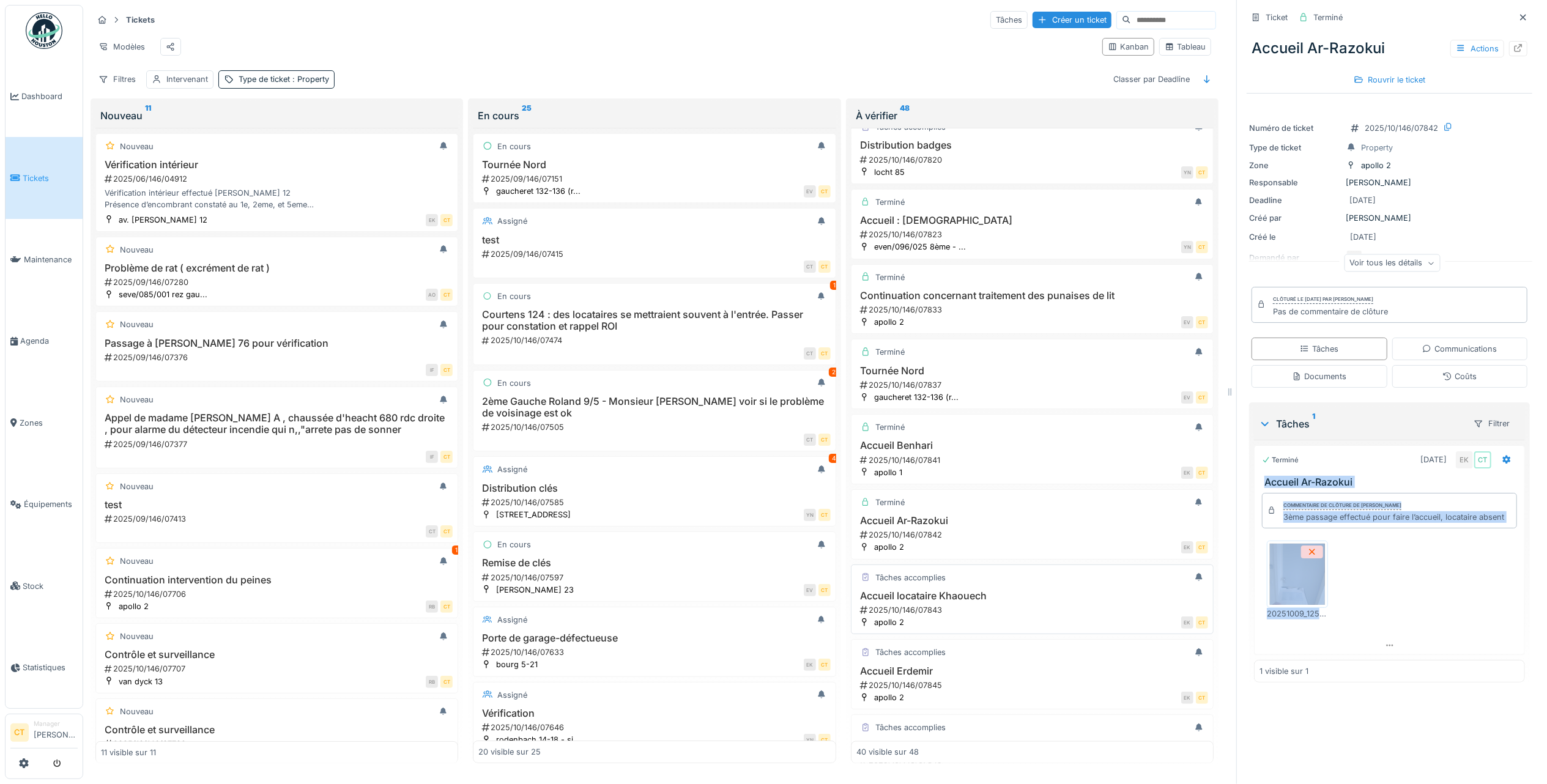
scroll to position [2007, 0]
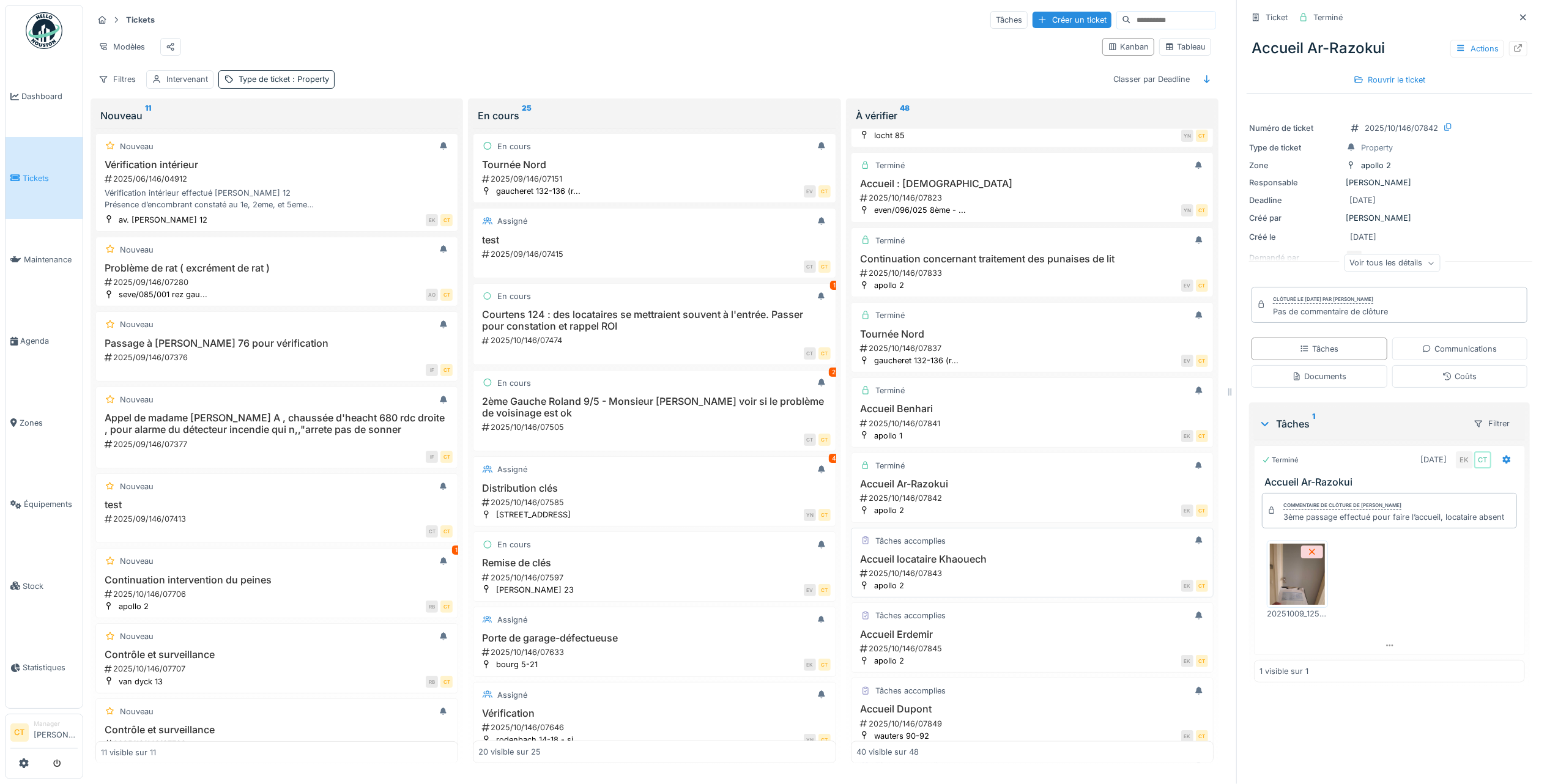
click at [957, 579] on div "2025/10/146/07843" at bounding box center [1033, 573] width 349 height 12
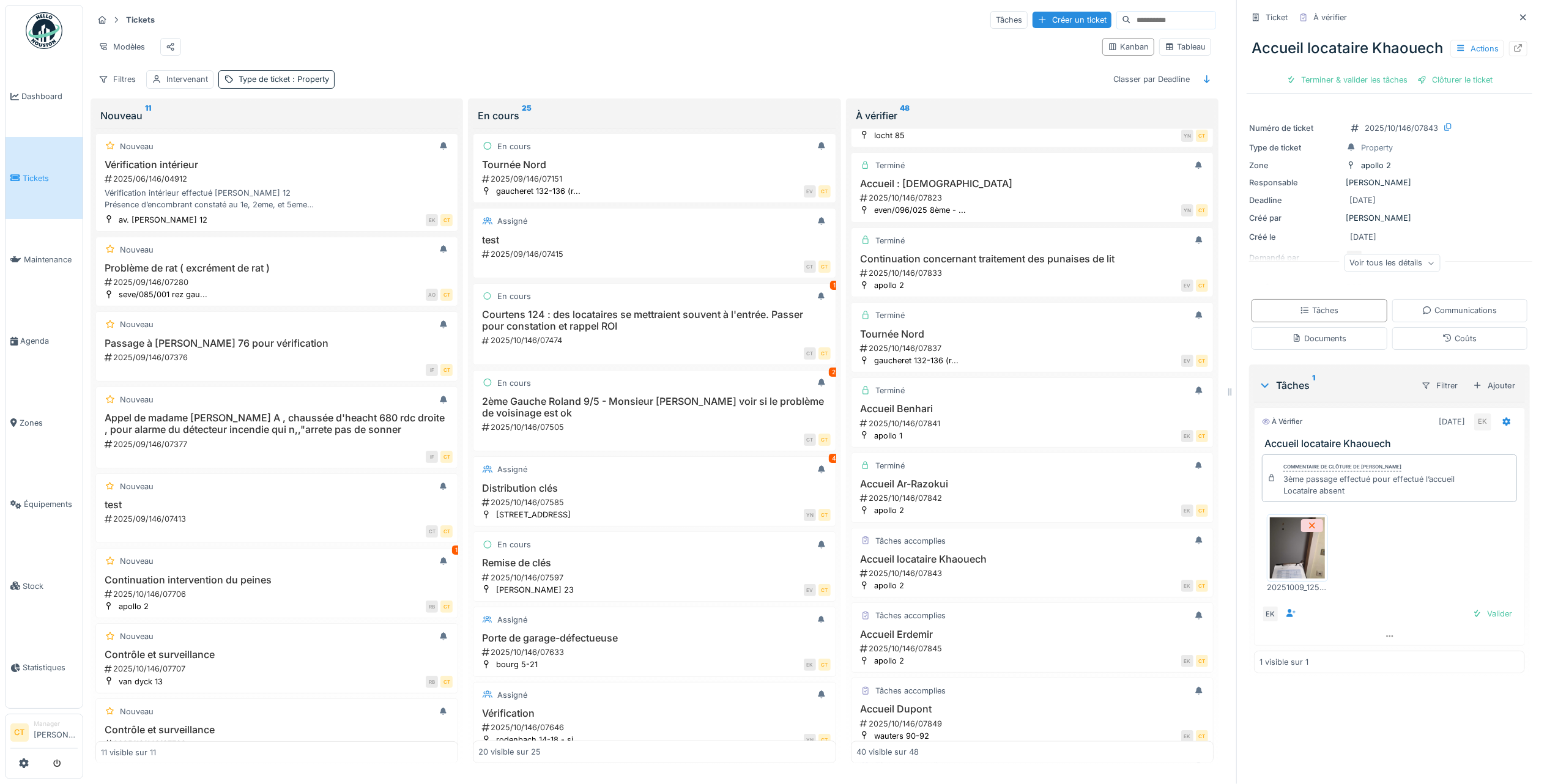
drag, startPoint x: 1403, startPoint y: 512, endPoint x: 1388, endPoint y: 511, distance: 15.0
click at [1391, 502] on div "Commentaire de clôture de Eljon Kola 3ème passage effectué pour effectué l’accu…" at bounding box center [1390, 478] width 255 height 47
drag, startPoint x: 1374, startPoint y: 620, endPoint x: 1245, endPoint y: 455, distance: 209.4
click at [1254, 455] on div "À vérifier 09/10/2025 EK Accueil locataire Khaouech Commentaire de clôture de E…" at bounding box center [1390, 527] width 271 height 239
copy div "Accueil locataire Khaouech Commentaire de clôture de Eljon Kola 3ème passage ef…"
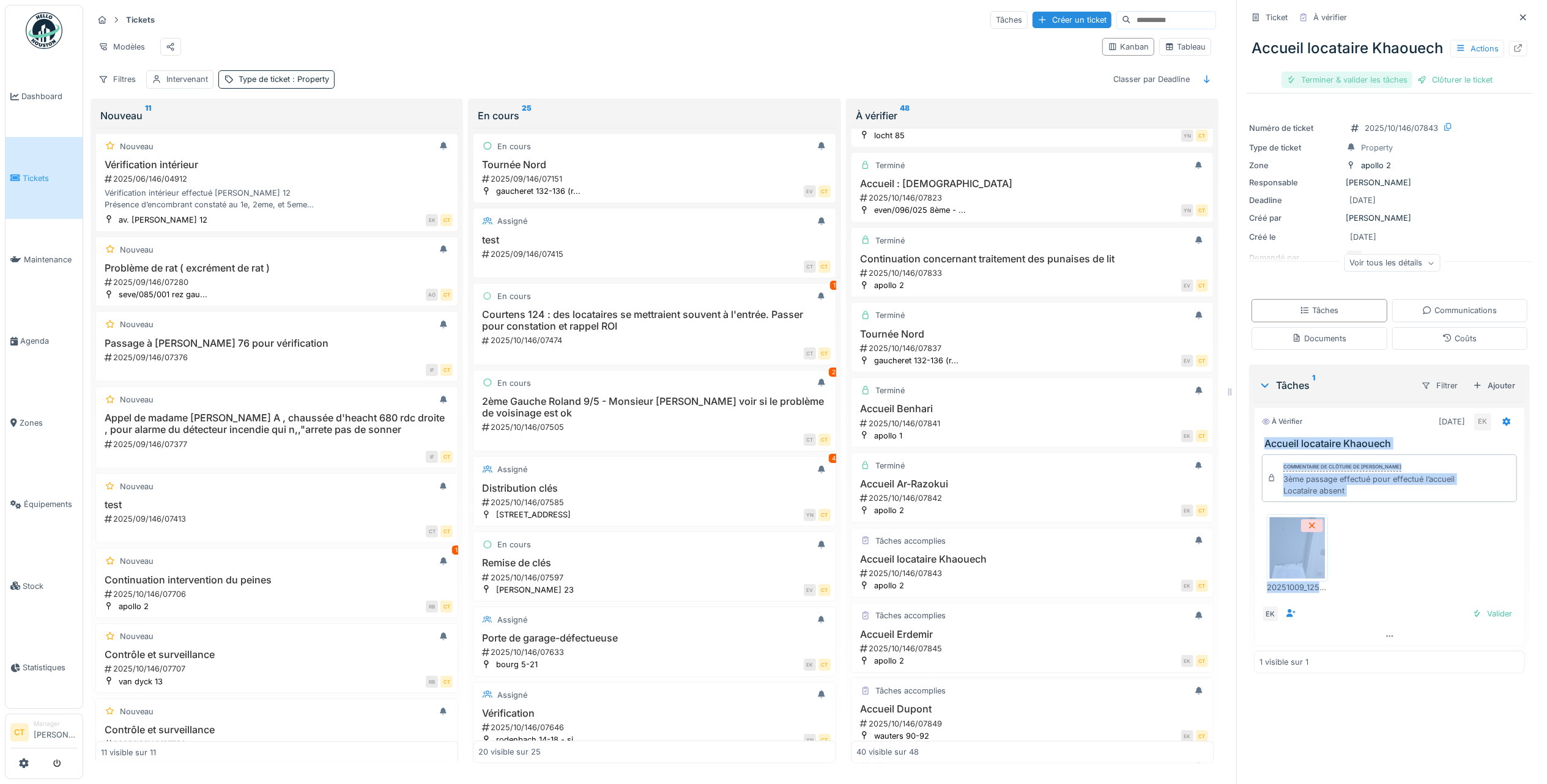
click at [1320, 88] on div "Terminer & valider les tâches" at bounding box center [1347, 80] width 131 height 16
click at [1378, 83] on div "Clôturer le ticket" at bounding box center [1389, 80] width 85 height 16
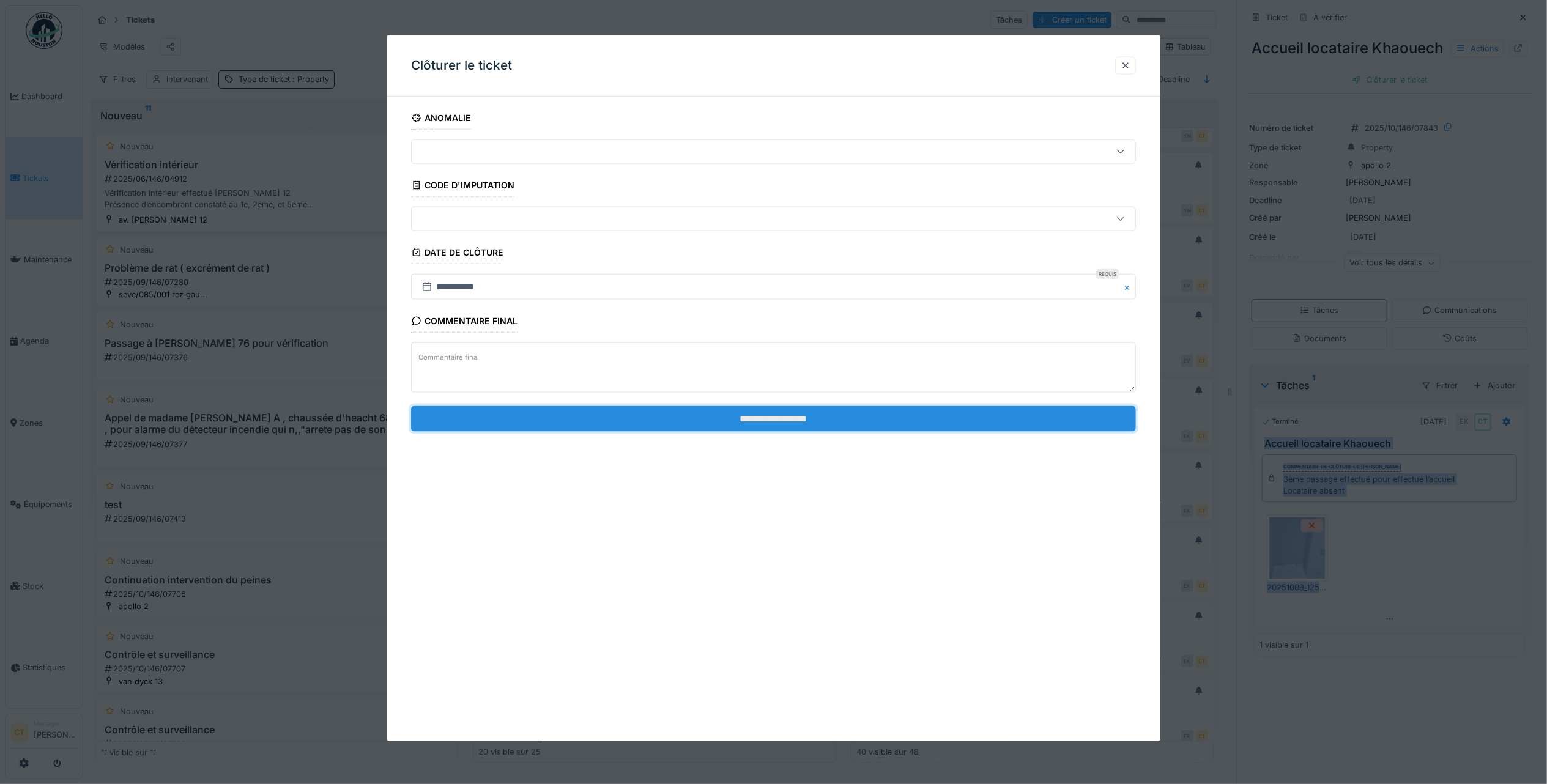
click at [1012, 423] on input "**********" at bounding box center [773, 418] width 725 height 26
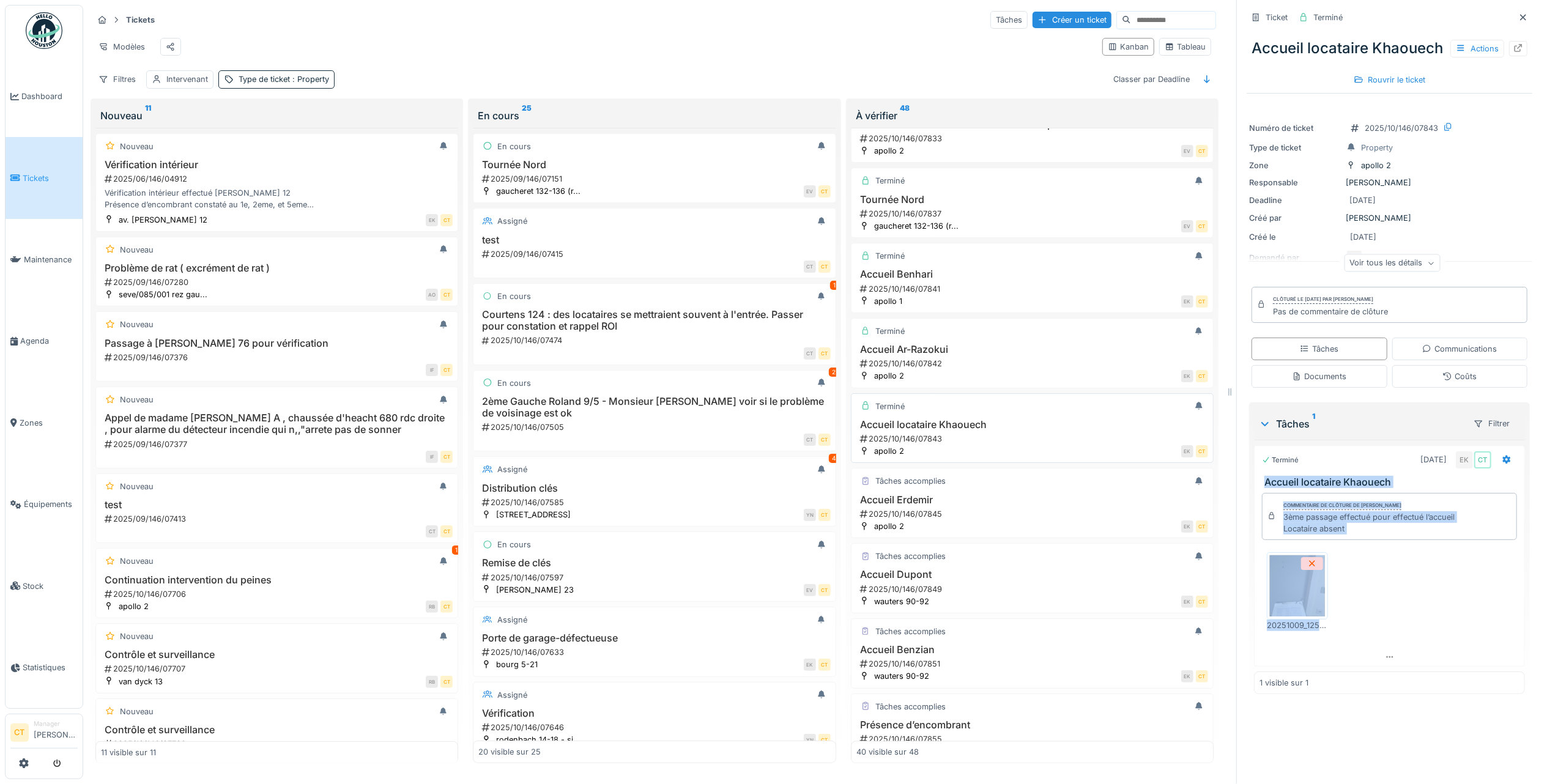
scroll to position [2252, 0]
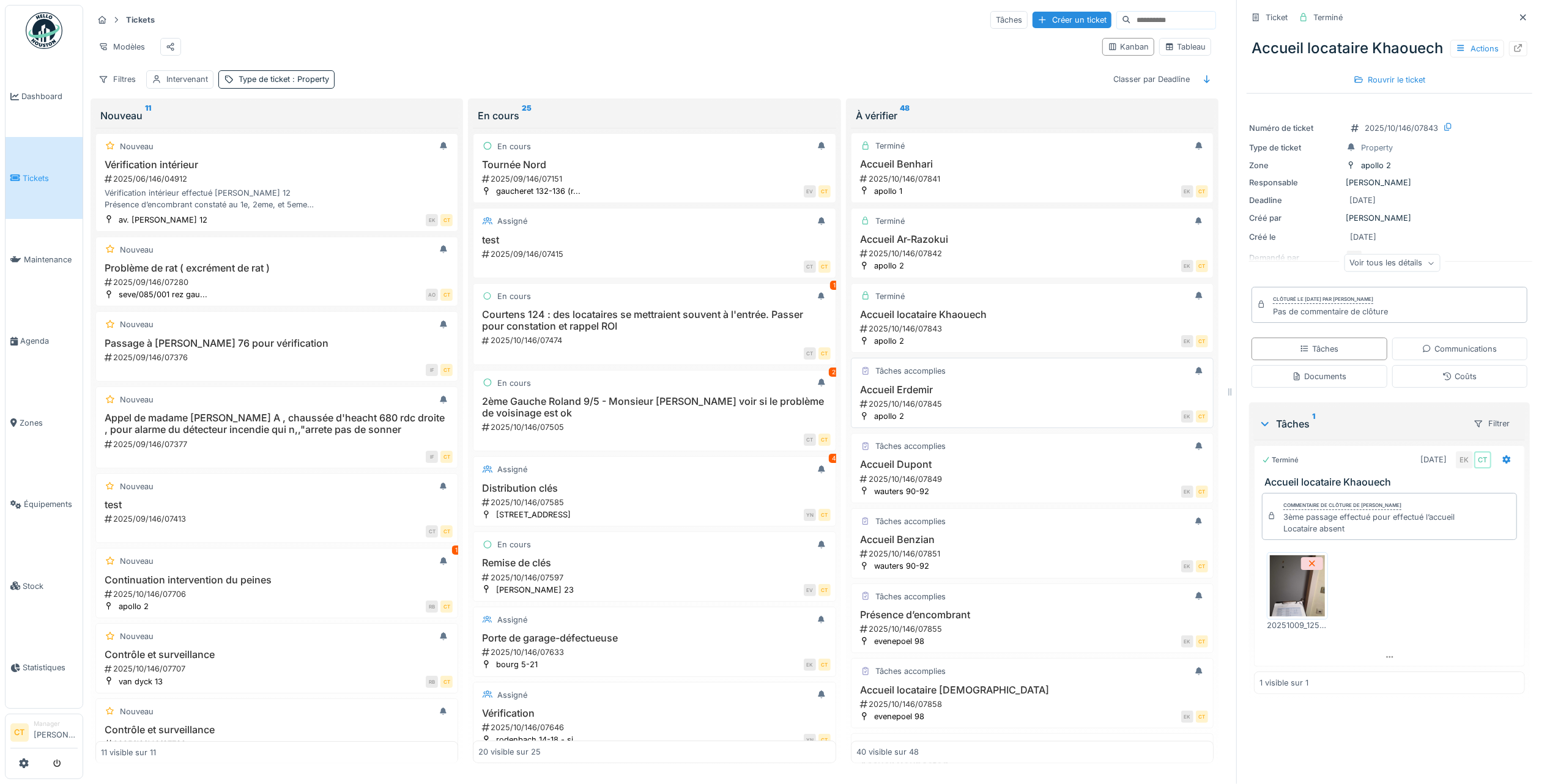
click at [964, 410] on div "2025/10/146/07845" at bounding box center [1033, 403] width 349 height 12
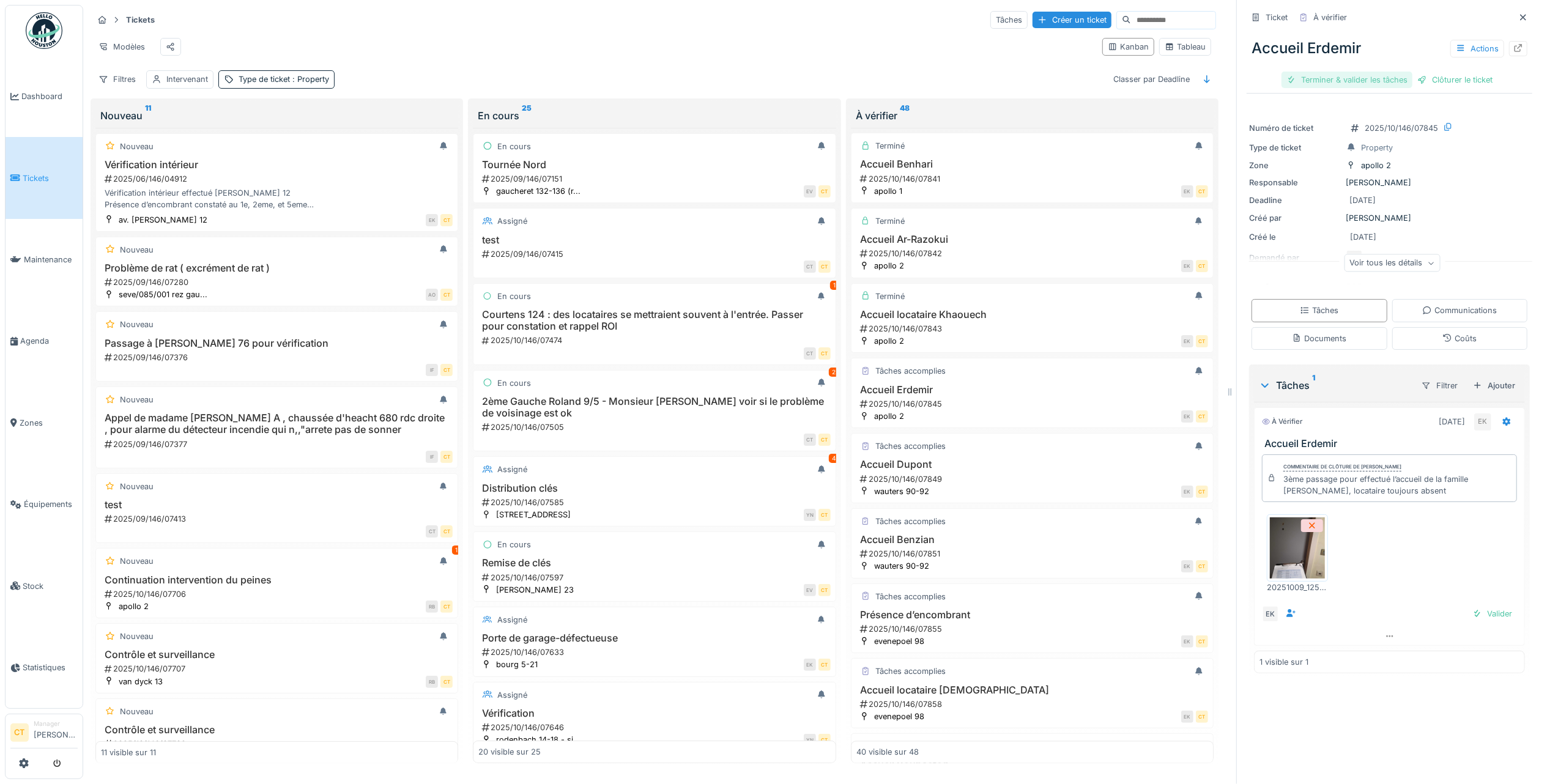
click at [1325, 72] on div "Terminer & valider les tâches" at bounding box center [1347, 80] width 131 height 16
click at [1390, 72] on div "Clôturer le ticket" at bounding box center [1389, 80] width 85 height 16
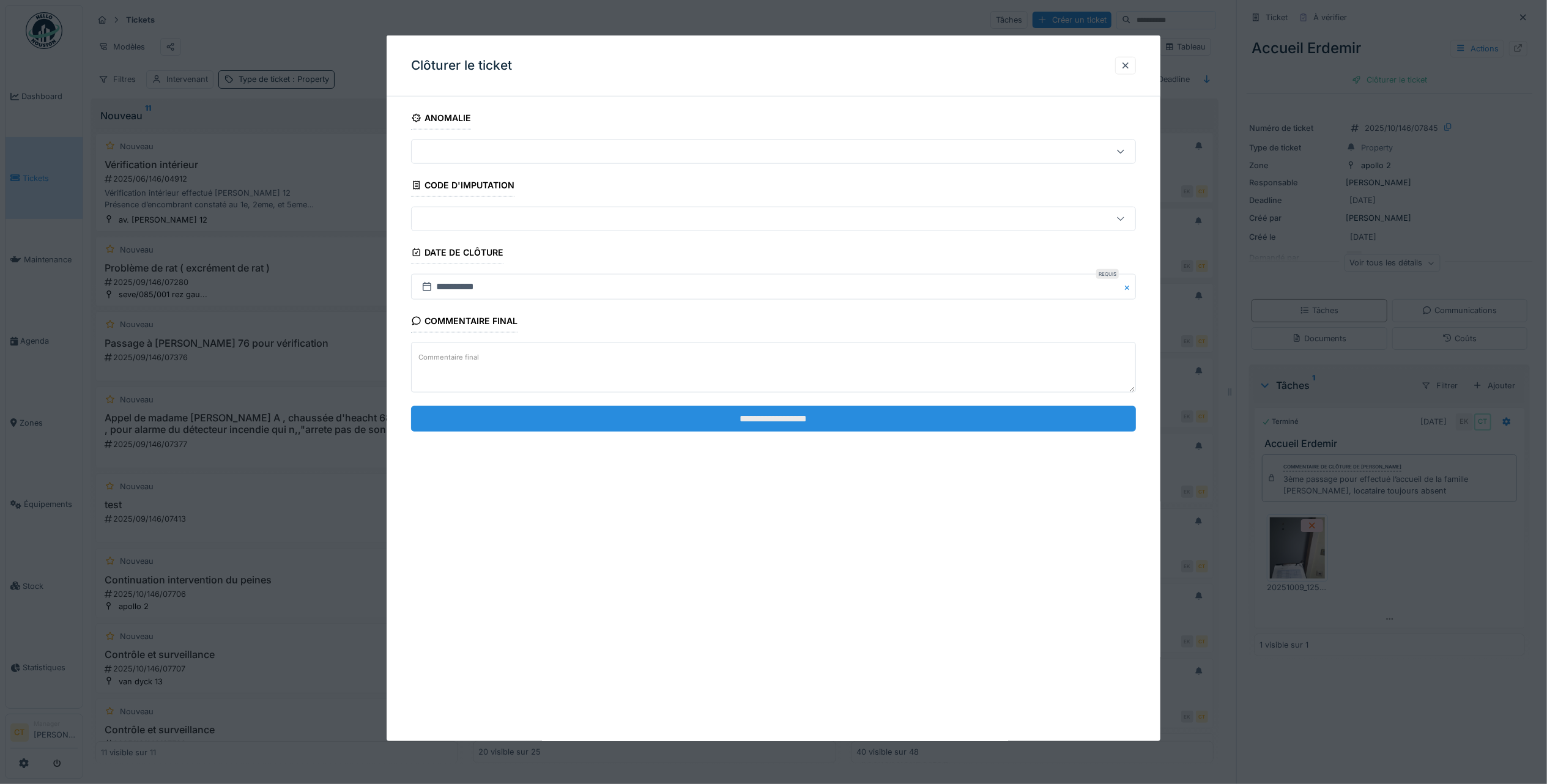
click at [927, 411] on input "**********" at bounding box center [773, 418] width 725 height 26
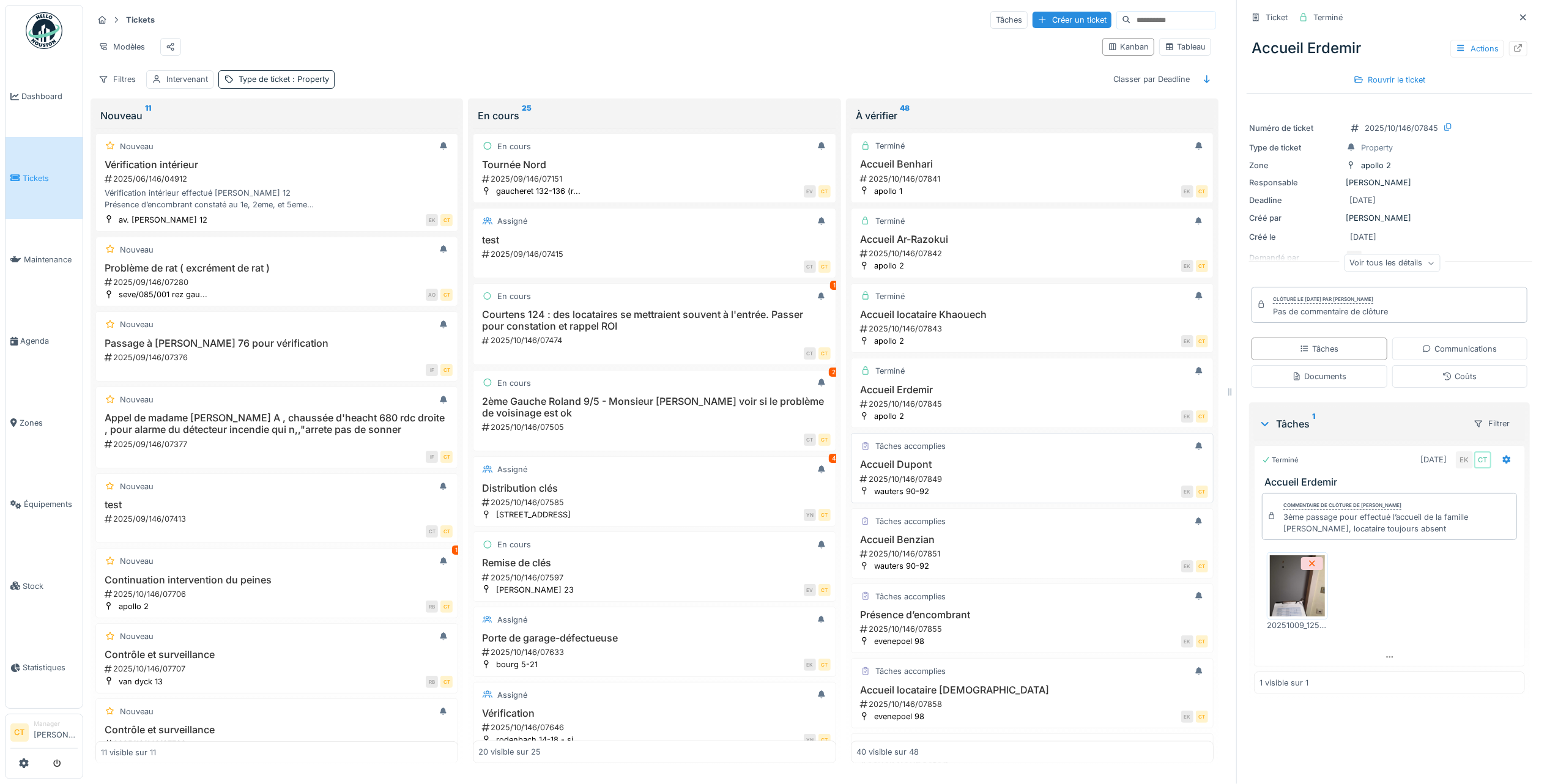
click at [980, 485] on div "2025/10/146/07849" at bounding box center [1033, 478] width 349 height 12
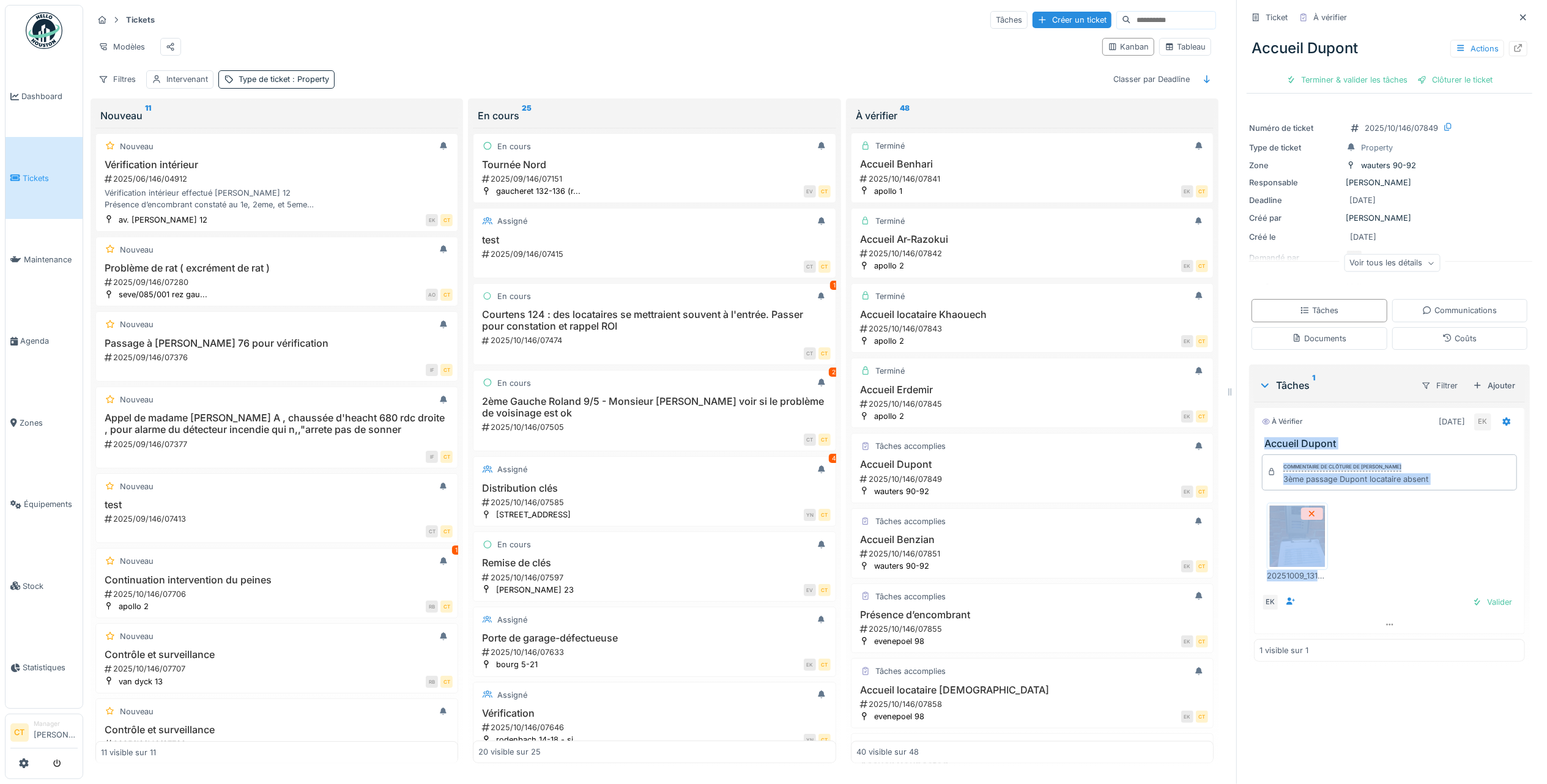
drag, startPoint x: 1364, startPoint y: 585, endPoint x: 1246, endPoint y: 423, distance: 200.4
click at [1254, 423] on div "À vérifier 09/10/2025 EK Accueil Dupont Commentaire de clôture de Eljon Kola 3è…" at bounding box center [1390, 520] width 271 height 227
copy div "Accueil Dupont Commentaire de clôture de Eljon Kola 3ème passage Dupont locatai…"
click at [1339, 72] on div "Terminer & valider les tâches" at bounding box center [1347, 80] width 131 height 16
click at [1382, 72] on div "Clôturer le ticket" at bounding box center [1389, 80] width 85 height 16
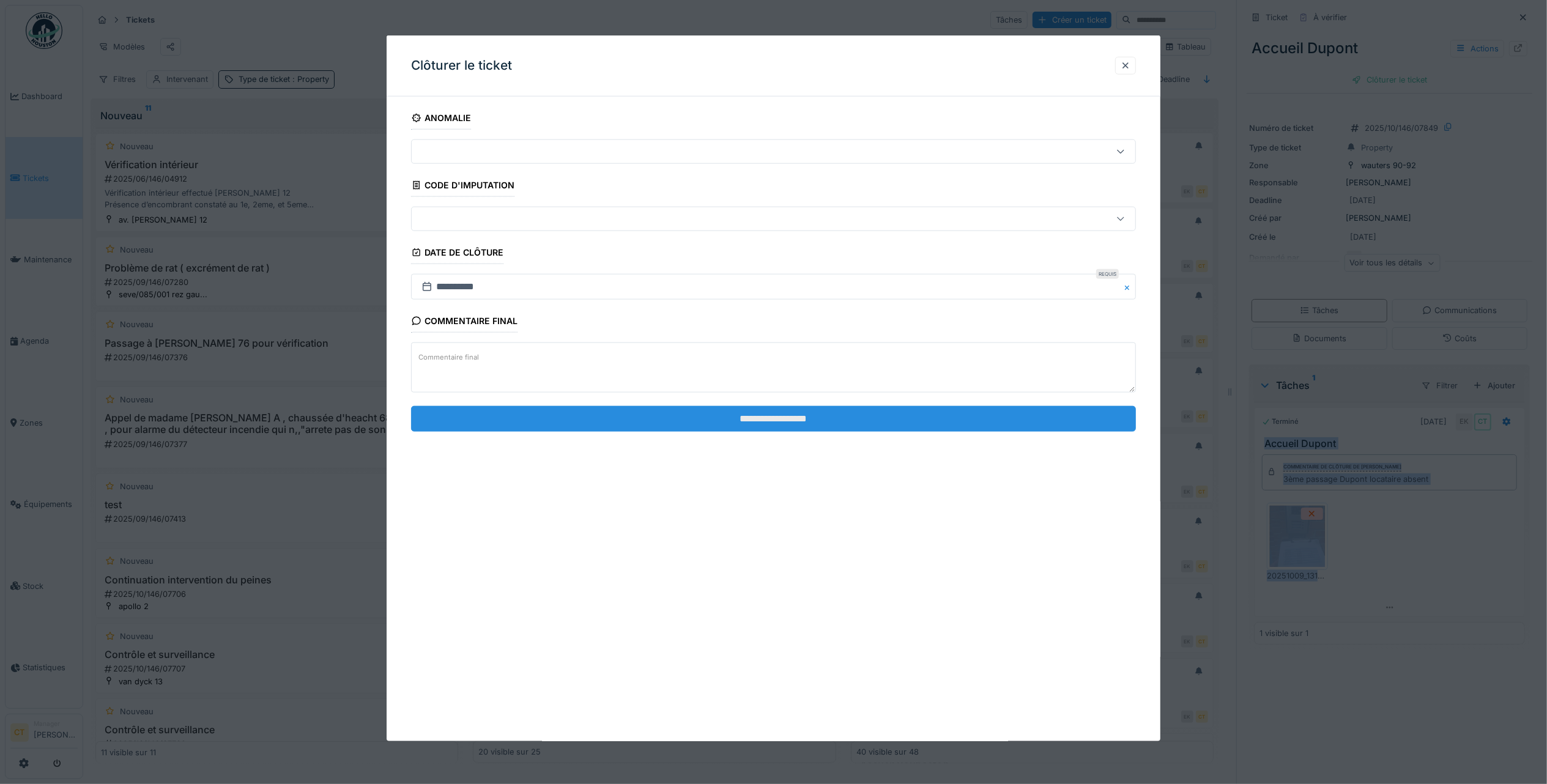
click at [924, 419] on input "**********" at bounding box center [773, 418] width 725 height 26
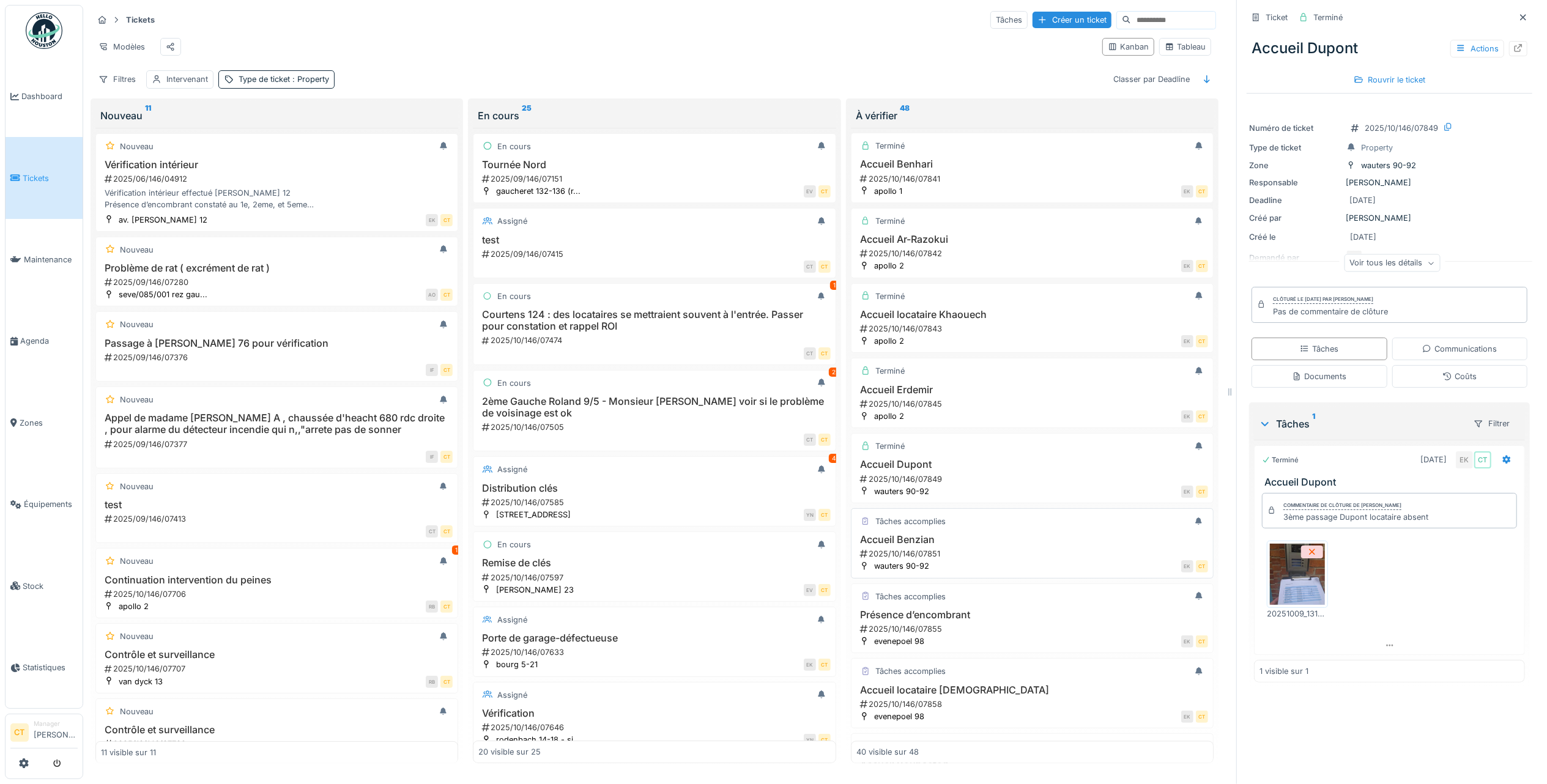
click at [971, 560] on div "2025/10/146/07851" at bounding box center [1033, 554] width 349 height 12
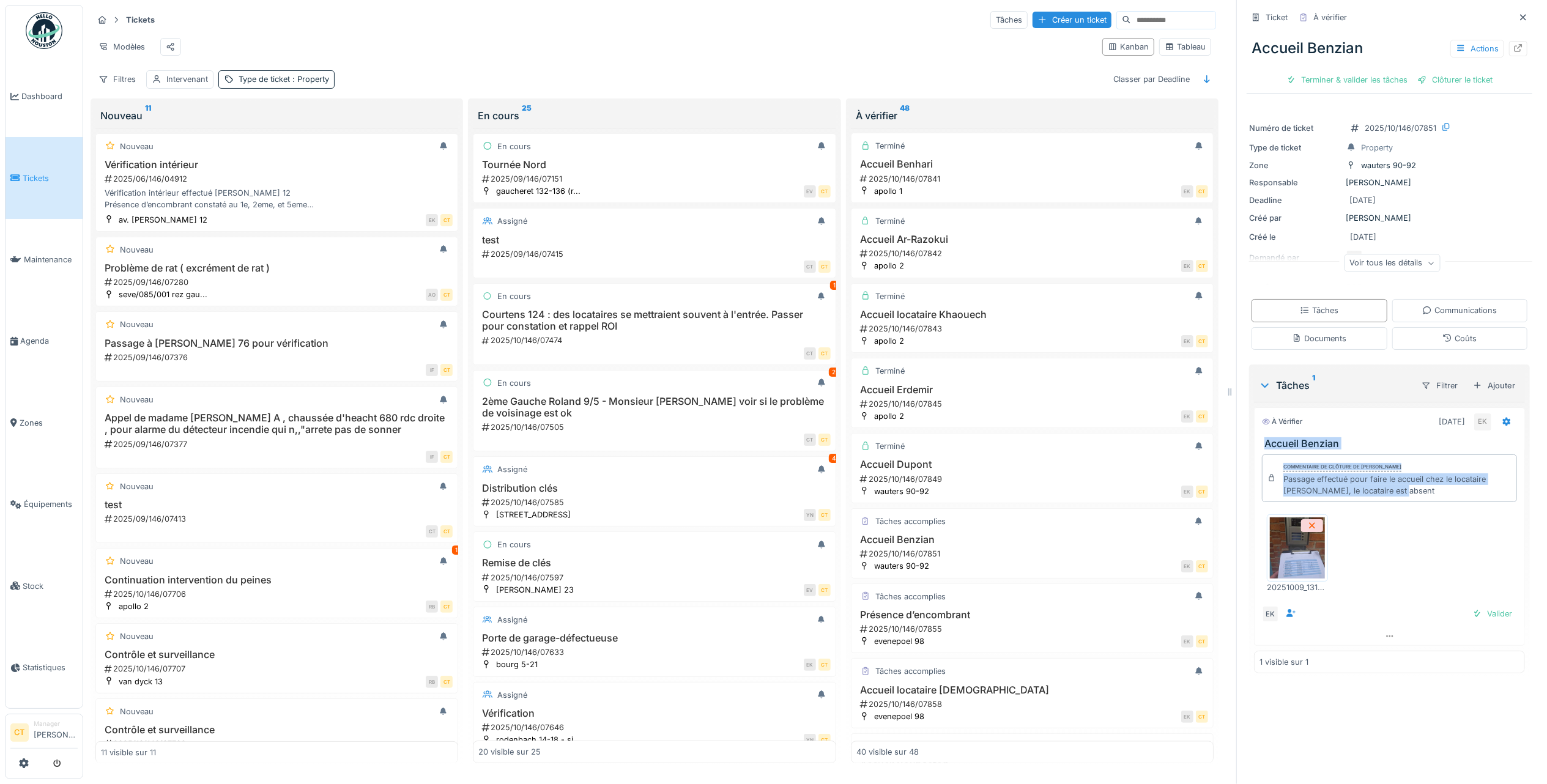
drag, startPoint x: 1432, startPoint y: 487, endPoint x: 1241, endPoint y: 430, distance: 199.3
click at [1249, 430] on div "Tâches 1 Filtrer Ajouter À vérifier 09/10/2025 EK Accueil Benzian Commentaire d…" at bounding box center [1390, 521] width 281 height 314
copy div "Accueil Benzian Commentaire de clôture de Eljon Kola Passage effectué pour fair…"
click at [1325, 72] on div "Terminer & valider les tâches" at bounding box center [1347, 80] width 131 height 16
click at [1383, 72] on div "Clôturer le ticket" at bounding box center [1389, 80] width 85 height 16
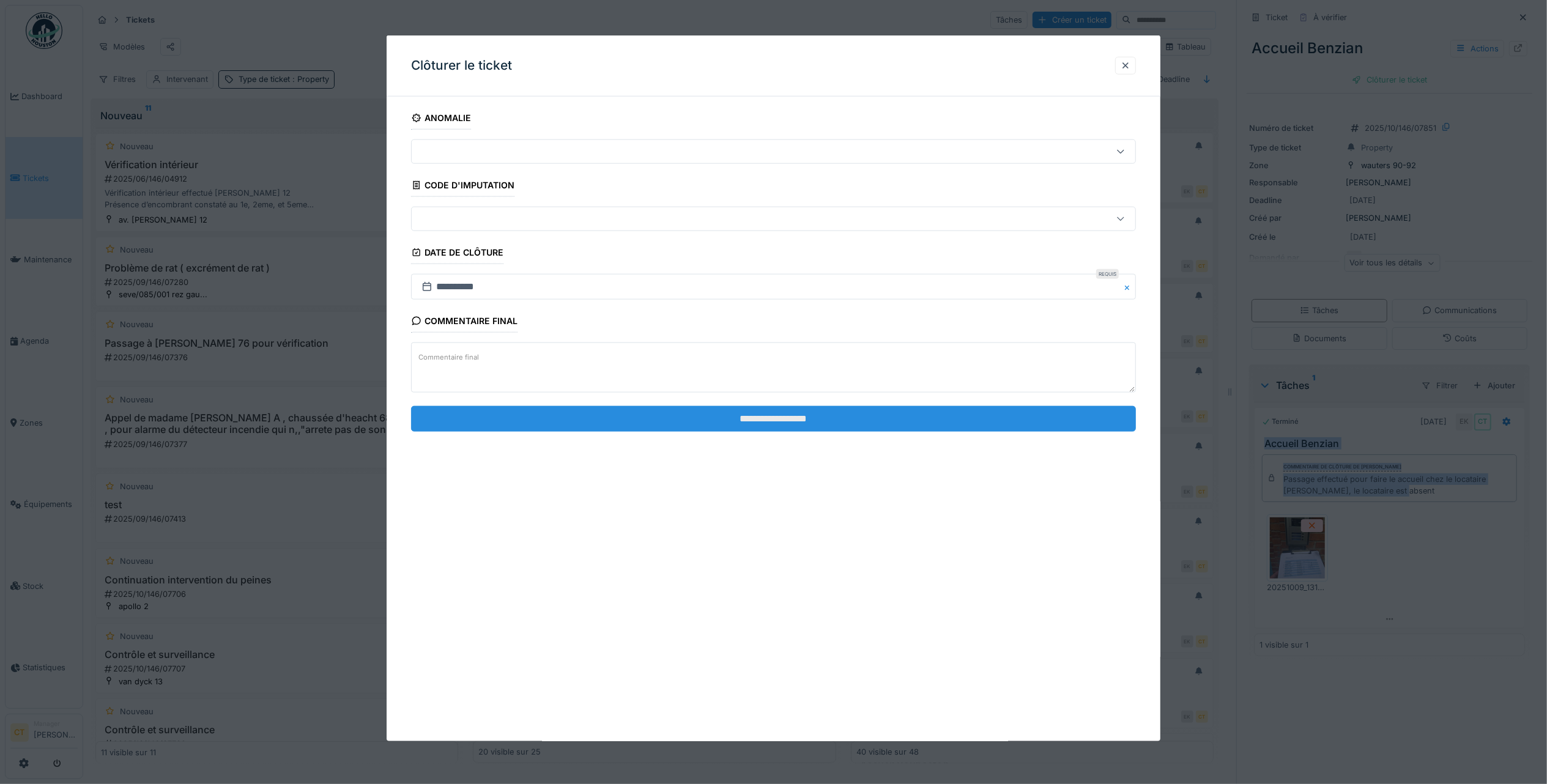
click at [969, 417] on input "**********" at bounding box center [773, 418] width 725 height 26
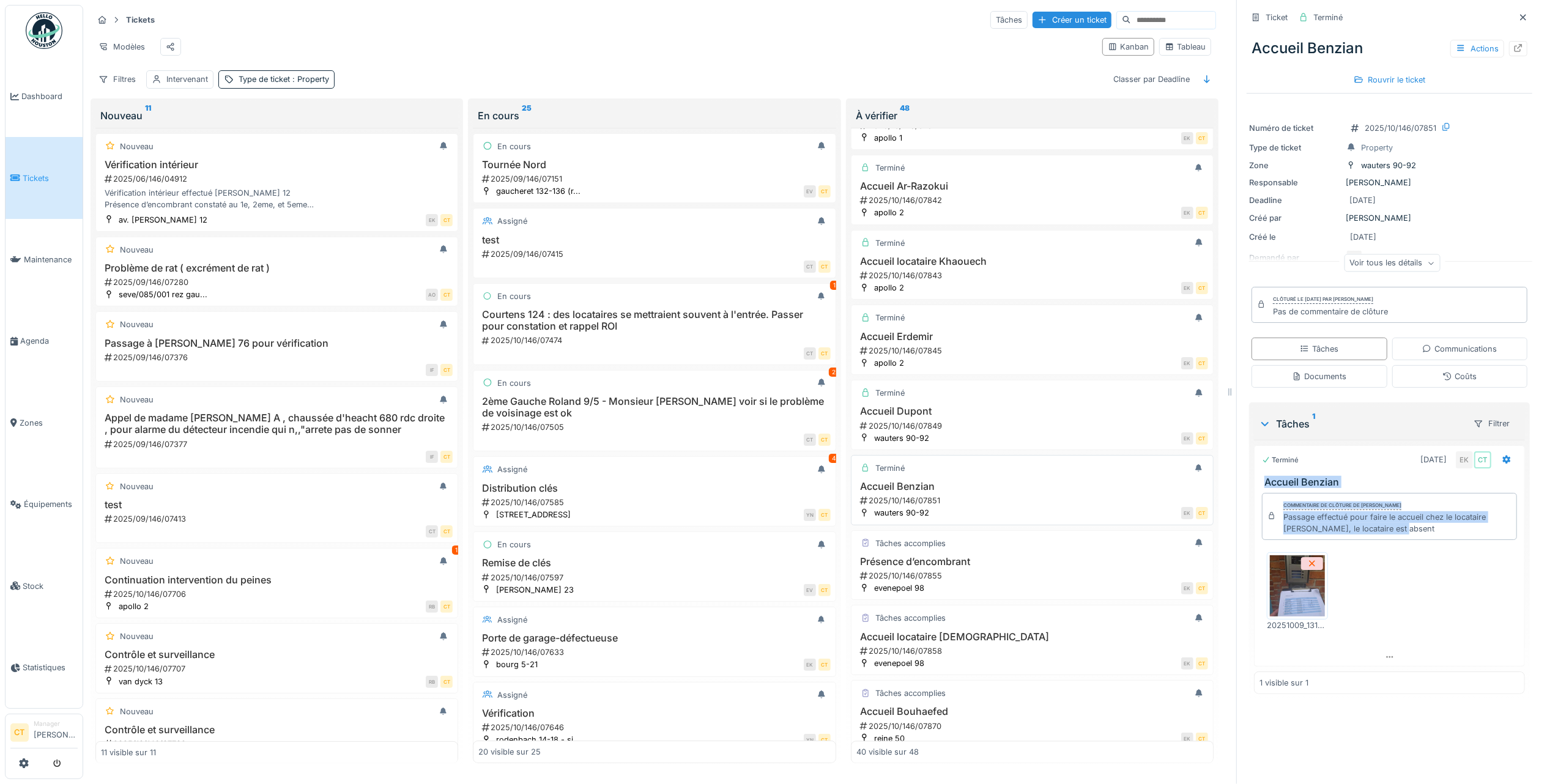
scroll to position [2334, 0]
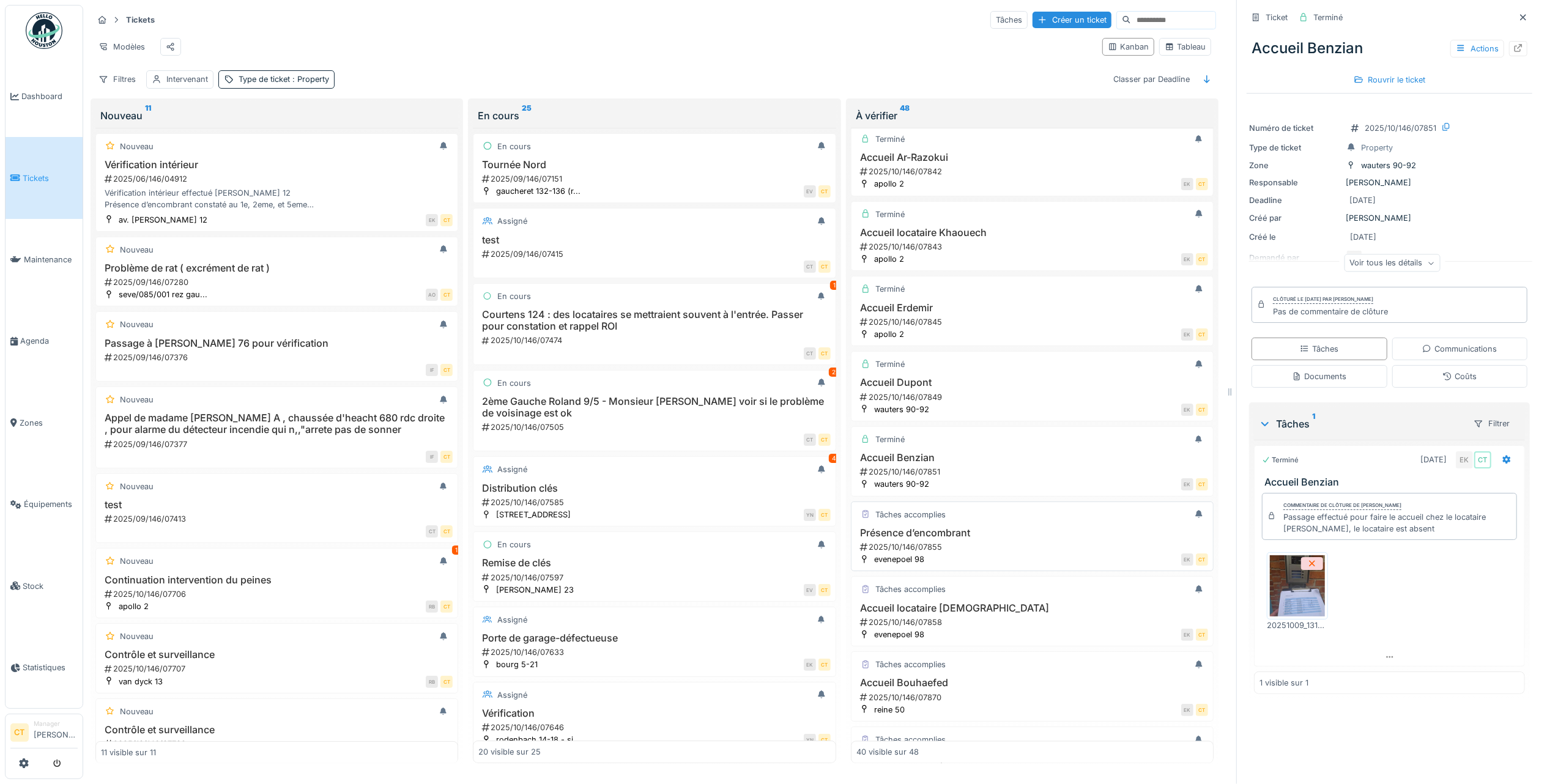
drag, startPoint x: 1029, startPoint y: 590, endPoint x: 1024, endPoint y: 585, distance: 7.1
click at [1029, 553] on div "2025/10/146/07855" at bounding box center [1033, 547] width 349 height 12
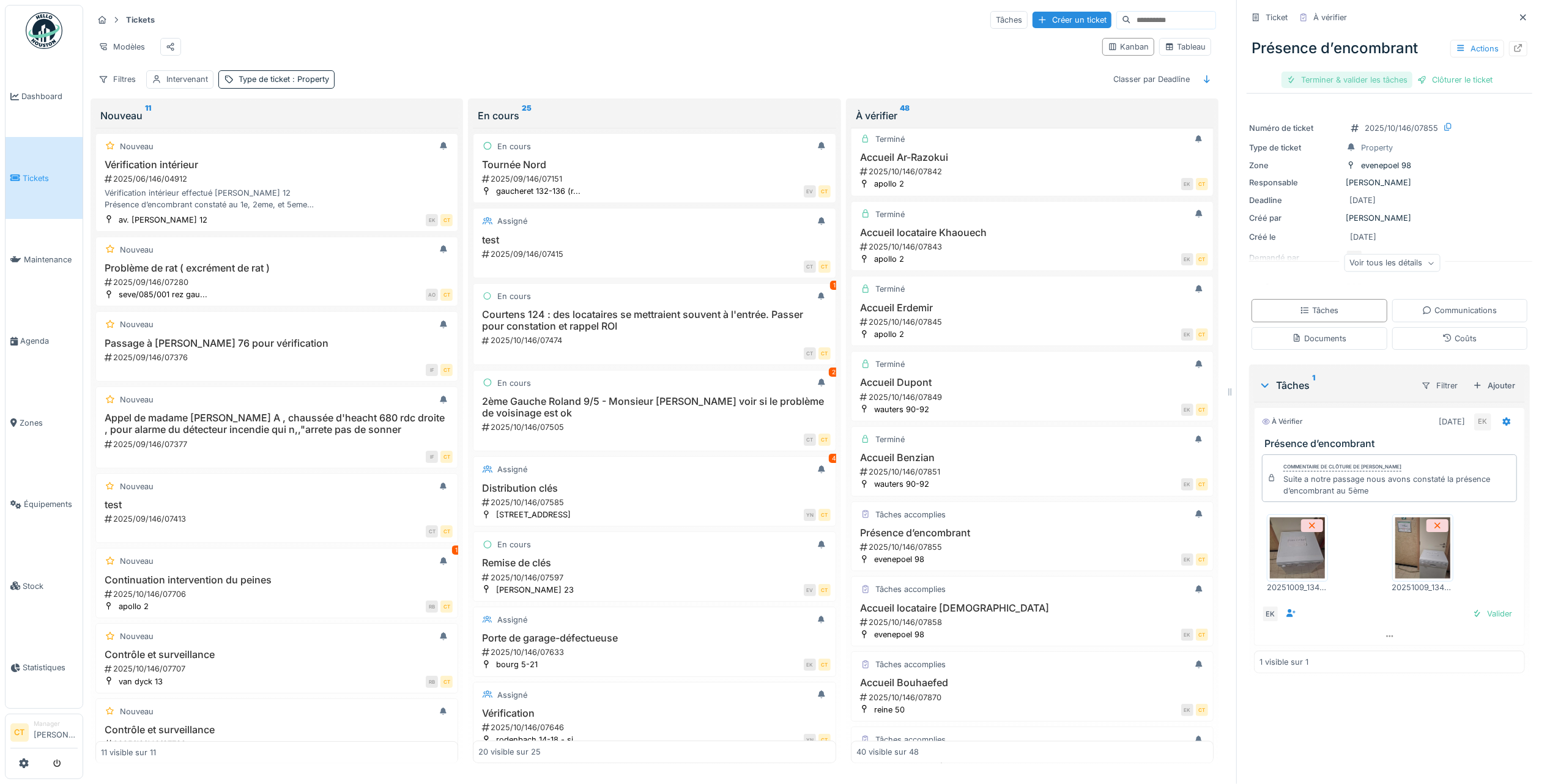
click at [1359, 72] on div "Terminer & valider les tâches" at bounding box center [1347, 80] width 131 height 16
click at [1388, 72] on div "Clôturer le ticket" at bounding box center [1389, 80] width 85 height 16
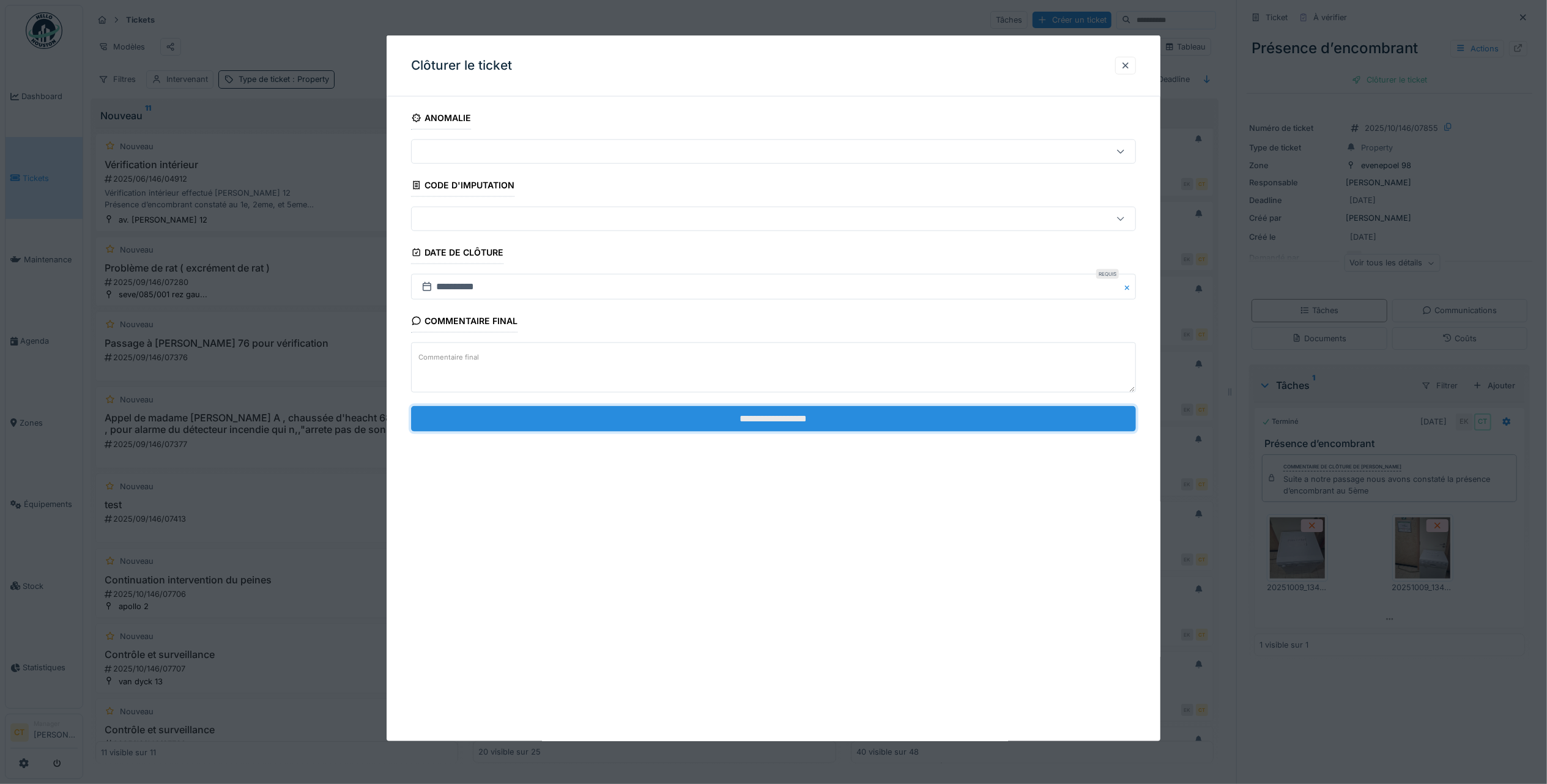
click at [716, 419] on input "**********" at bounding box center [773, 418] width 725 height 26
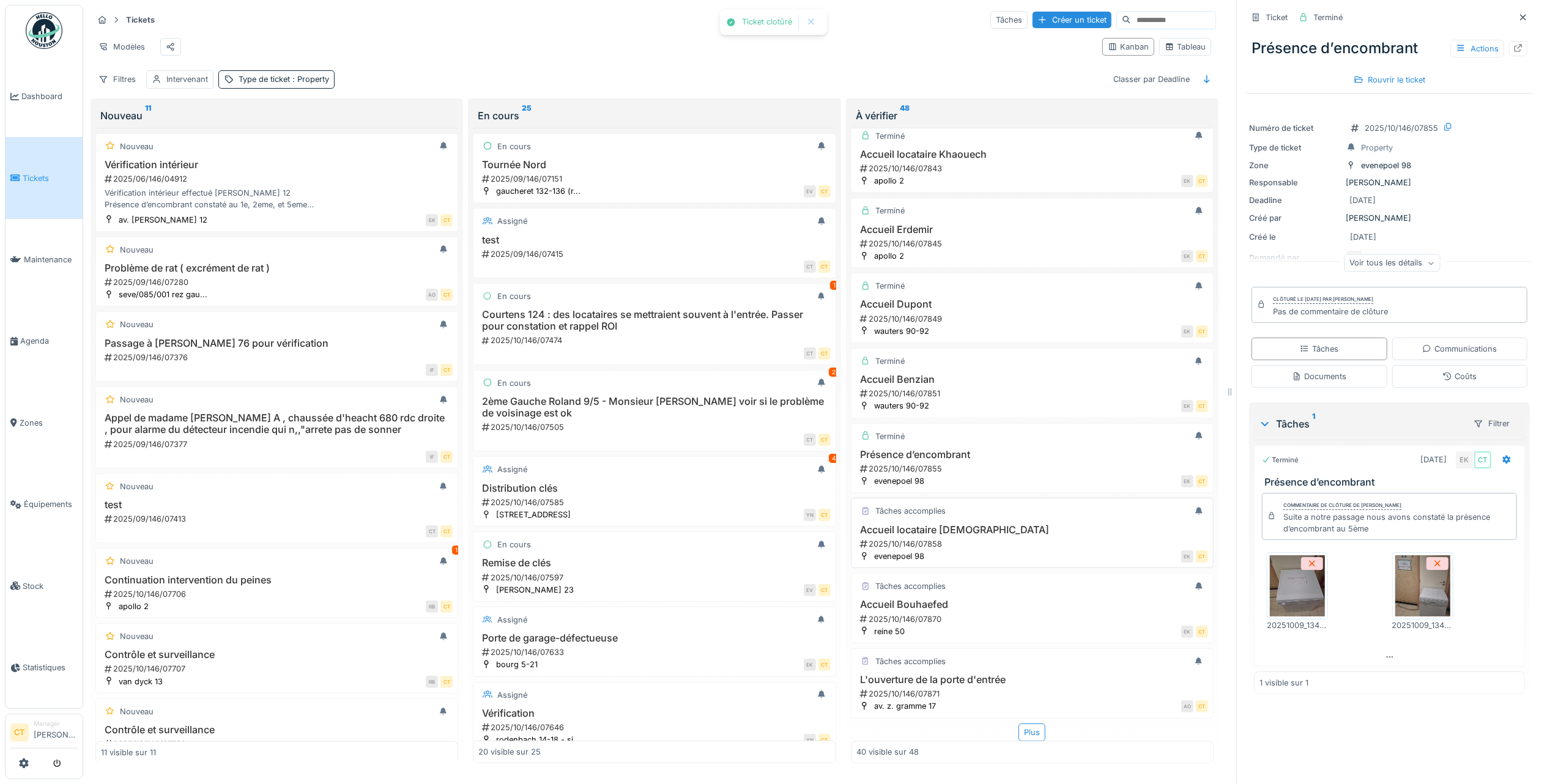
scroll to position [2481, 0]
click at [963, 538] on div "2025/10/146/07858" at bounding box center [1033, 543] width 349 height 12
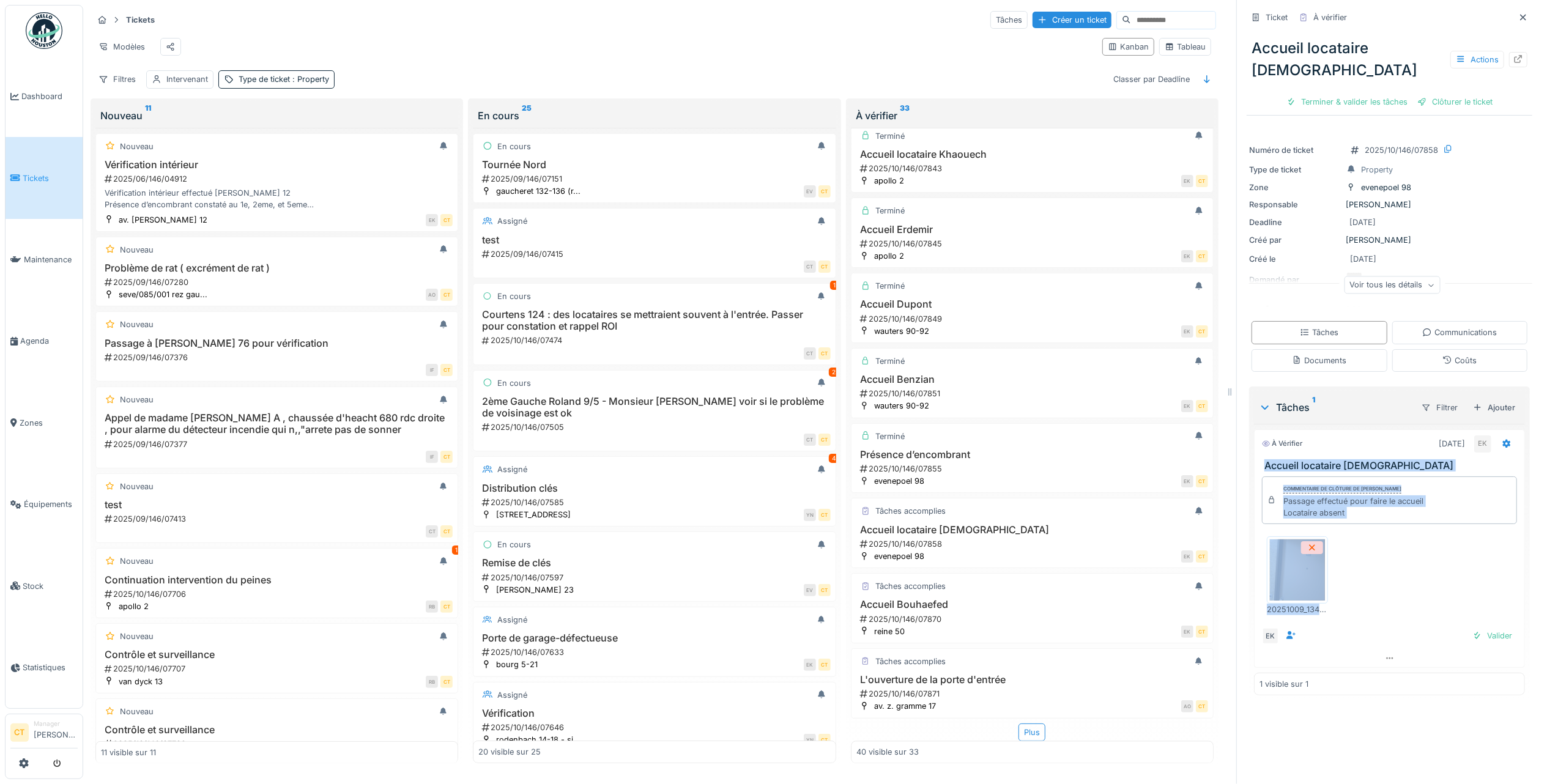
drag, startPoint x: 1373, startPoint y: 587, endPoint x: 1253, endPoint y: 434, distance: 194.4
click at [1254, 434] on div "À vérifier 09/10/2025 EK Accueil locataire Eskici Commentaire de clôture de Elj…" at bounding box center [1390, 549] width 271 height 239
copy div "Accueil locataire Eskici Commentaire de clôture de Eljon Kola Passage effectué …"
drag, startPoint x: 1319, startPoint y: 66, endPoint x: 1437, endPoint y: 66, distance: 118.0
click at [1319, 94] on div "Terminer & valider les tâches" at bounding box center [1347, 102] width 131 height 16
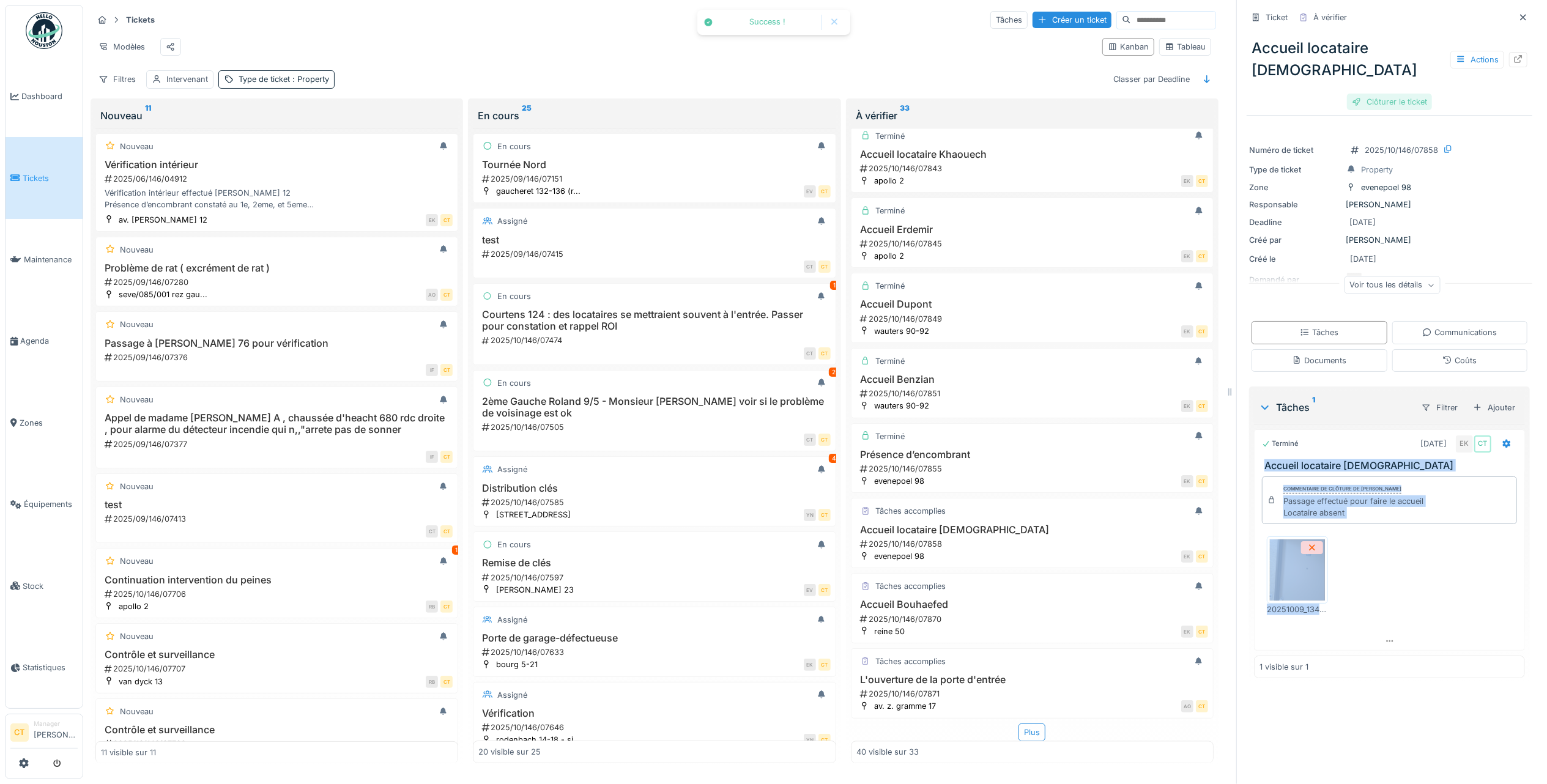
click at [1390, 94] on div "Clôturer le ticket" at bounding box center [1389, 102] width 85 height 16
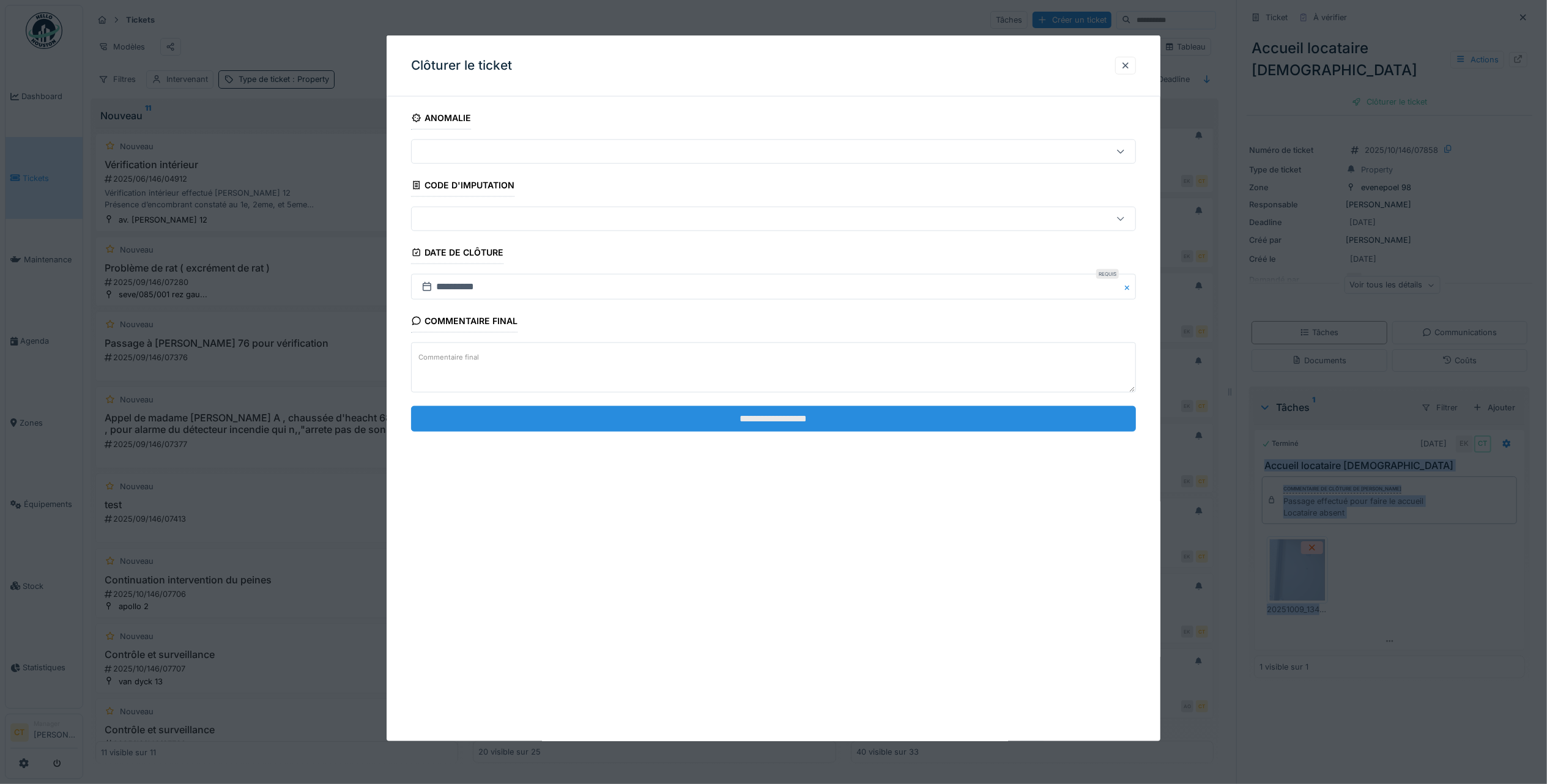
click at [976, 424] on input "**********" at bounding box center [773, 418] width 725 height 26
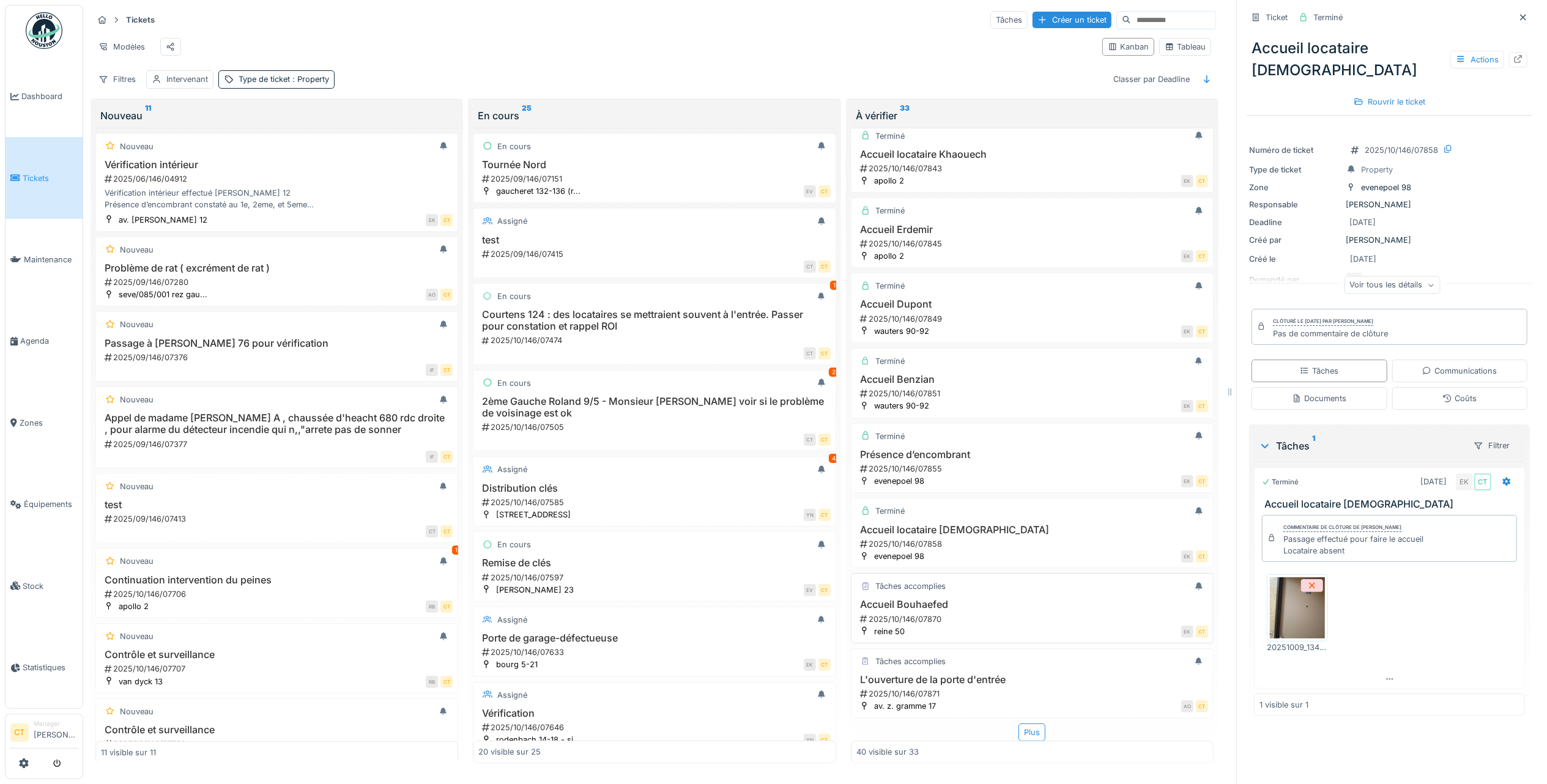
click at [982, 598] on h3 "Accueil Bouhaefed" at bounding box center [1032, 604] width 352 height 12
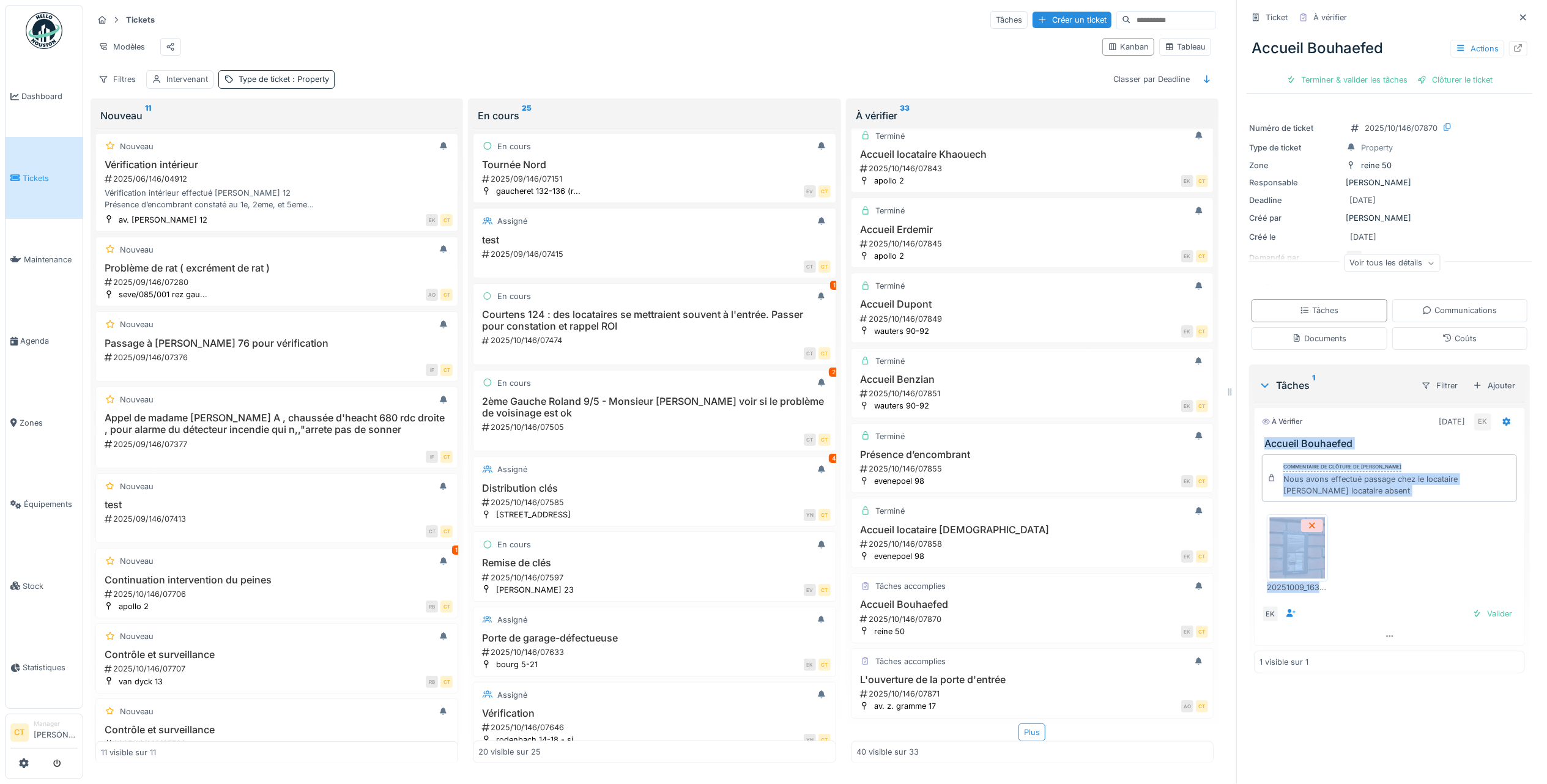
drag, startPoint x: 1400, startPoint y: 578, endPoint x: 1245, endPoint y: 434, distance: 211.6
click at [1254, 434] on div "À vérifier 09/10/2025 EK Accueil Bouhaefed Commentaire de clôture de Eljon Kola…" at bounding box center [1390, 527] width 271 height 239
copy div "Accueil Bouhaefed Commentaire de clôture de Eljon Kola Nous avons effectué pass…"
click at [1317, 72] on div "Terminer & valider les tâches" at bounding box center [1347, 80] width 131 height 16
click at [1390, 72] on div "Clôturer le ticket" at bounding box center [1389, 80] width 85 height 16
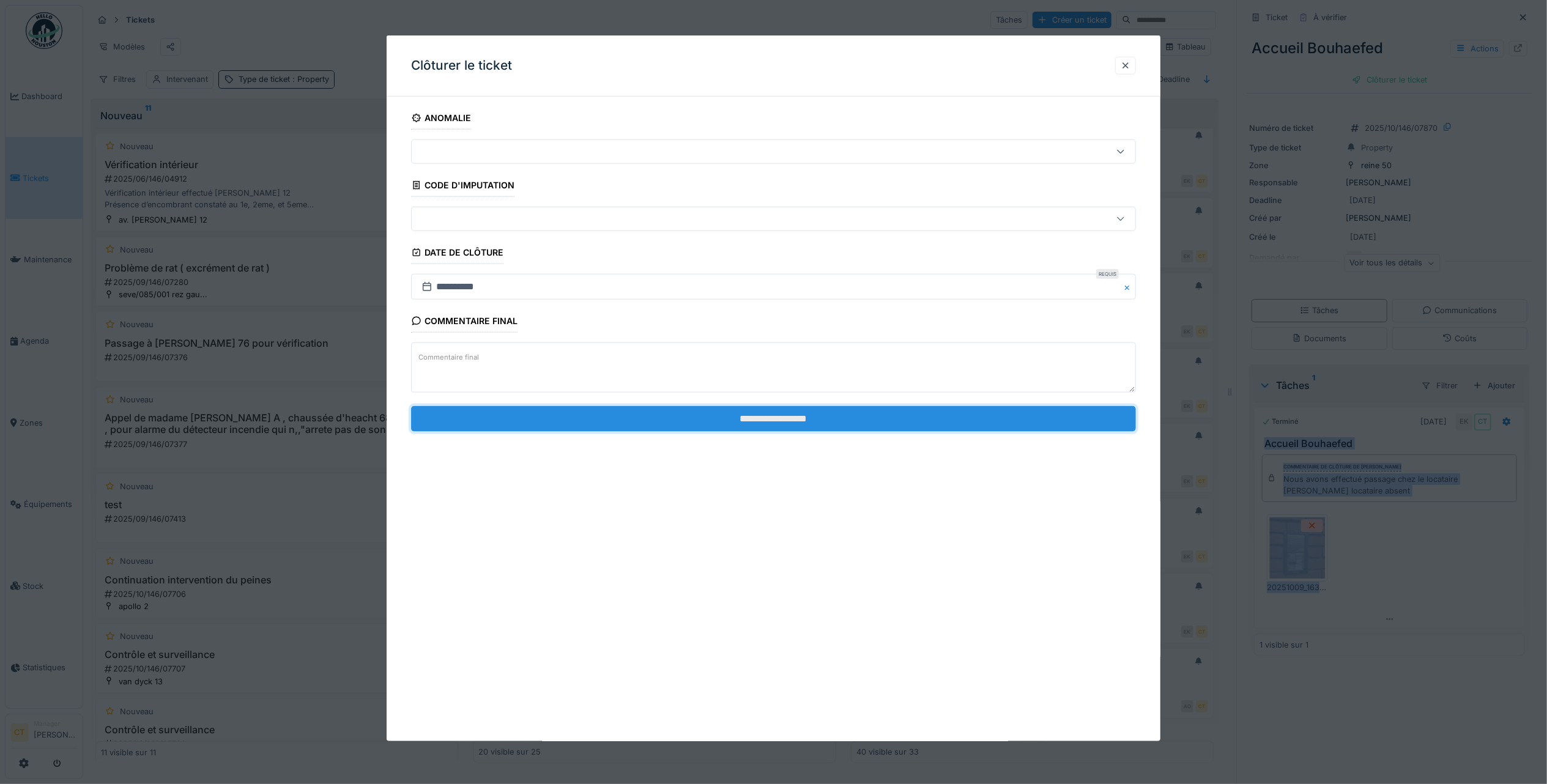
click at [660, 426] on input "**********" at bounding box center [773, 418] width 725 height 26
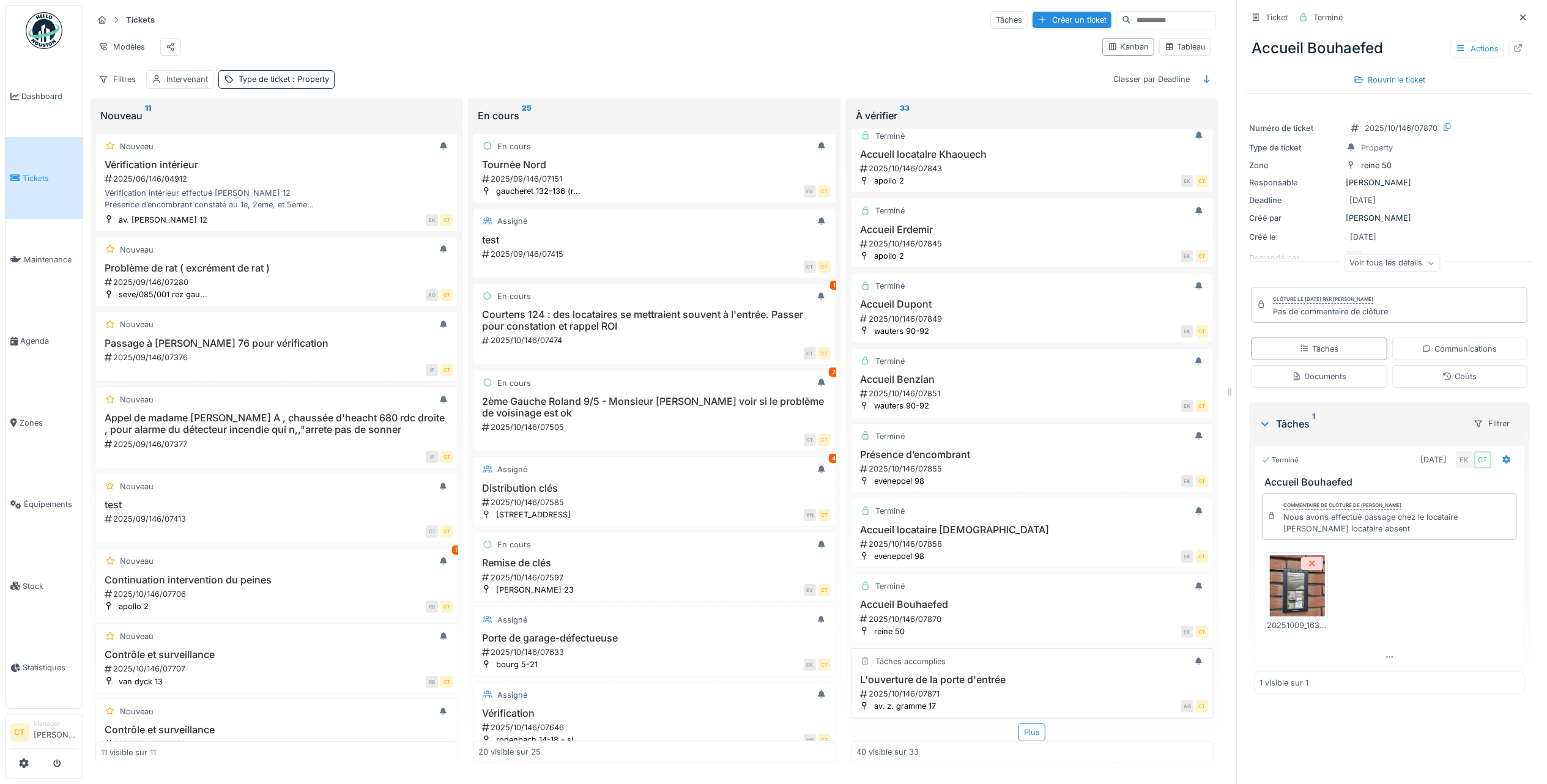
click at [963, 674] on h3 "L'ouverture de la porte d'entrée" at bounding box center [1032, 679] width 352 height 12
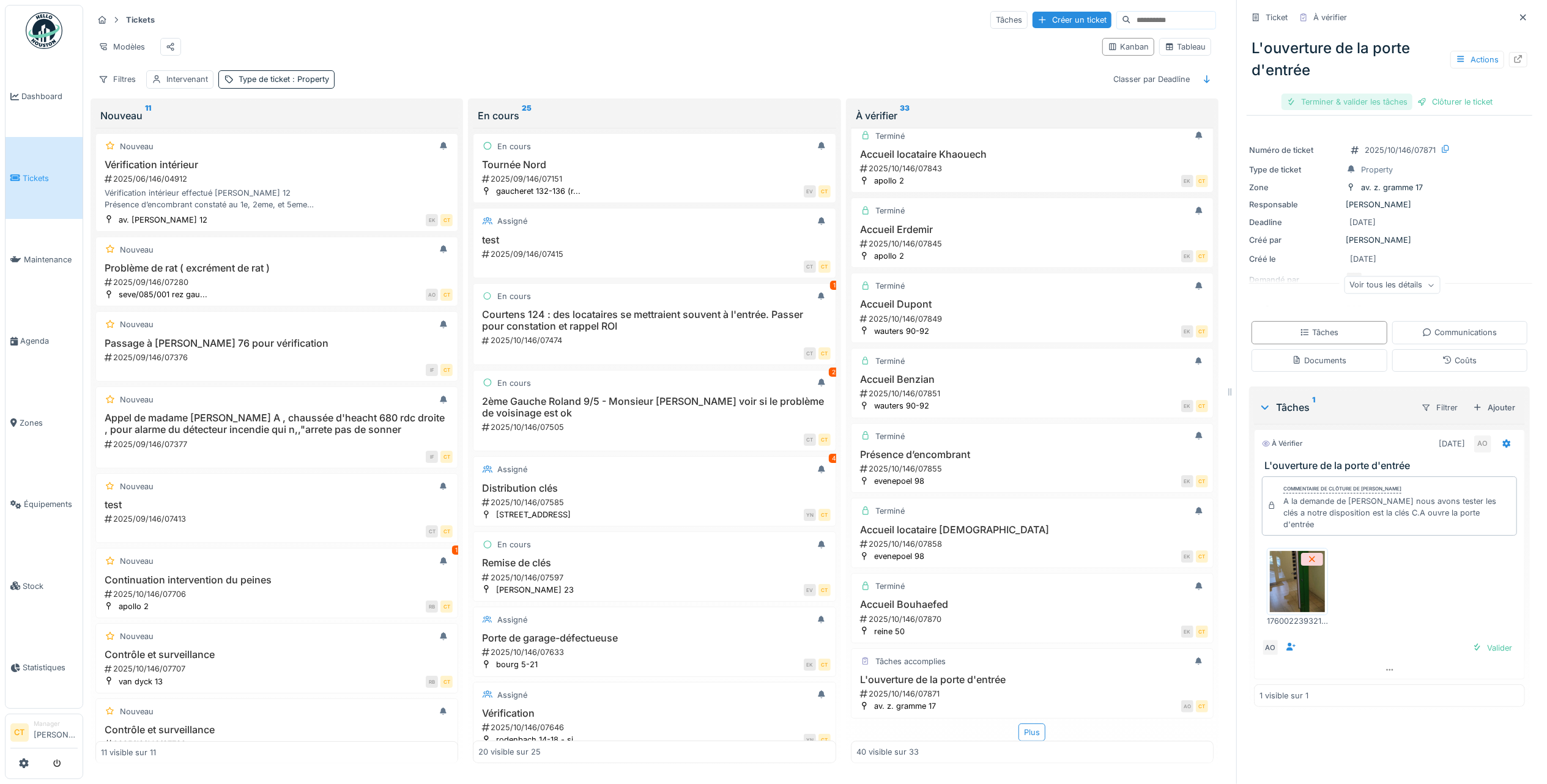
click at [1335, 94] on div "Terminer & valider les tâches" at bounding box center [1347, 102] width 131 height 16
click at [1365, 94] on div "Clôturer le ticket" at bounding box center [1389, 102] width 85 height 16
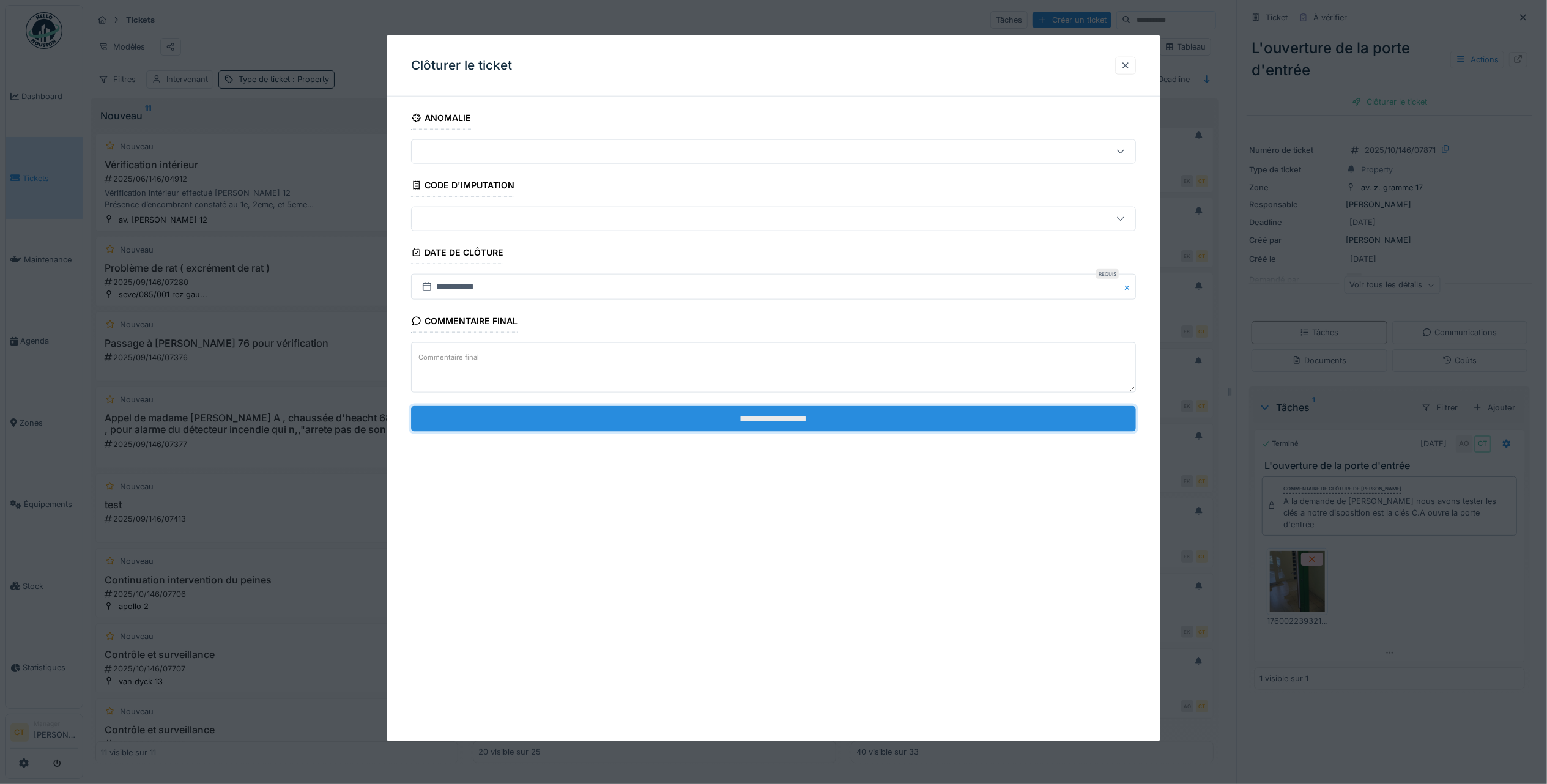
click at [897, 424] on input "**********" at bounding box center [773, 418] width 725 height 26
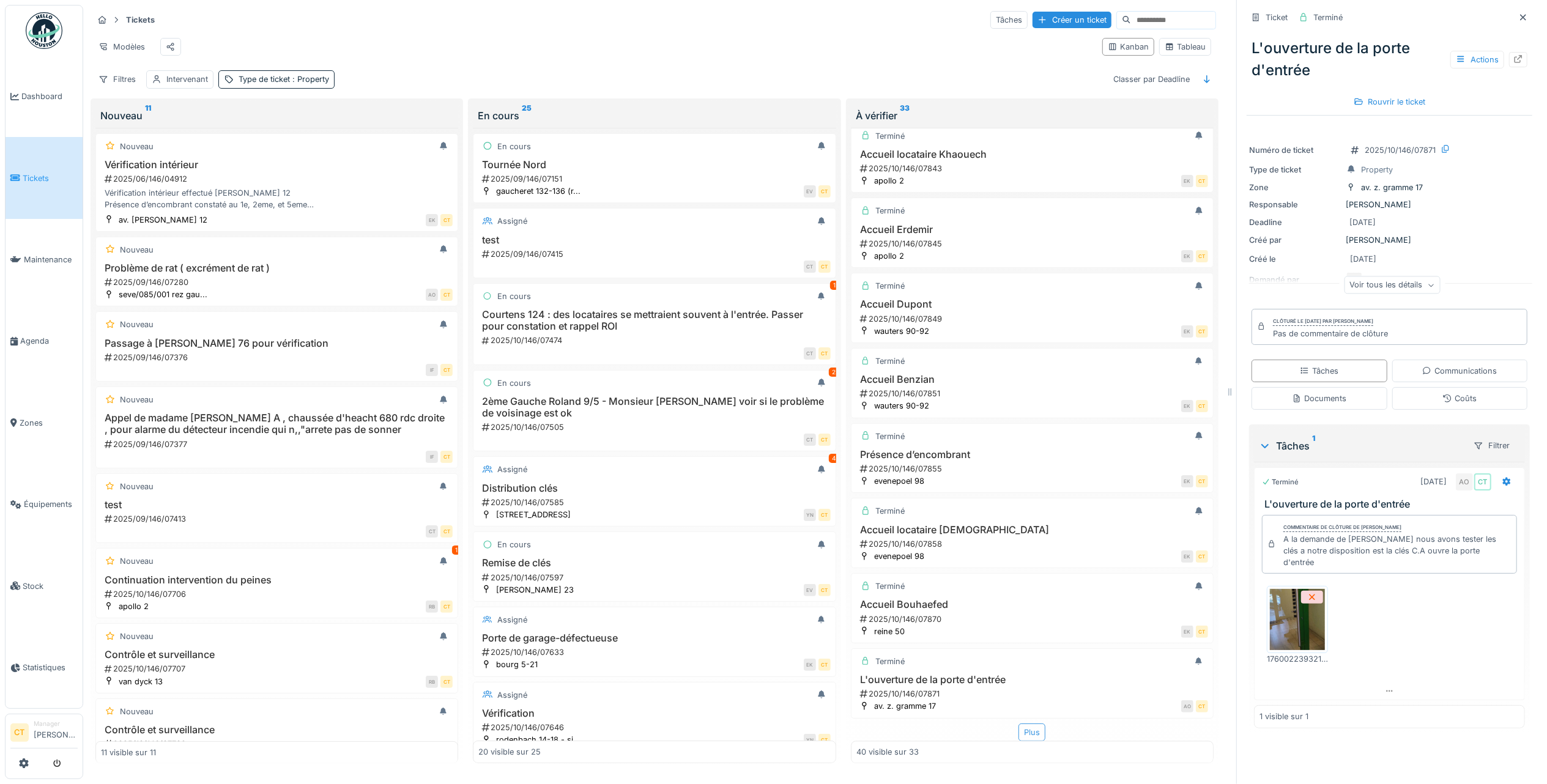
click at [1022, 724] on div "Plus" at bounding box center [1032, 733] width 27 height 18
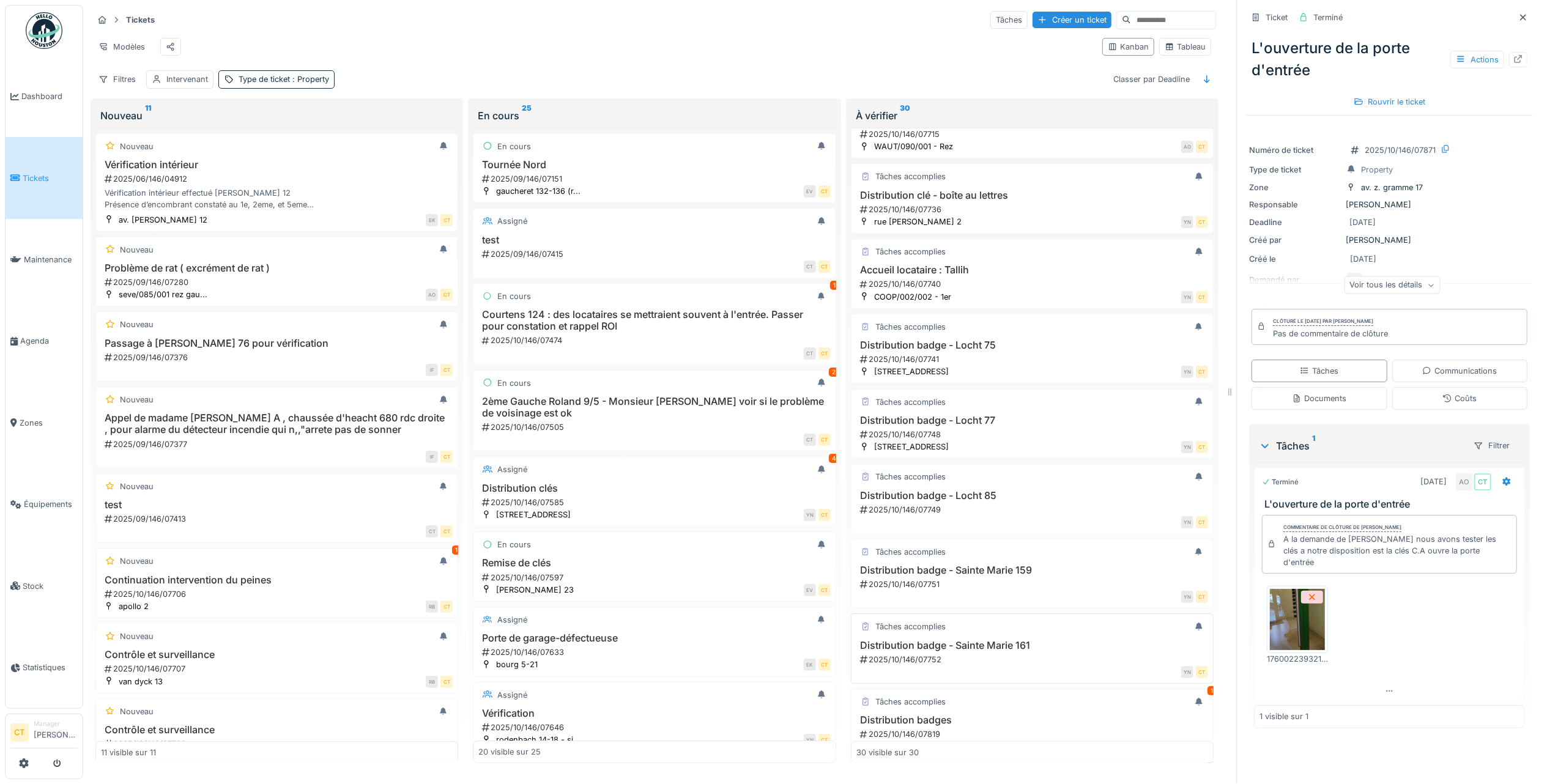
scroll to position [947, 0]
click at [632, 580] on div "2025/10/146/07597" at bounding box center [655, 577] width 349 height 12
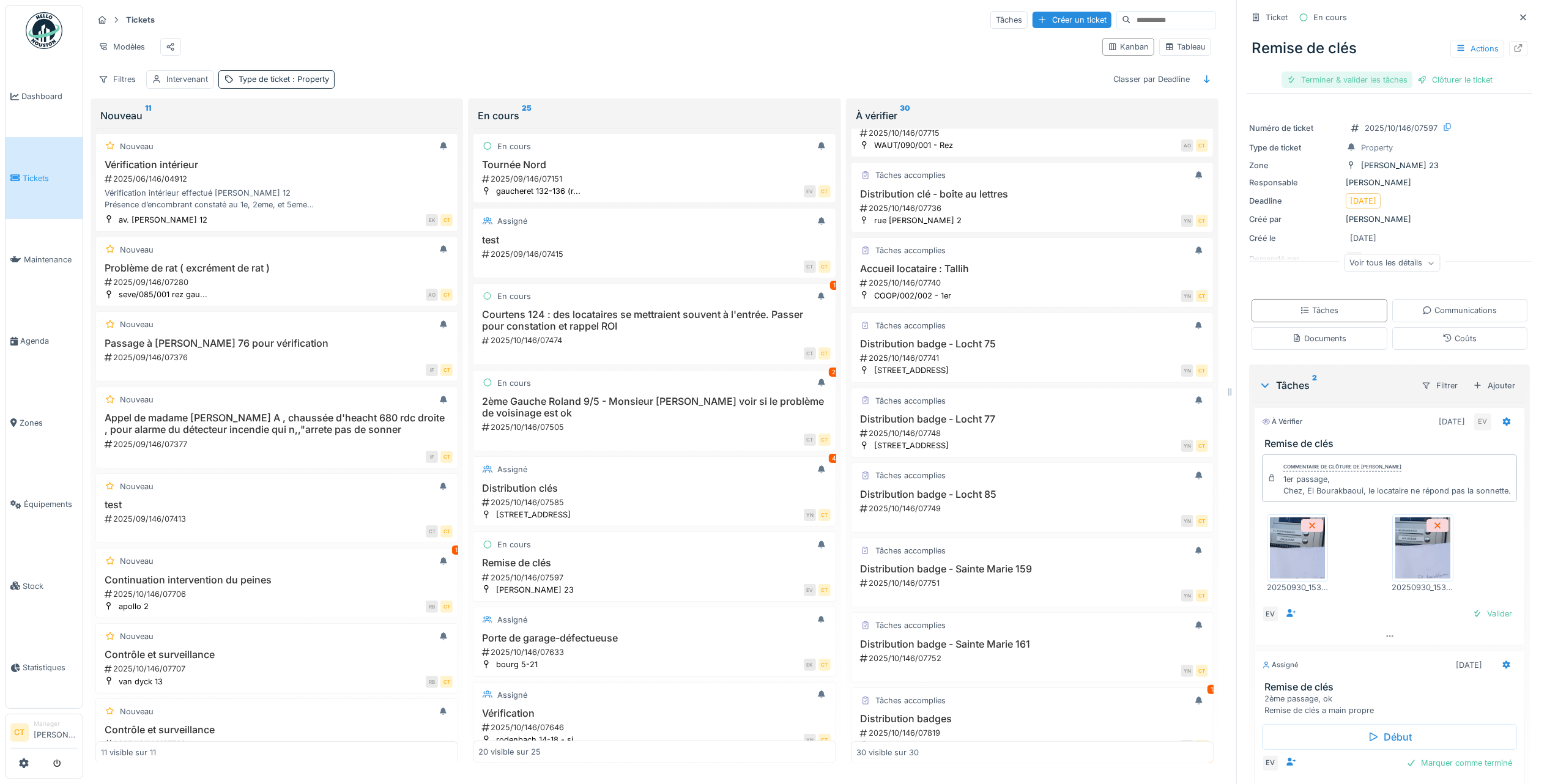
click at [1357, 72] on div "Terminer & valider les tâches" at bounding box center [1347, 80] width 131 height 16
click at [1389, 73] on div "Clôturer le ticket" at bounding box center [1389, 80] width 85 height 16
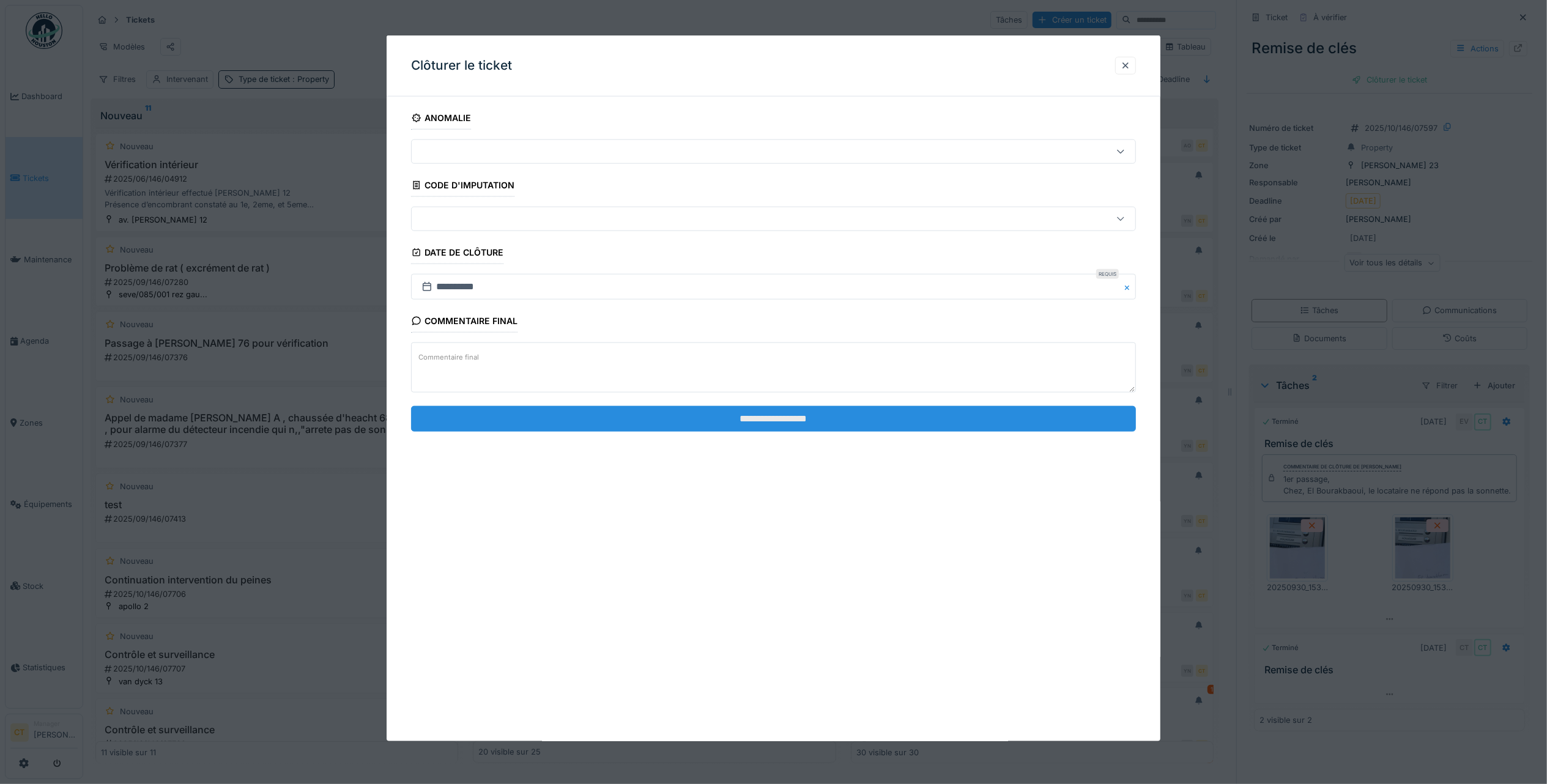
click at [663, 421] on input "**********" at bounding box center [773, 418] width 725 height 26
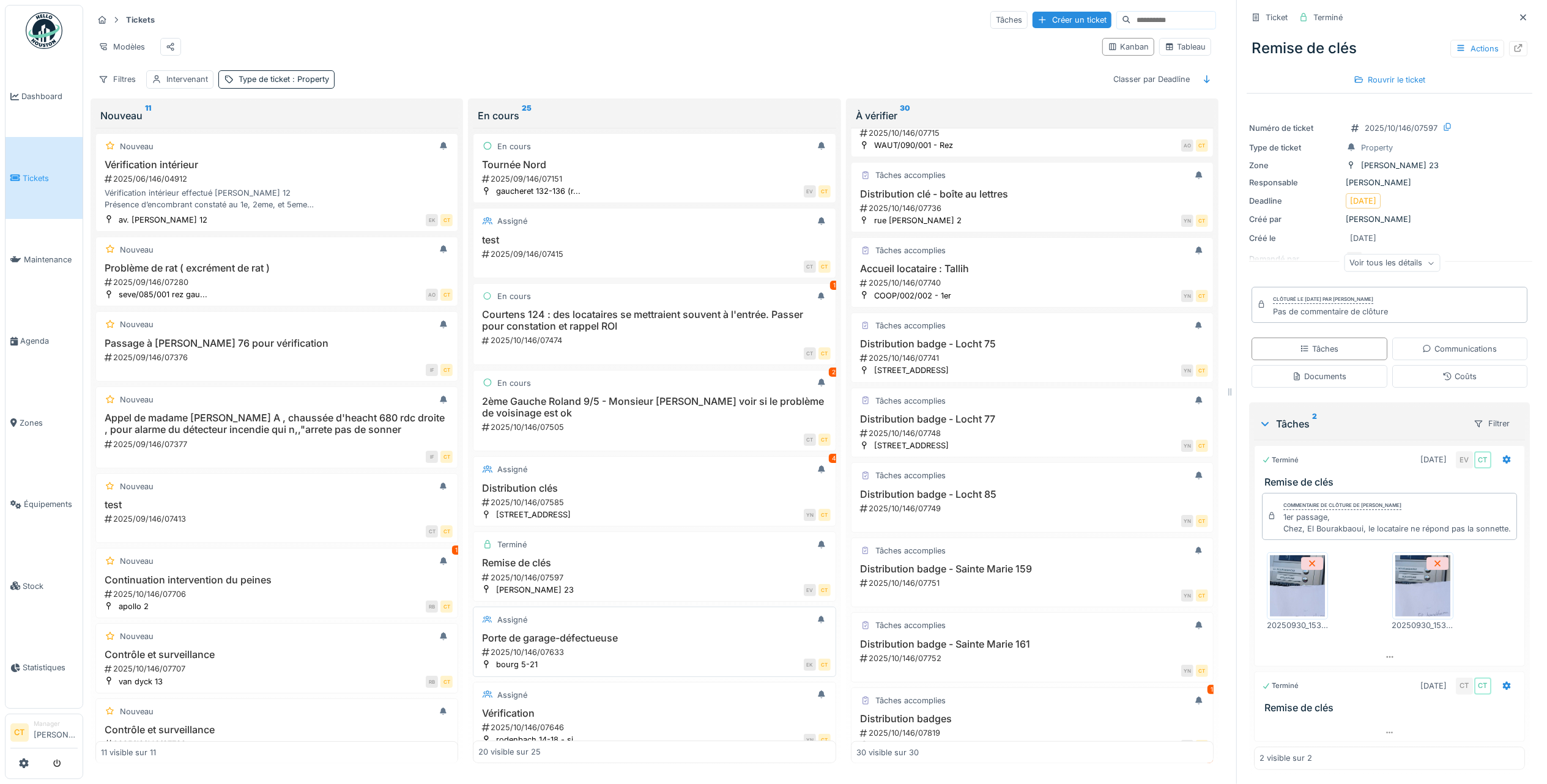
click at [627, 644] on h3 "Porte de garage-défectueuse" at bounding box center [654, 638] width 352 height 12
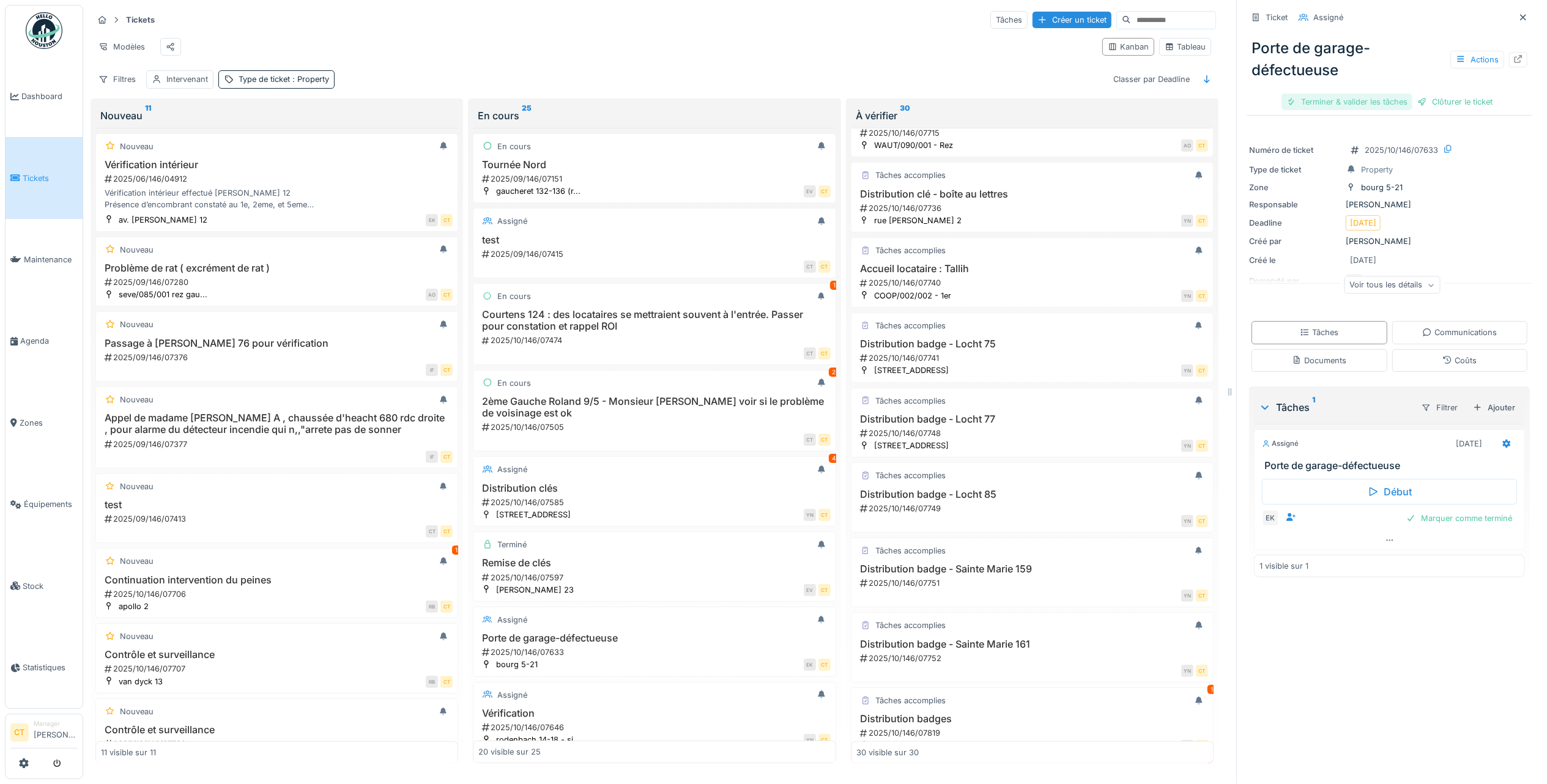
click at [1352, 94] on div "Terminer & valider les tâches" at bounding box center [1347, 102] width 131 height 16
drag, startPoint x: 1395, startPoint y: 91, endPoint x: 1359, endPoint y: 91, distance: 36.0
click at [1394, 94] on div "Clôturer le ticket" at bounding box center [1389, 102] width 85 height 16
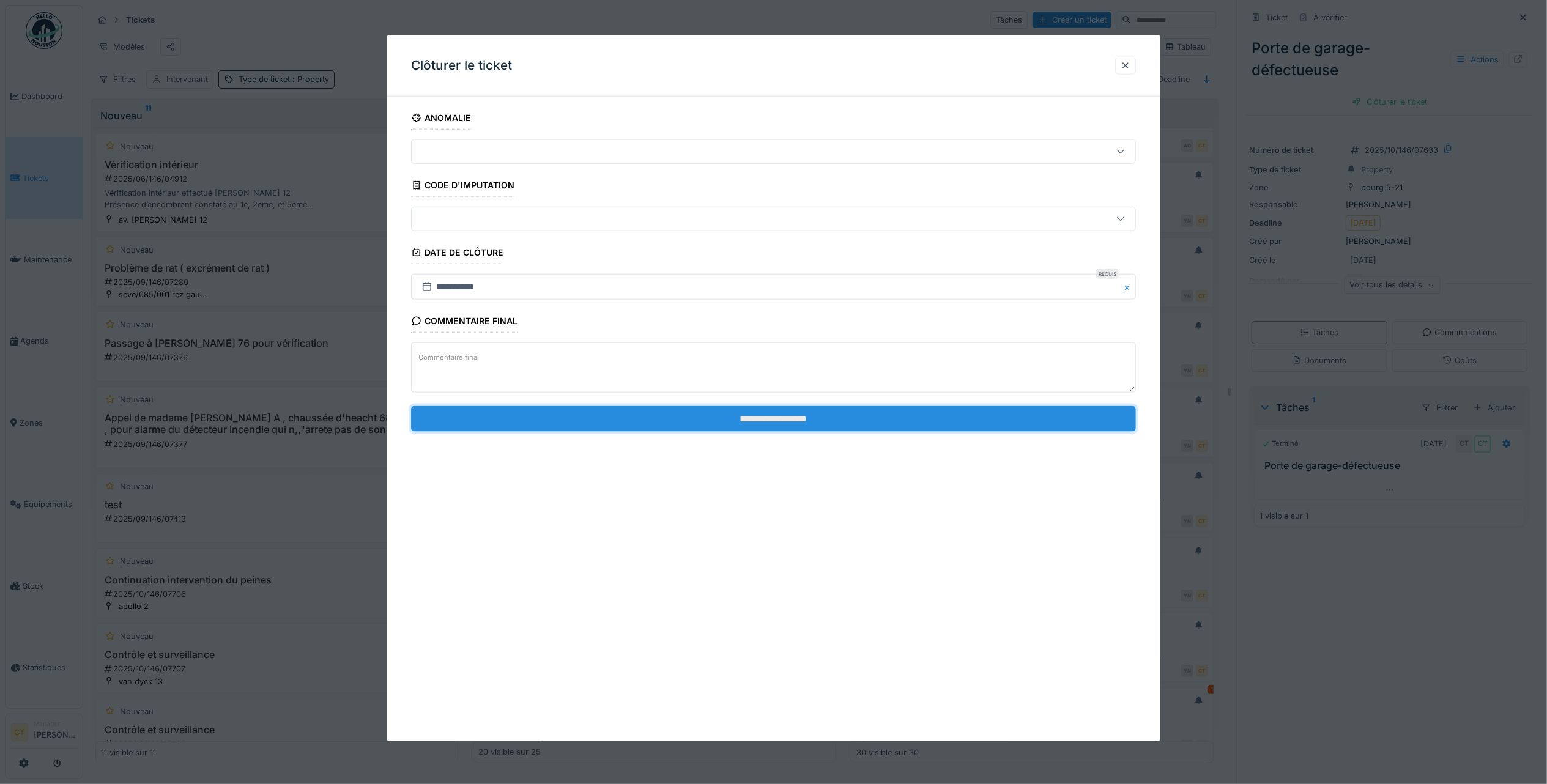
click at [510, 417] on input "**********" at bounding box center [773, 418] width 725 height 26
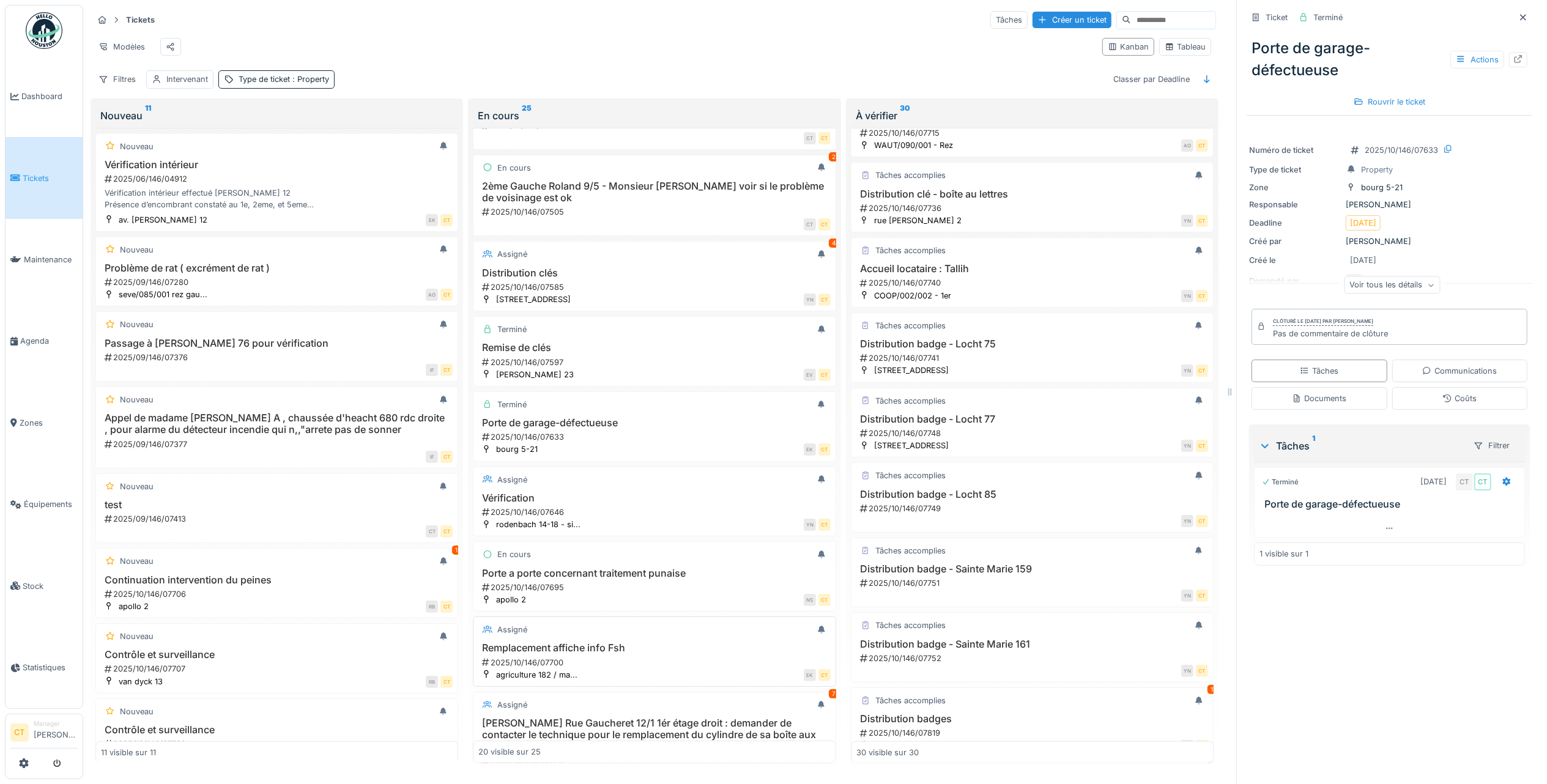
scroll to position [245, 0]
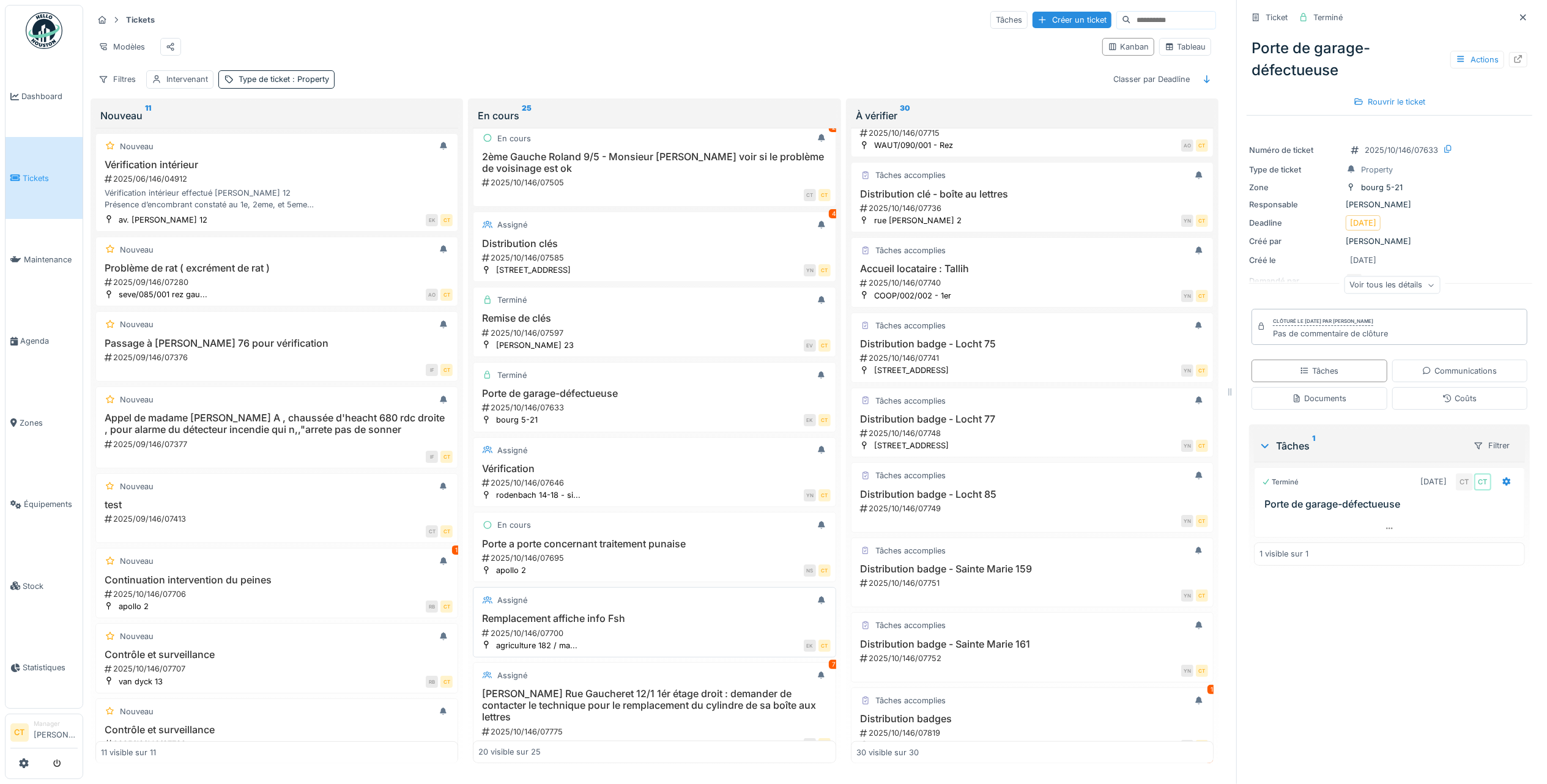
click at [613, 624] on h3 "Remplacement affiche info Fsh" at bounding box center [654, 618] width 352 height 12
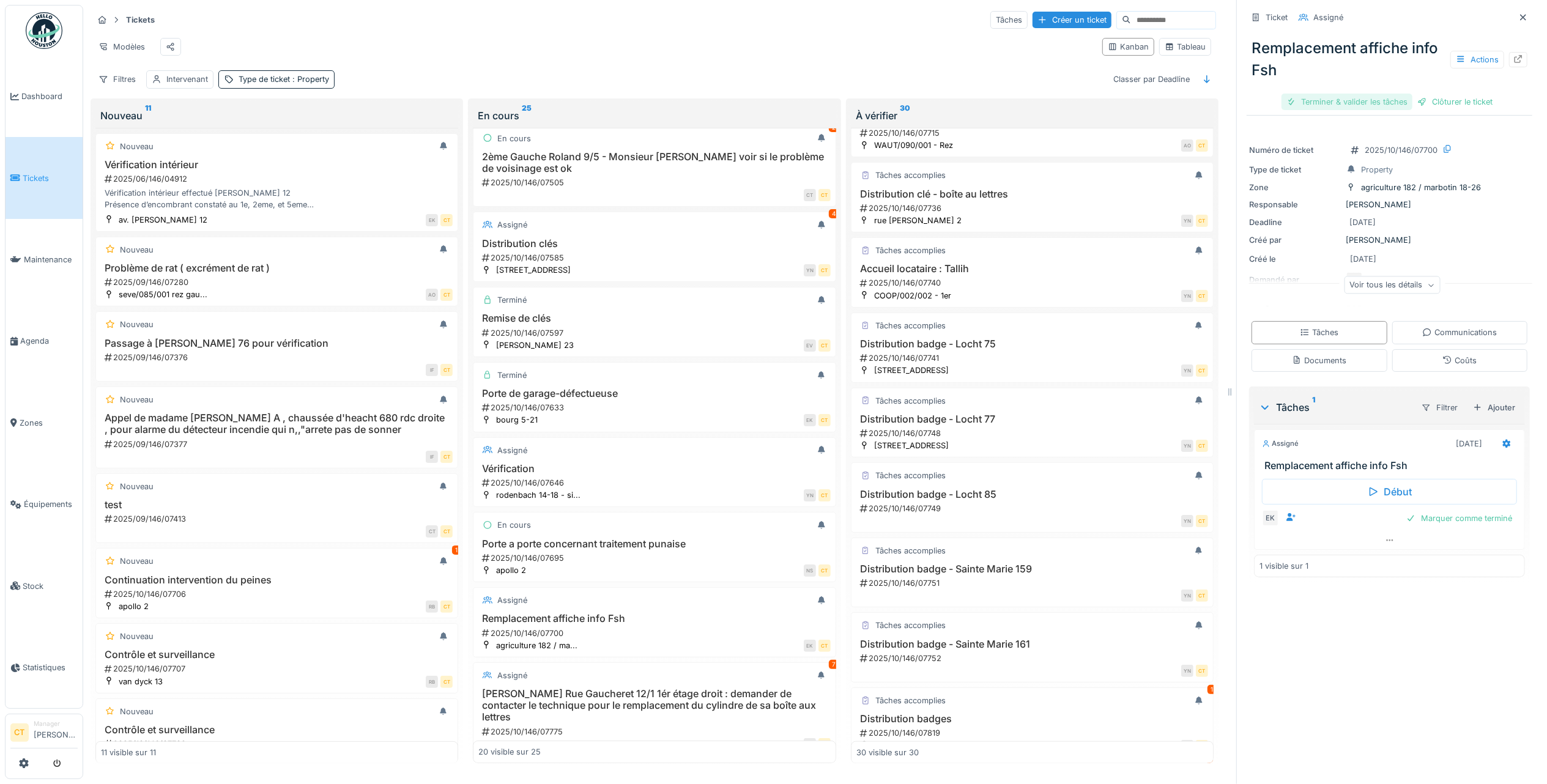
click at [1320, 94] on div "Terminer & valider les tâches" at bounding box center [1347, 102] width 131 height 16
click at [1371, 94] on div "Clôturer le ticket" at bounding box center [1389, 102] width 85 height 16
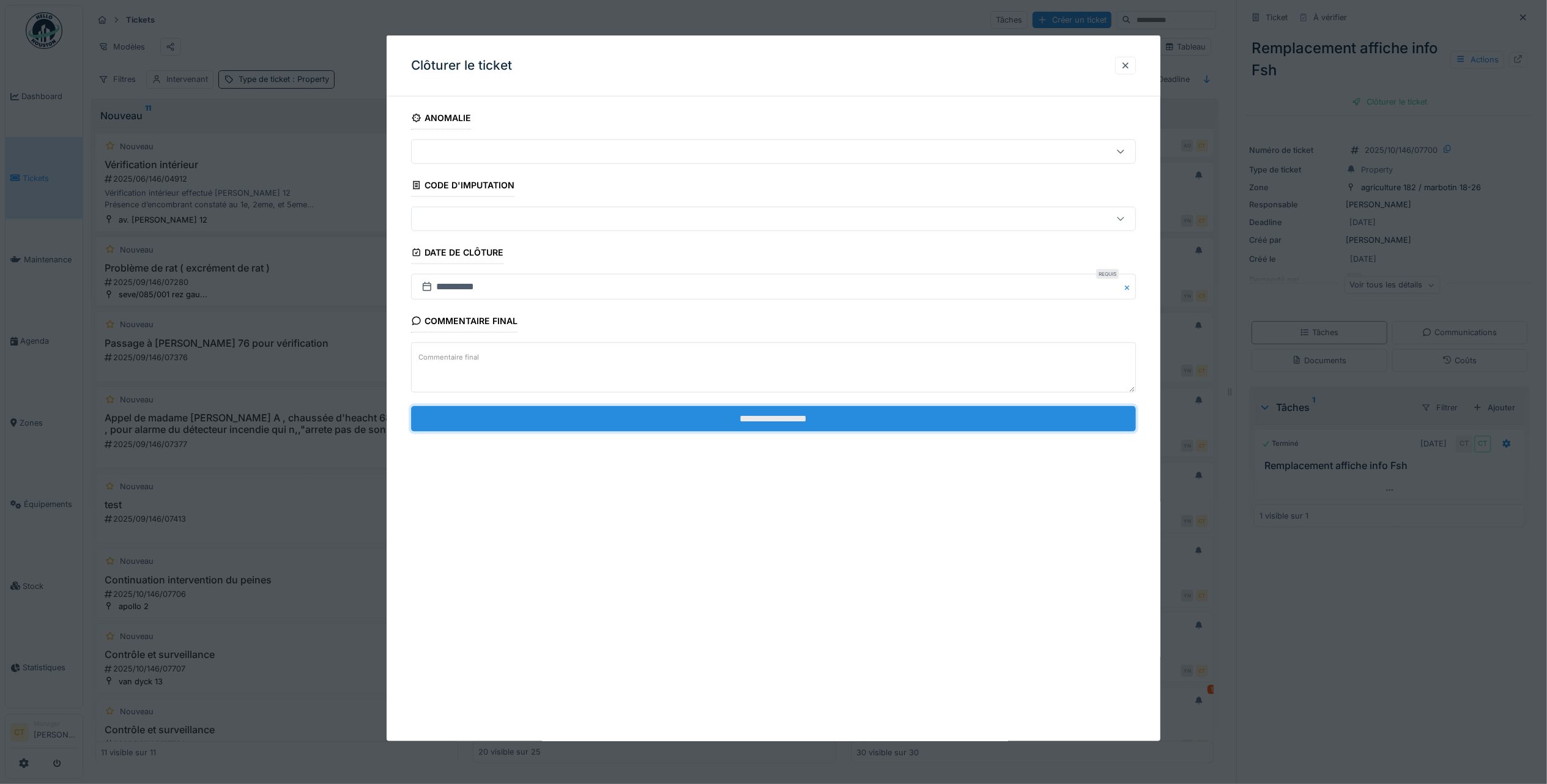
click at [710, 423] on input "**********" at bounding box center [773, 418] width 725 height 26
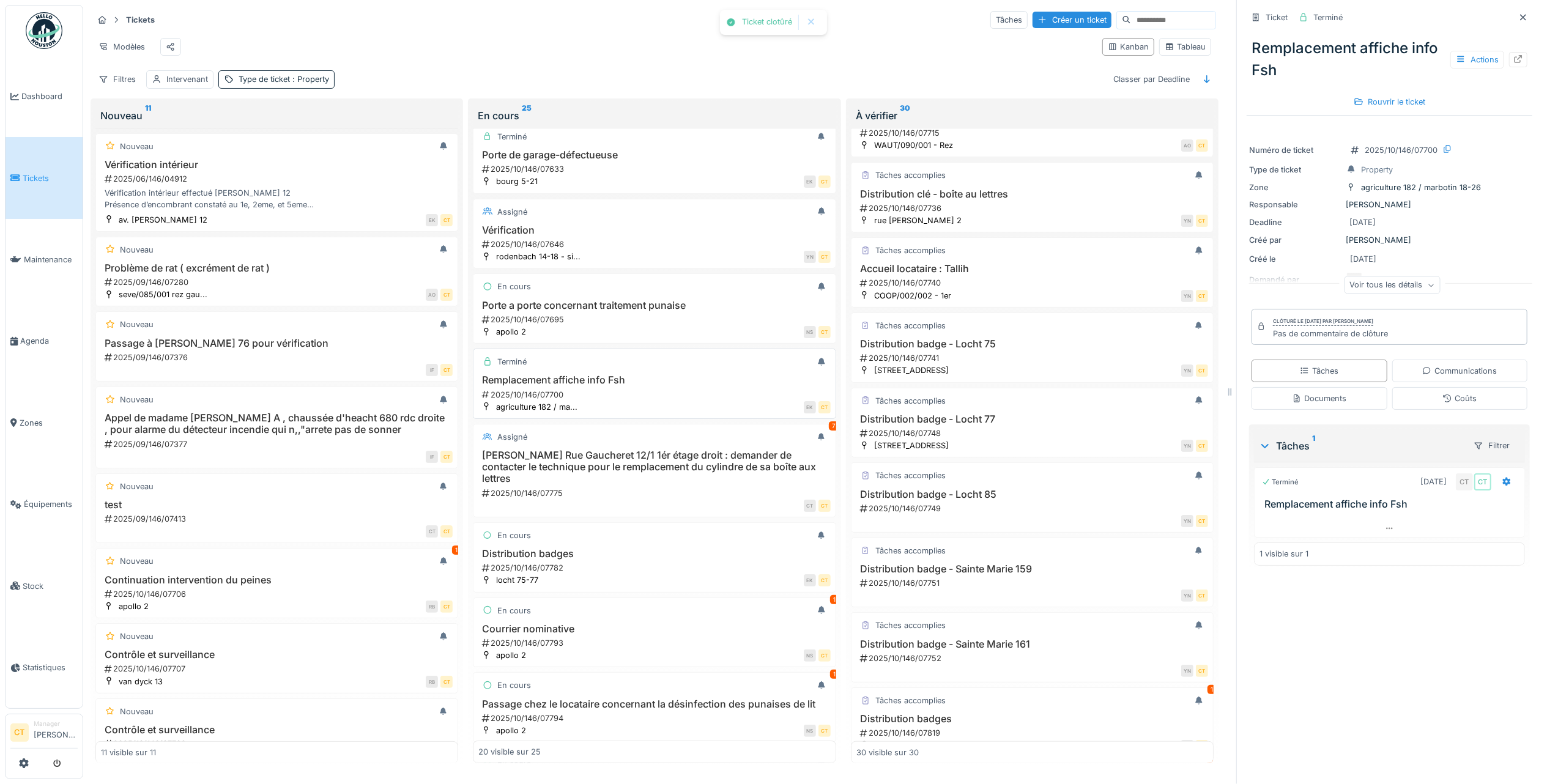
scroll to position [489, 0]
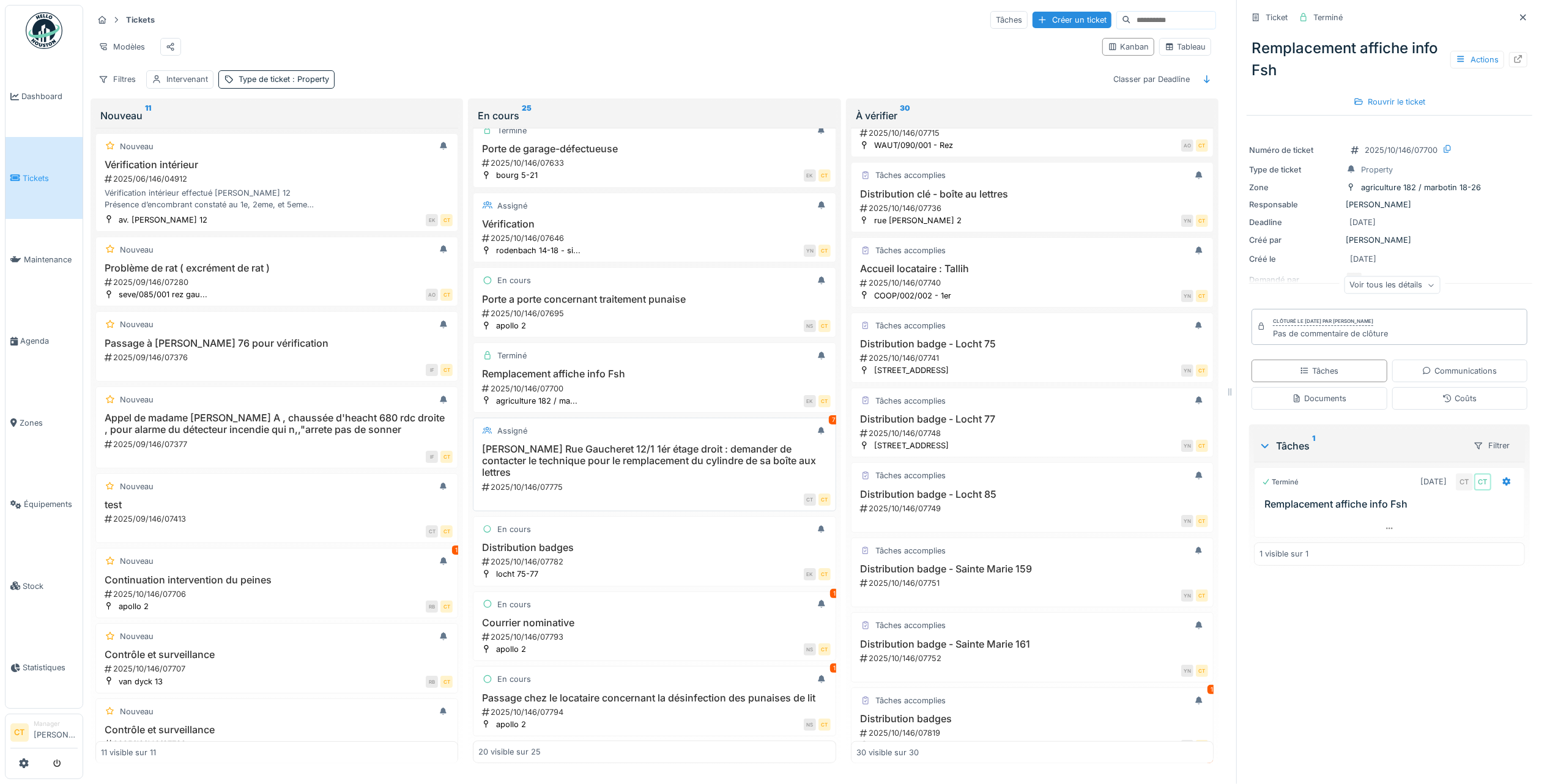
click at [702, 476] on h3 "[PERSON_NAME] Rue Gaucheret 12/1 1ér étage droit : demander de contacter le tec…" at bounding box center [654, 461] width 352 height 35
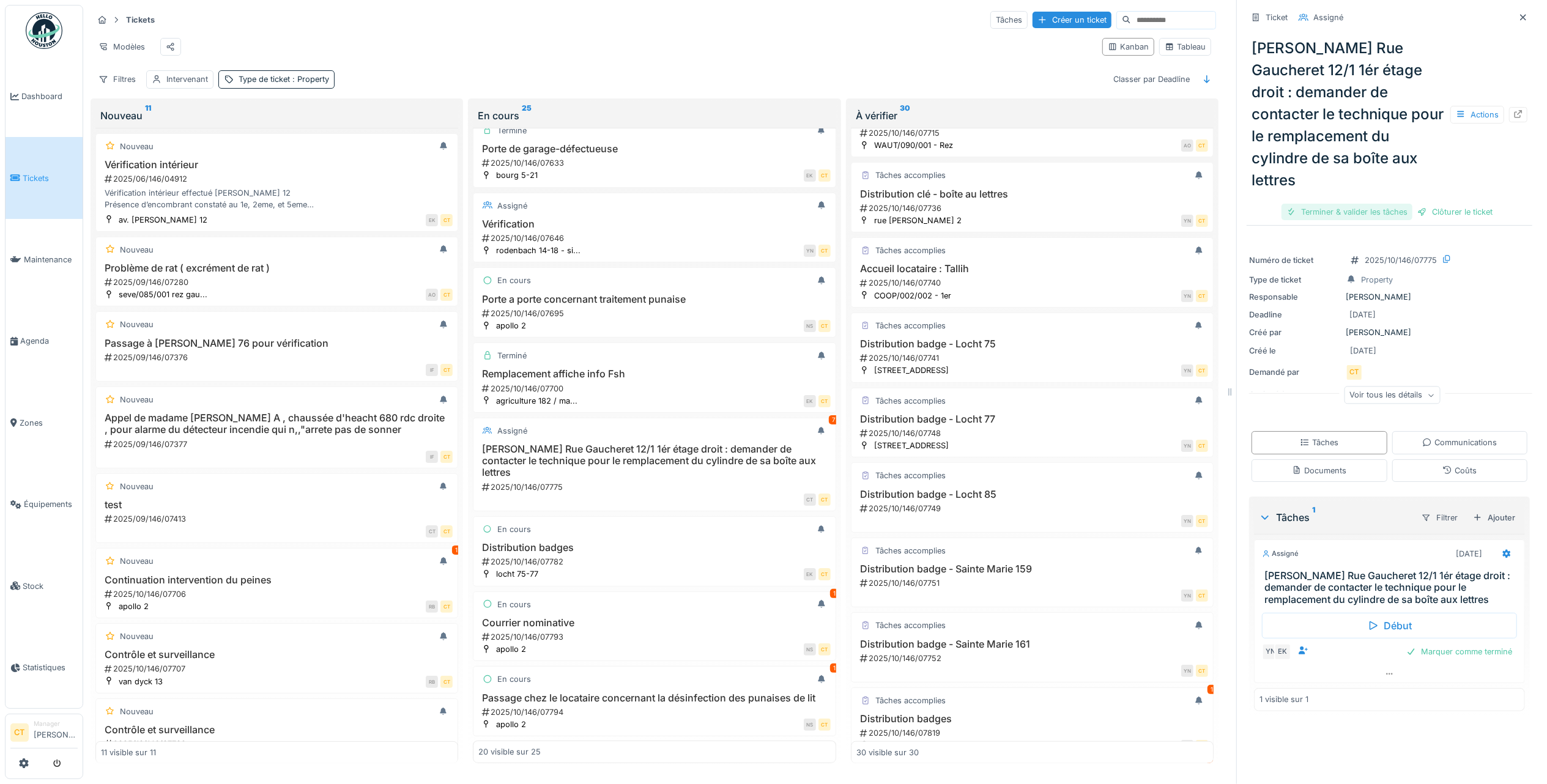
click at [1312, 205] on div "Terminer & valider les tâches" at bounding box center [1347, 212] width 131 height 16
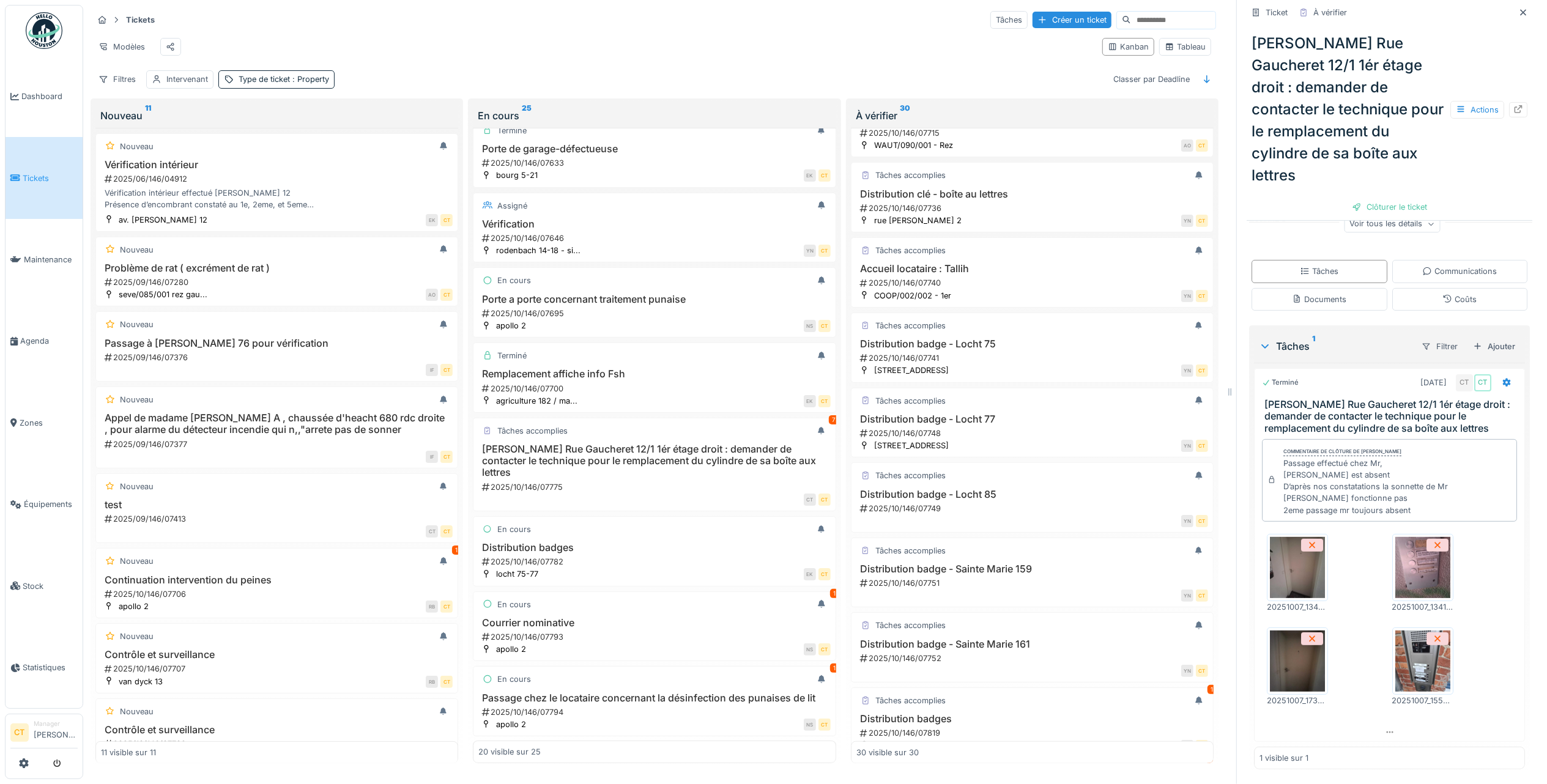
scroll to position [188, 0]
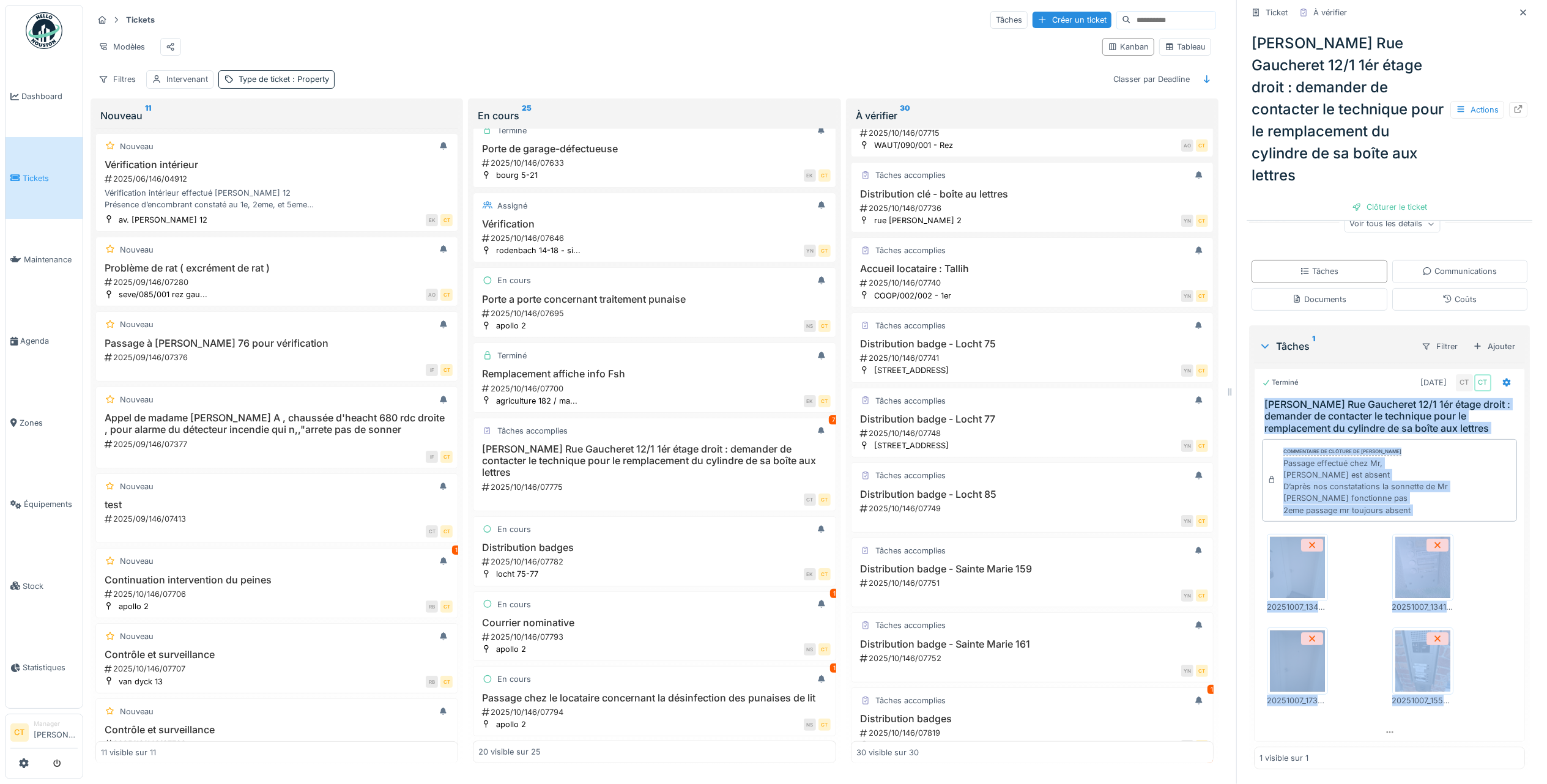
drag, startPoint x: 1474, startPoint y: 693, endPoint x: 1249, endPoint y: 380, distance: 385.5
click at [1254, 380] on div "Terminé [DATE] CT CT [PERSON_NAME] Rue Gaucheret 12/1 1ér étage droit : demande…" at bounding box center [1390, 554] width 271 height 373
copy div "[PERSON_NAME] Rue Gaucheret 12/1 1ér étage droit : demander de contacter le tec…"
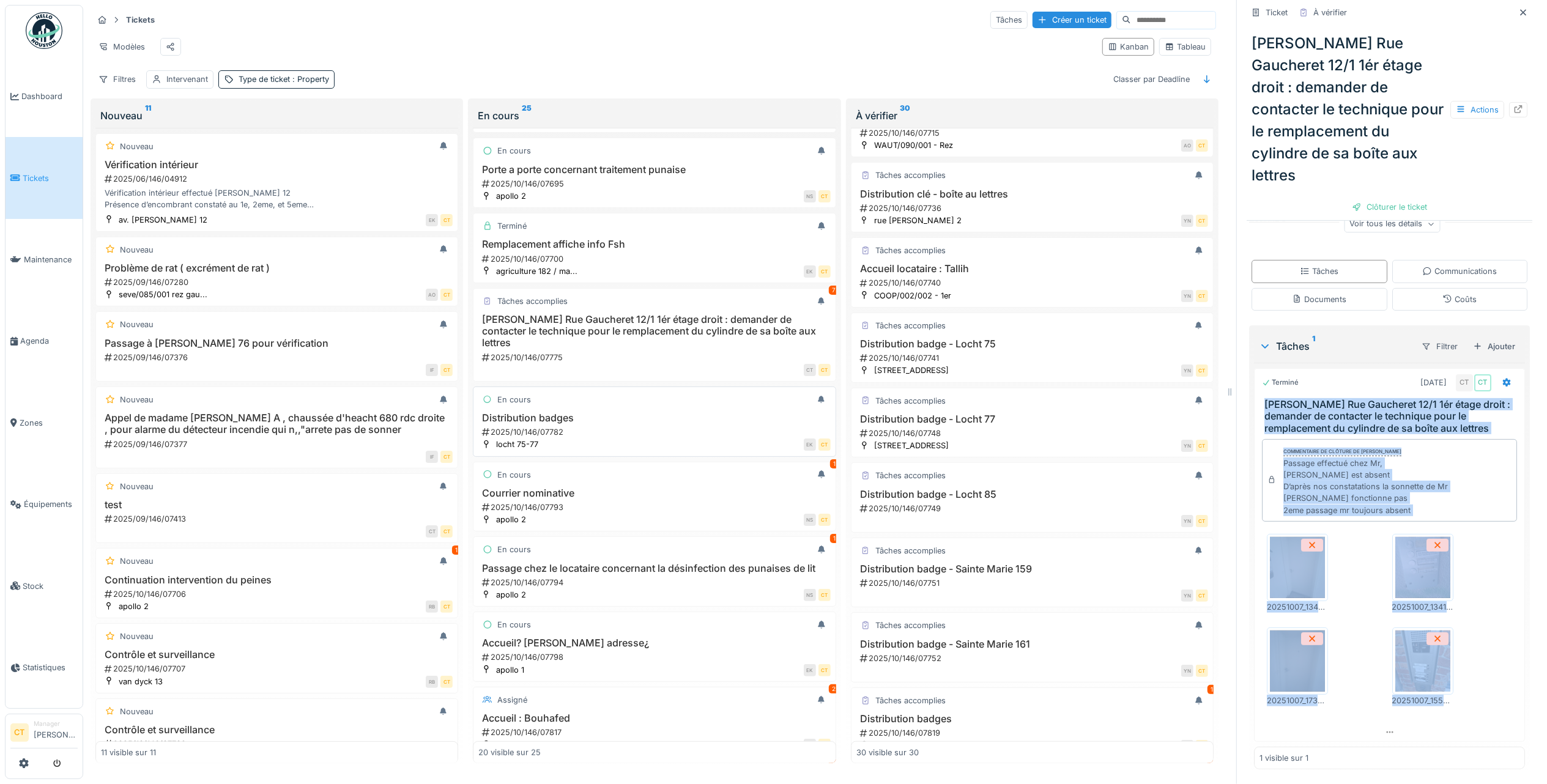
scroll to position [652, 0]
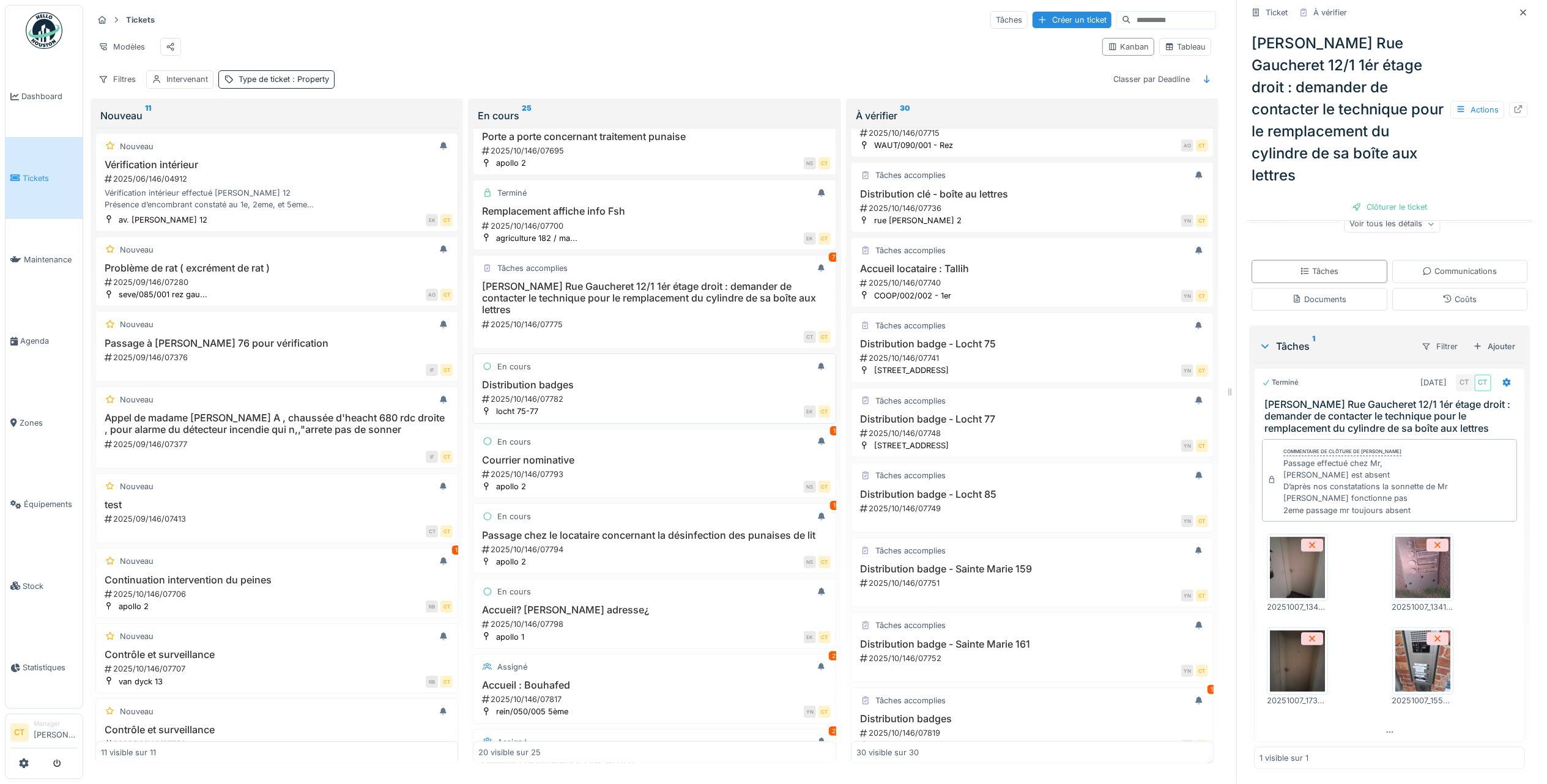
click at [657, 405] on div "2025/10/146/07782" at bounding box center [655, 398] width 349 height 12
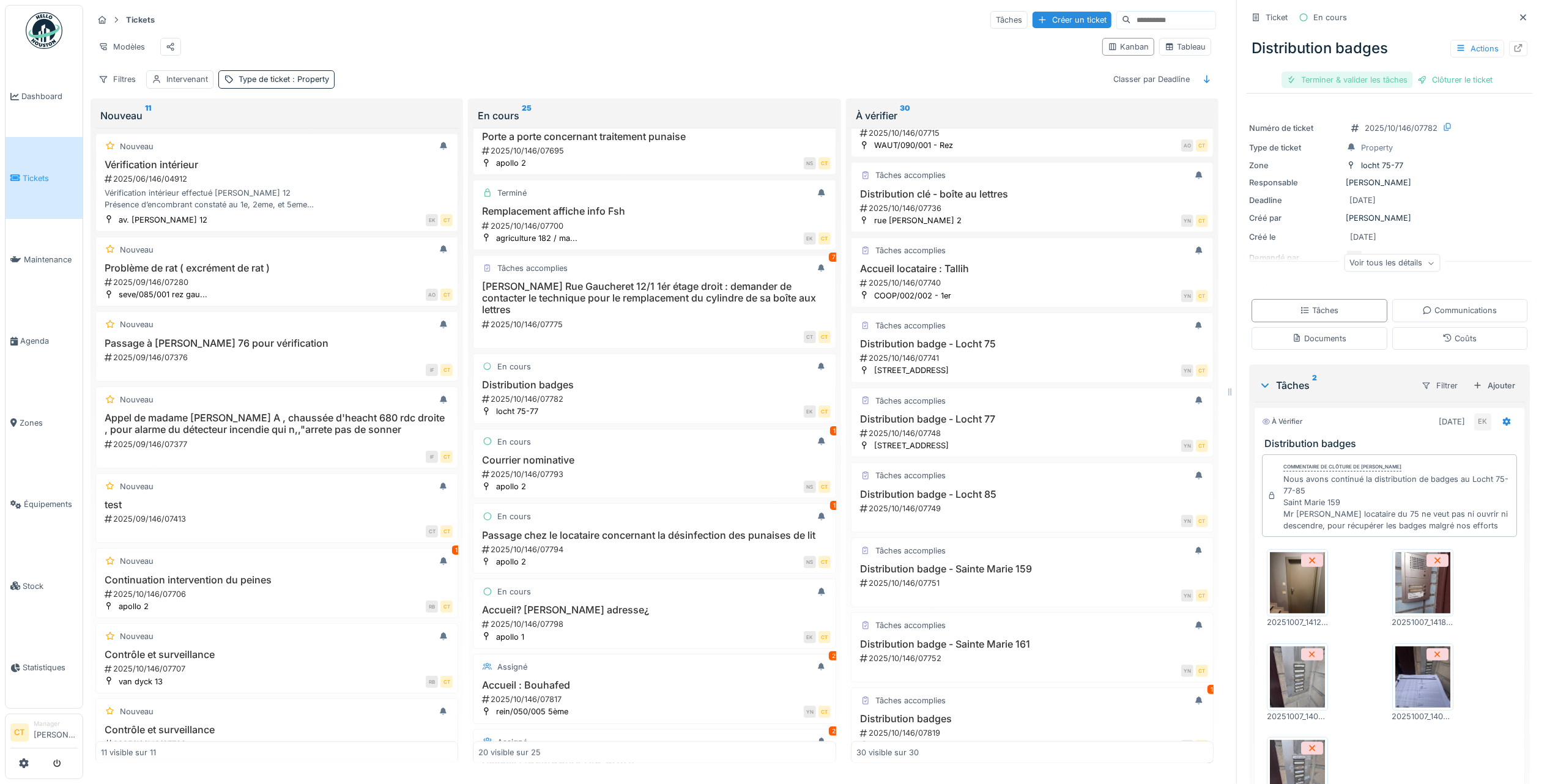
click at [1308, 72] on div "Terminer & valider les tâches" at bounding box center [1347, 80] width 131 height 16
click at [1390, 72] on div "Clôturer le ticket" at bounding box center [1389, 80] width 85 height 16
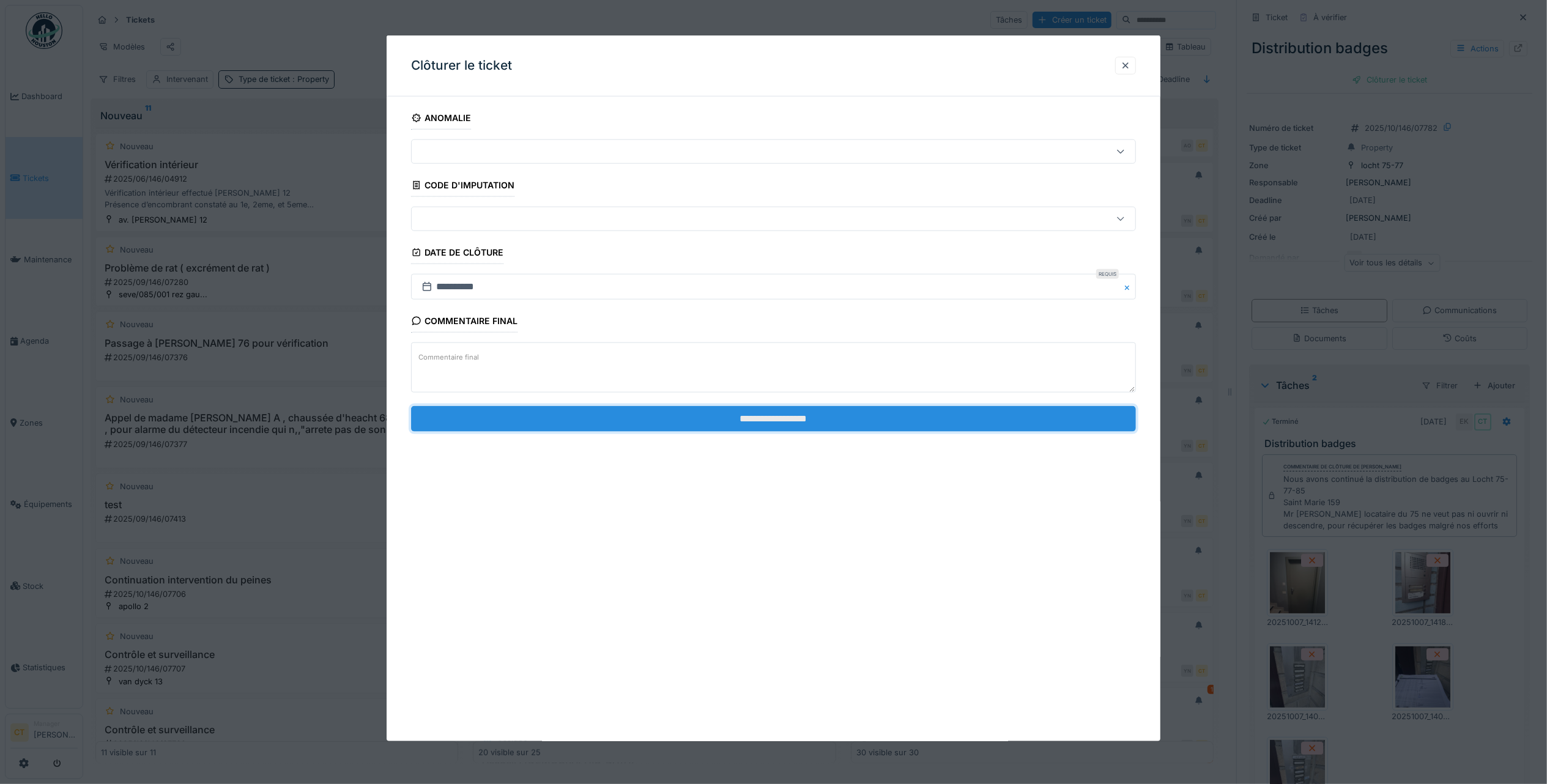
click at [893, 423] on input "**********" at bounding box center [773, 418] width 725 height 26
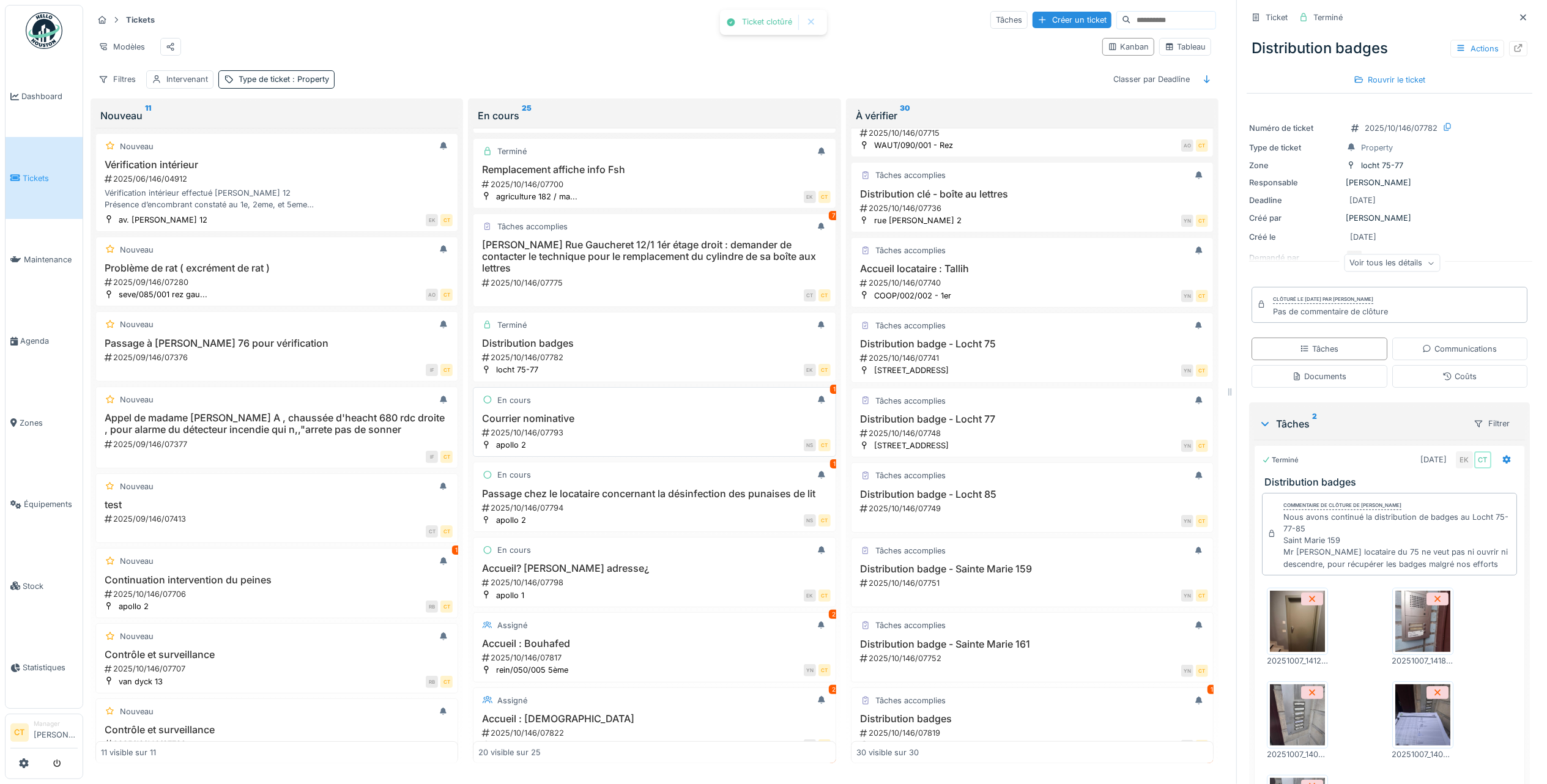
scroll to position [734, 0]
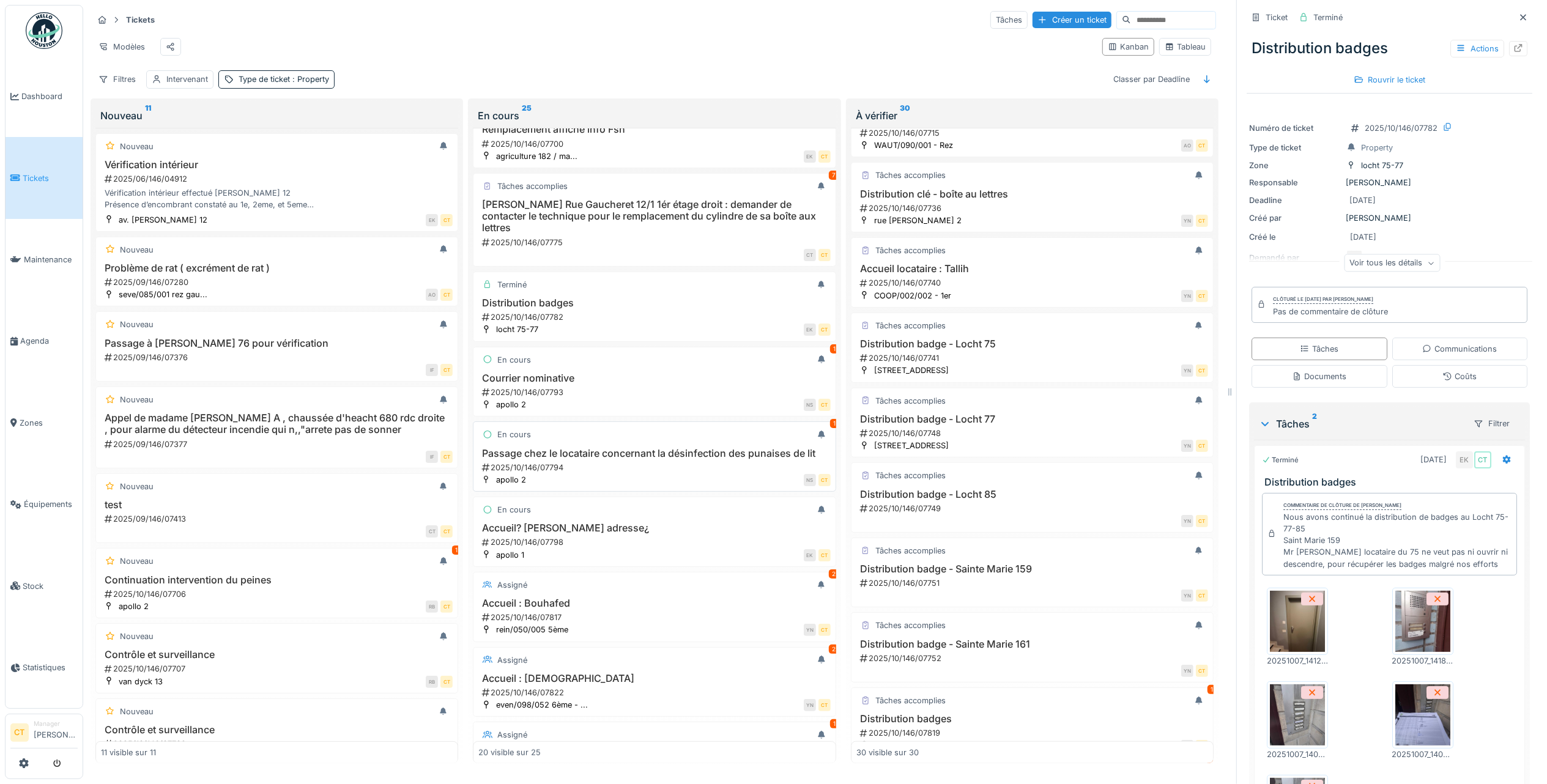
click at [708, 459] on h3 "Passage chez le locataire concernant la désinfection des punaises de lit" at bounding box center [654, 453] width 352 height 12
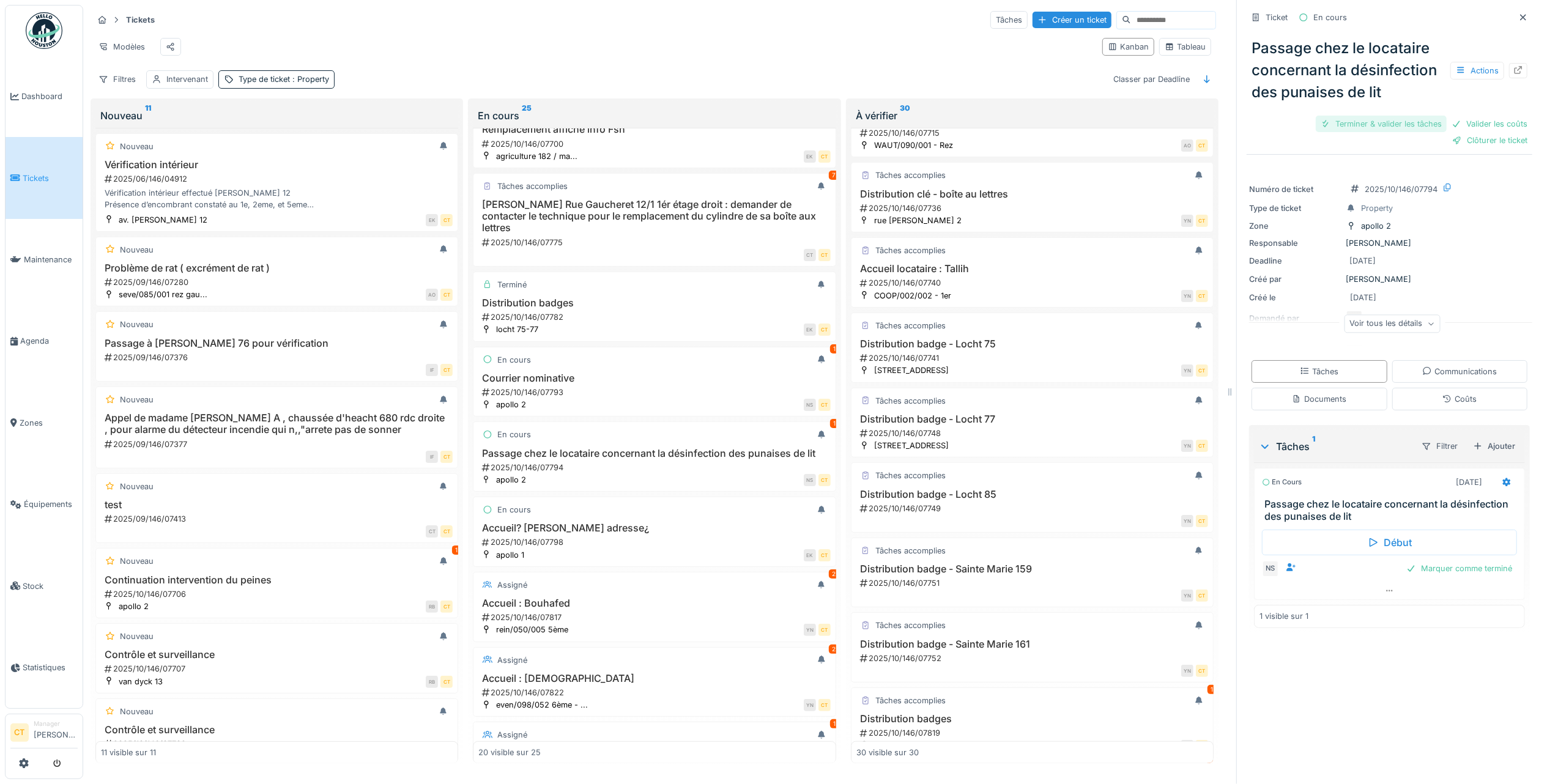
click at [1374, 132] on div "Terminer & valider les tâches" at bounding box center [1381, 124] width 131 height 16
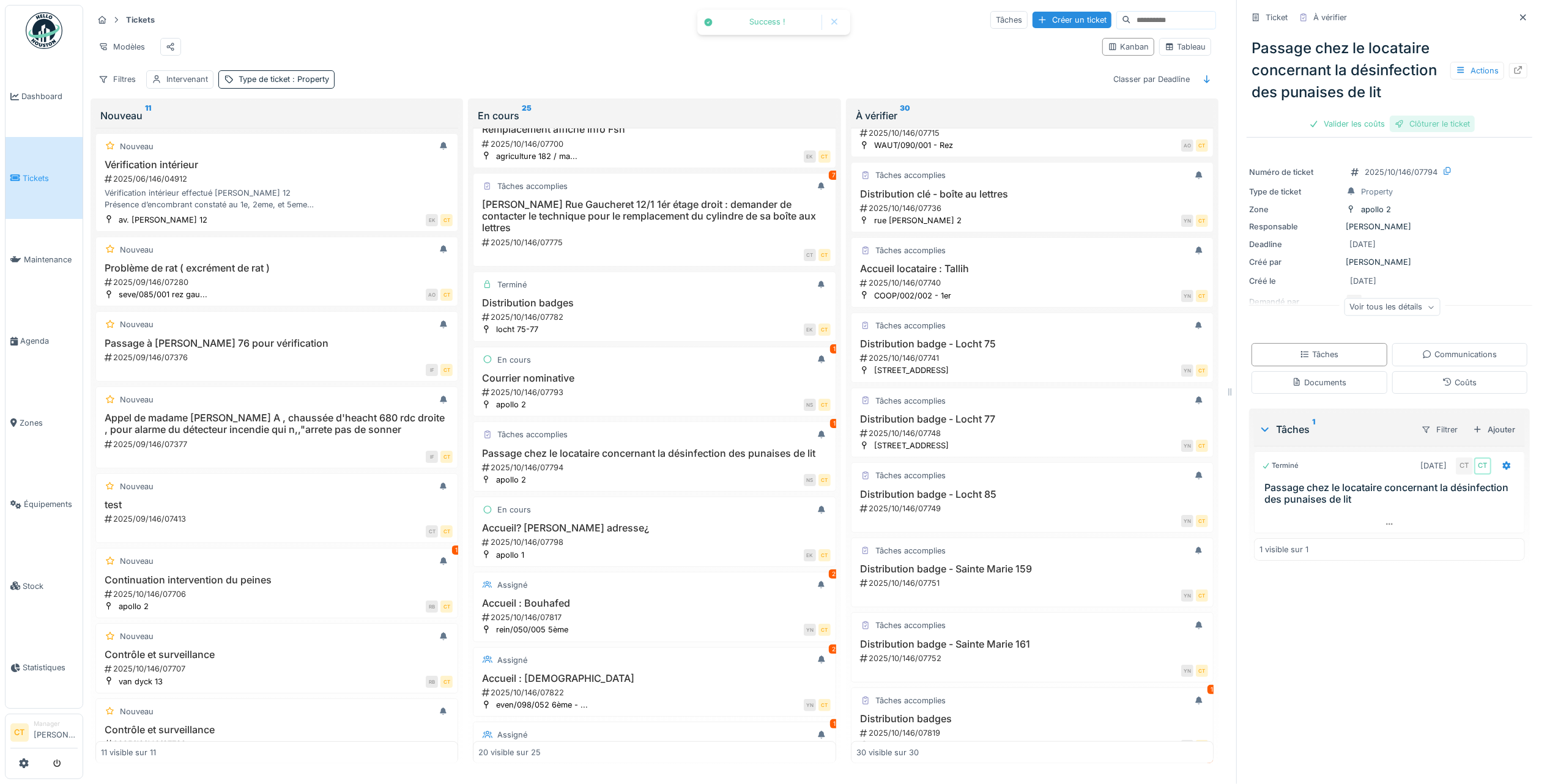
click at [1439, 132] on div "Clôturer le ticket" at bounding box center [1432, 124] width 85 height 16
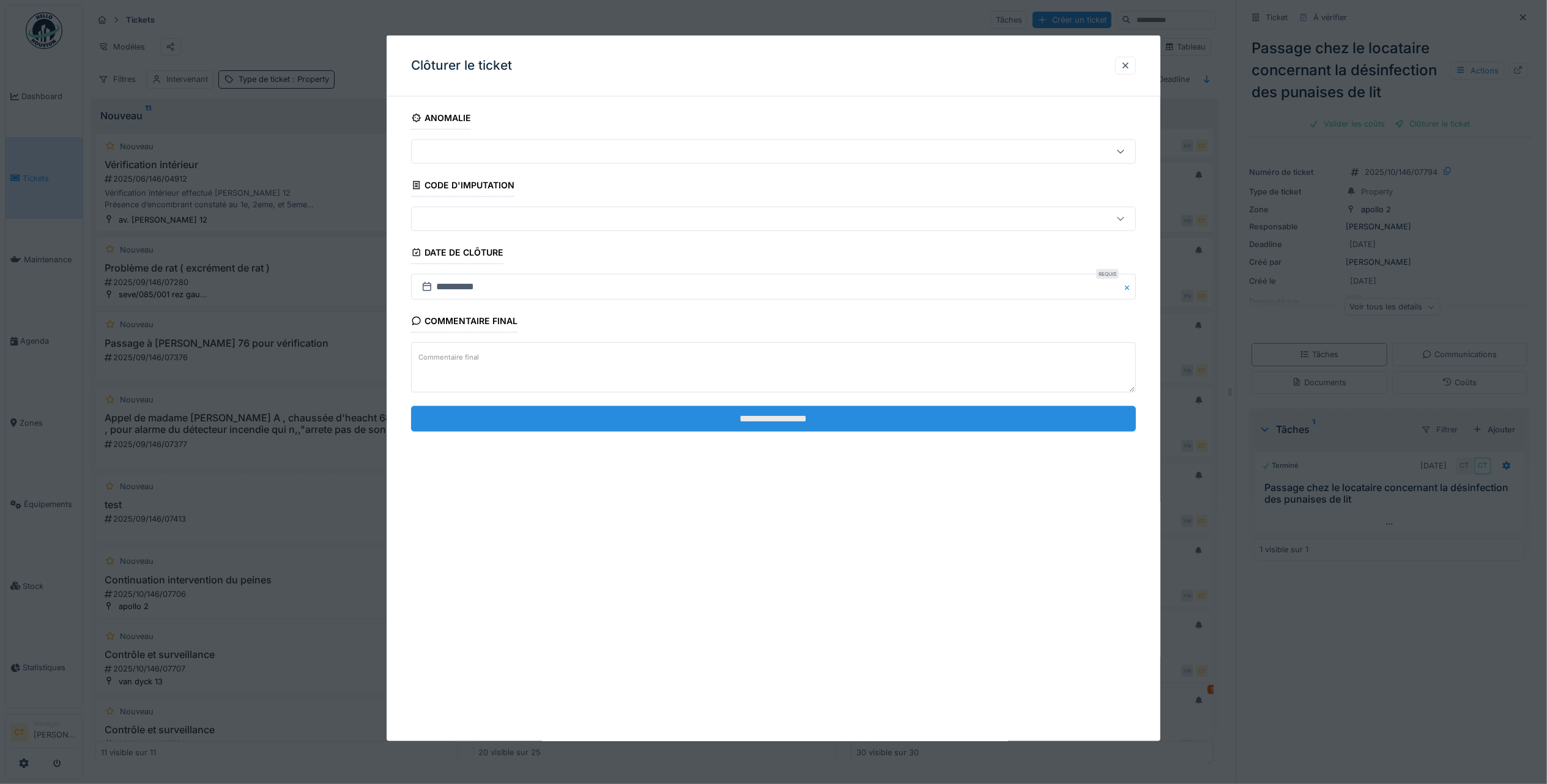
click at [908, 416] on input "**********" at bounding box center [773, 418] width 725 height 26
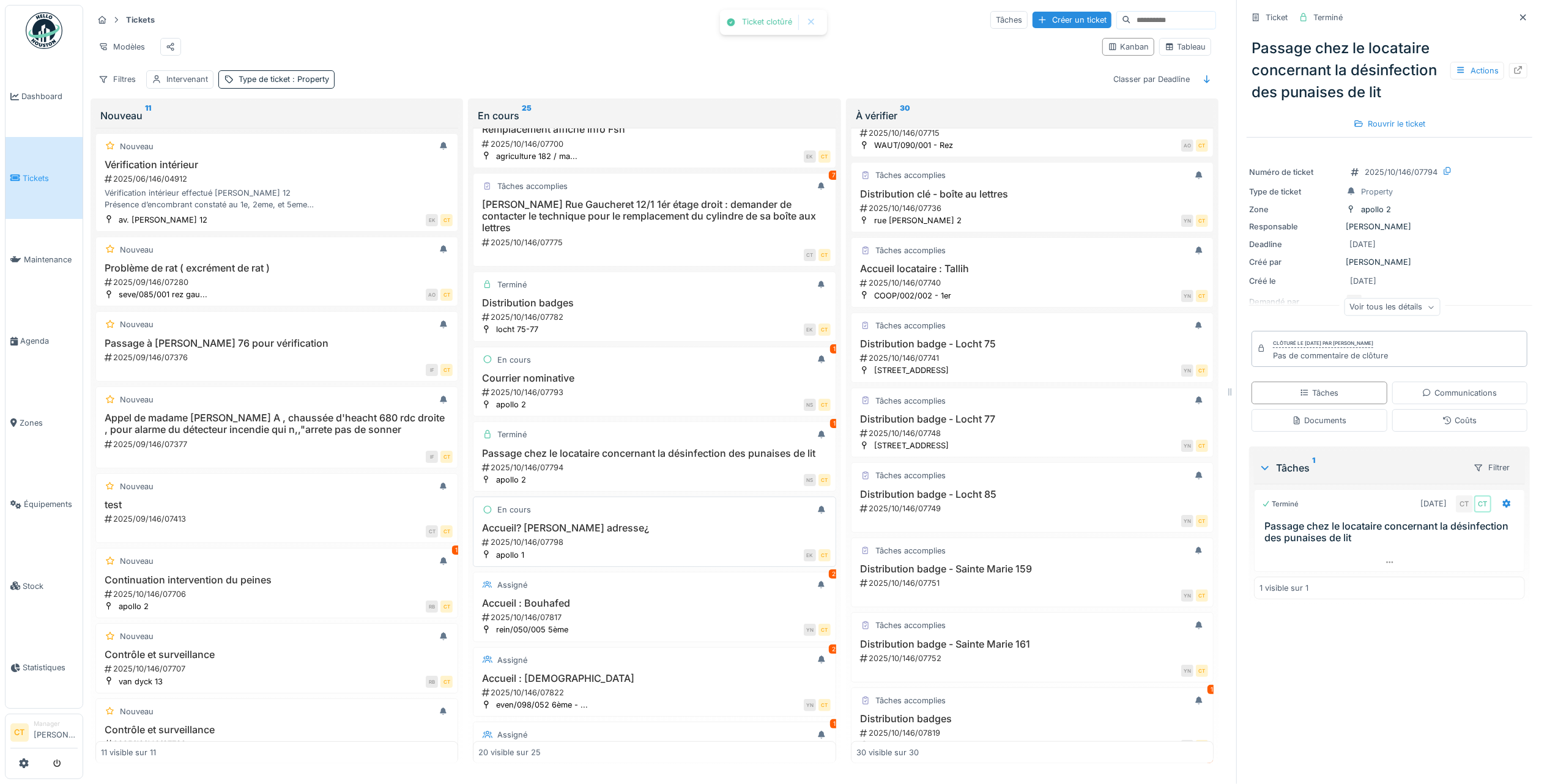
click at [652, 561] on div "EK CT" at bounding box center [680, 554] width 299 height 13
click at [679, 548] on div "2025/10/146/07798" at bounding box center [655, 541] width 349 height 12
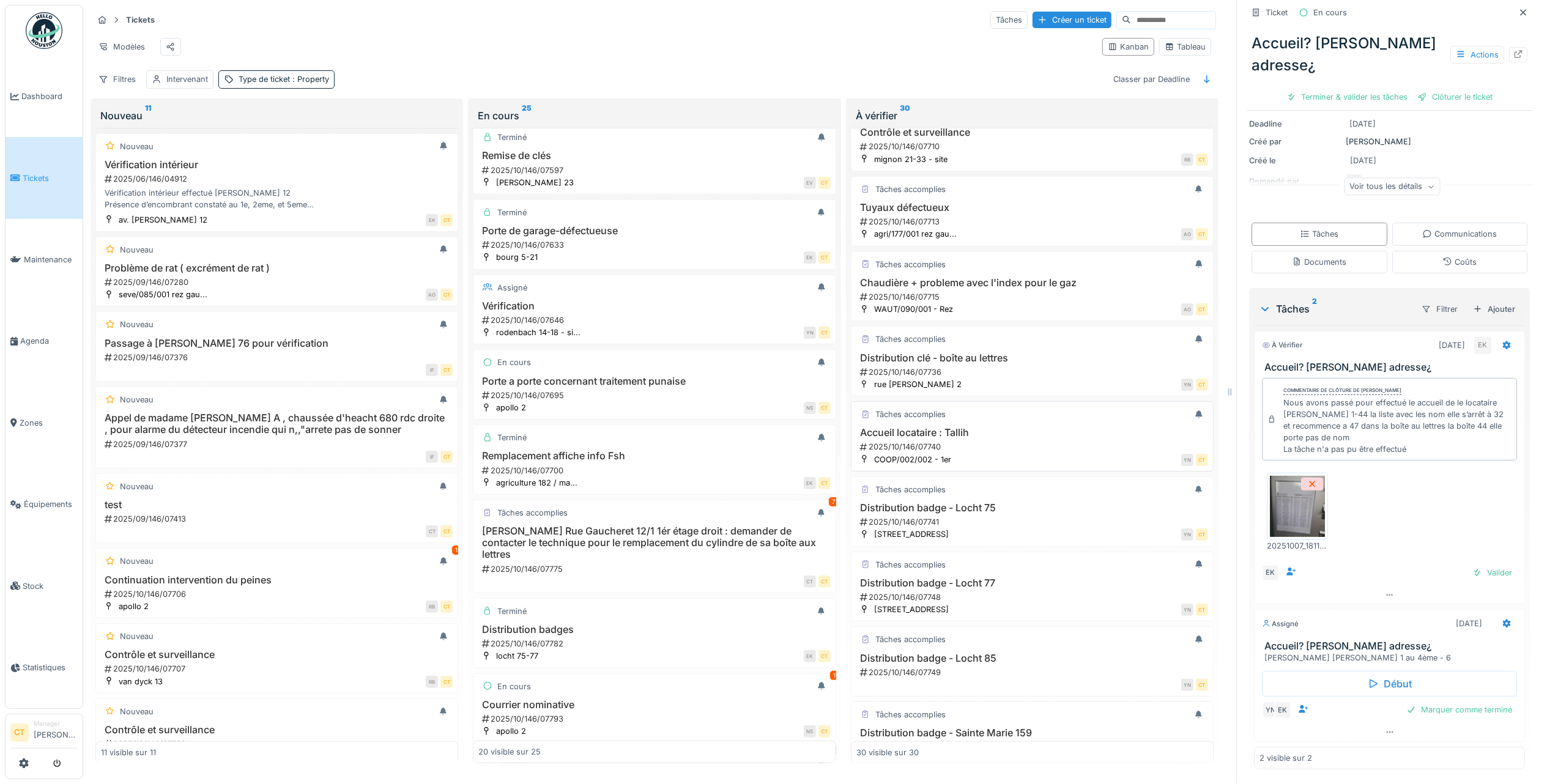
scroll to position [539, 0]
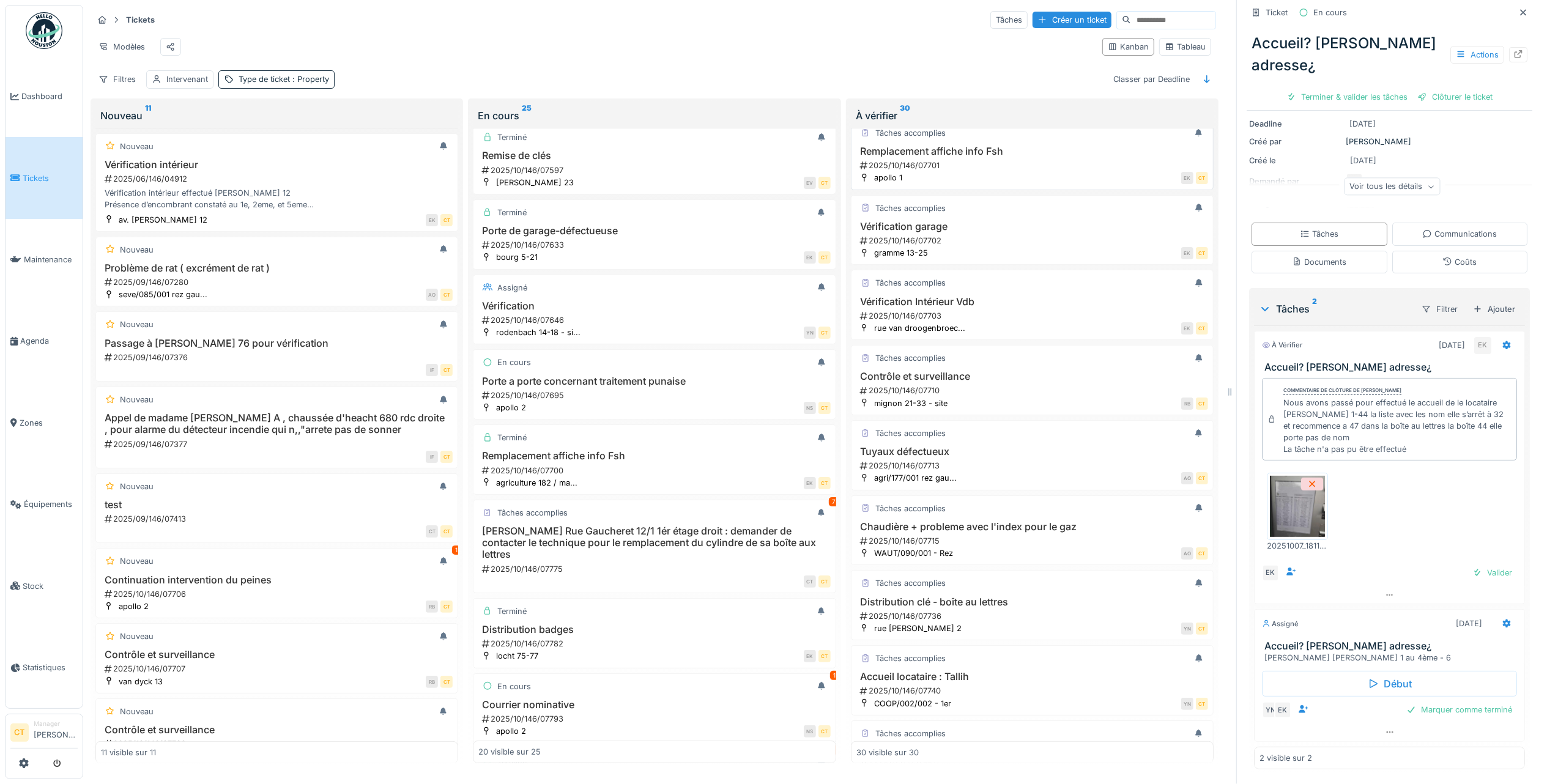
click at [1058, 171] on div "2025/10/146/07701" at bounding box center [1033, 165] width 349 height 12
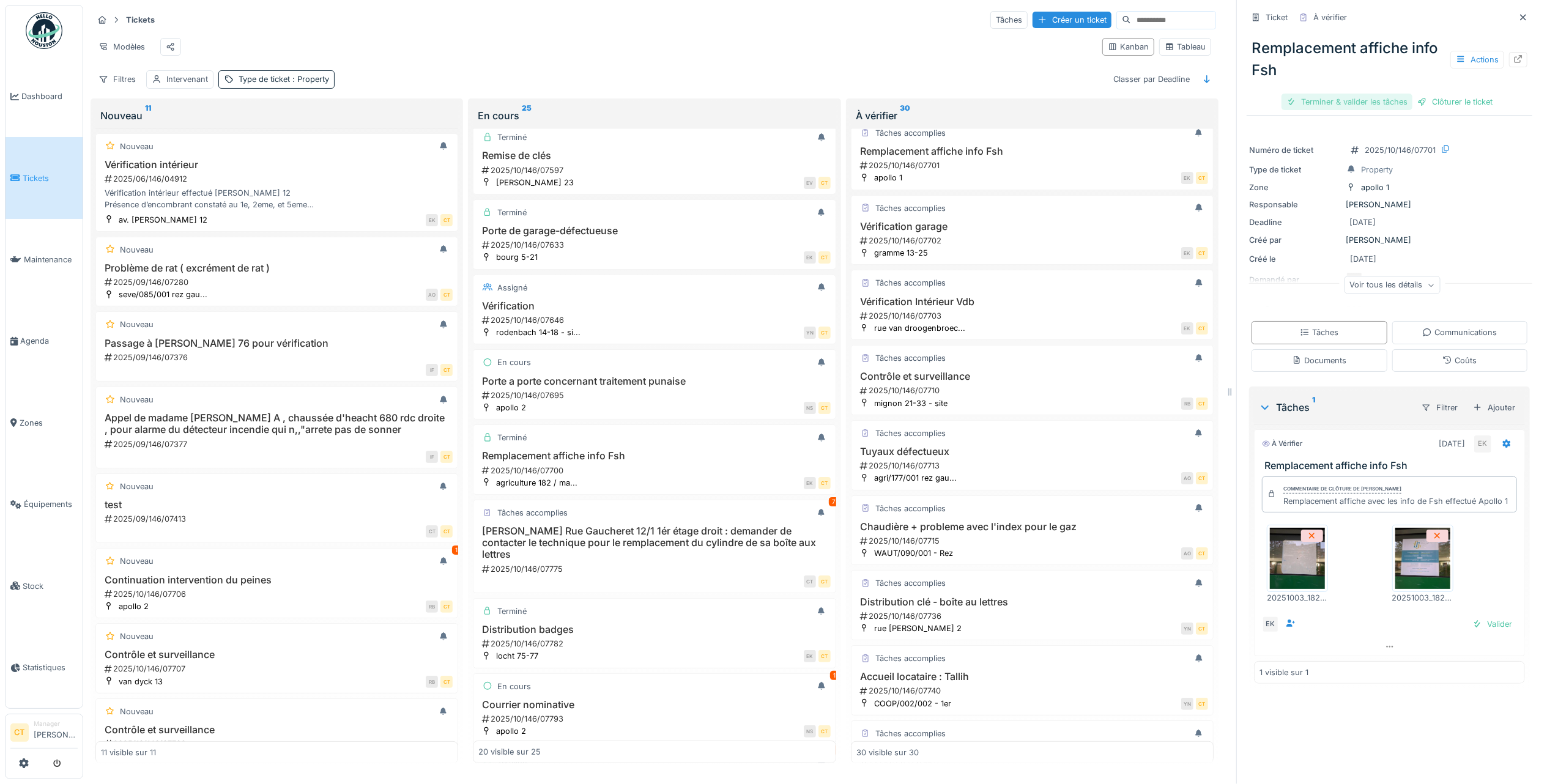
click at [1358, 94] on div "Terminer & valider les tâches" at bounding box center [1347, 102] width 131 height 16
drag, startPoint x: 1385, startPoint y: 89, endPoint x: 1377, endPoint y: 91, distance: 8.2
click at [1385, 94] on div "Clôturer le ticket" at bounding box center [1389, 102] width 85 height 16
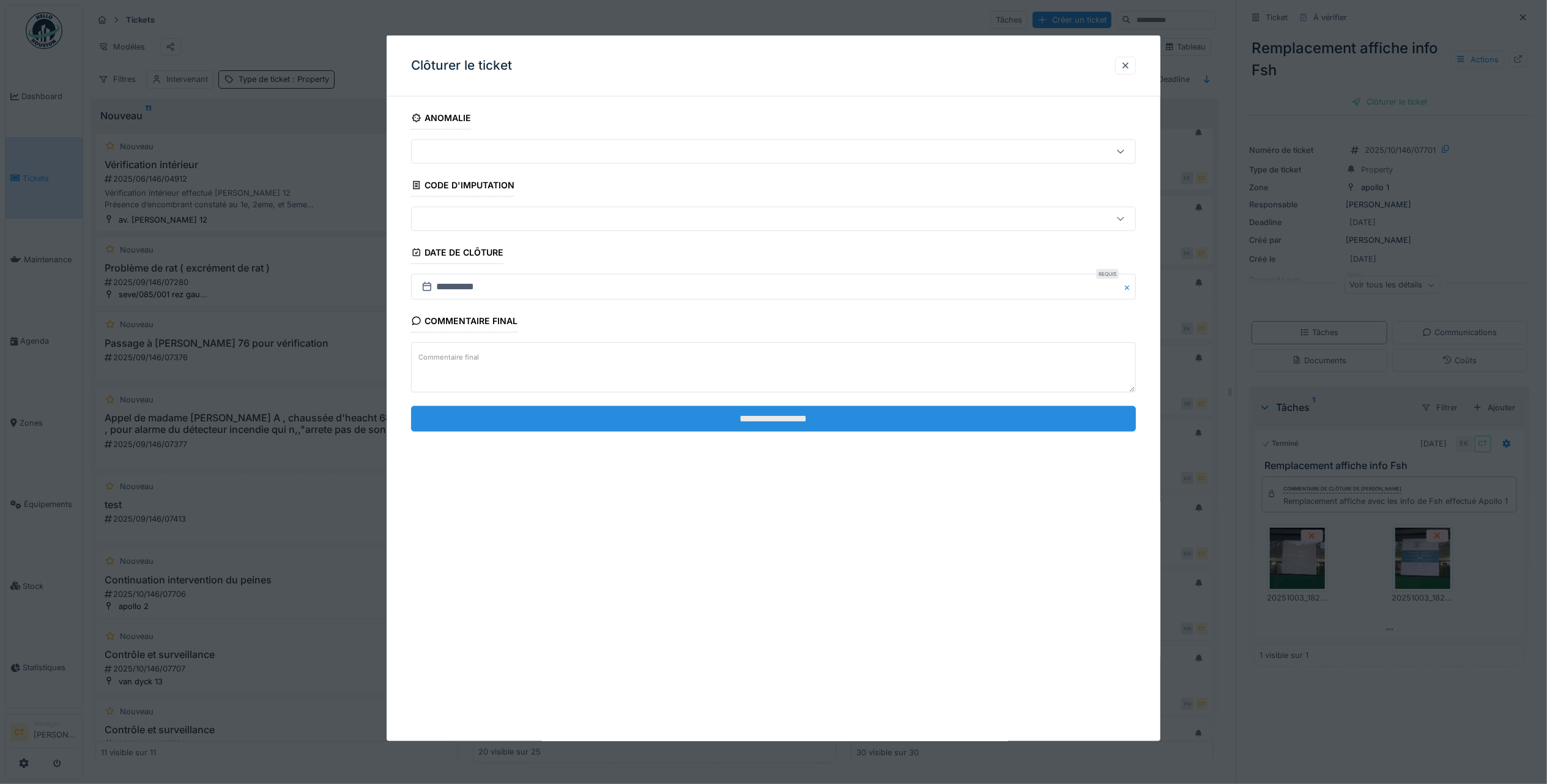
click at [1018, 427] on input "**********" at bounding box center [773, 418] width 725 height 26
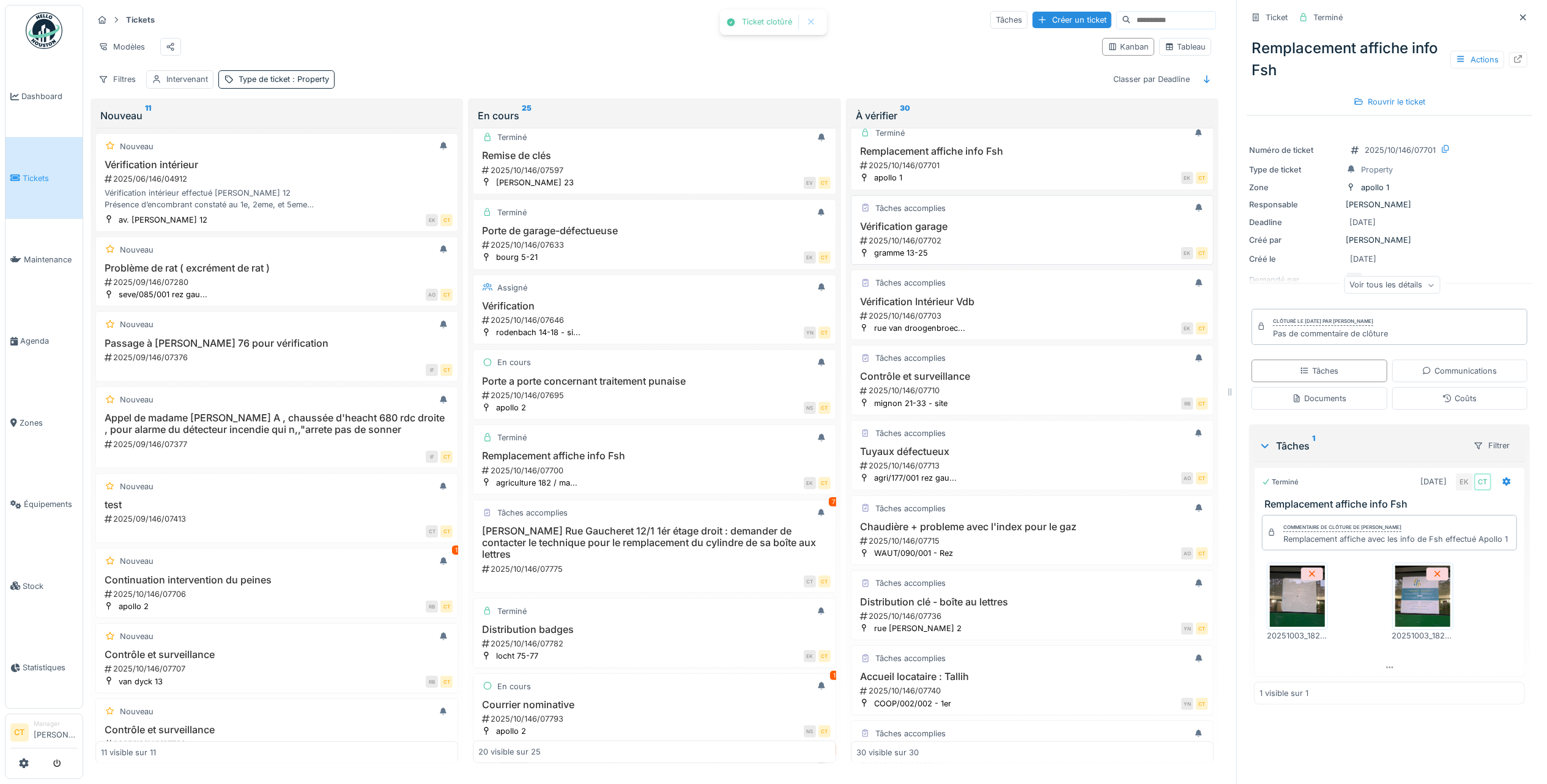
click at [1020, 247] on div "2025/10/146/07702" at bounding box center [1033, 241] width 349 height 12
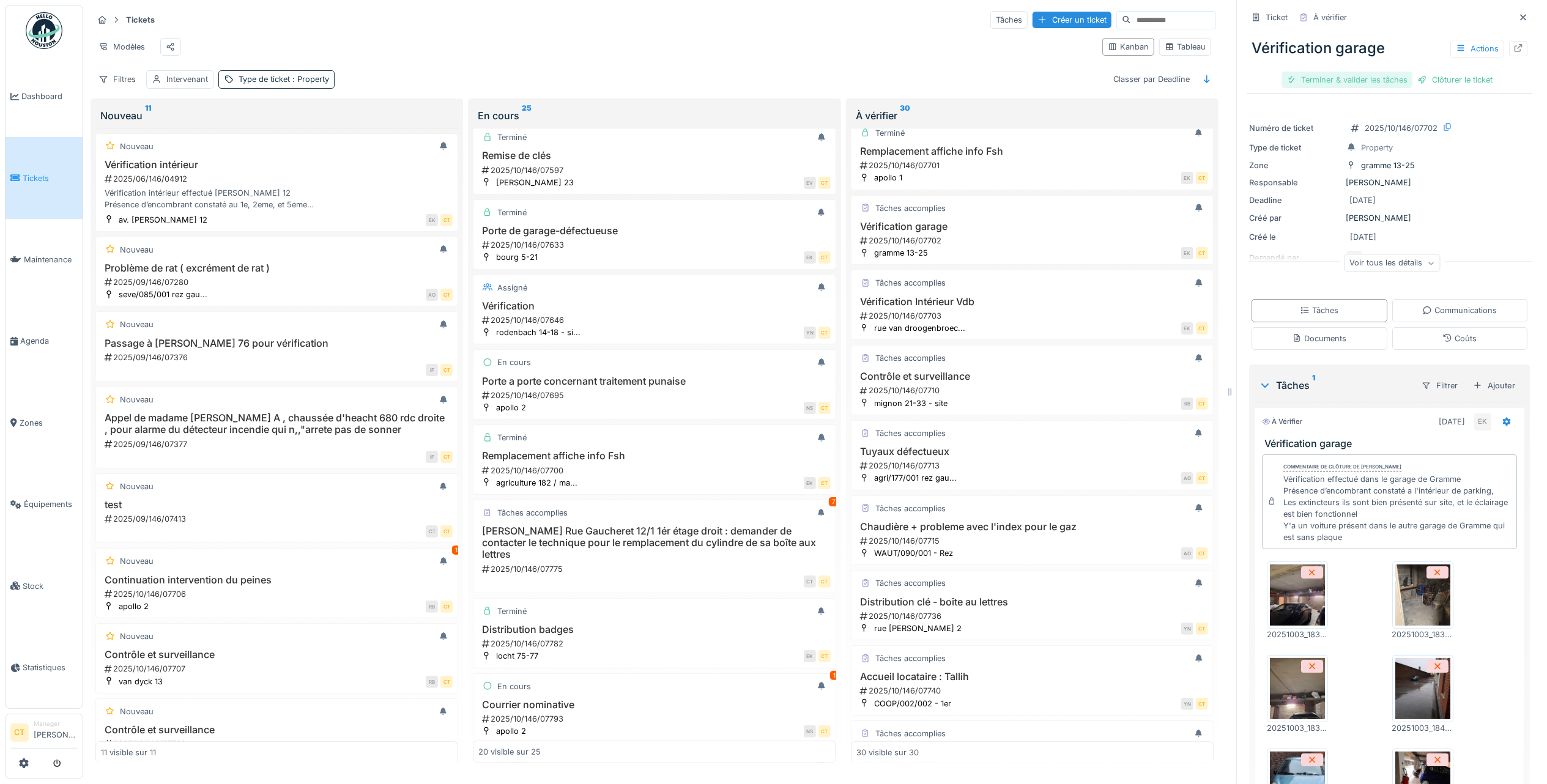
click at [1344, 72] on div "Terminer & valider les tâches" at bounding box center [1347, 80] width 131 height 16
click at [1389, 72] on div "Clôturer le ticket" at bounding box center [1389, 80] width 85 height 16
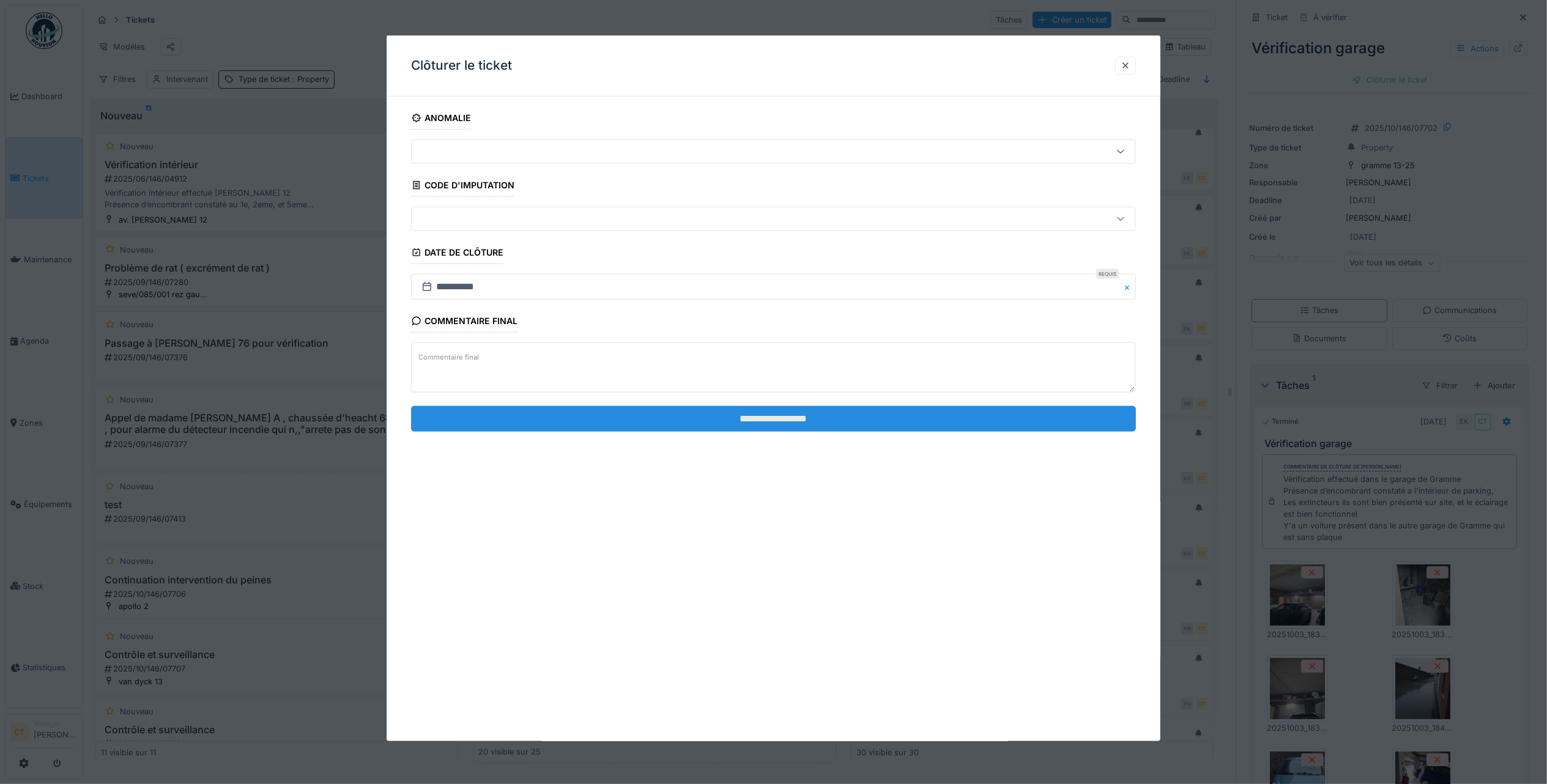
click at [1038, 422] on input "**********" at bounding box center [773, 418] width 725 height 26
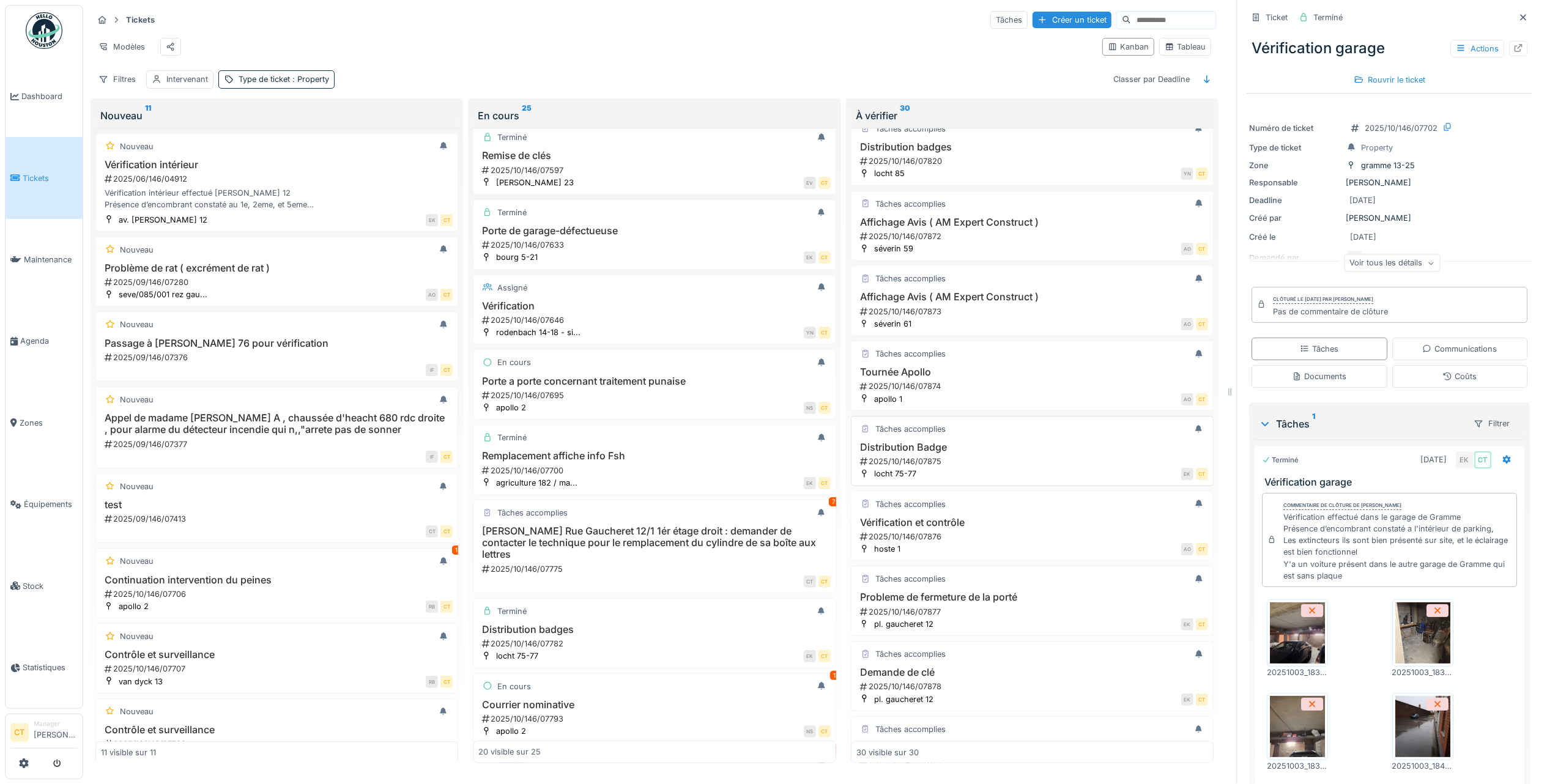
scroll to position [1703, 0]
